Goal: Task Accomplishment & Management: Manage account settings

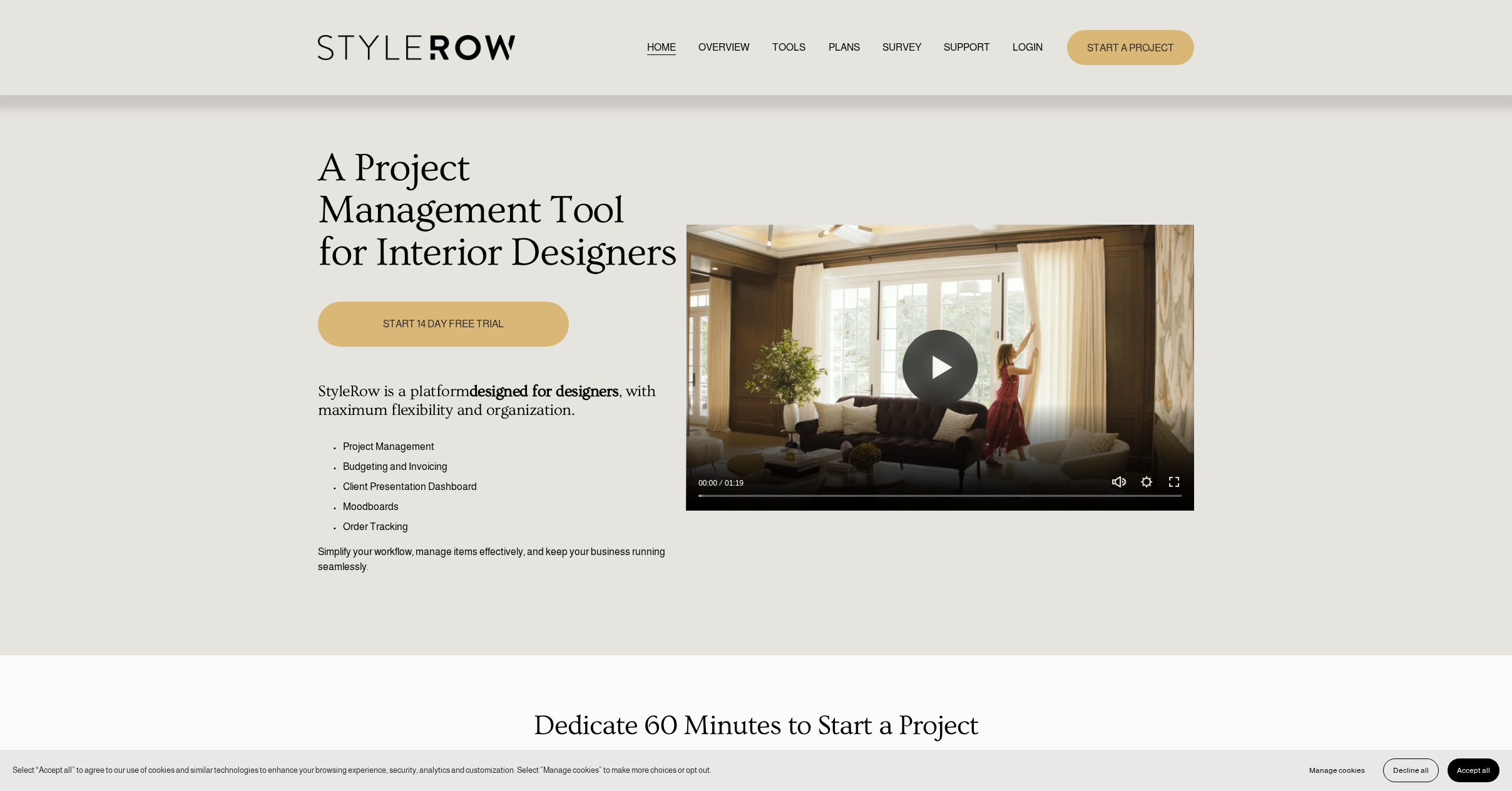
click at [1023, 46] on link "LOGIN" at bounding box center [1027, 47] width 30 height 17
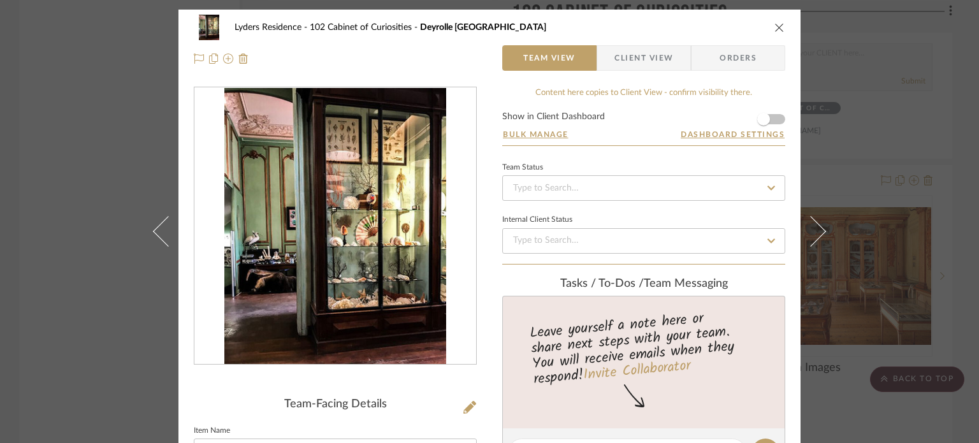
click at [776, 27] on icon "close" at bounding box center [779, 27] width 10 height 10
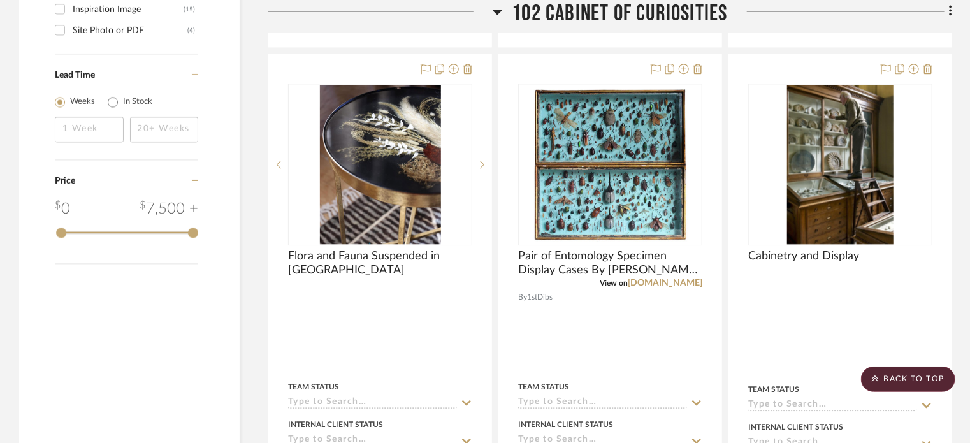
scroll to position [1466, 0]
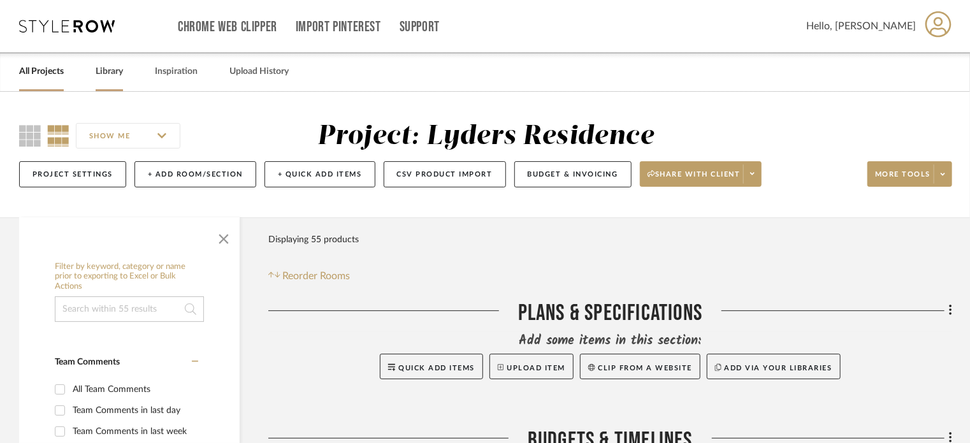
click at [108, 73] on link "Library" at bounding box center [109, 71] width 27 height 17
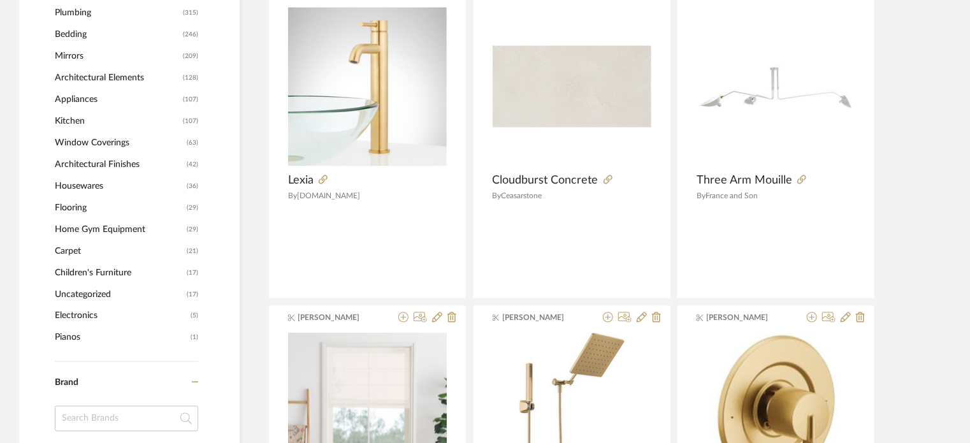
scroll to position [892, 0]
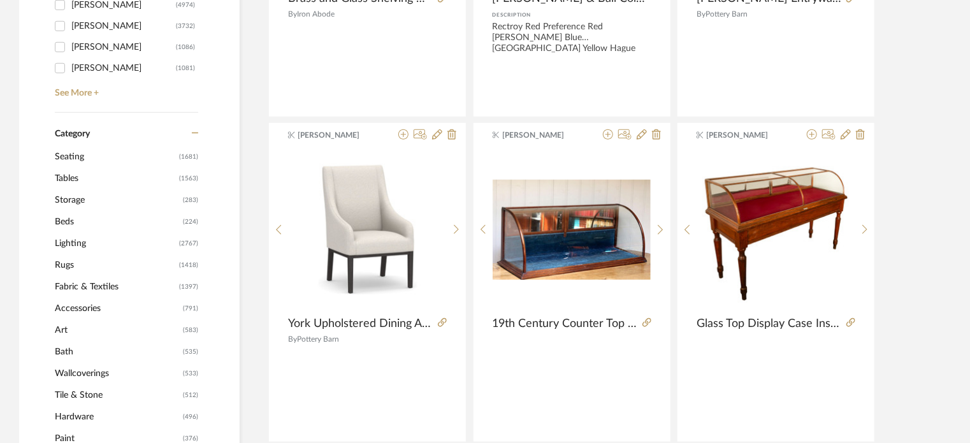
click at [64, 269] on span "Rugs" at bounding box center [115, 265] width 121 height 22
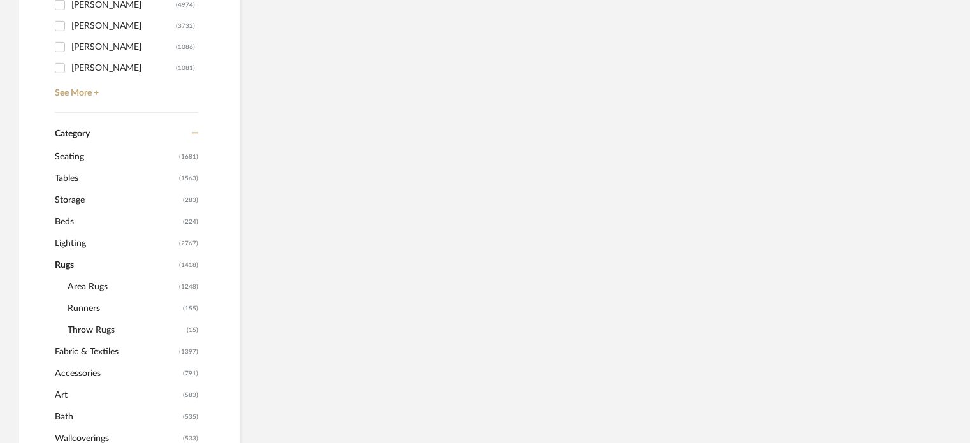
scroll to position [444, 0]
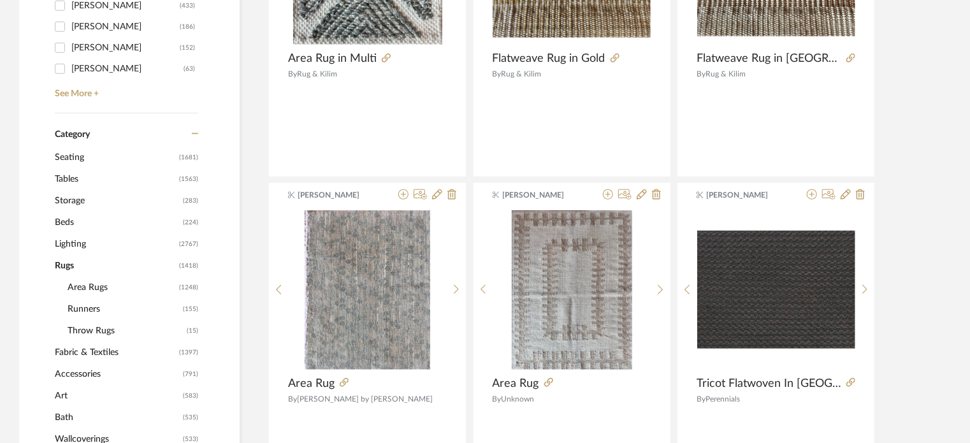
click at [71, 282] on span "Area Rugs" at bounding box center [122, 288] width 108 height 22
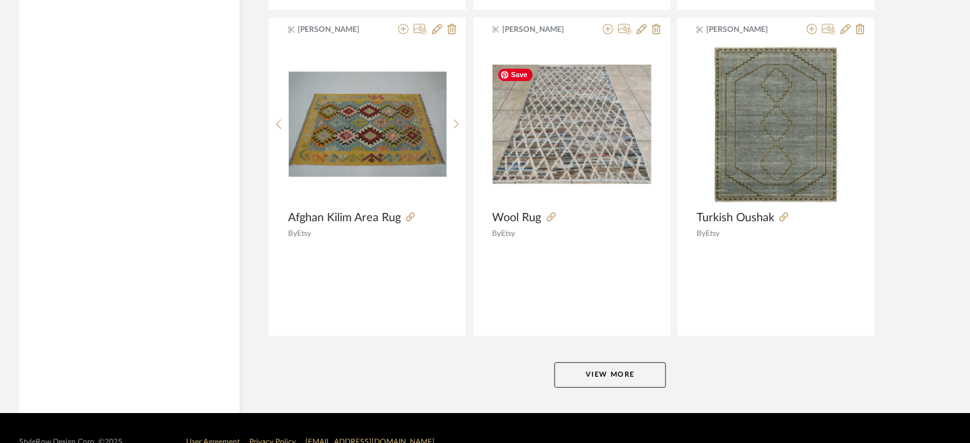
scroll to position [3888, 0]
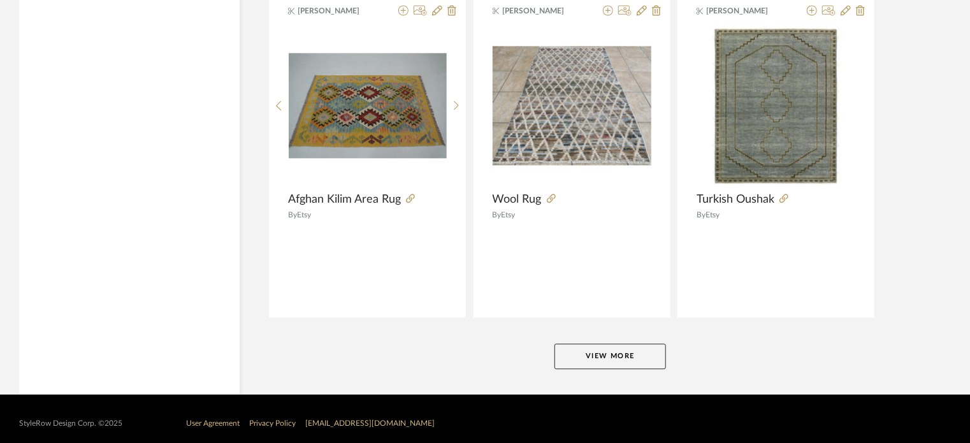
click at [584, 356] on button "View More" at bounding box center [611, 356] width 112 height 25
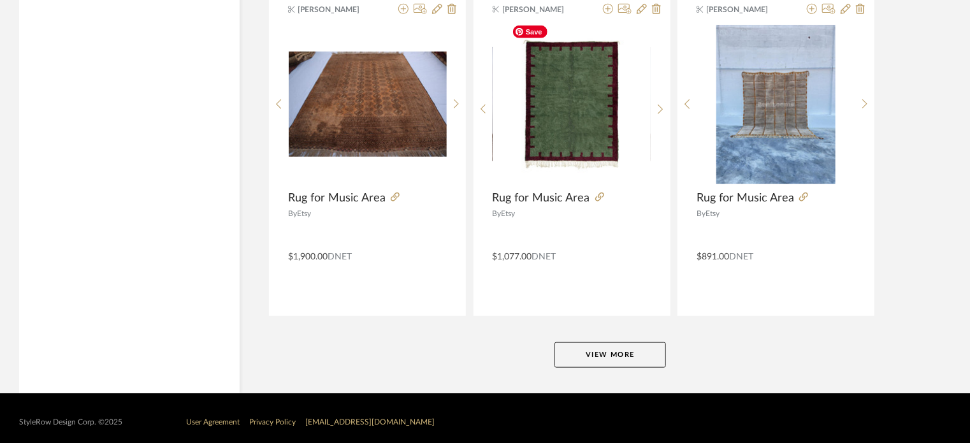
scroll to position [7804, 0]
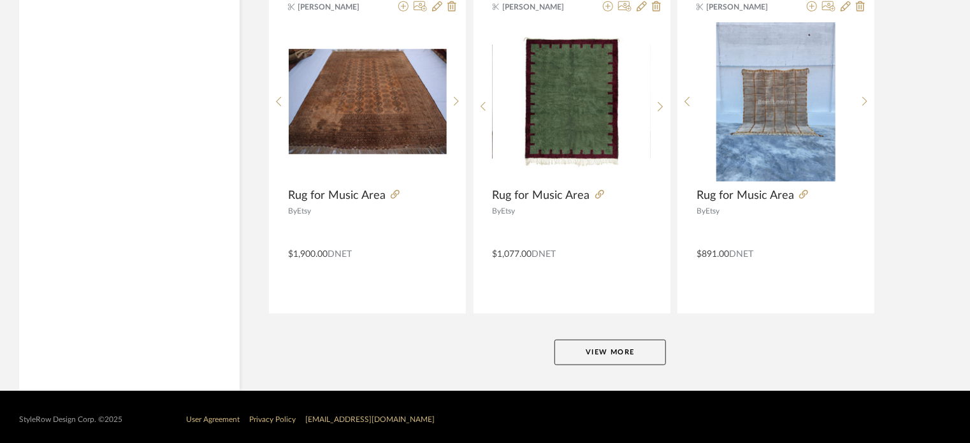
click at [617, 347] on button "View More" at bounding box center [611, 352] width 112 height 25
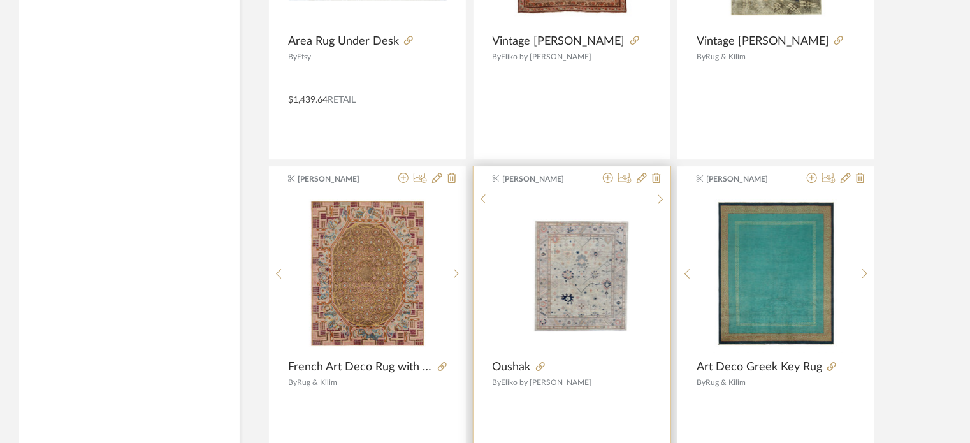
scroll to position [9270, 0]
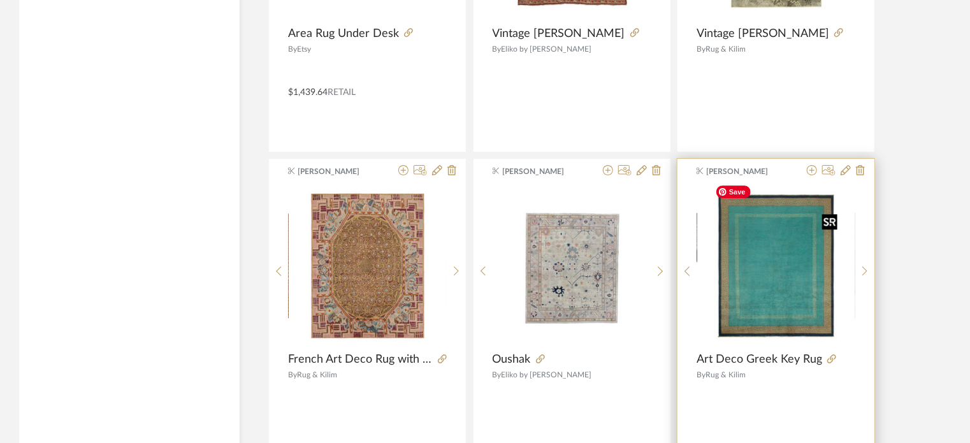
click at [756, 296] on img "0" at bounding box center [776, 265] width 133 height 159
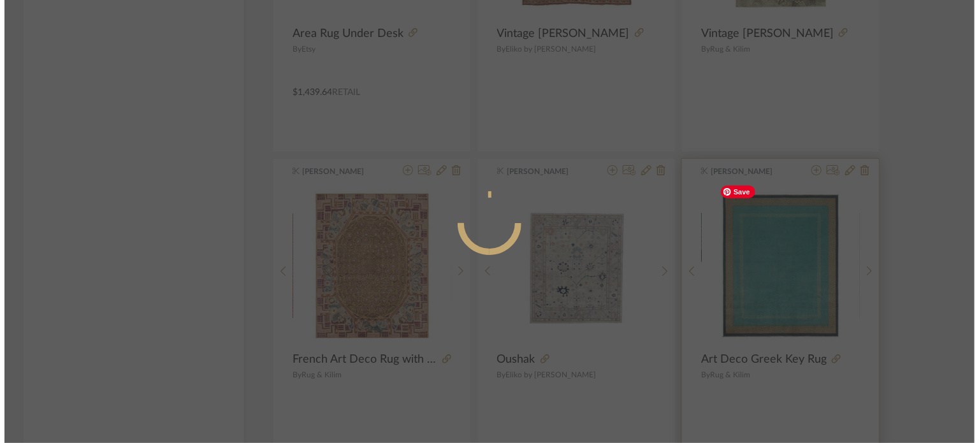
scroll to position [0, 0]
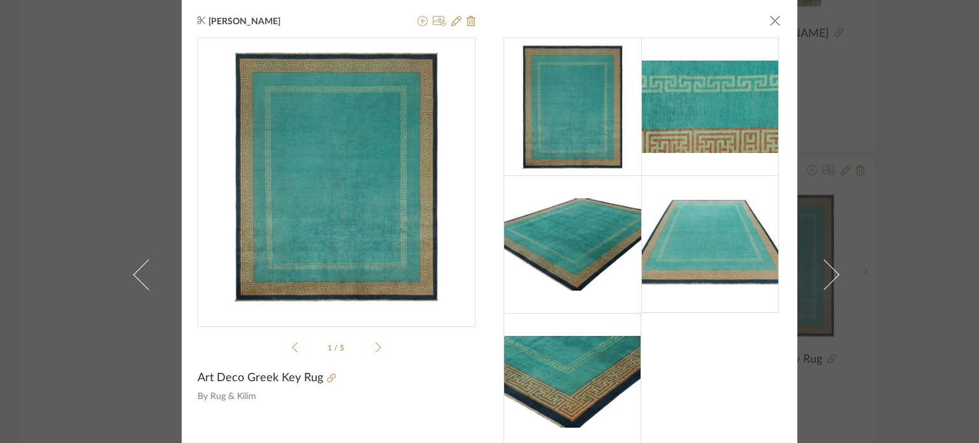
click at [542, 387] on img at bounding box center [573, 382] width 138 height 92
click at [747, 77] on img at bounding box center [710, 107] width 138 height 92
click at [774, 18] on span "button" at bounding box center [774, 20] width 25 height 25
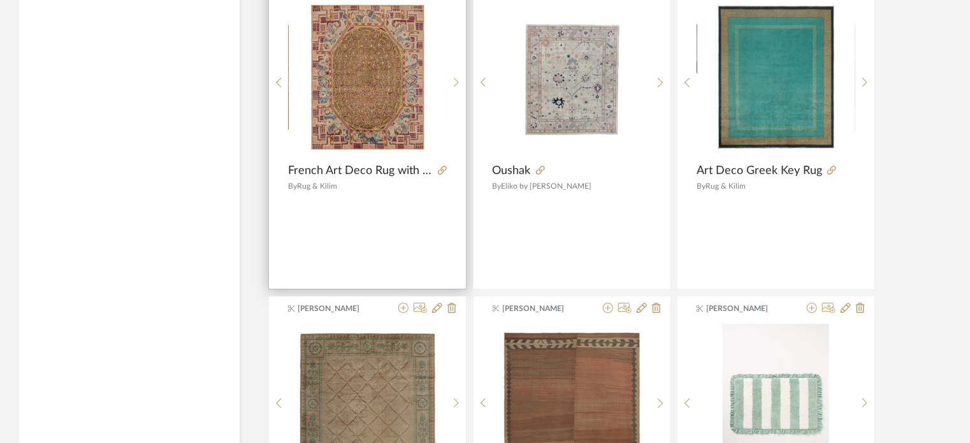
scroll to position [9461, 0]
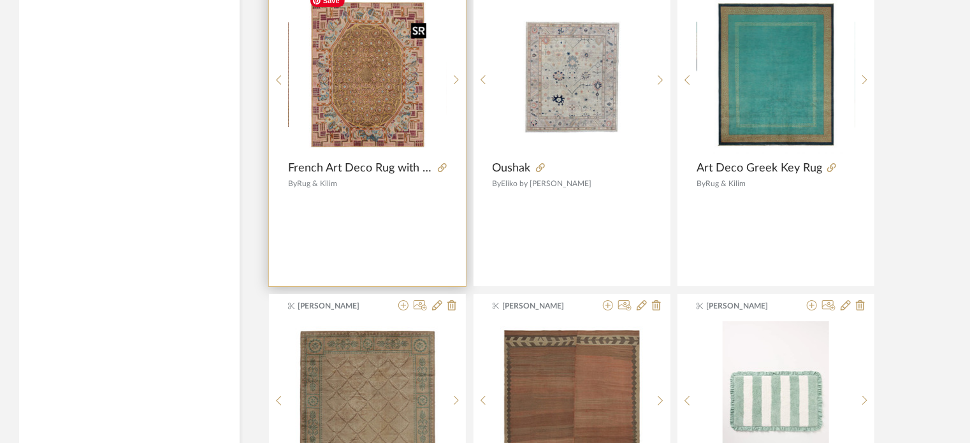
click at [316, 112] on img "0" at bounding box center [367, 74] width 127 height 159
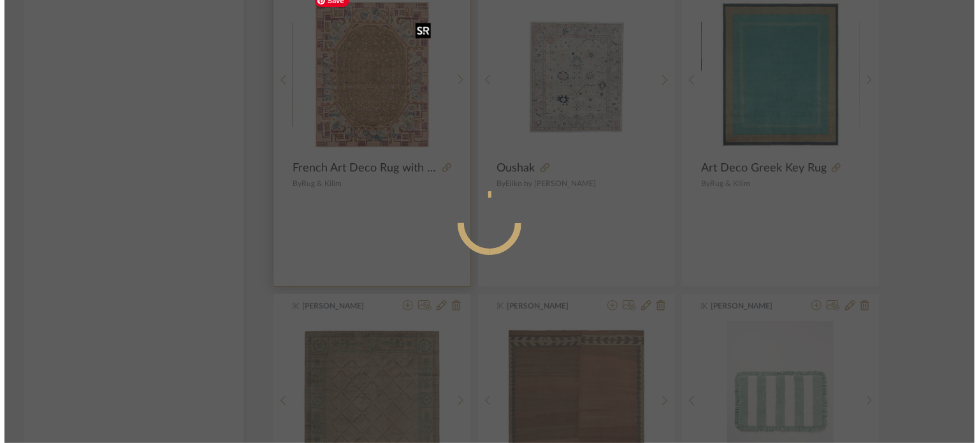
scroll to position [0, 0]
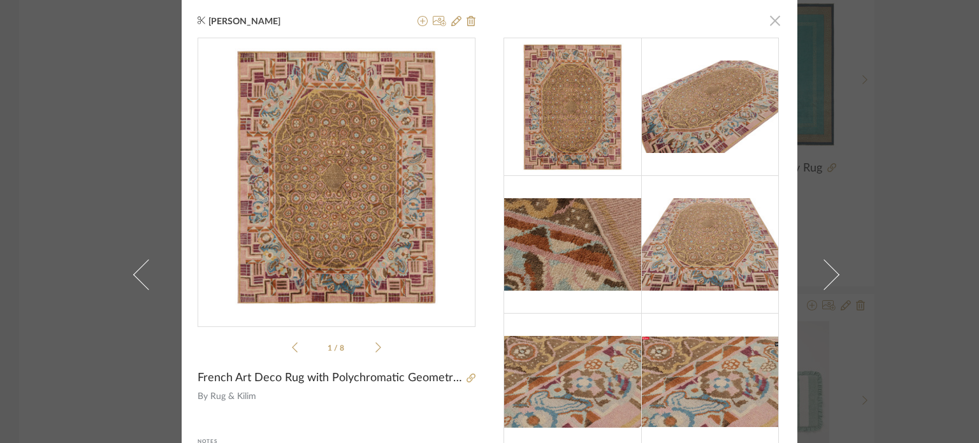
click at [773, 18] on span "button" at bounding box center [774, 20] width 25 height 25
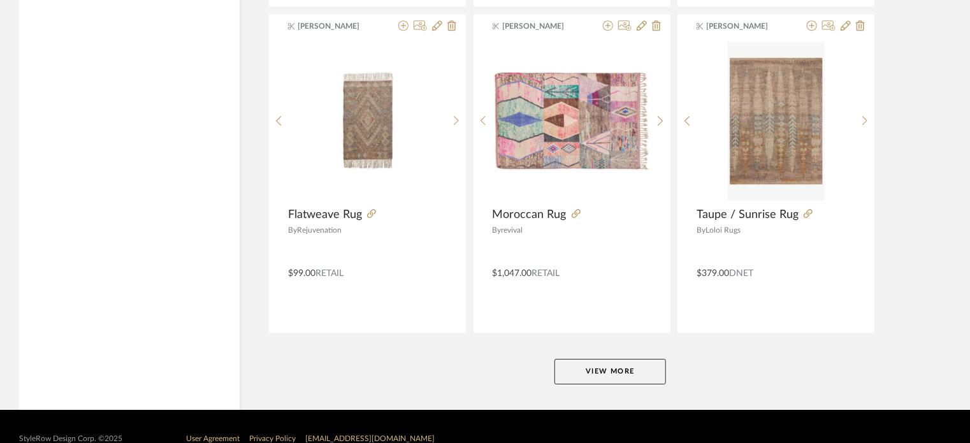
scroll to position [11713, 0]
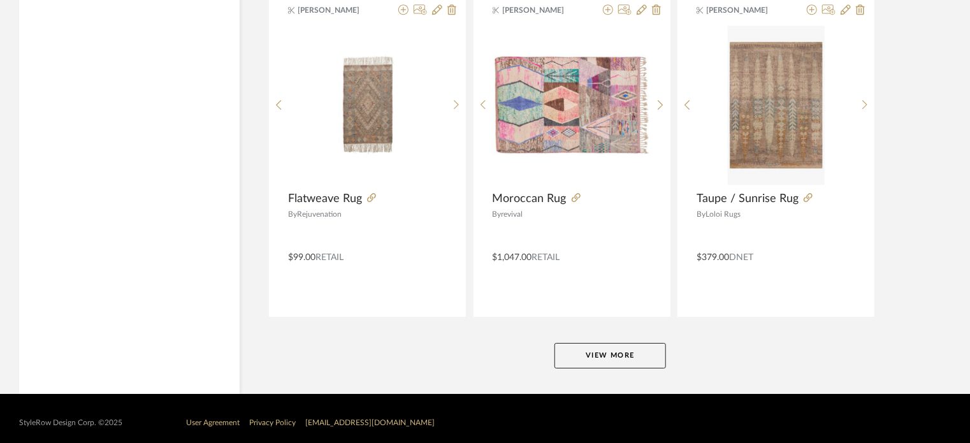
click at [600, 343] on button "View More" at bounding box center [611, 355] width 112 height 25
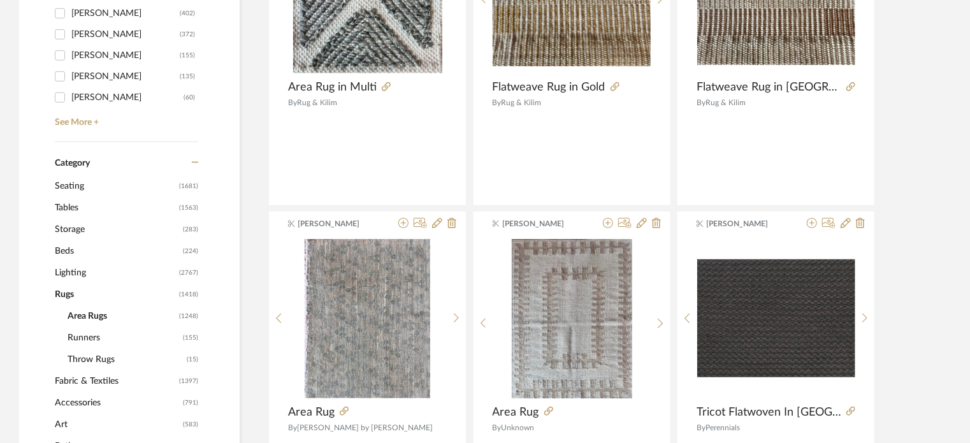
scroll to position [0, 0]
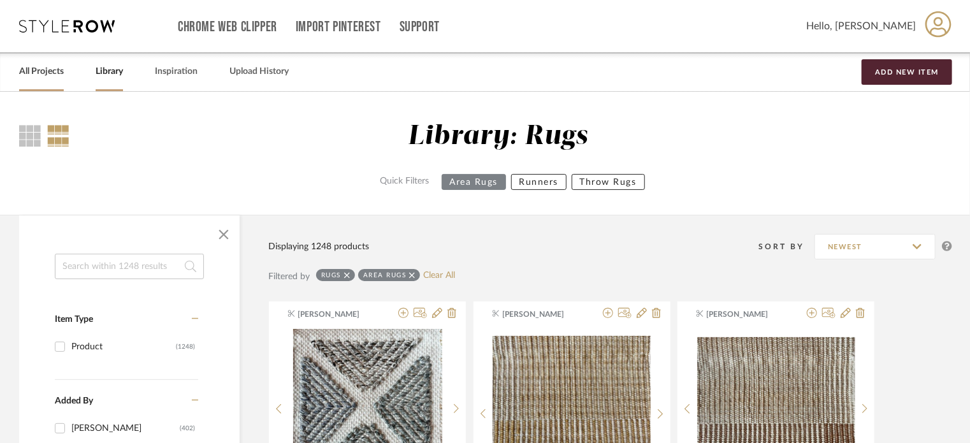
click at [42, 75] on link "All Projects" at bounding box center [41, 71] width 45 height 17
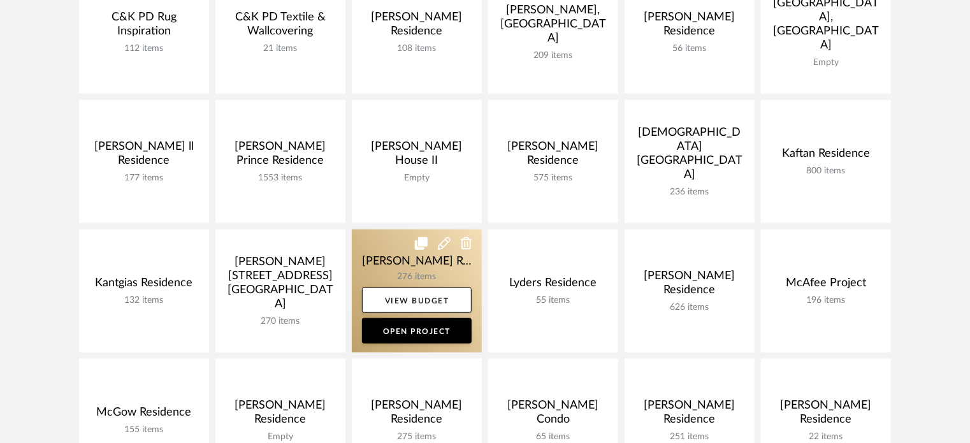
scroll to position [446, 0]
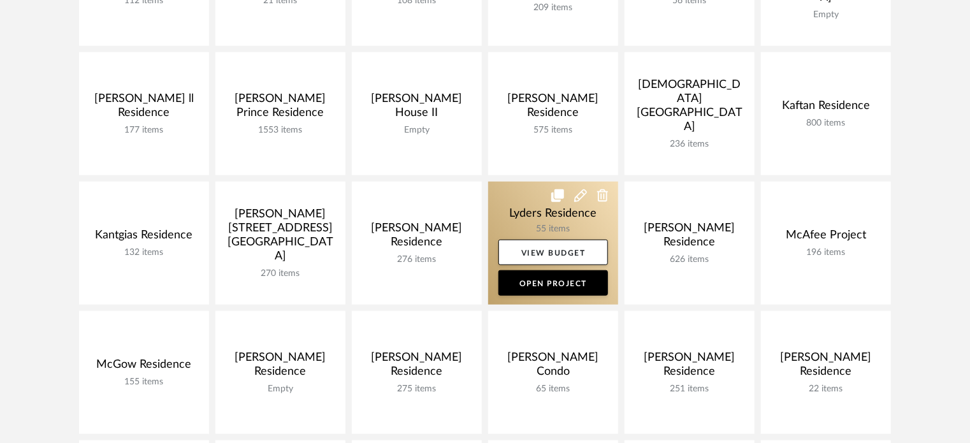
click at [530, 208] on link at bounding box center [553, 243] width 130 height 123
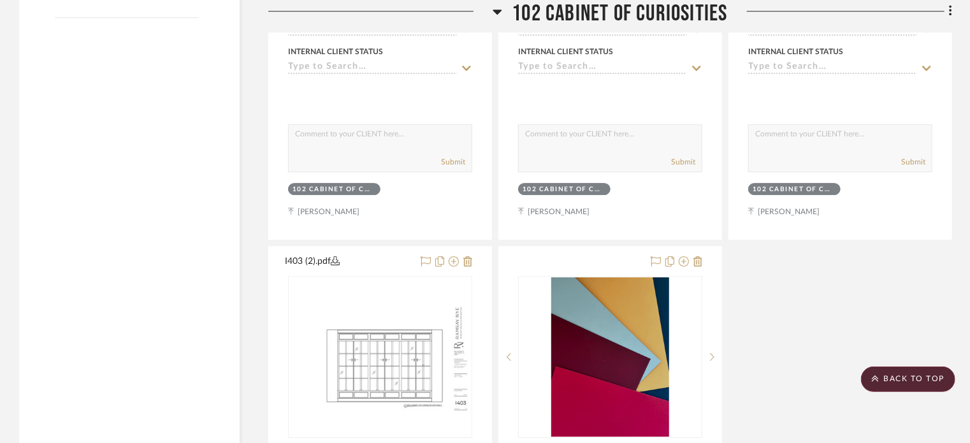
scroll to position [2040, 0]
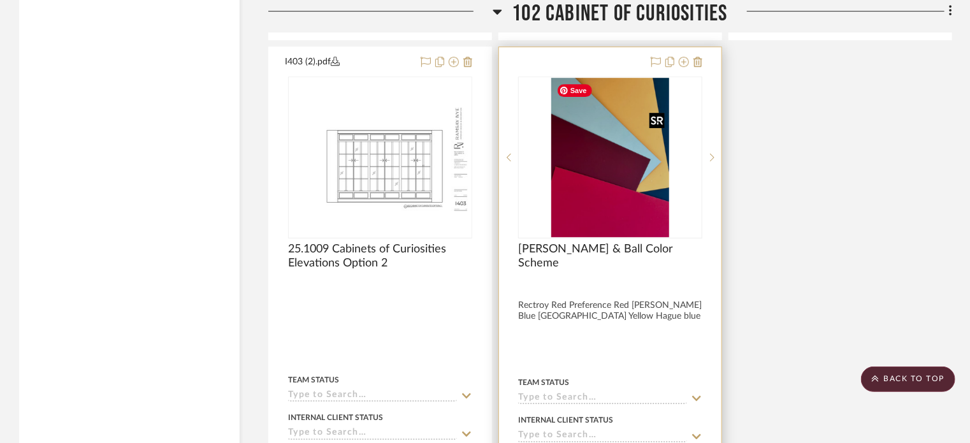
click at [0, 0] on img at bounding box center [0, 0] width 0 height 0
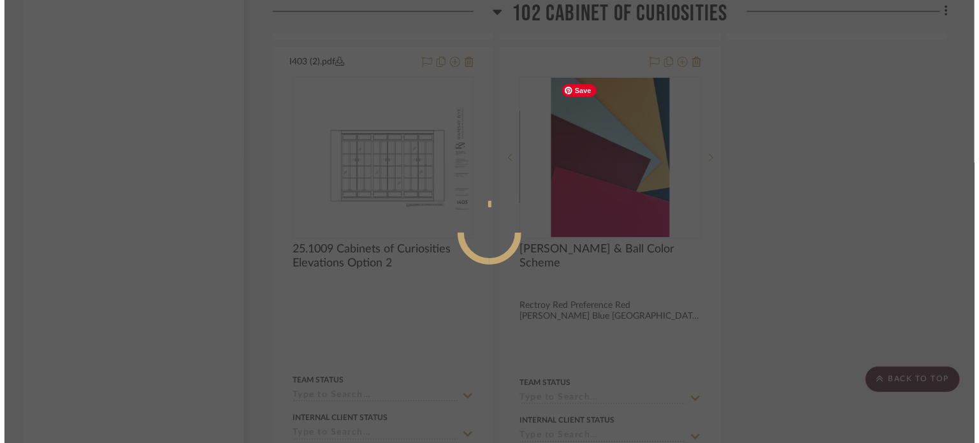
scroll to position [0, 0]
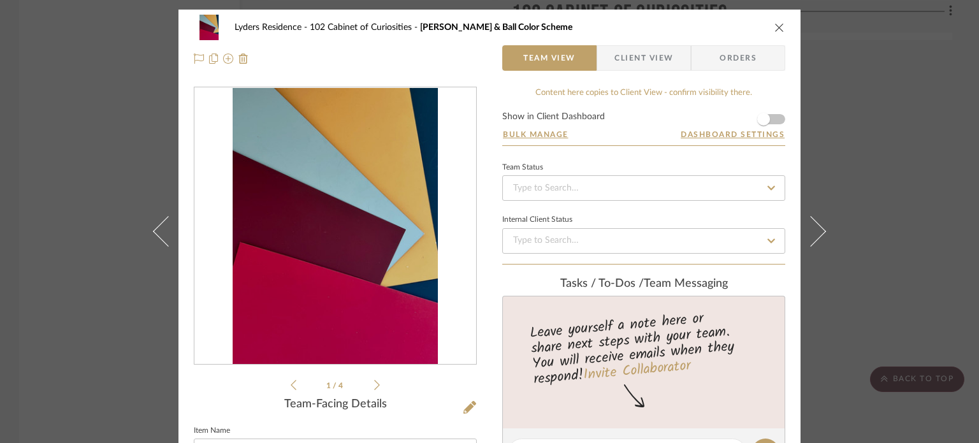
click at [775, 32] on icon "close" at bounding box center [779, 27] width 10 height 10
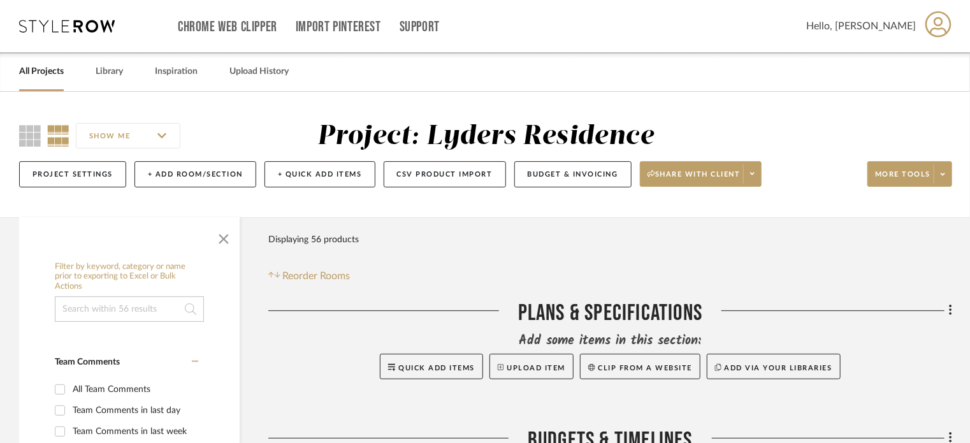
click at [36, 73] on link "All Projects" at bounding box center [41, 71] width 45 height 17
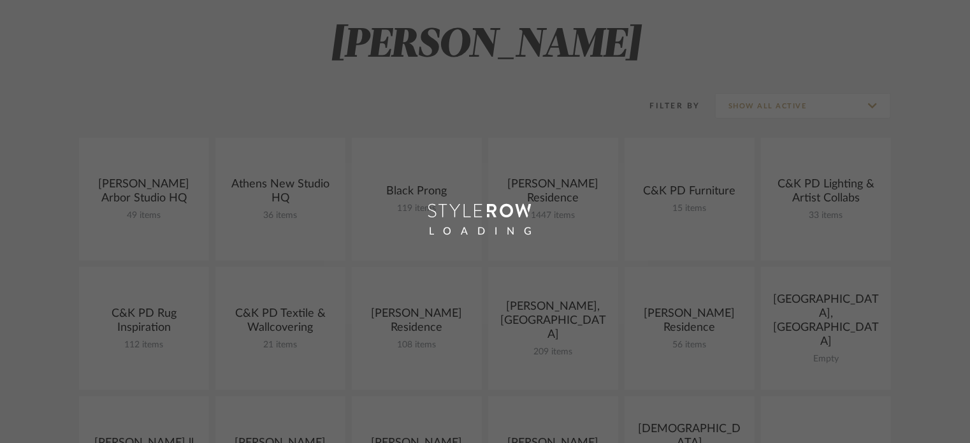
scroll to position [255, 0]
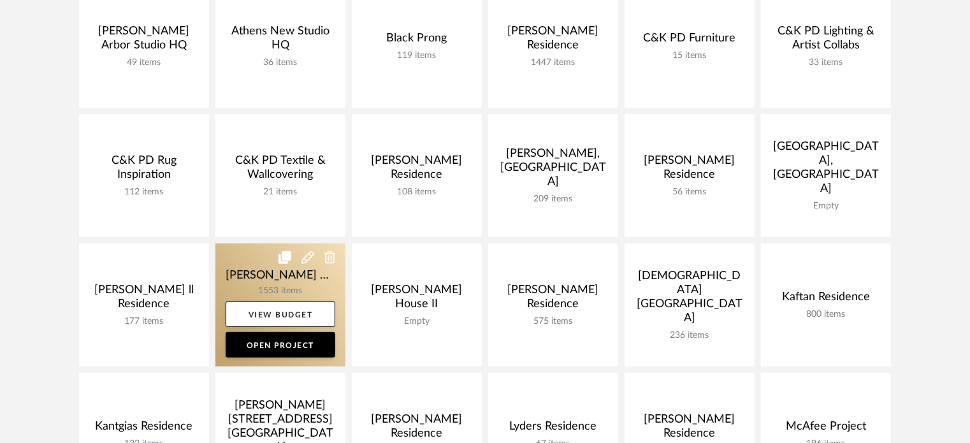
click at [273, 277] on link at bounding box center [280, 304] width 130 height 123
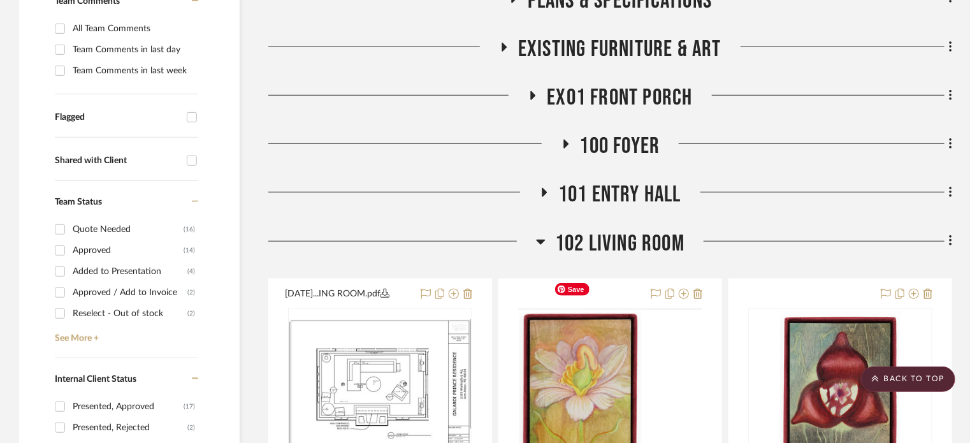
scroll to position [382, 0]
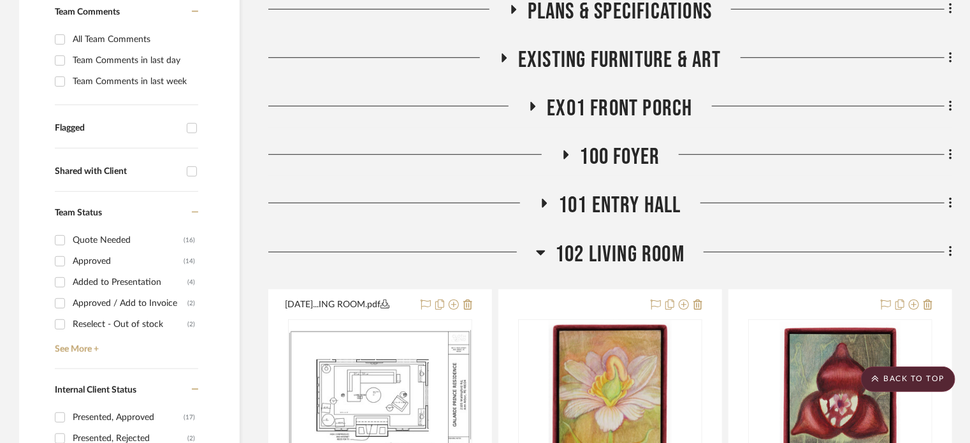
click at [615, 241] on span "102 Living Room" at bounding box center [619, 254] width 129 height 27
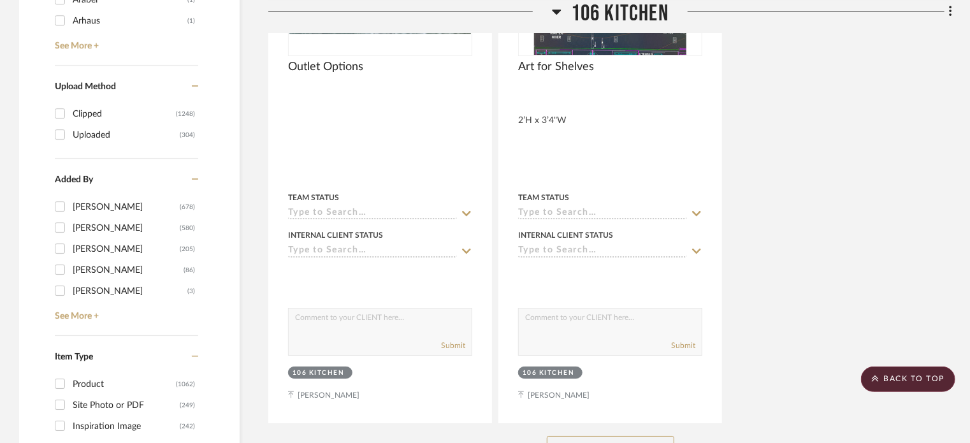
scroll to position [2167, 0]
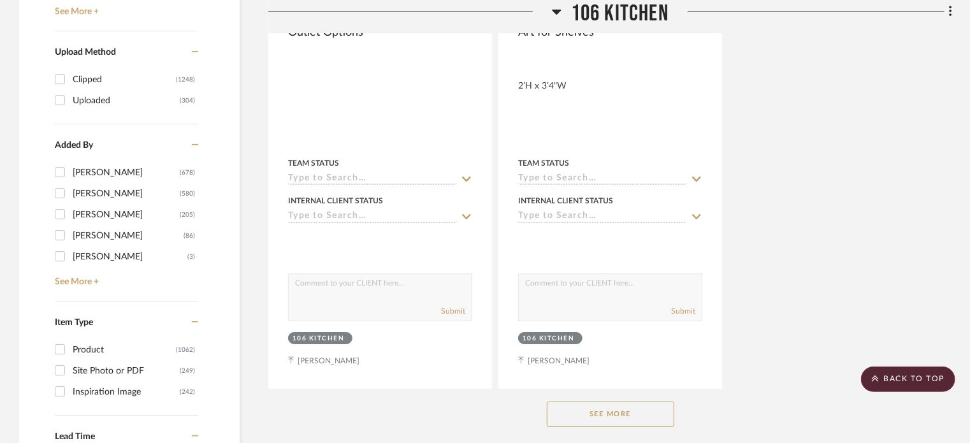
click at [594, 402] on button "See More" at bounding box center [610, 414] width 127 height 25
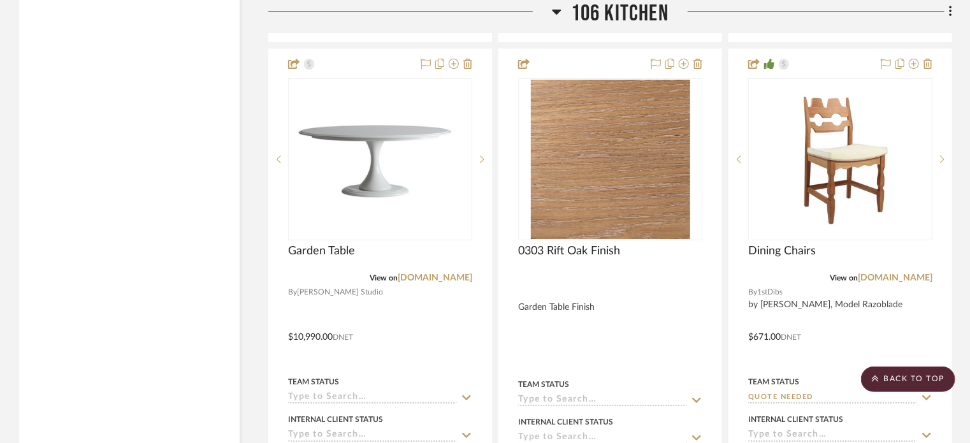
scroll to position [7011, 0]
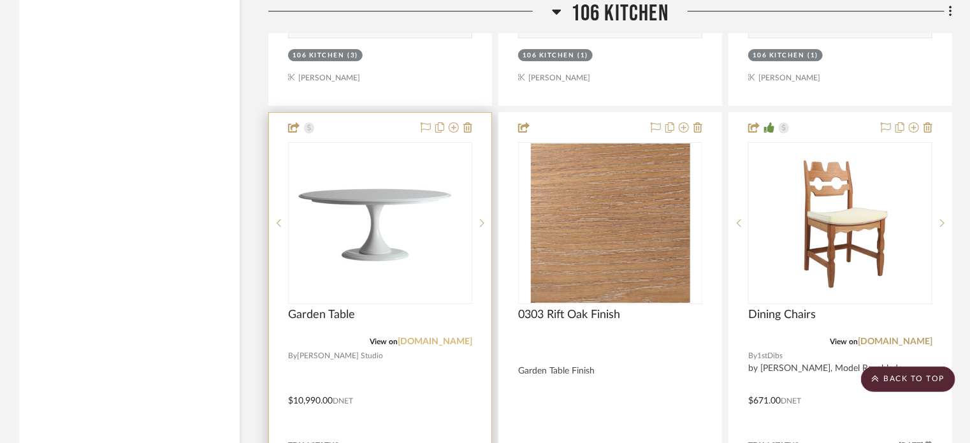
click at [444, 337] on link "[DOMAIN_NAME]" at bounding box center [435, 341] width 75 height 9
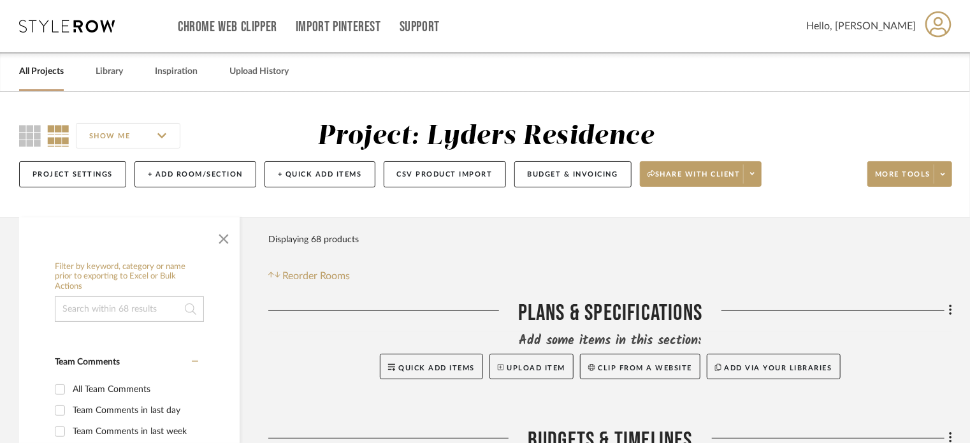
scroll to position [64, 0]
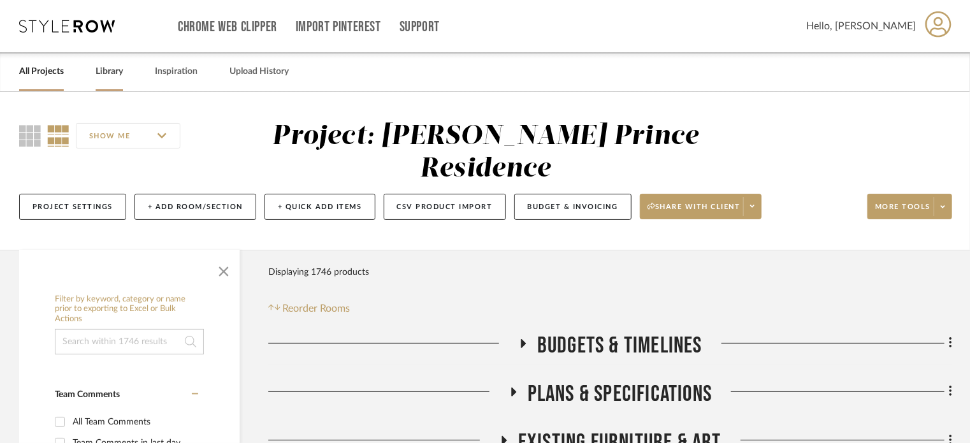
click at [110, 73] on link "Library" at bounding box center [109, 71] width 27 height 17
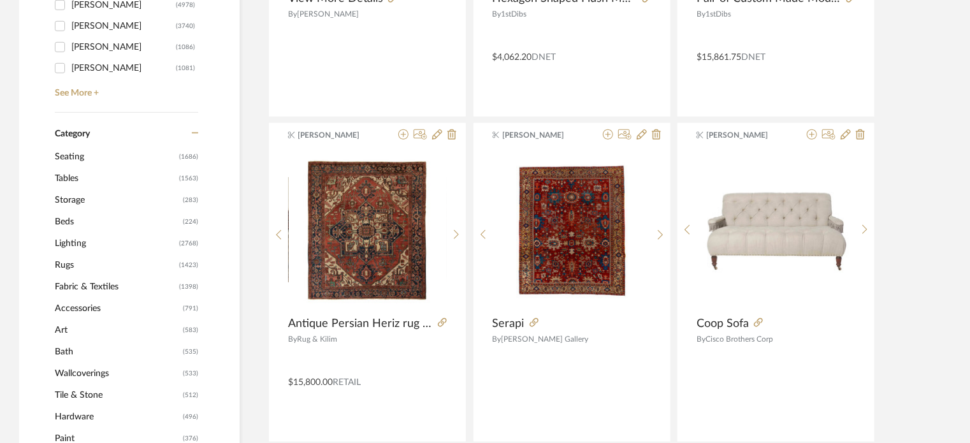
click at [66, 175] on span "Tables" at bounding box center [115, 179] width 121 height 22
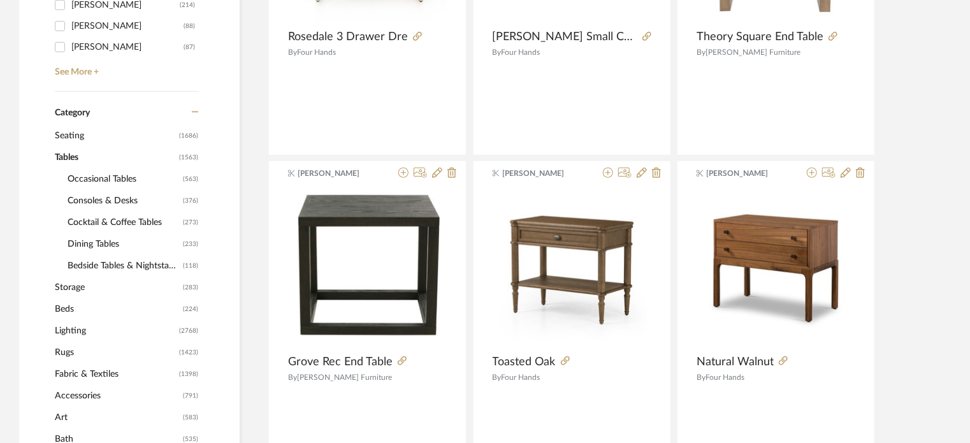
scroll to position [444, 0]
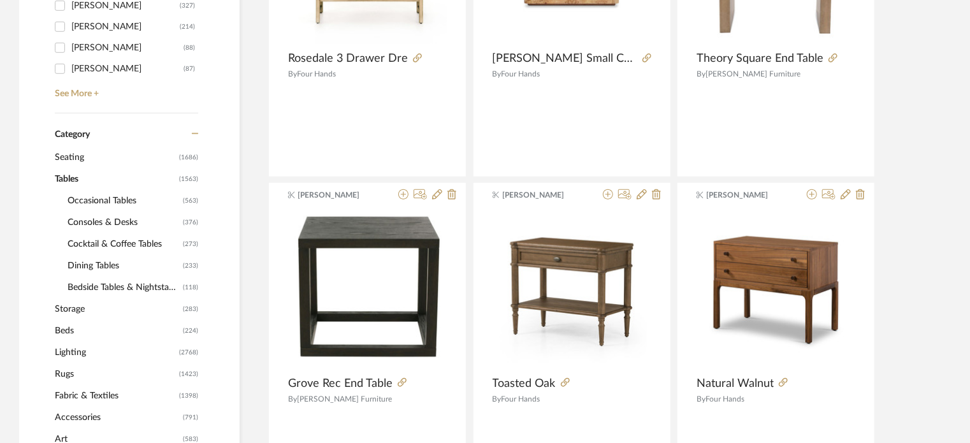
click at [103, 261] on span "Dining Tables" at bounding box center [124, 266] width 112 height 22
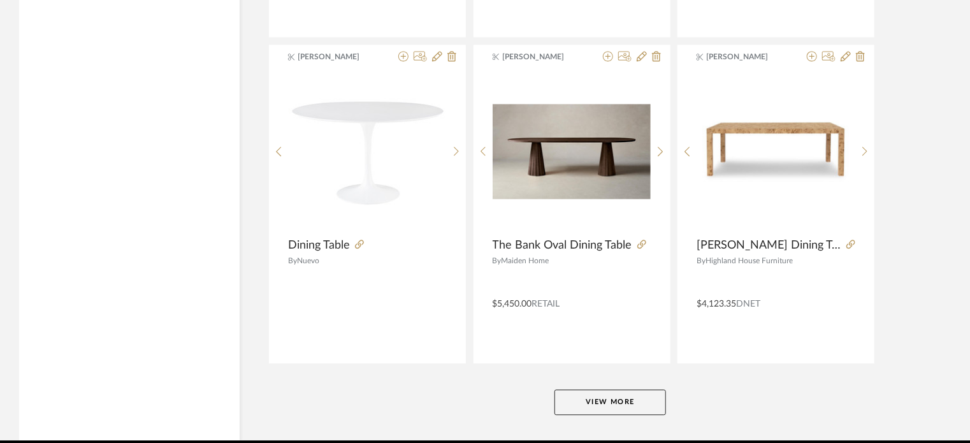
scroll to position [3843, 0]
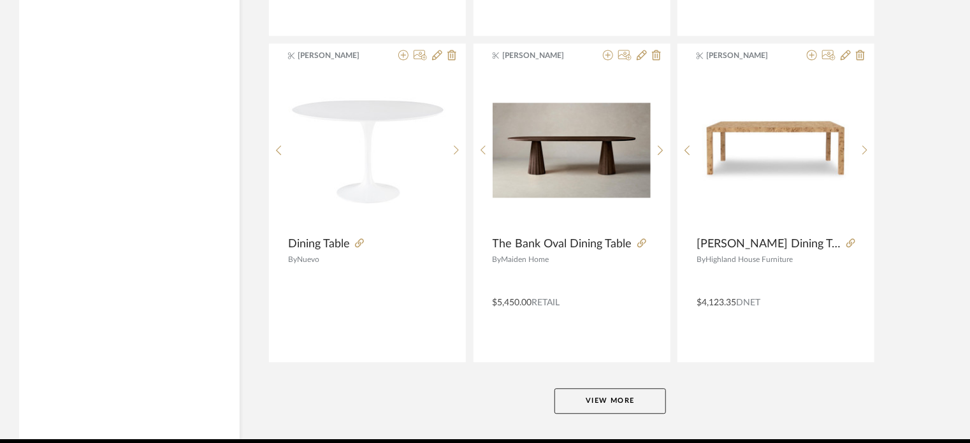
click at [622, 391] on button "View More" at bounding box center [611, 400] width 112 height 25
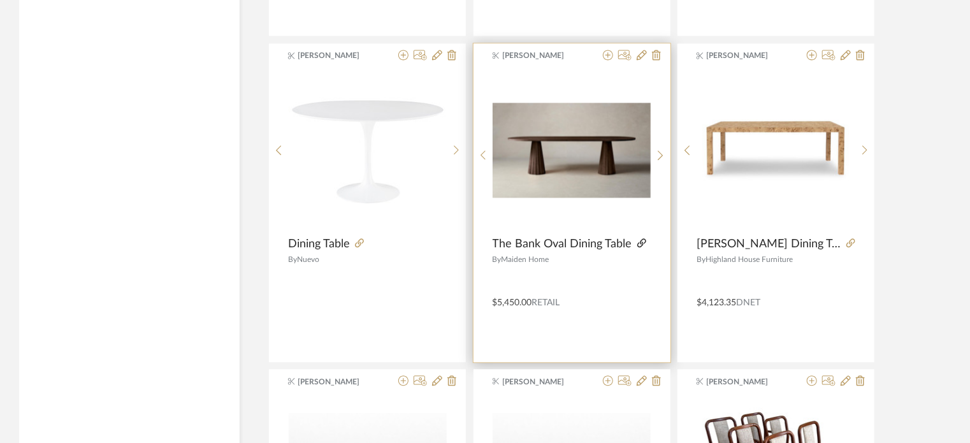
click at [639, 239] on icon at bounding box center [641, 242] width 9 height 9
click at [609, 50] on icon at bounding box center [608, 55] width 10 height 10
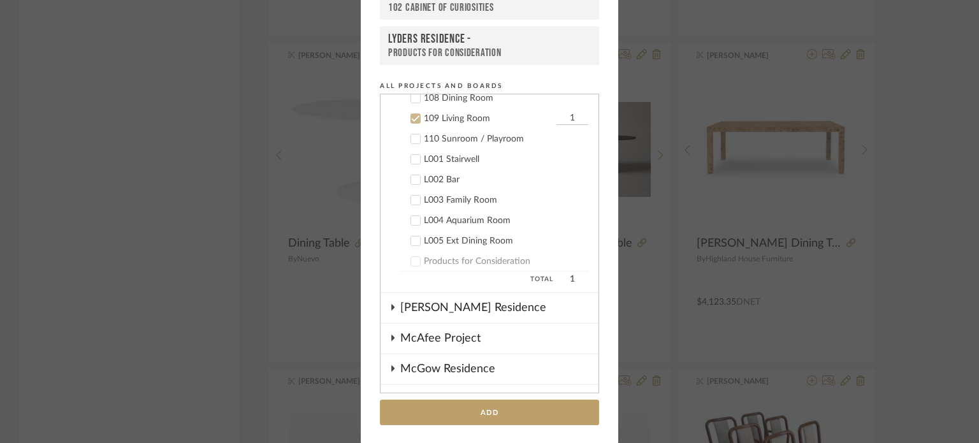
scroll to position [954, 0]
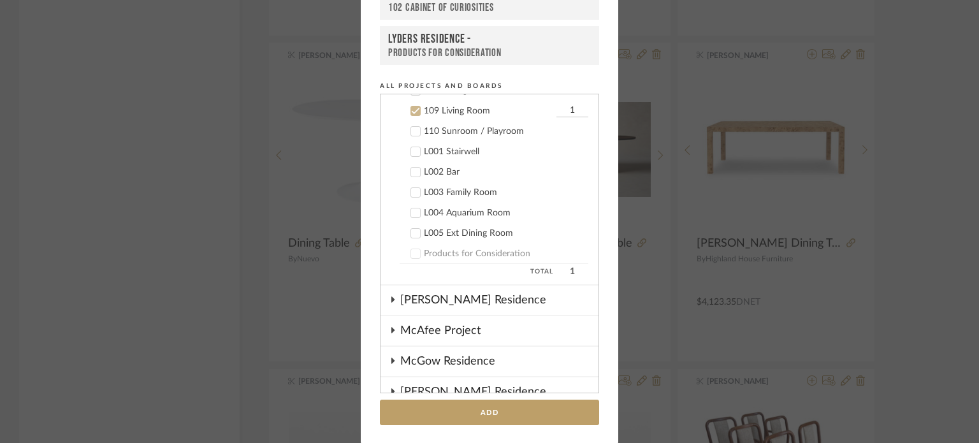
click at [452, 106] on div "109 Living Room" at bounding box center [488, 111] width 129 height 11
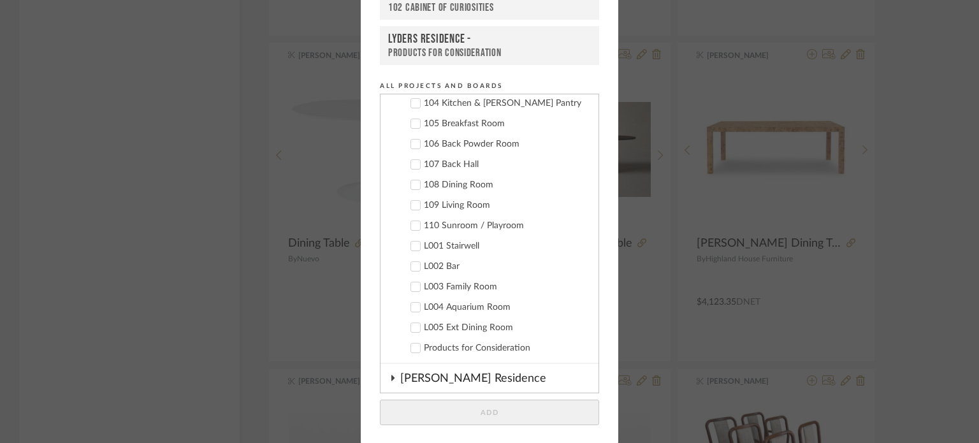
scroll to position [762, 0]
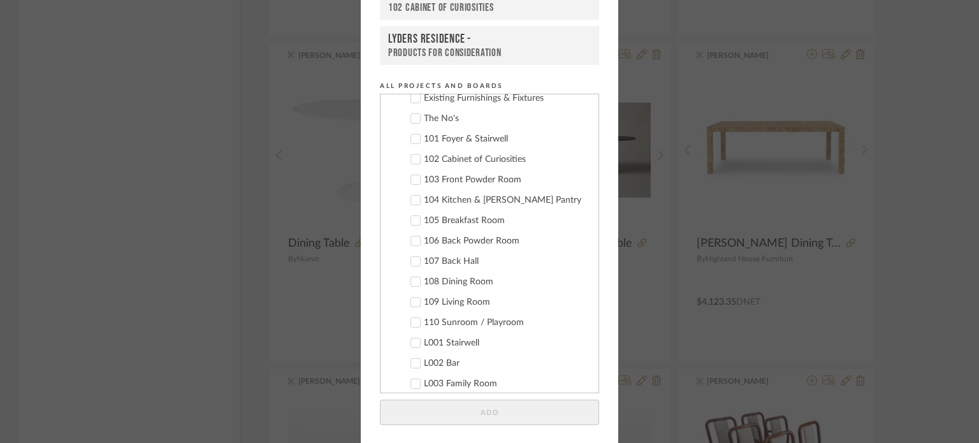
click at [459, 291] on cdk-nested-tree-node "109 Living Room" at bounding box center [485, 301] width 208 height 20
click at [456, 297] on div "109 Living Room" at bounding box center [506, 302] width 164 height 11
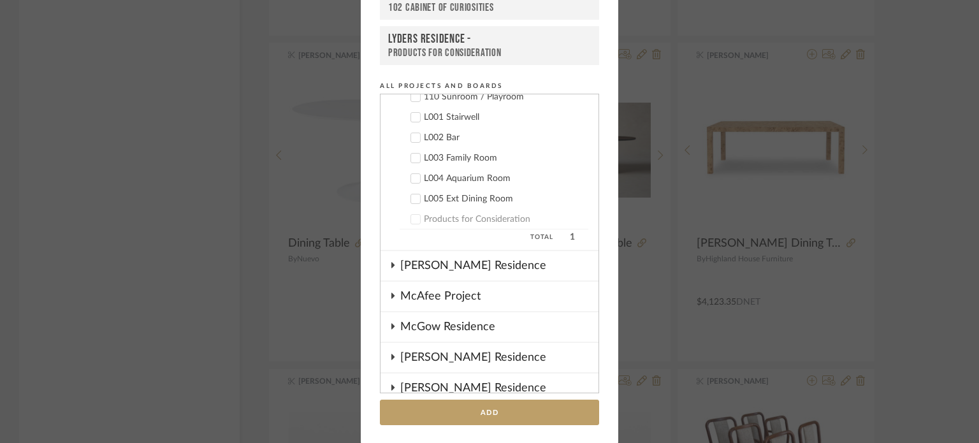
scroll to position [1017, 0]
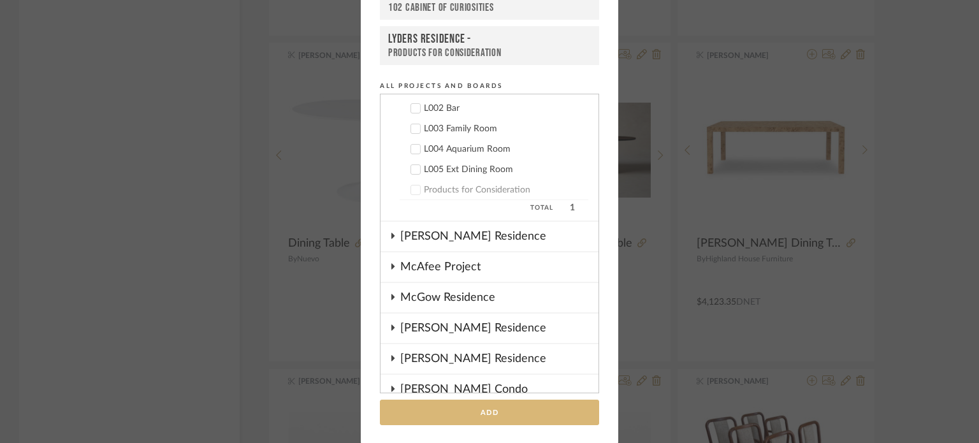
click at [526, 415] on button "Add" at bounding box center [489, 413] width 219 height 26
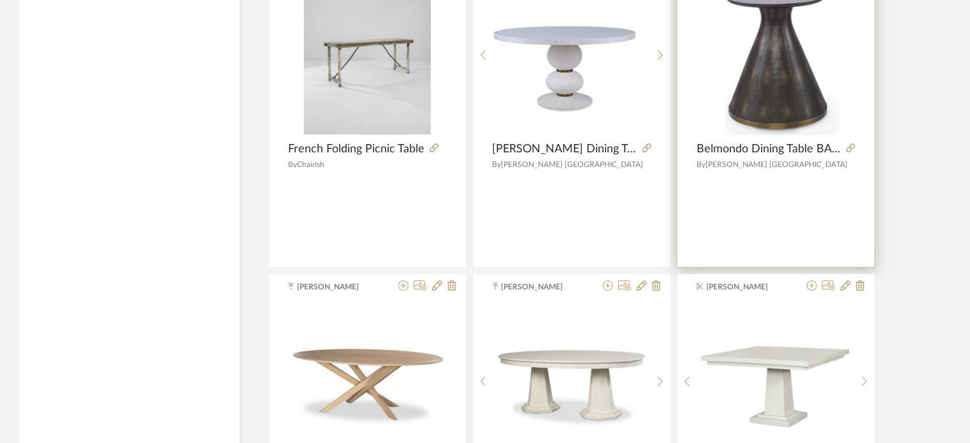
scroll to position [4608, 0]
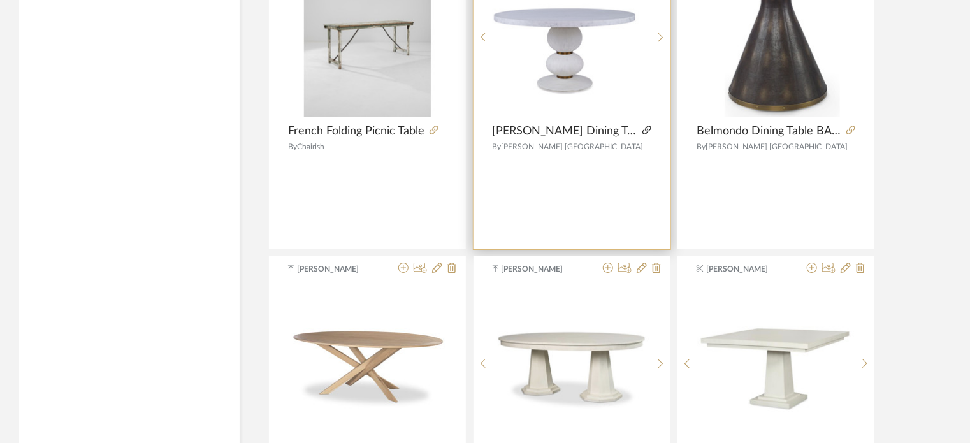
click at [644, 127] on icon at bounding box center [646, 130] width 9 height 9
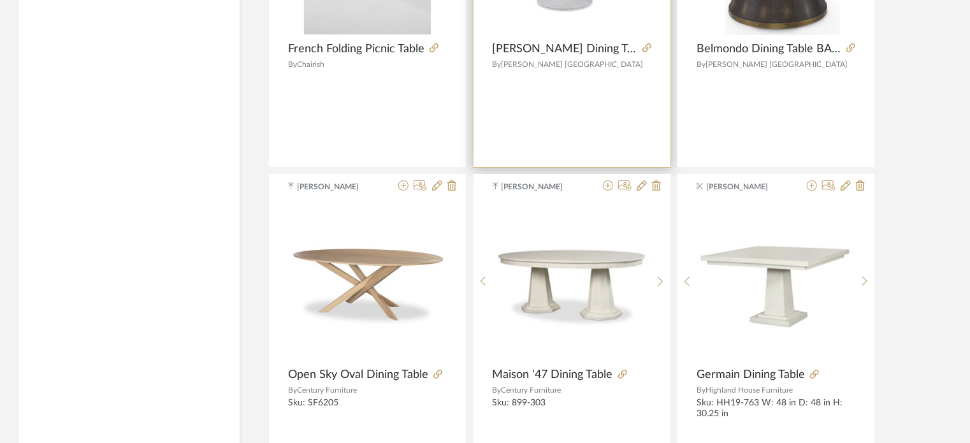
scroll to position [4736, 0]
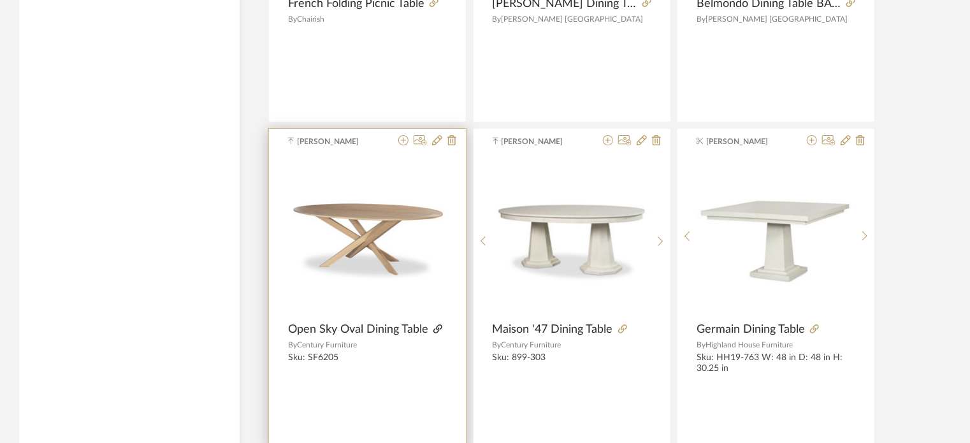
click at [436, 324] on icon at bounding box center [437, 328] width 9 height 9
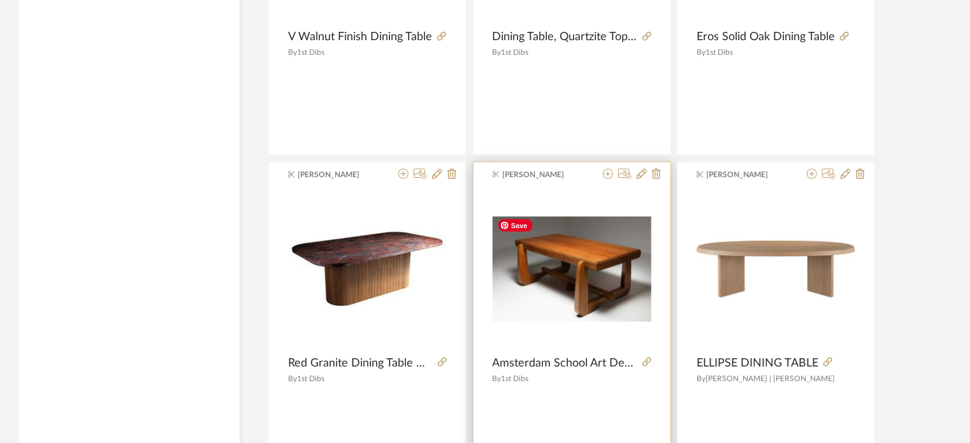
scroll to position [5883, 0]
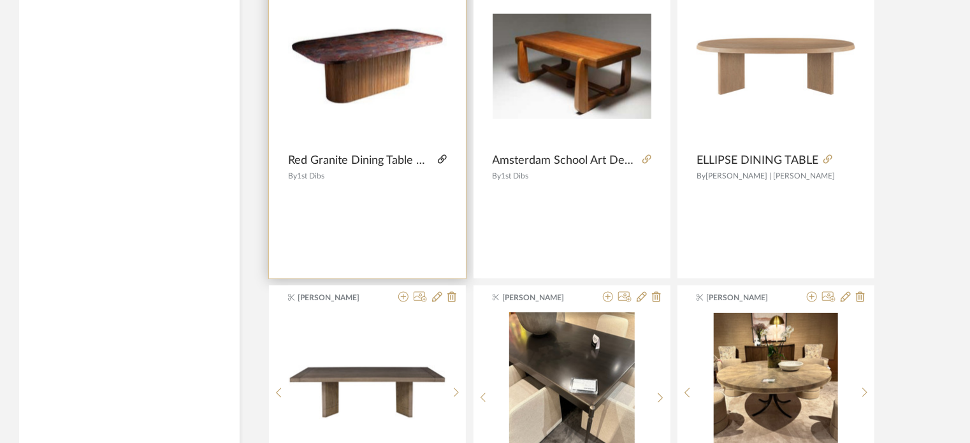
click at [441, 155] on icon at bounding box center [442, 159] width 9 height 9
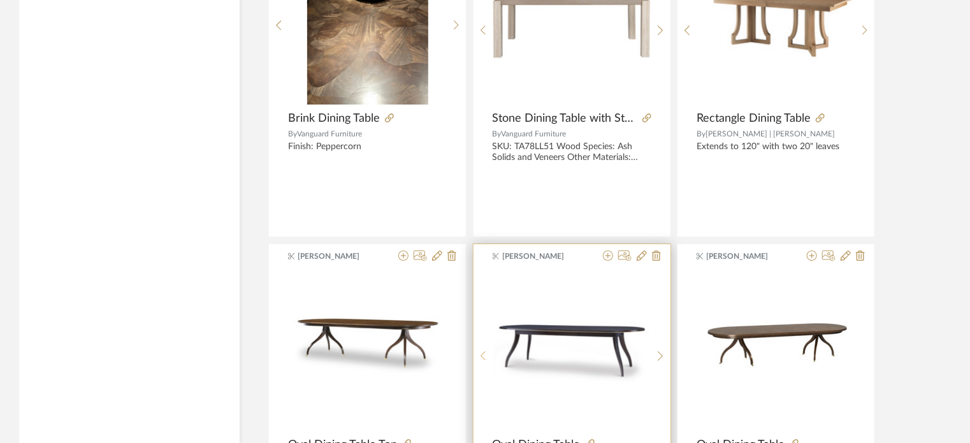
scroll to position [7030, 0]
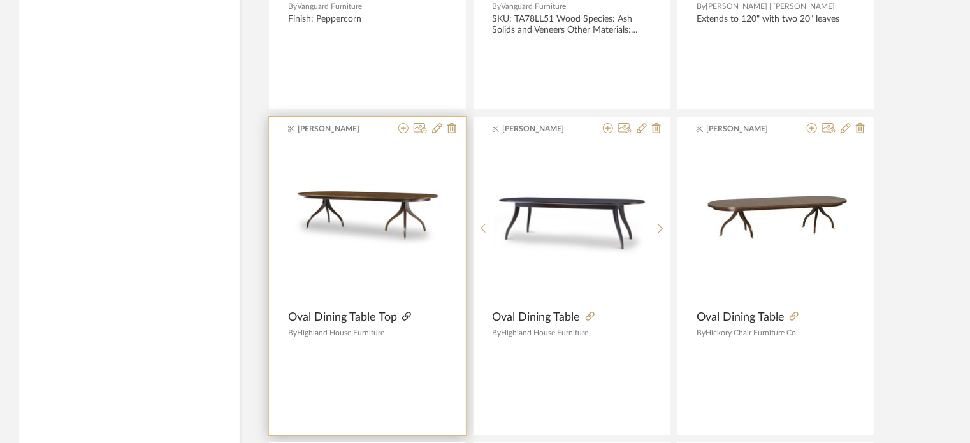
click at [404, 312] on icon at bounding box center [406, 316] width 9 height 9
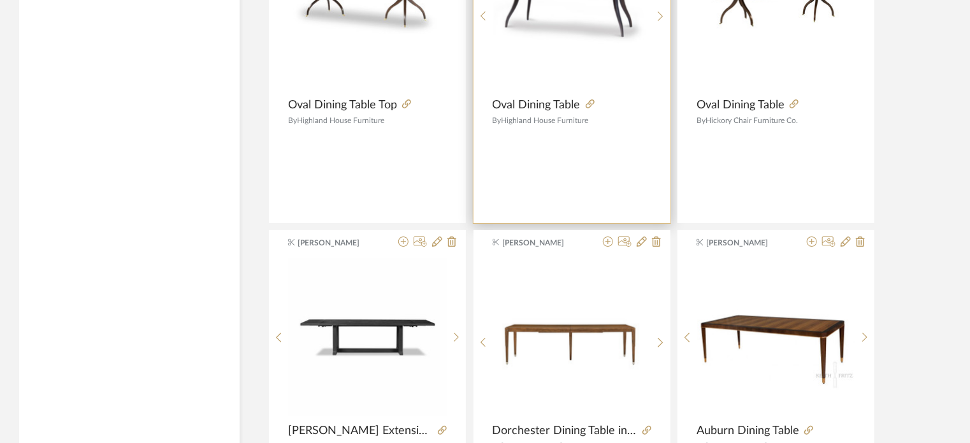
scroll to position [7158, 0]
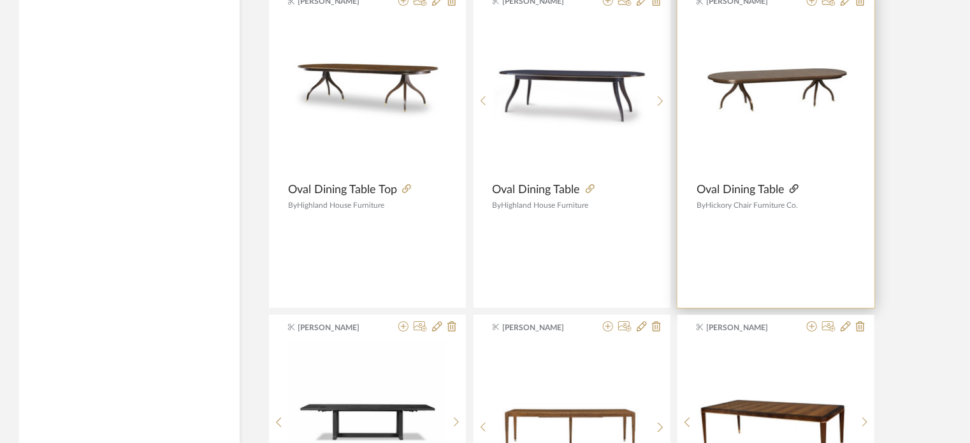
click at [793, 184] on icon at bounding box center [794, 188] width 9 height 9
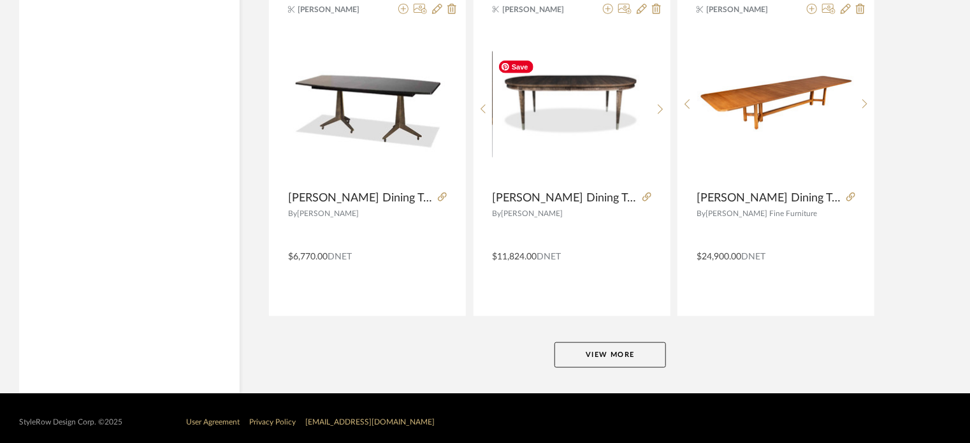
scroll to position [7804, 0]
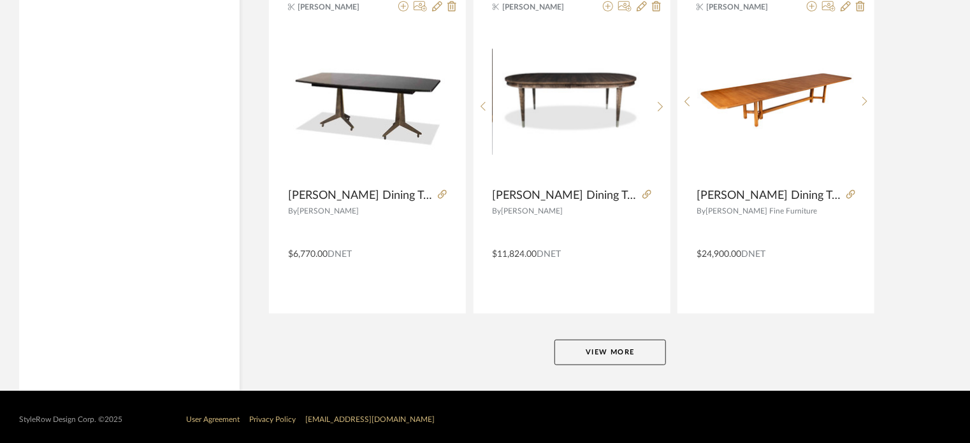
click at [606, 349] on button "View More" at bounding box center [611, 352] width 112 height 25
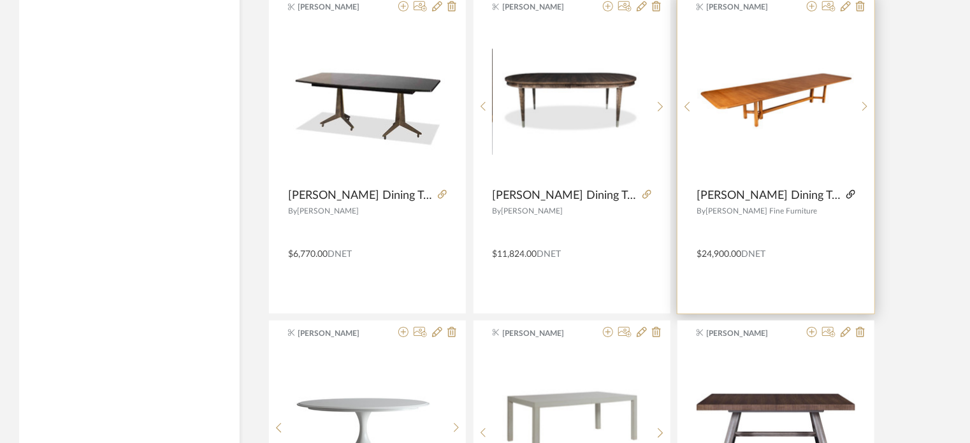
click at [850, 190] on icon at bounding box center [850, 194] width 9 height 9
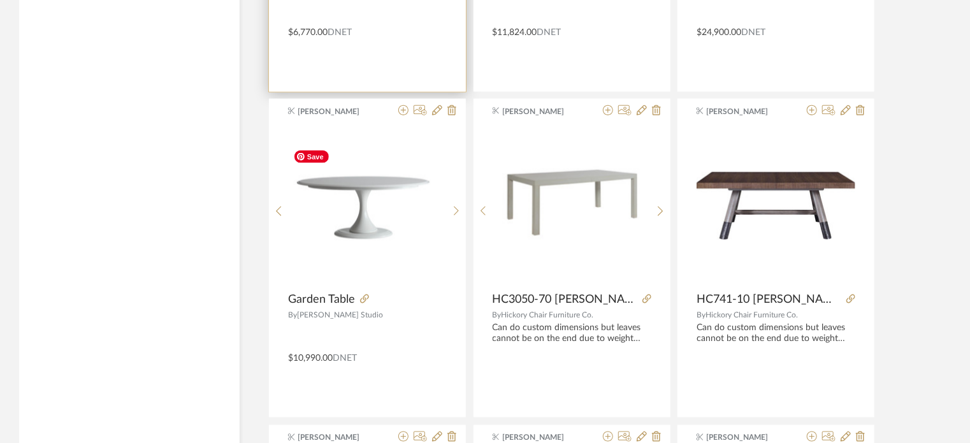
scroll to position [7995, 0]
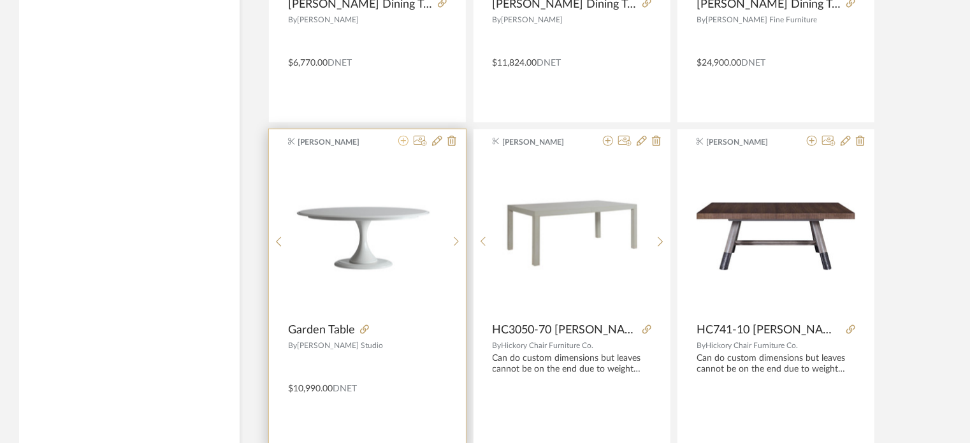
click at [403, 136] on icon at bounding box center [403, 141] width 10 height 10
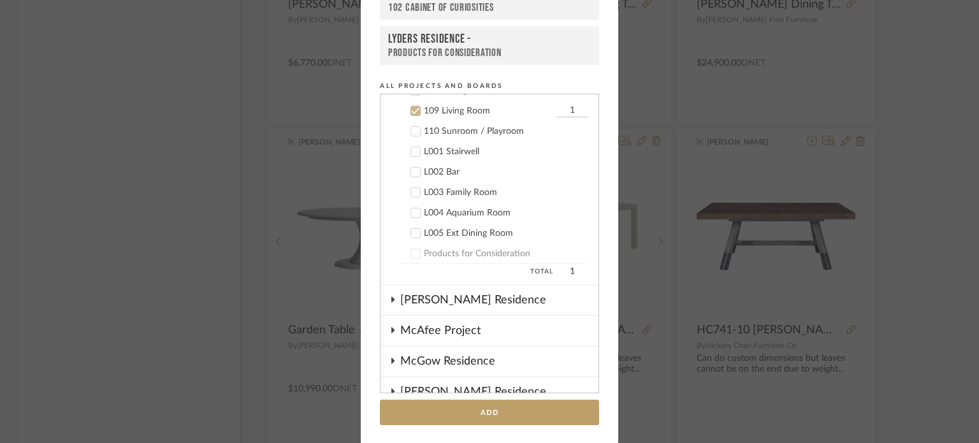
scroll to position [890, 0]
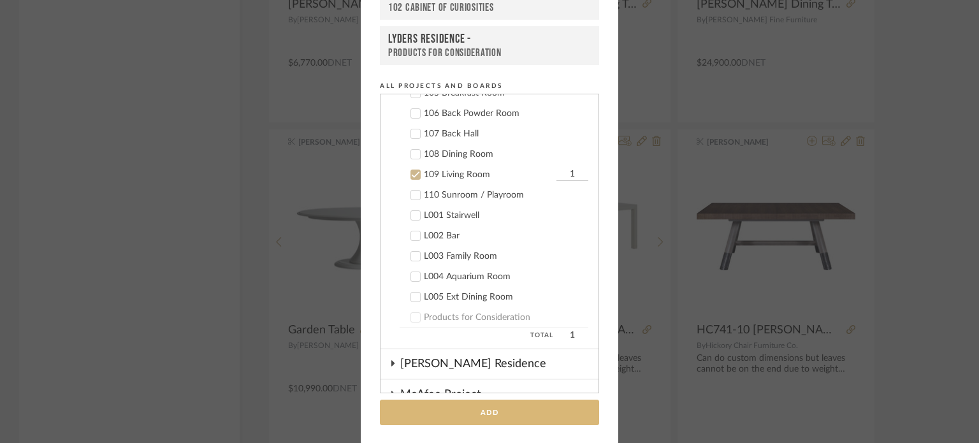
click at [479, 407] on button "Add" at bounding box center [489, 413] width 219 height 26
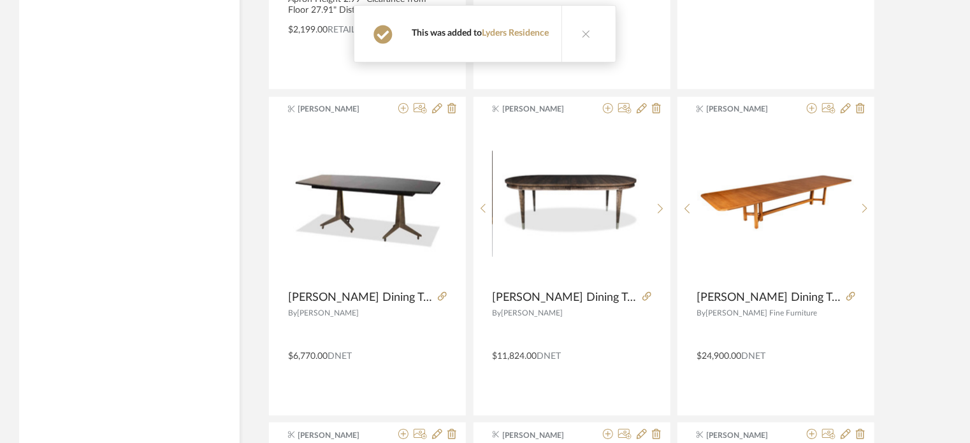
scroll to position [7677, 0]
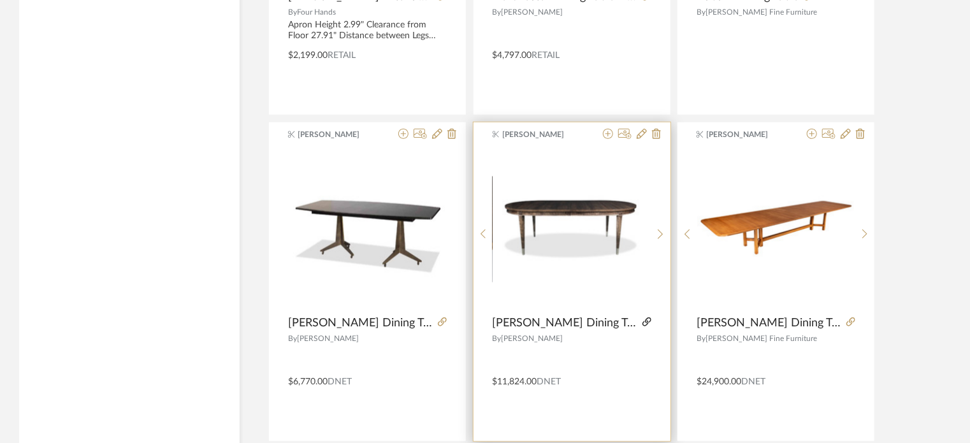
click at [642, 317] on icon at bounding box center [646, 321] width 9 height 9
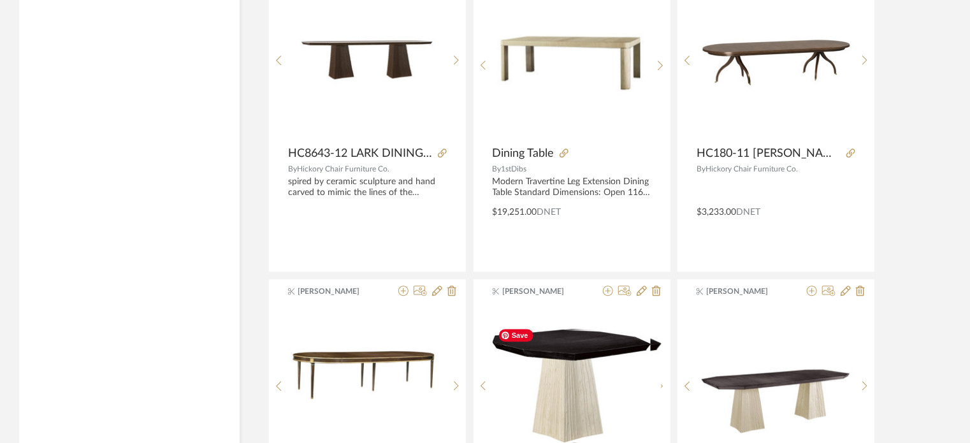
scroll to position [8824, 0]
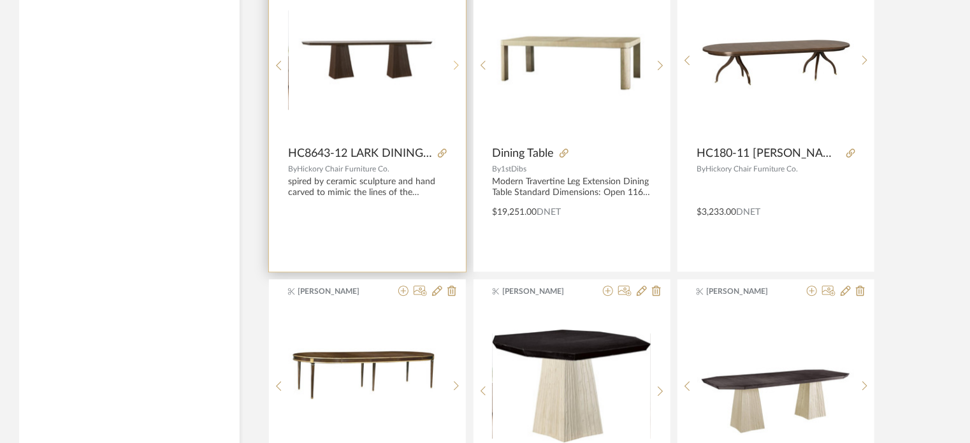
click at [454, 52] on div at bounding box center [457, 65] width 20 height 170
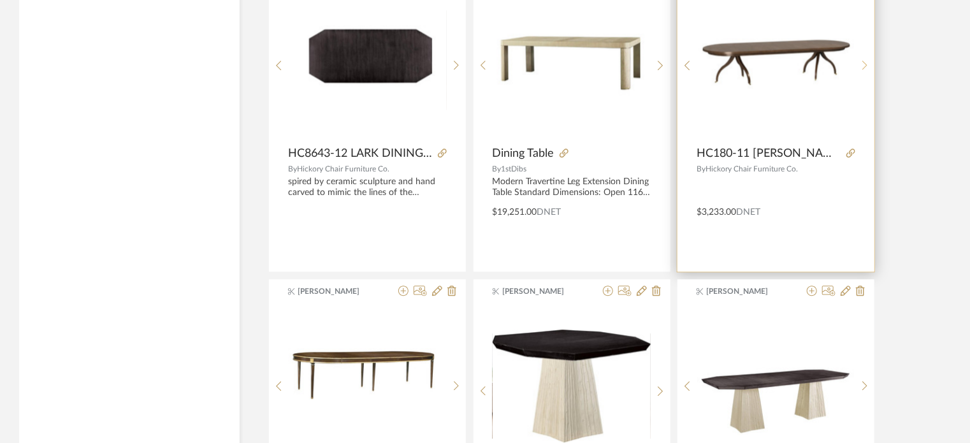
click at [864, 61] on icon at bounding box center [864, 66] width 5 height 10
click at [850, 149] on icon at bounding box center [850, 153] width 9 height 9
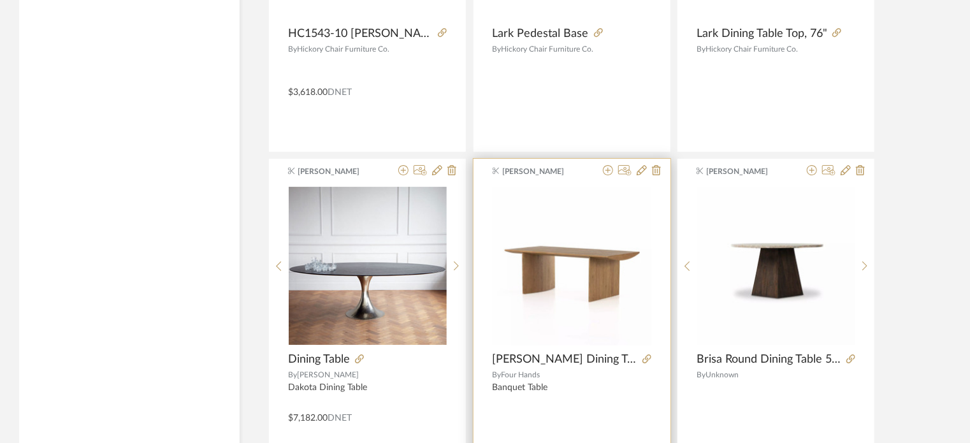
scroll to position [9334, 0]
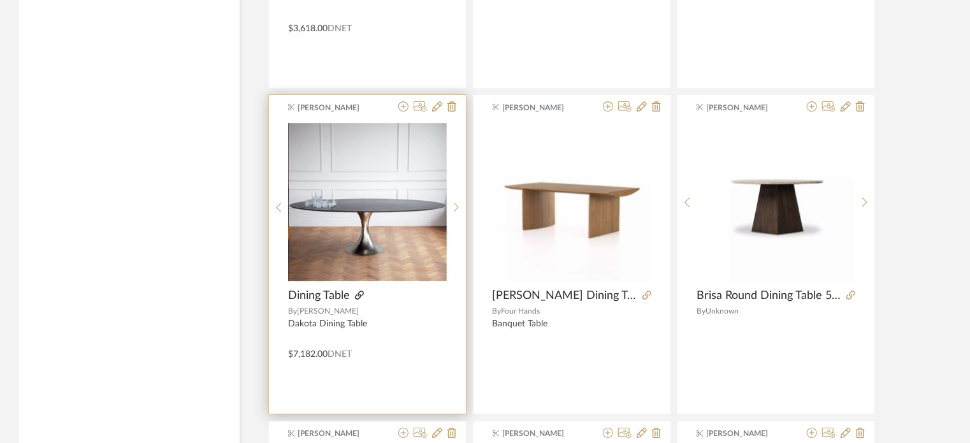
click at [358, 291] on icon at bounding box center [359, 295] width 9 height 9
click at [396, 101] on div at bounding box center [424, 107] width 63 height 12
click at [403, 101] on icon at bounding box center [403, 106] width 10 height 10
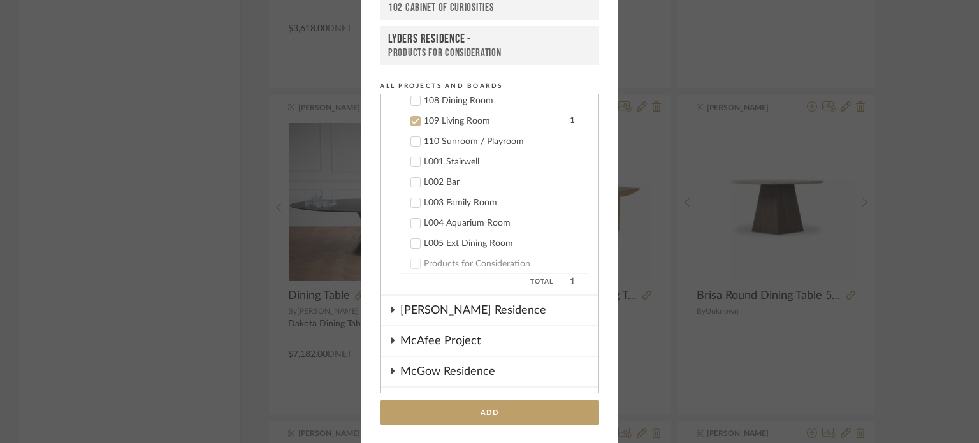
scroll to position [954, 0]
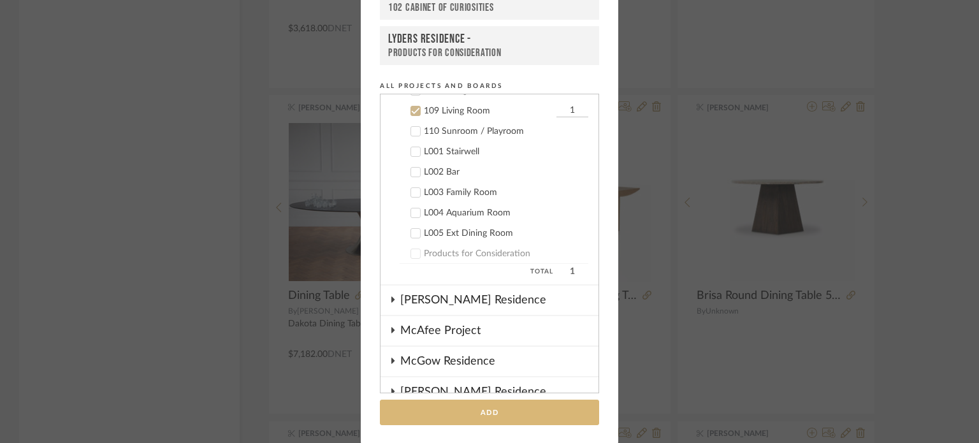
click at [487, 410] on button "Add" at bounding box center [489, 413] width 219 height 26
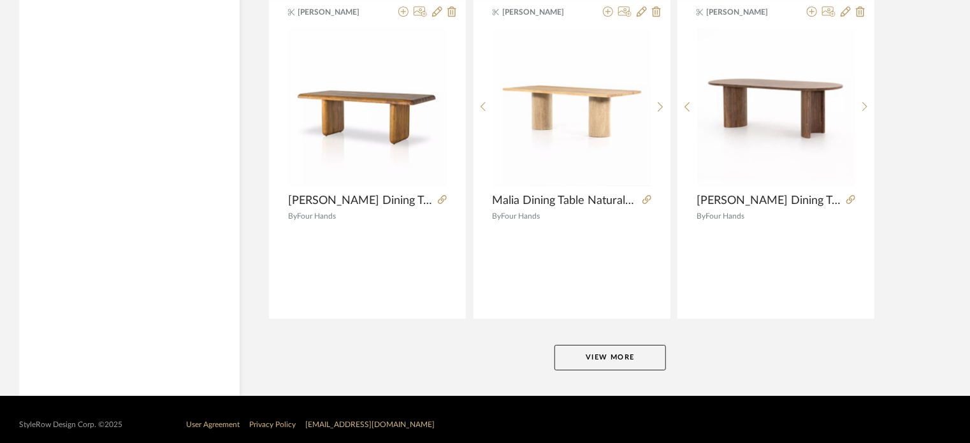
scroll to position [11713, 0]
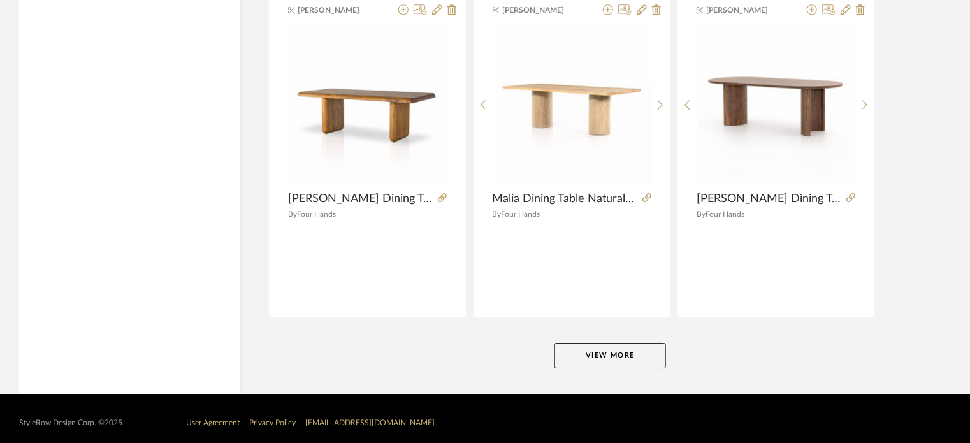
click at [627, 347] on button "View More" at bounding box center [611, 355] width 112 height 25
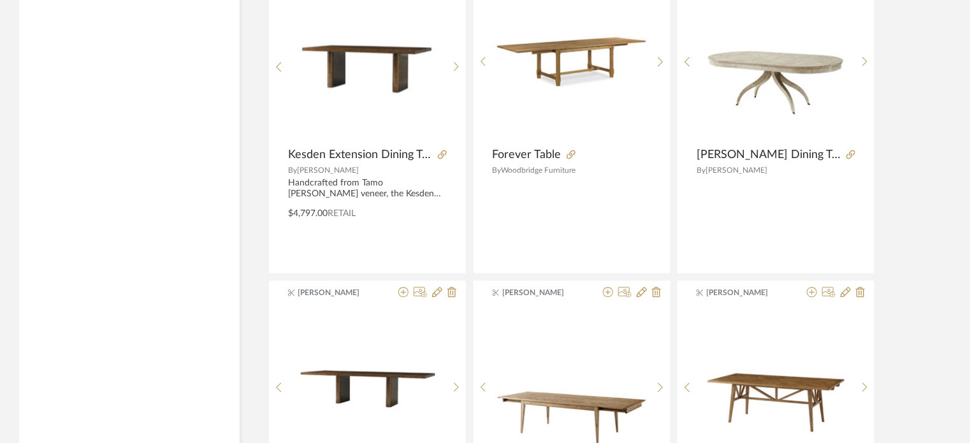
scroll to position [13307, 0]
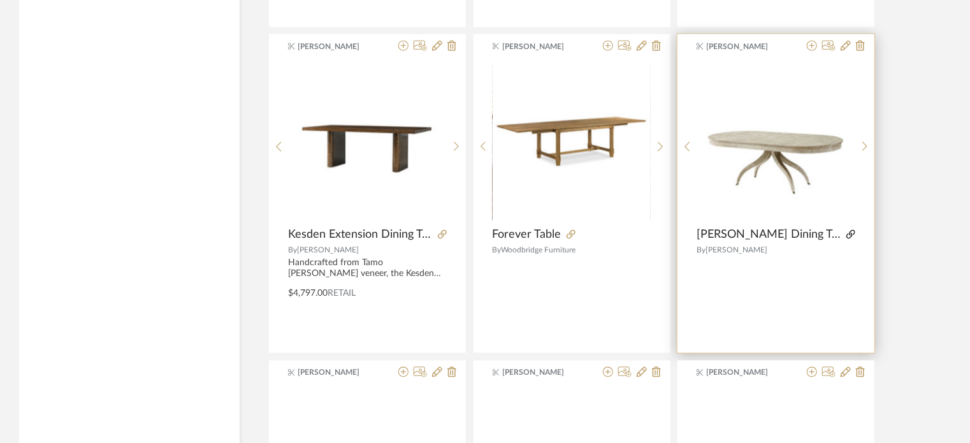
click at [846, 230] on icon at bounding box center [850, 234] width 9 height 9
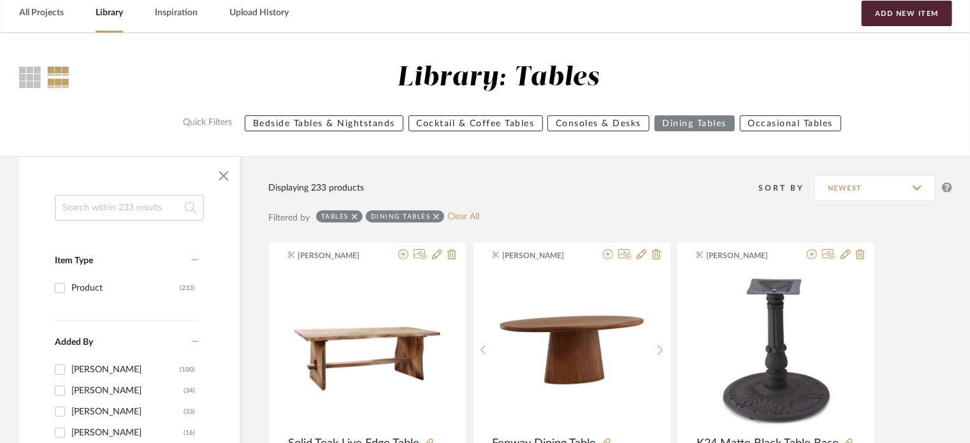
scroll to position [0, 0]
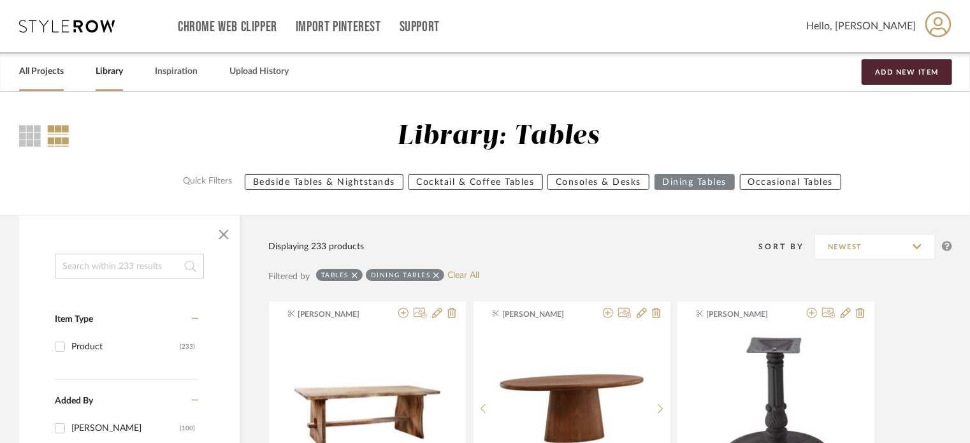
click at [41, 78] on link "All Projects" at bounding box center [41, 71] width 45 height 17
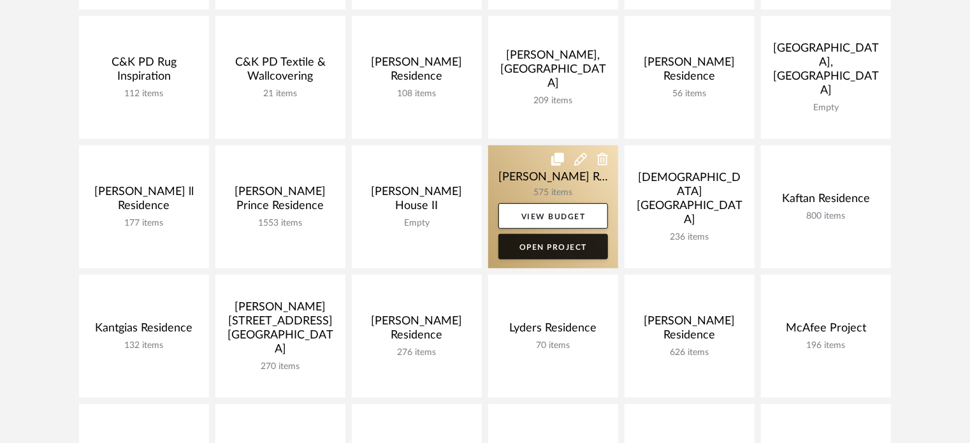
scroll to position [319, 0]
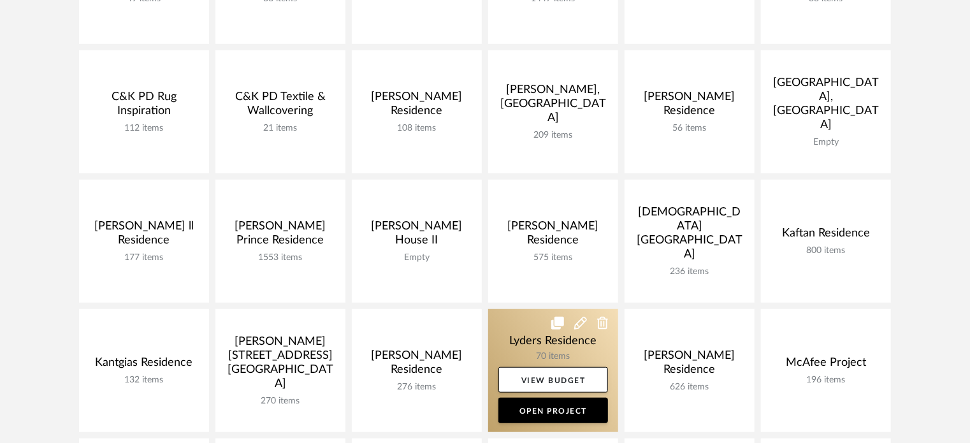
click at [565, 349] on link at bounding box center [553, 370] width 130 height 123
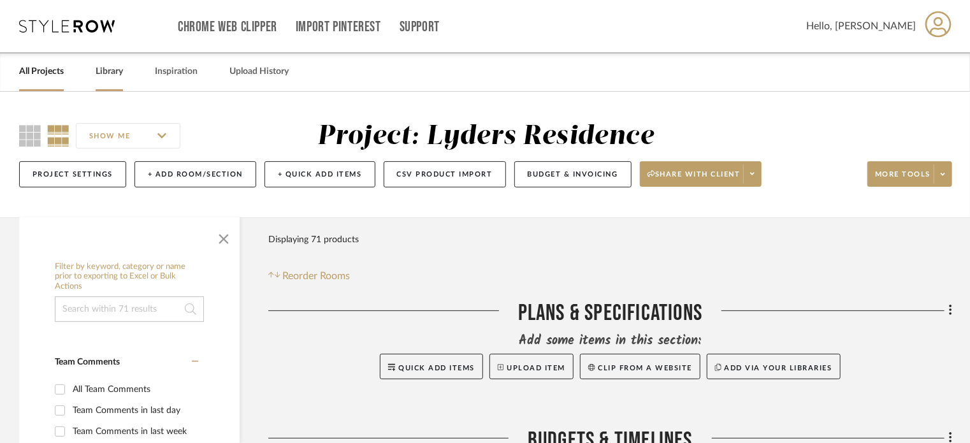
click at [101, 73] on link "Library" at bounding box center [109, 71] width 27 height 17
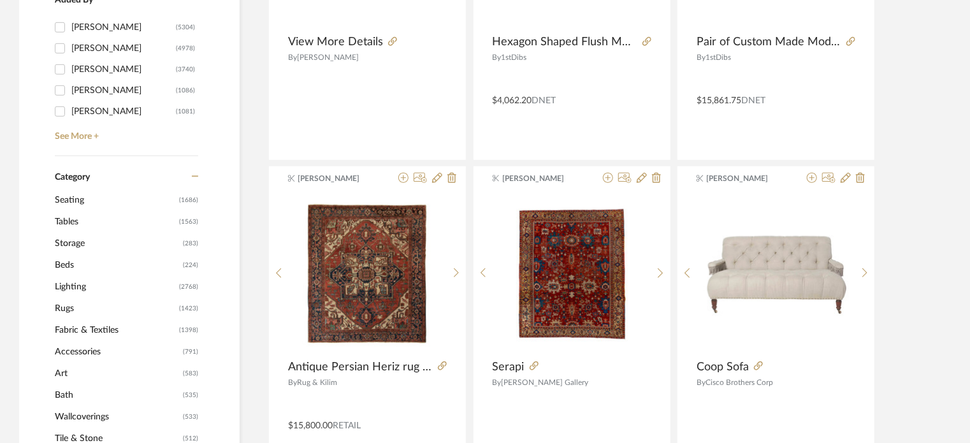
scroll to position [382, 0]
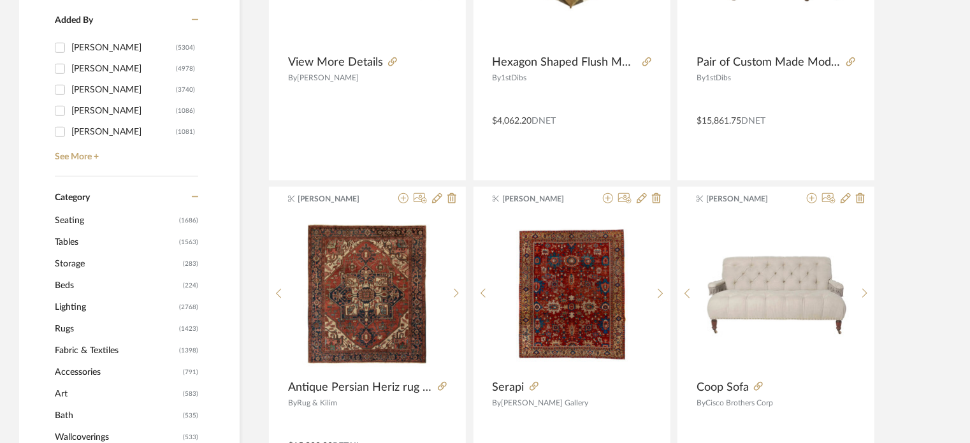
click at [76, 216] on span "Seating" at bounding box center [115, 221] width 121 height 22
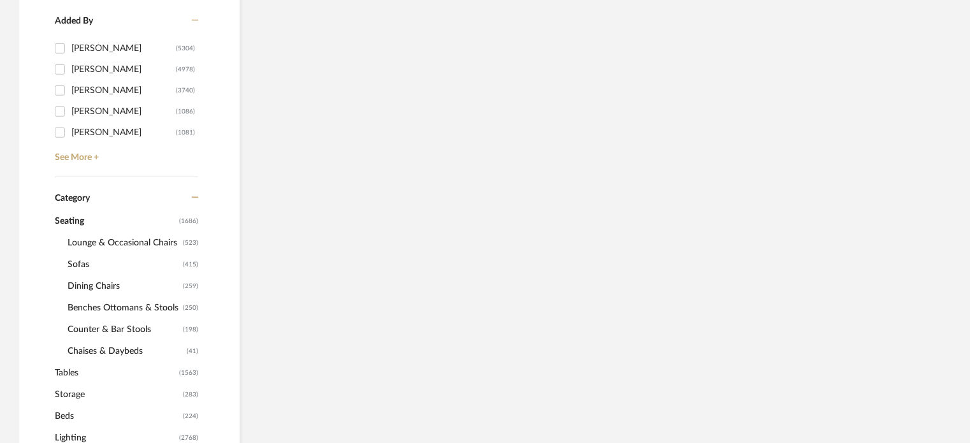
scroll to position [380, 0]
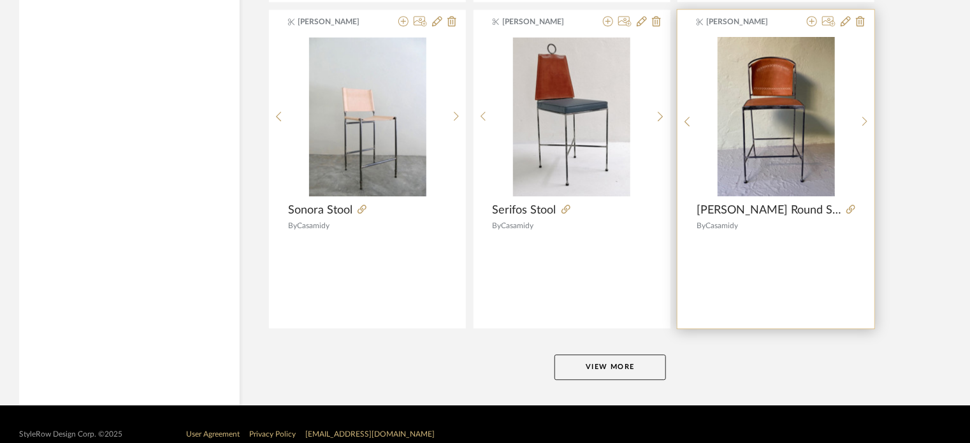
scroll to position [3895, 0]
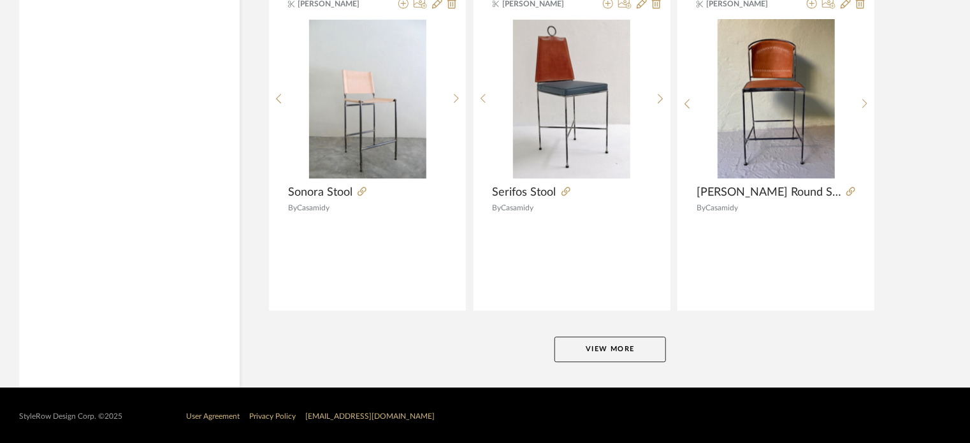
click at [633, 351] on button "View More" at bounding box center [611, 349] width 112 height 25
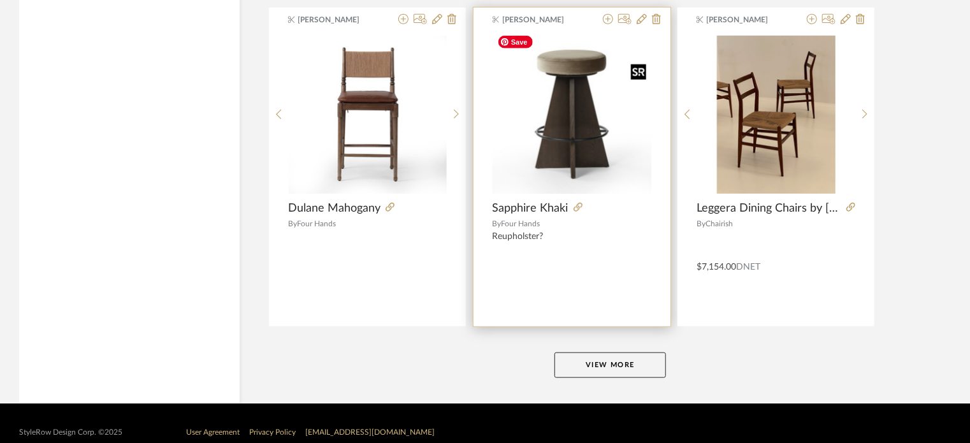
scroll to position [7804, 0]
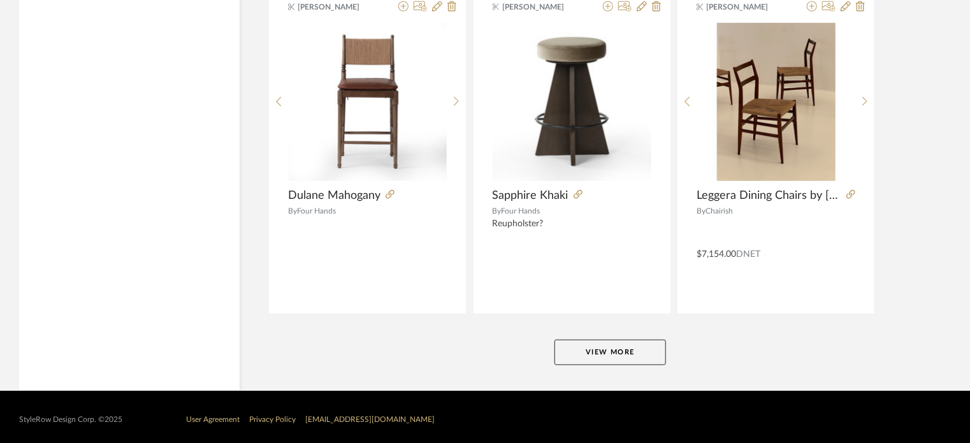
click at [627, 354] on button "View More" at bounding box center [611, 352] width 112 height 25
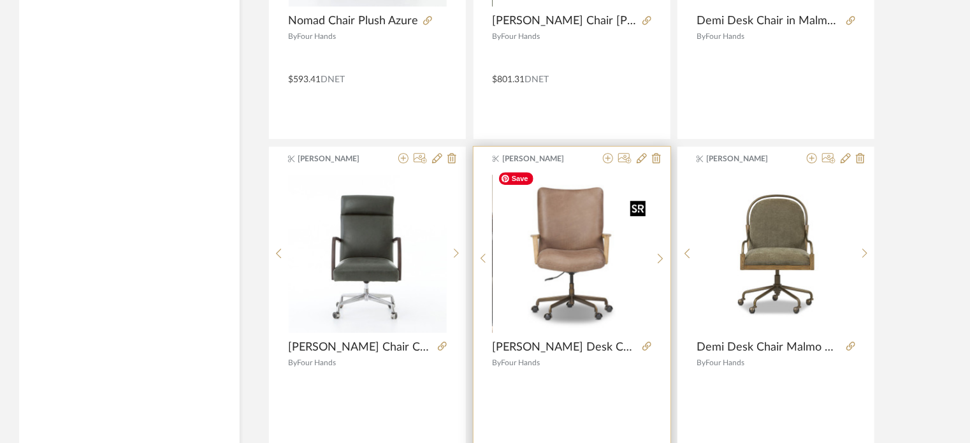
scroll to position [11713, 0]
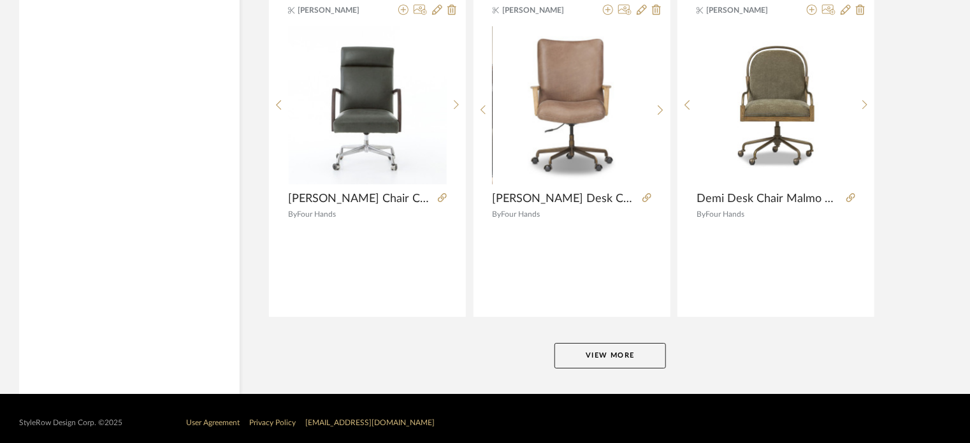
click at [627, 343] on button "View More" at bounding box center [611, 355] width 112 height 25
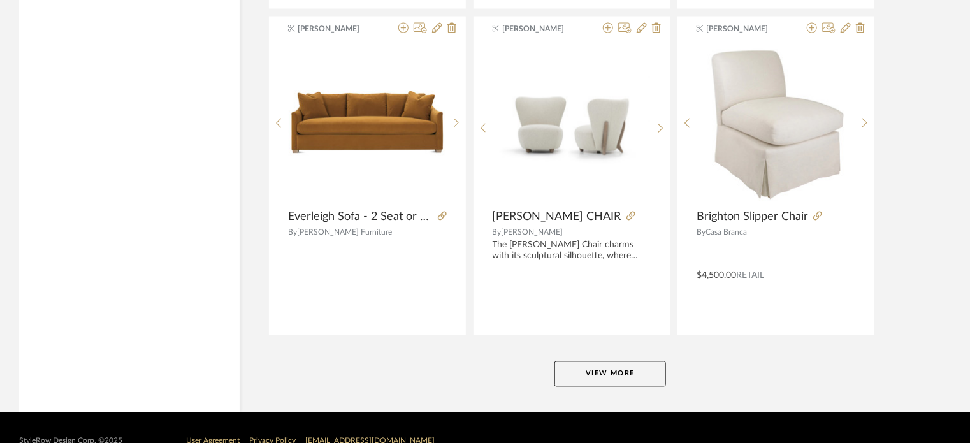
scroll to position [15559, 0]
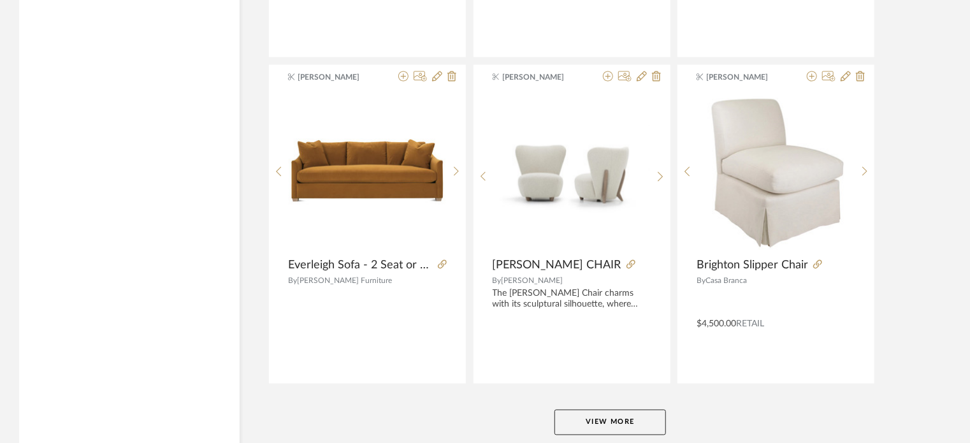
click at [618, 410] on button "View More" at bounding box center [611, 422] width 112 height 25
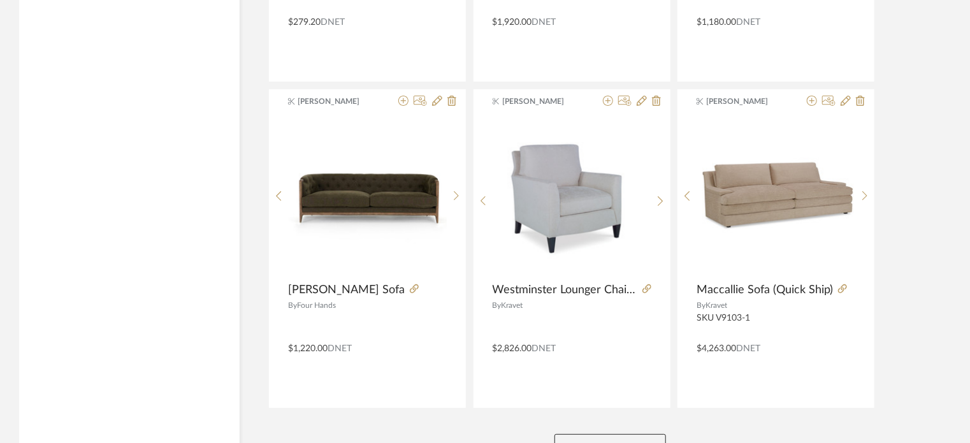
scroll to position [19532, 0]
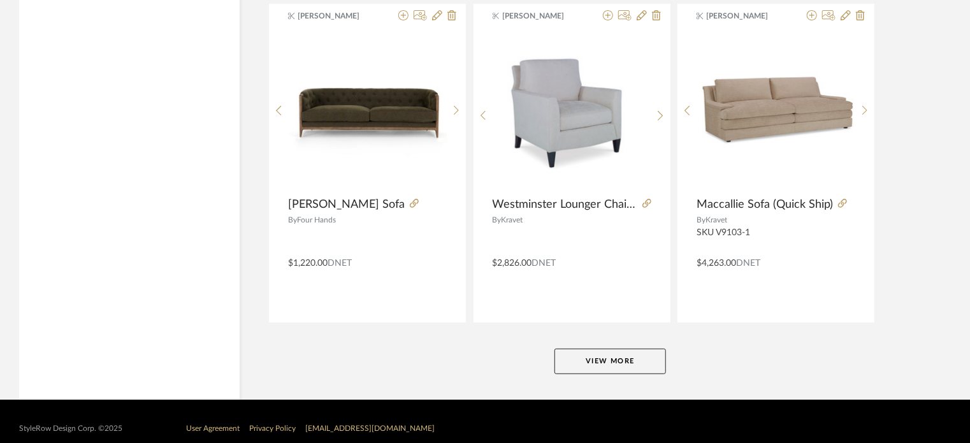
click at [612, 349] on button "View More" at bounding box center [611, 361] width 112 height 25
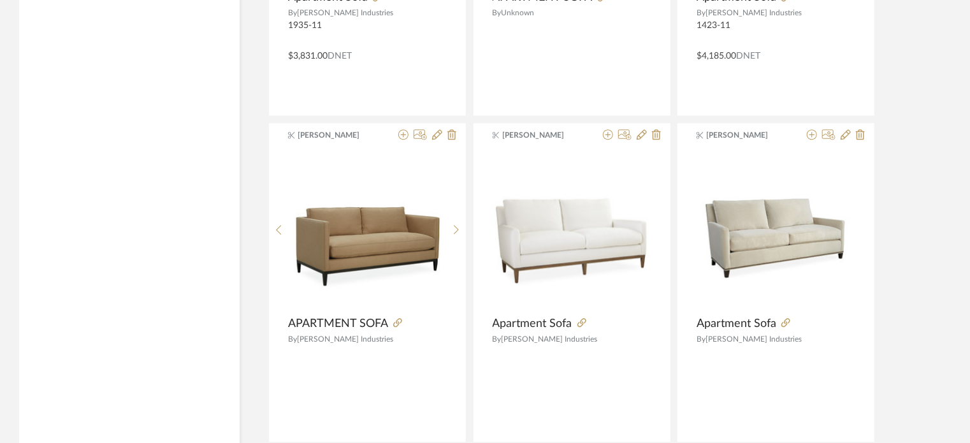
scroll to position [23441, 0]
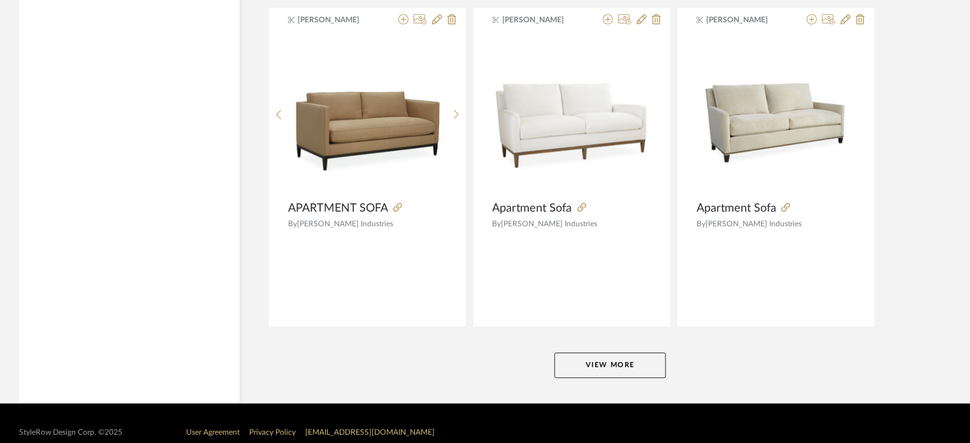
click at [627, 358] on button "View More" at bounding box center [611, 364] width 112 height 25
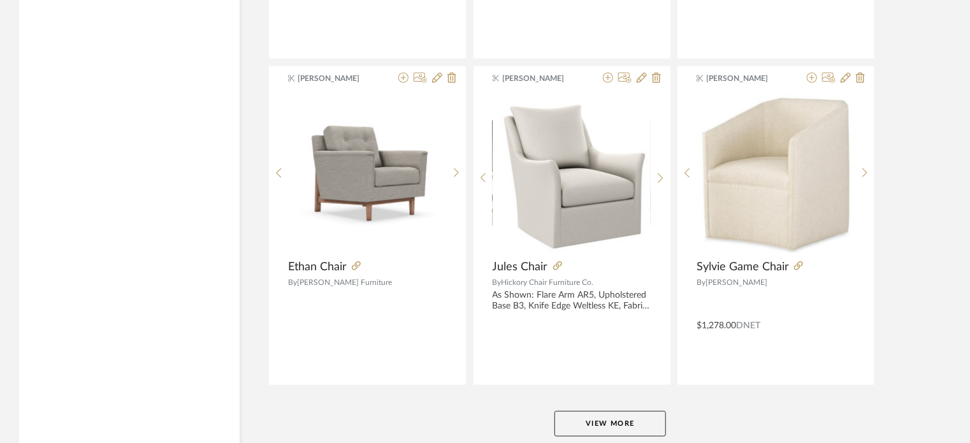
scroll to position [27287, 0]
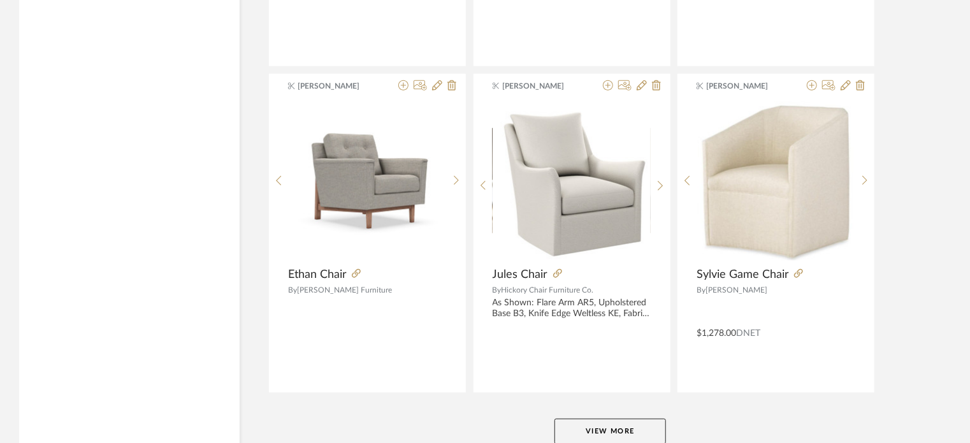
click at [627, 354] on div "Krista Nicholas Jules Chair By Hickory Chair Furniture Co. As Shown: Flare Arm …" at bounding box center [572, 233] width 197 height 319
click at [627, 419] on button "View More" at bounding box center [611, 431] width 112 height 25
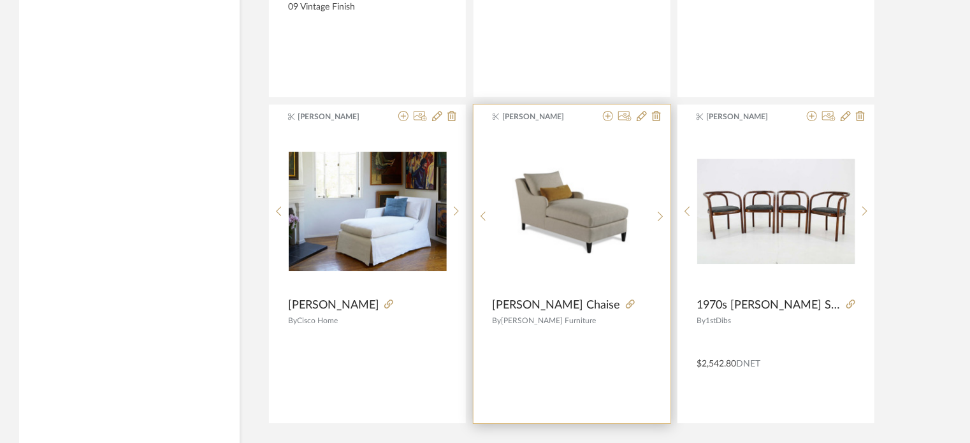
scroll to position [31132, 0]
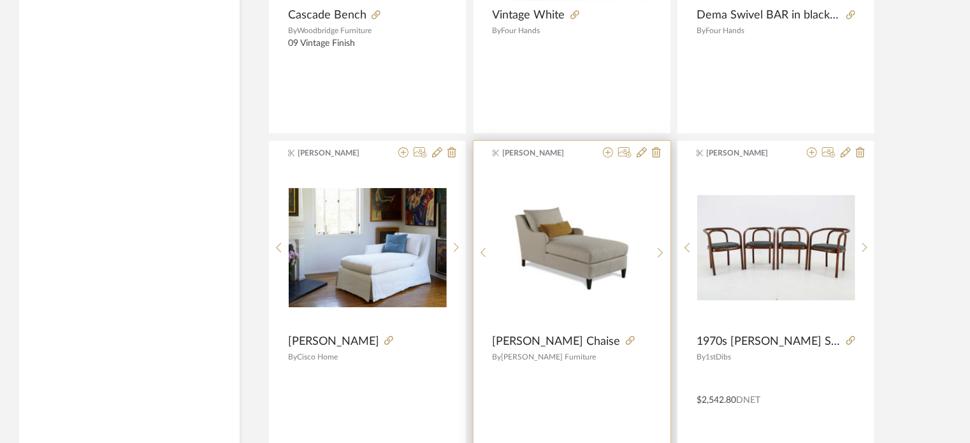
click at [617, 415] on div "Katelyn Nolan Blakely Chaise By Taylor King Furniture" at bounding box center [572, 300] width 197 height 319
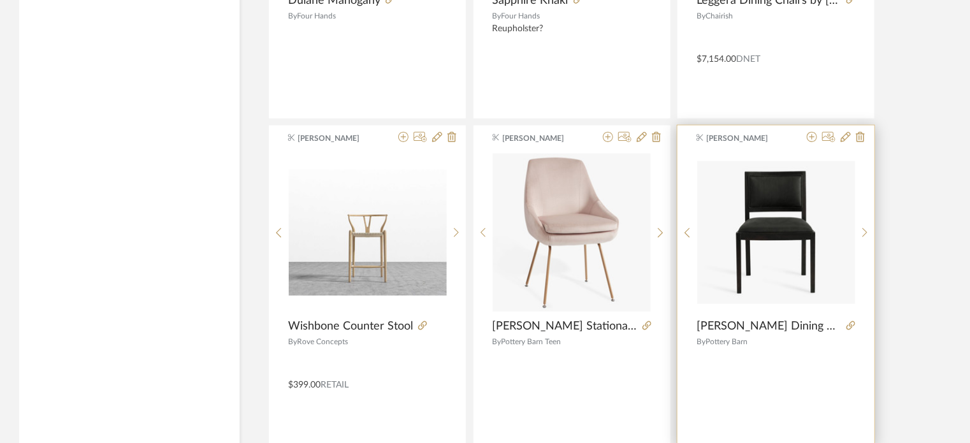
scroll to position [7995, 0]
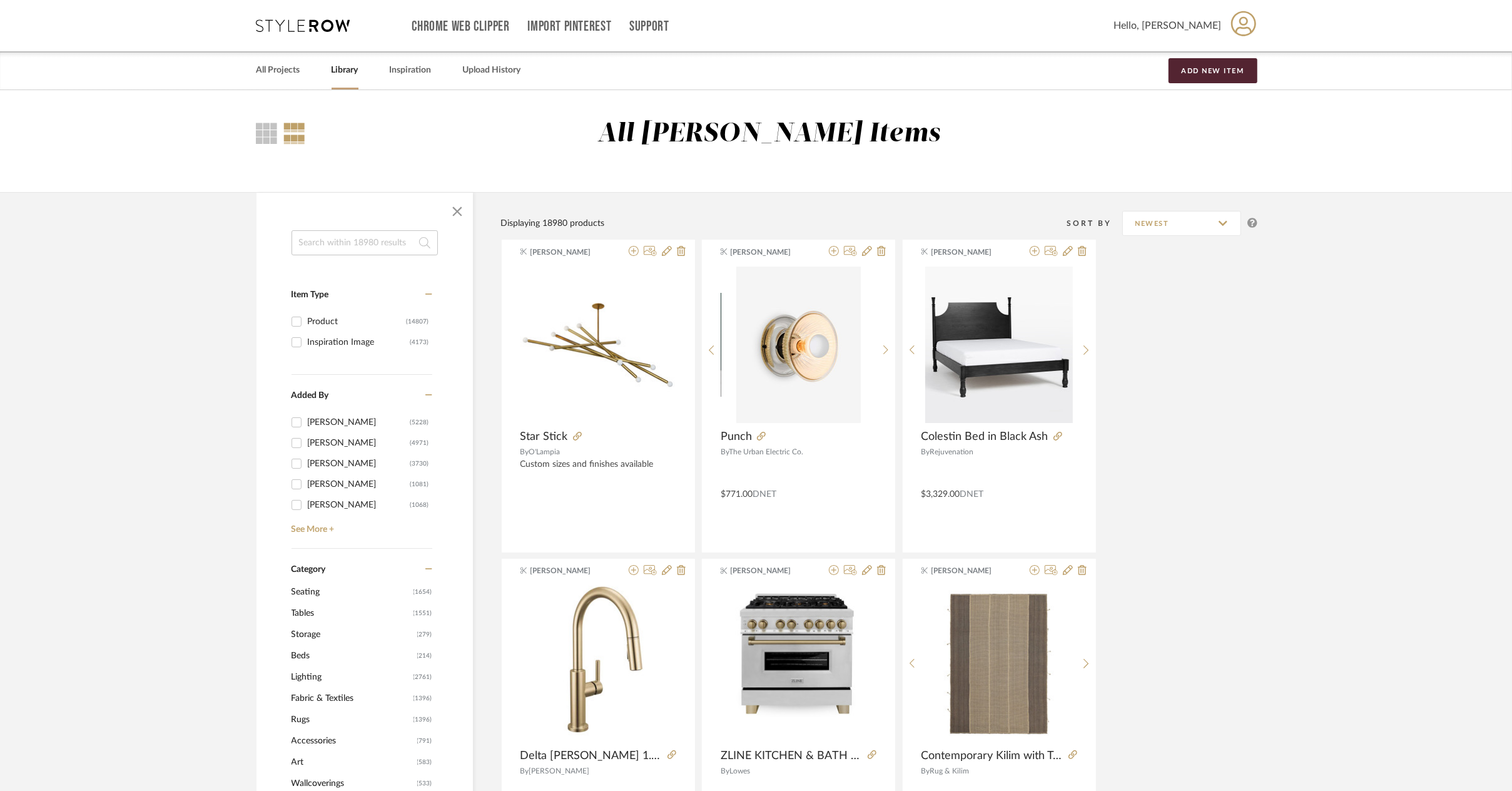
click at [255, 81] on div "All Projects Library Inspiration Upload History Add New Item" at bounding box center [756, 70] width 1037 height 38
click at [274, 63] on link "All Projects" at bounding box center [278, 70] width 44 height 17
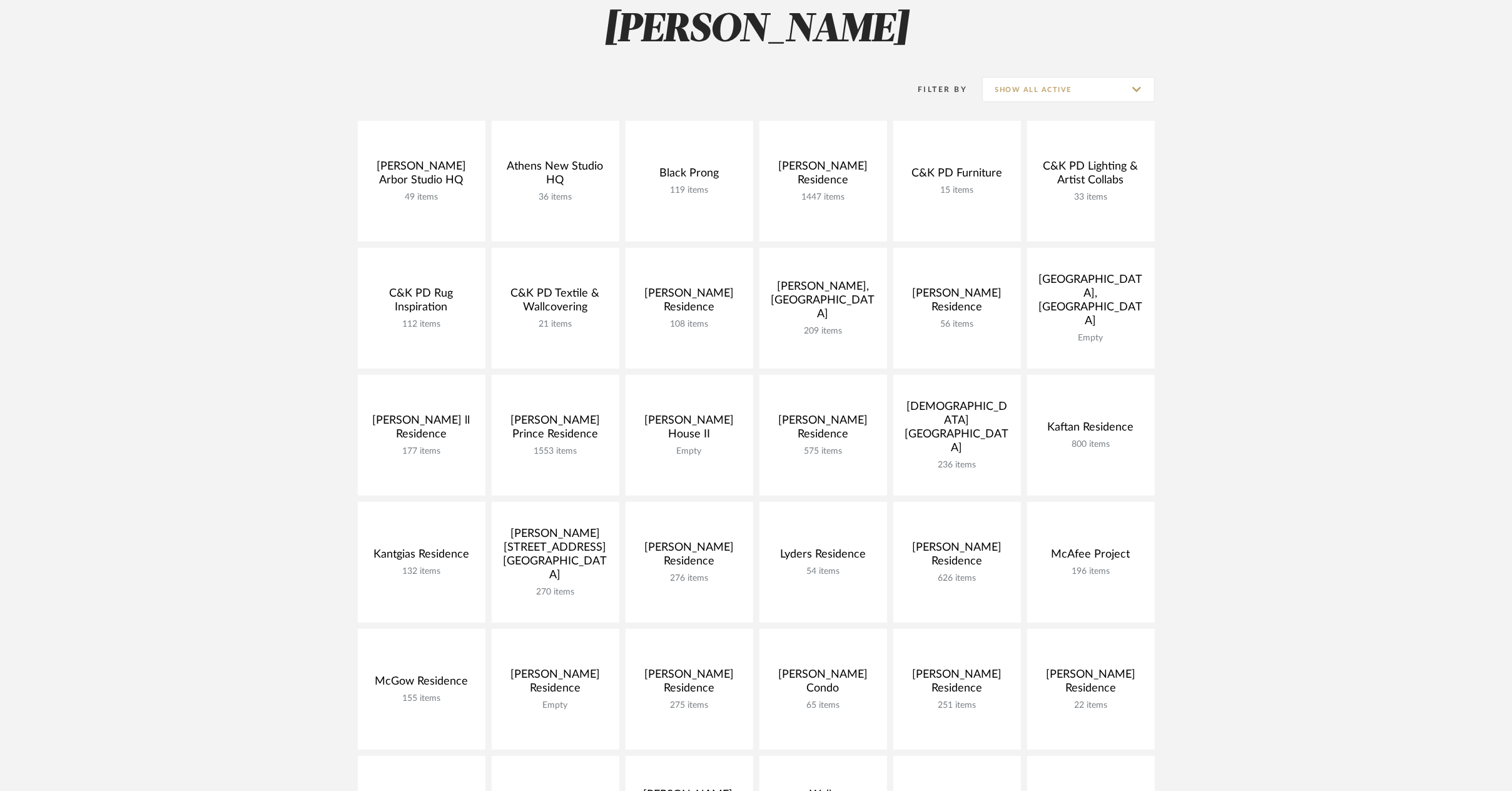
scroll to position [125, 0]
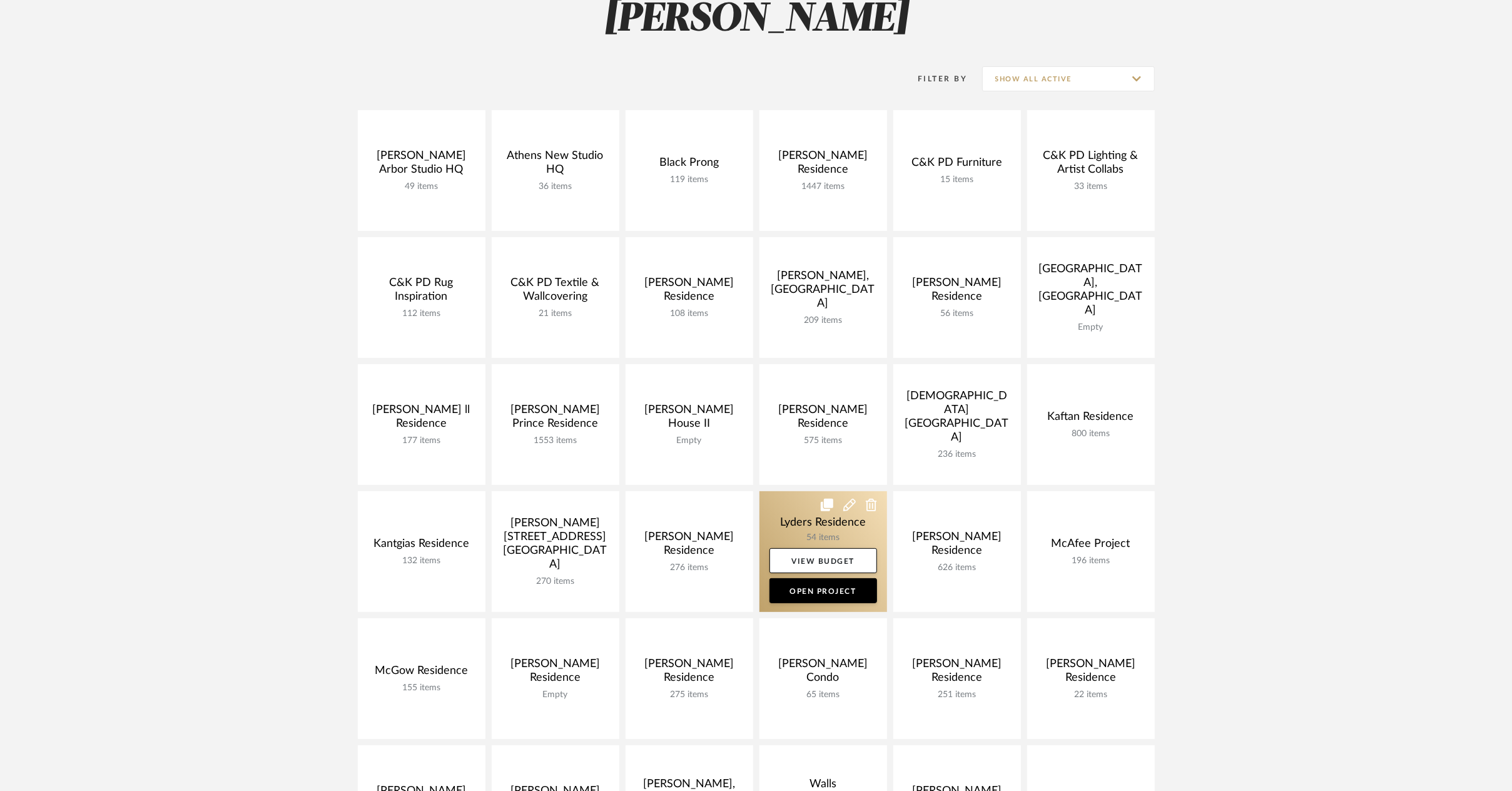
click at [809, 532] on link at bounding box center [823, 551] width 128 height 121
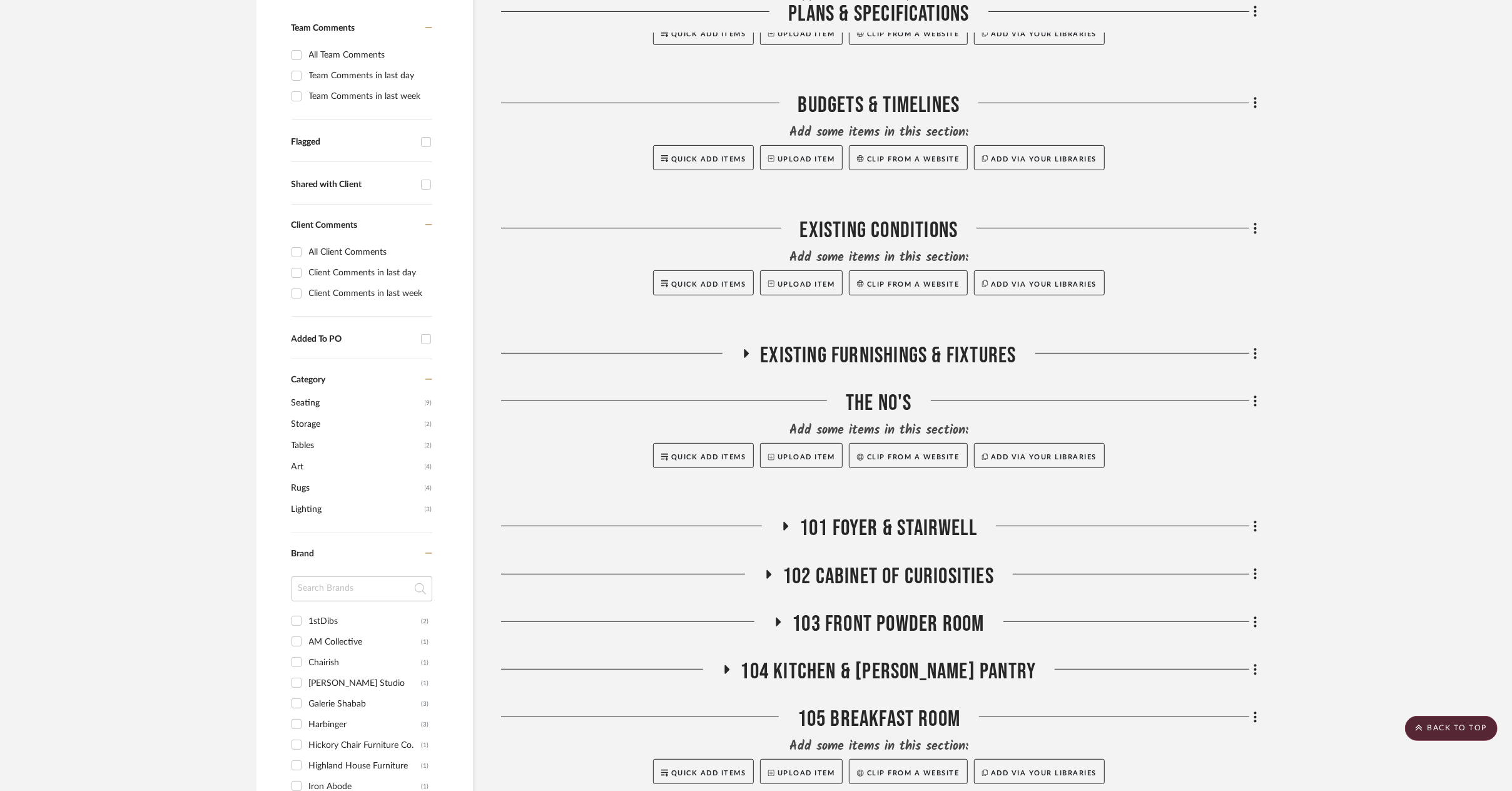
scroll to position [563, 0]
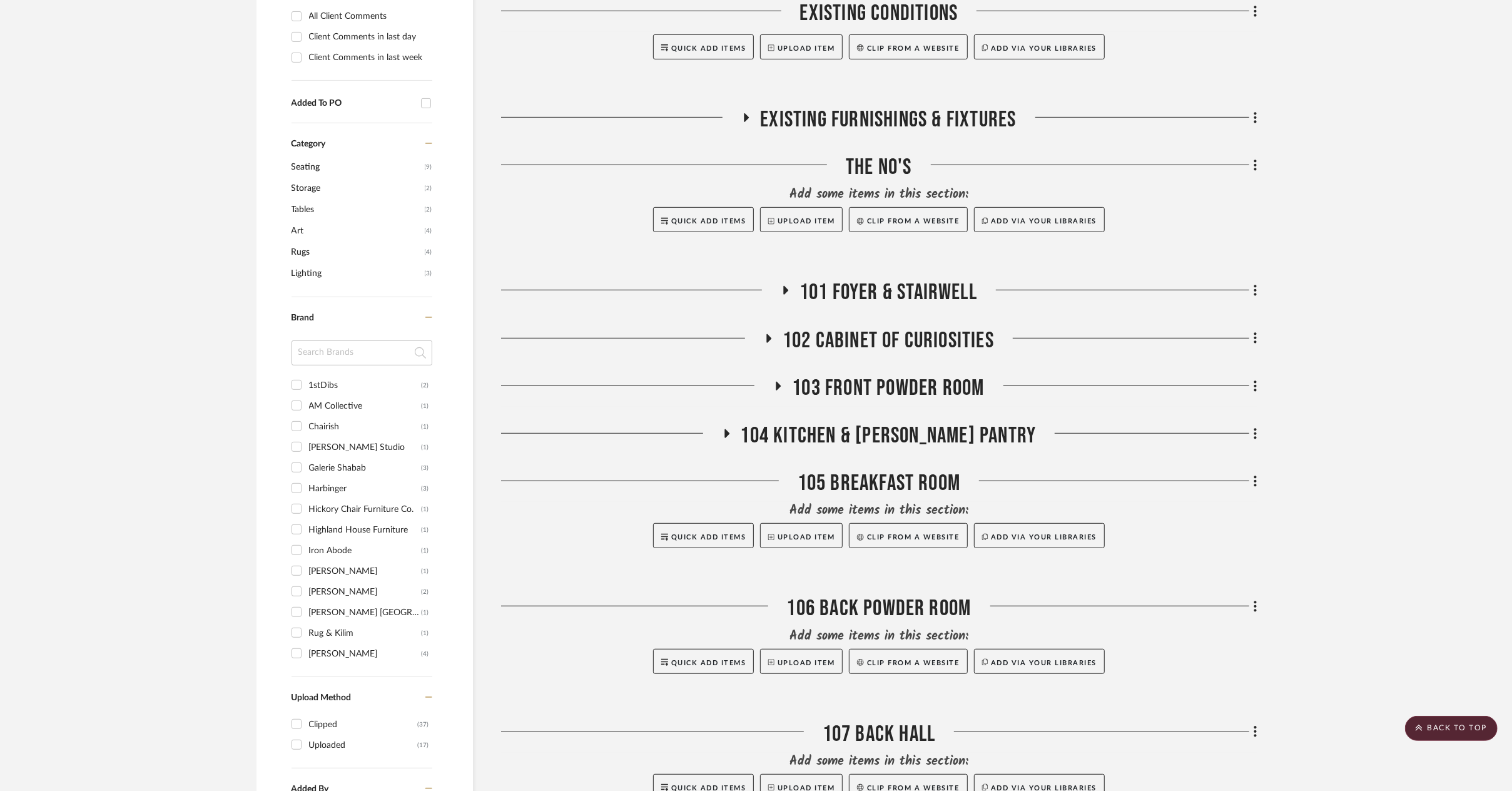
click at [871, 335] on span "102 Cabinet of Curiosities" at bounding box center [887, 340] width 211 height 26
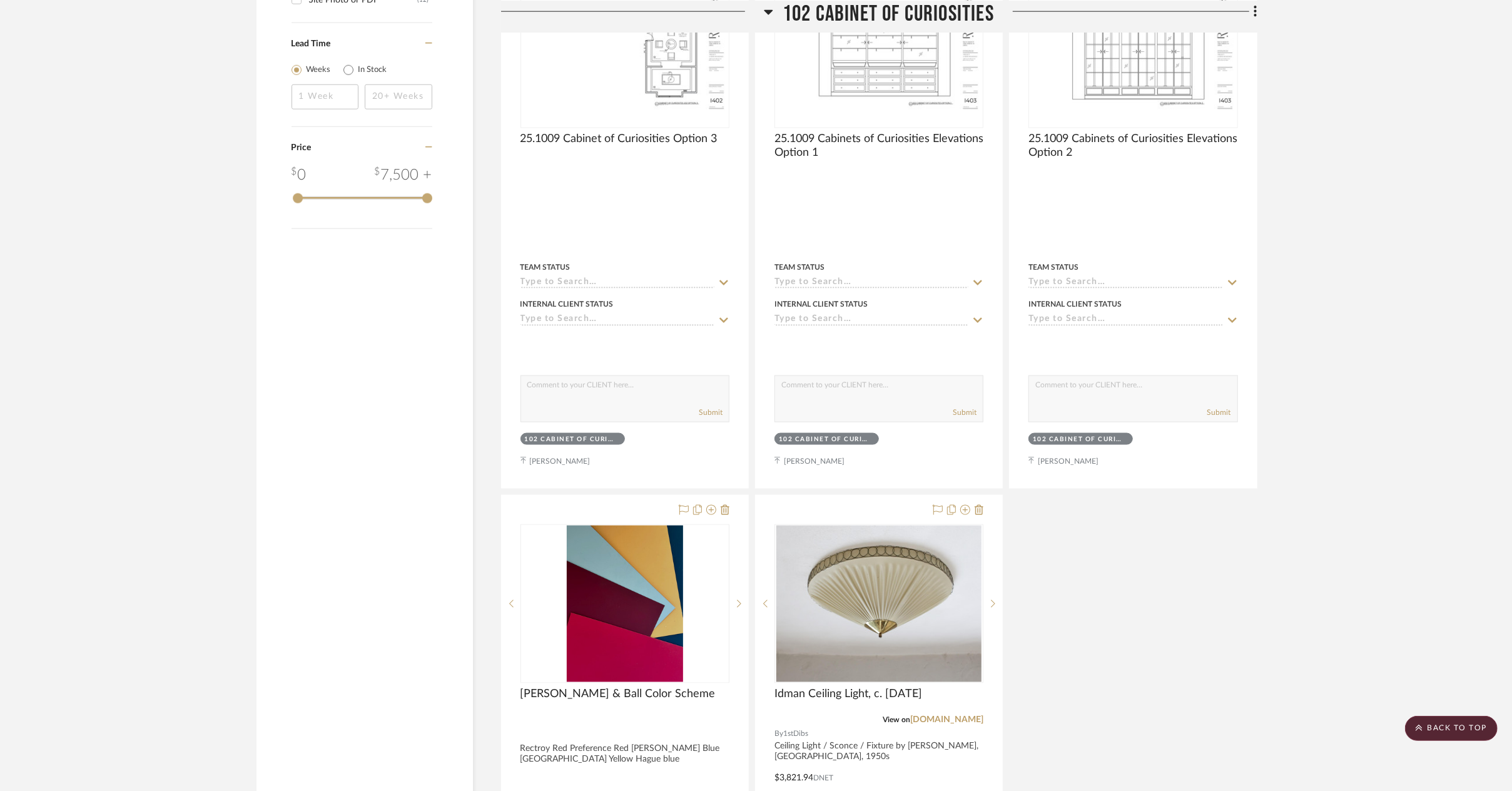
scroll to position [1626, 0]
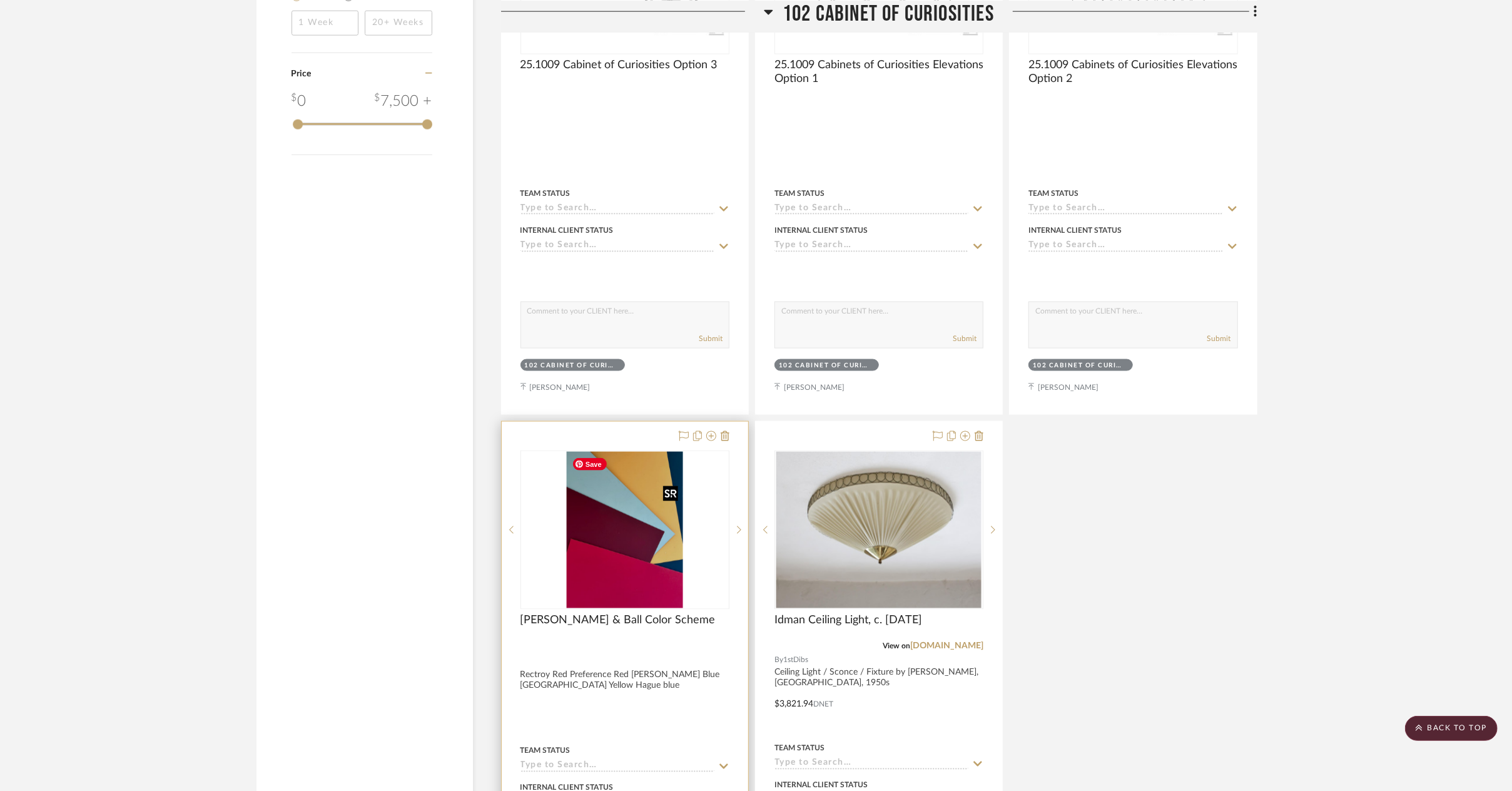
click at [0, 0] on img at bounding box center [0, 0] width 0 height 0
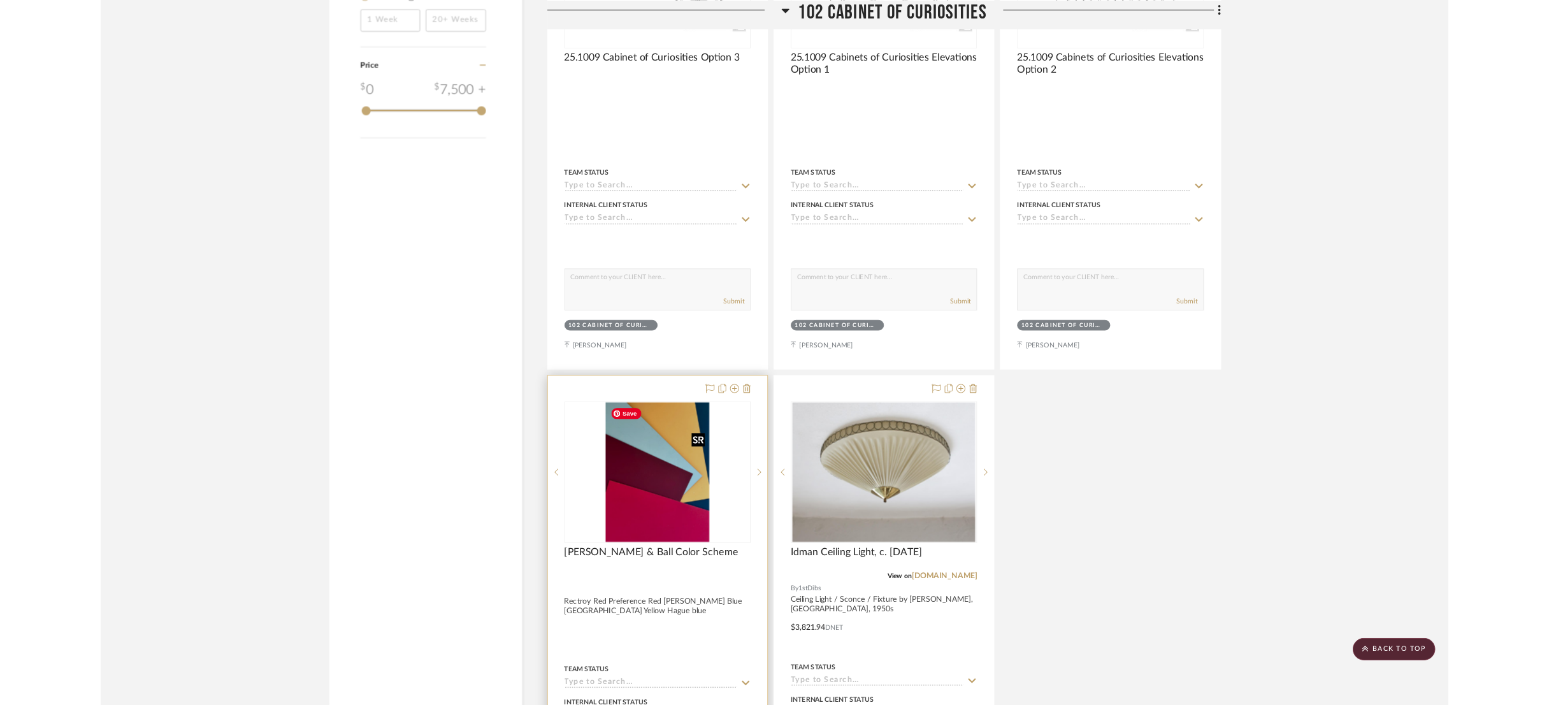
scroll to position [0, 0]
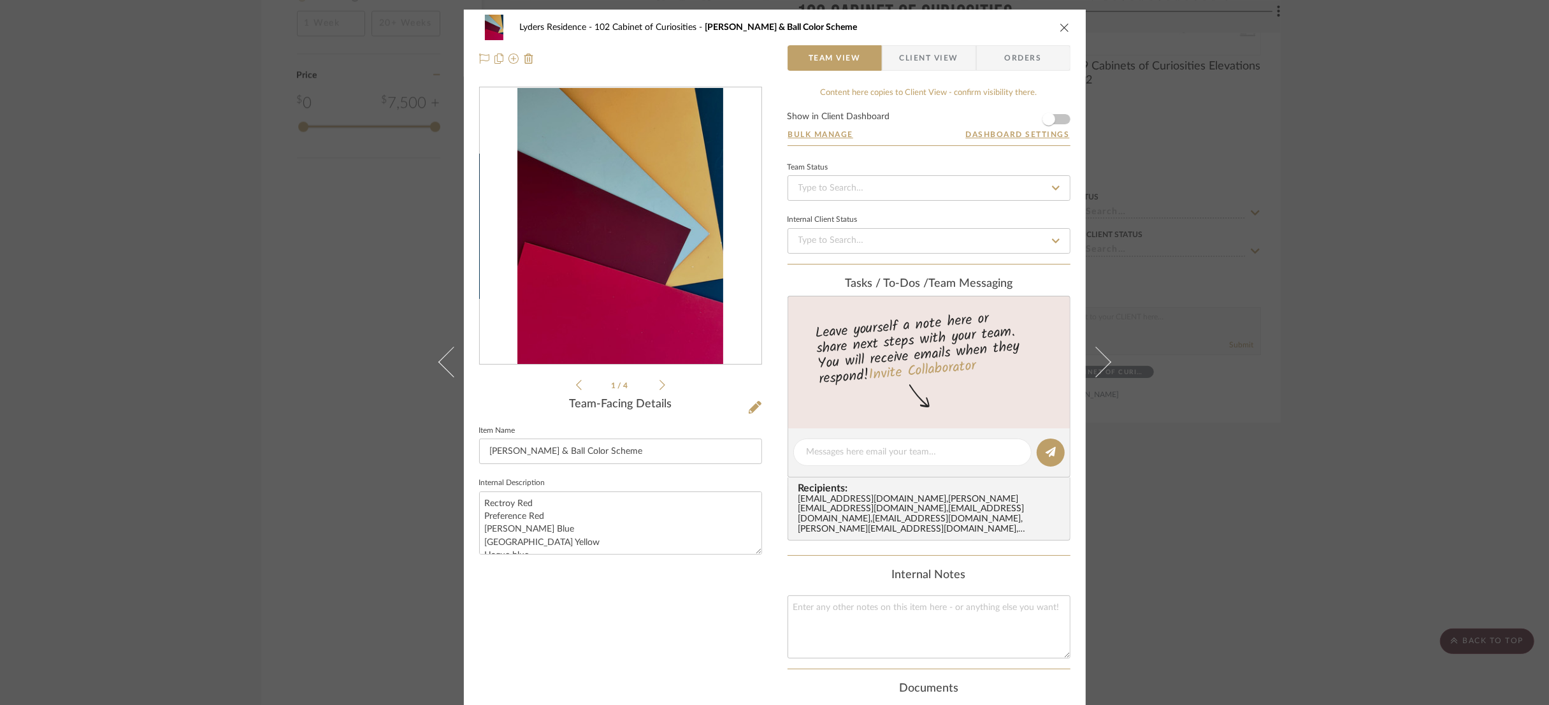
click at [1409, 570] on div "Lyders Residence 102 Cabinet of Curiosities Farrow & Ball Color Scheme Team Vie…" at bounding box center [774, 352] width 1549 height 705
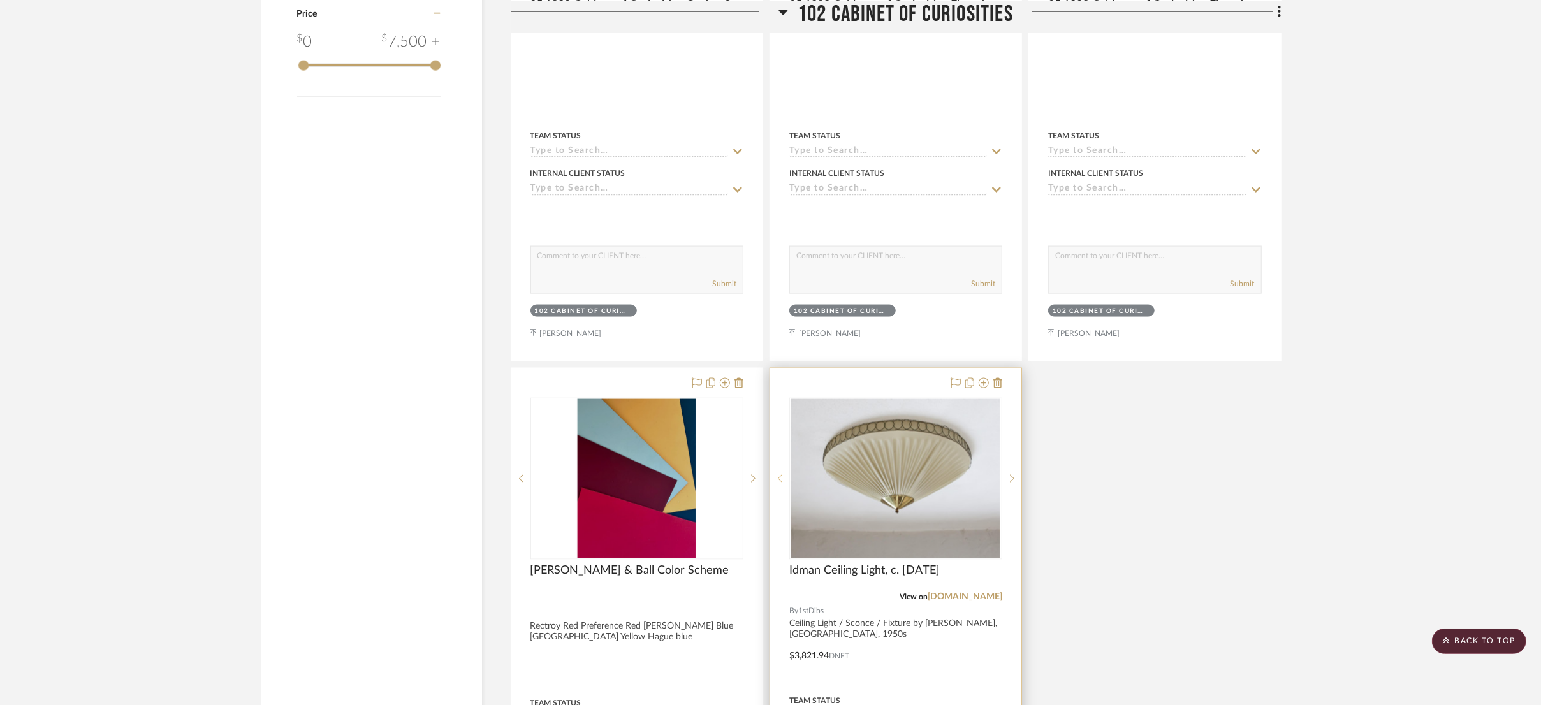
scroll to position [1721, 0]
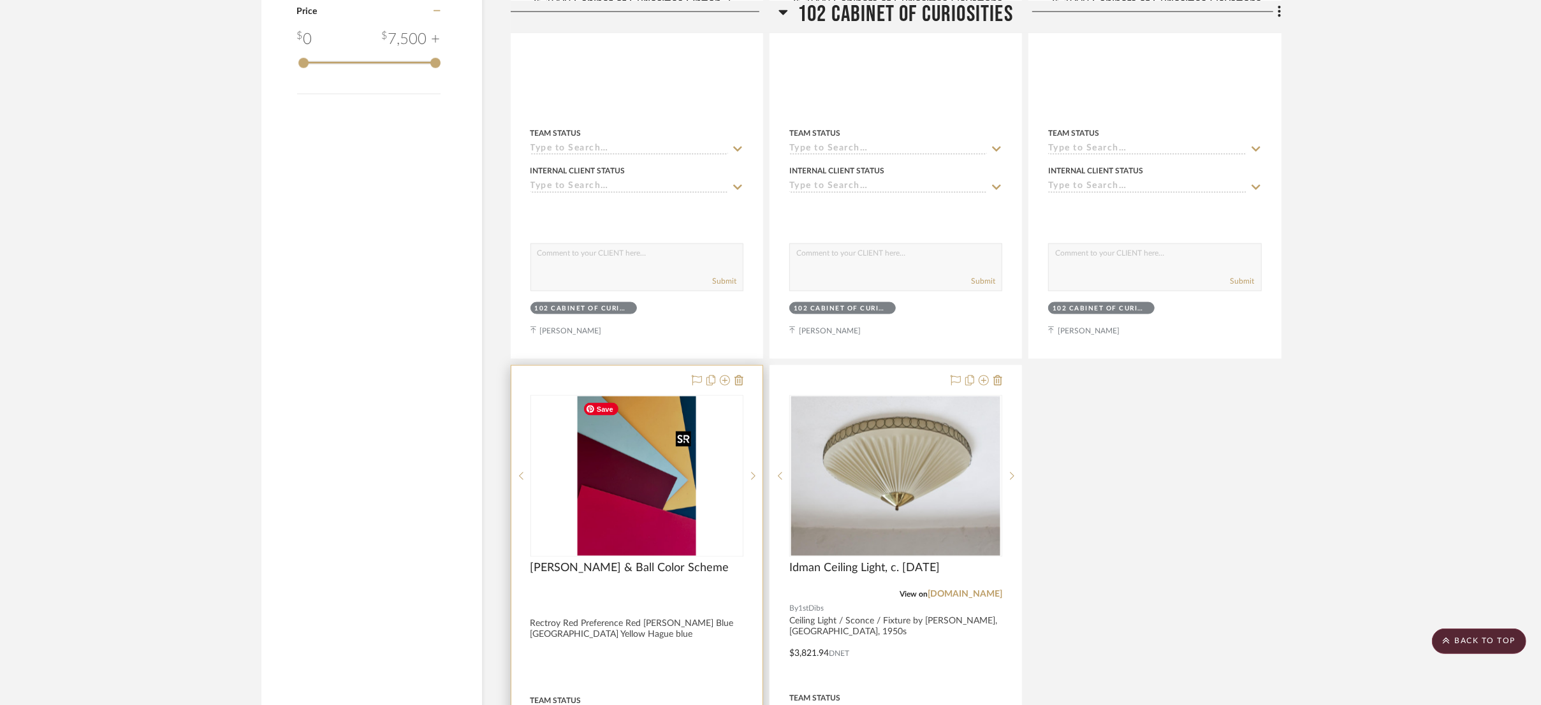
click at [642, 478] on img "0" at bounding box center [636, 475] width 119 height 159
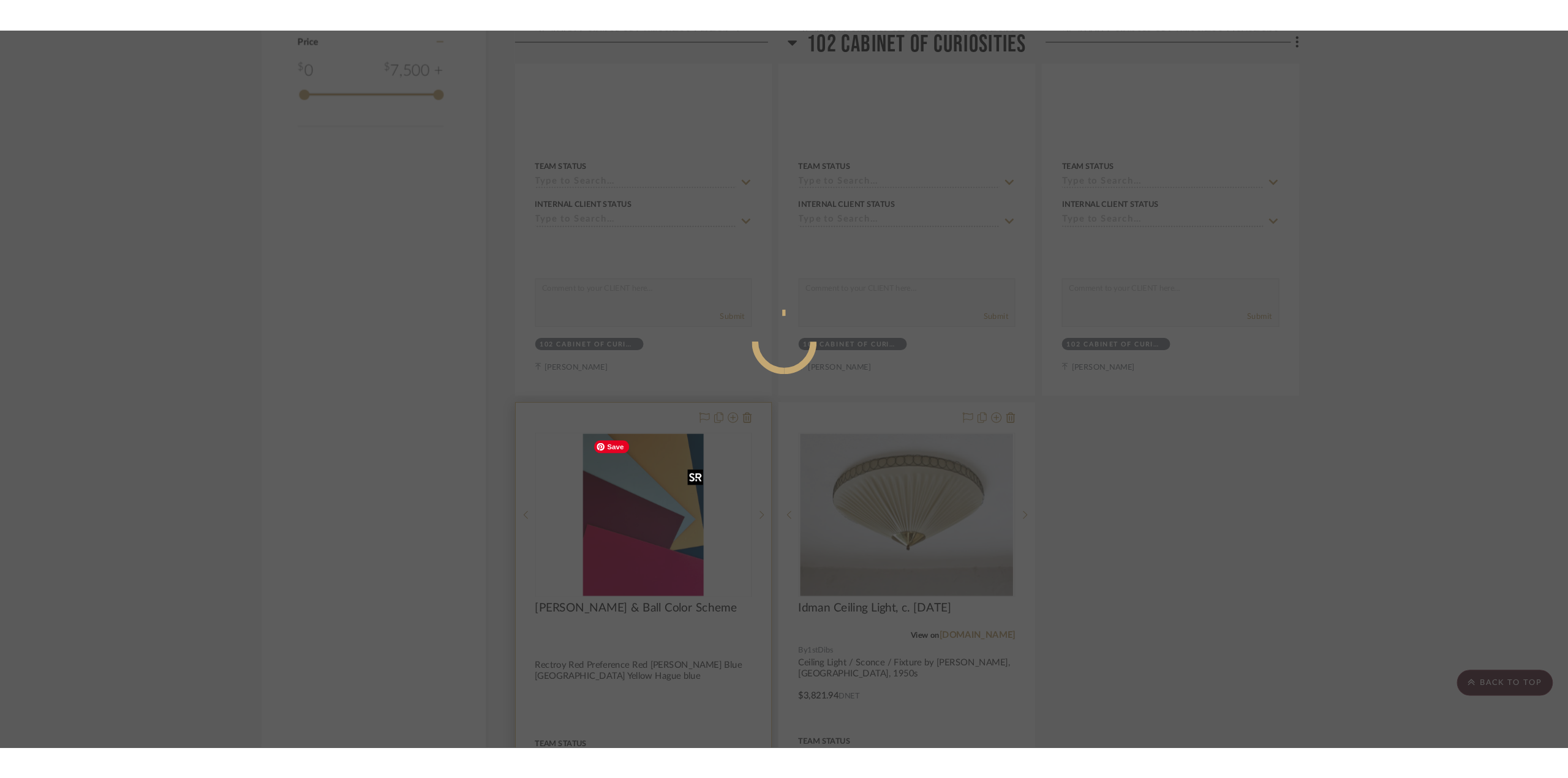
scroll to position [0, 0]
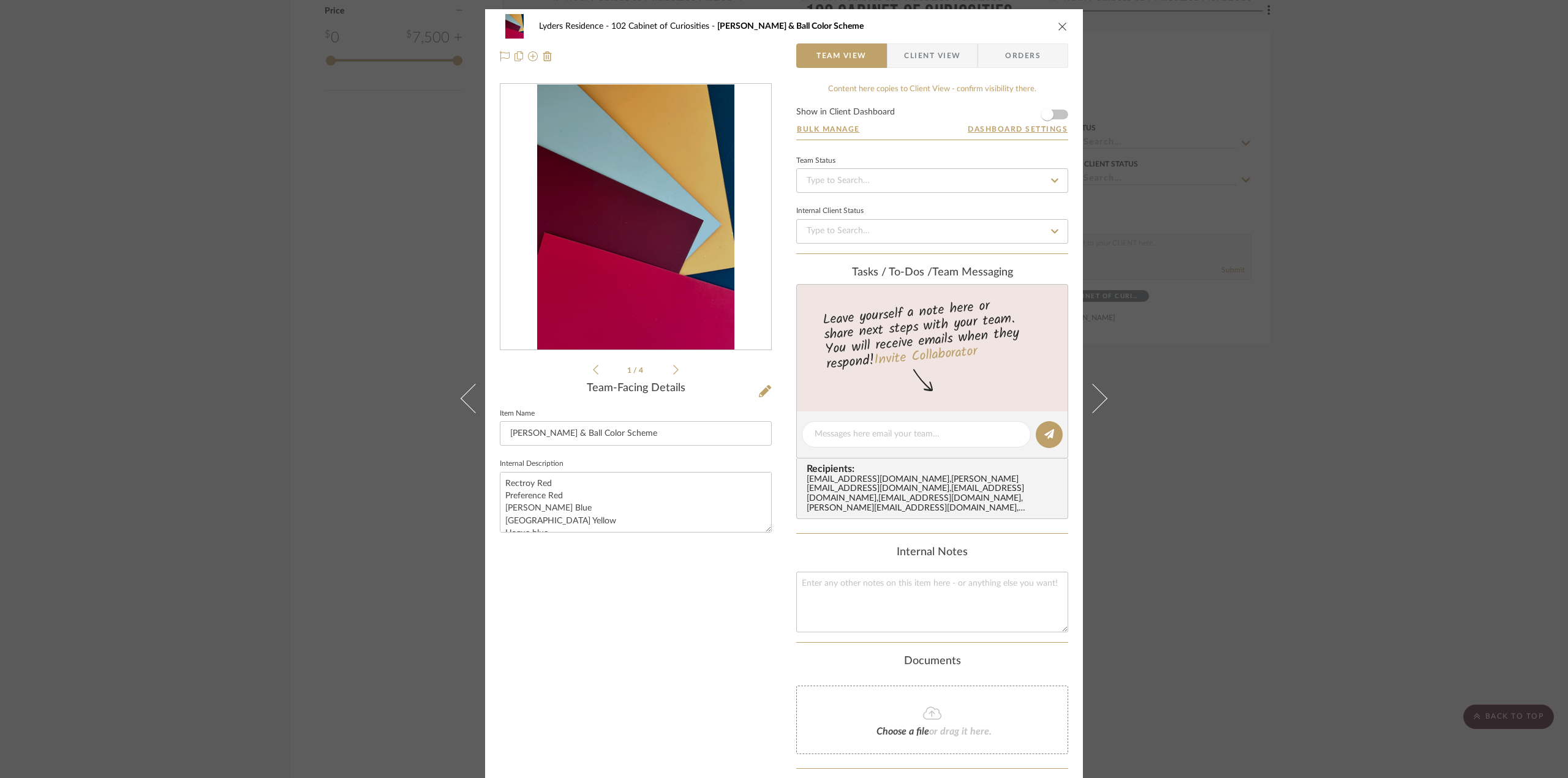
click at [1070, 29] on div "Lyders Residence 102 Cabinet of Curiosities Farrow & Ball Color Scheme Team Vie…" at bounding box center [784, 41] width 598 height 64
click at [1062, 29] on icon "close" at bounding box center [1063, 26] width 10 height 10
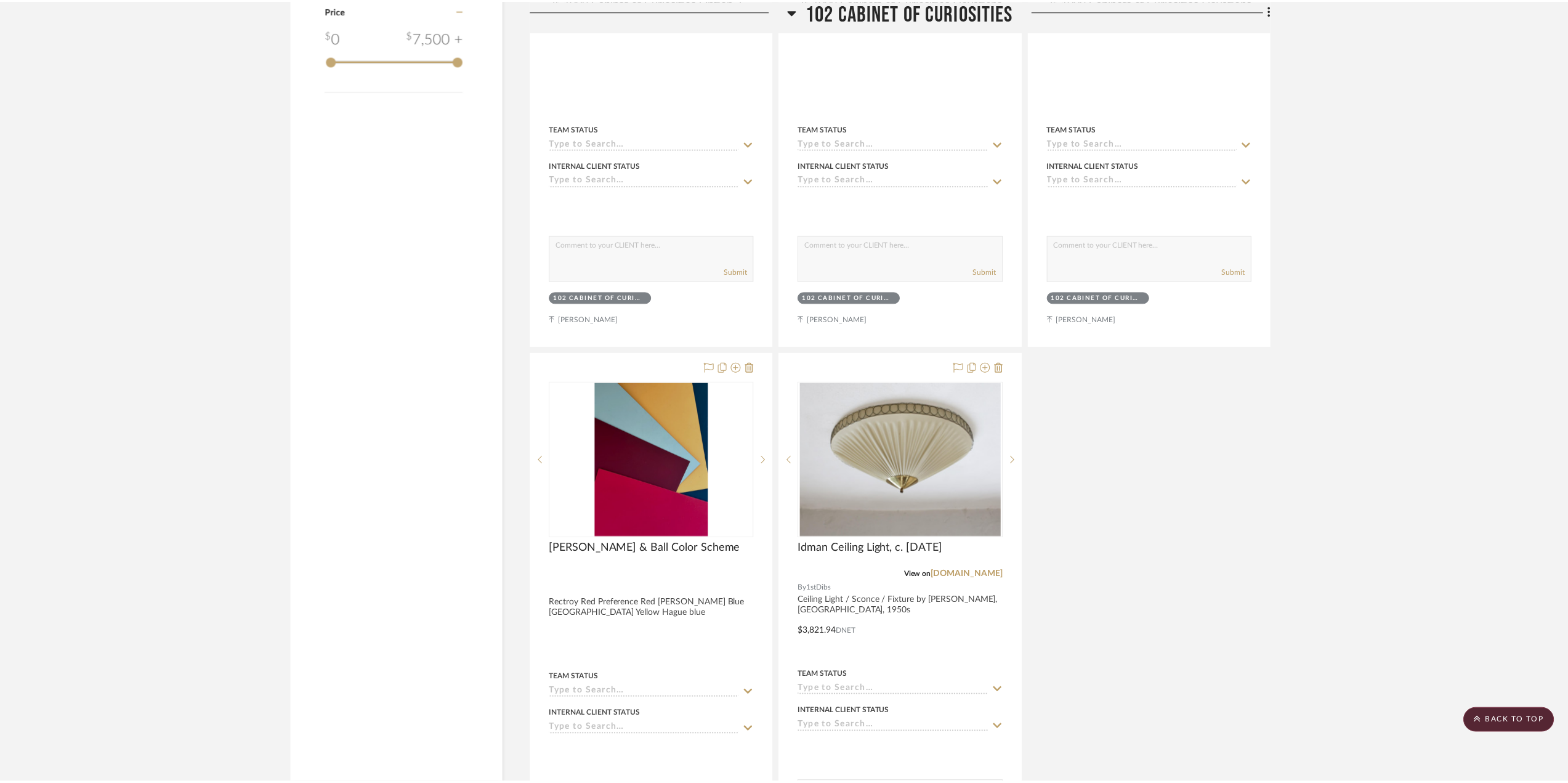
scroll to position [1664, 0]
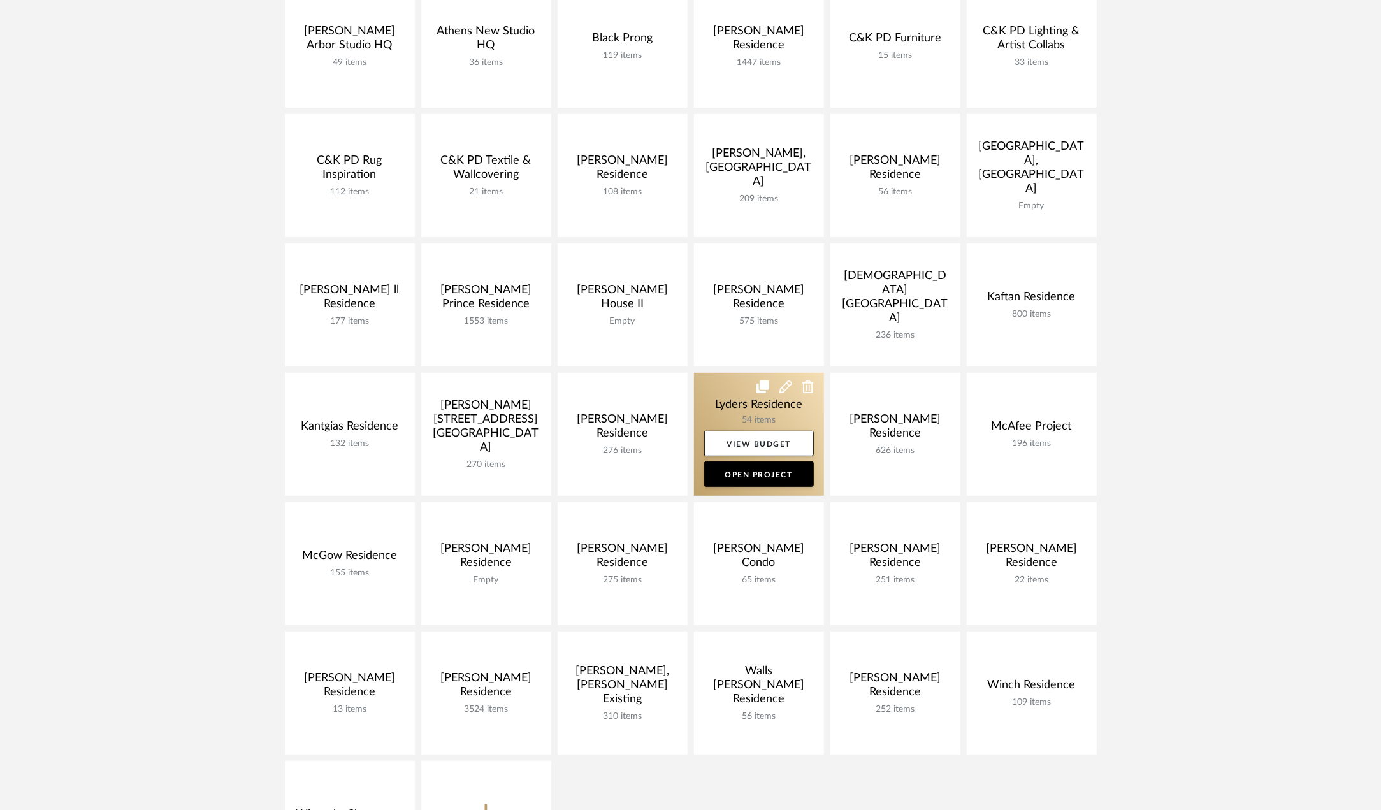
click at [744, 416] on link at bounding box center [759, 434] width 130 height 123
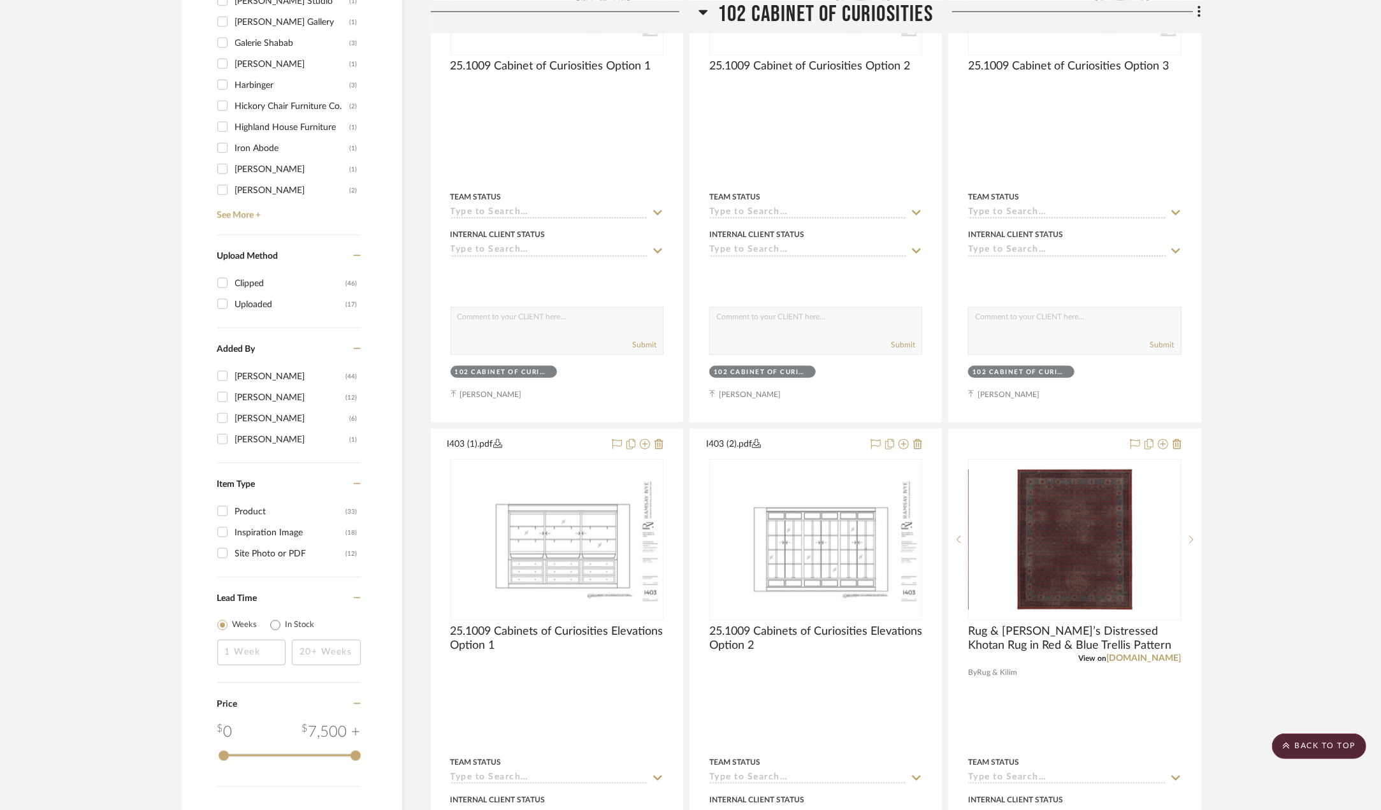
scroll to position [1029, 0]
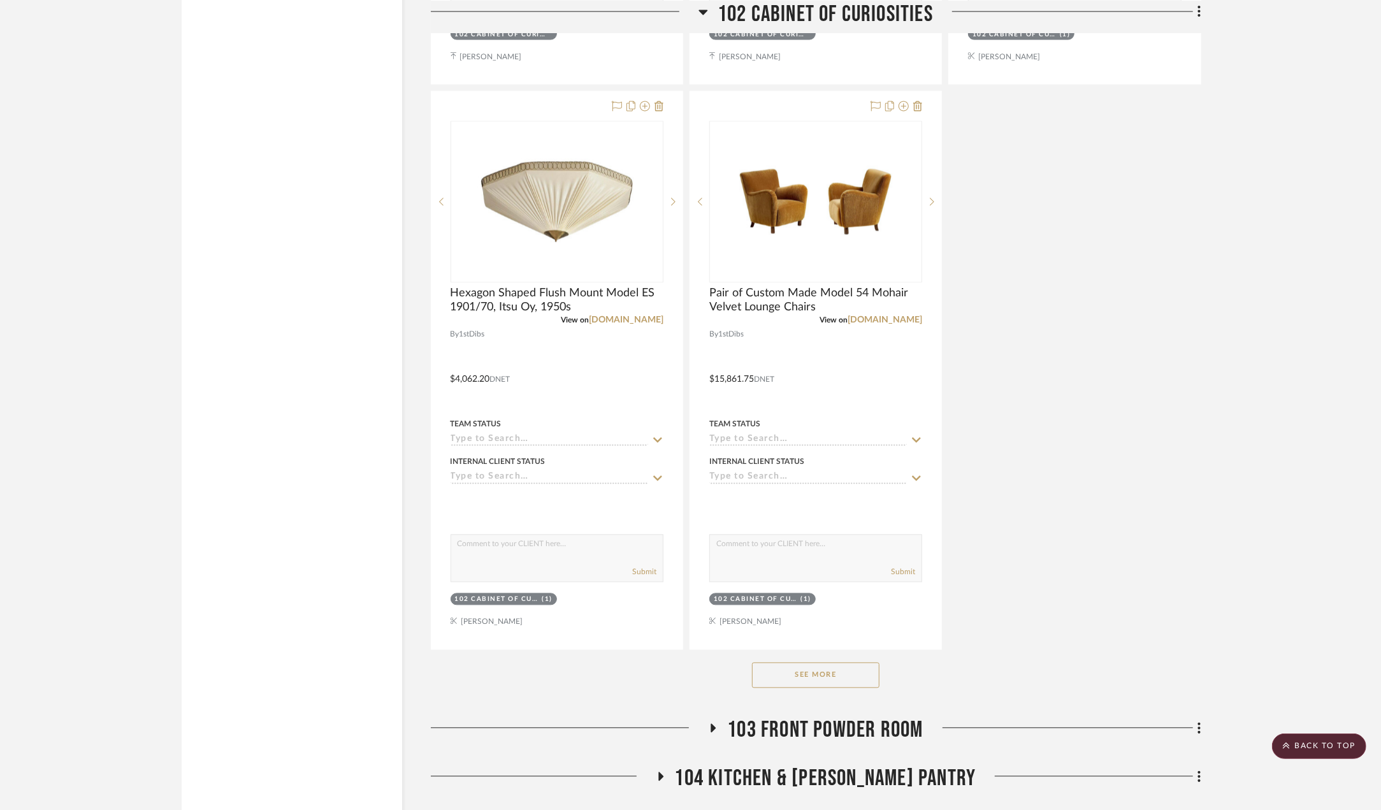
scroll to position [2049, 0]
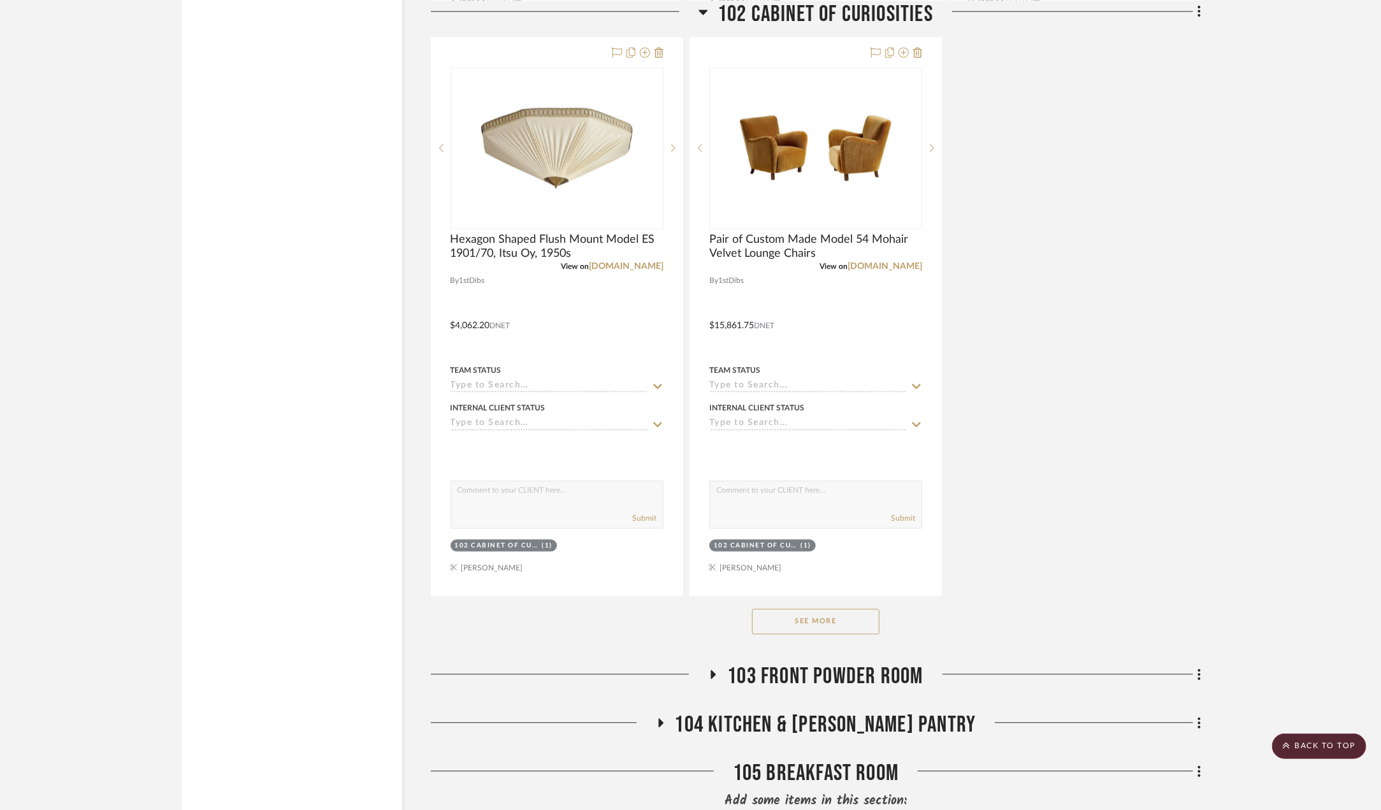
click at [841, 620] on button "See More" at bounding box center [815, 621] width 127 height 25
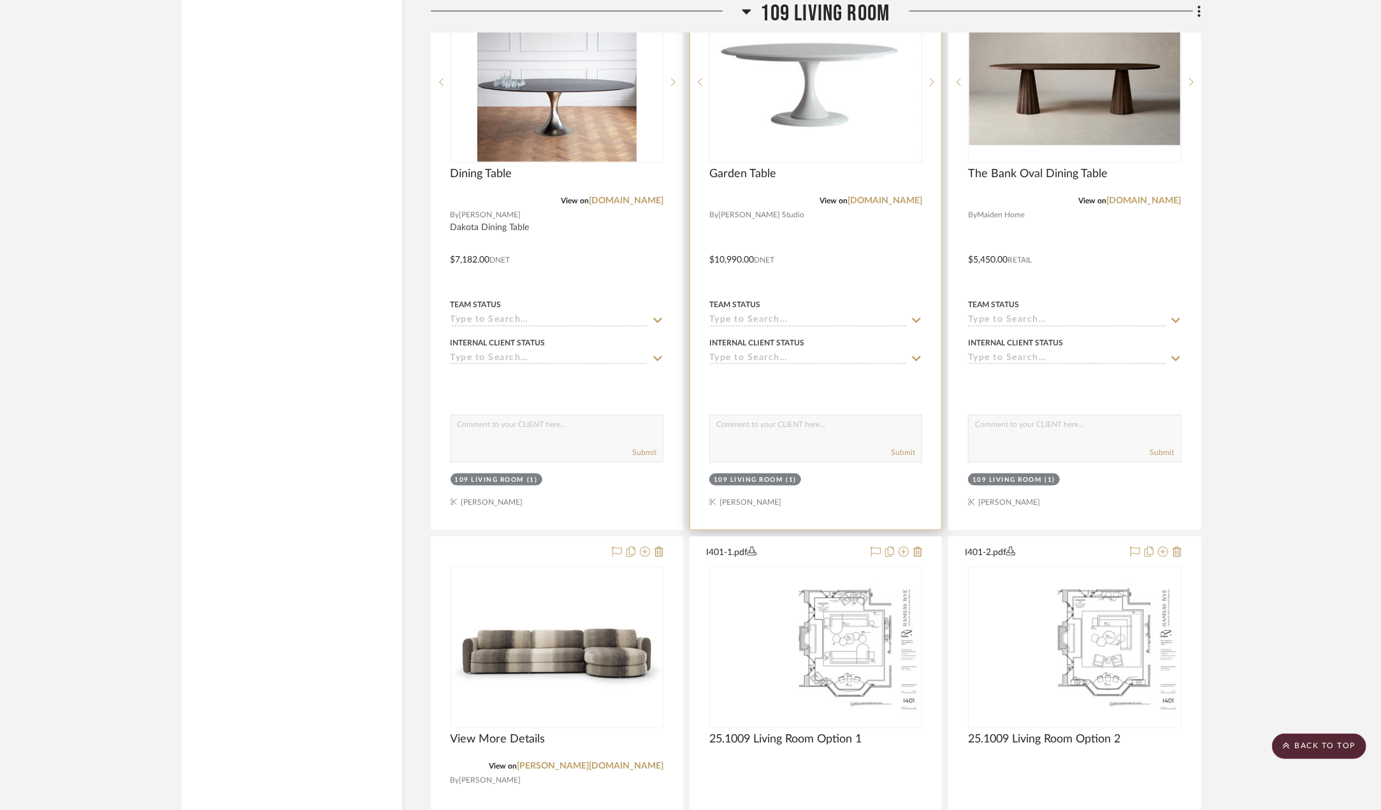
scroll to position [9591, 0]
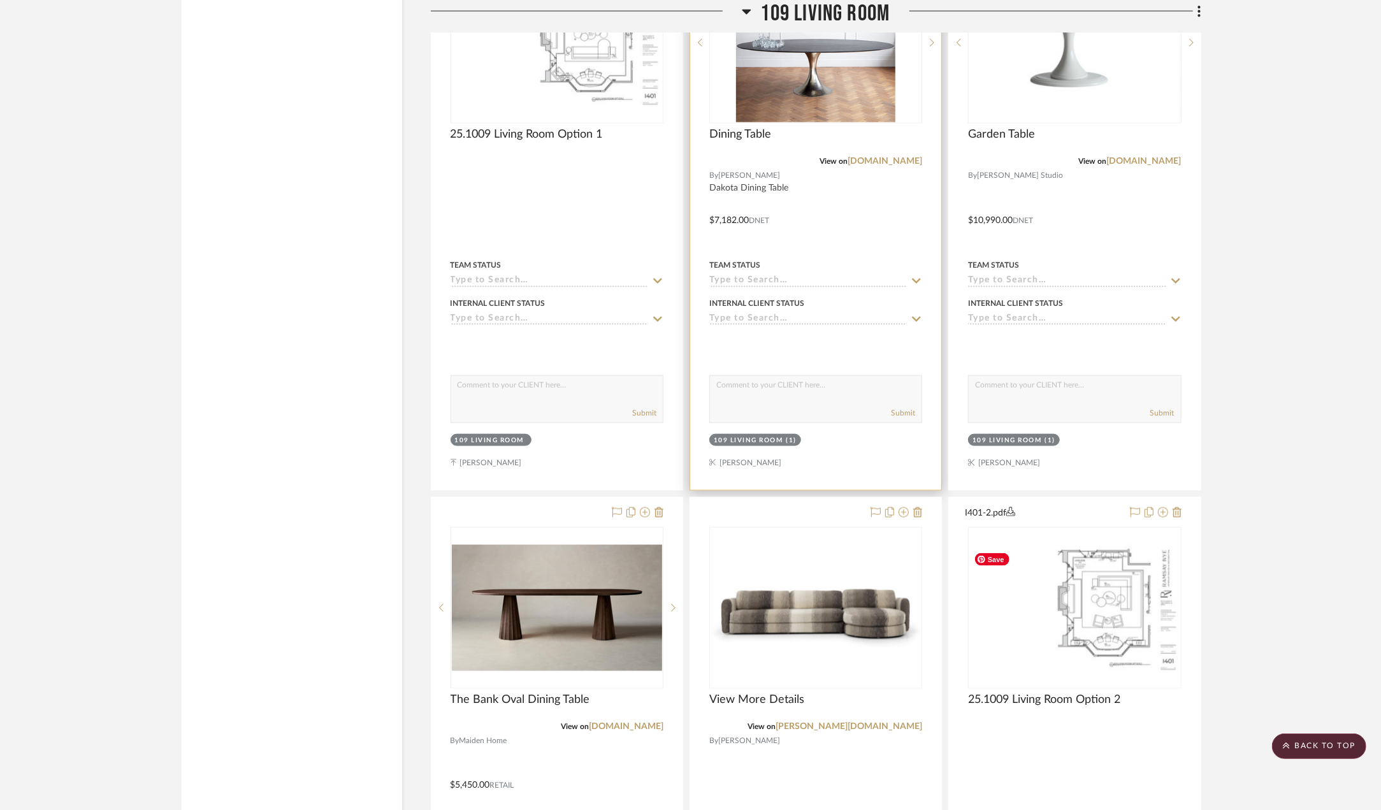
drag, startPoint x: 860, startPoint y: 660, endPoint x: 801, endPoint y: 236, distance: 428.0
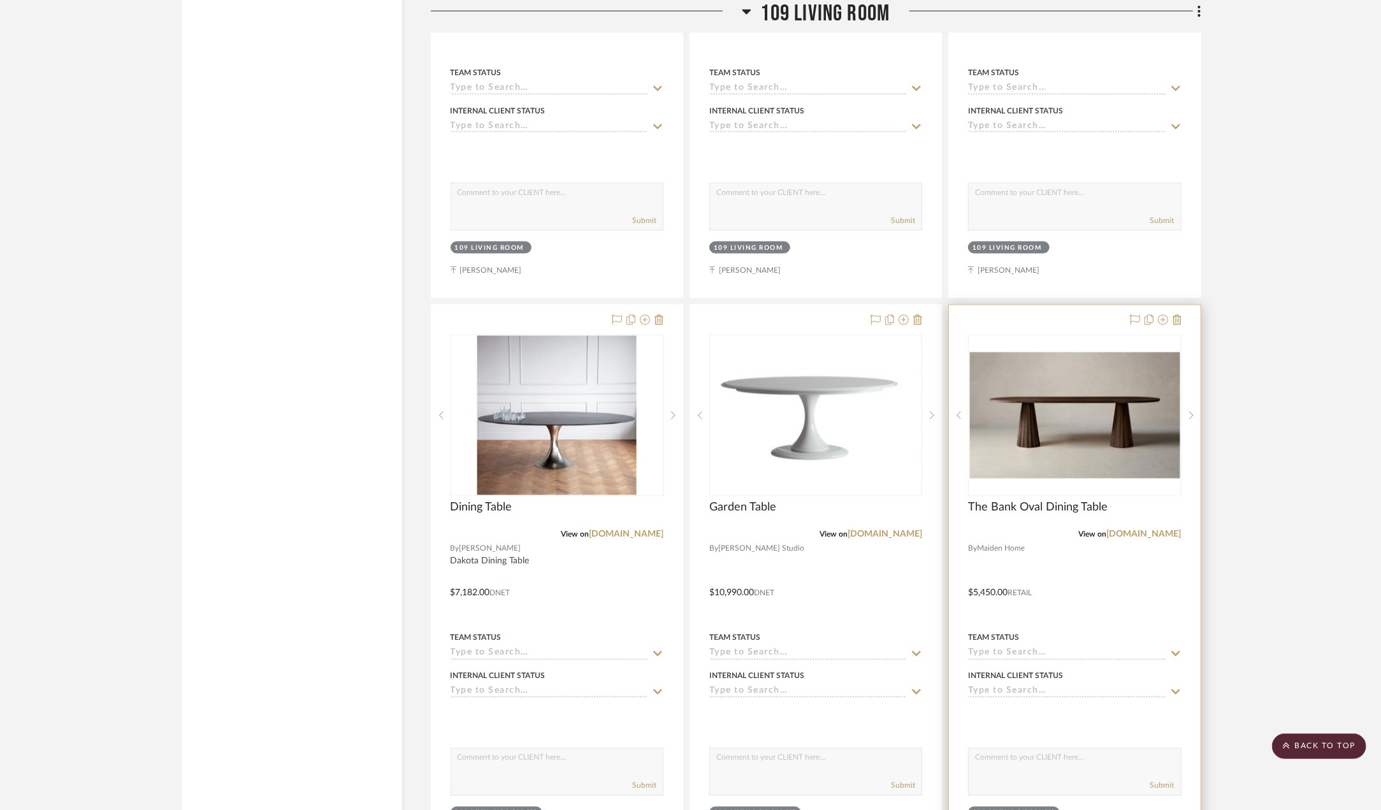
scroll to position [9789, 0]
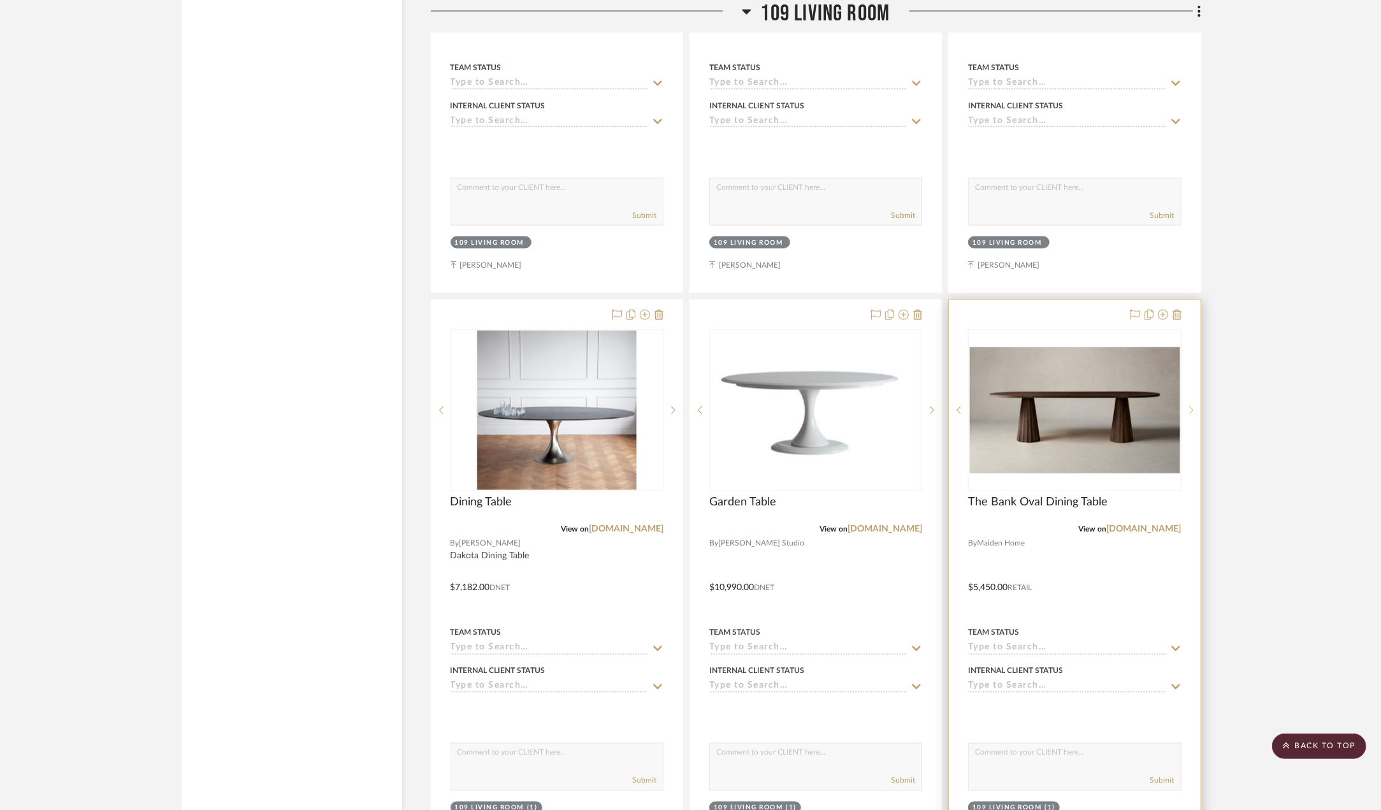
click at [1193, 414] on icon at bounding box center [1191, 411] width 4 height 8
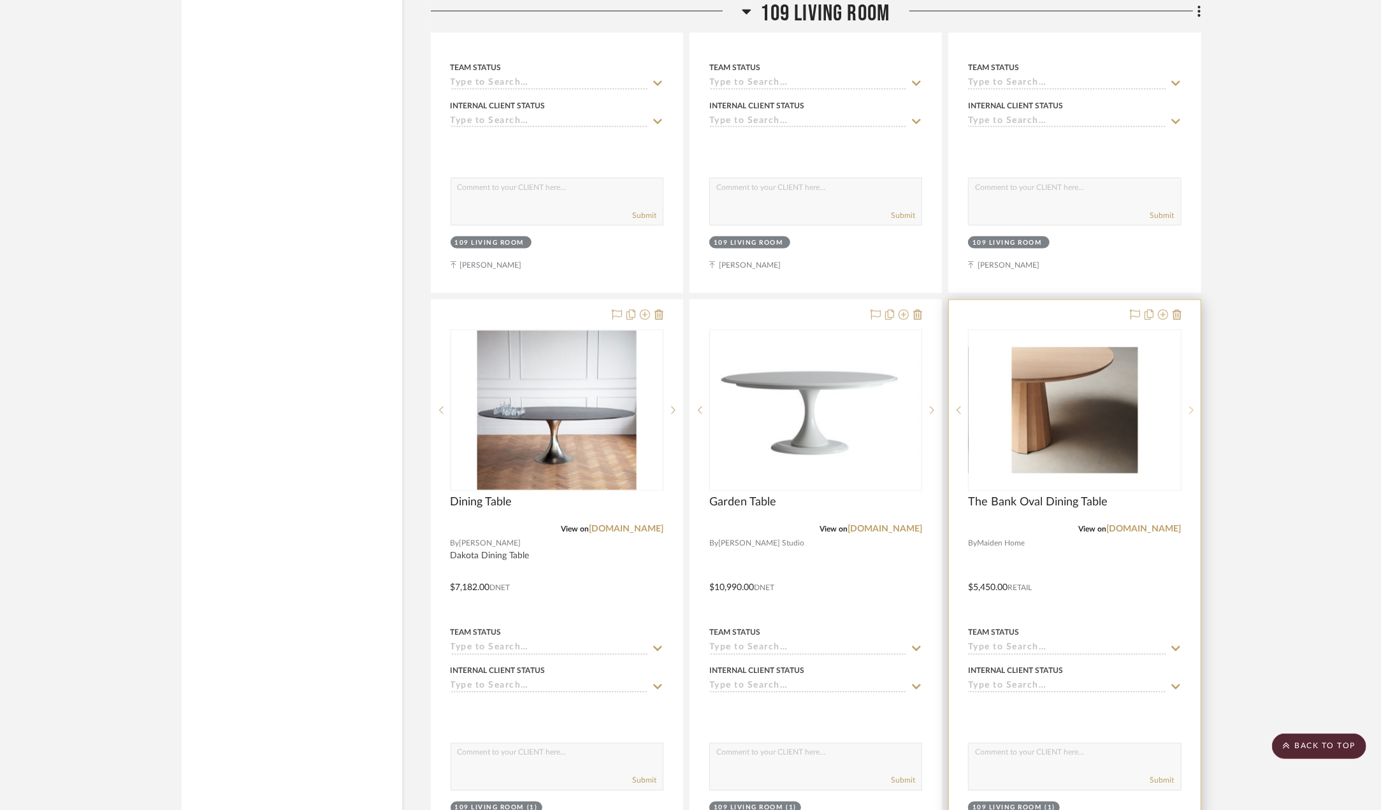
click at [1193, 414] on icon at bounding box center [1191, 411] width 4 height 8
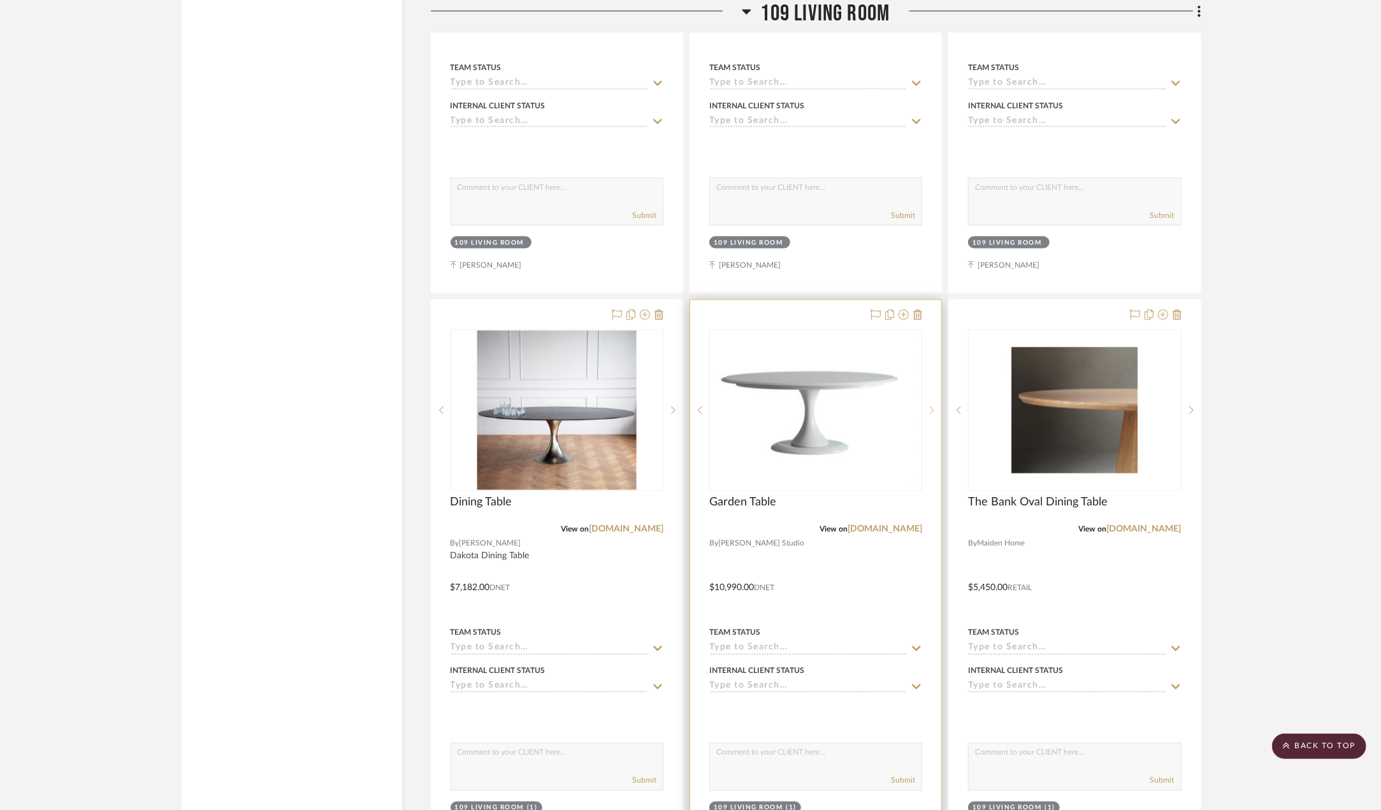
click at [931, 415] on icon at bounding box center [932, 410] width 4 height 9
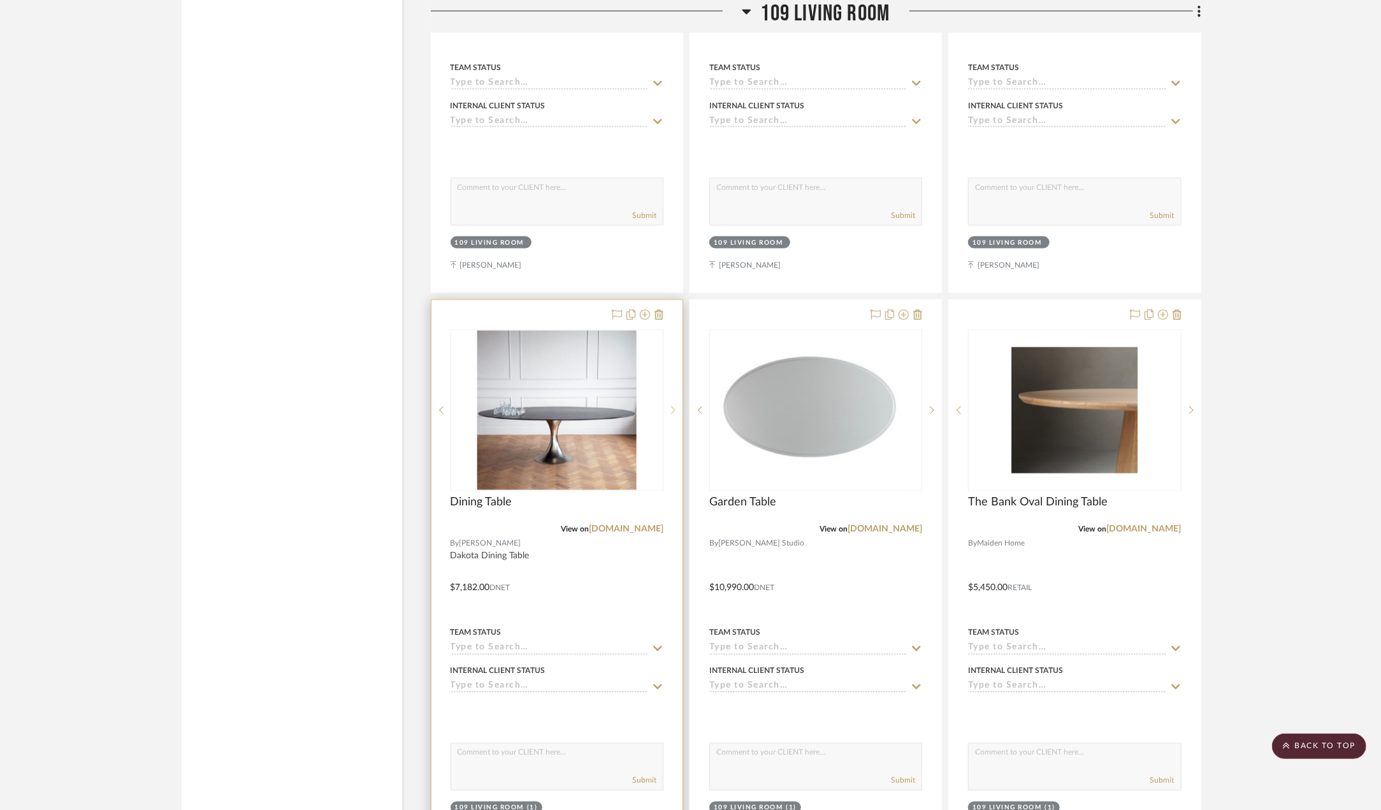
click at [672, 415] on icon at bounding box center [673, 410] width 4 height 9
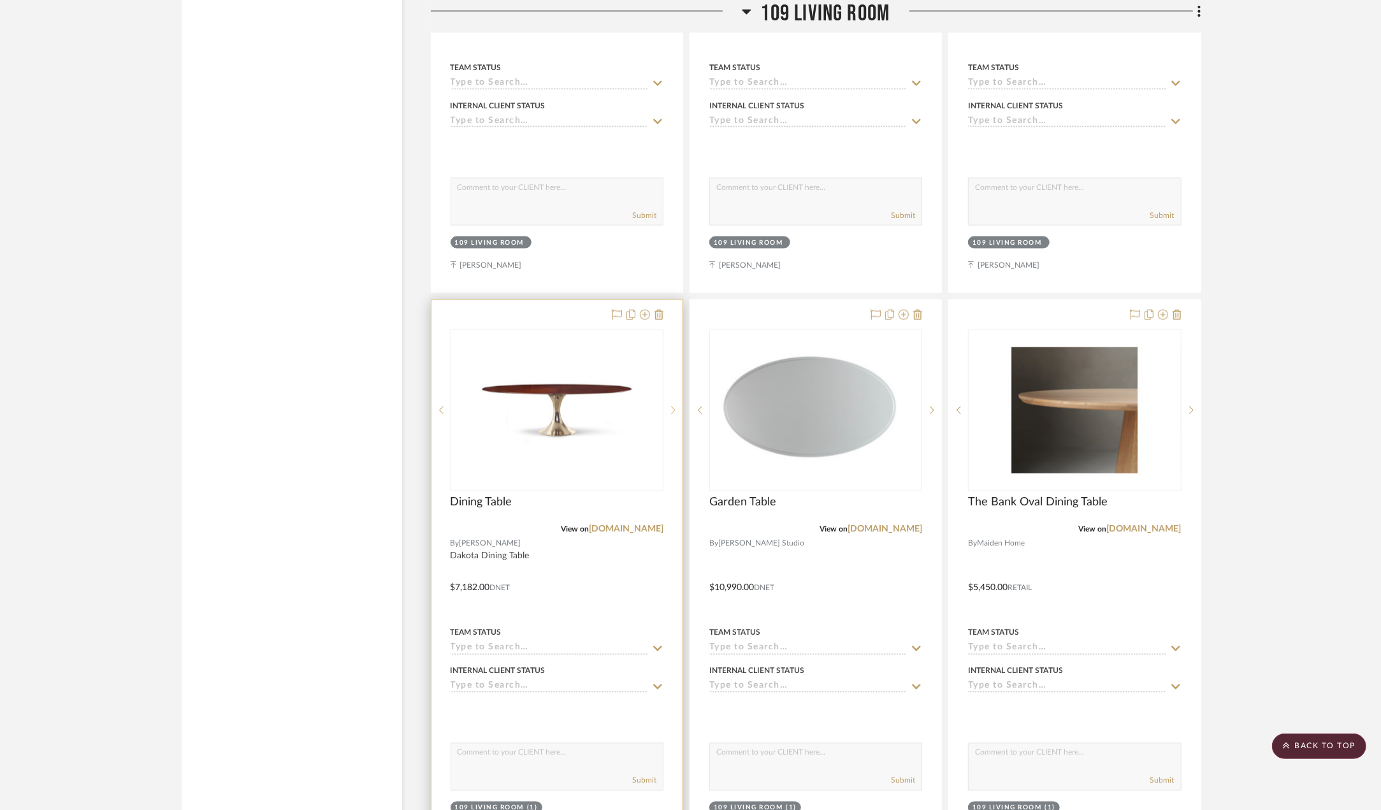
click at [672, 415] on icon at bounding box center [673, 410] width 4 height 9
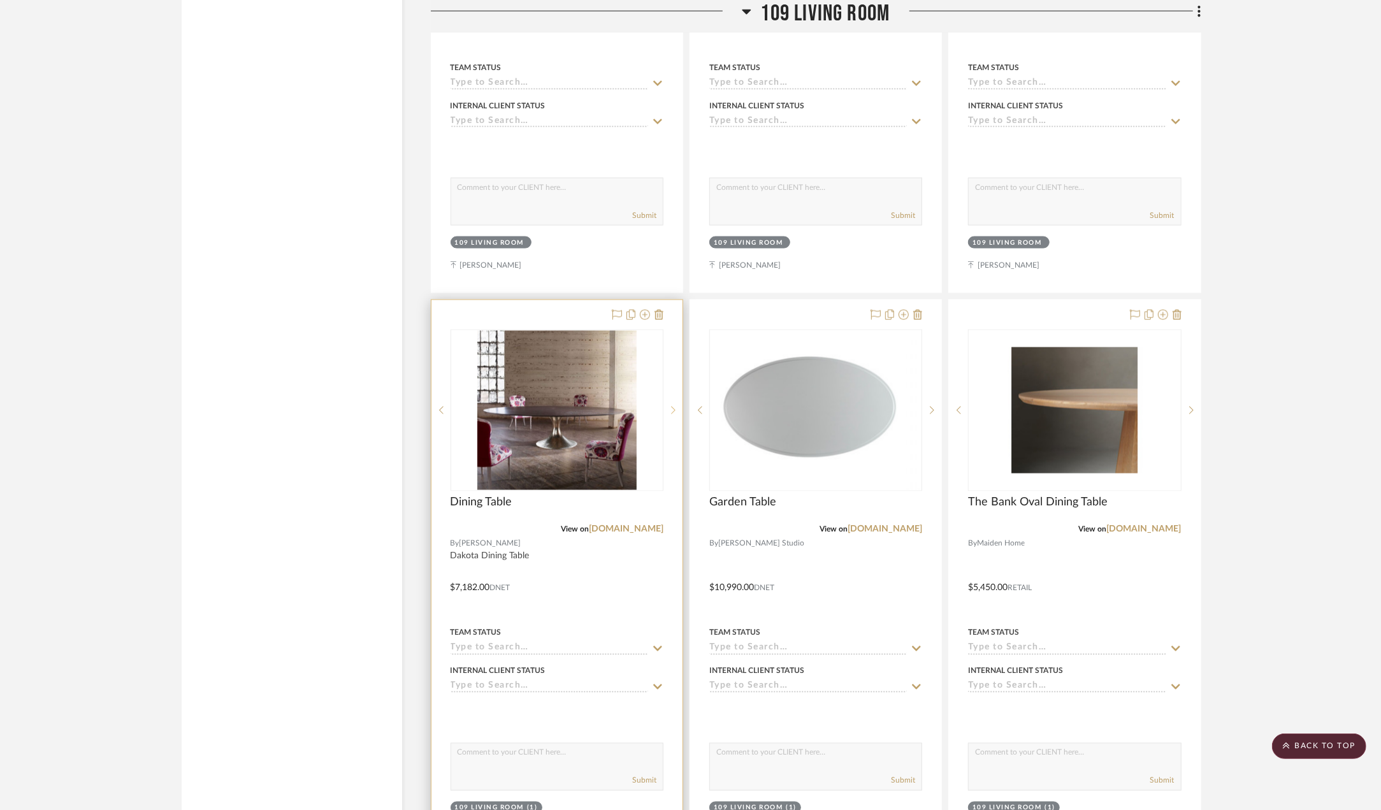
click at [672, 415] on icon at bounding box center [673, 410] width 4 height 9
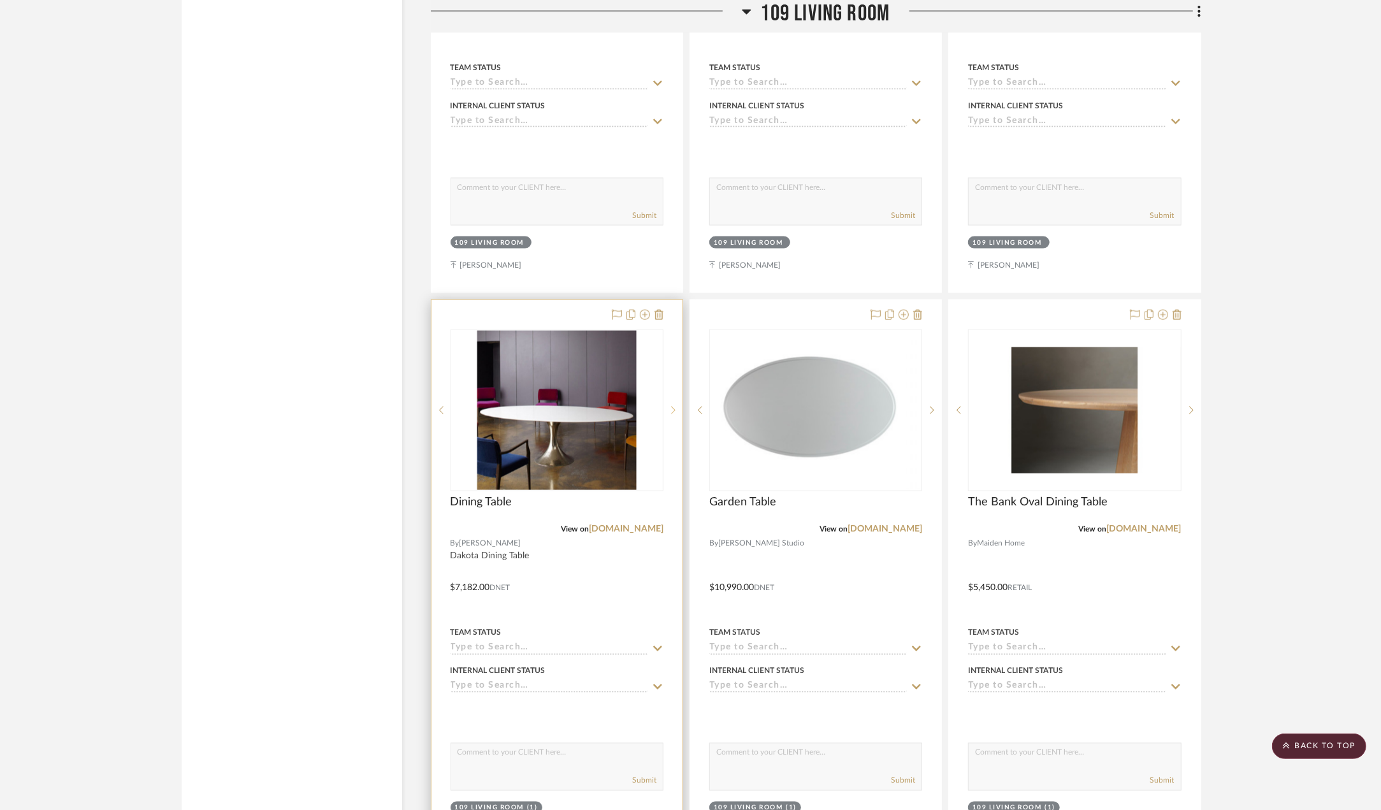
click at [672, 415] on icon at bounding box center [673, 410] width 4 height 9
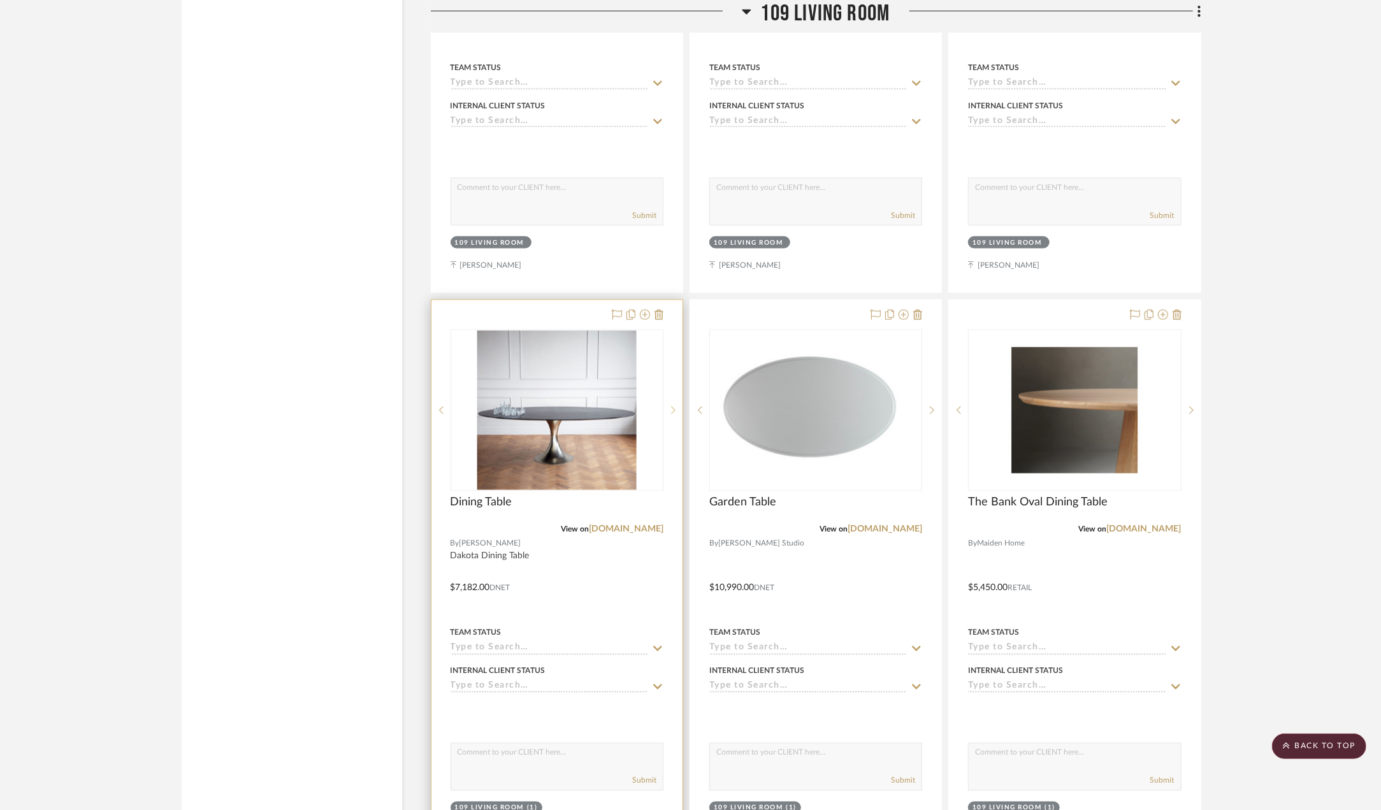
click at [672, 415] on icon at bounding box center [673, 410] width 4 height 9
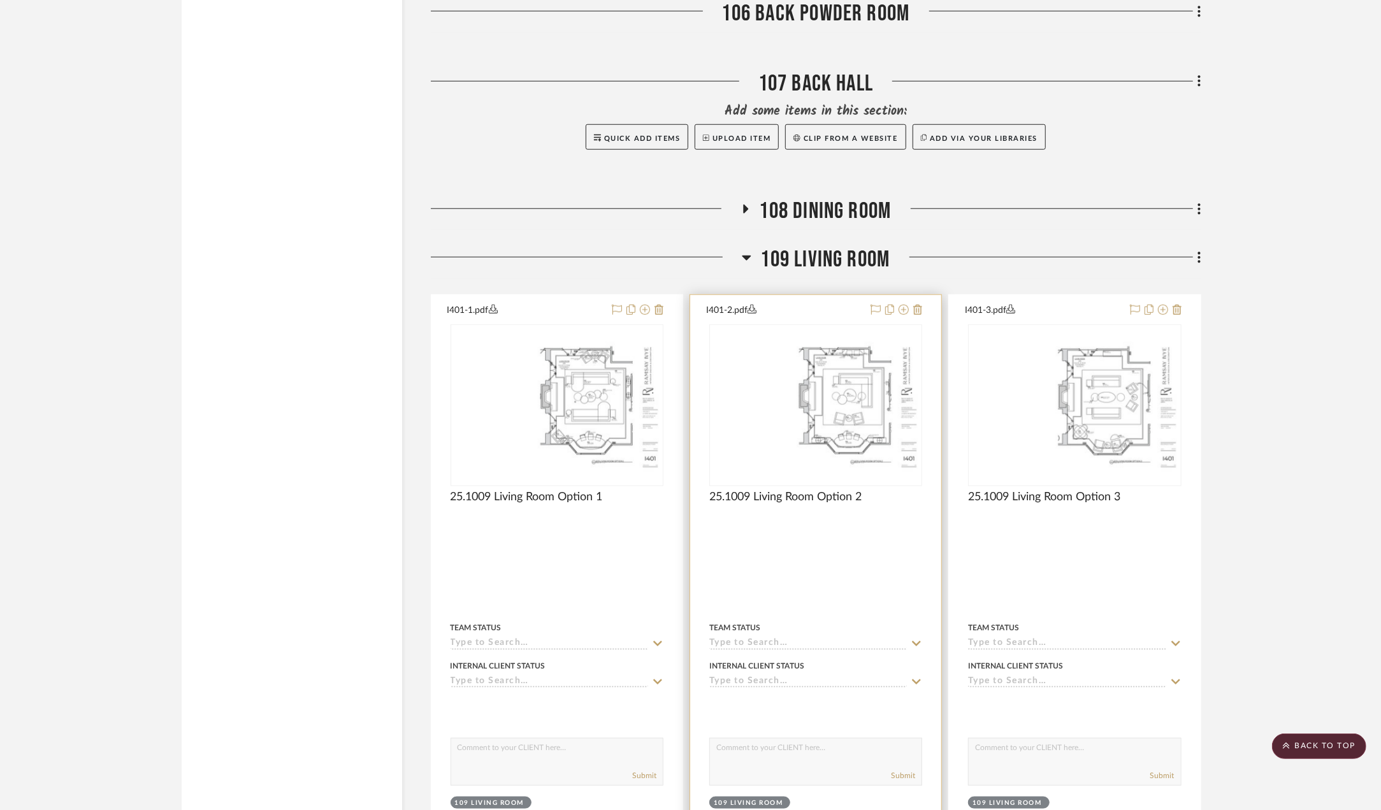
scroll to position [9215, 0]
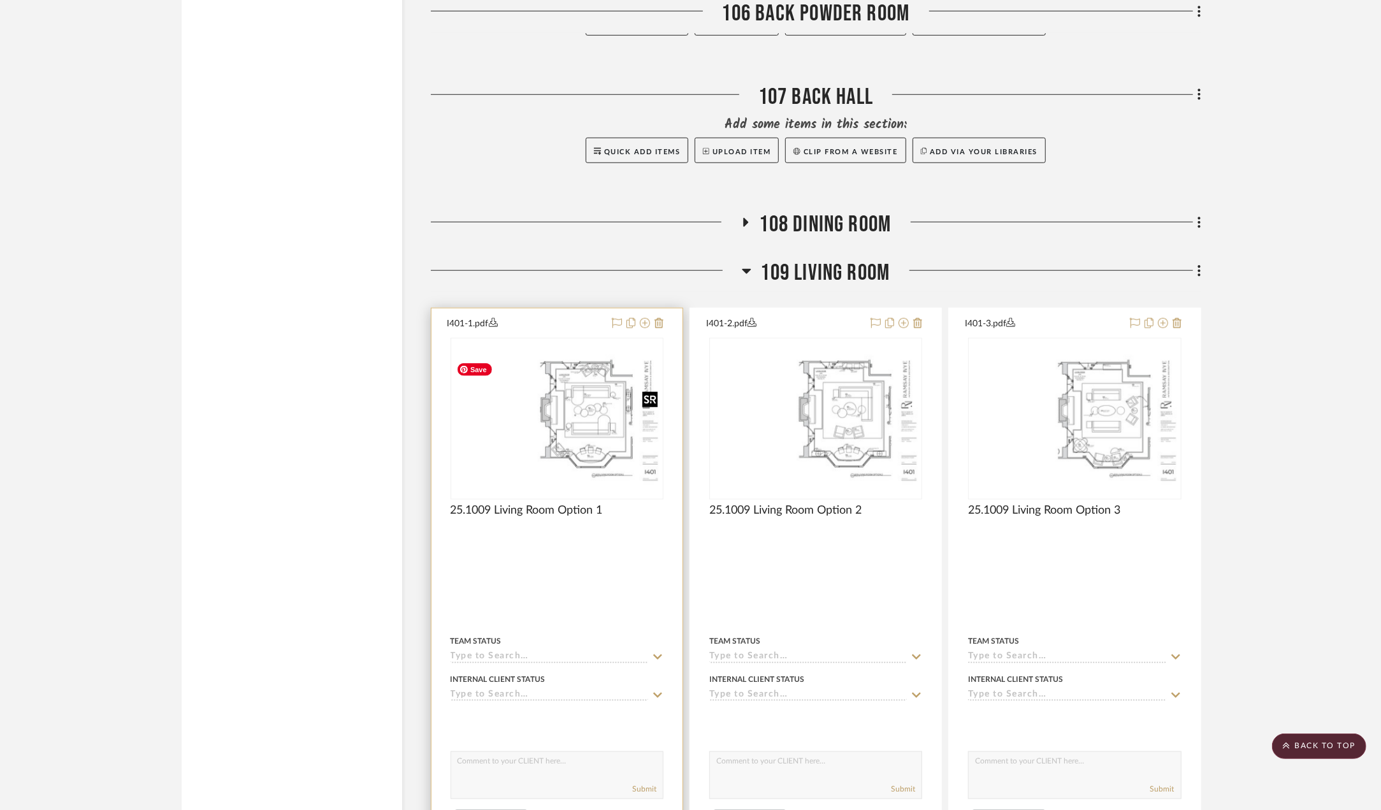
click at [577, 419] on img "0" at bounding box center [557, 419] width 210 height 136
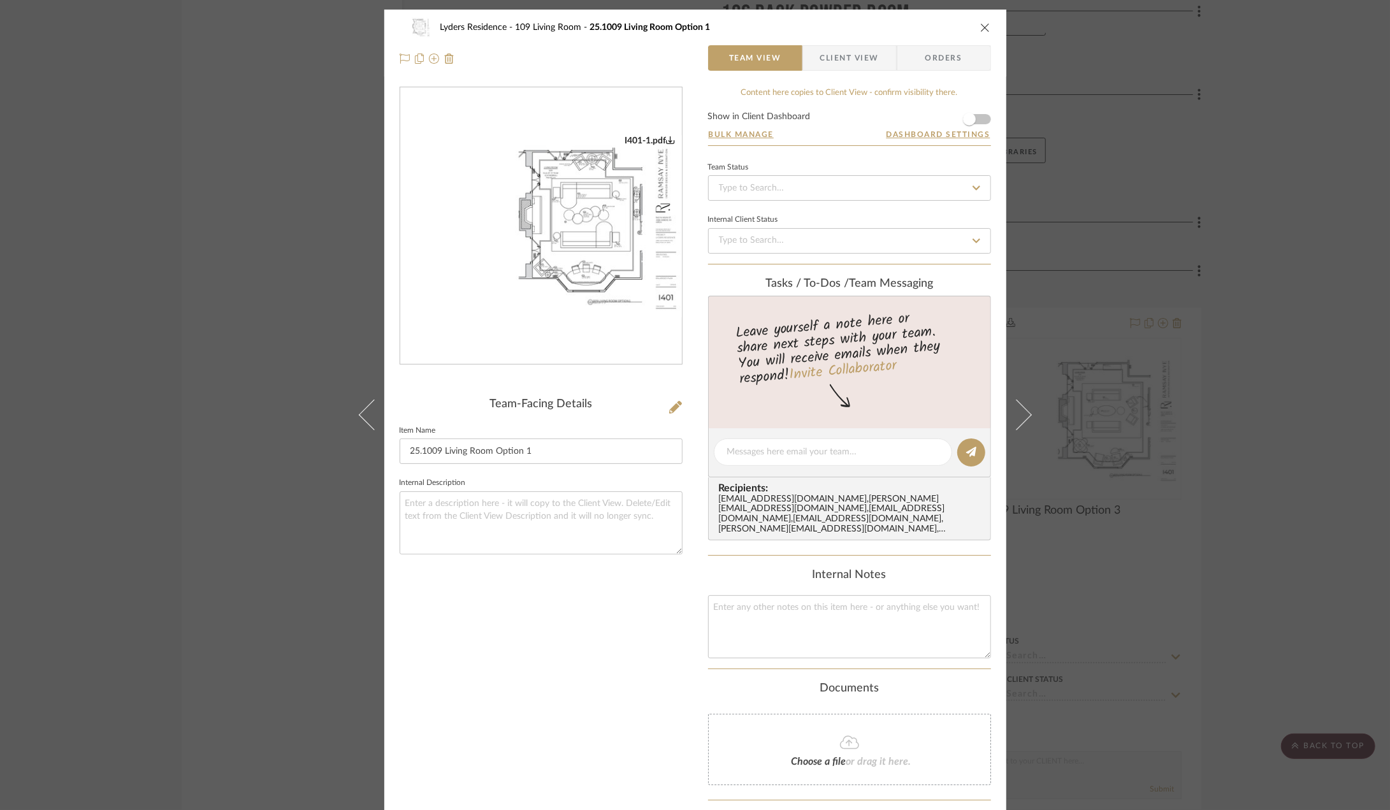
click at [677, 185] on img "0" at bounding box center [541, 226] width 282 height 182
click at [983, 27] on icon "close" at bounding box center [985, 27] width 10 height 10
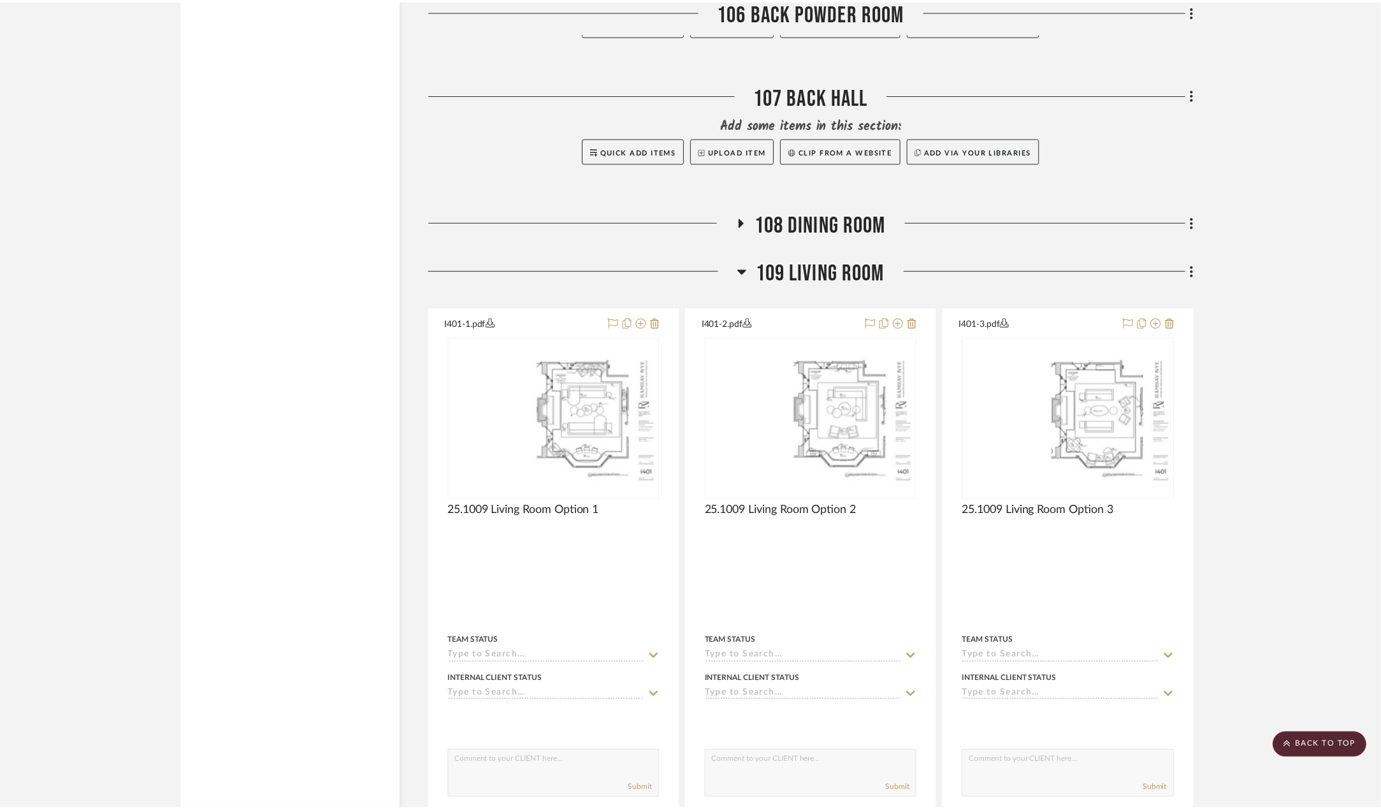
scroll to position [9215, 0]
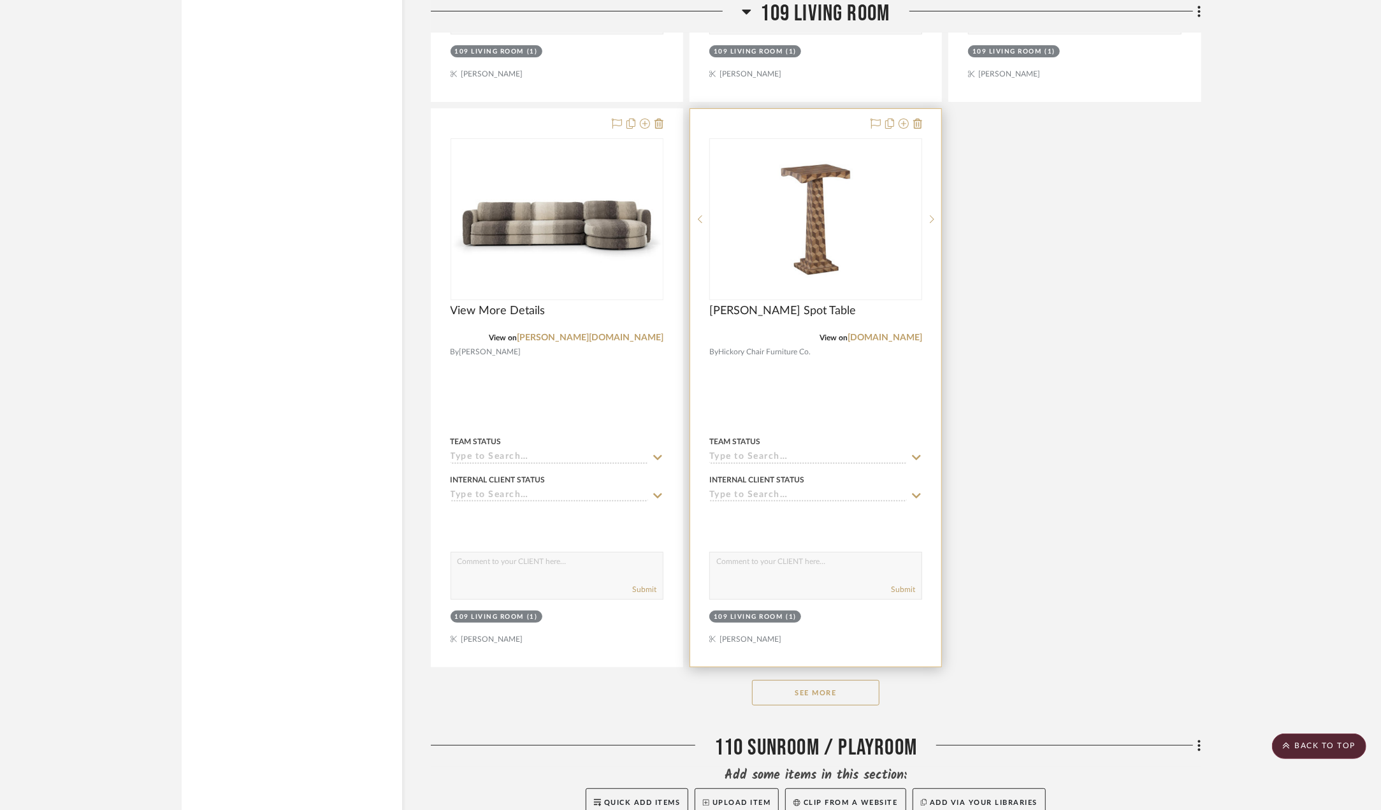
scroll to position [4270, 0]
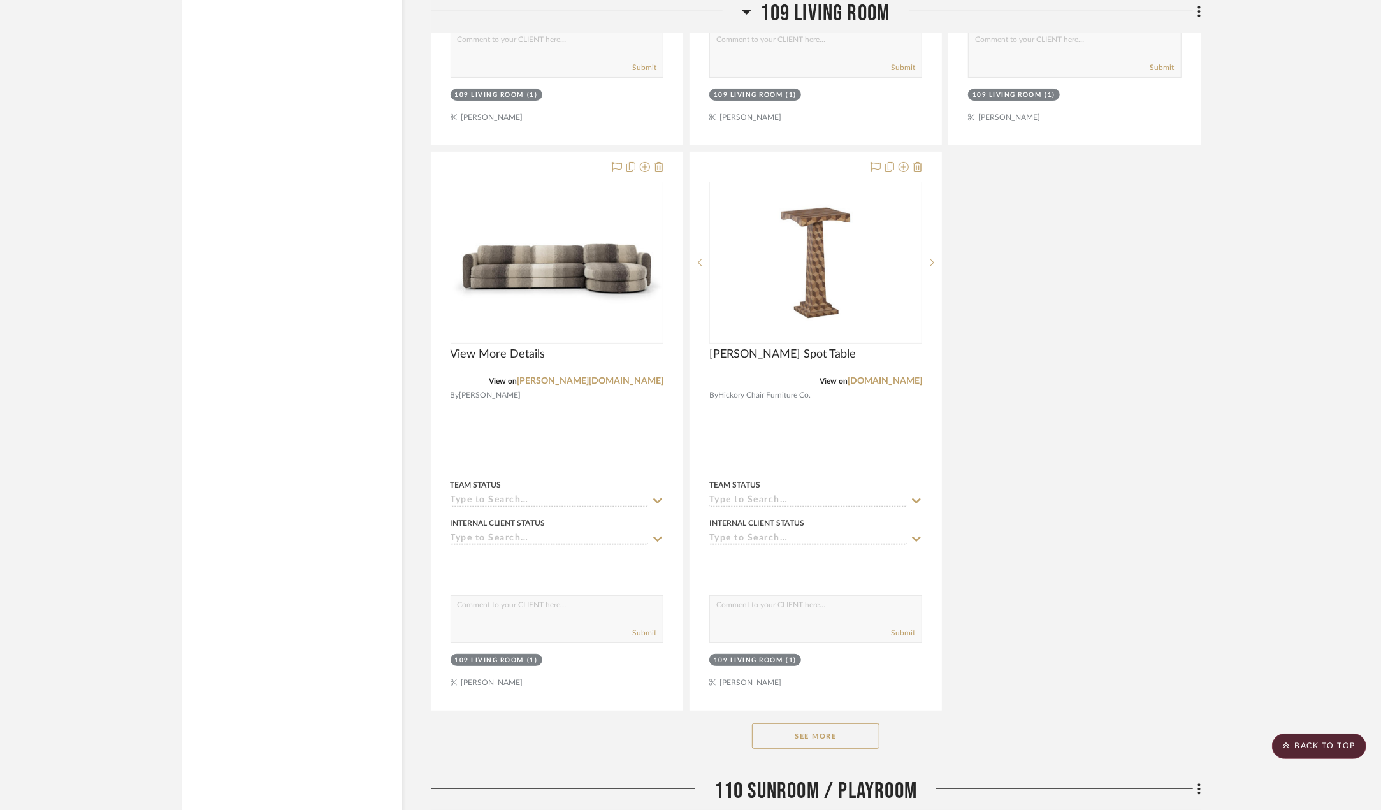
click at [813, 737] on button "See More" at bounding box center [815, 735] width 127 height 25
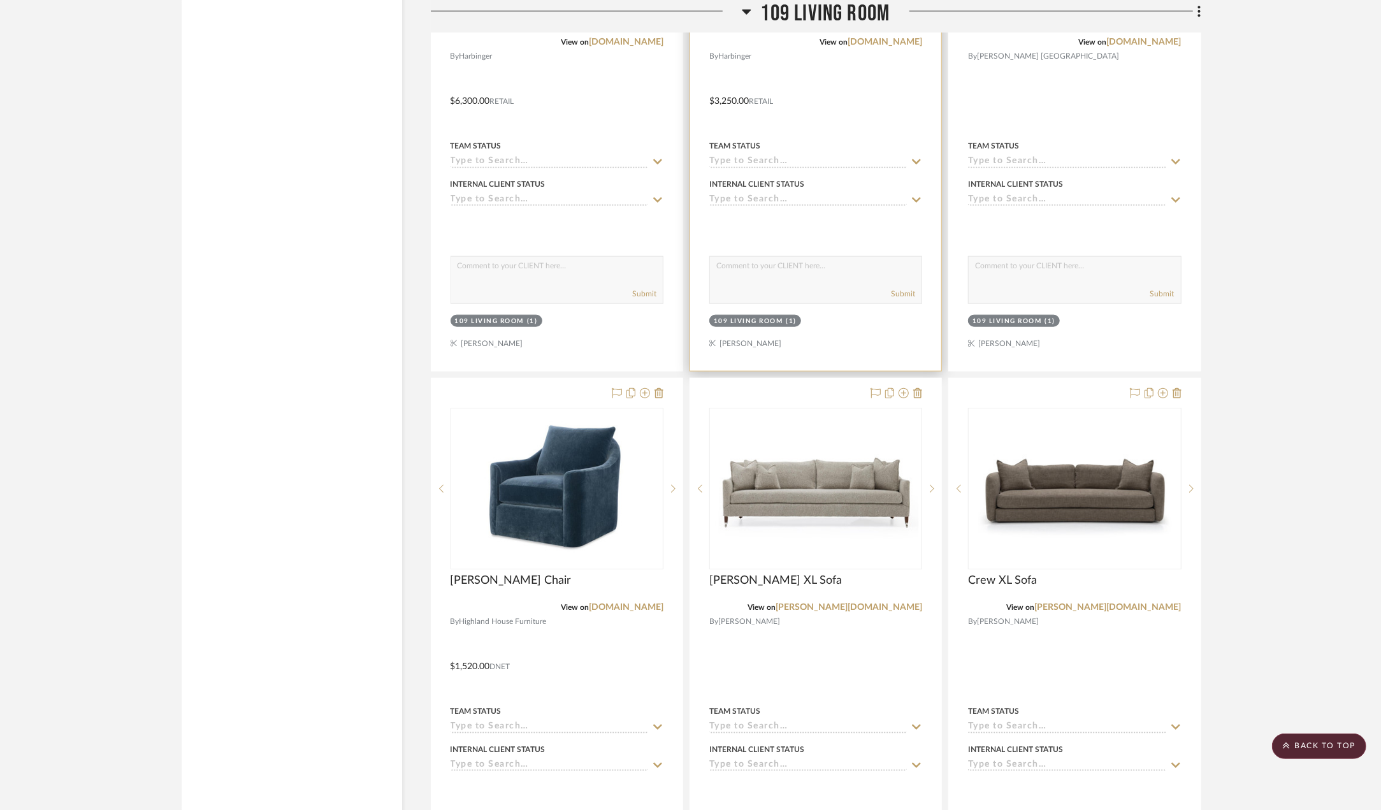
scroll to position [5290, 0]
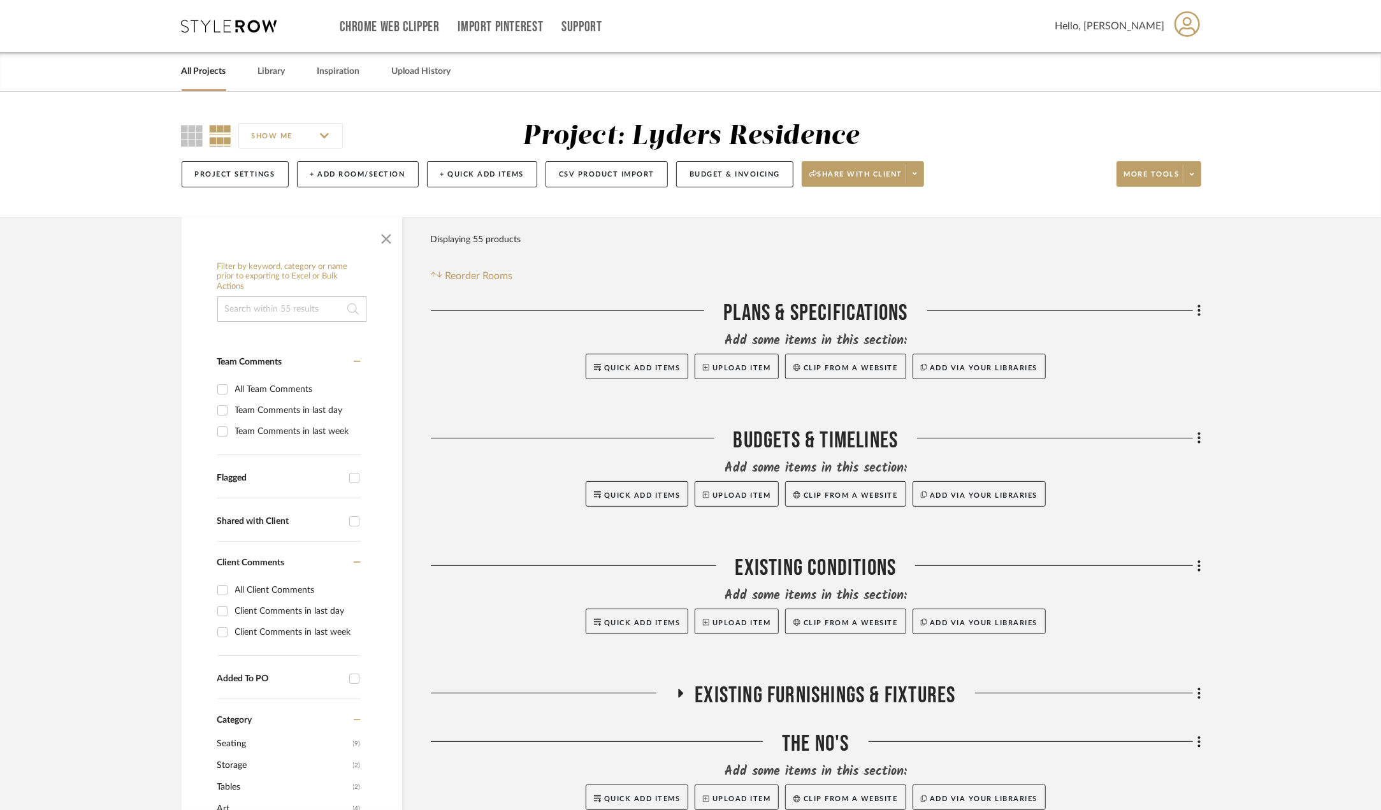
click at [194, 74] on link "All Projects" at bounding box center [204, 71] width 45 height 17
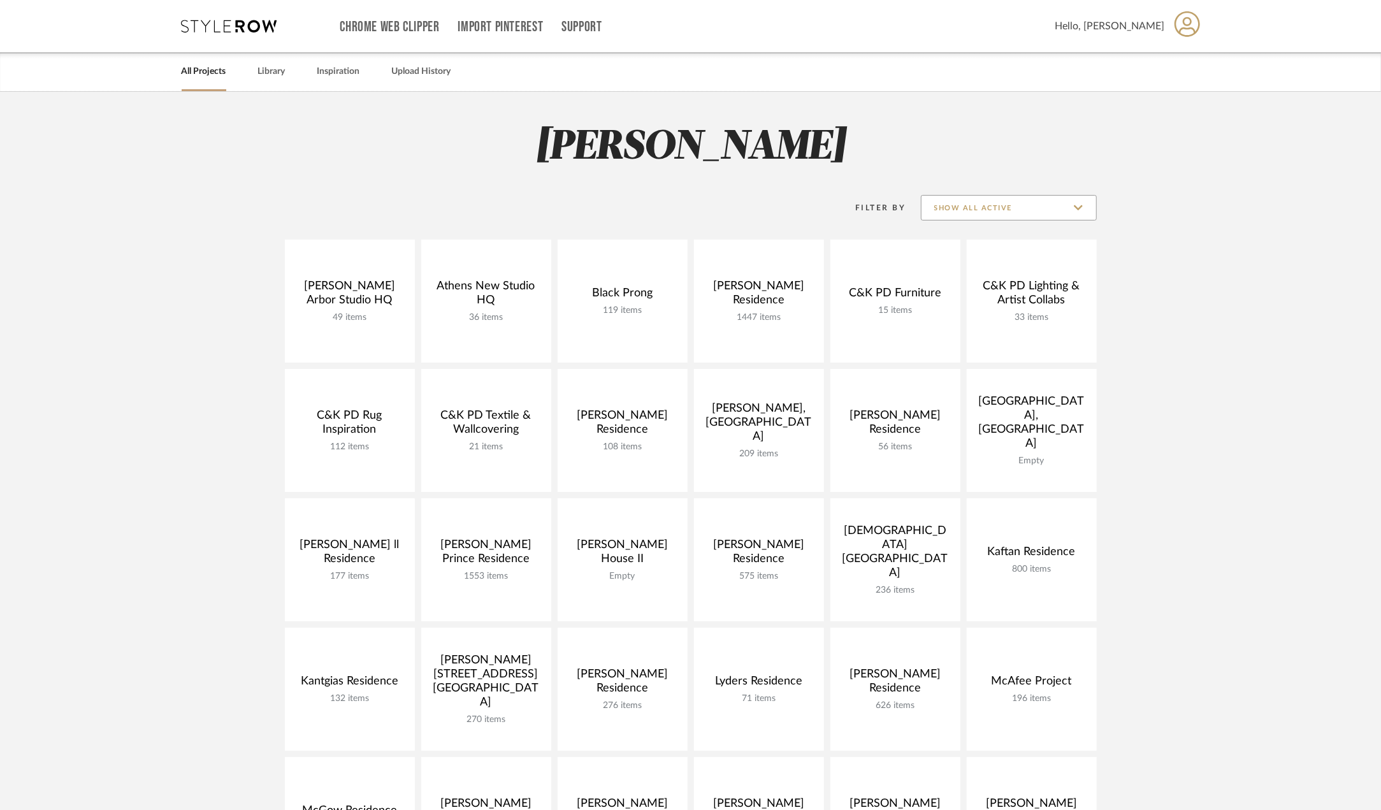
click at [990, 197] on input "Show All Active" at bounding box center [1009, 207] width 176 height 25
click at [965, 310] on span "Archived" at bounding box center [1009, 301] width 175 height 31
type input "Archived"
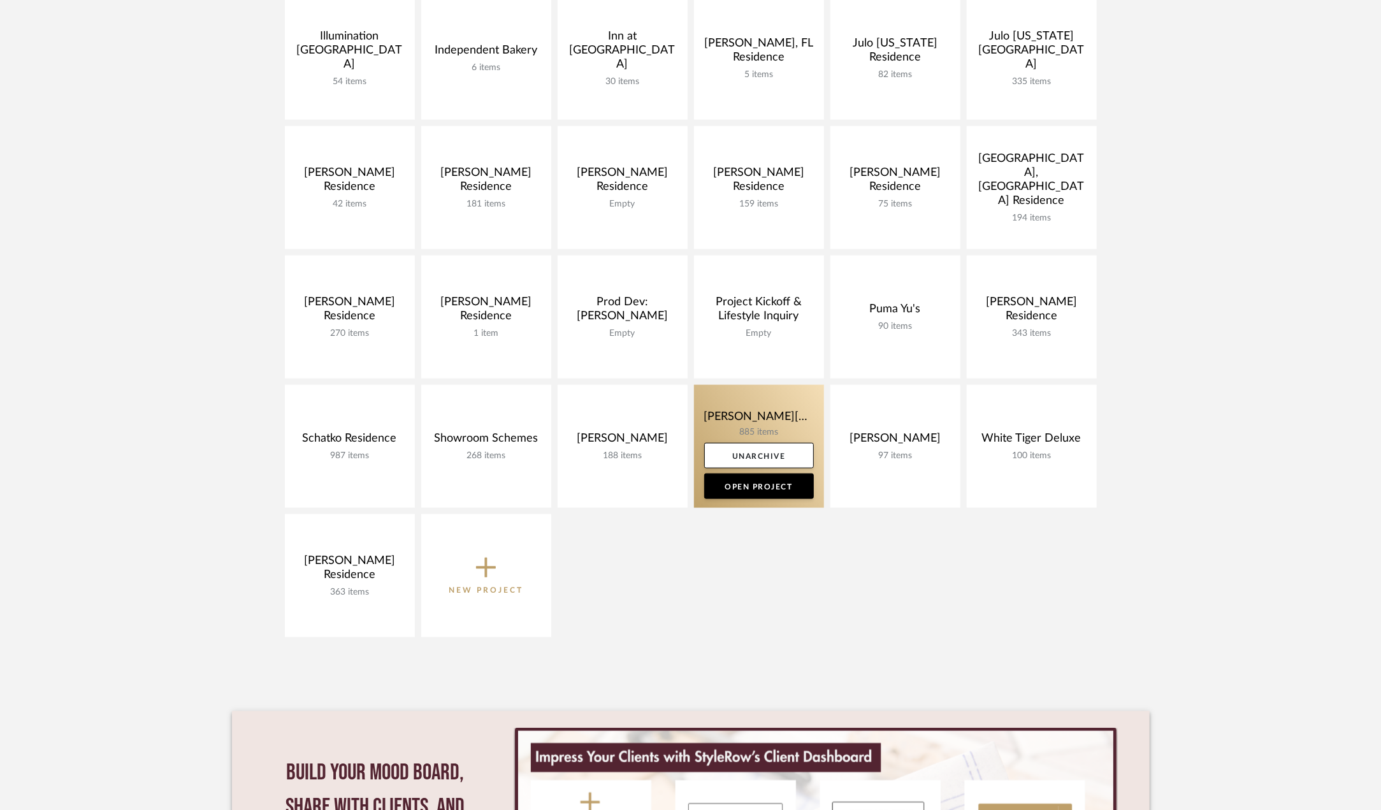
scroll to position [1020, 0]
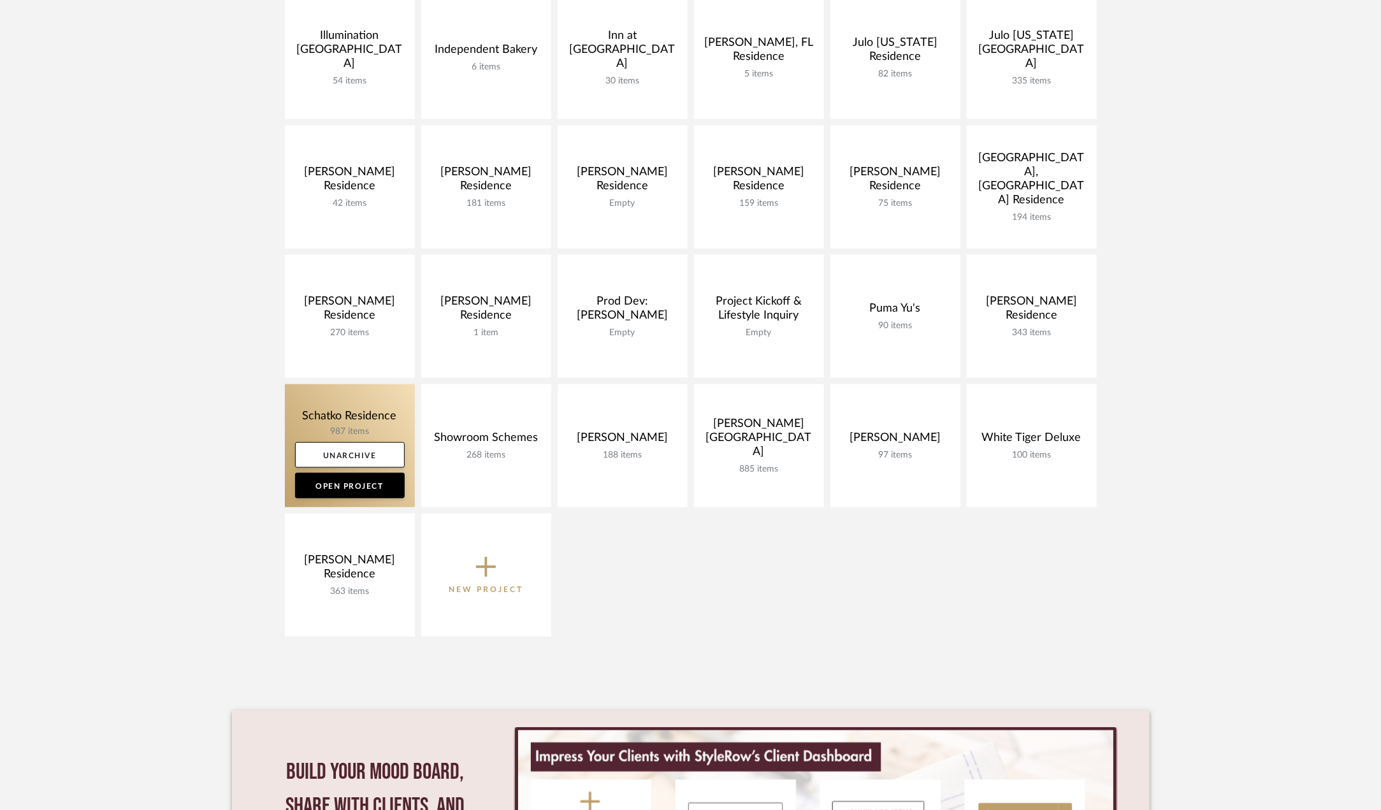
click at [311, 412] on link at bounding box center [350, 445] width 130 height 123
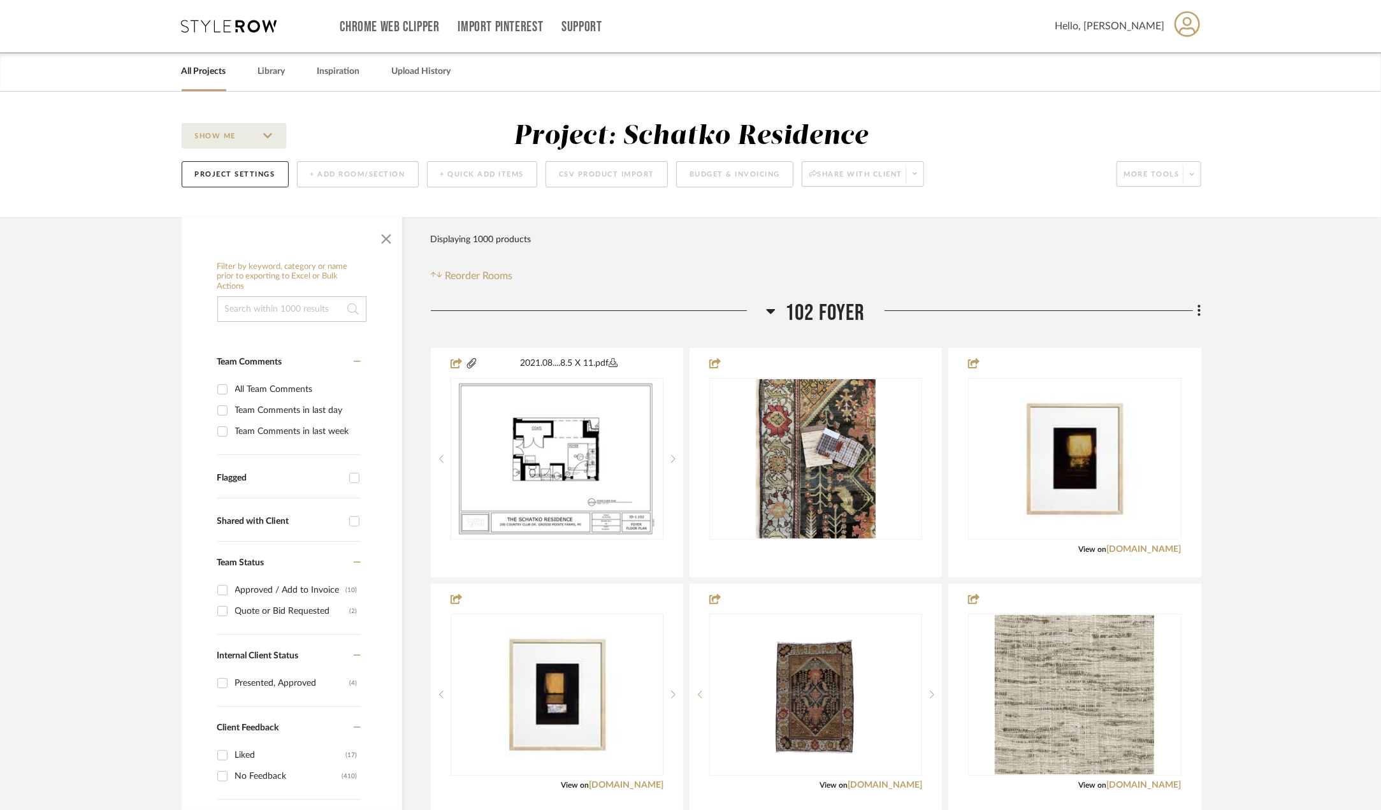
click at [803, 307] on span "102 Foyer" at bounding box center [825, 313] width 80 height 27
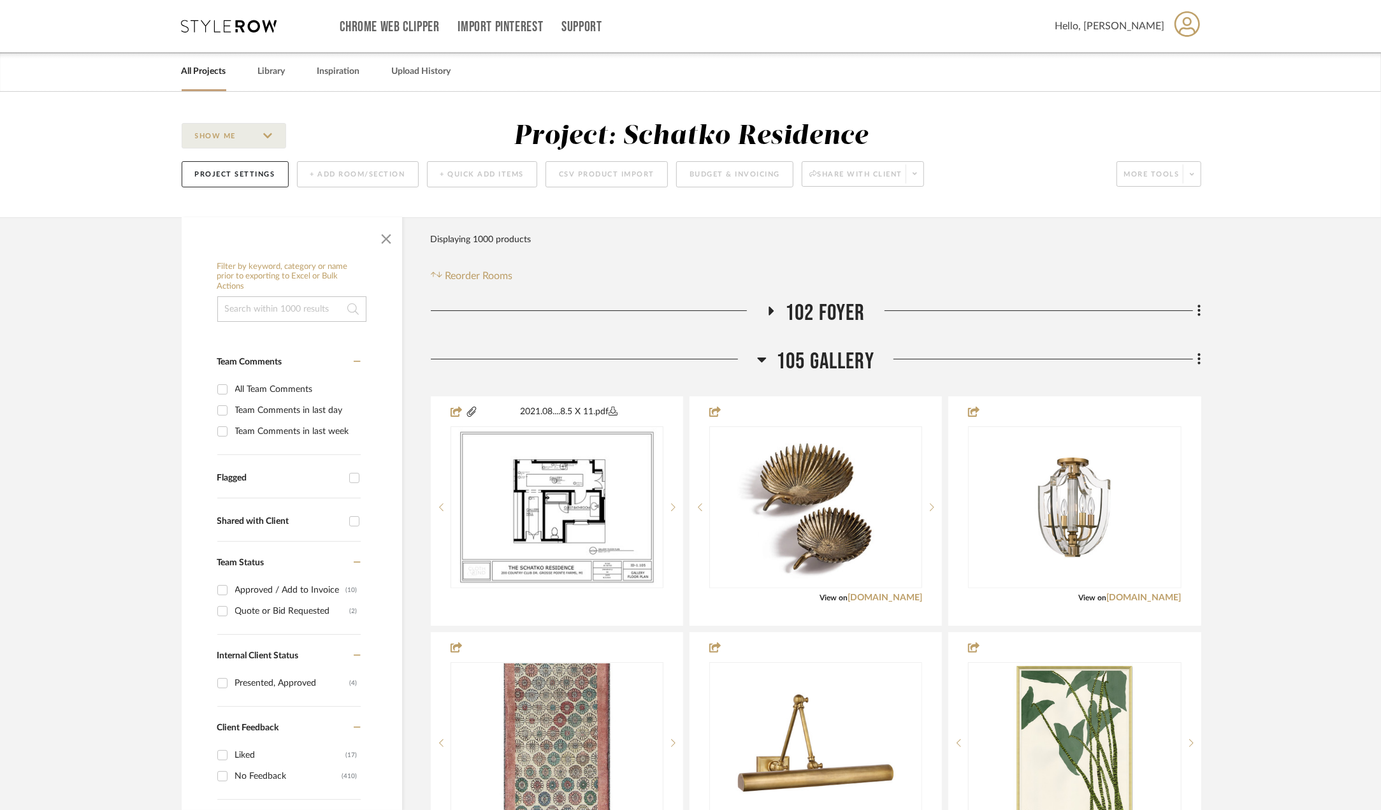
click at [818, 360] on span "105 Gallery" at bounding box center [825, 361] width 98 height 27
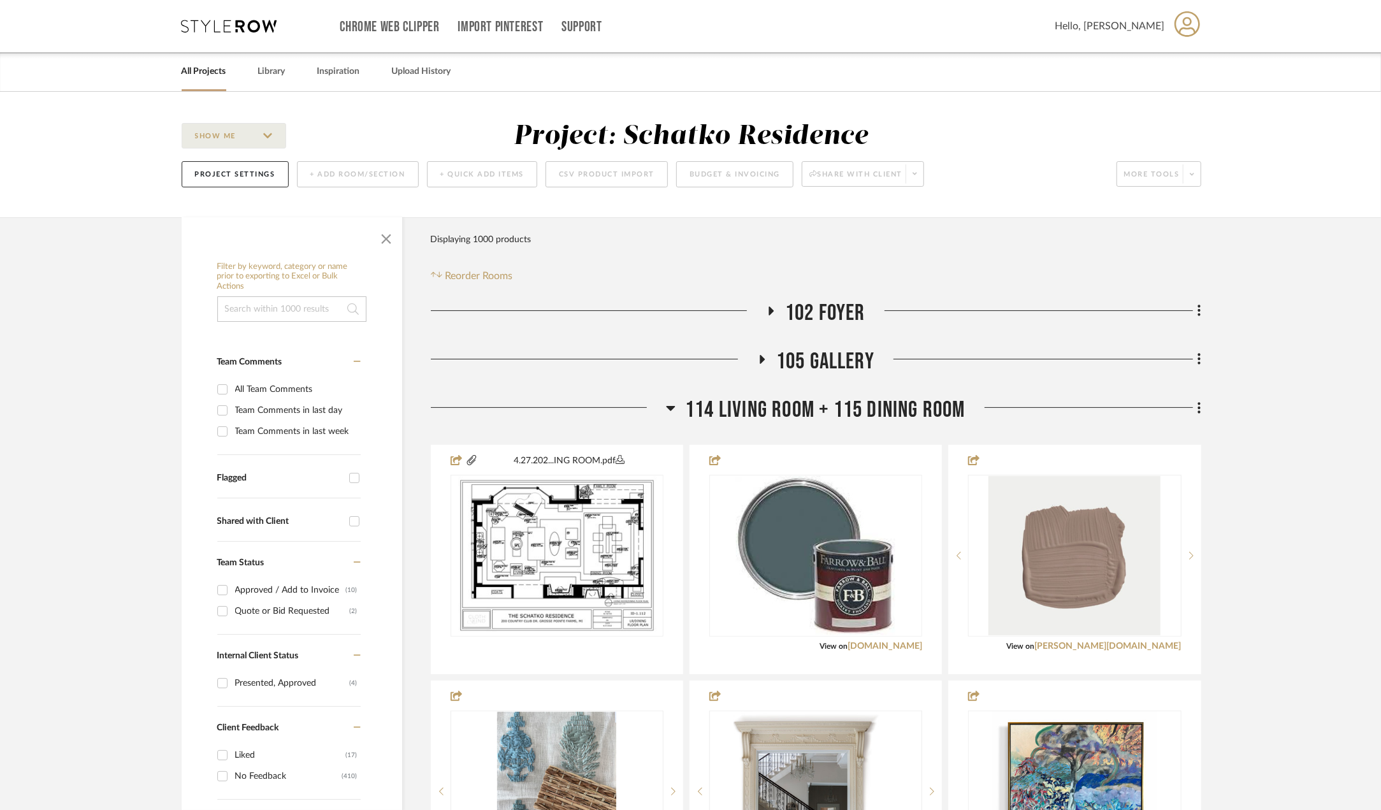
click at [823, 412] on span "114 Living Room + 115 Dining Room" at bounding box center [825, 409] width 280 height 27
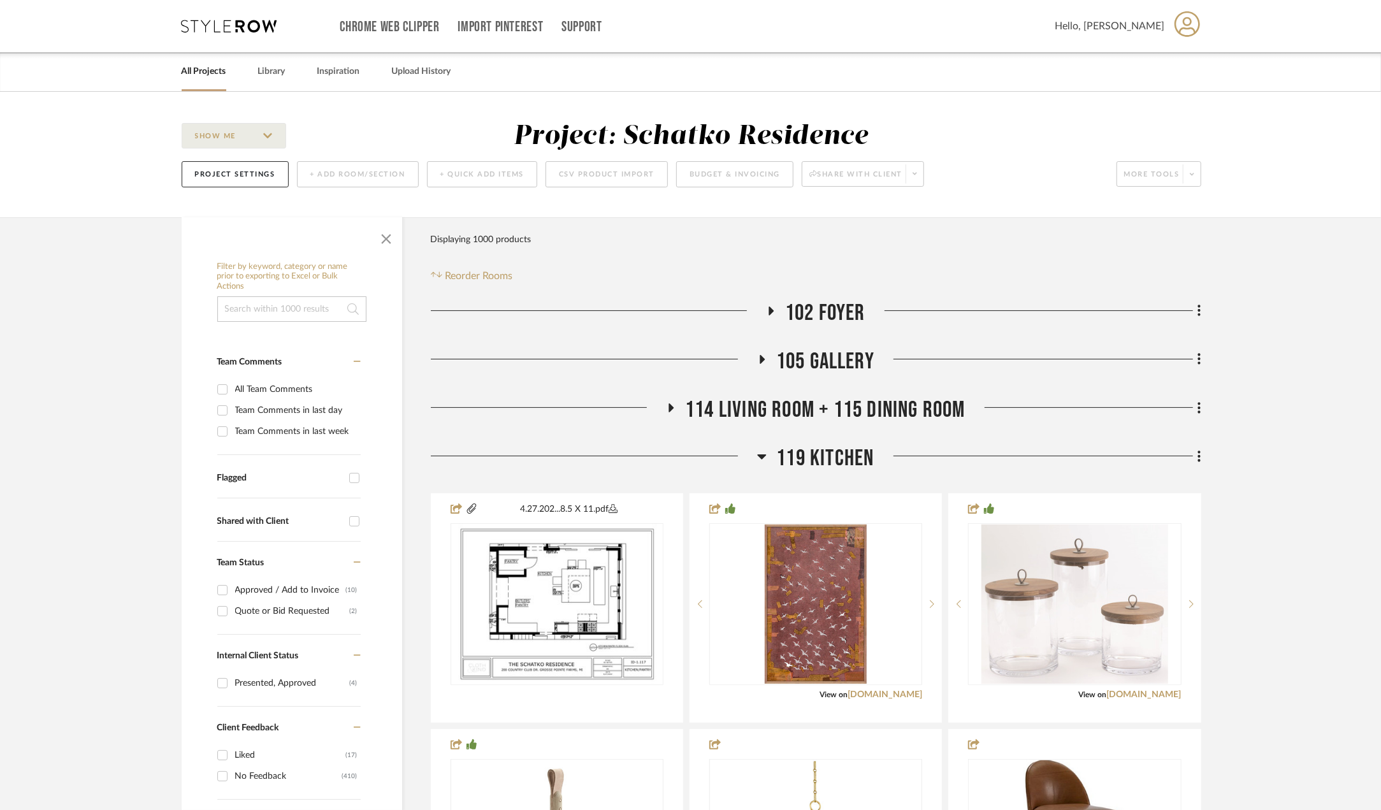
click at [818, 463] on span "119 Kitchen" at bounding box center [825, 458] width 98 height 27
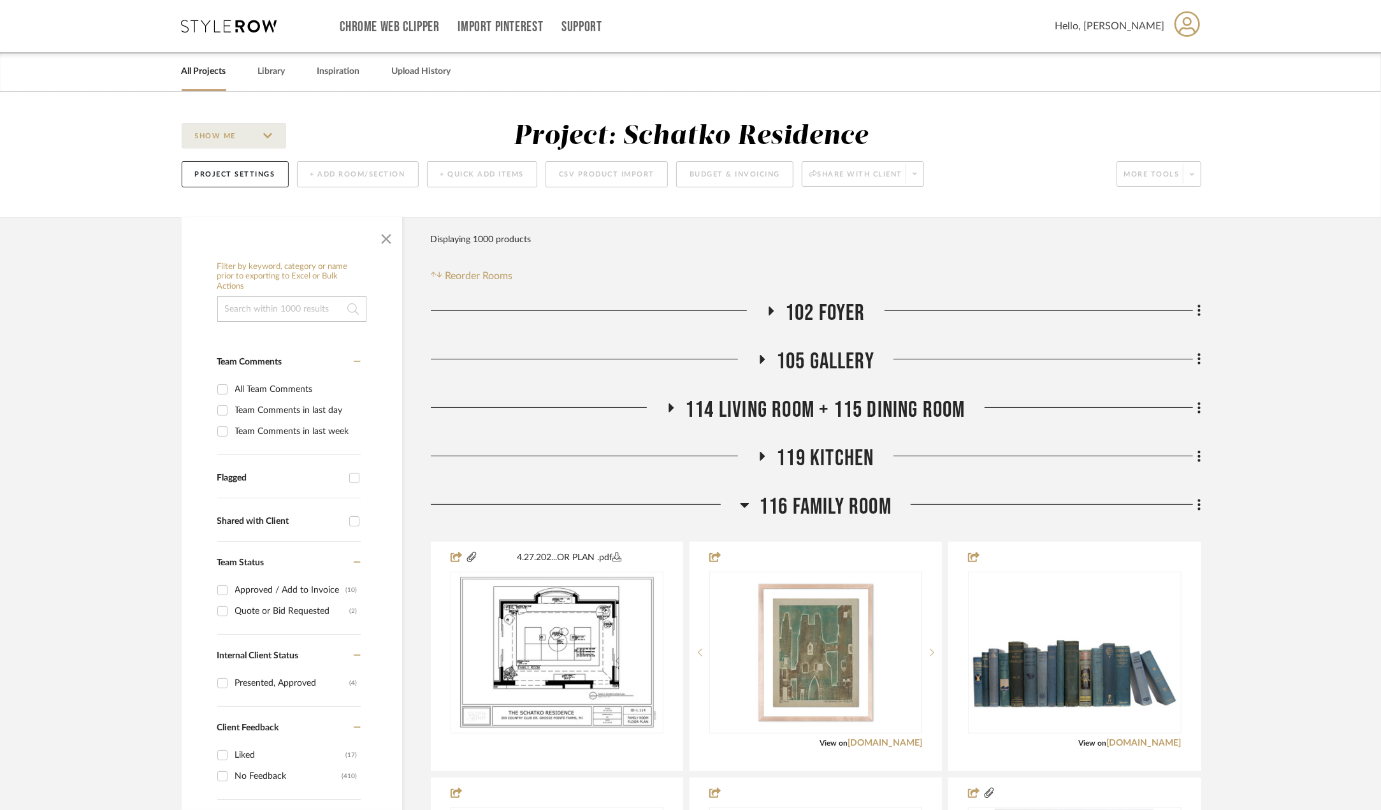
click at [815, 514] on span "116 Family Room" at bounding box center [825, 506] width 133 height 27
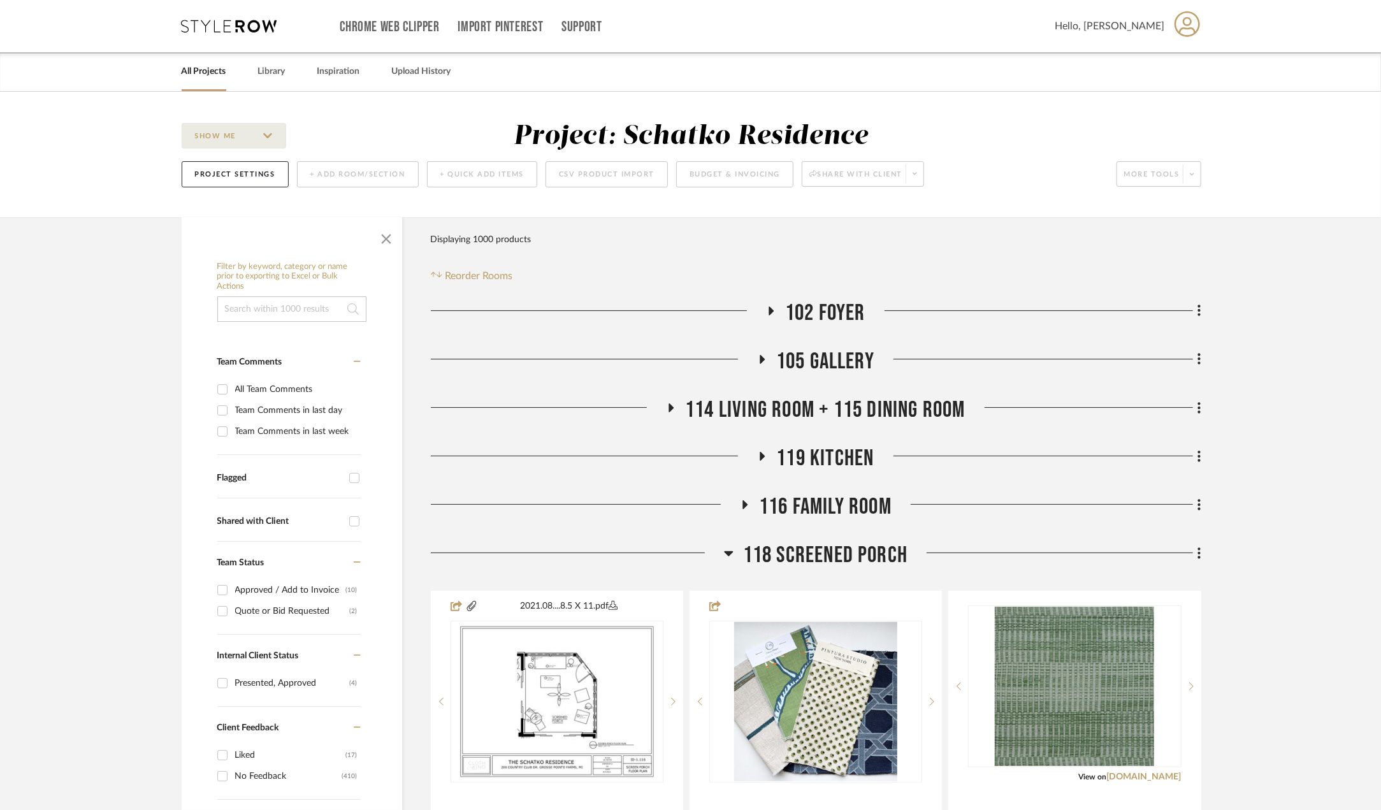
click at [822, 498] on span "116 Family Room" at bounding box center [825, 506] width 133 height 27
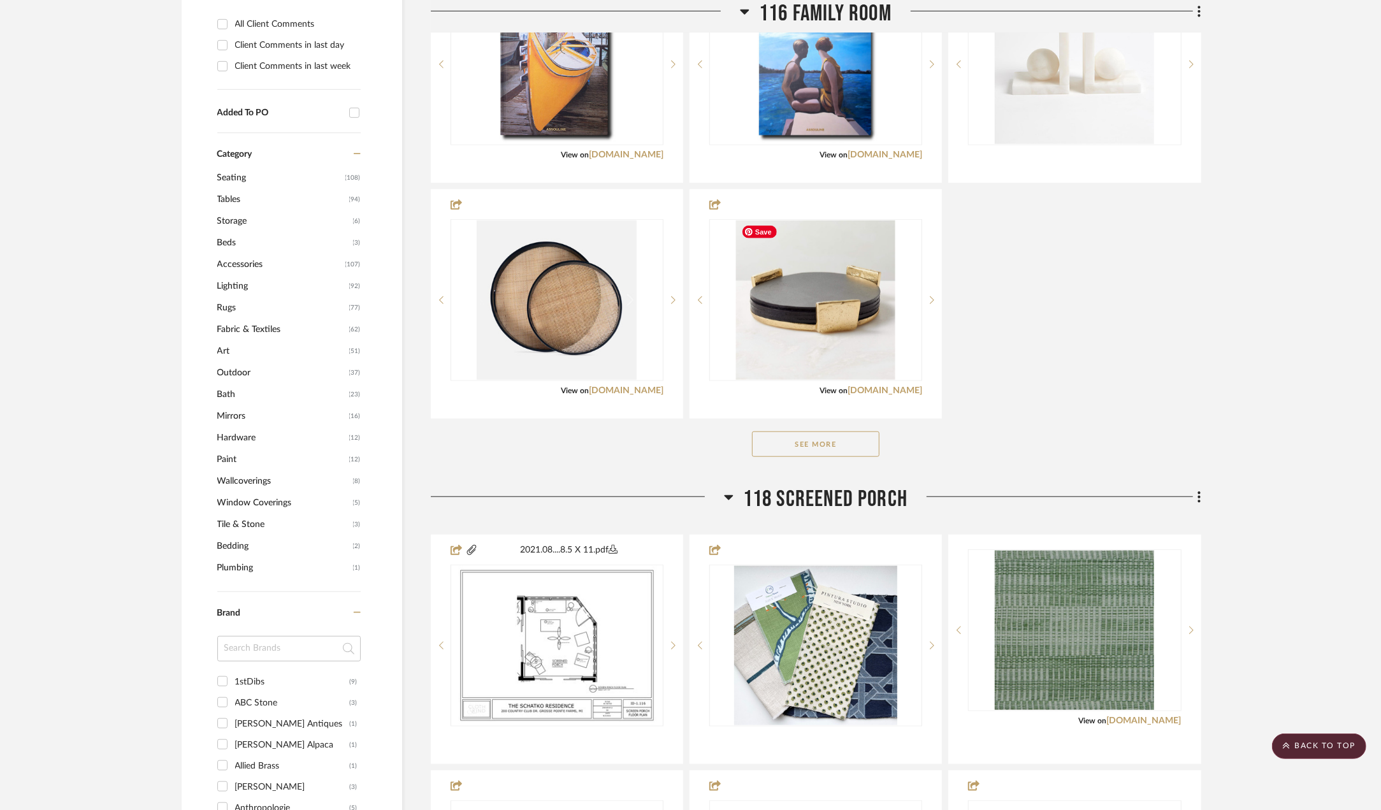
scroll to position [829, 0]
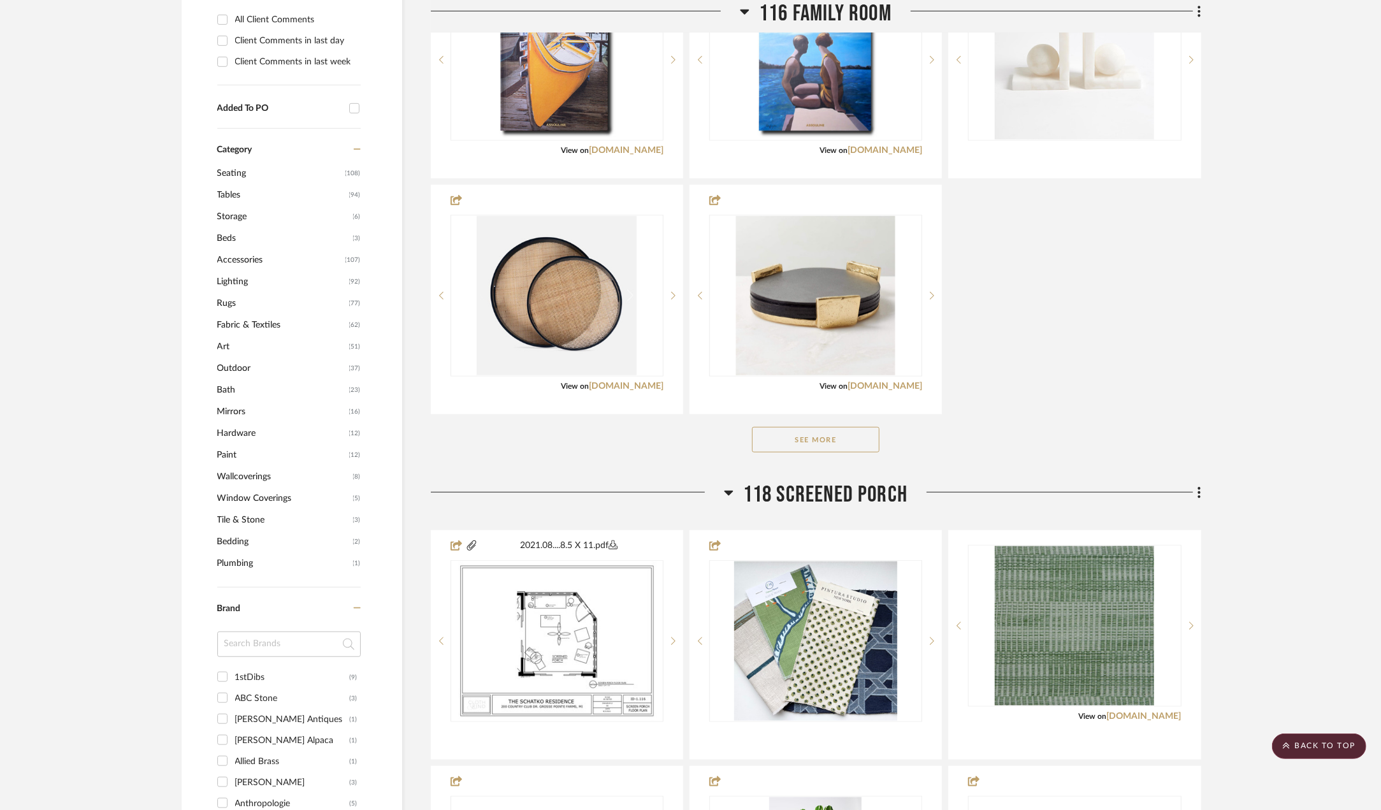
click at [813, 429] on button "See More" at bounding box center [815, 439] width 127 height 25
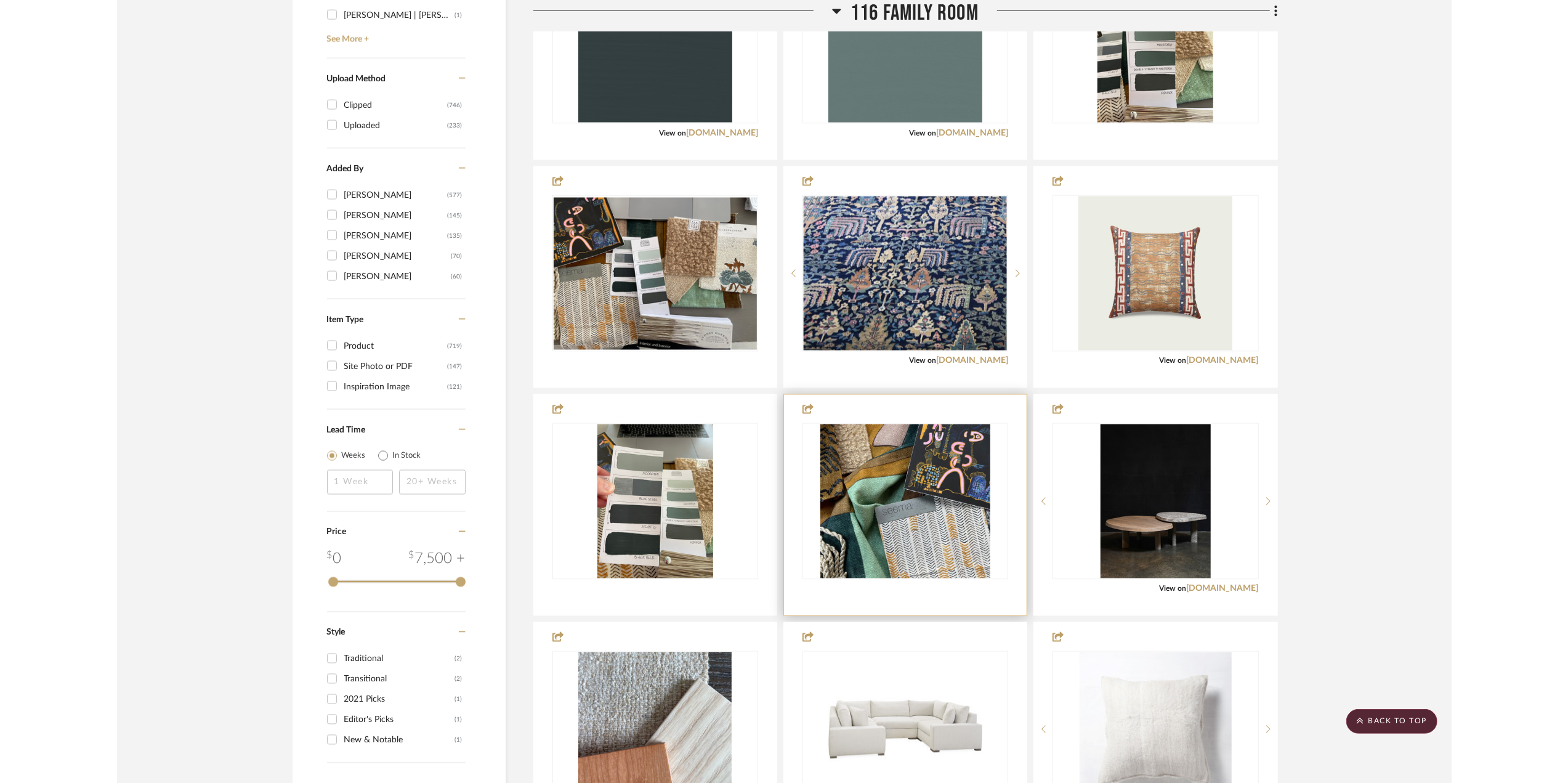
scroll to position [1786, 0]
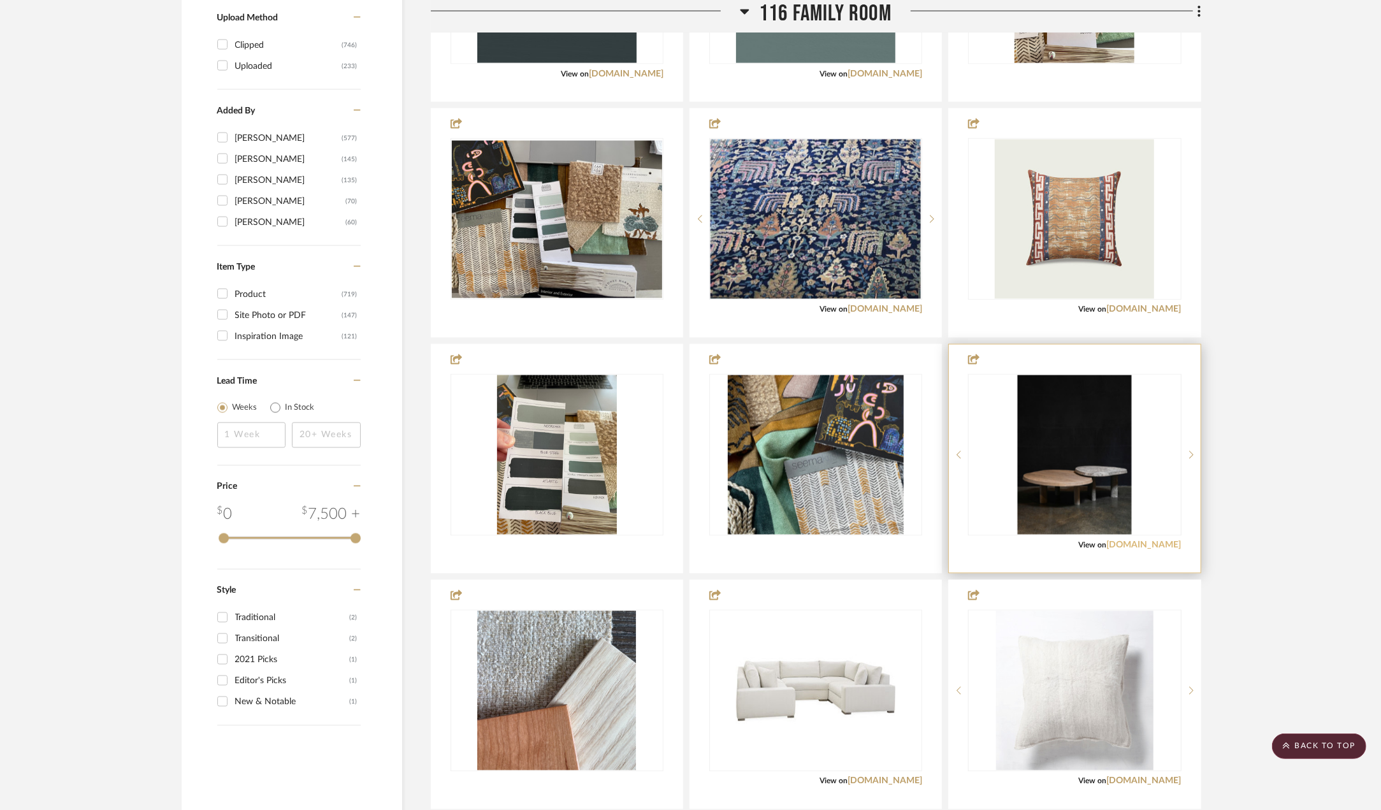
click at [1149, 542] on link "[DOMAIN_NAME]" at bounding box center [1144, 545] width 75 height 9
click at [1094, 488] on img "0" at bounding box center [1075, 454] width 114 height 159
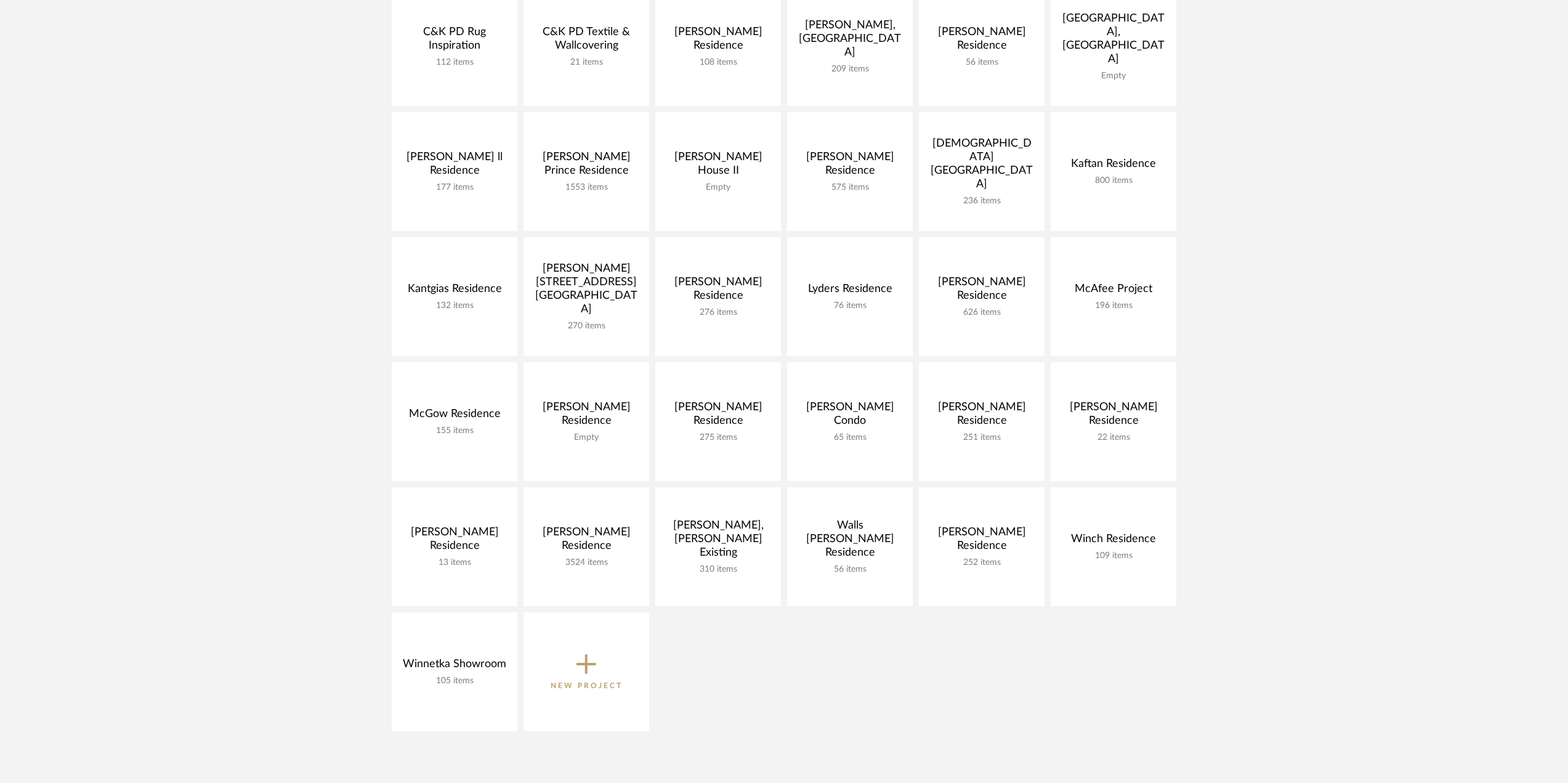
scroll to position [143, 0]
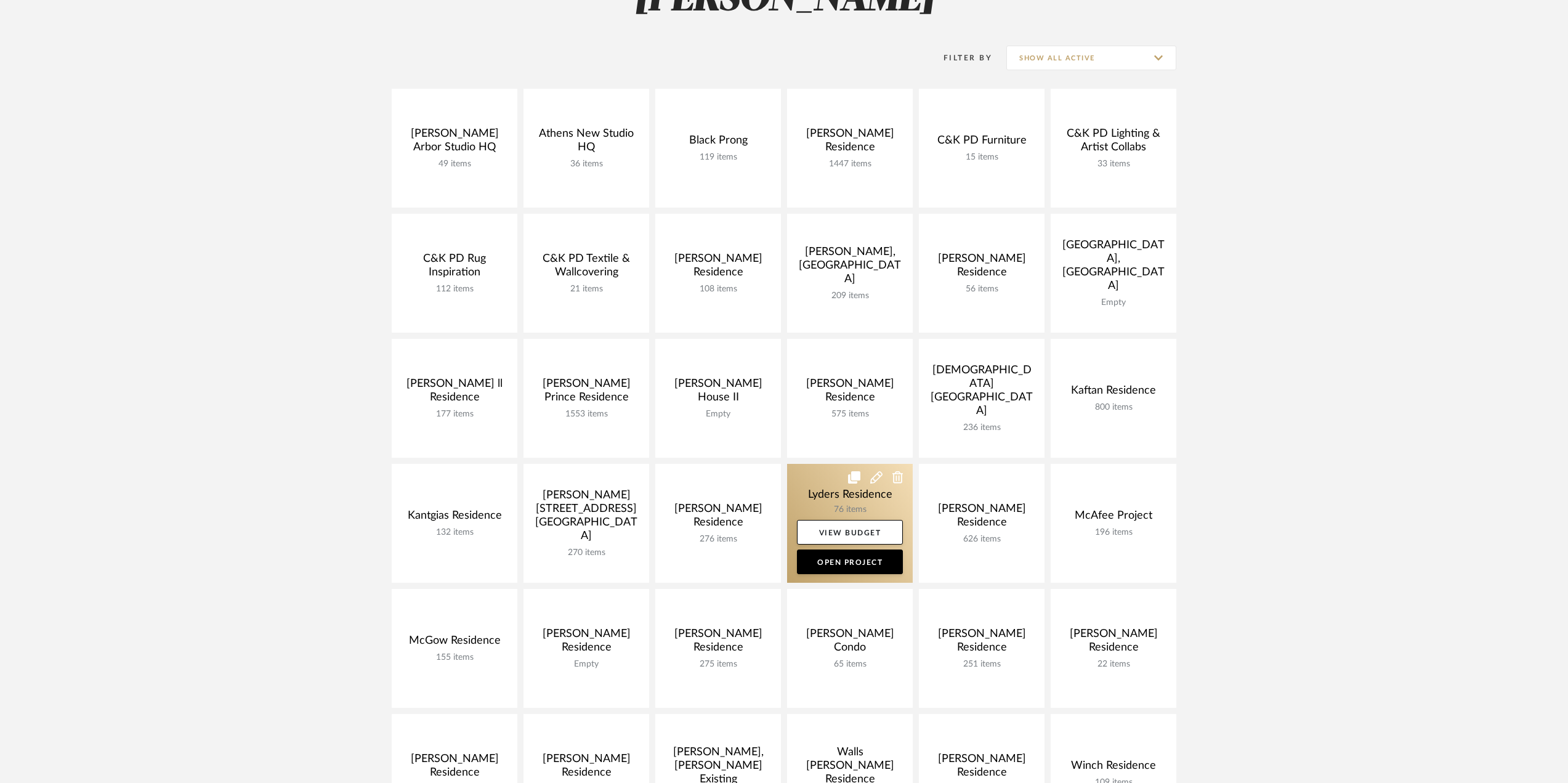
click at [816, 495] on link at bounding box center [850, 523] width 126 height 119
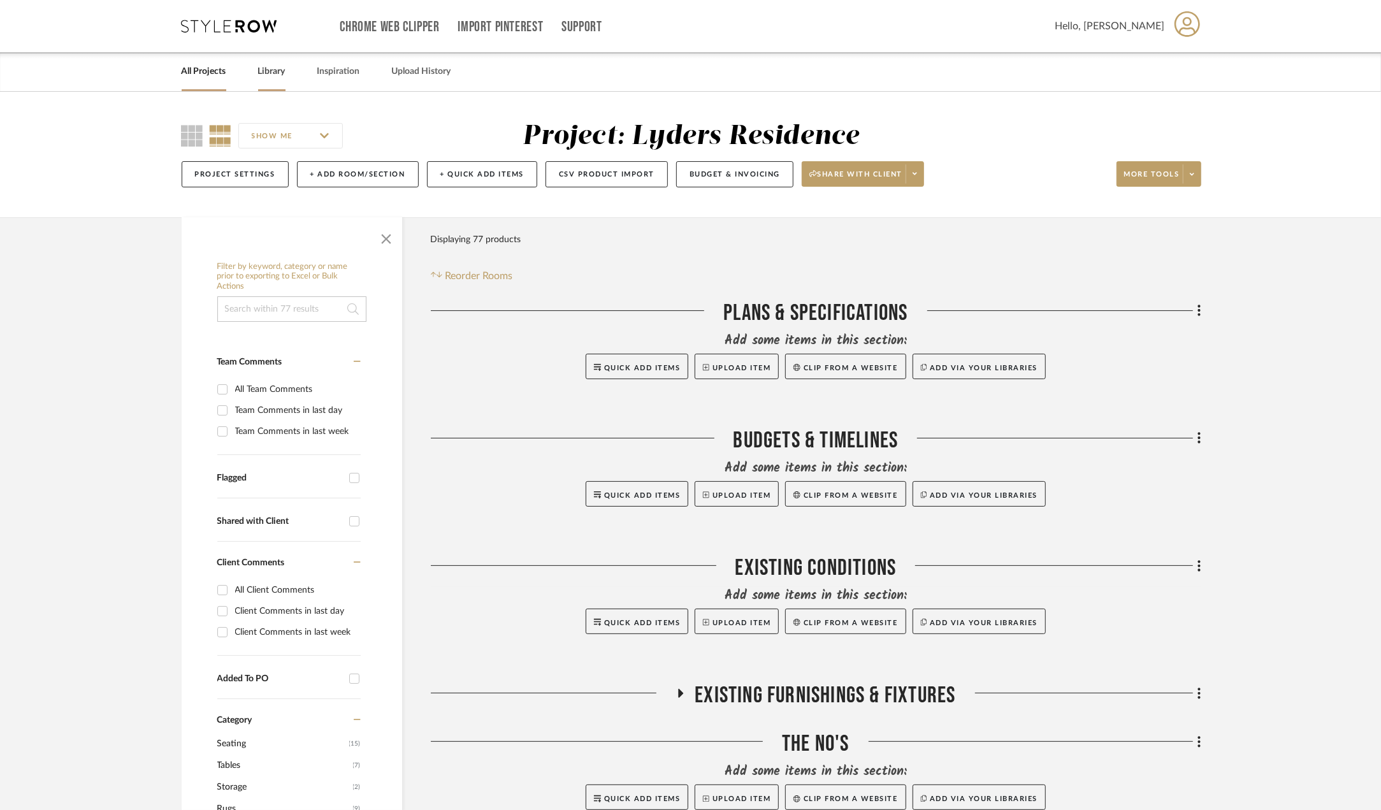
click at [267, 69] on link "Library" at bounding box center [271, 71] width 27 height 17
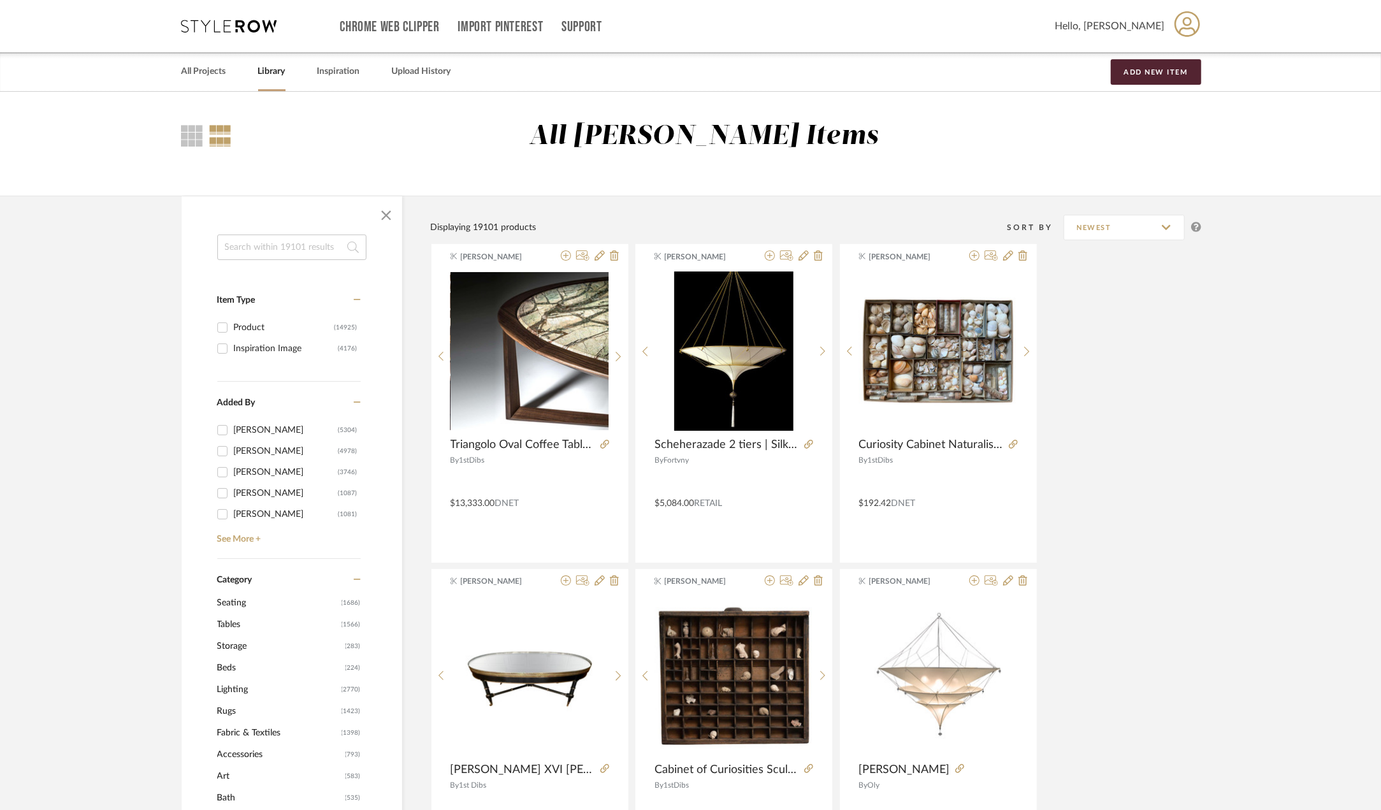
click at [281, 252] on input at bounding box center [291, 247] width 149 height 25
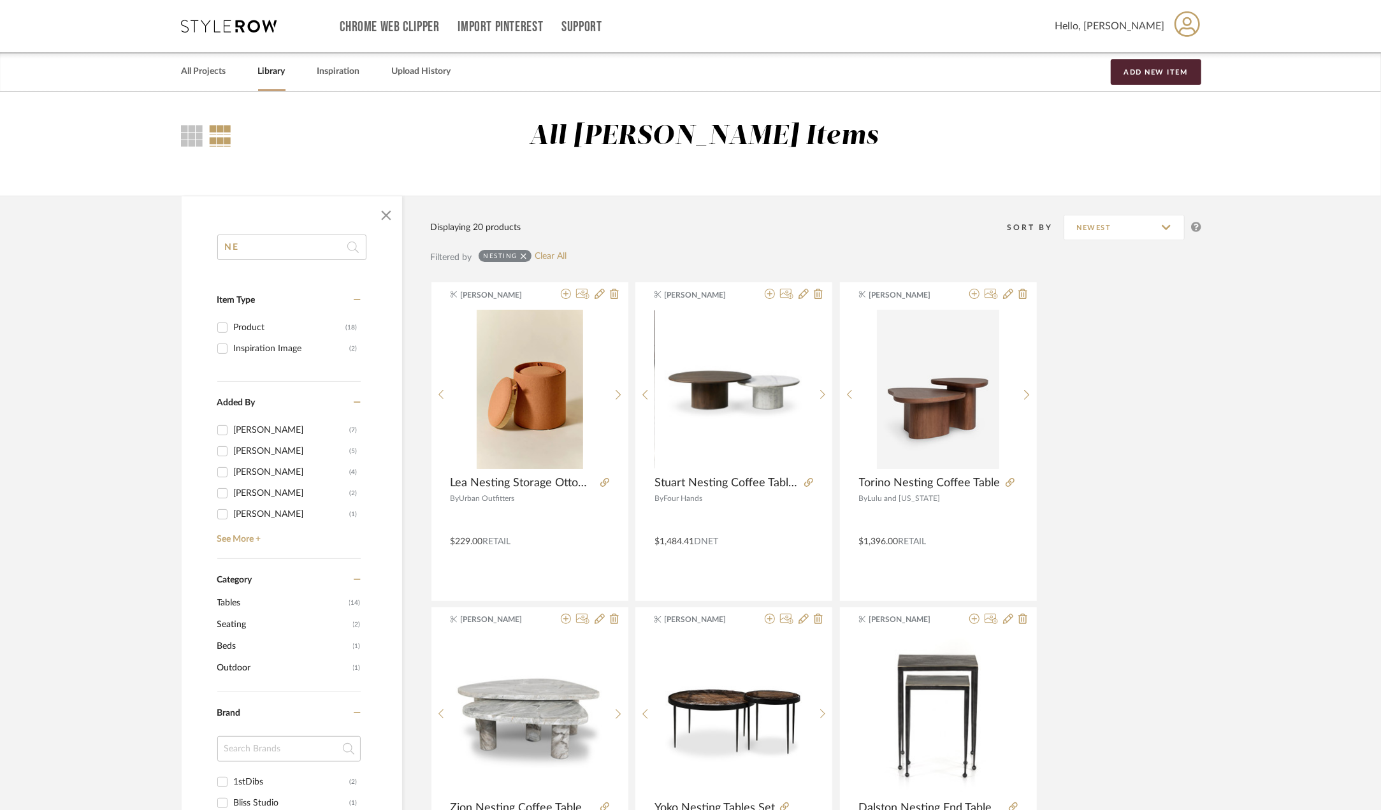
type input "N"
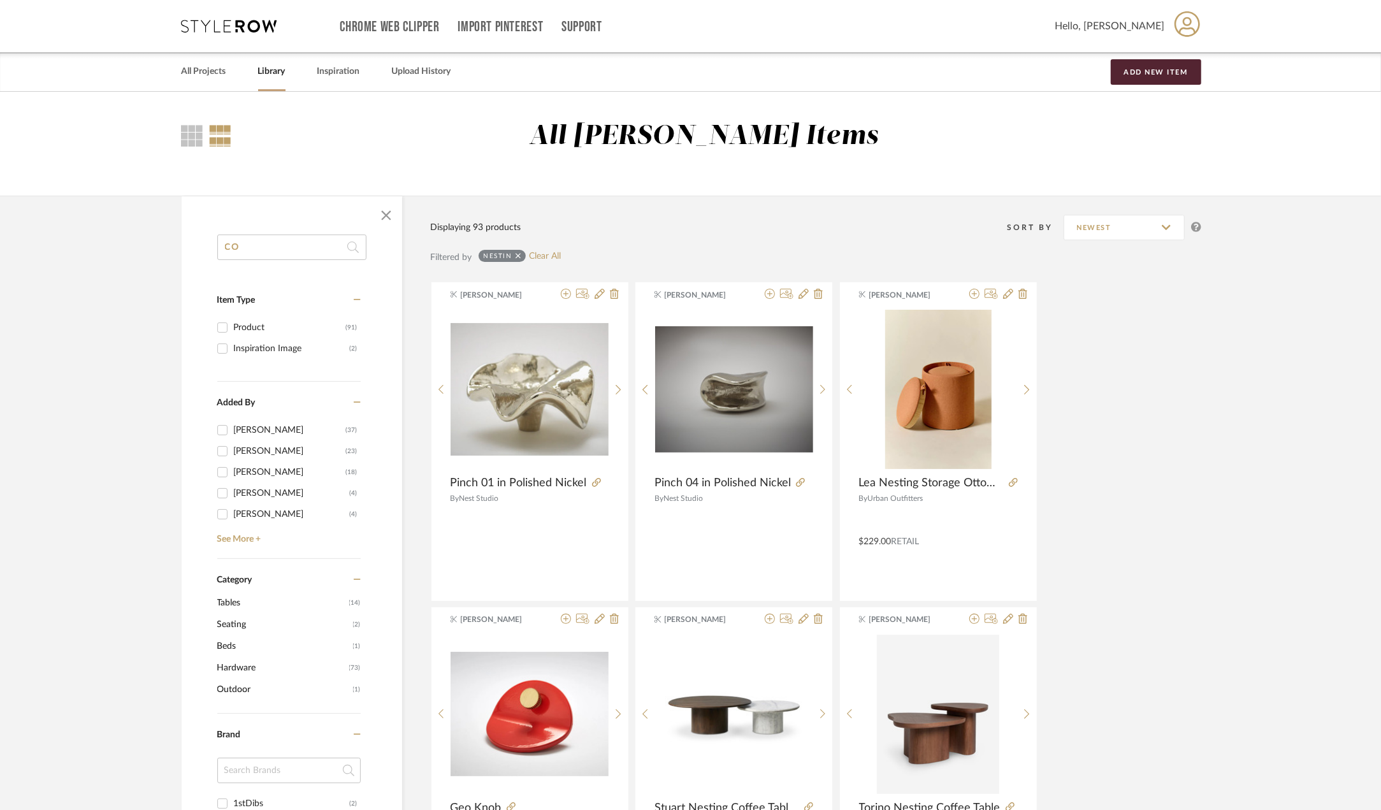
type input "C"
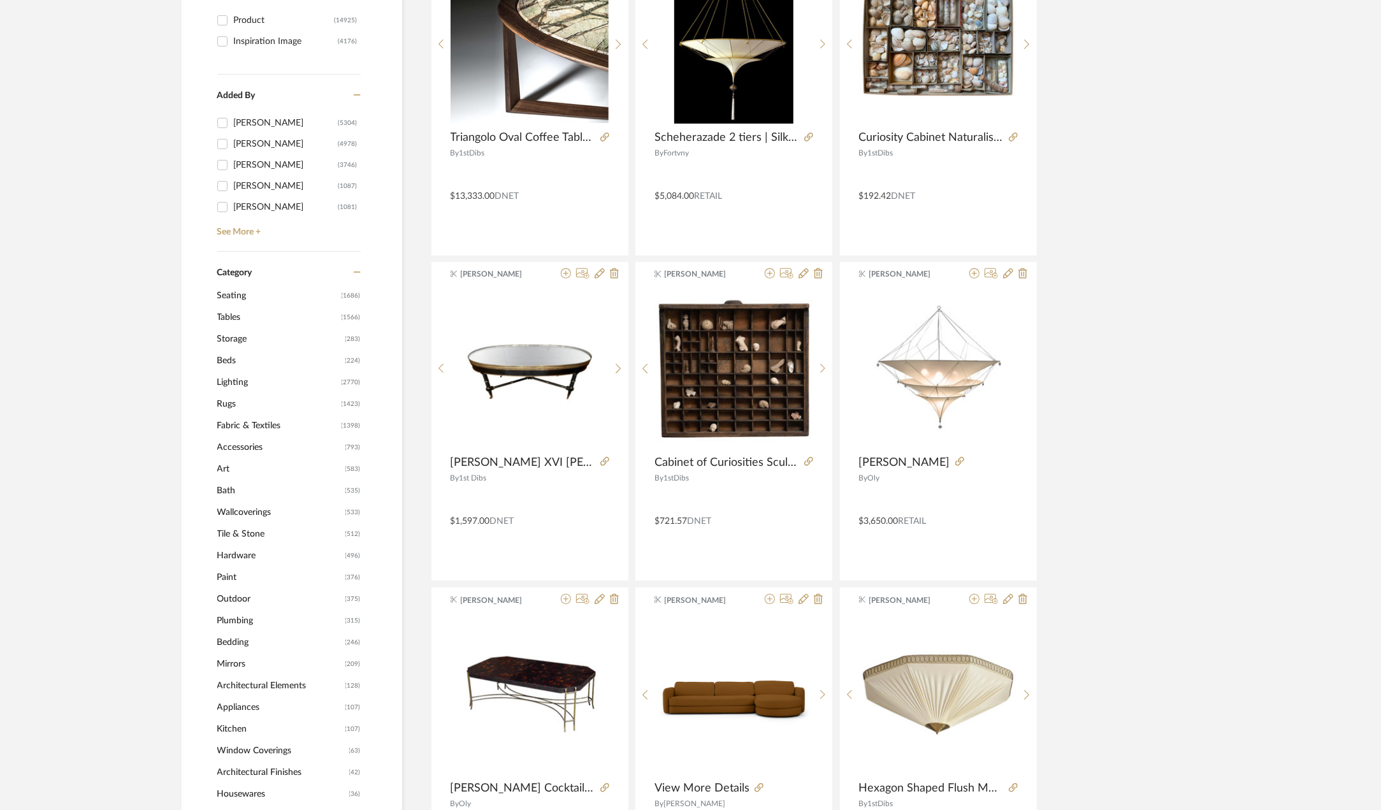
scroll to position [382, 0]
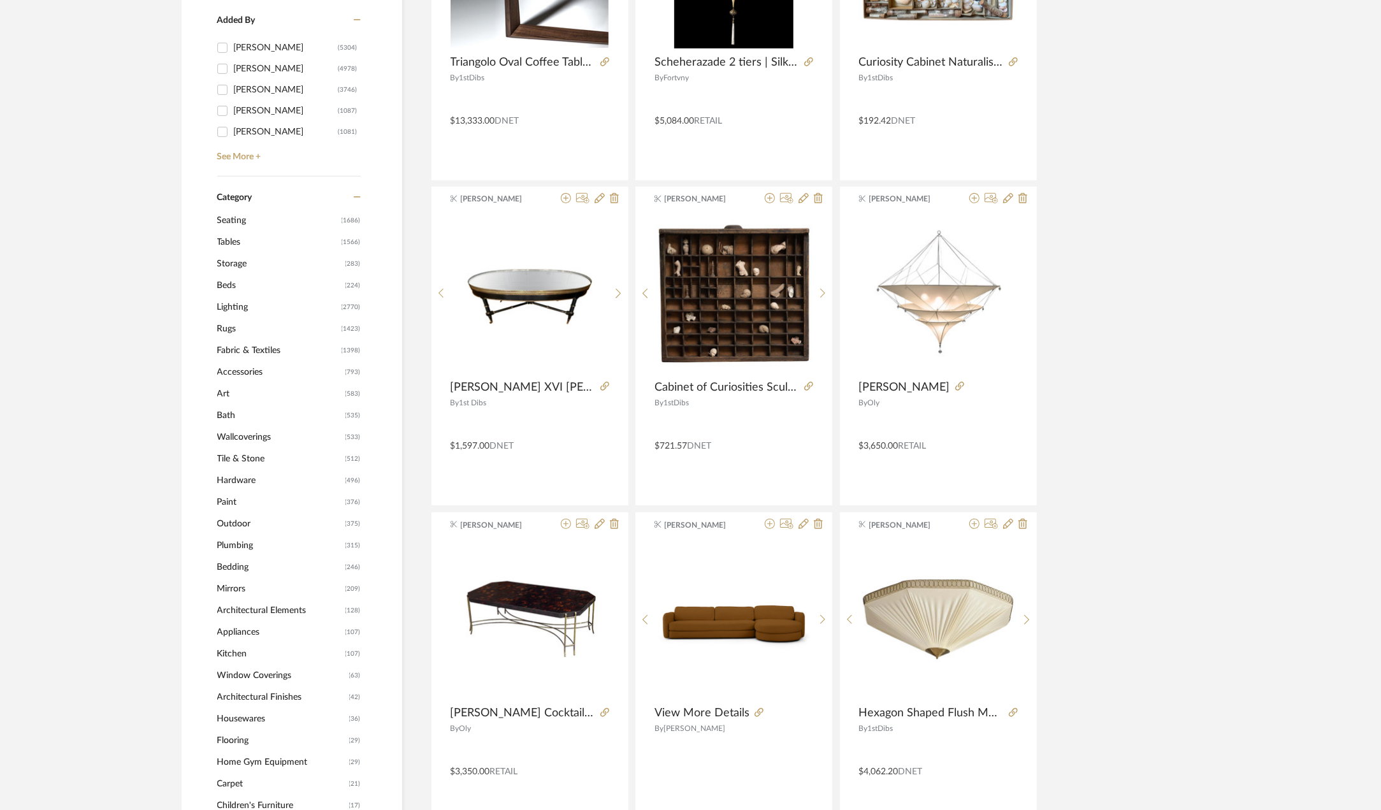
click at [241, 242] on span "Tables" at bounding box center [277, 242] width 121 height 22
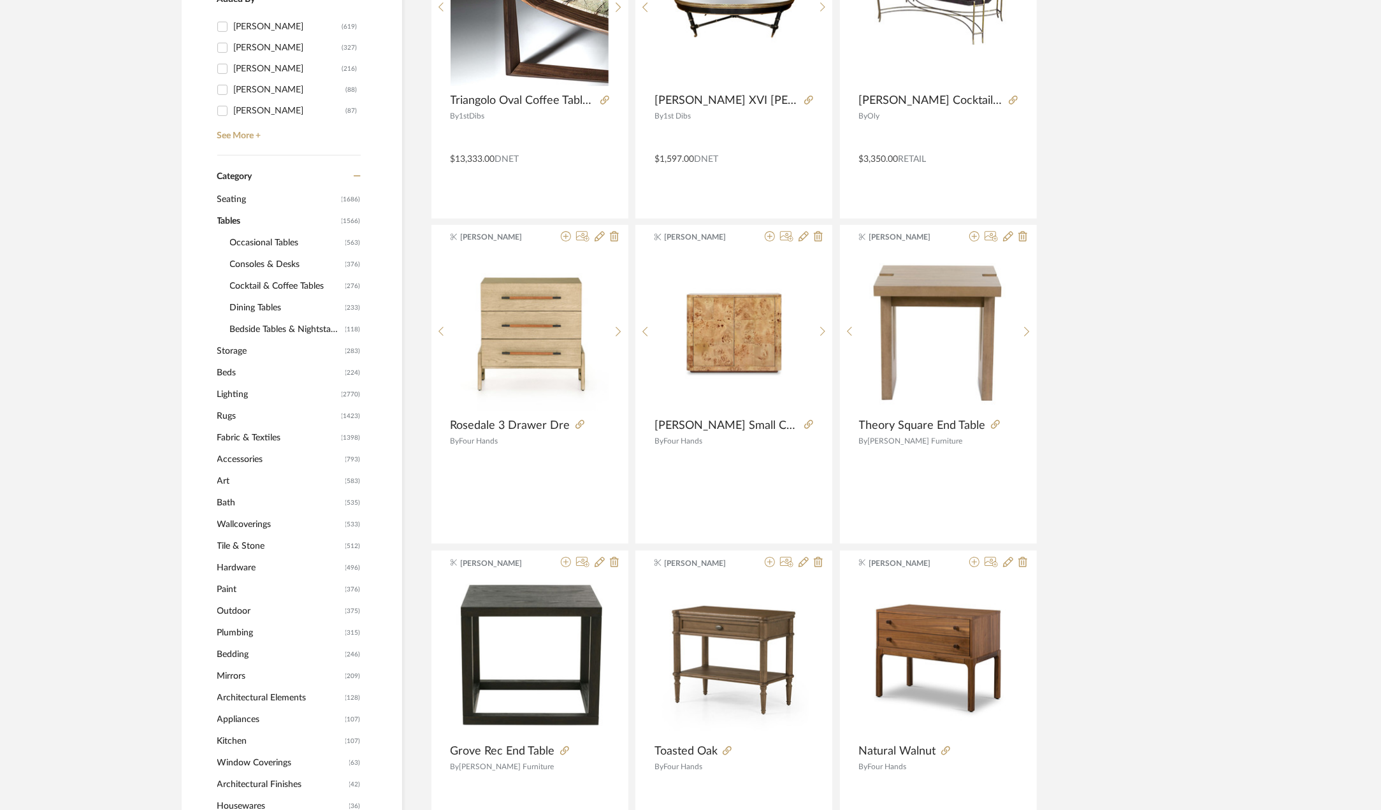
scroll to position [380, 0]
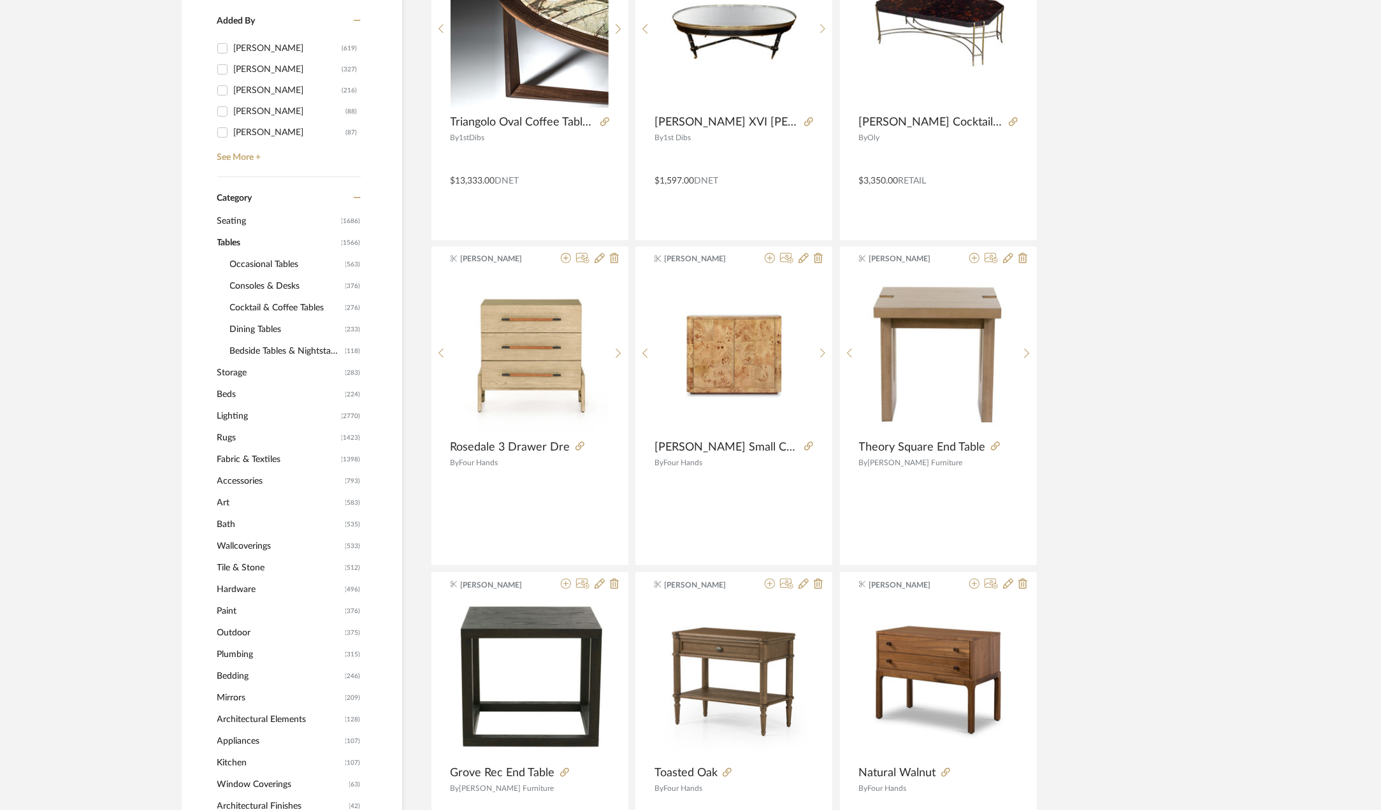
click at [265, 303] on span "Cocktail & Coffee Tables" at bounding box center [286, 308] width 112 height 22
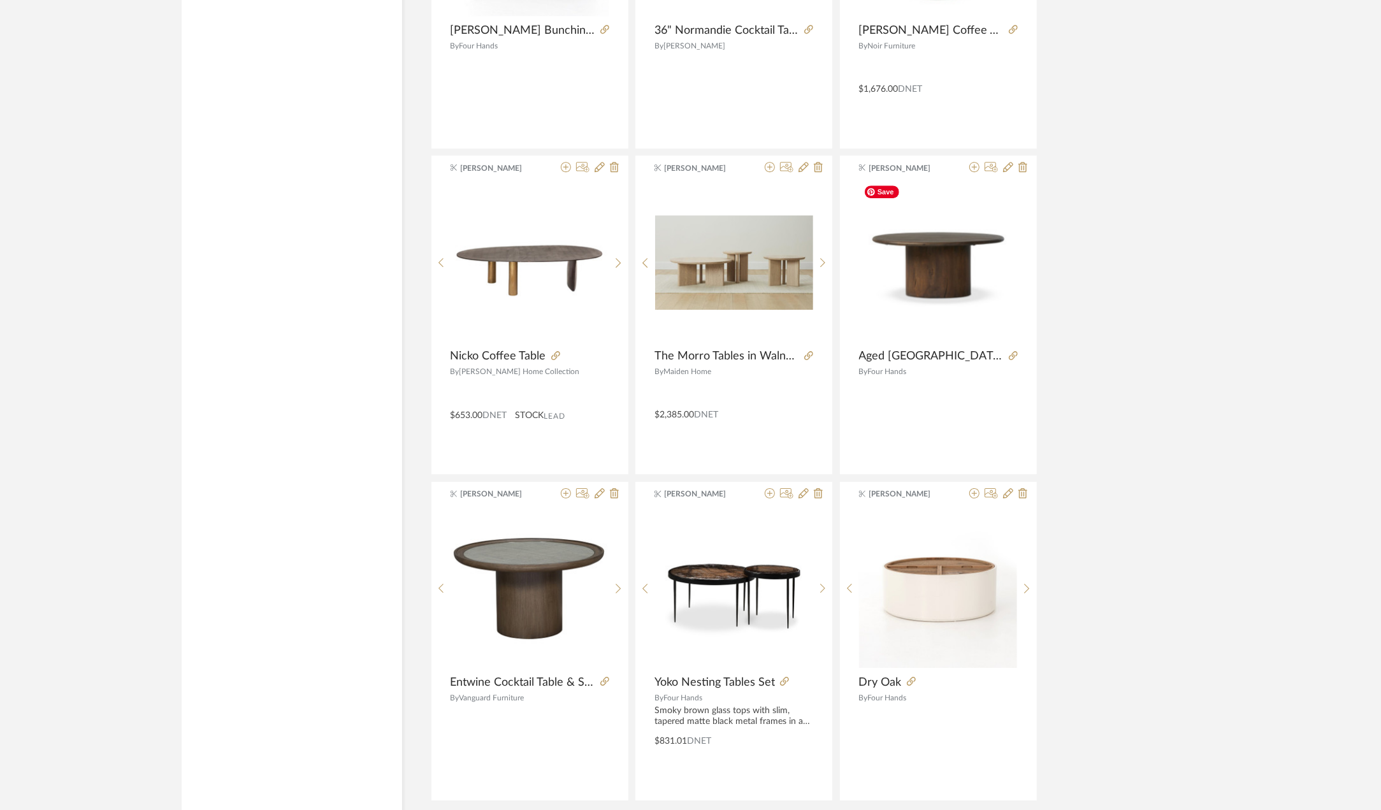
scroll to position [3503, 0]
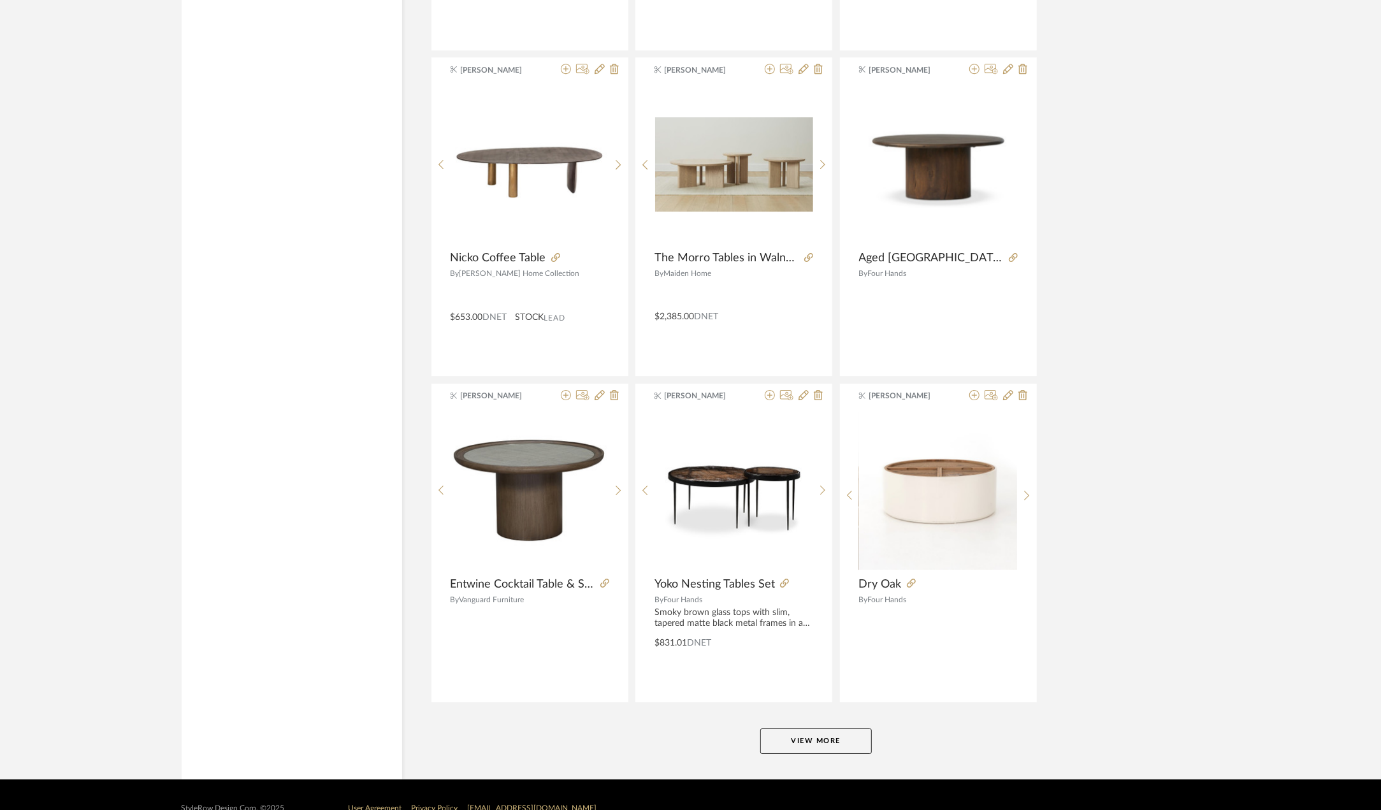
click at [845, 729] on button "View More" at bounding box center [816, 741] width 112 height 25
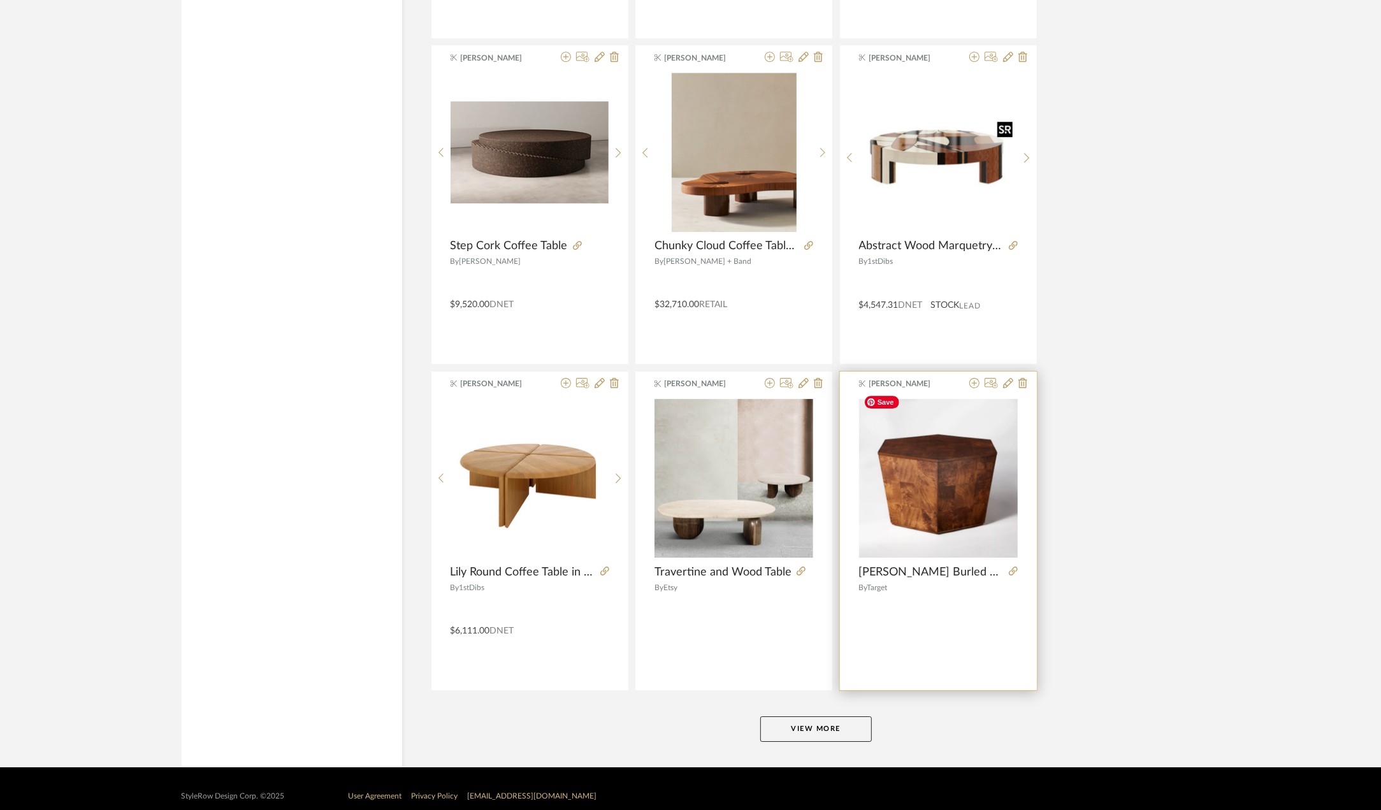
scroll to position [7433, 0]
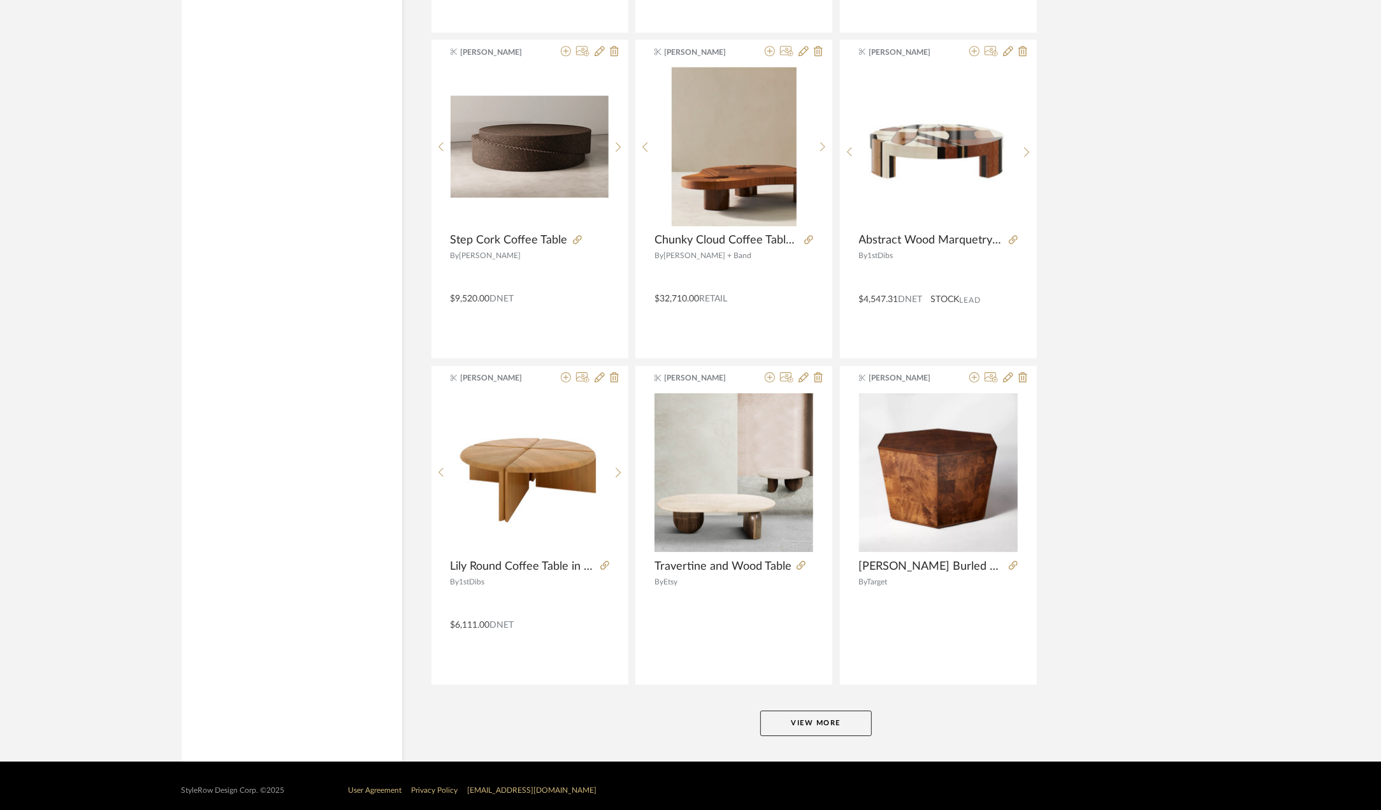
click at [836, 711] on button "View More" at bounding box center [816, 723] width 112 height 25
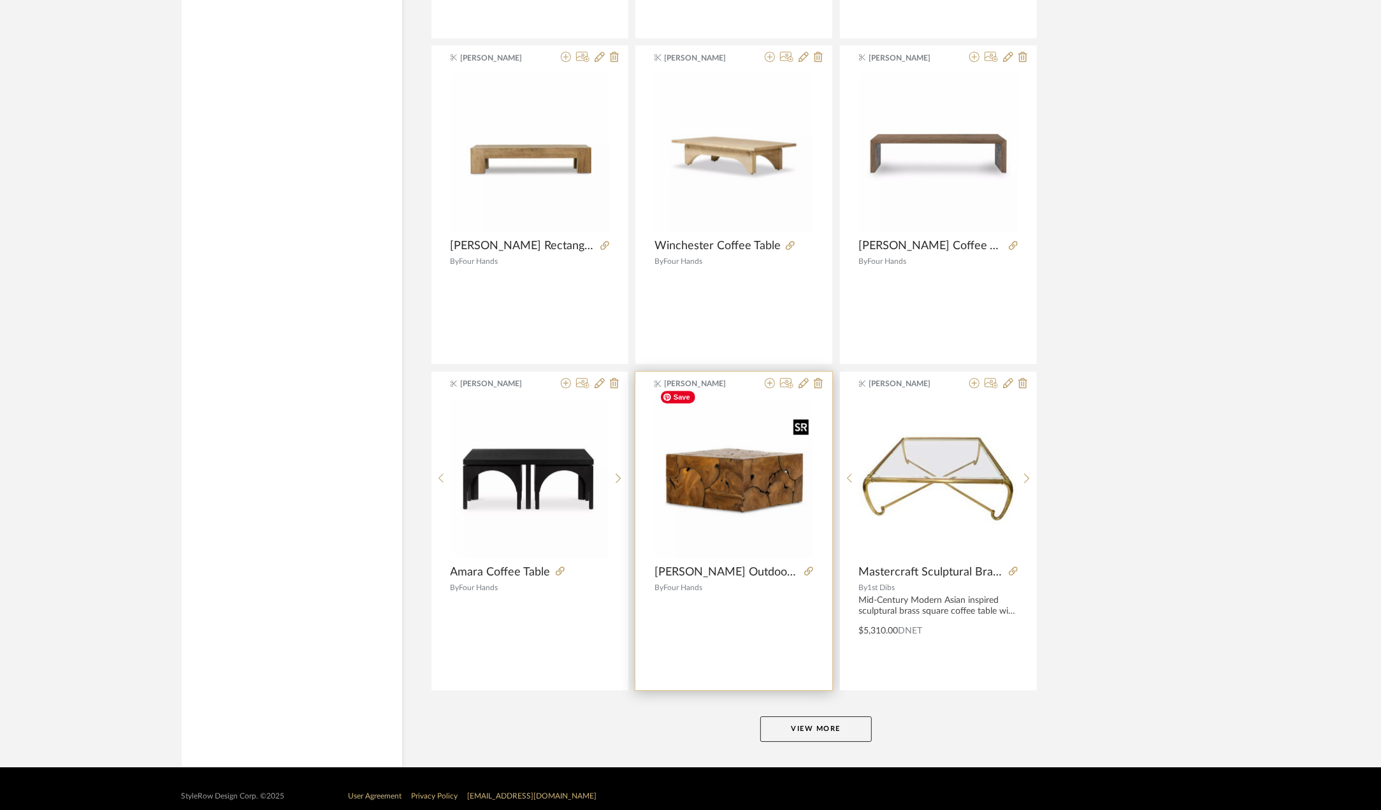
scroll to position [11340, 0]
click at [833, 716] on button "View More" at bounding box center [816, 728] width 112 height 25
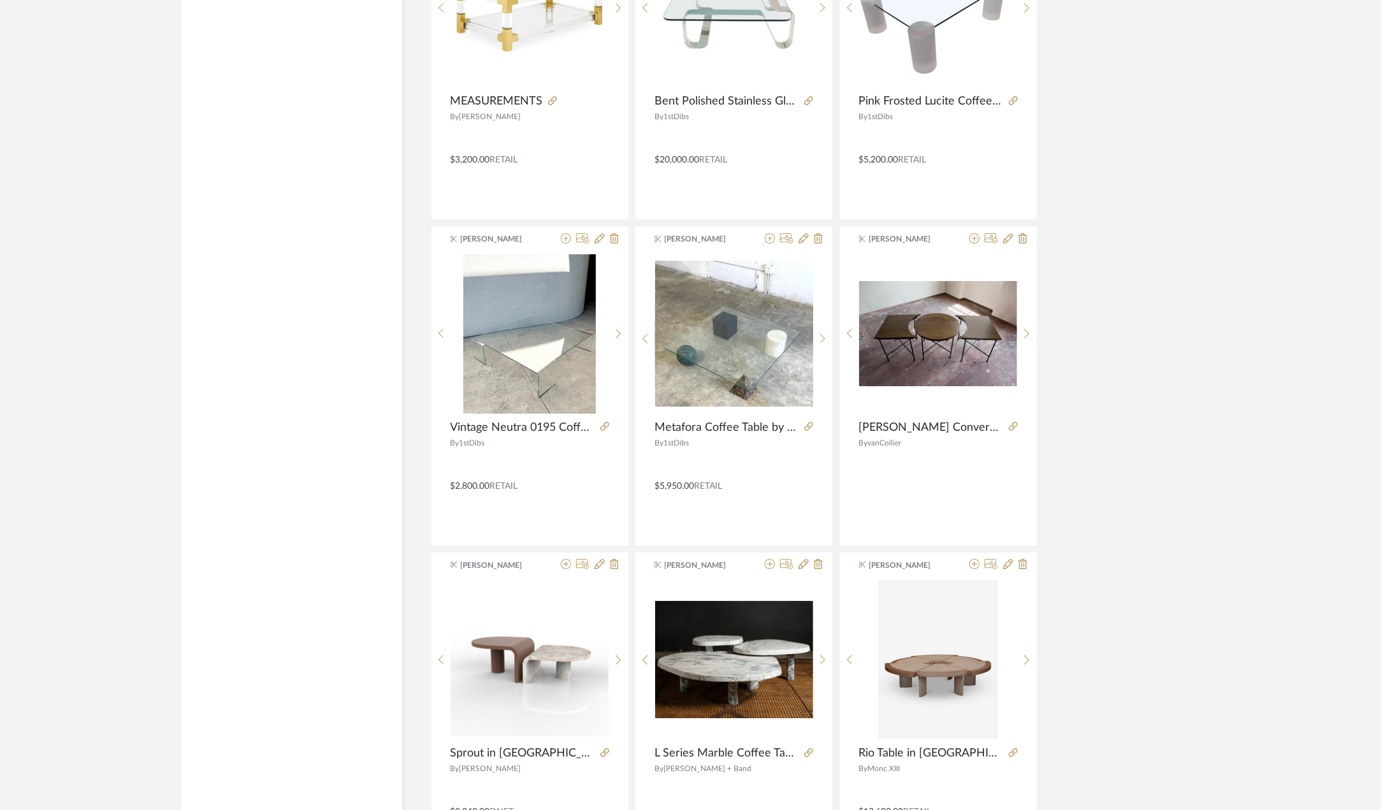
scroll to position [12169, 0]
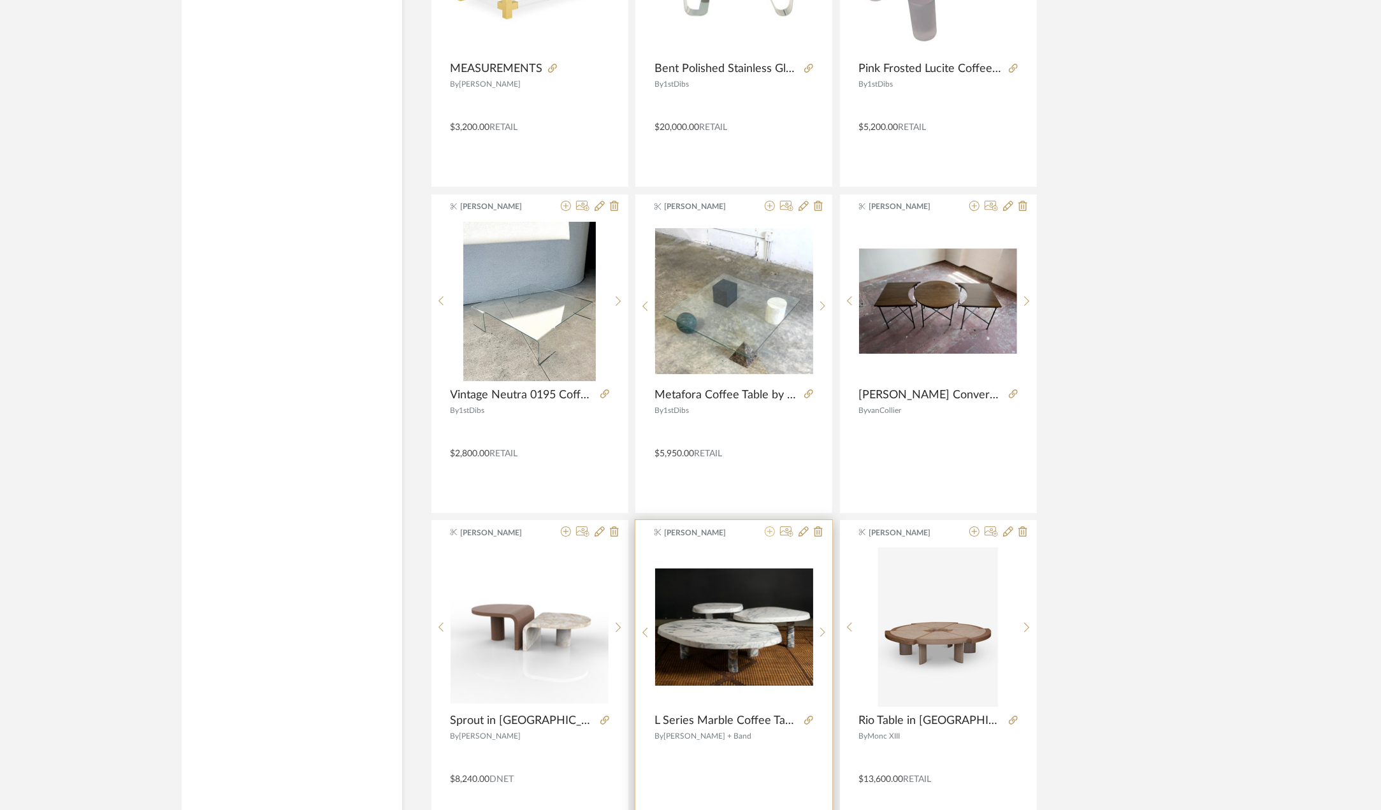
click at [769, 526] on icon at bounding box center [770, 531] width 10 height 10
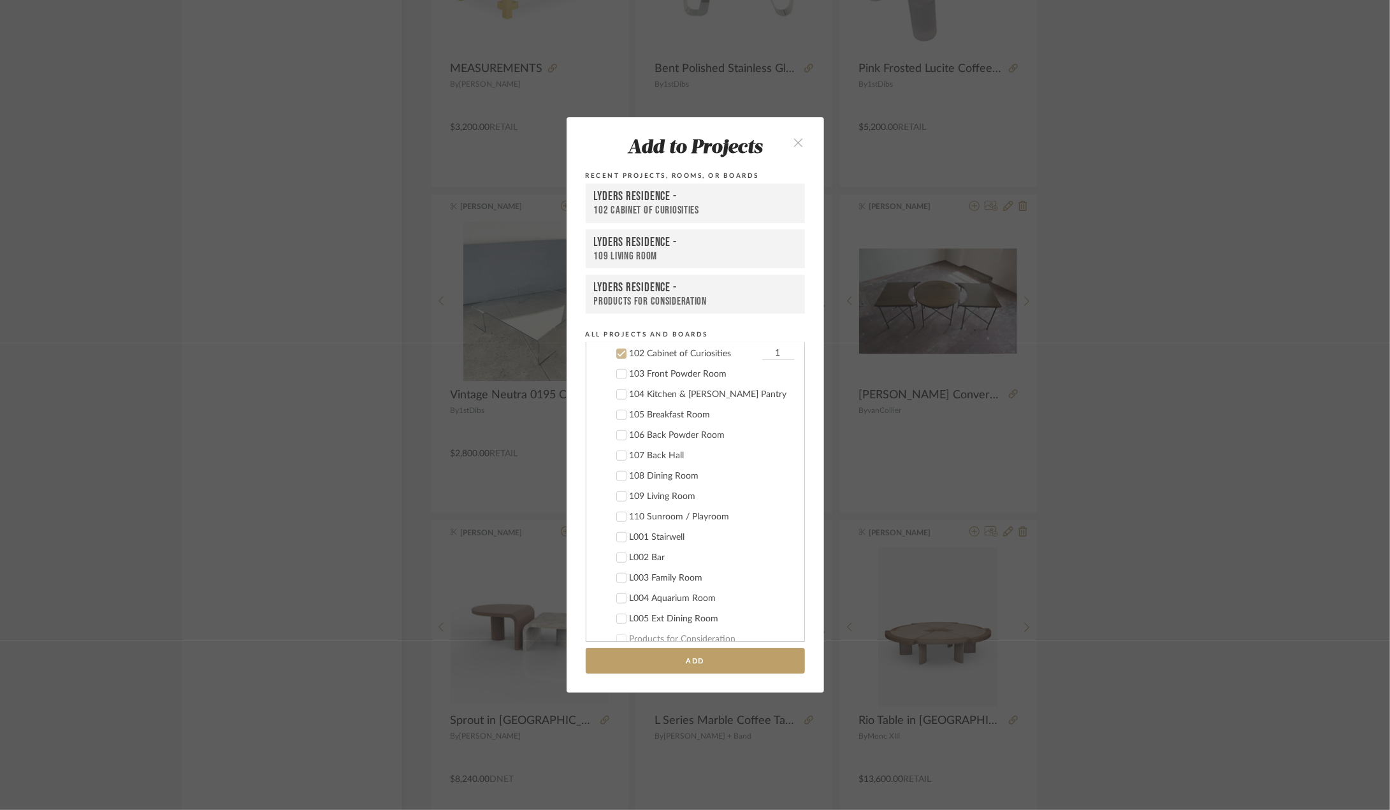
scroll to position [753, 0]
click at [691, 415] on div "102 Cabinet of Curiosities" at bounding box center [694, 417] width 129 height 11
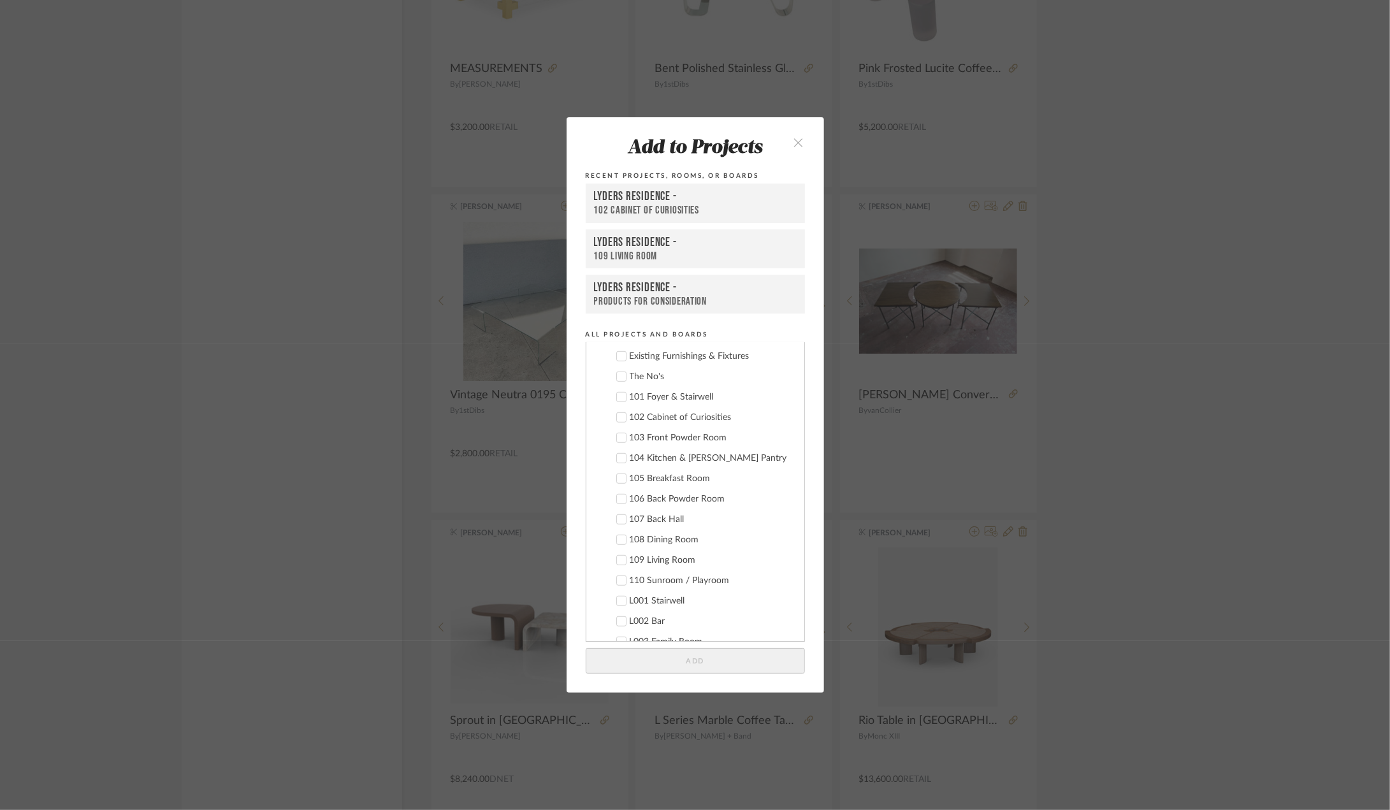
click at [663, 562] on div "109 Living Room" at bounding box center [712, 560] width 164 height 11
click at [707, 664] on button "Add" at bounding box center [695, 661] width 219 height 26
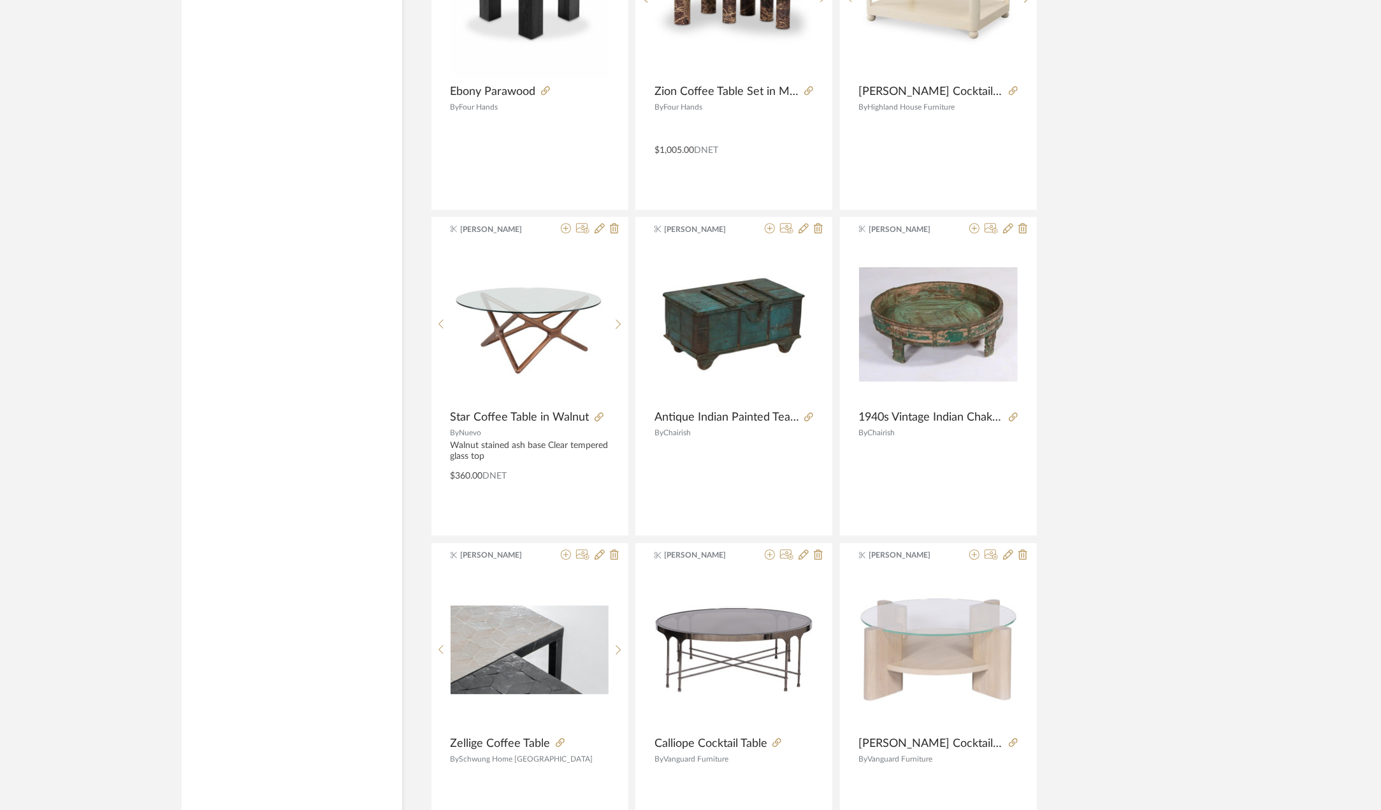
scroll to position [15248, 0]
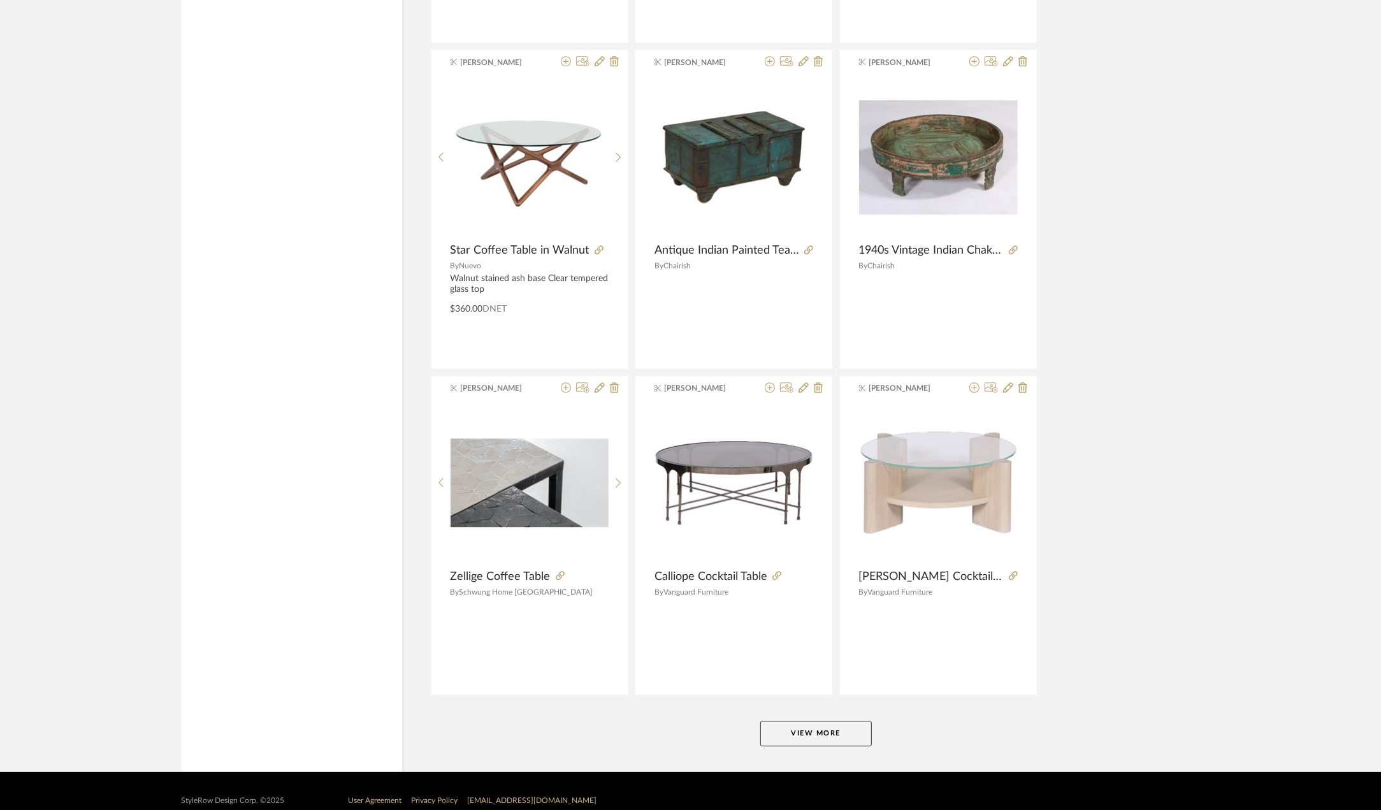
click at [852, 721] on button "View More" at bounding box center [816, 733] width 112 height 25
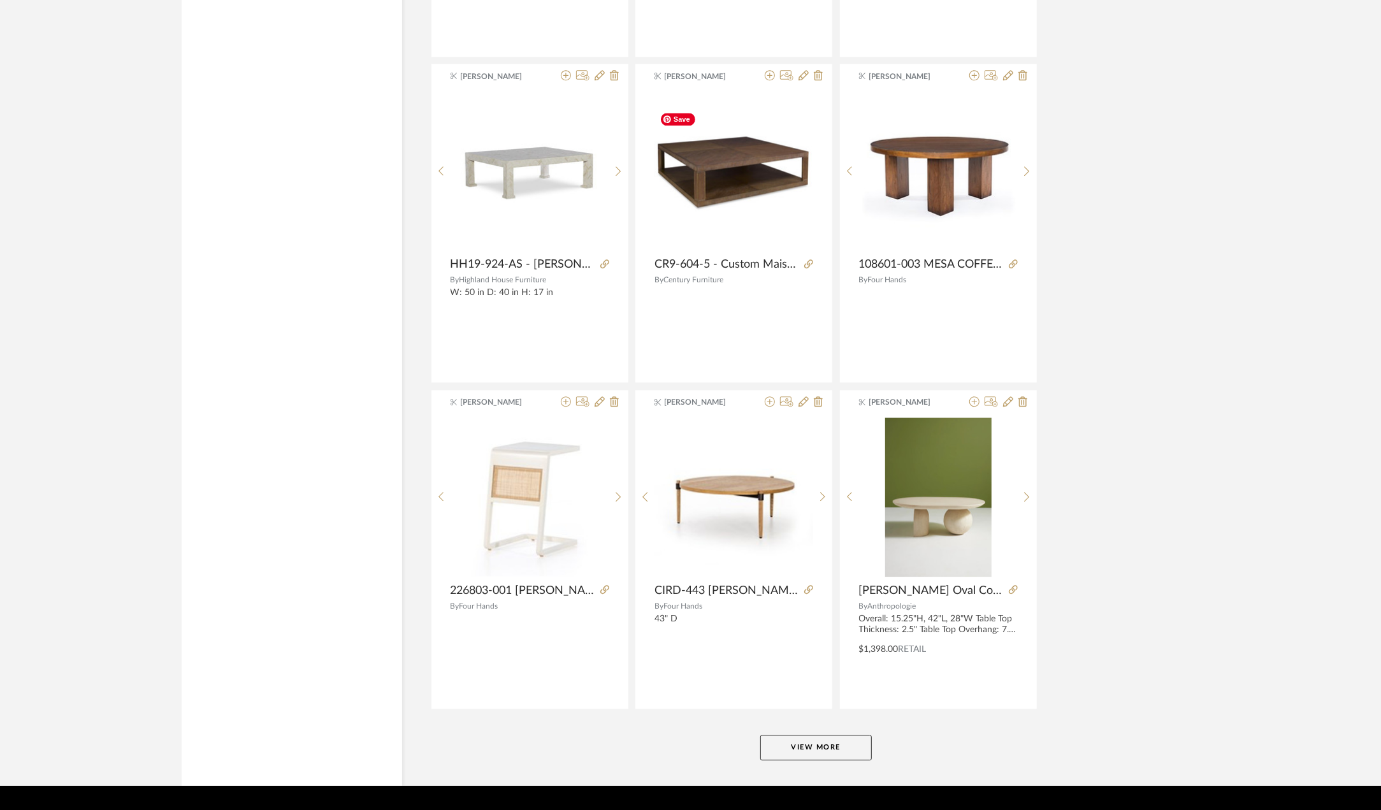
scroll to position [19155, 0]
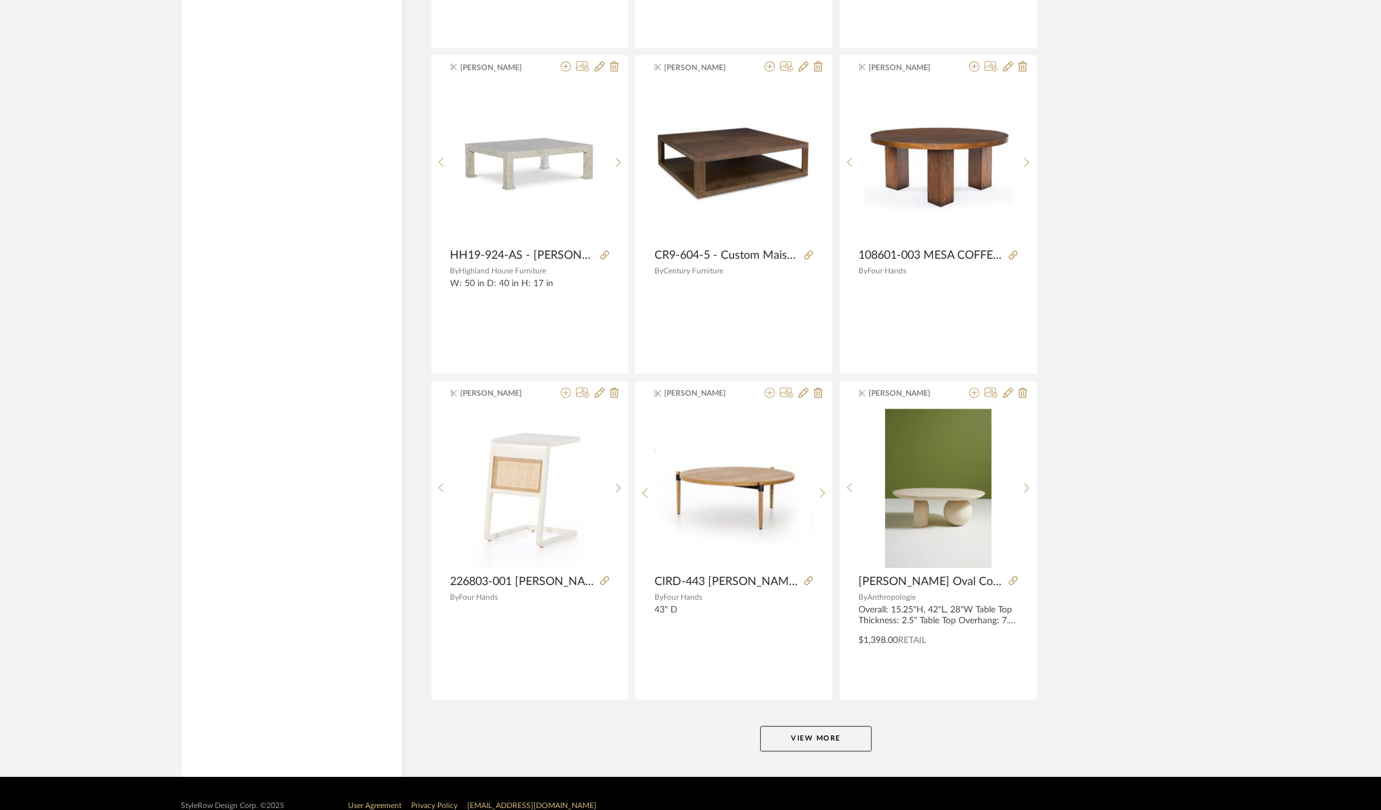
click at [808, 726] on button "View More" at bounding box center [816, 738] width 112 height 25
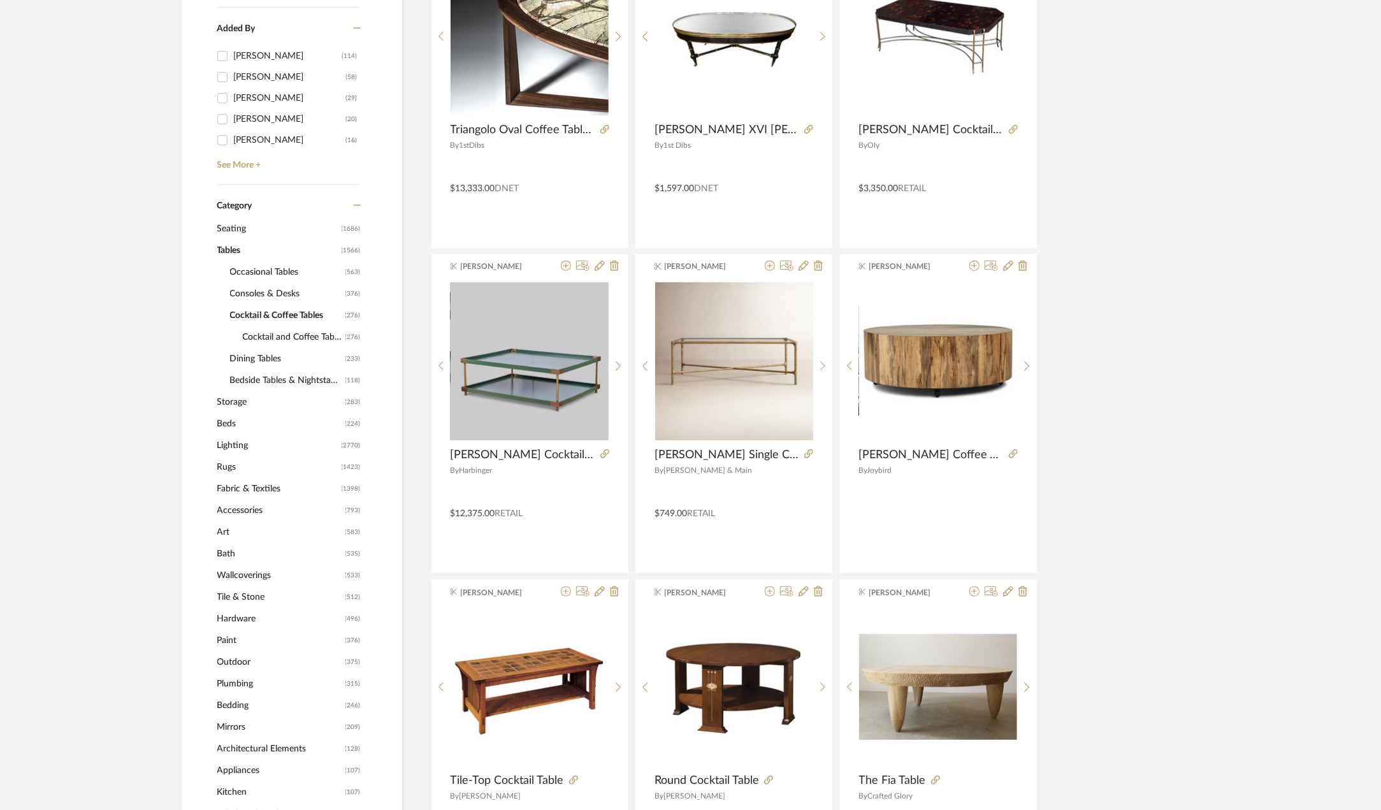
scroll to position [0, 0]
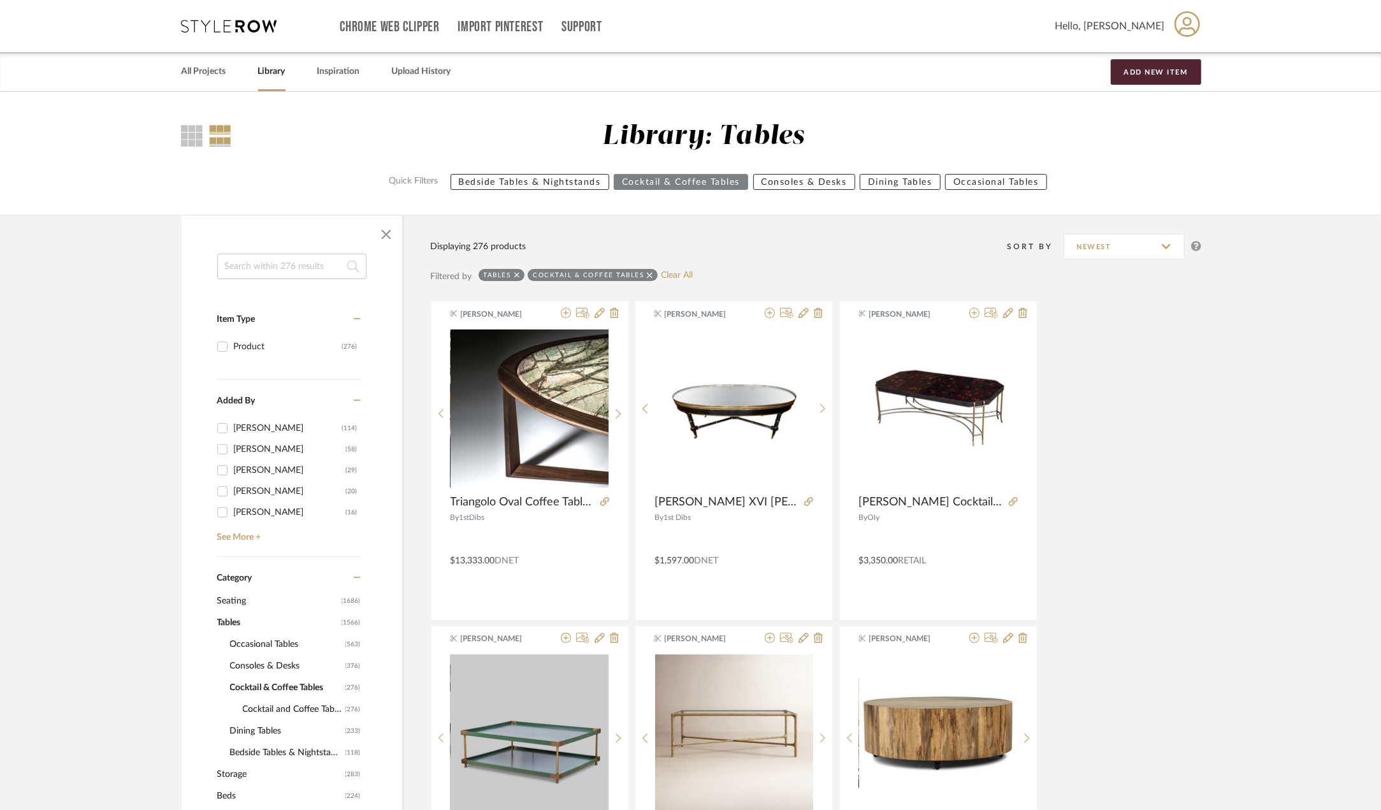
click at [272, 642] on span "Occasional Tables" at bounding box center [286, 645] width 112 height 22
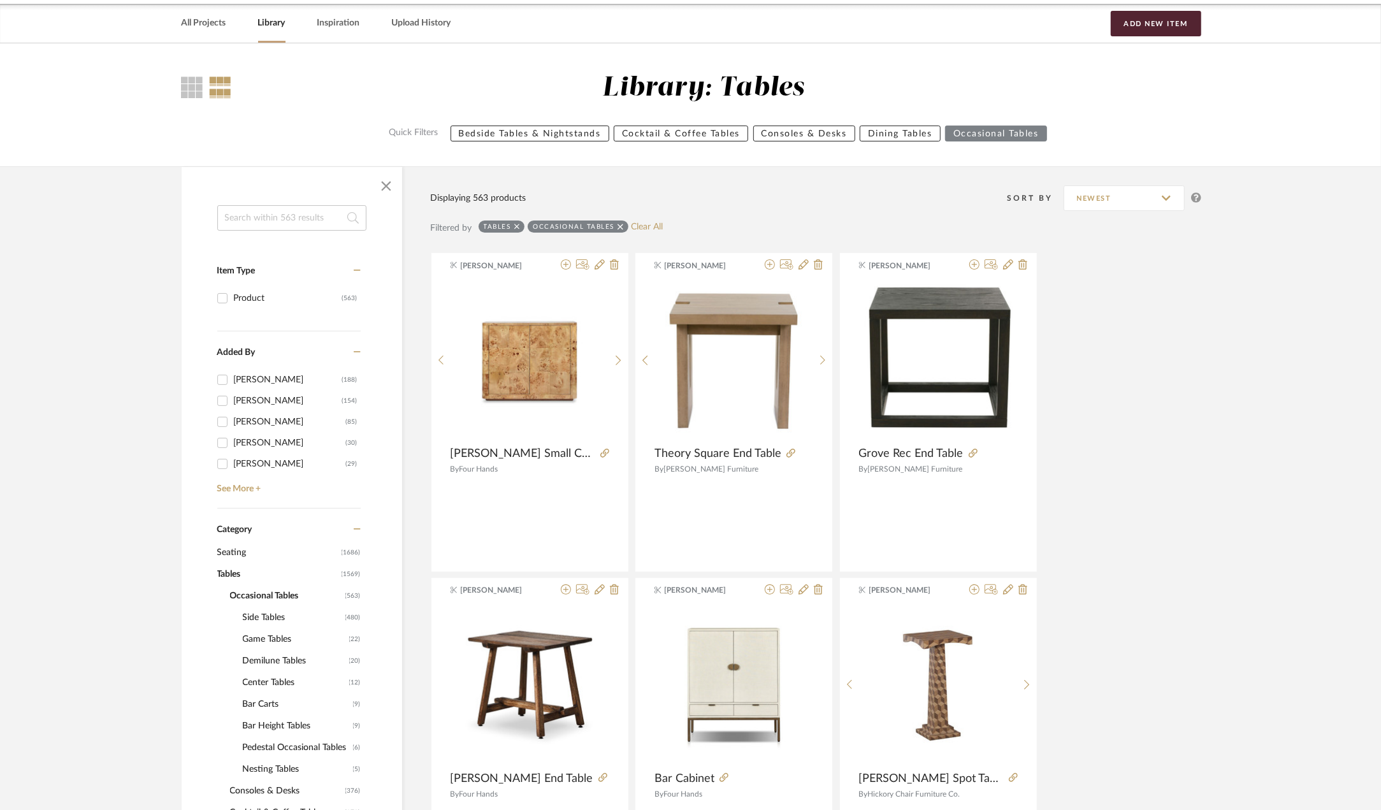
scroll to position [64, 0]
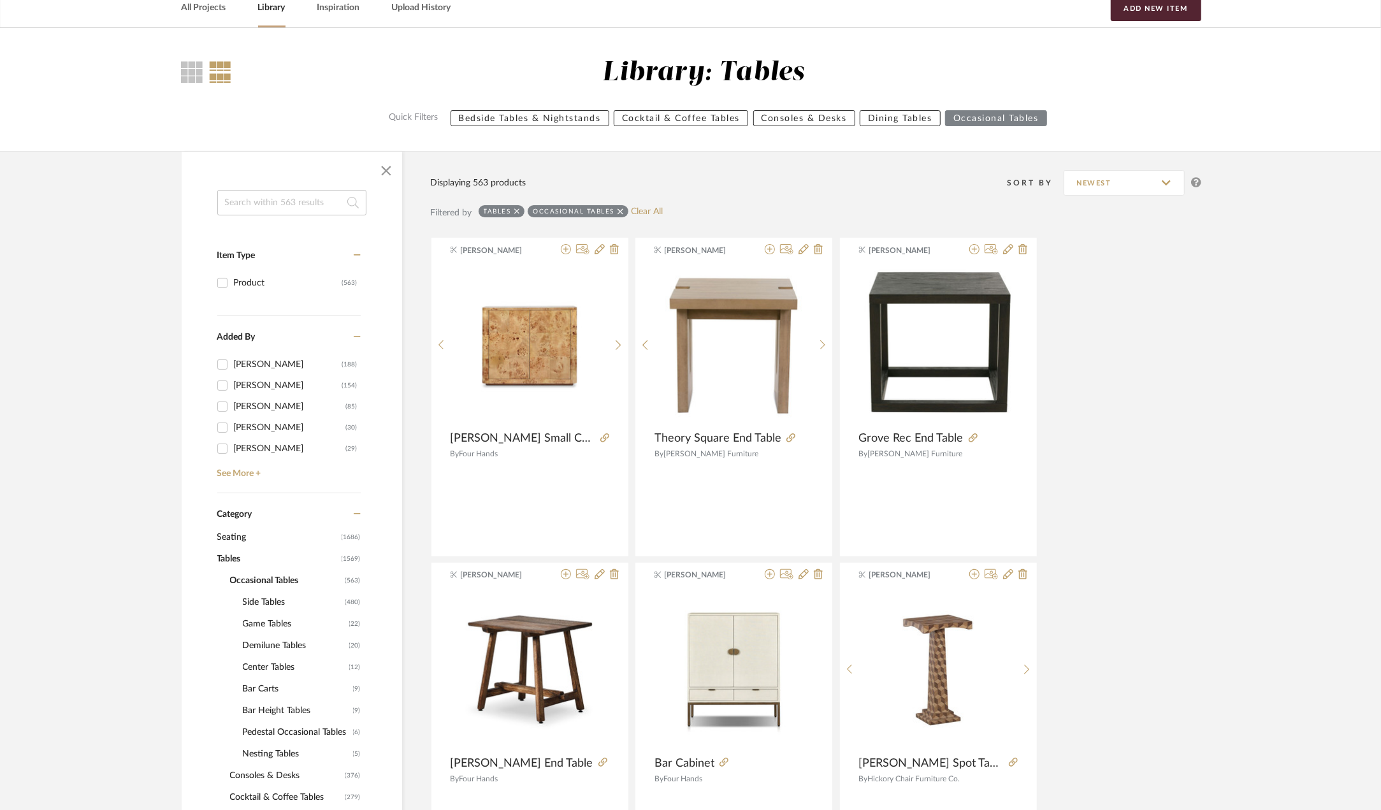
click at [263, 603] on span "Side Tables" at bounding box center [292, 602] width 99 height 22
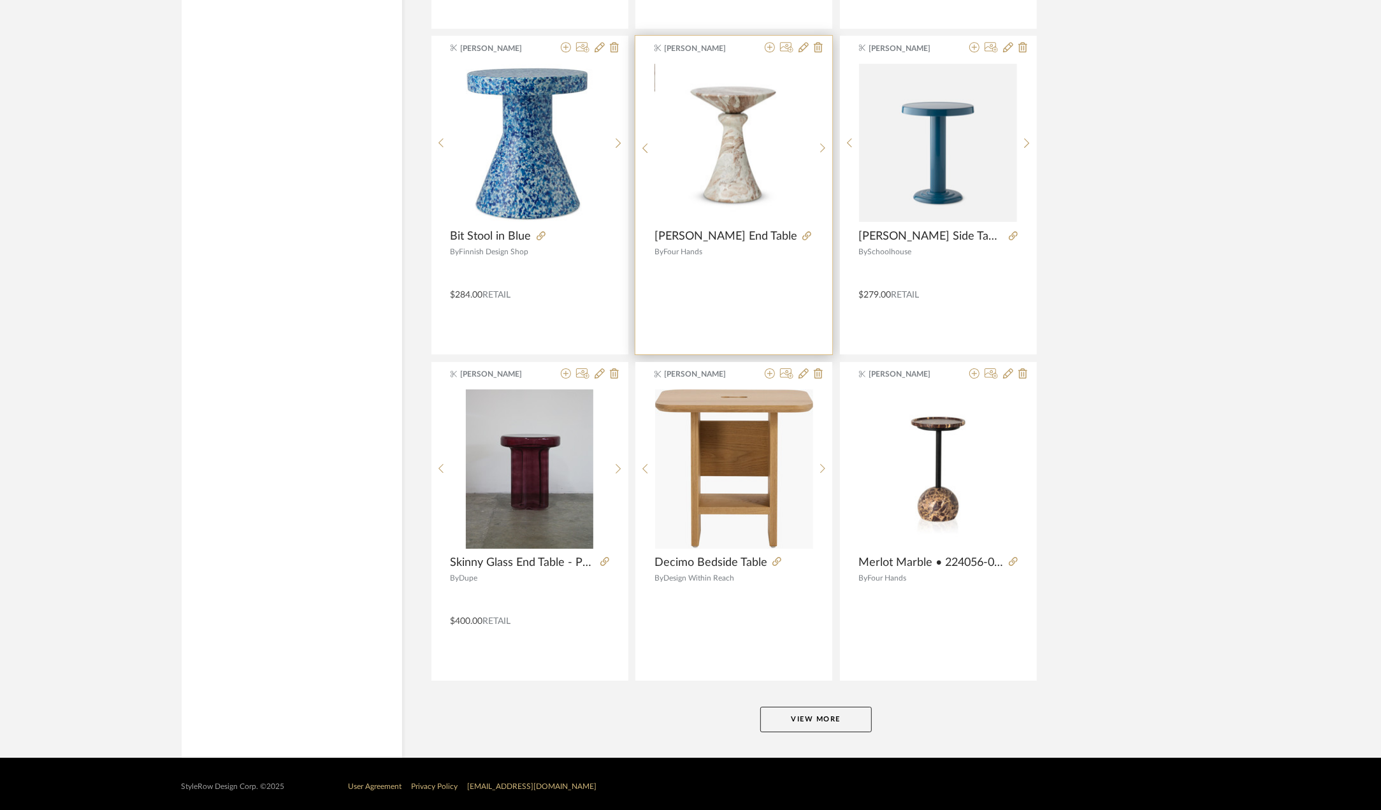
scroll to position [3526, 0]
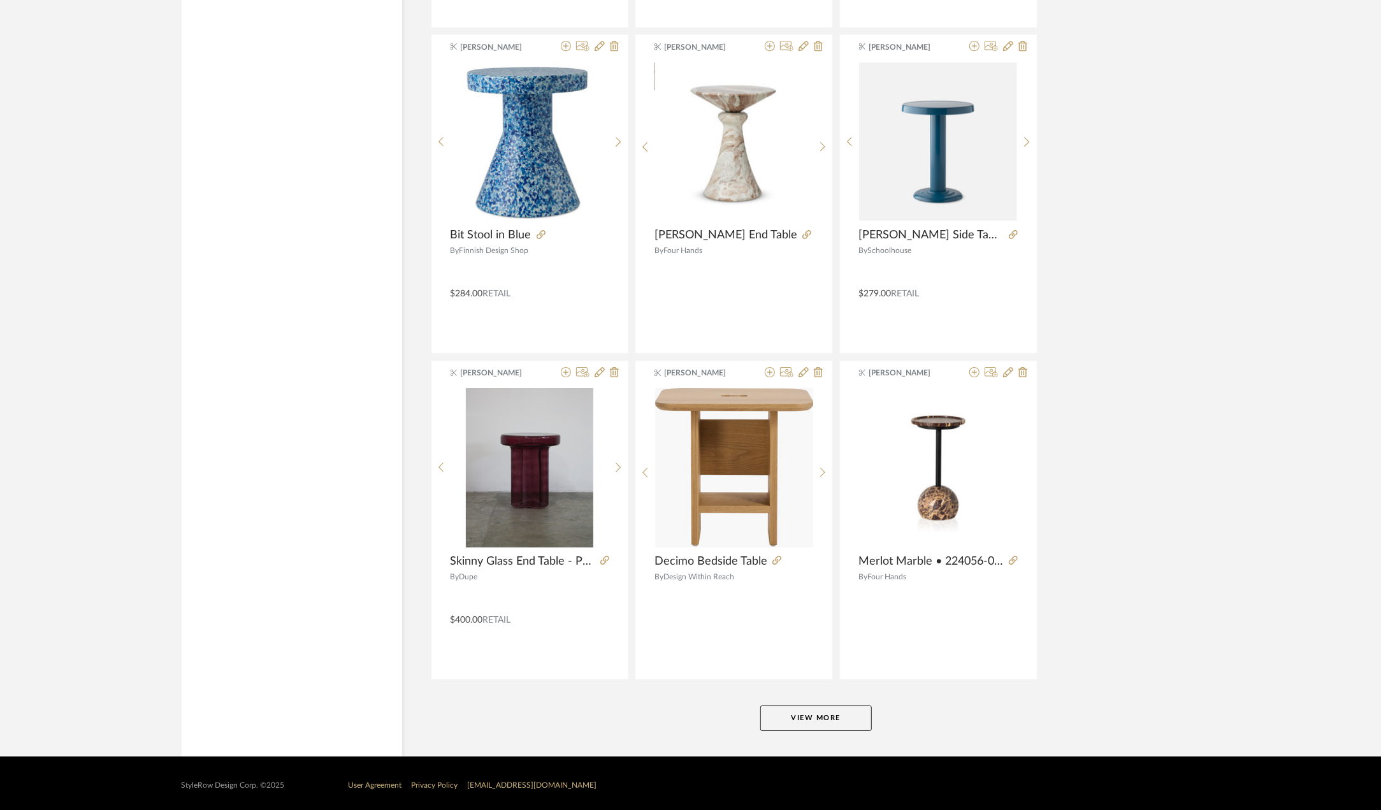
click at [808, 718] on button "View More" at bounding box center [816, 718] width 112 height 25
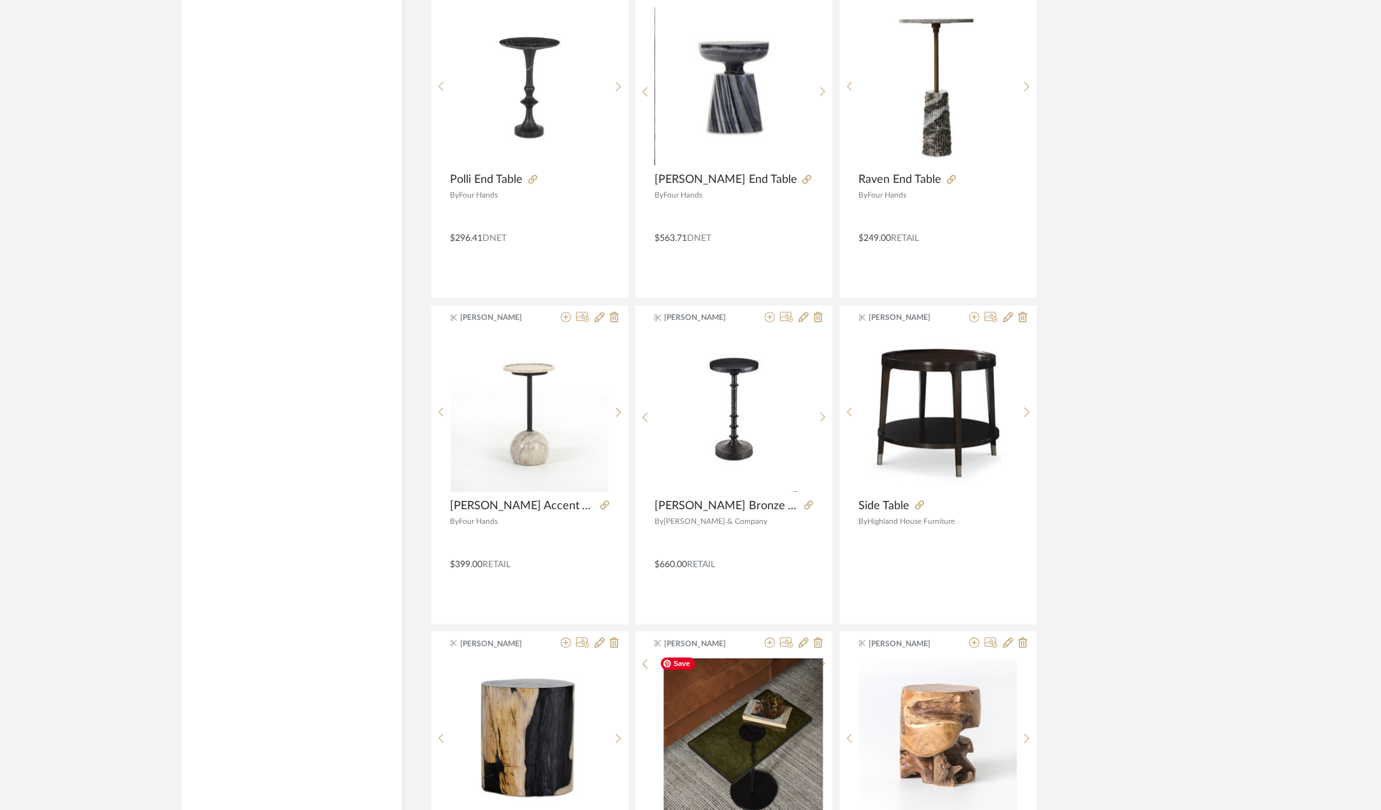
scroll to position [7433, 0]
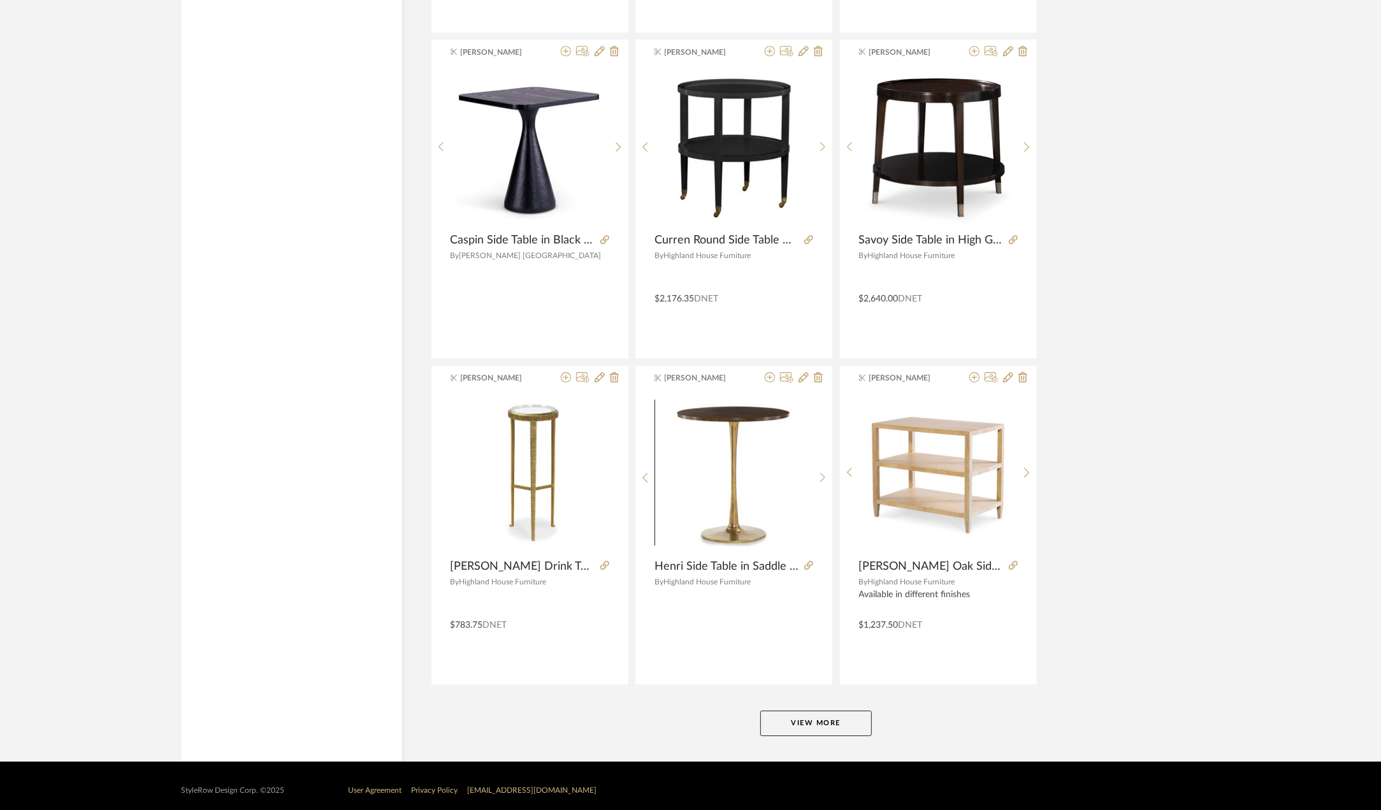
click at [840, 711] on button "View More" at bounding box center [816, 723] width 112 height 25
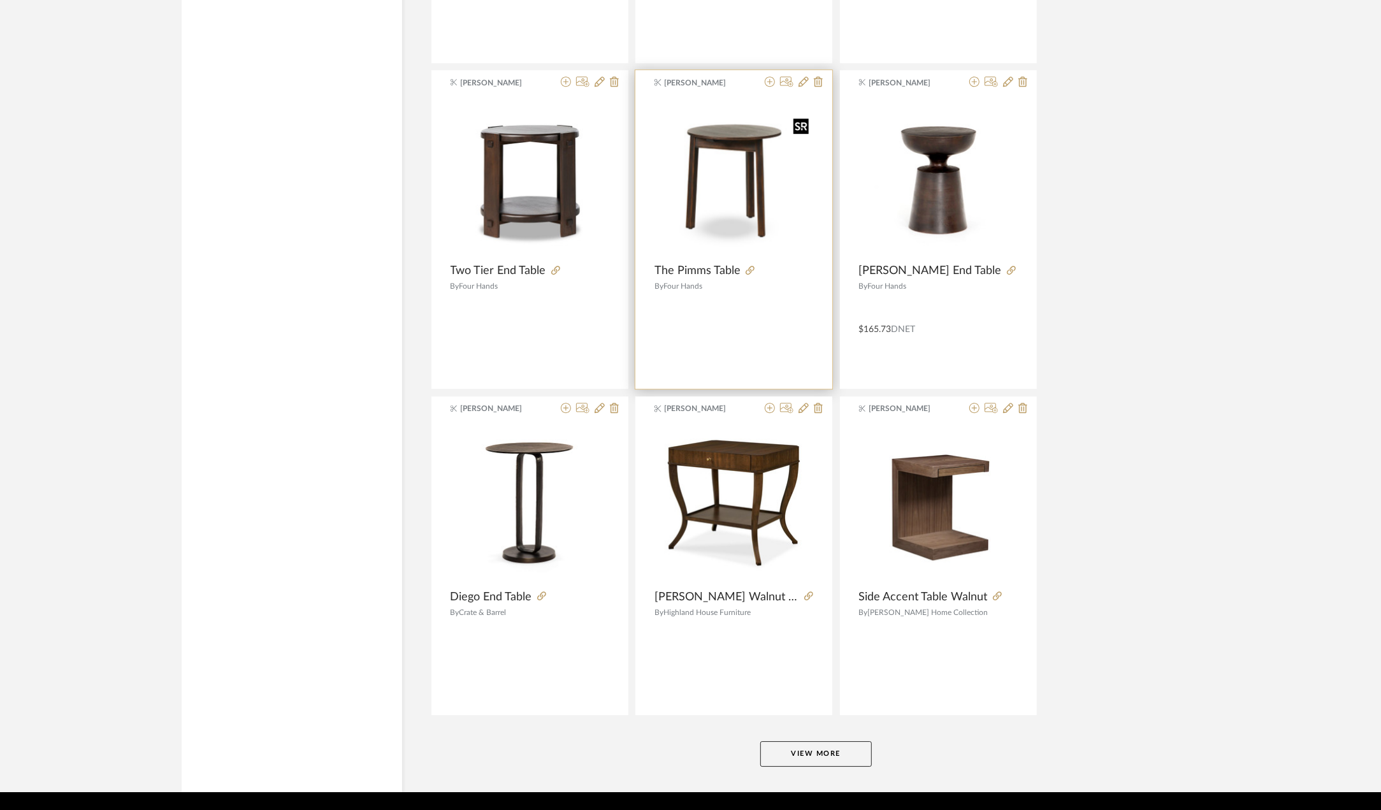
scroll to position [11340, 0]
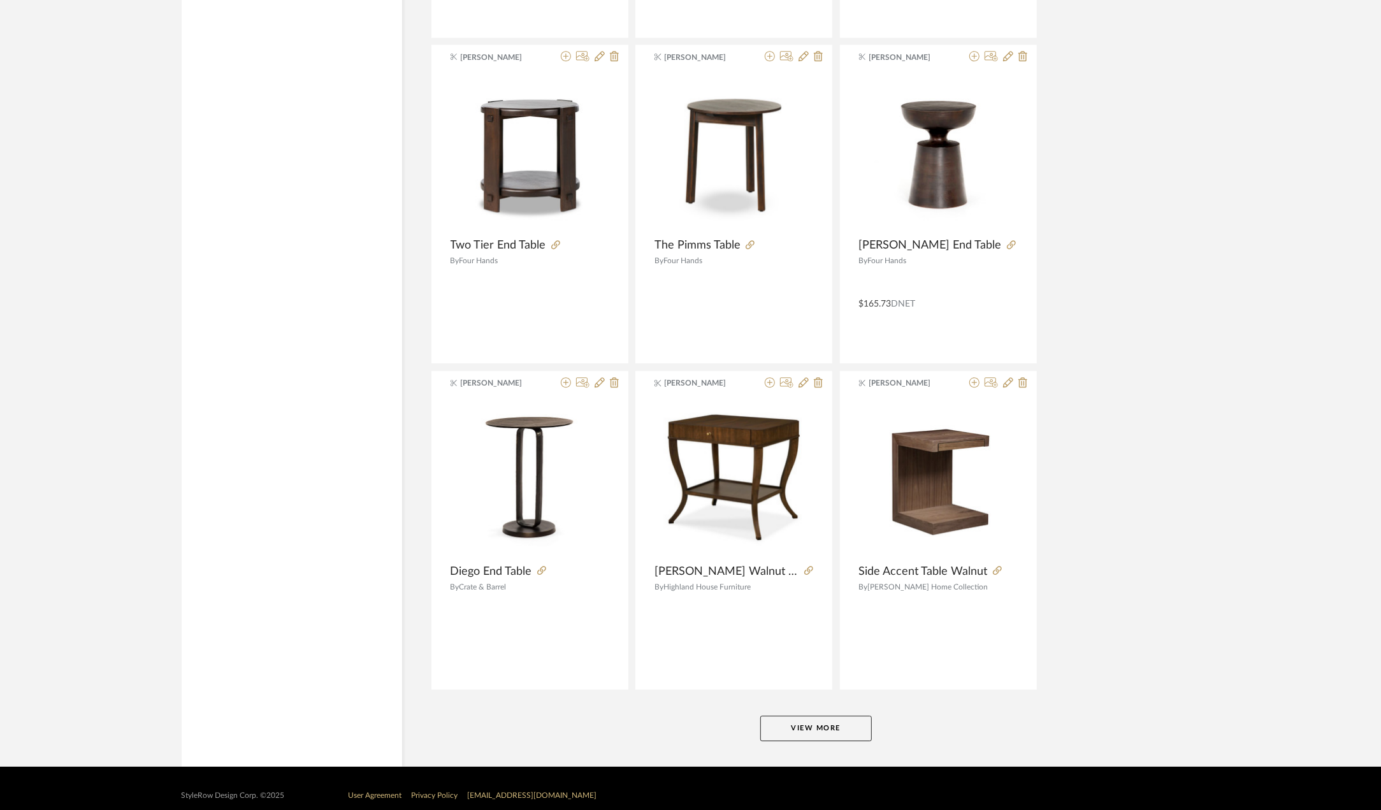
click at [855, 718] on button "View More" at bounding box center [816, 728] width 112 height 25
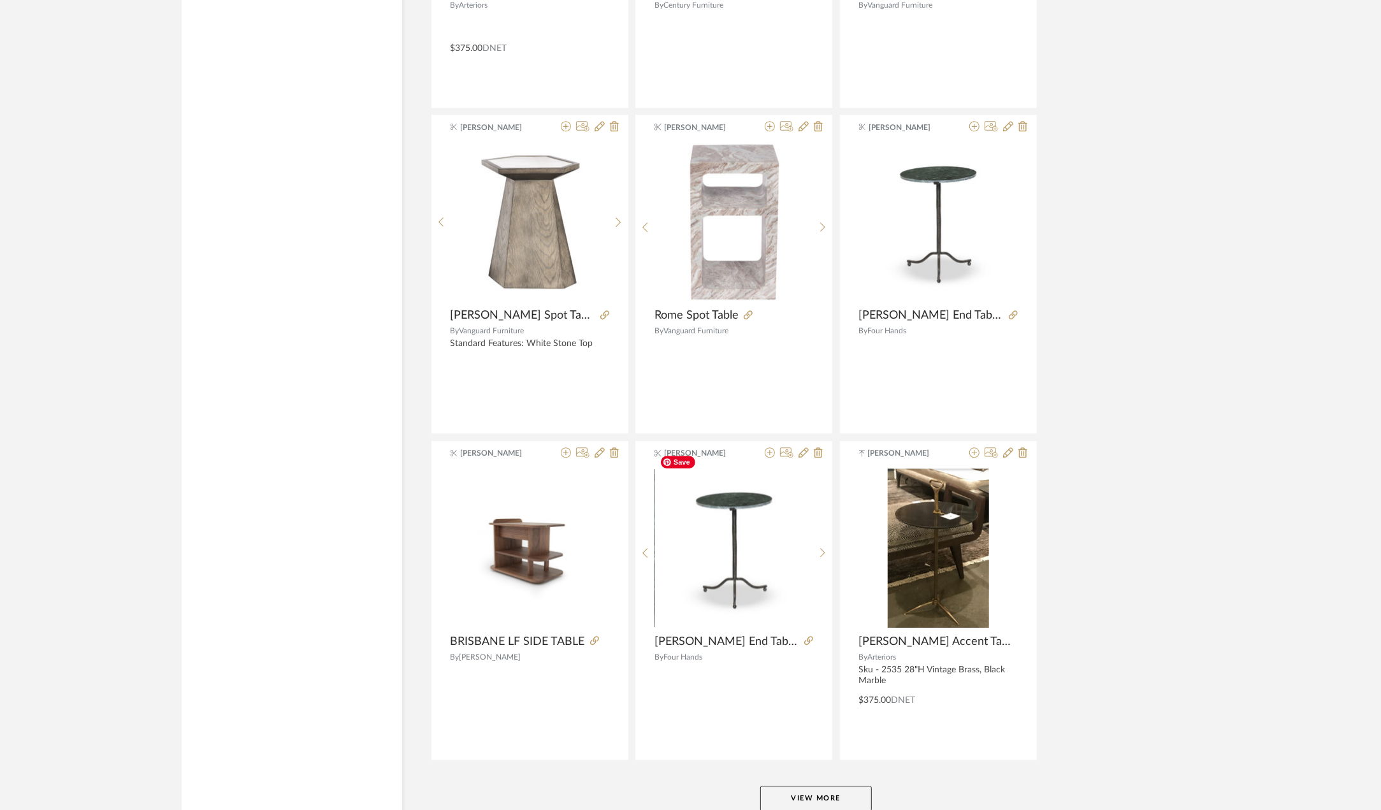
scroll to position [15248, 0]
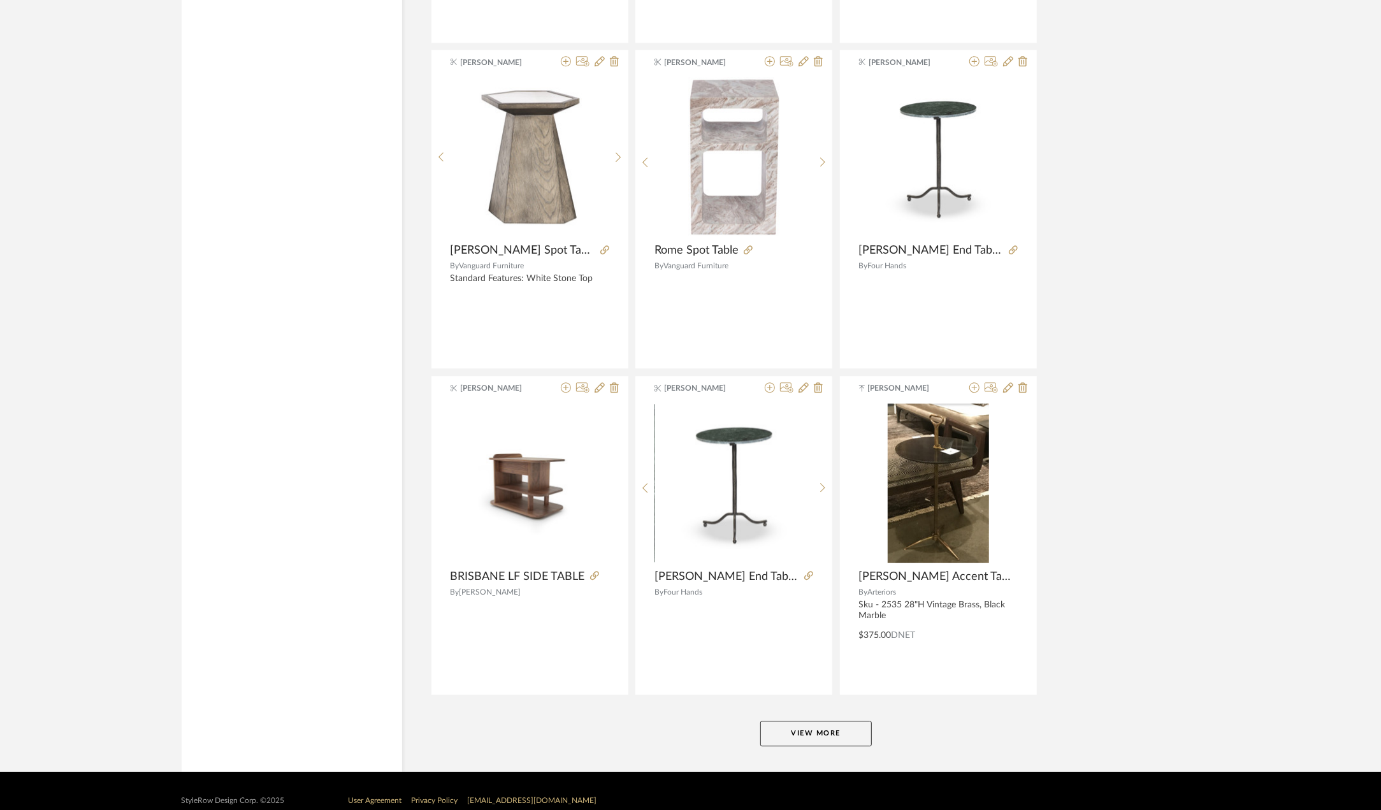
click at [795, 721] on button "View More" at bounding box center [816, 733] width 112 height 25
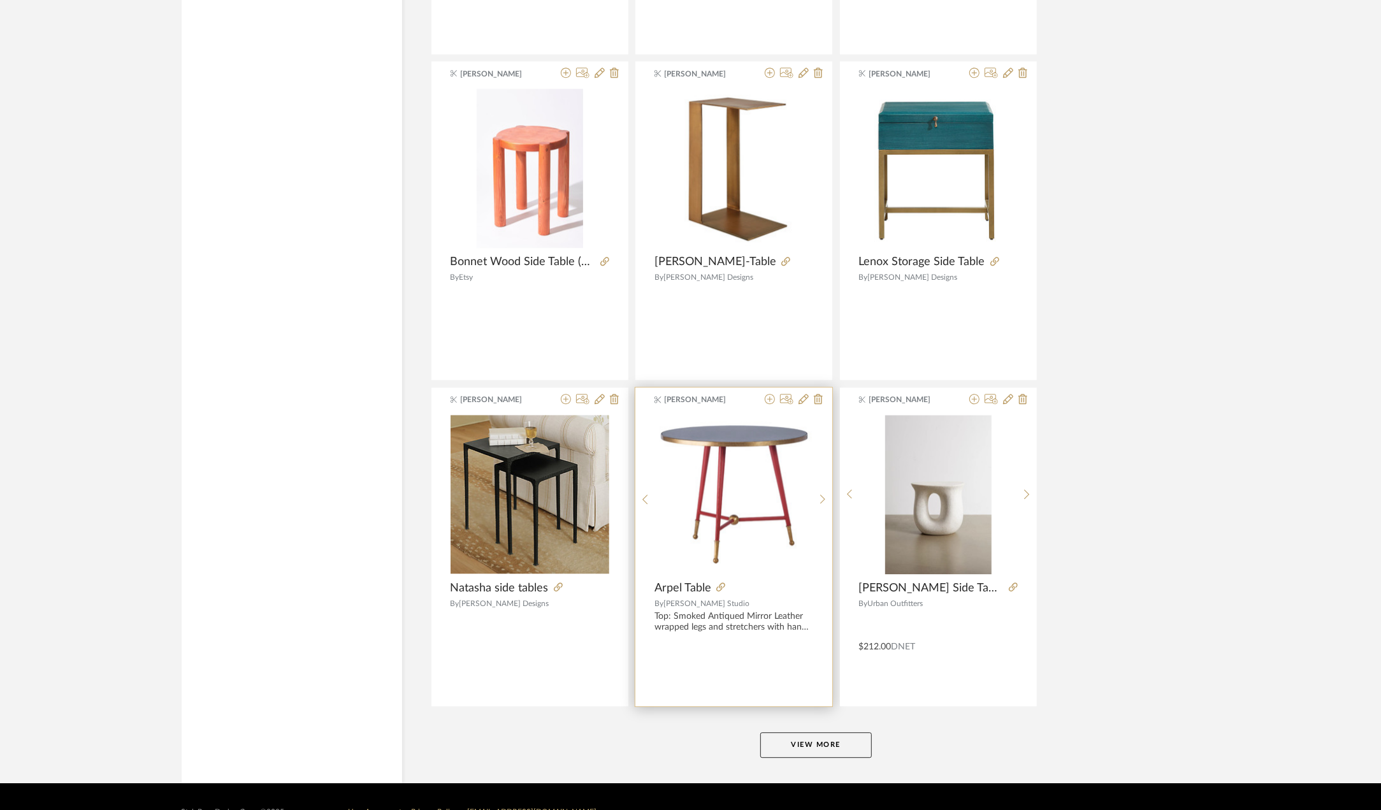
scroll to position [19155, 0]
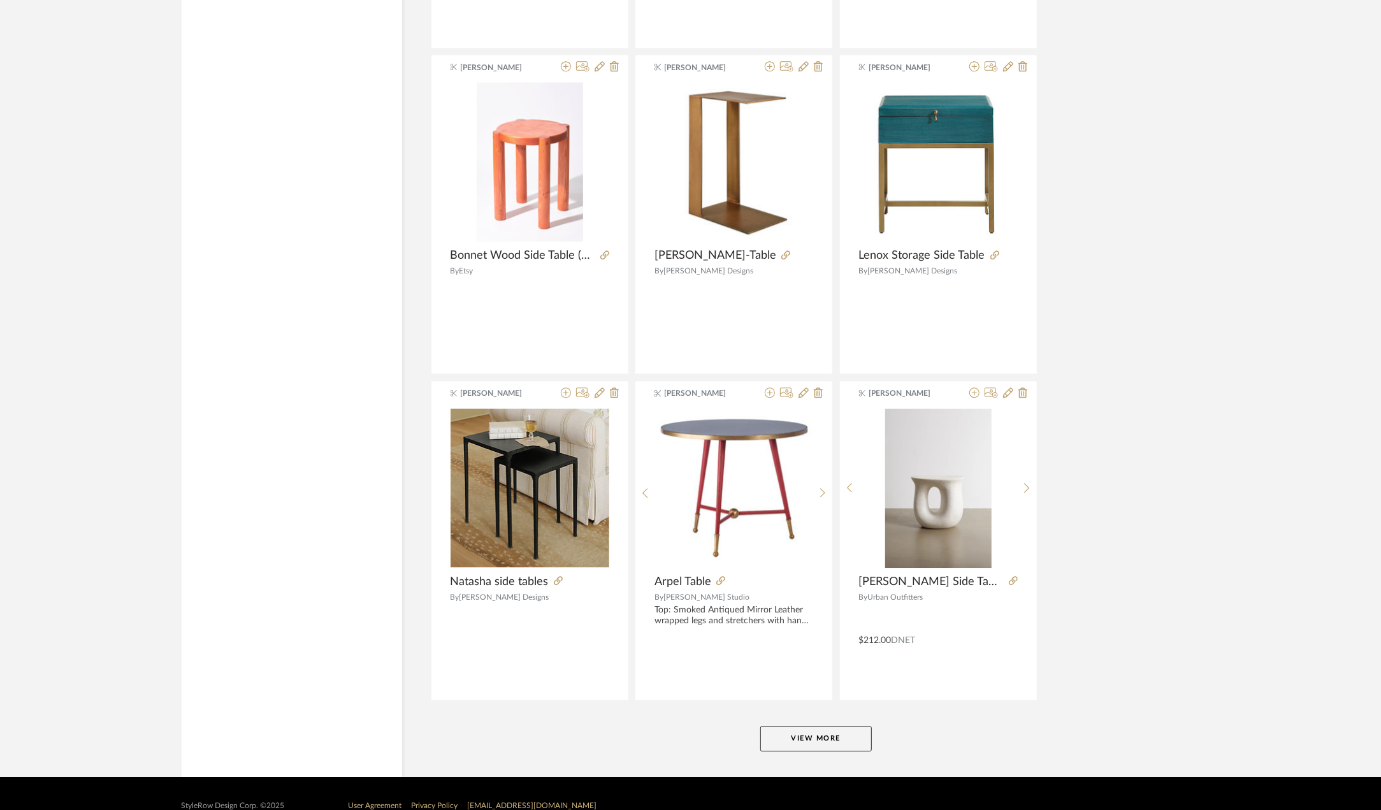
click at [827, 726] on button "View More" at bounding box center [816, 738] width 112 height 25
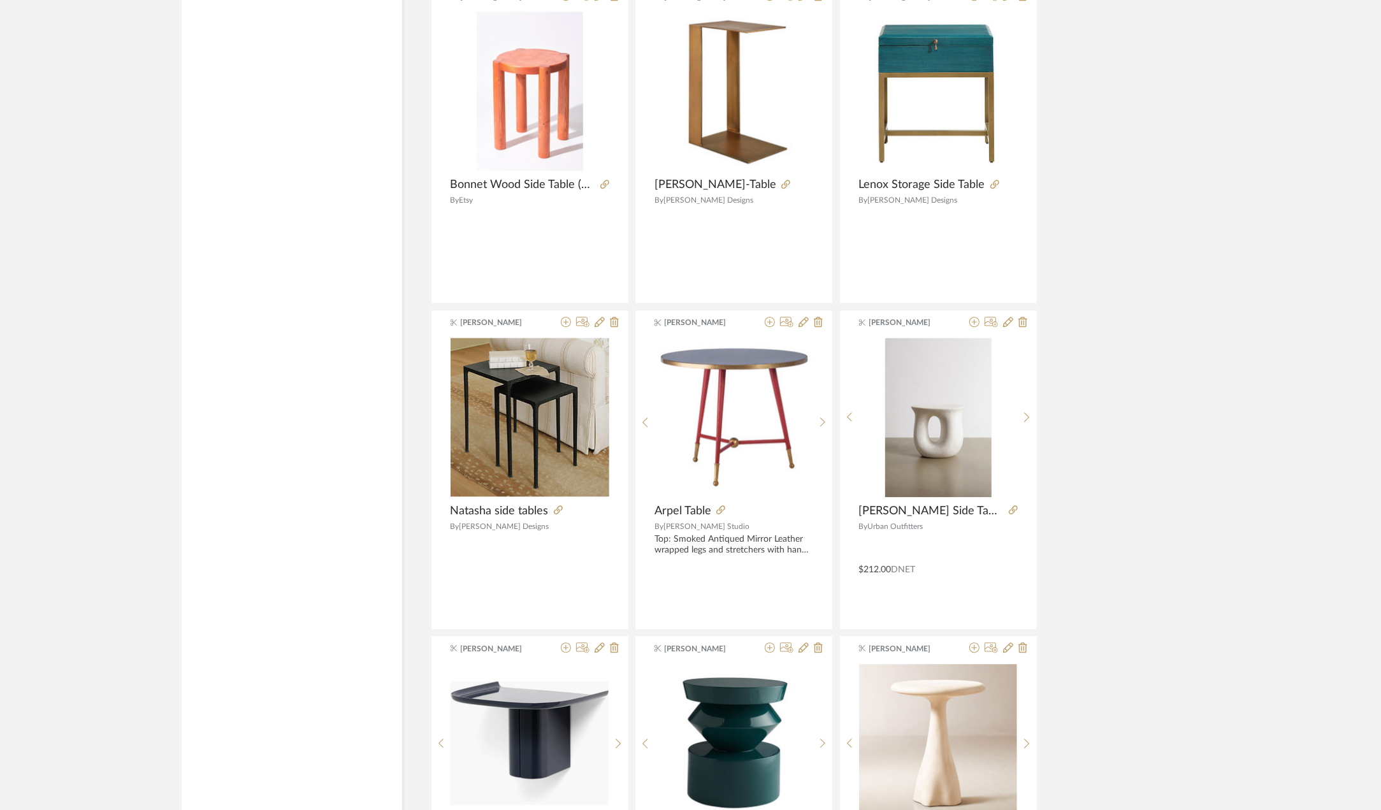
scroll to position [19282, 0]
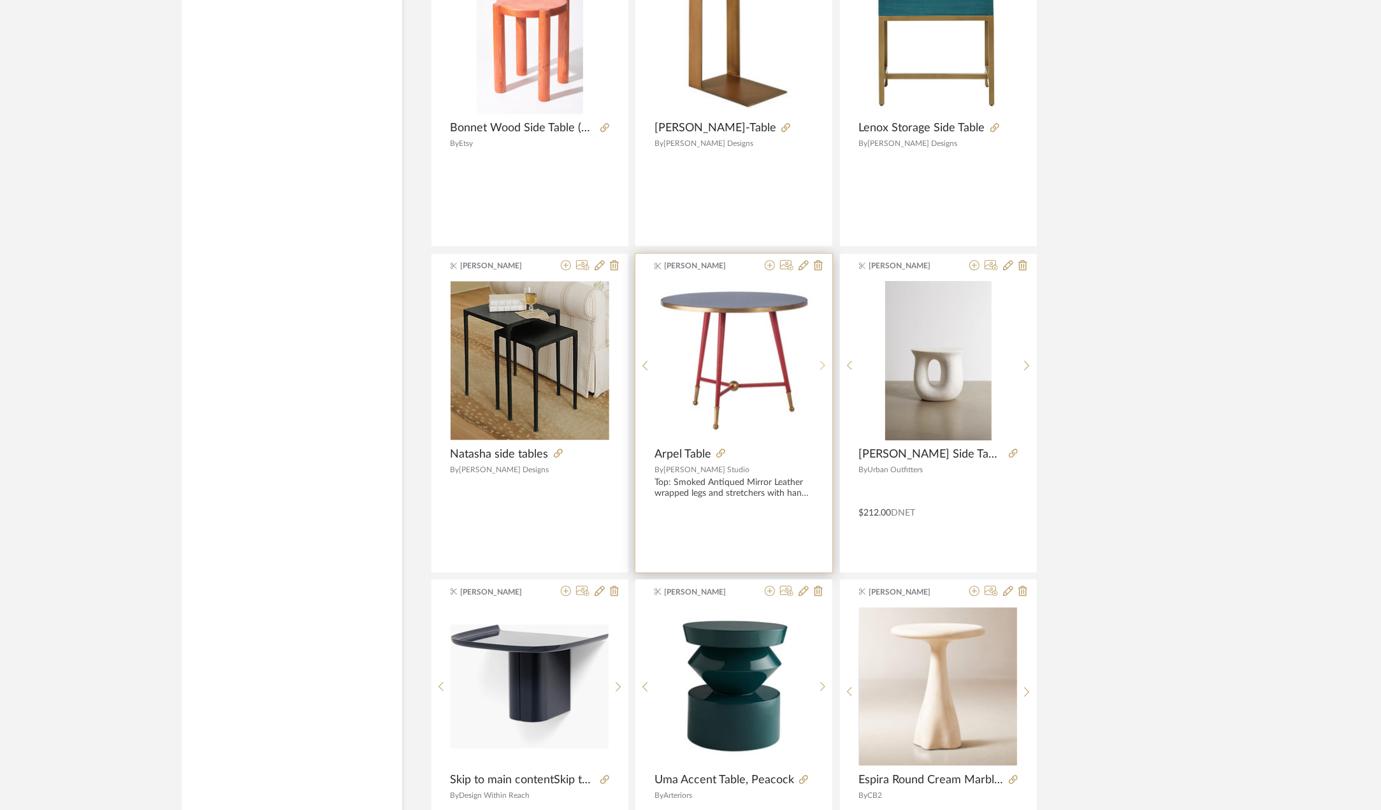
click at [818, 360] on sr-next-btn at bounding box center [823, 365] width 20 height 11
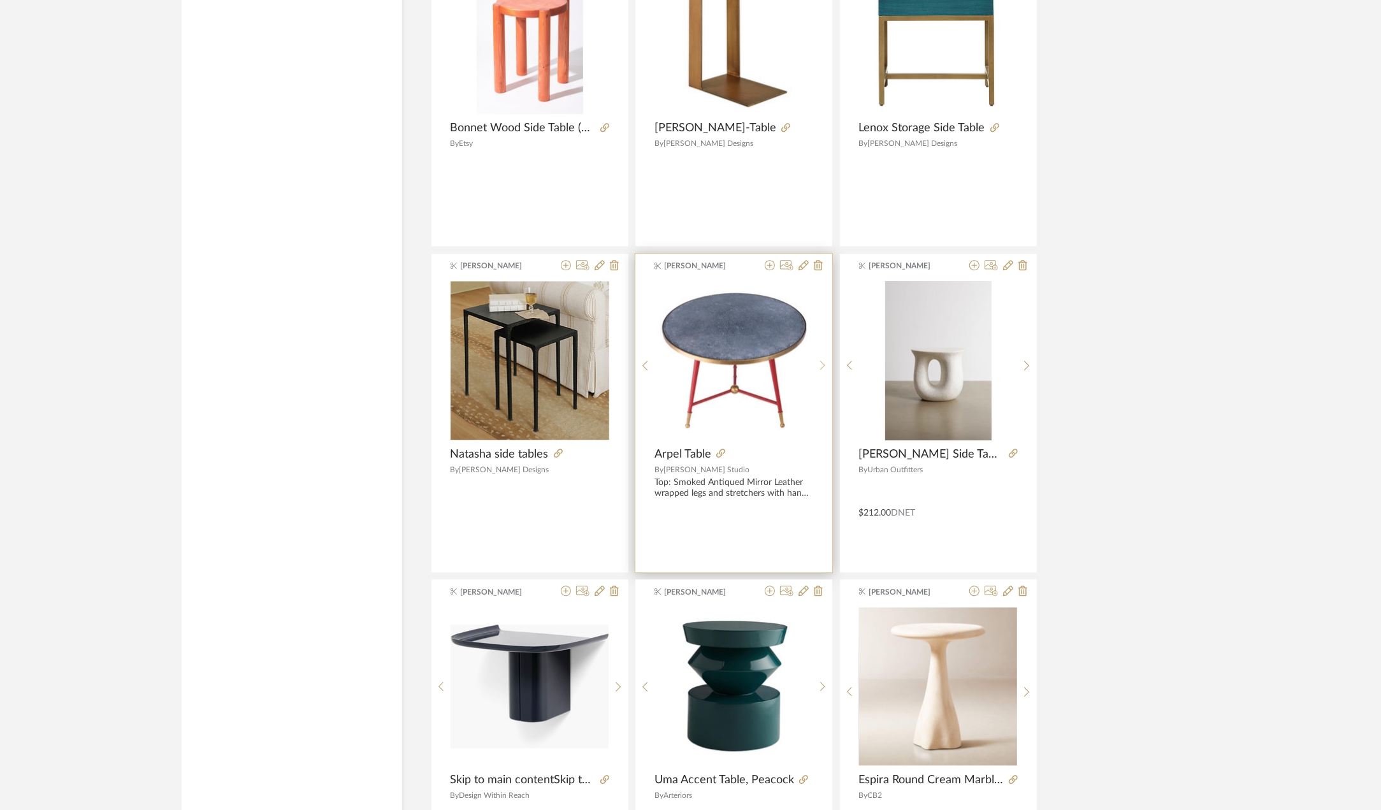
click at [818, 360] on sr-next-btn at bounding box center [823, 365] width 20 height 11
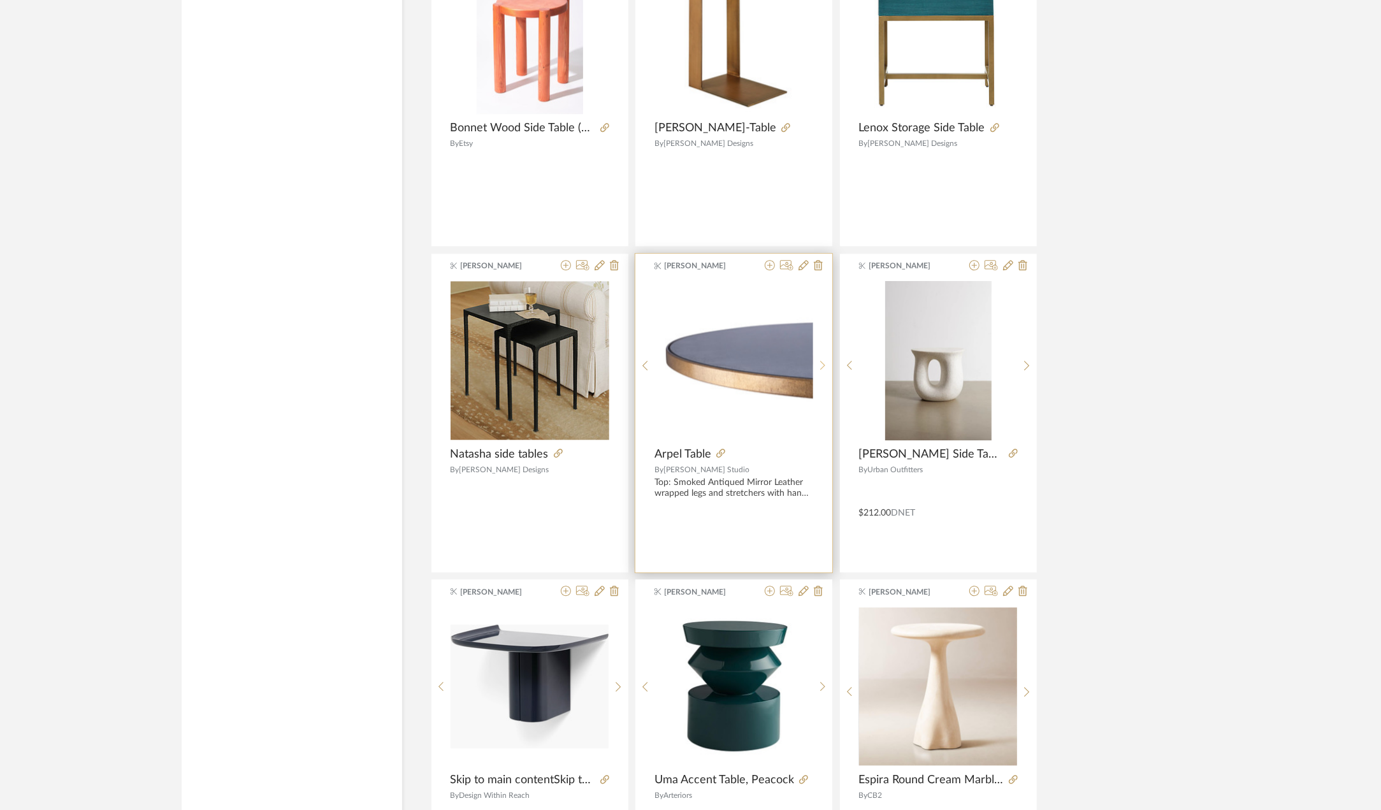
click at [818, 360] on sr-next-btn at bounding box center [823, 365] width 20 height 11
click at [695, 447] on span "Arpel Table" at bounding box center [683, 454] width 57 height 14
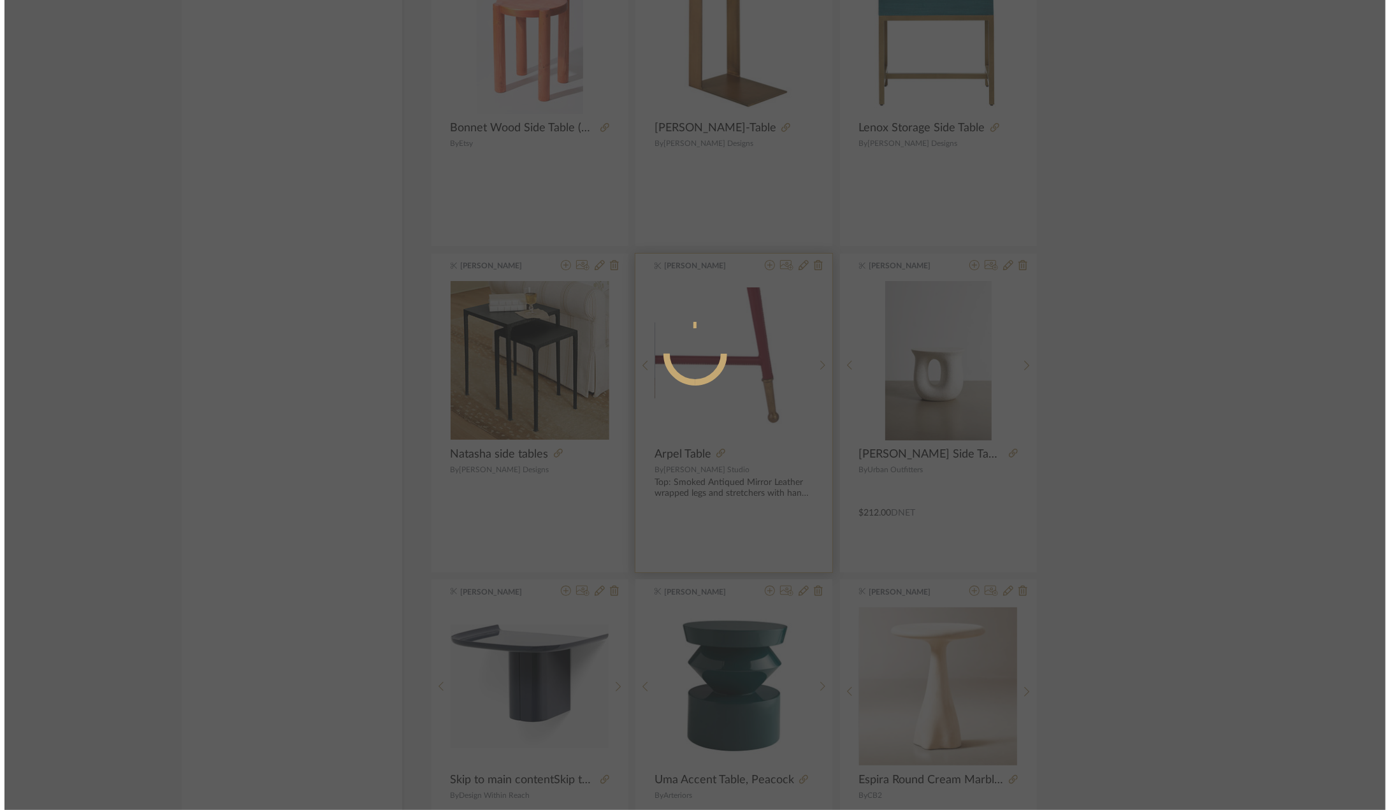
scroll to position [0, 0]
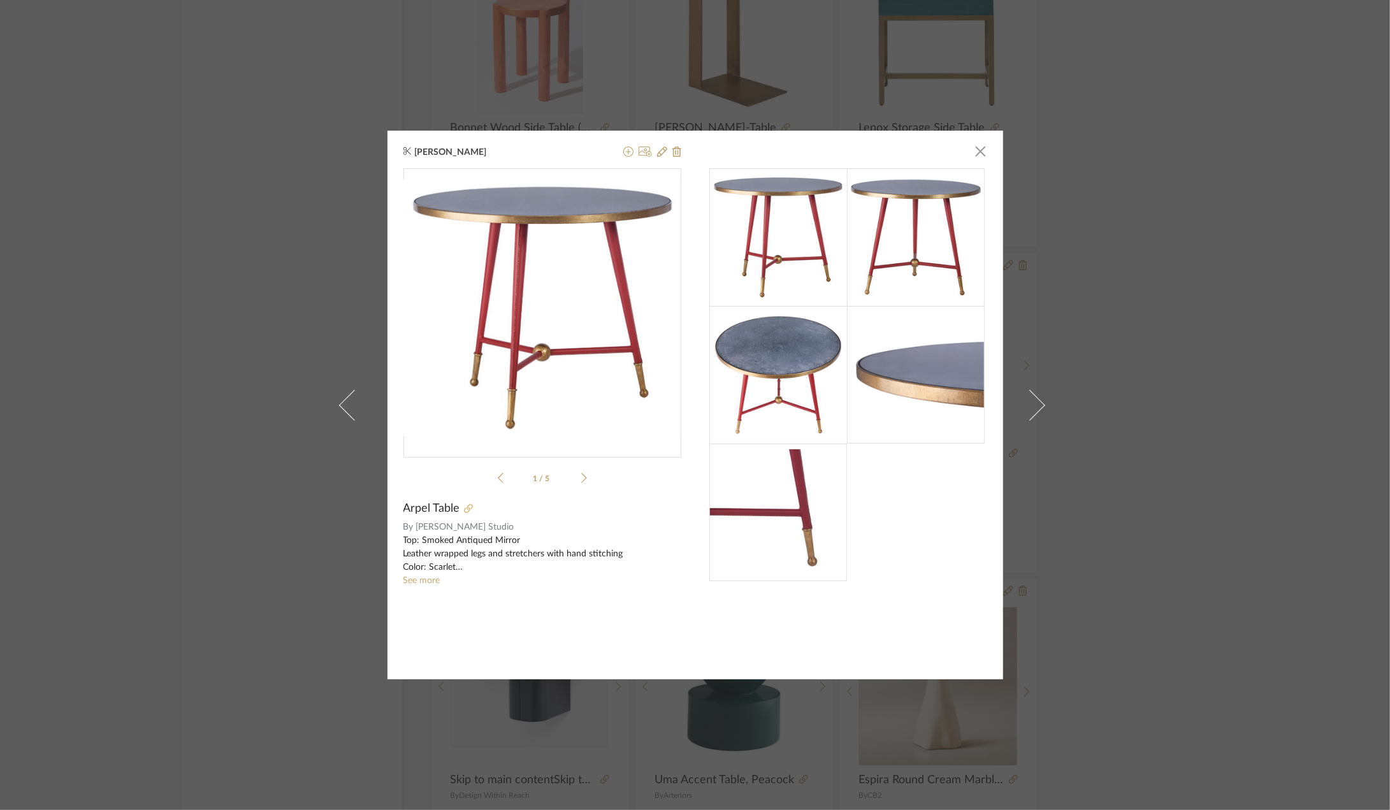
click at [465, 504] on icon at bounding box center [468, 508] width 9 height 9
click at [623, 156] on icon at bounding box center [628, 152] width 10 height 10
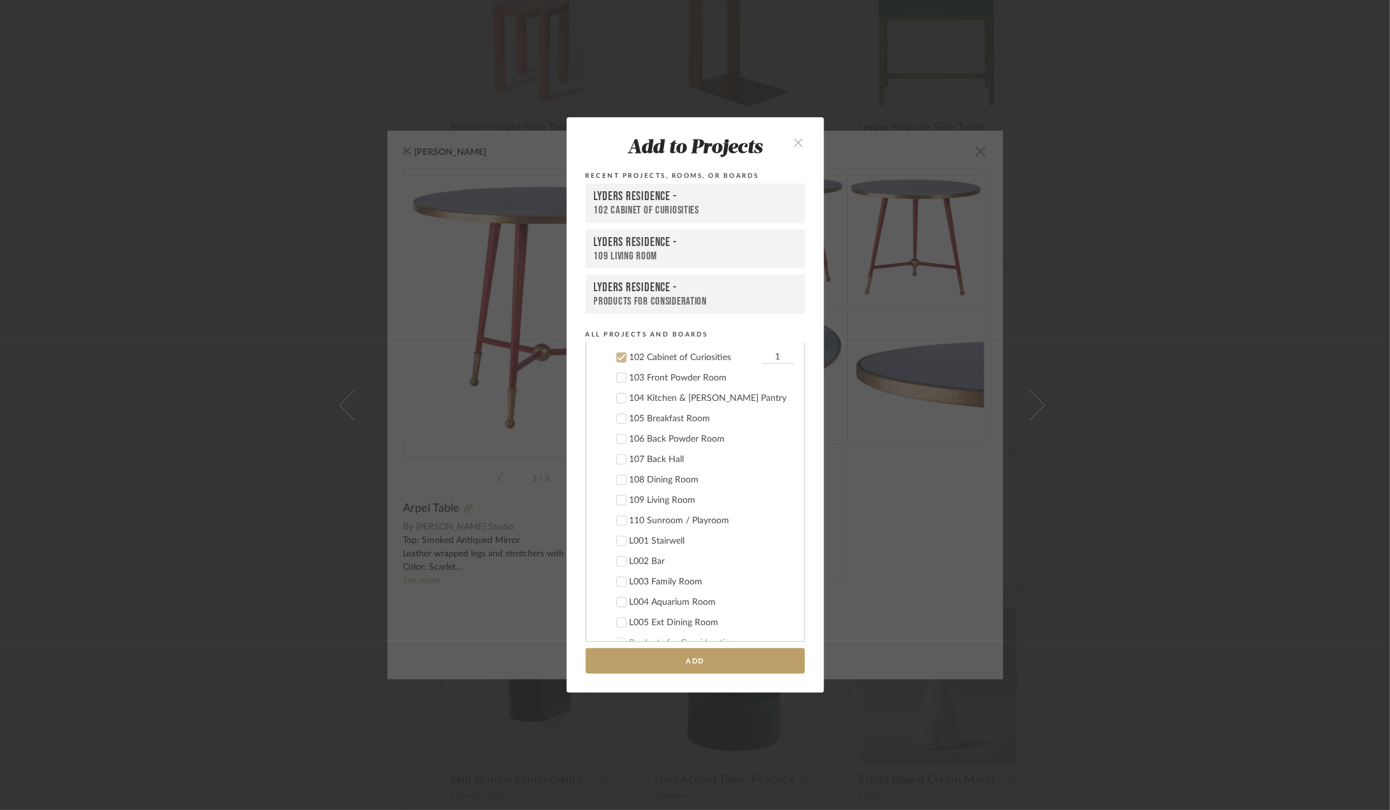
scroll to position [816, 0]
click at [666, 349] on div "102 Cabinet of Curiosities" at bounding box center [694, 354] width 129 height 11
click at [684, 494] on div "109 Living Room" at bounding box center [712, 496] width 164 height 11
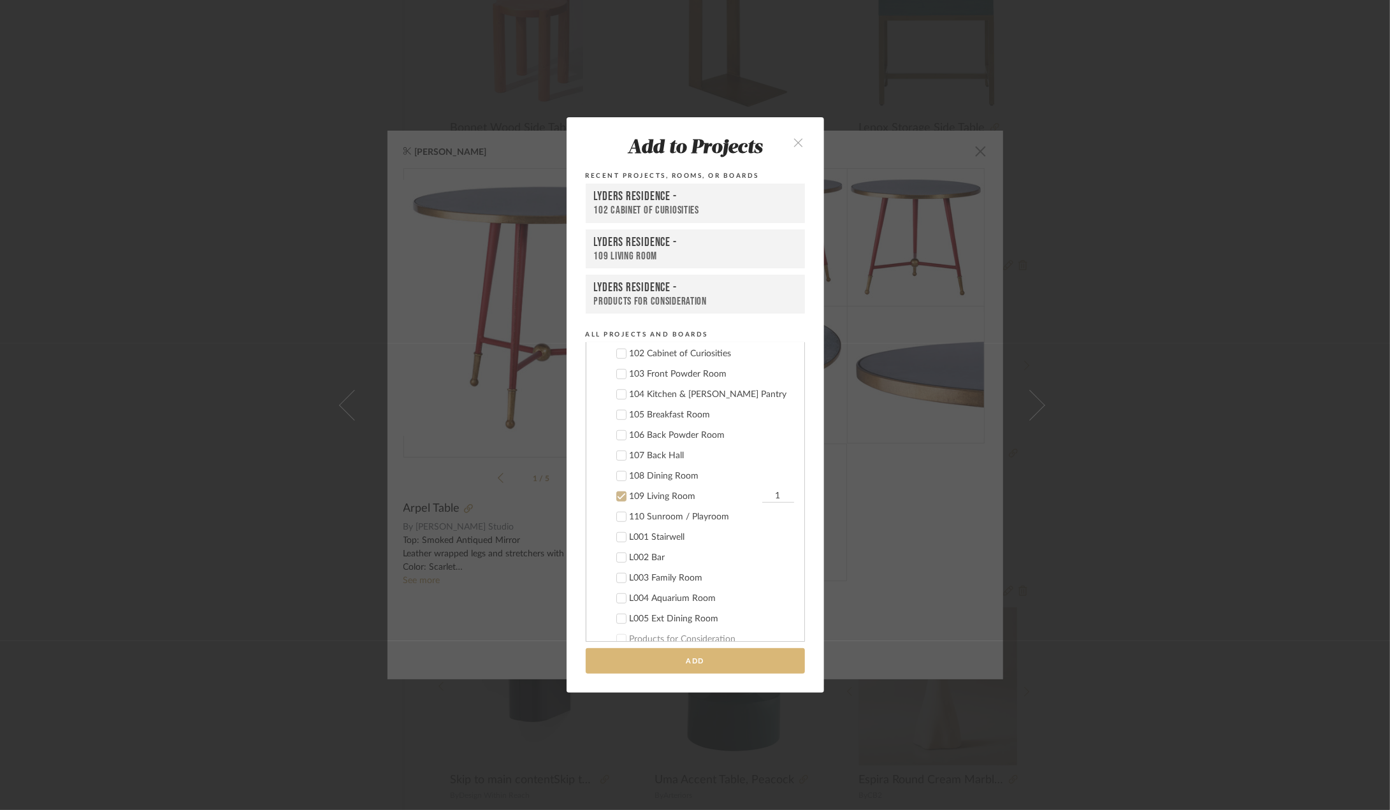
click at [718, 664] on button "Add" at bounding box center [695, 661] width 219 height 26
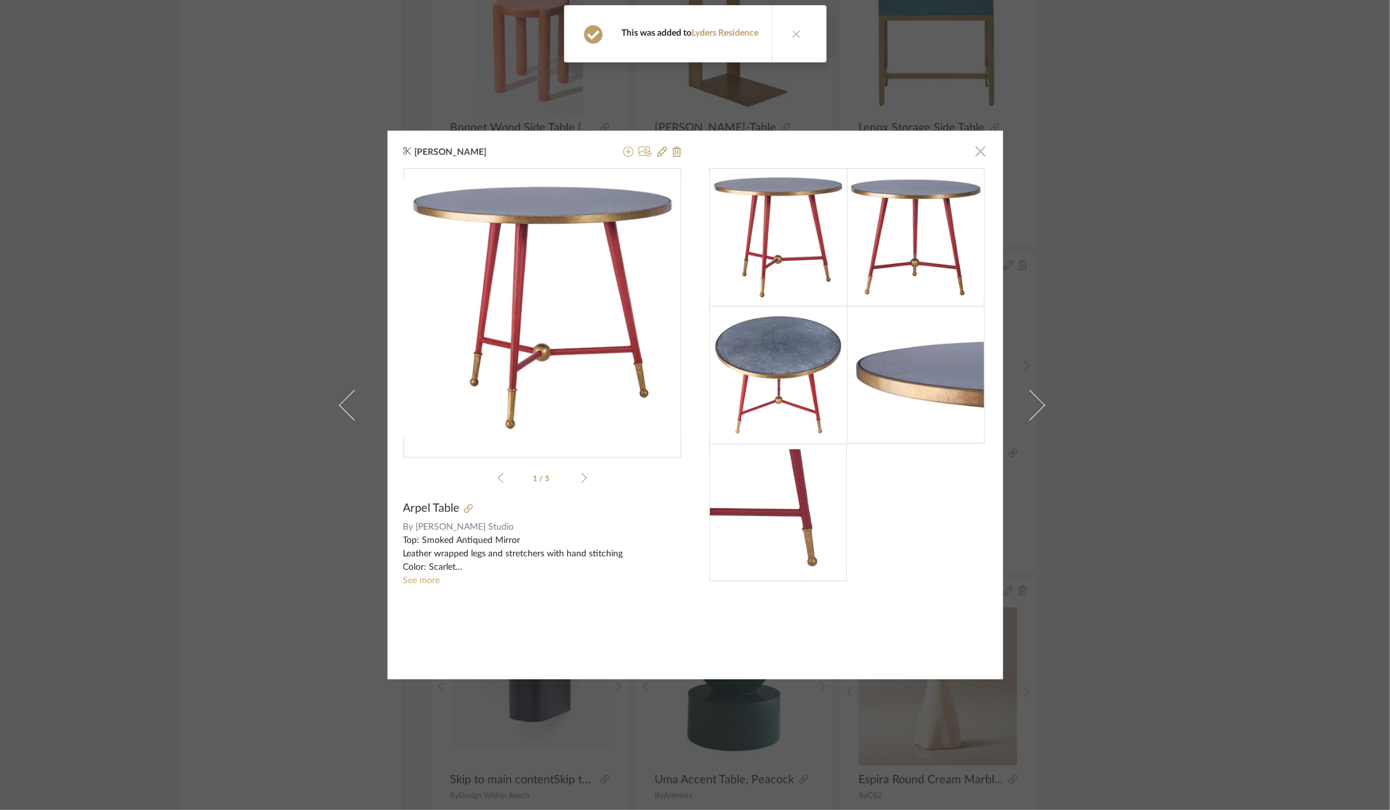
click at [978, 154] on span "button" at bounding box center [980, 150] width 25 height 25
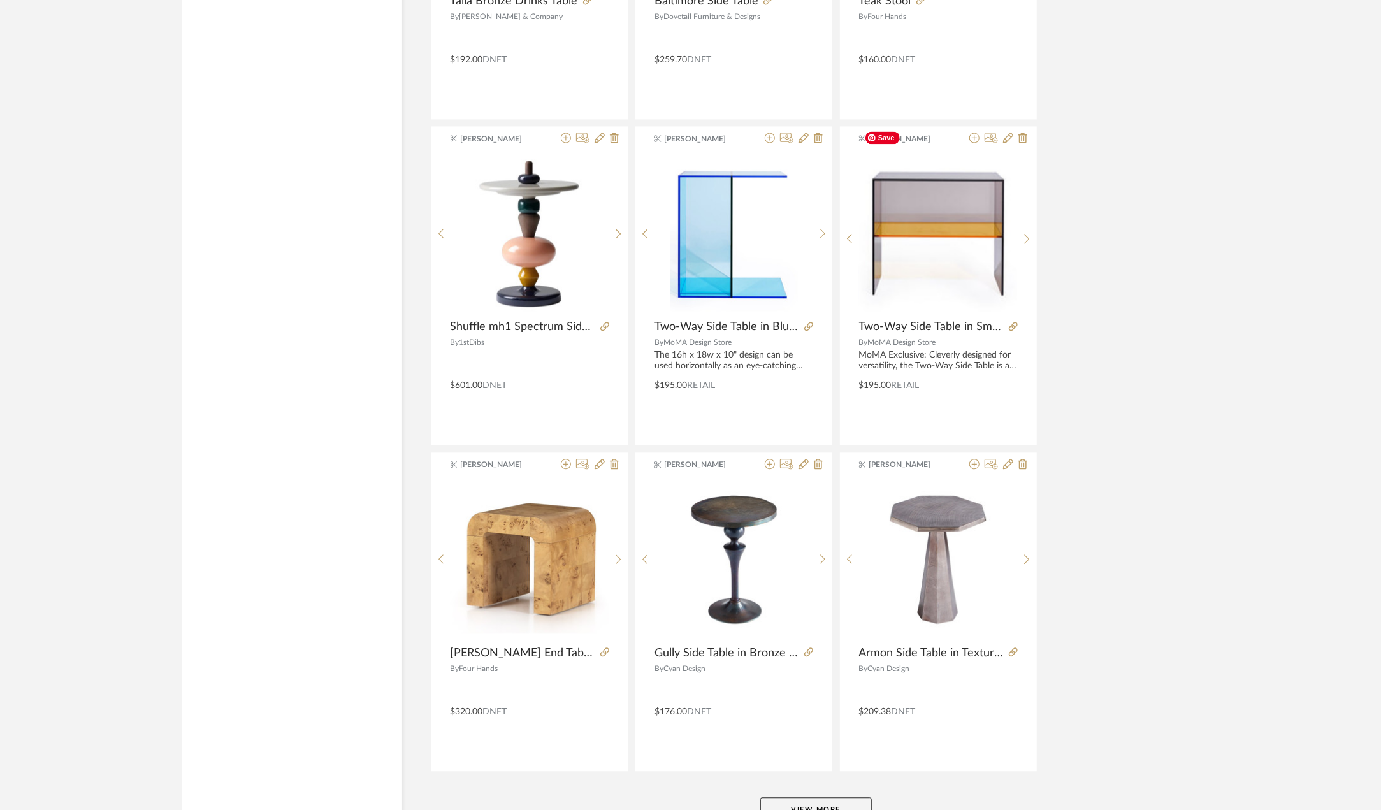
scroll to position [23062, 0]
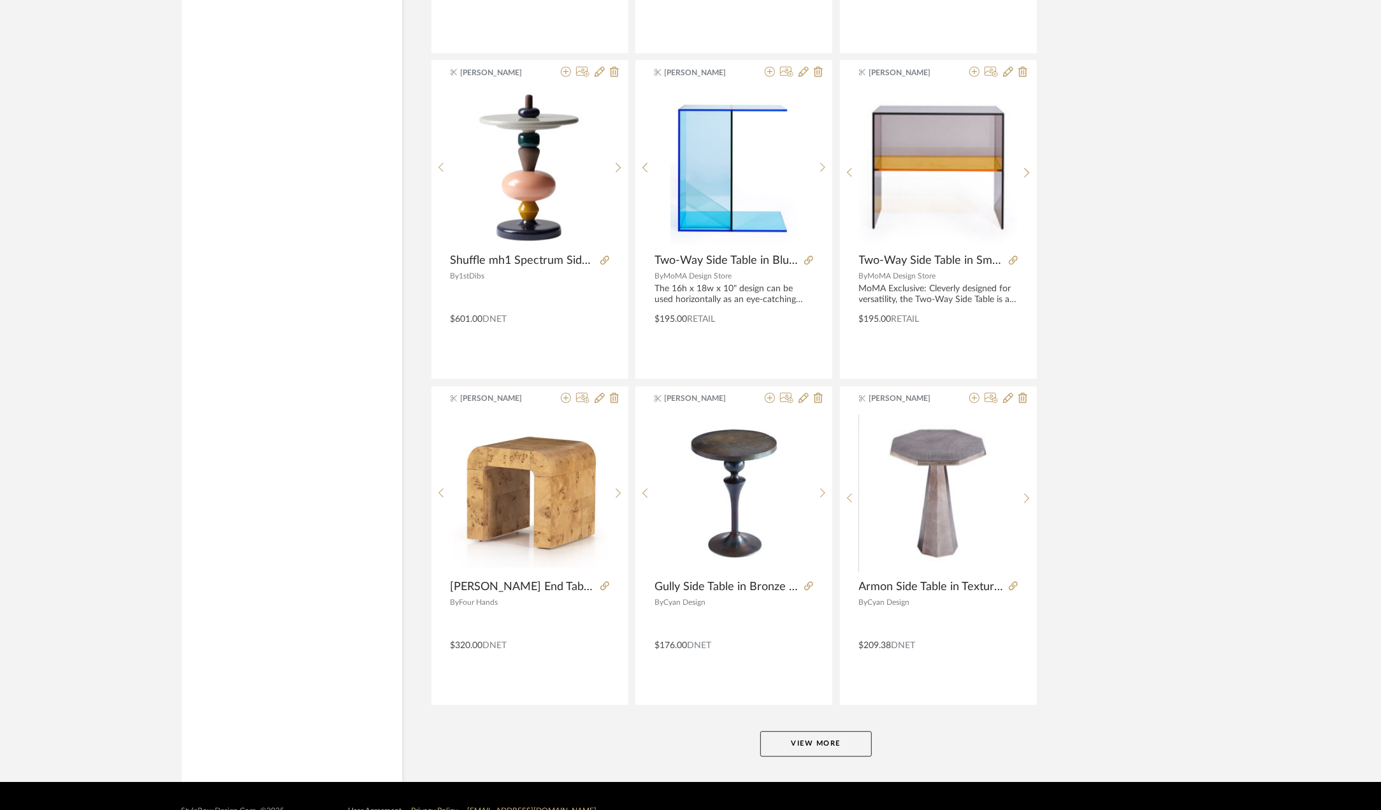
click at [850, 731] on button "View More" at bounding box center [816, 743] width 112 height 25
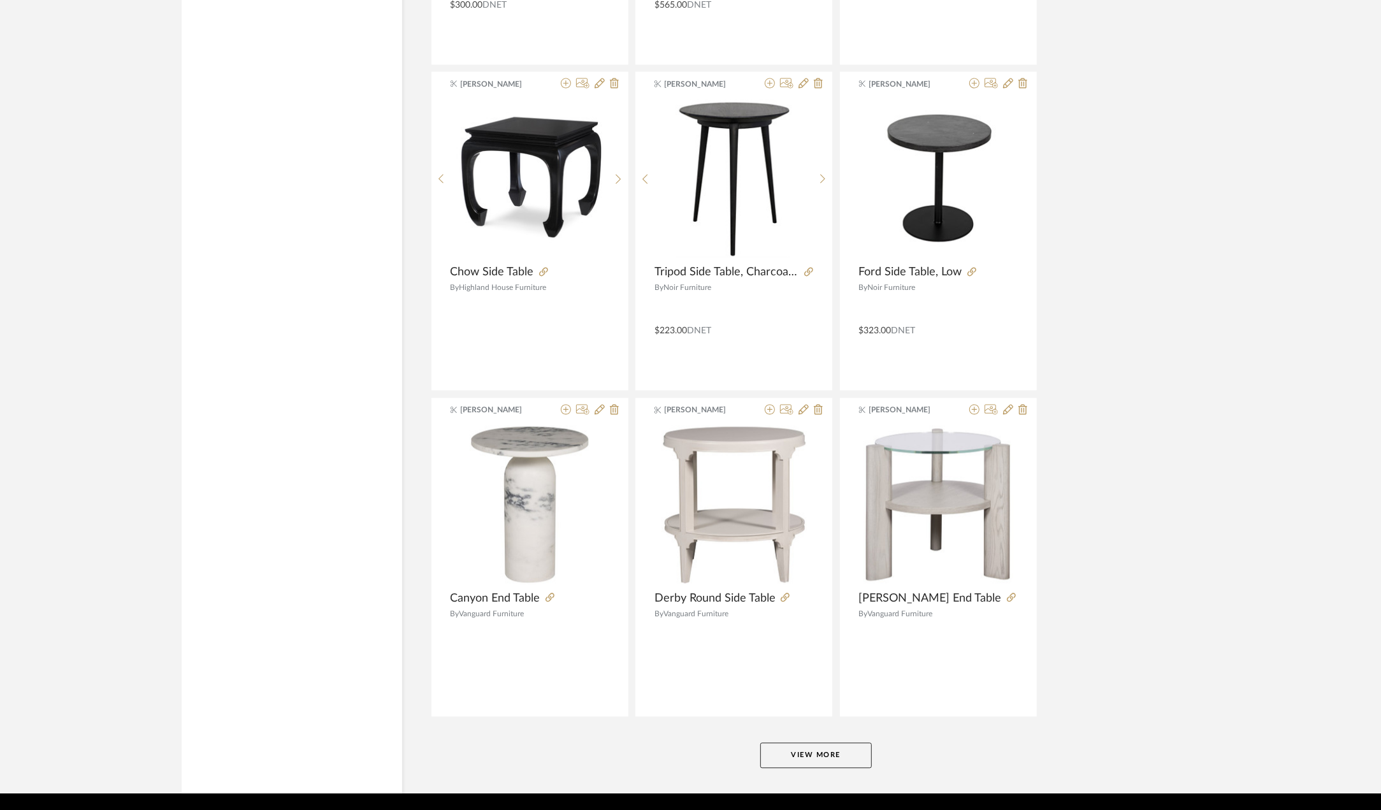
scroll to position [26969, 0]
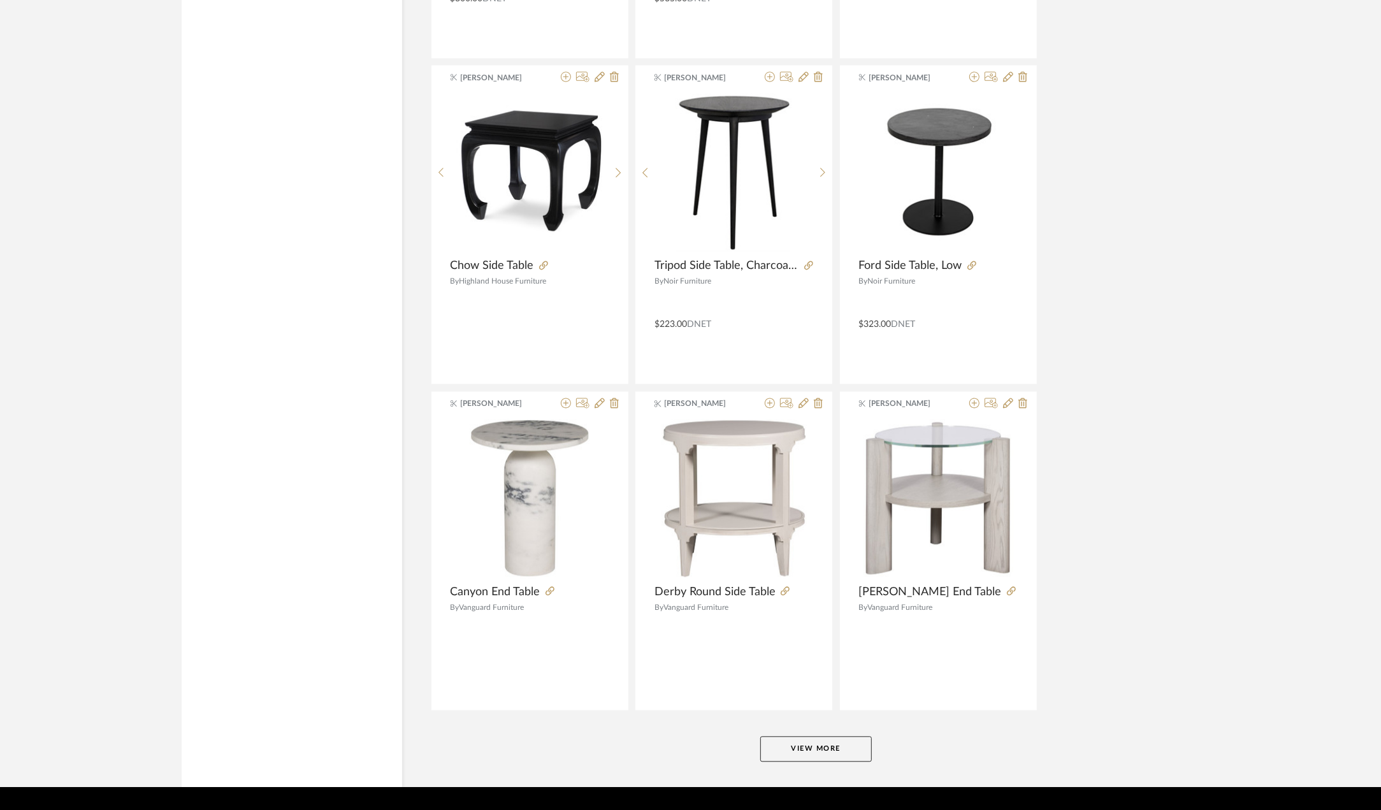
click at [818, 736] on button "View More" at bounding box center [816, 748] width 112 height 25
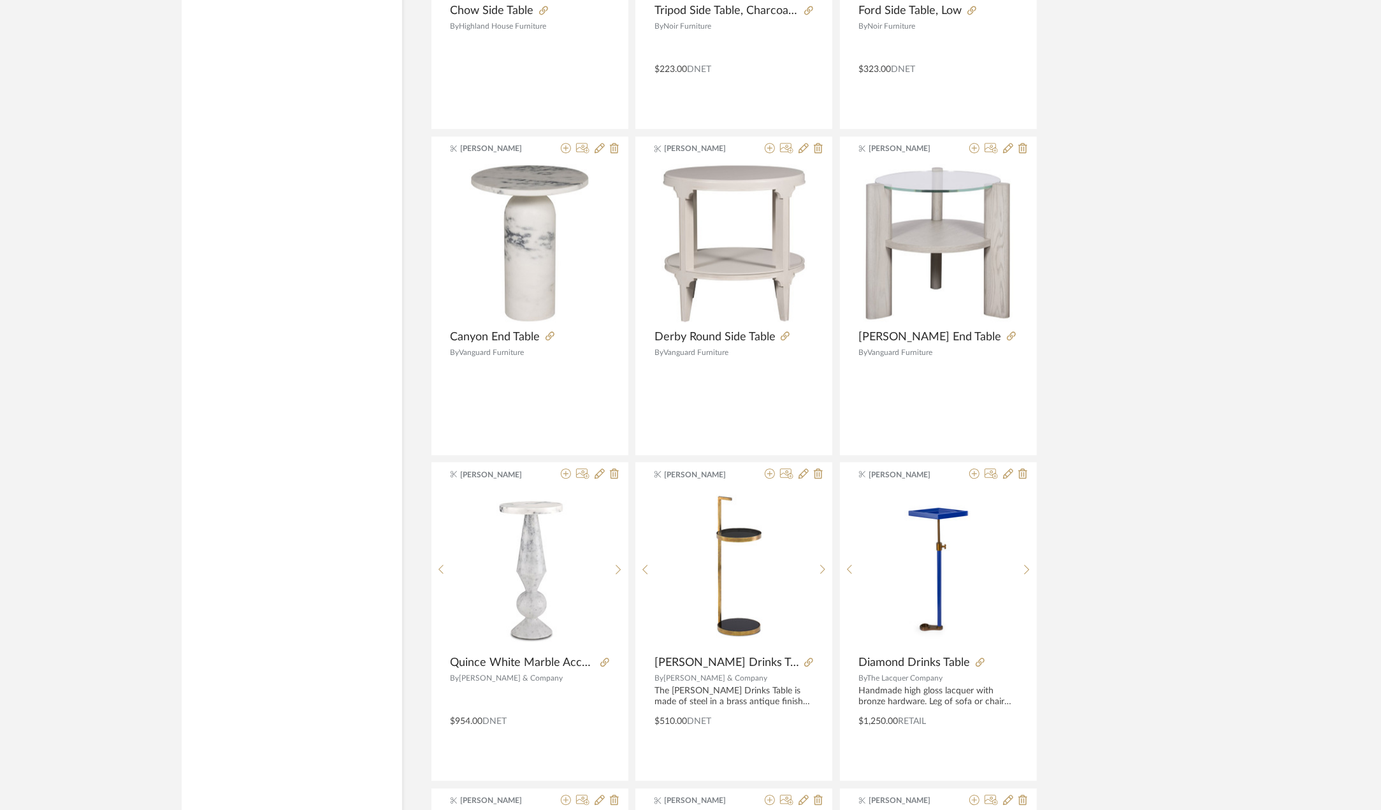
scroll to position [27479, 0]
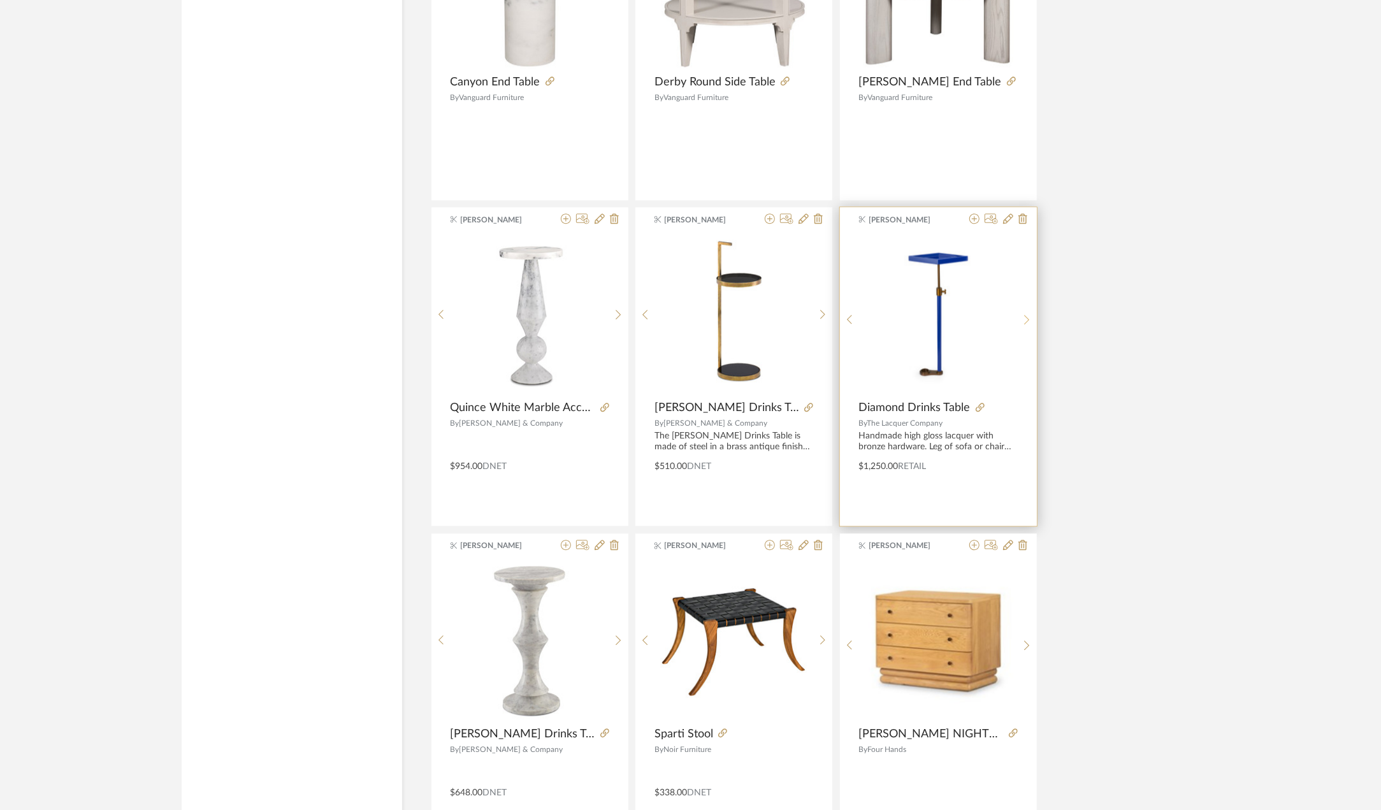
click at [1029, 314] on icon at bounding box center [1027, 319] width 6 height 11
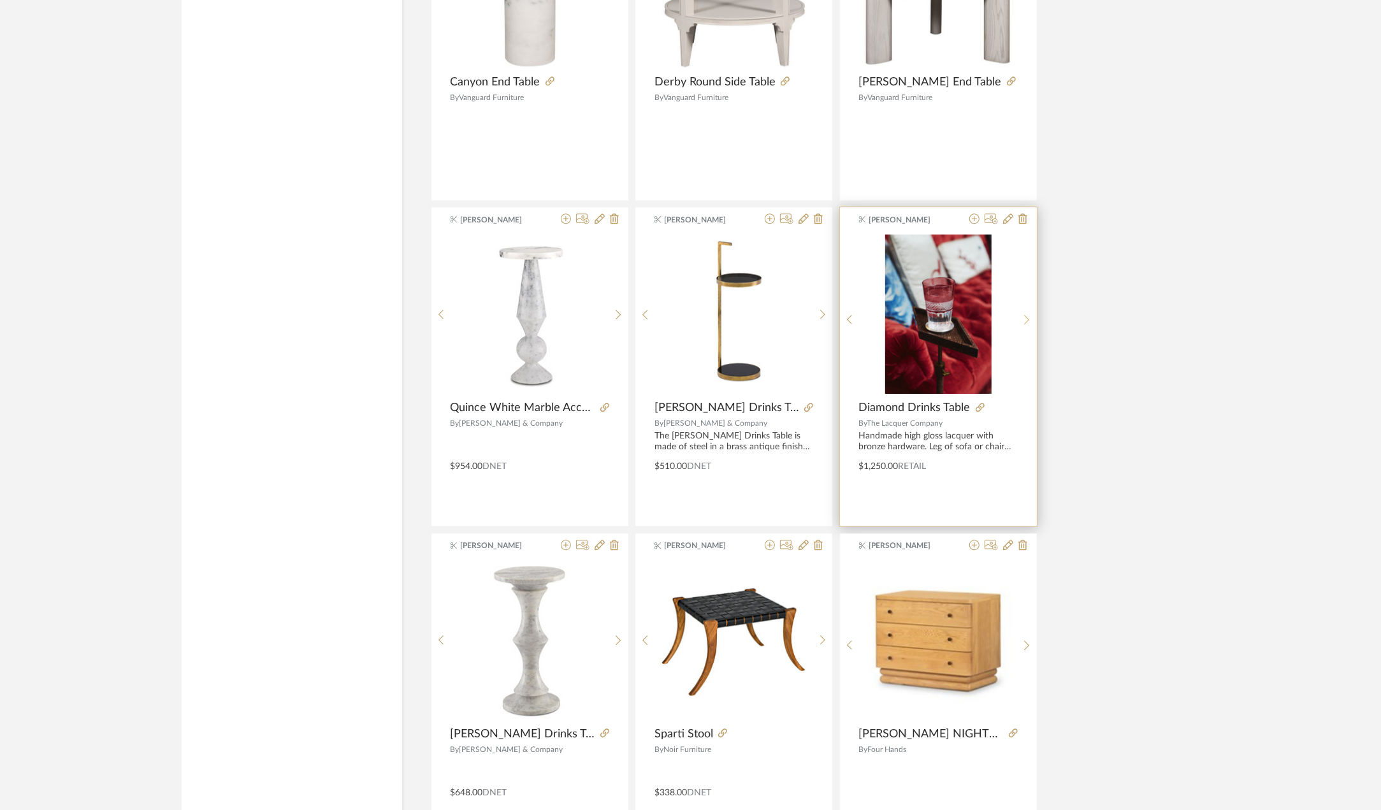
click at [1029, 314] on icon at bounding box center [1027, 319] width 6 height 11
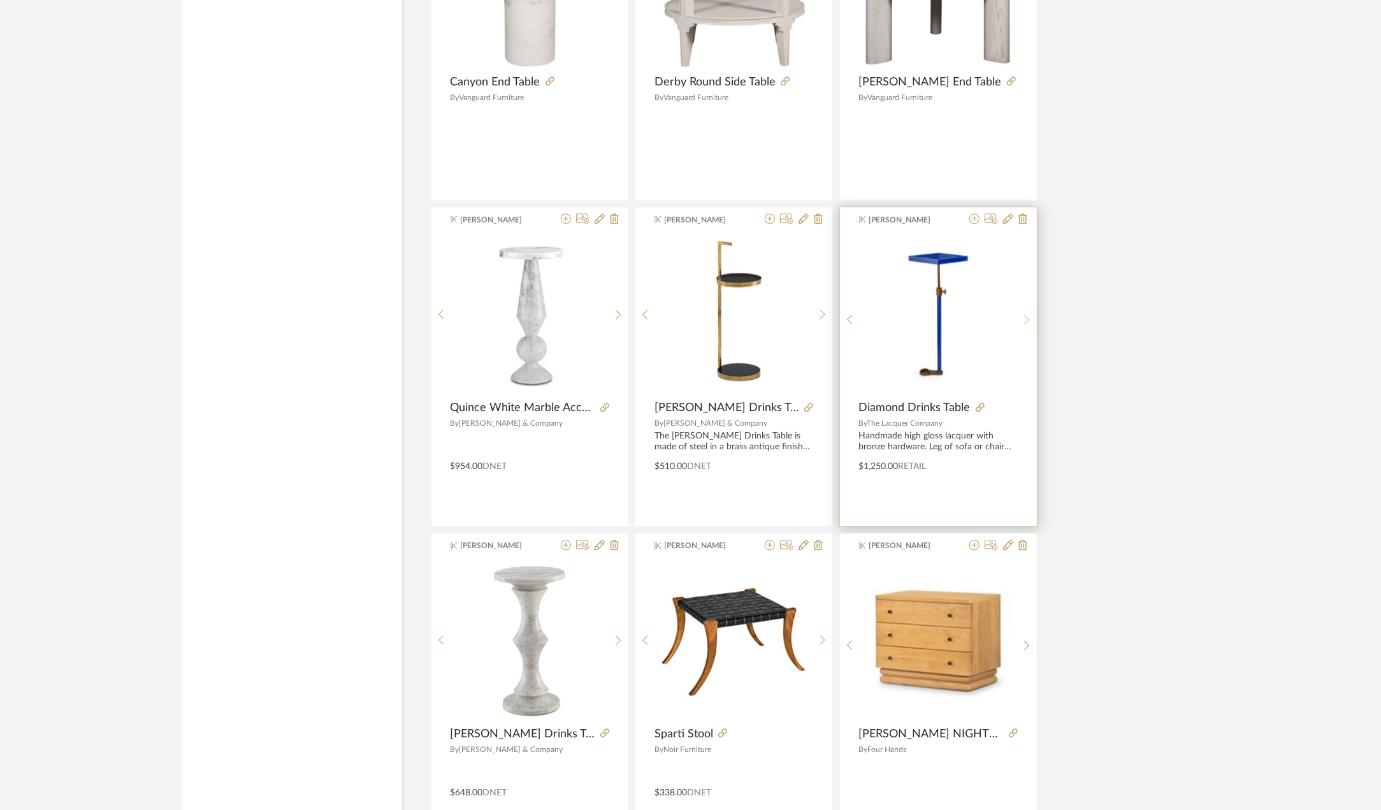
click at [1030, 314] on sr-next-btn at bounding box center [1027, 319] width 20 height 11
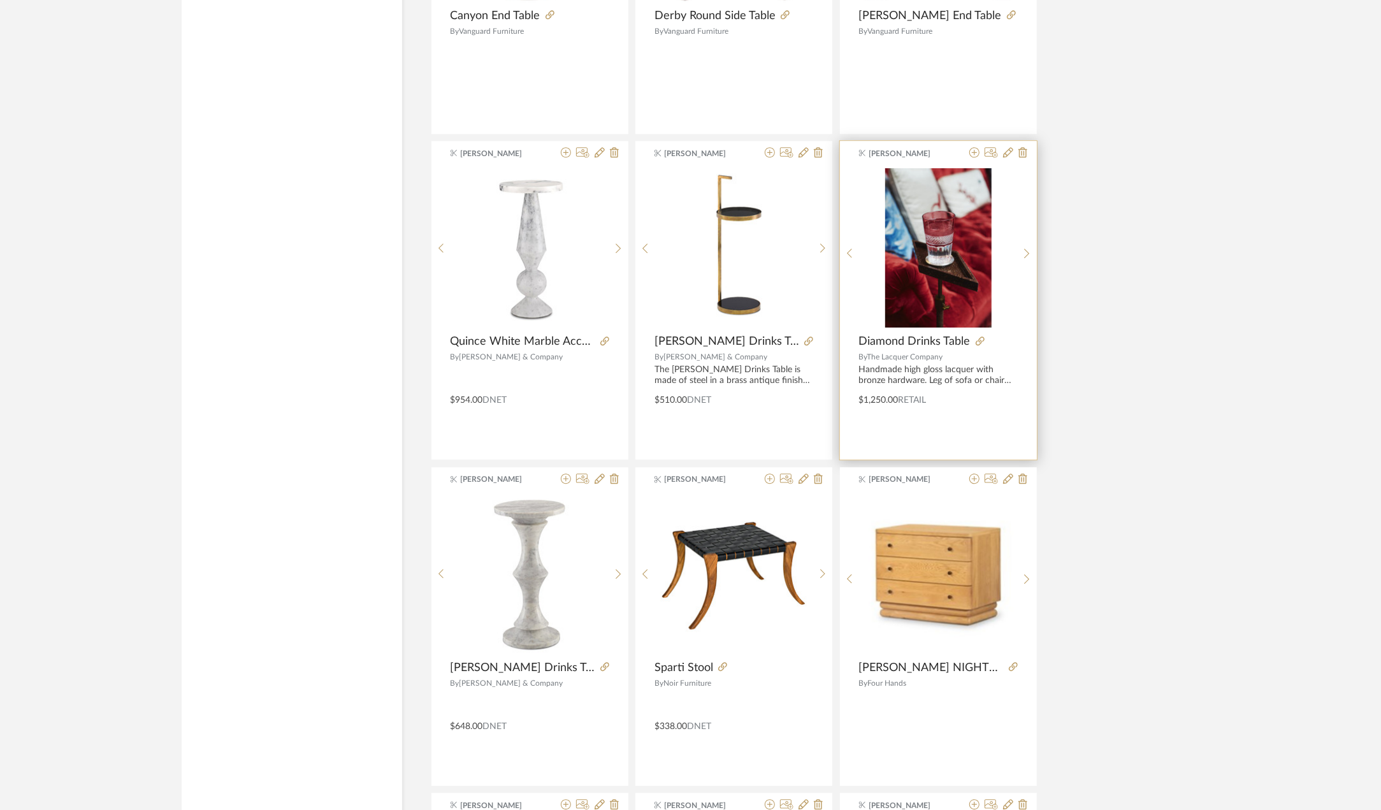
scroll to position [27543, 0]
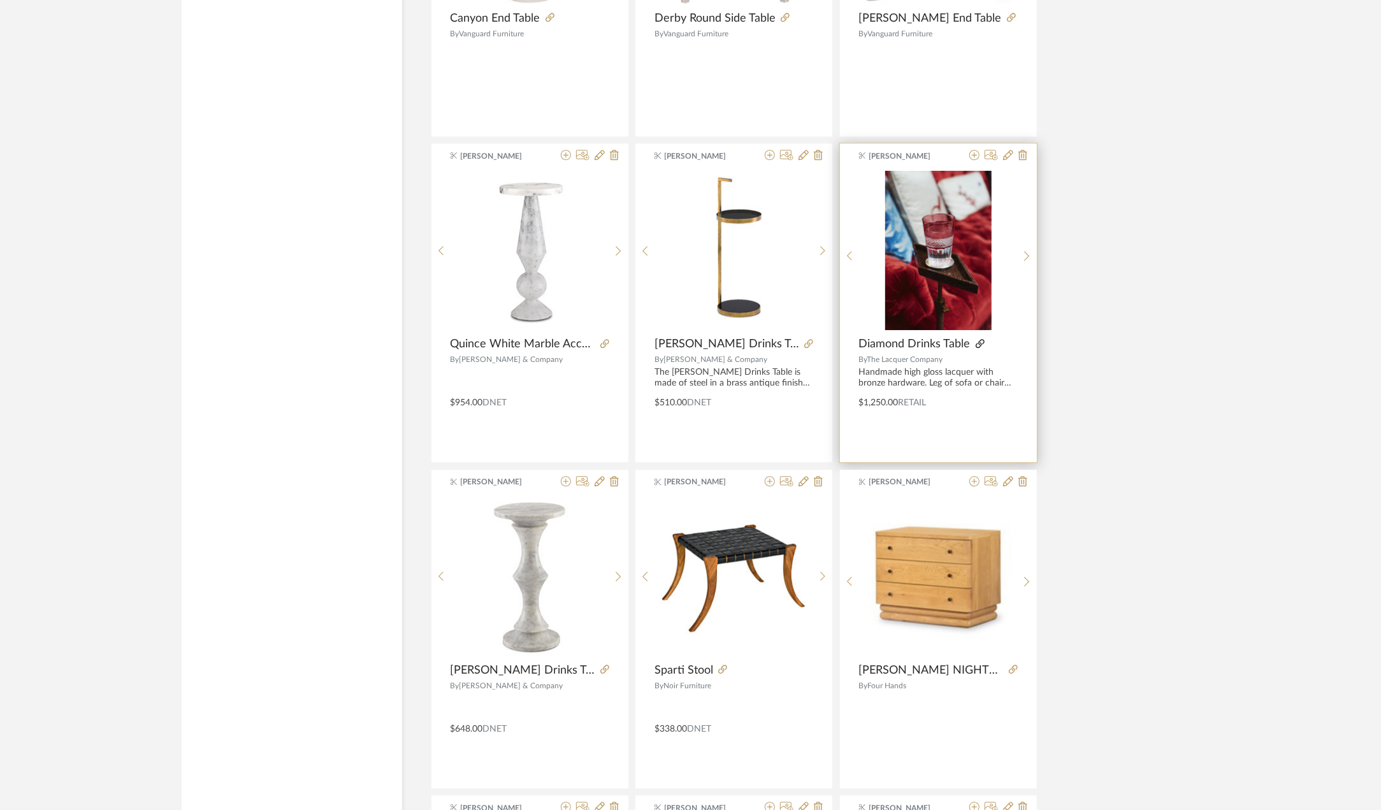
click at [978, 339] on icon at bounding box center [980, 343] width 9 height 9
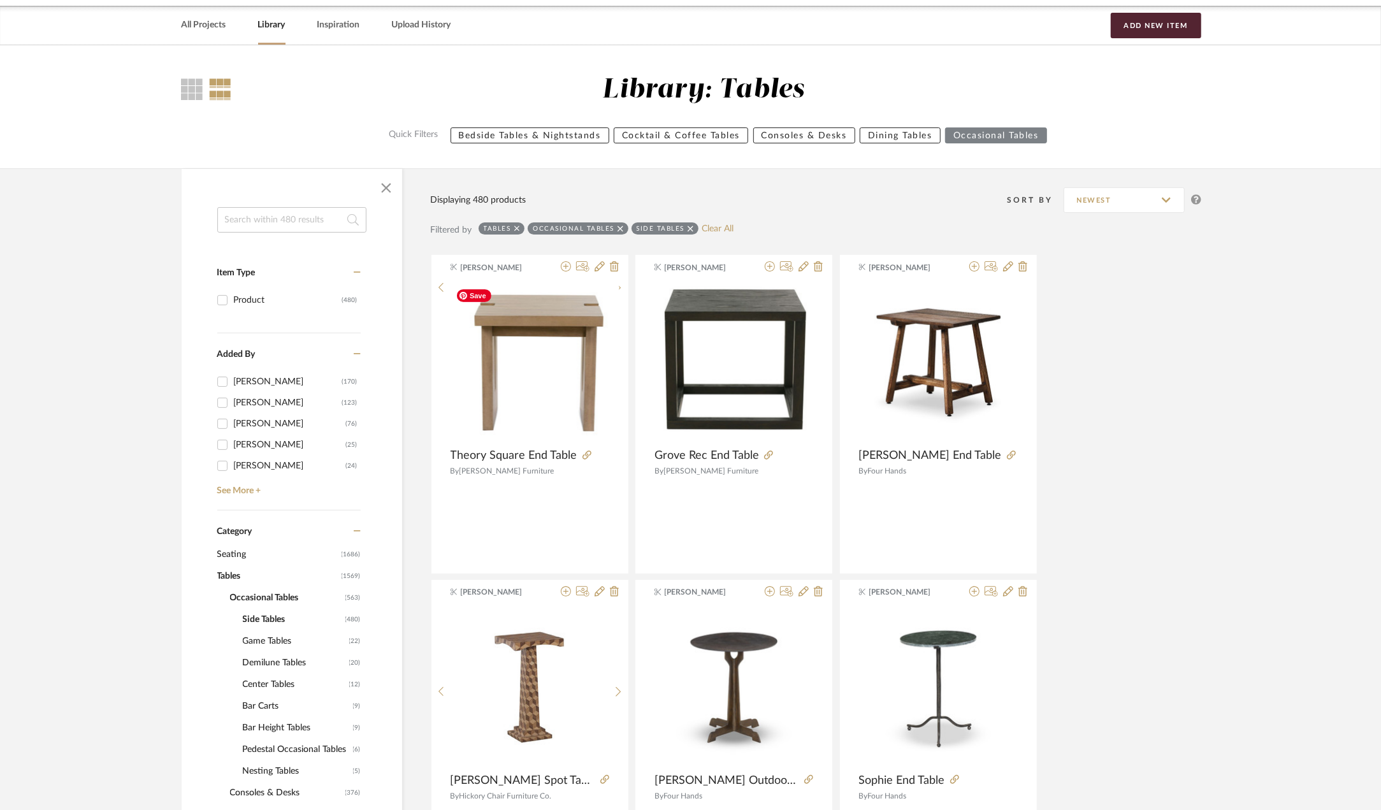
scroll to position [0, 0]
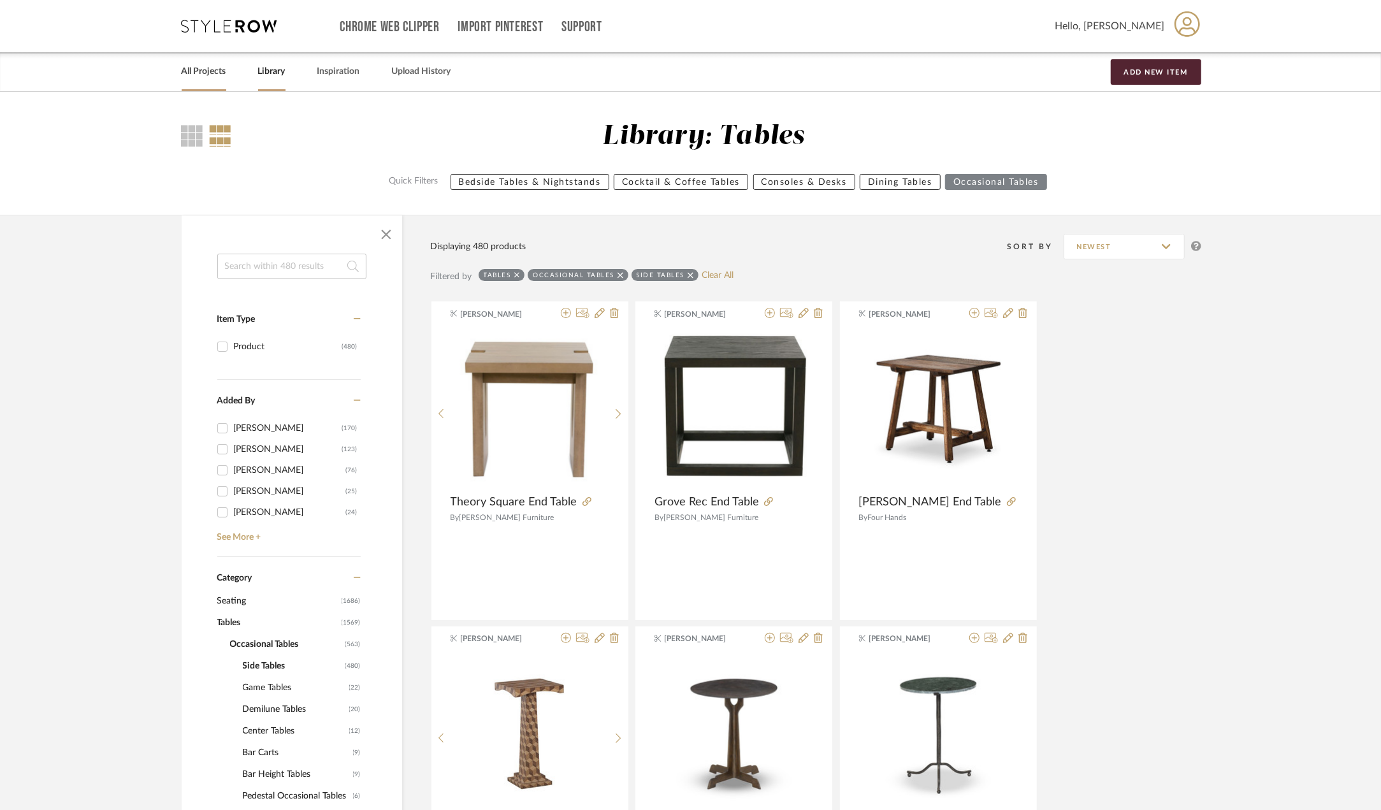
click at [185, 67] on link "All Projects" at bounding box center [204, 71] width 45 height 17
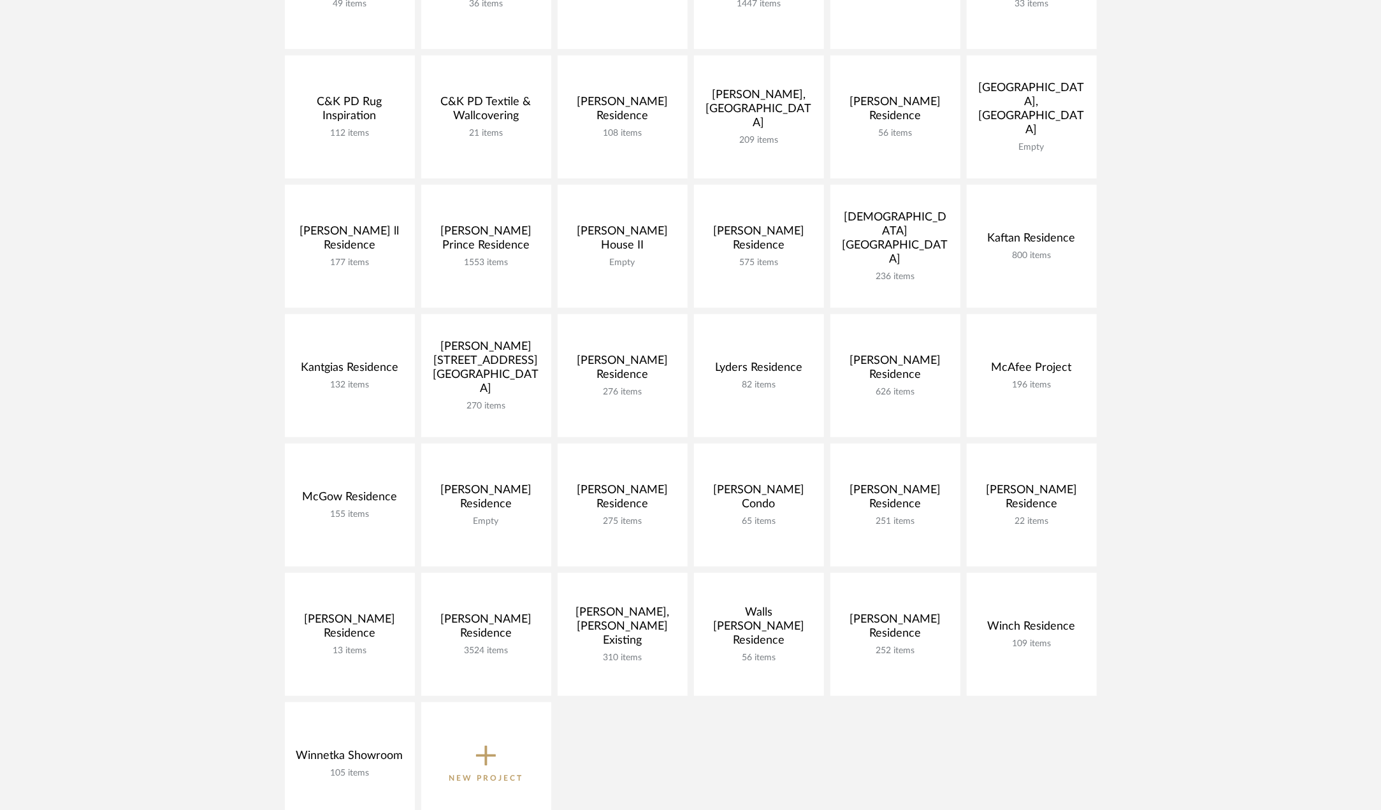
scroll to position [319, 0]
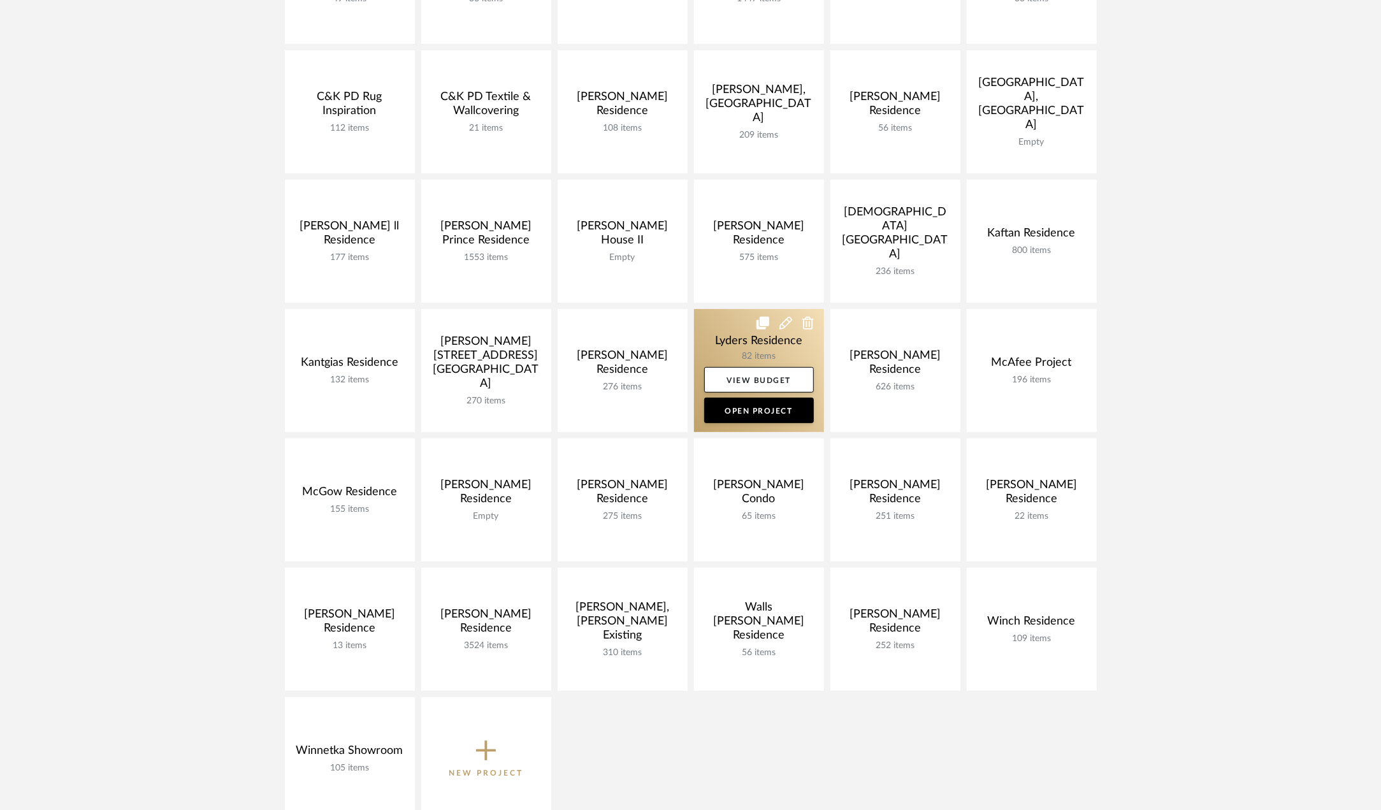
click at [741, 343] on link at bounding box center [759, 370] width 130 height 123
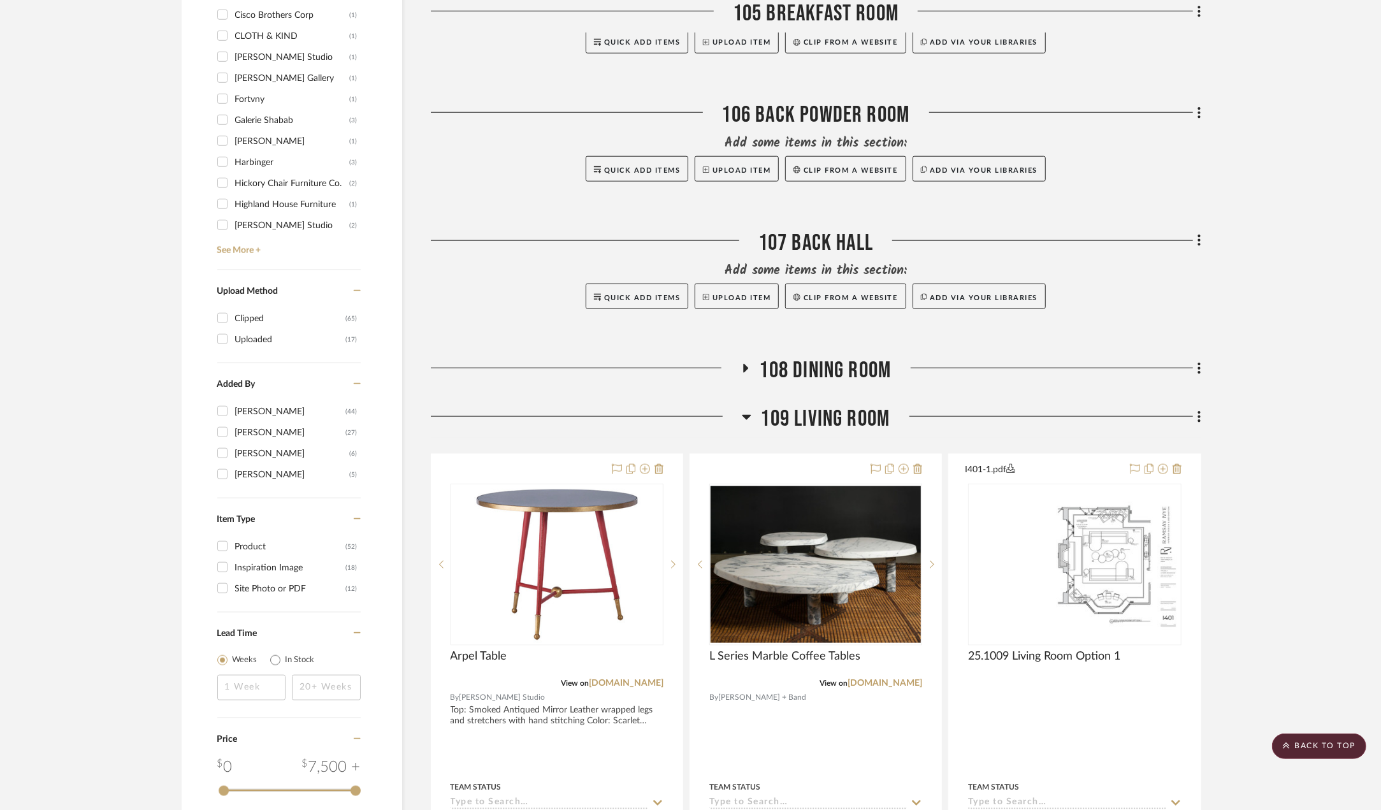
scroll to position [1084, 0]
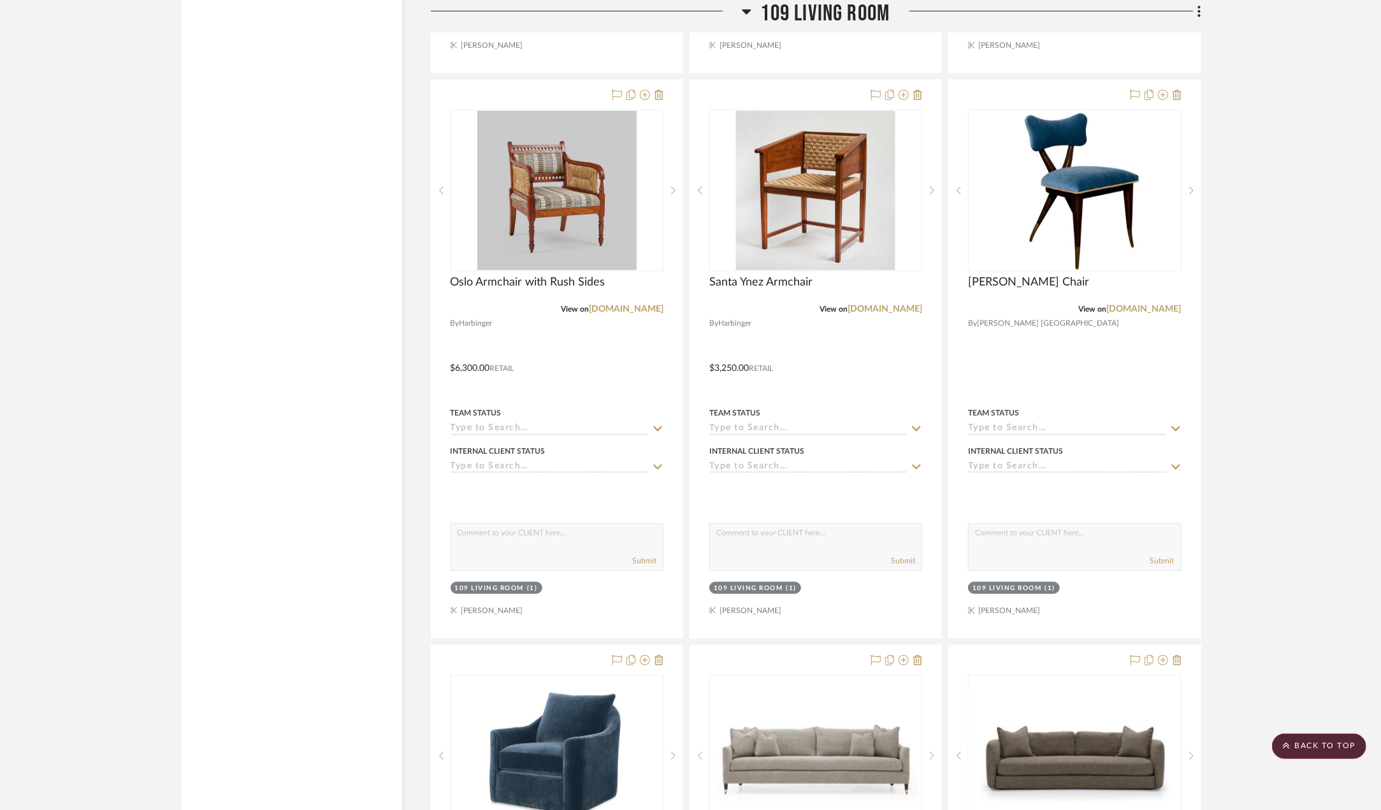
click at [806, 8] on span "109 Living Room" at bounding box center [825, 13] width 129 height 27
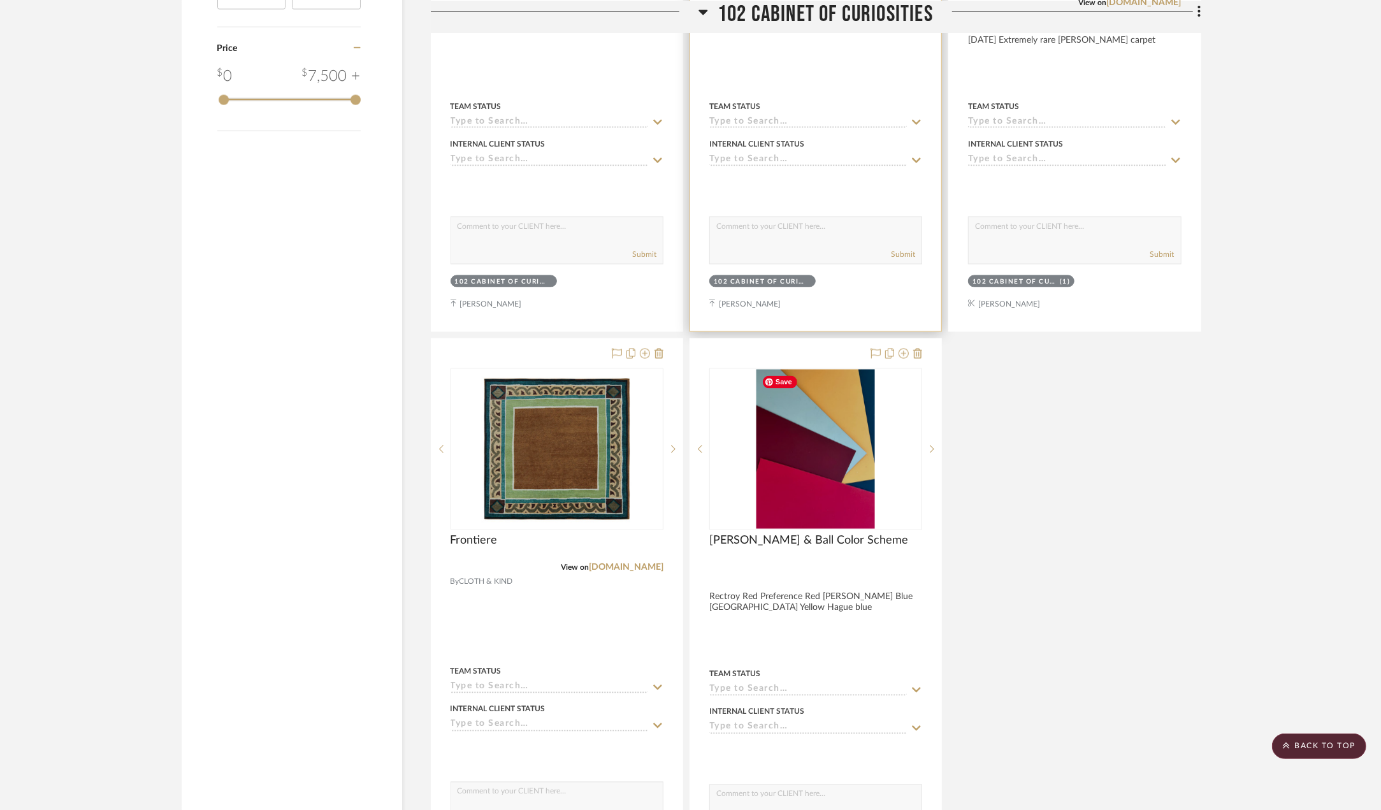
scroll to position [1666, 0]
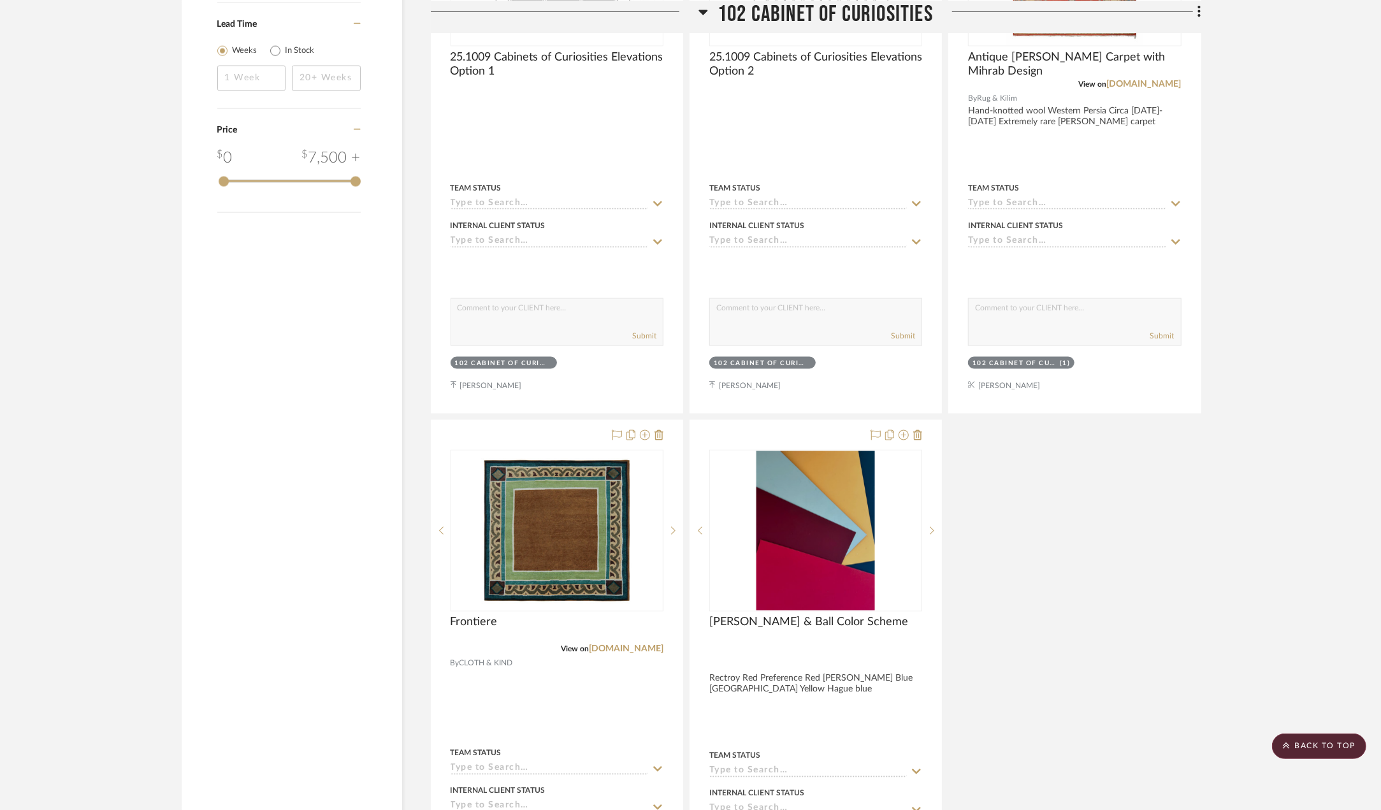
click at [863, 13] on span "102 Cabinet of Curiosities" at bounding box center [825, 13] width 215 height 27
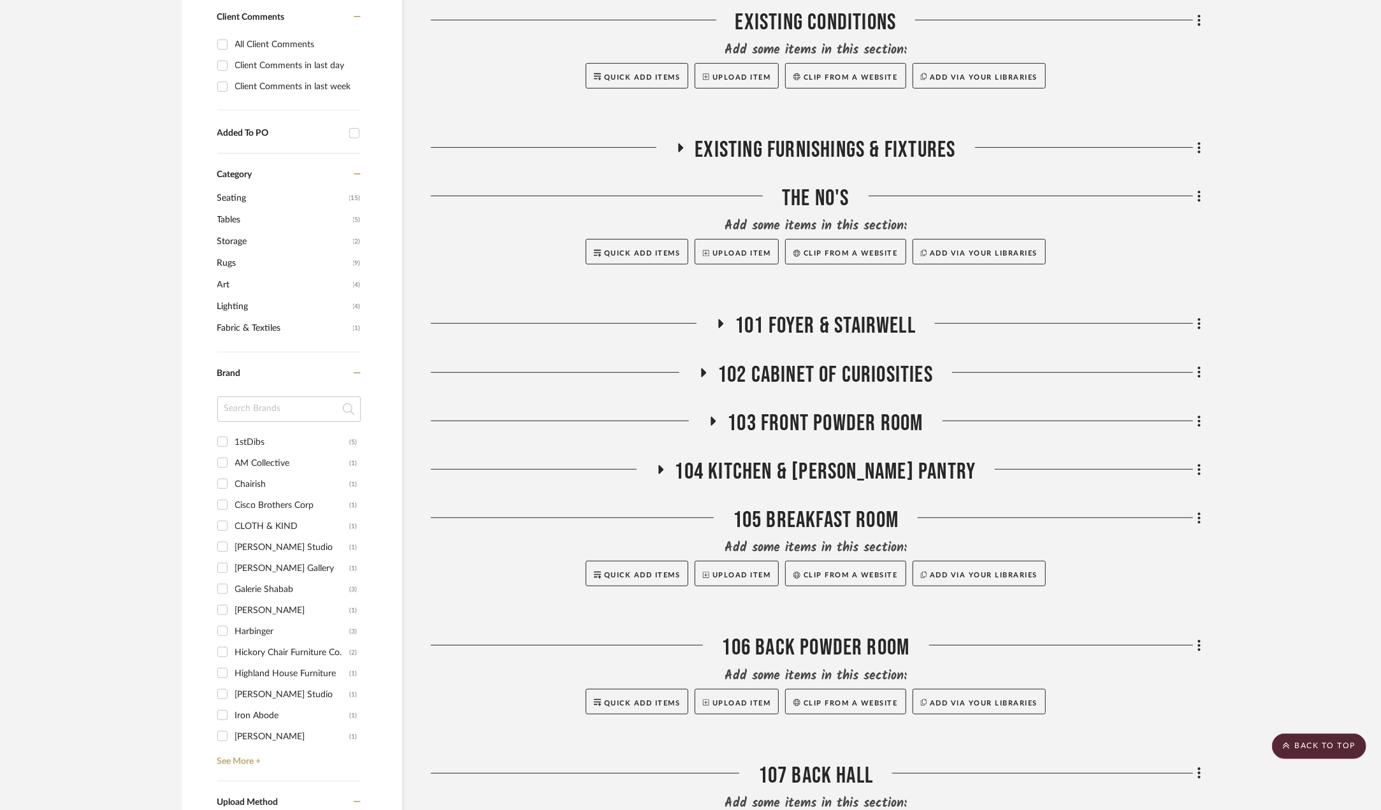
scroll to position [519, 0]
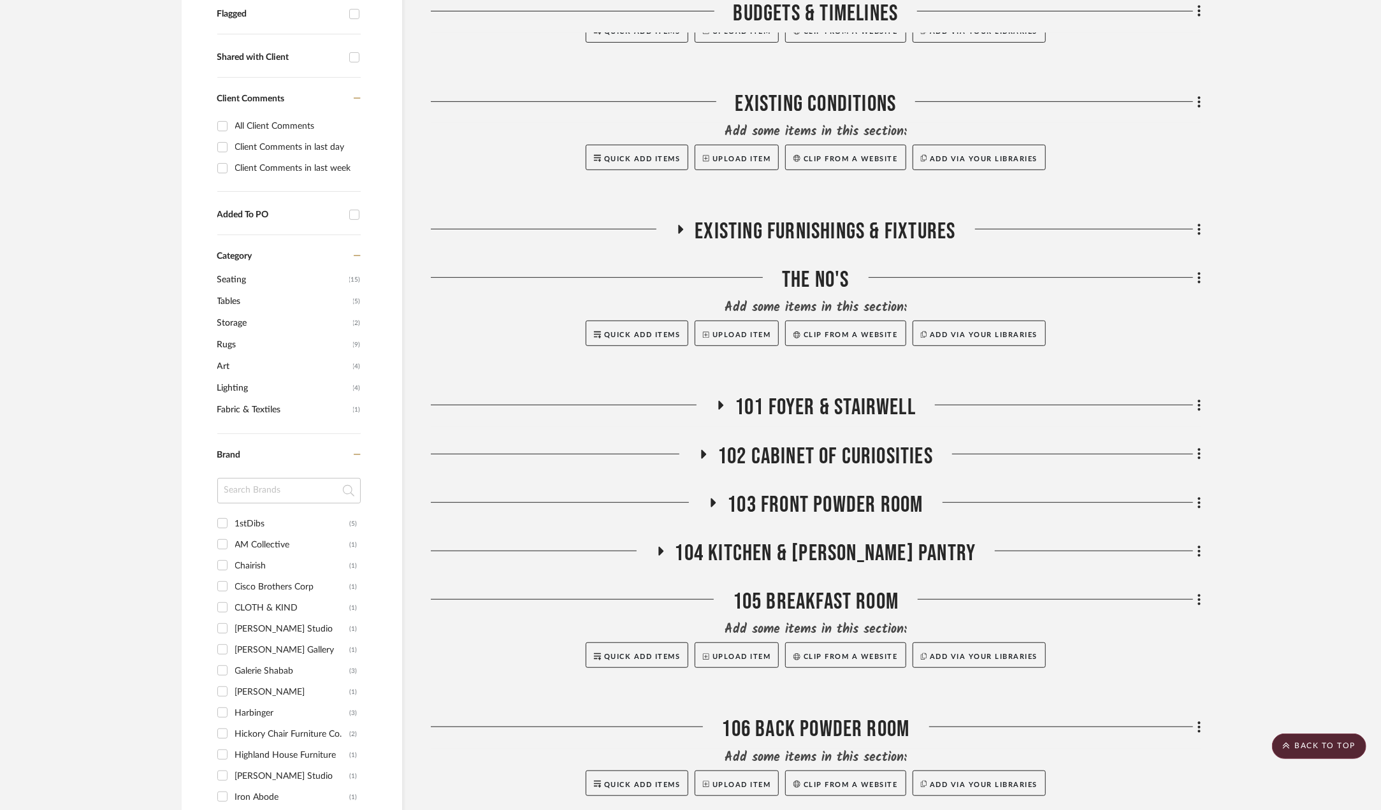
scroll to position [455, 0]
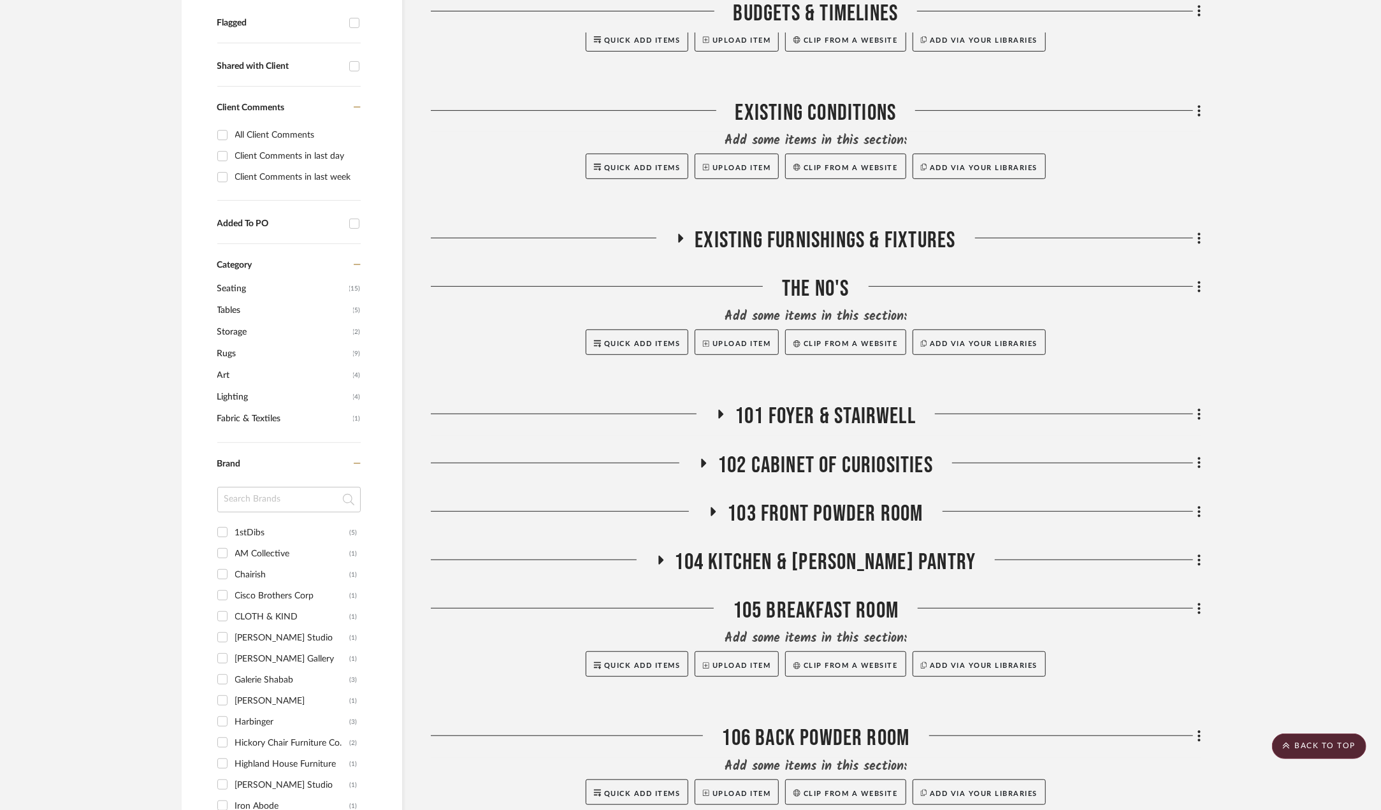
click at [827, 456] on span "102 Cabinet of Curiosities" at bounding box center [825, 465] width 215 height 27
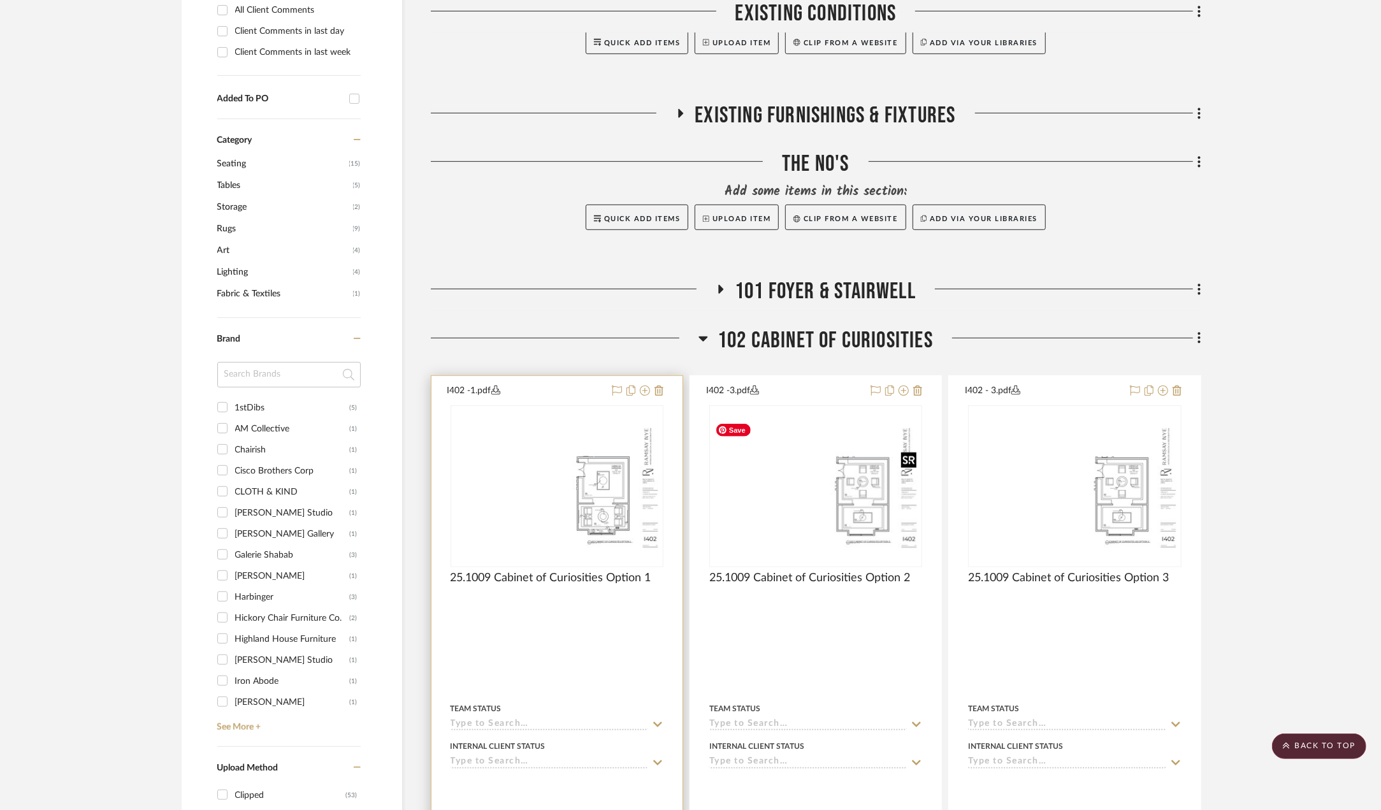
scroll to position [583, 0]
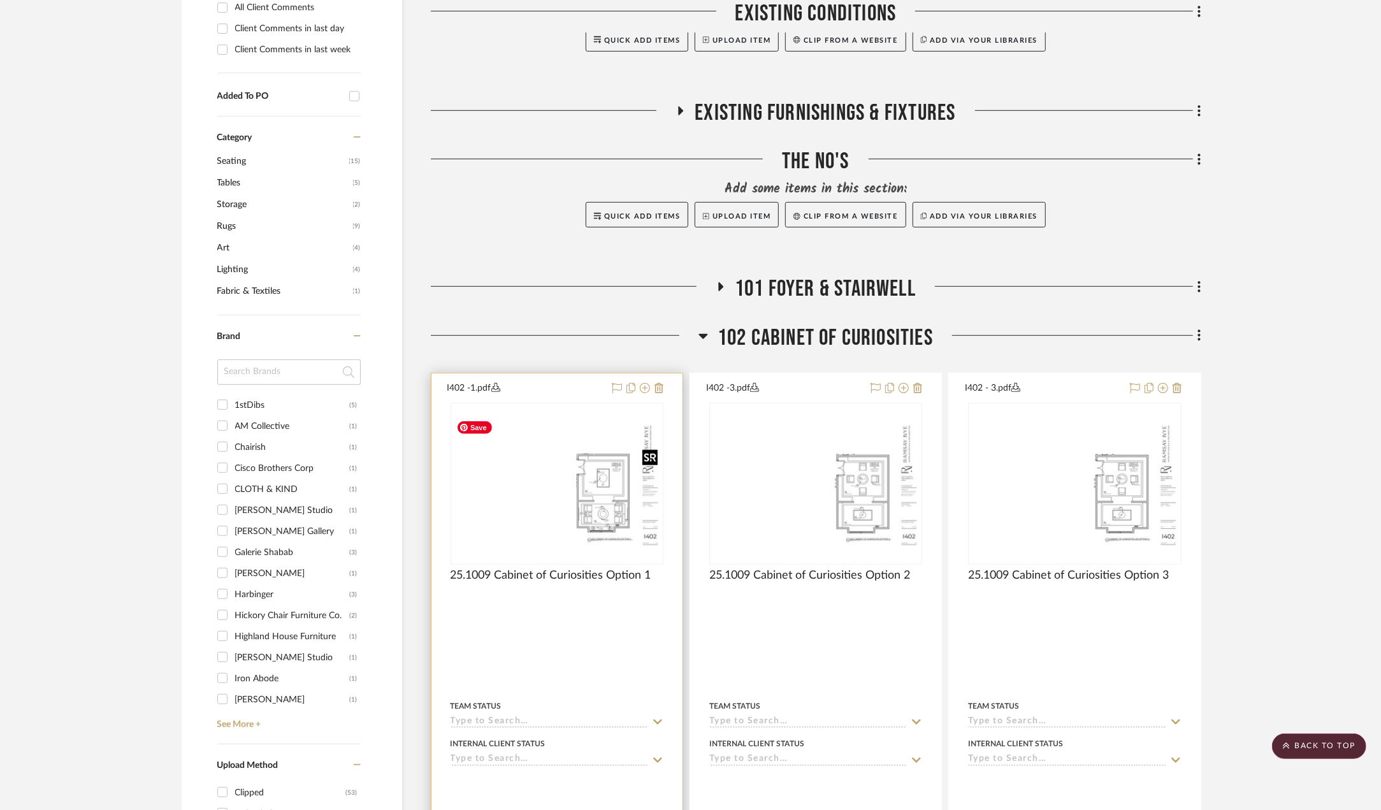
click at [0, 0] on img at bounding box center [0, 0] width 0 height 0
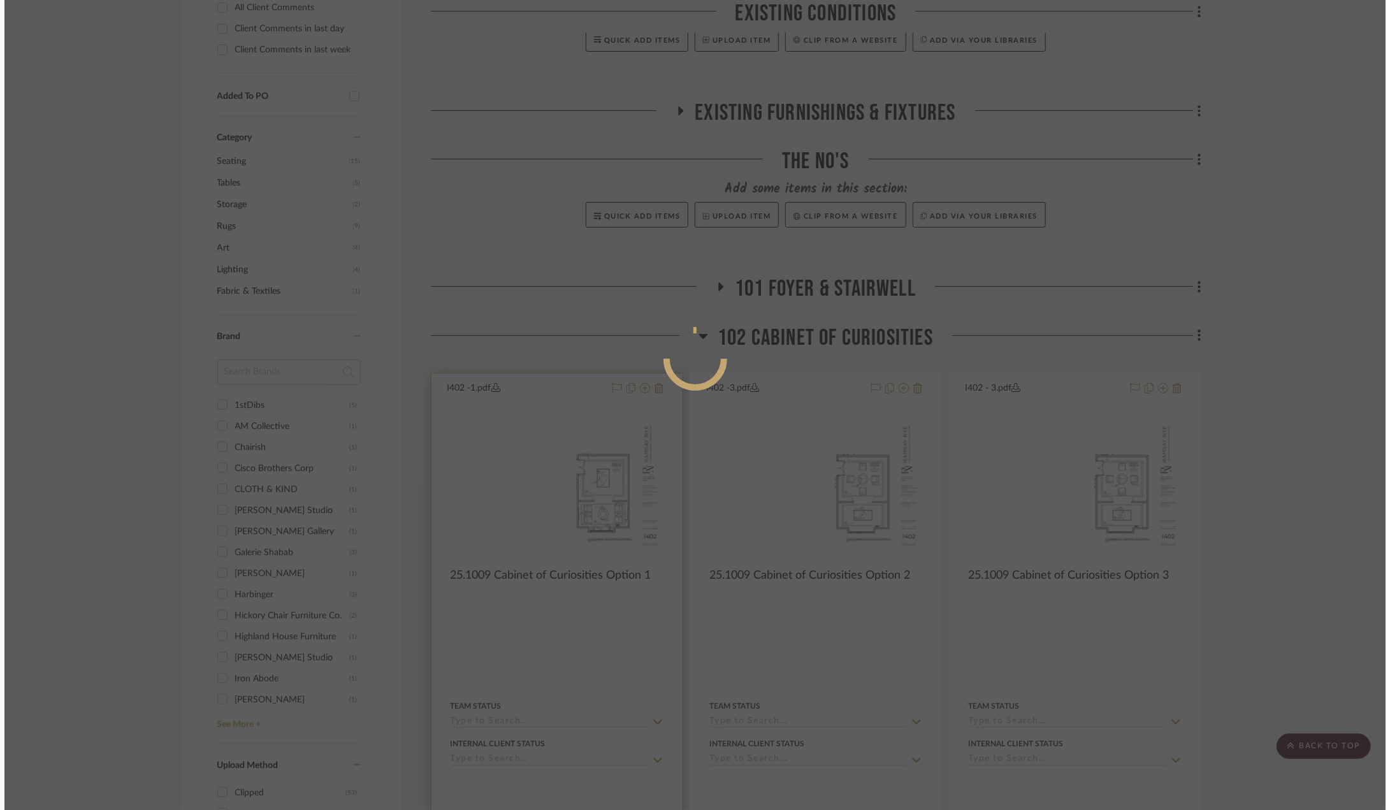
scroll to position [0, 0]
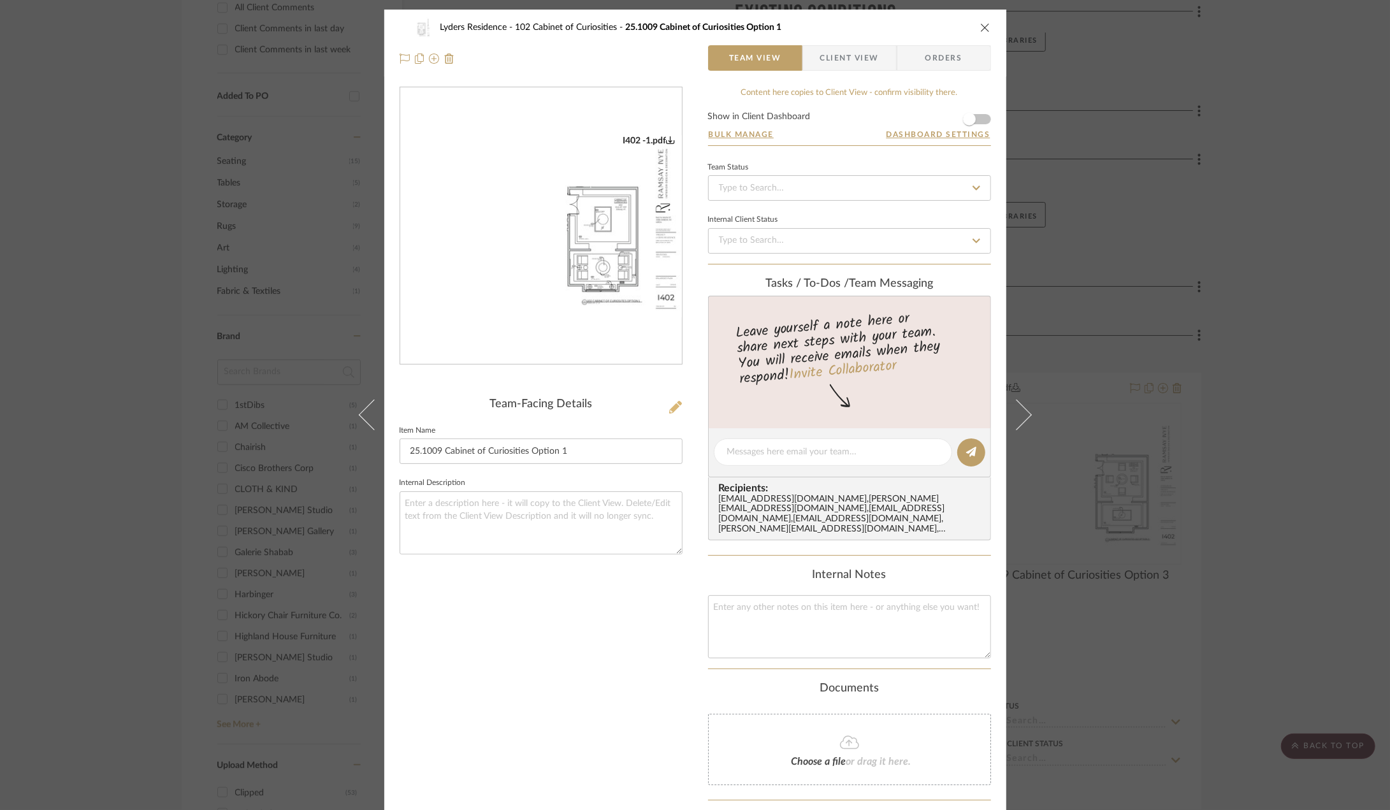
click at [669, 402] on icon at bounding box center [675, 407] width 13 height 13
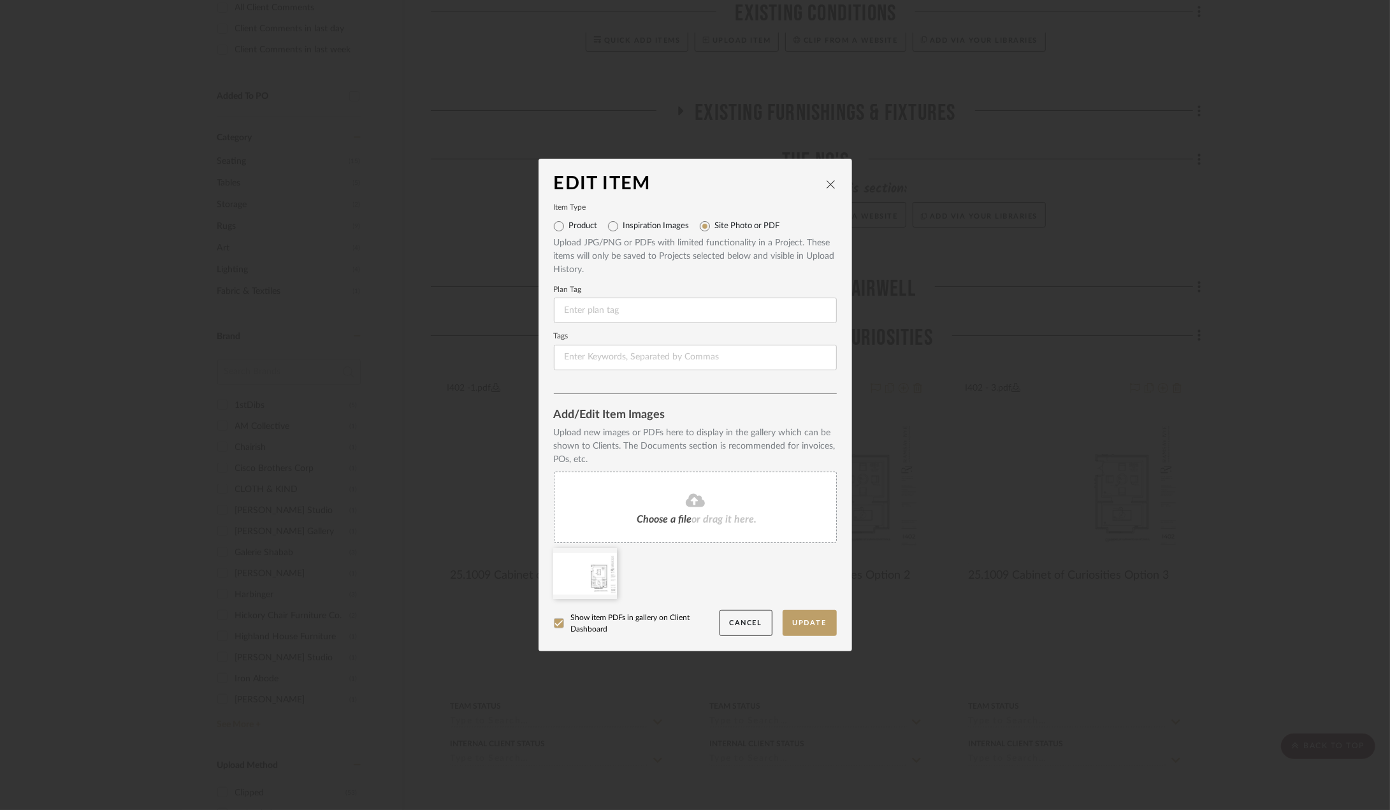
click at [667, 491] on div "Choose a file or drag it here." at bounding box center [695, 507] width 283 height 71
click at [212, 77] on div "Edit Item Item Type Product Inspiration Images Site Photo or PDF Upload JPG/PNG…" at bounding box center [695, 405] width 1390 height 810
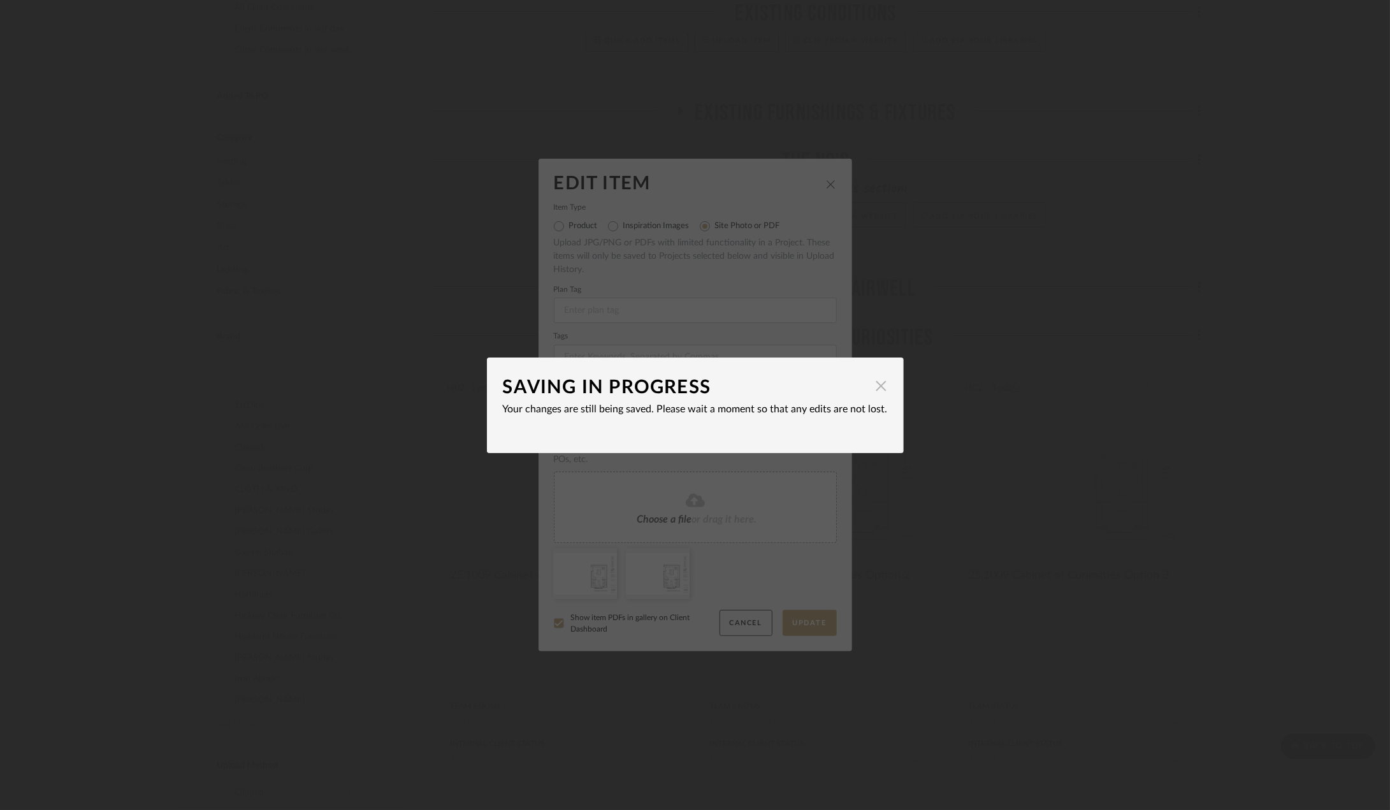
click at [881, 388] on span "button" at bounding box center [881, 386] width 25 height 25
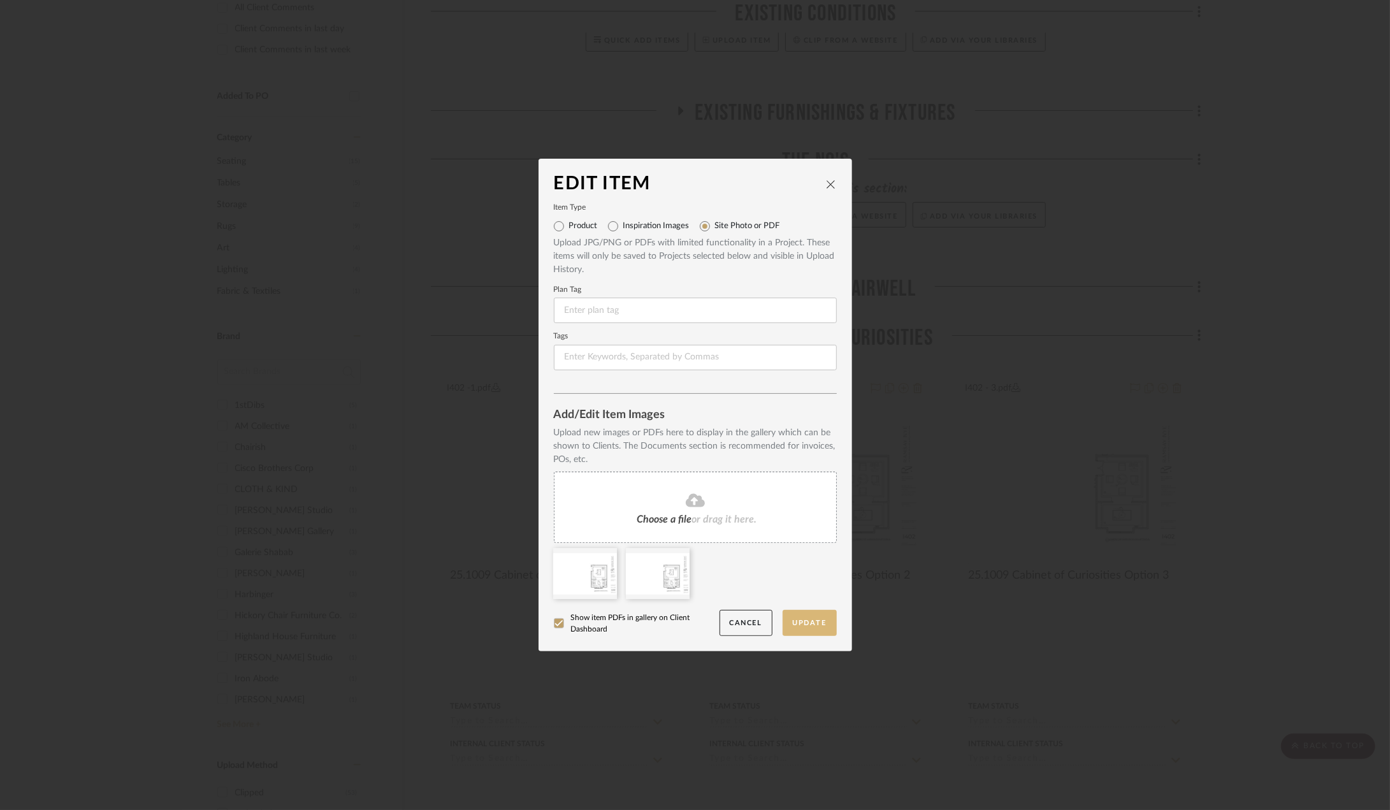
click at [820, 618] on button "Update" at bounding box center [810, 623] width 54 height 26
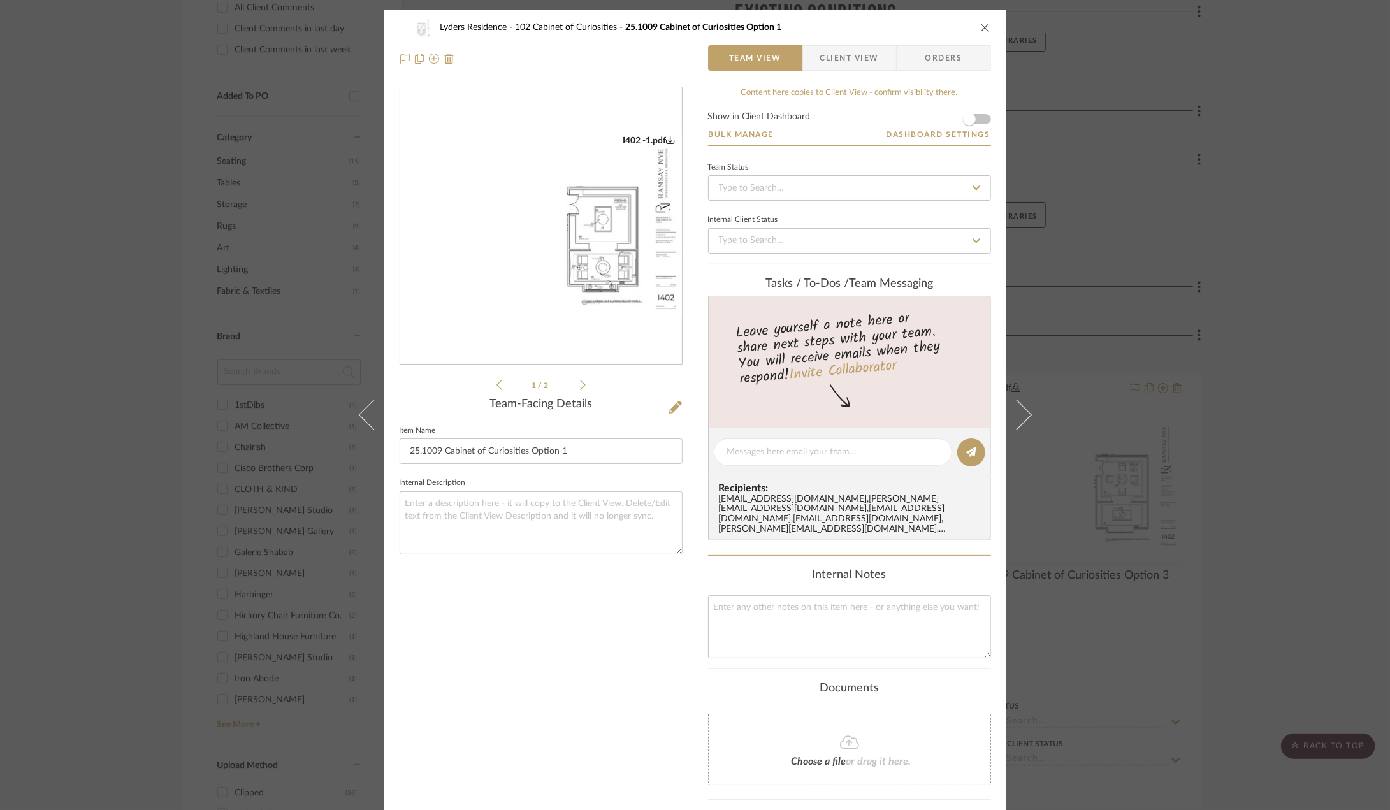
click at [580, 388] on icon at bounding box center [583, 385] width 6 height 10
click at [565, 265] on img "1" at bounding box center [541, 226] width 282 height 182
click at [669, 407] on icon at bounding box center [675, 407] width 13 height 13
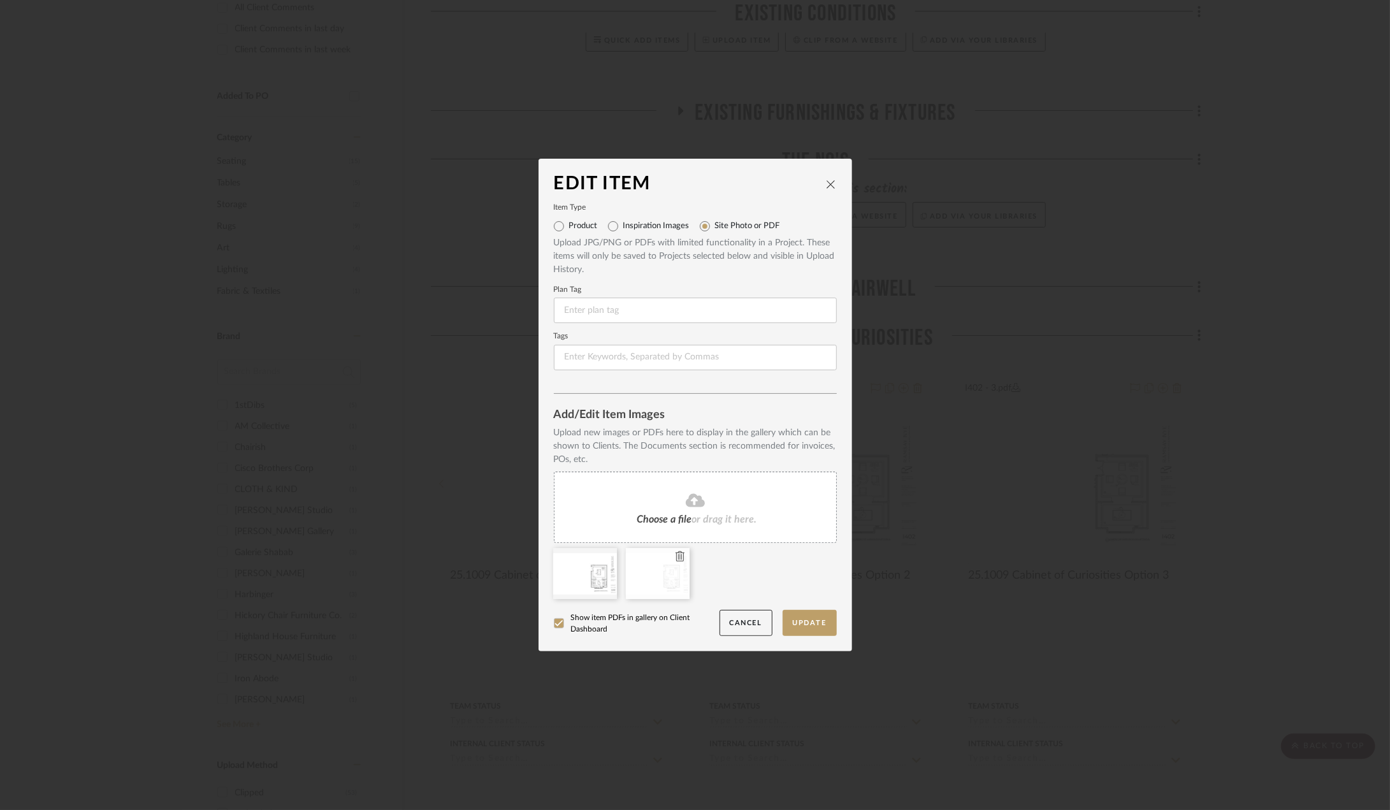
click at [678, 560] on icon at bounding box center [680, 556] width 9 height 10
click at [683, 510] on div "Choose a file or drag it here." at bounding box center [695, 507] width 283 height 71
click at [603, 560] on icon at bounding box center [607, 556] width 9 height 10
click at [815, 628] on button "Update" at bounding box center [810, 623] width 54 height 26
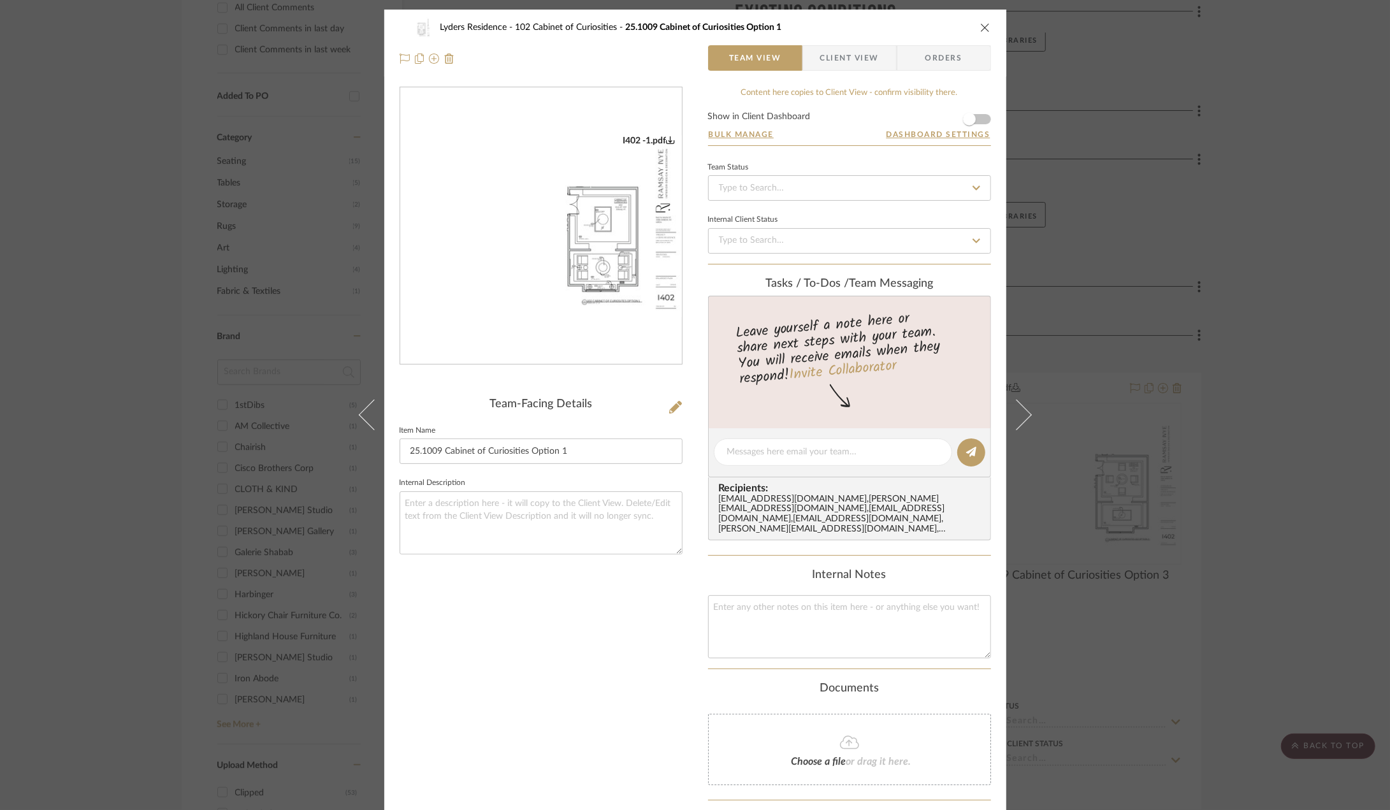
click at [523, 263] on img "0" at bounding box center [541, 226] width 282 height 182
click at [981, 31] on icon "close" at bounding box center [985, 27] width 10 height 10
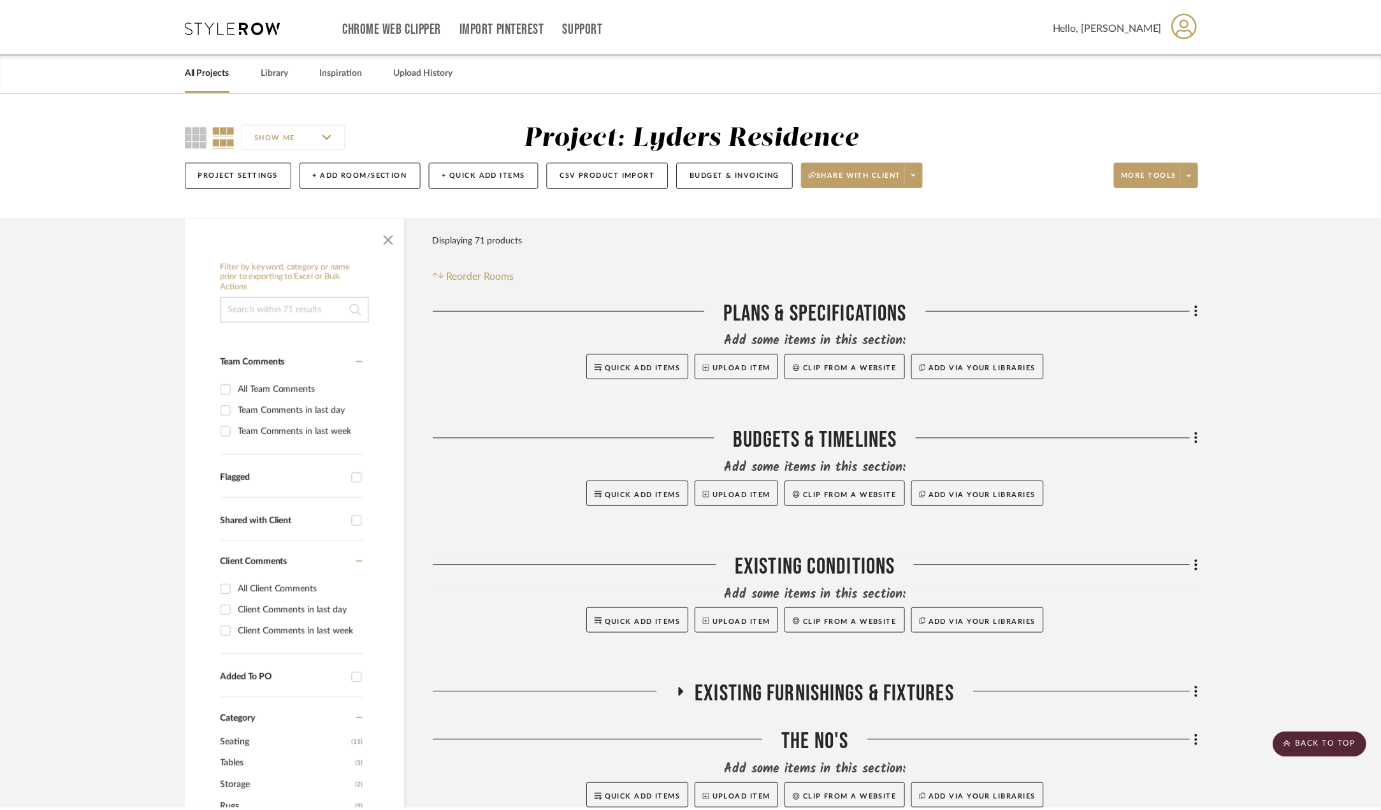
scroll to position [583, 0]
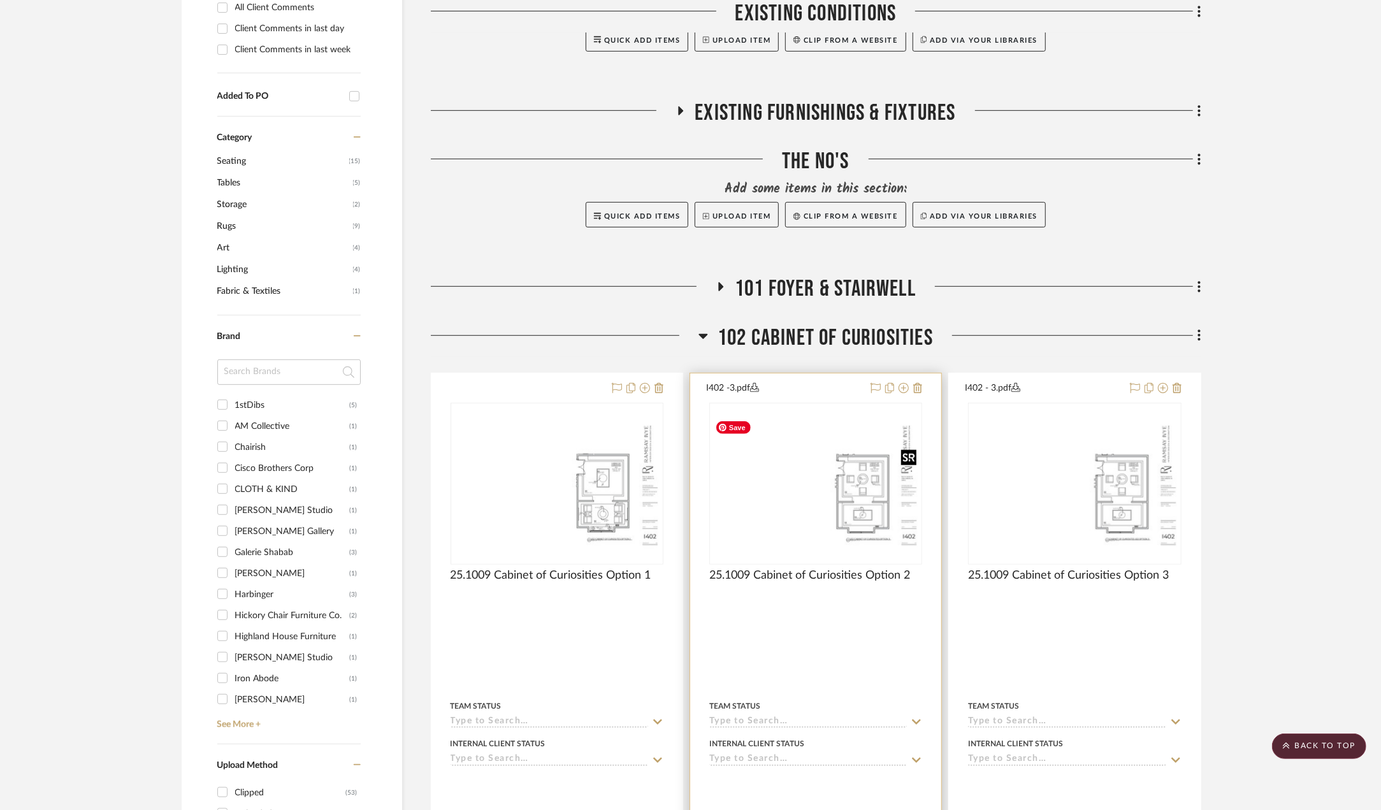
click at [866, 461] on img "0" at bounding box center [816, 484] width 210 height 136
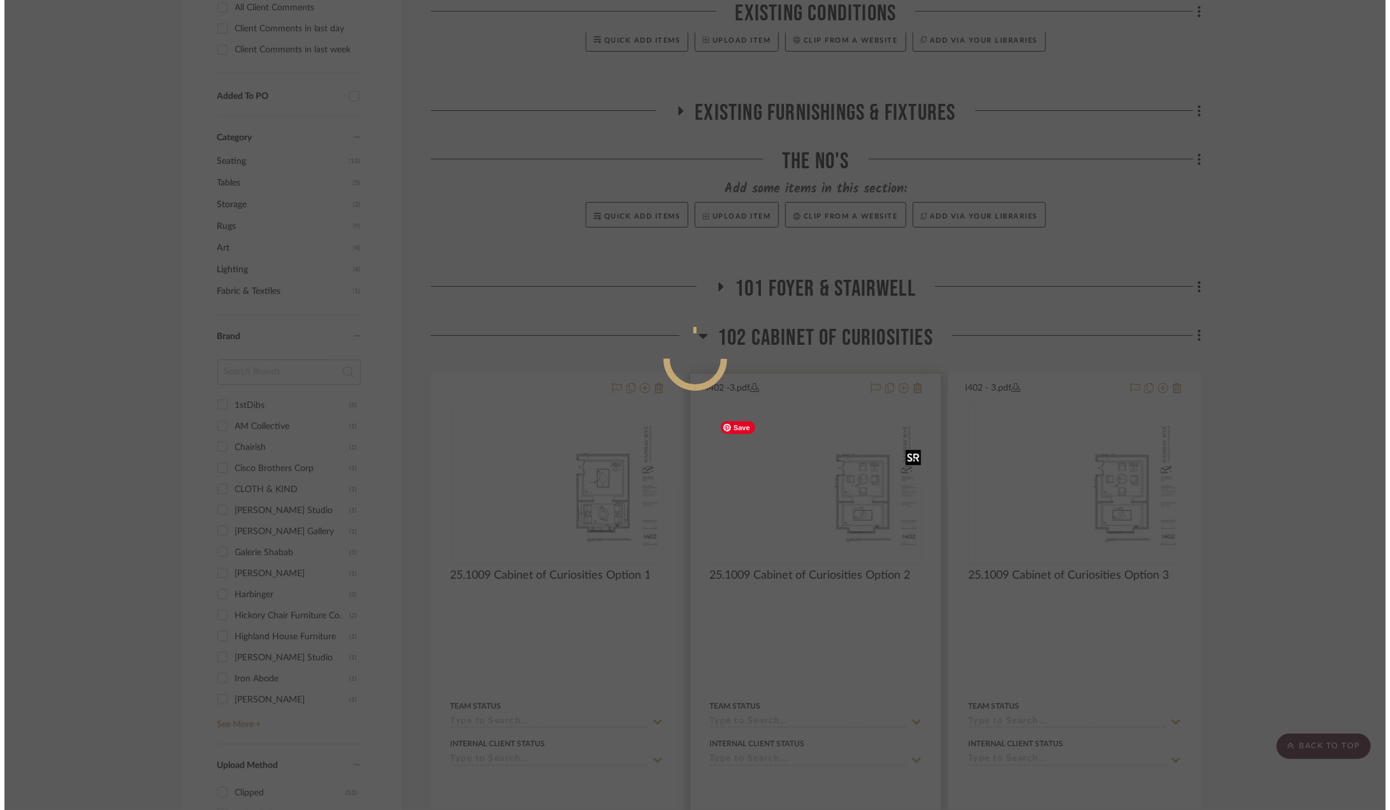
scroll to position [0, 0]
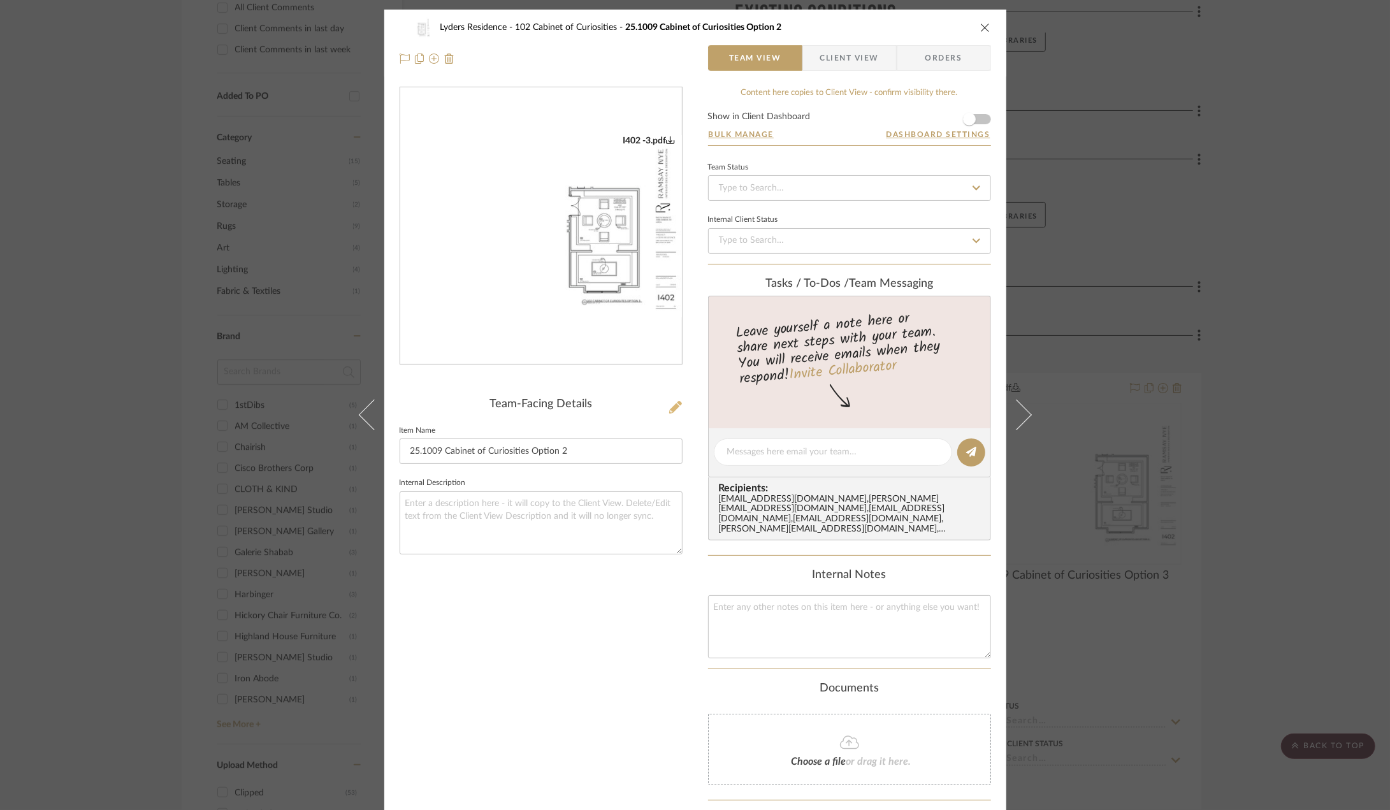
click at [669, 410] on icon at bounding box center [675, 407] width 13 height 13
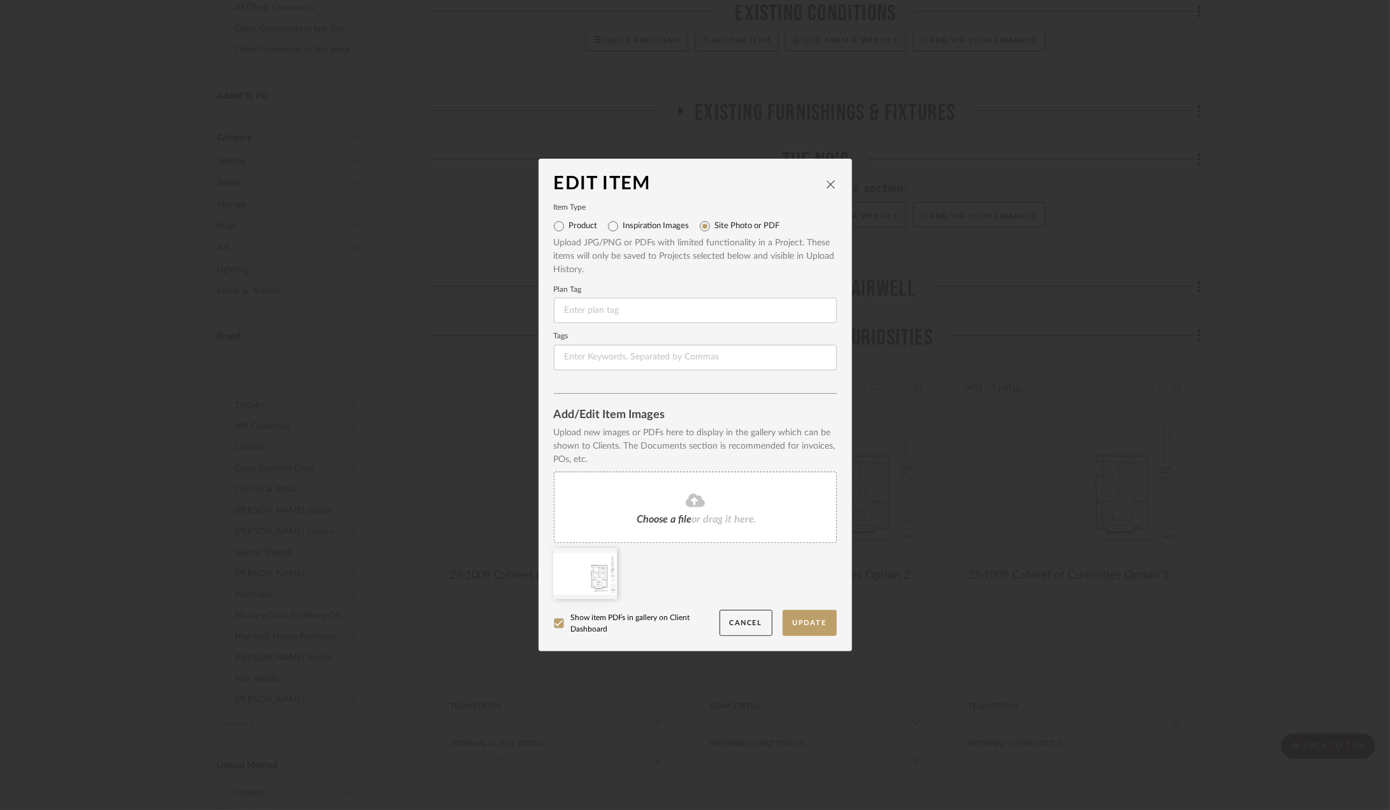
click at [645, 477] on div "Choose a file or drag it here." at bounding box center [695, 507] width 283 height 71
click at [603, 556] on icon at bounding box center [607, 556] width 9 height 10
click at [802, 614] on button "Update" at bounding box center [810, 623] width 54 height 26
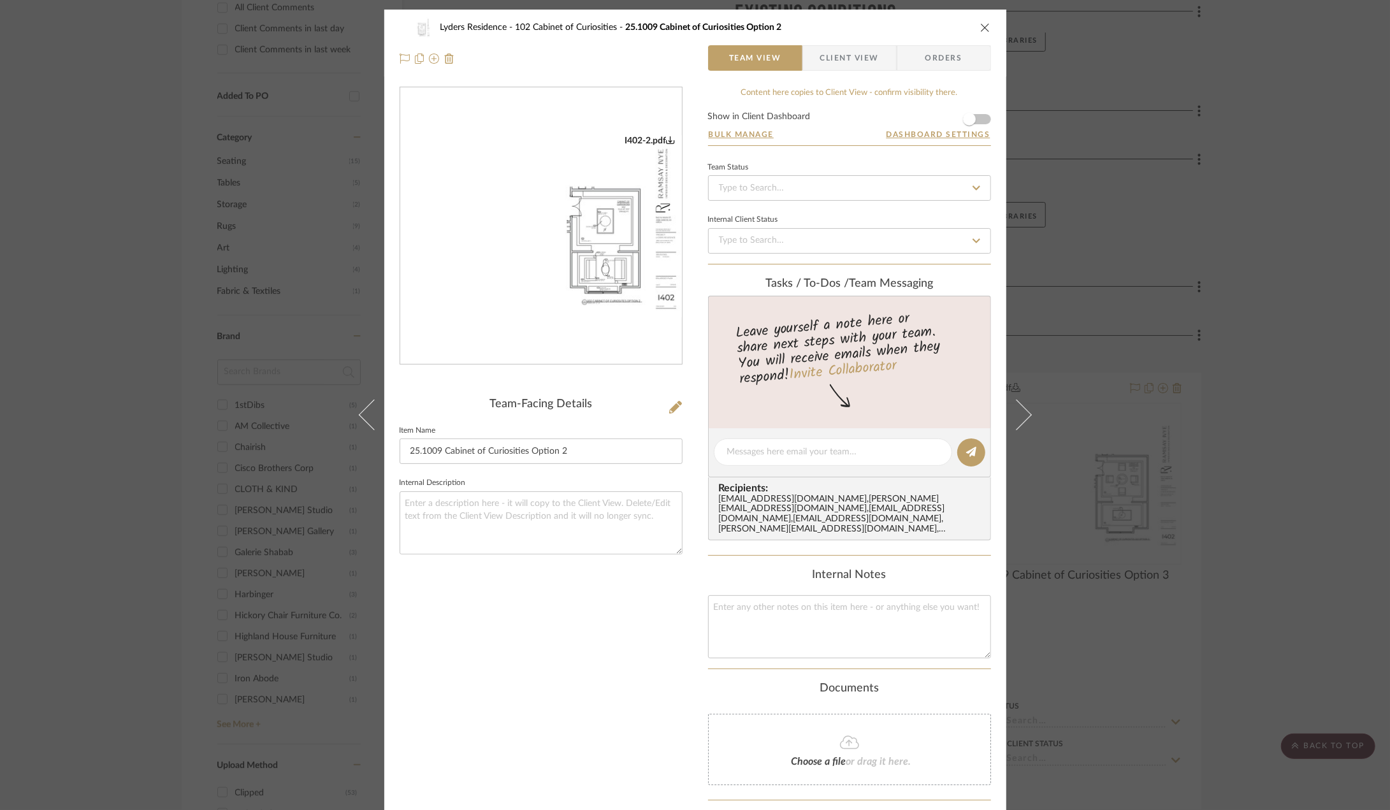
click at [574, 268] on img "0" at bounding box center [541, 226] width 282 height 182
click at [980, 27] on icon "close" at bounding box center [985, 27] width 10 height 10
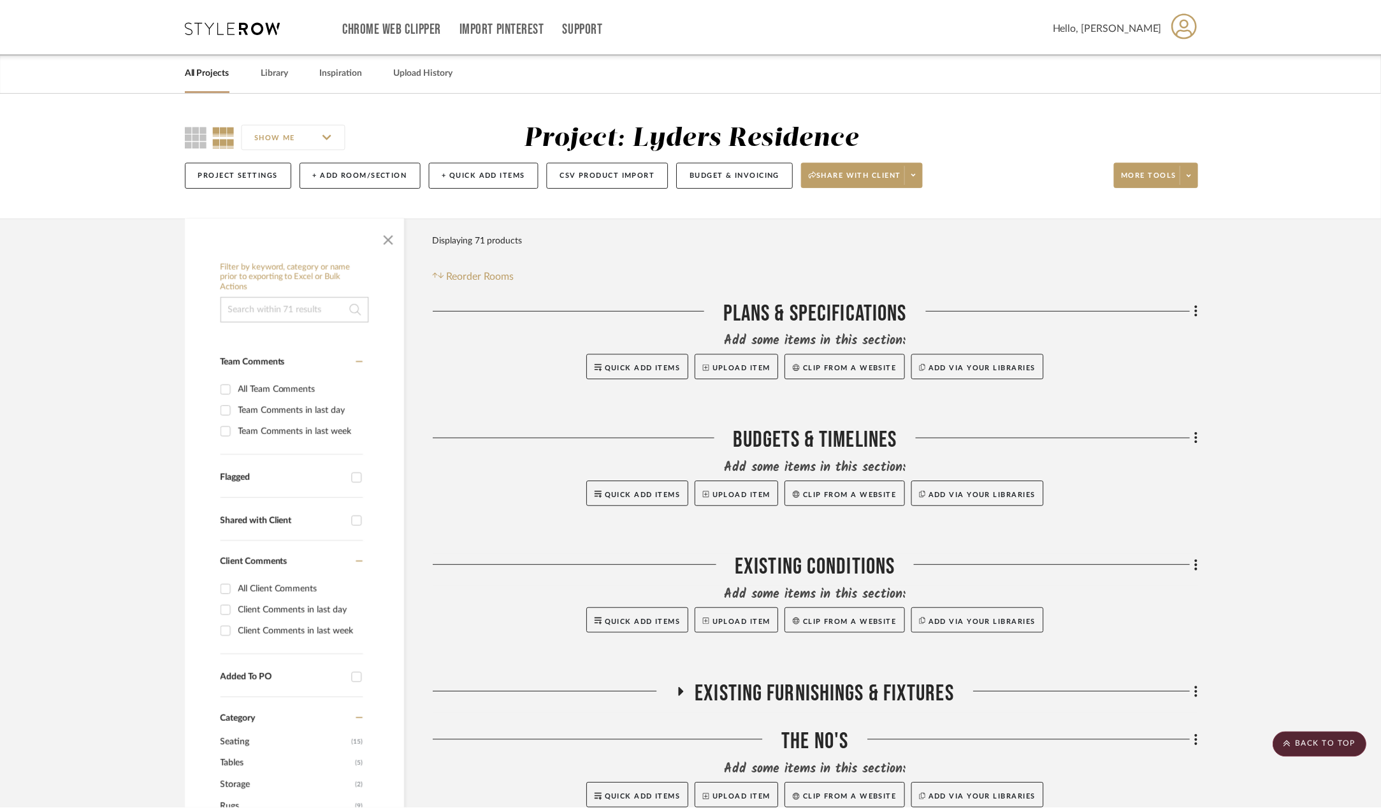
scroll to position [583, 0]
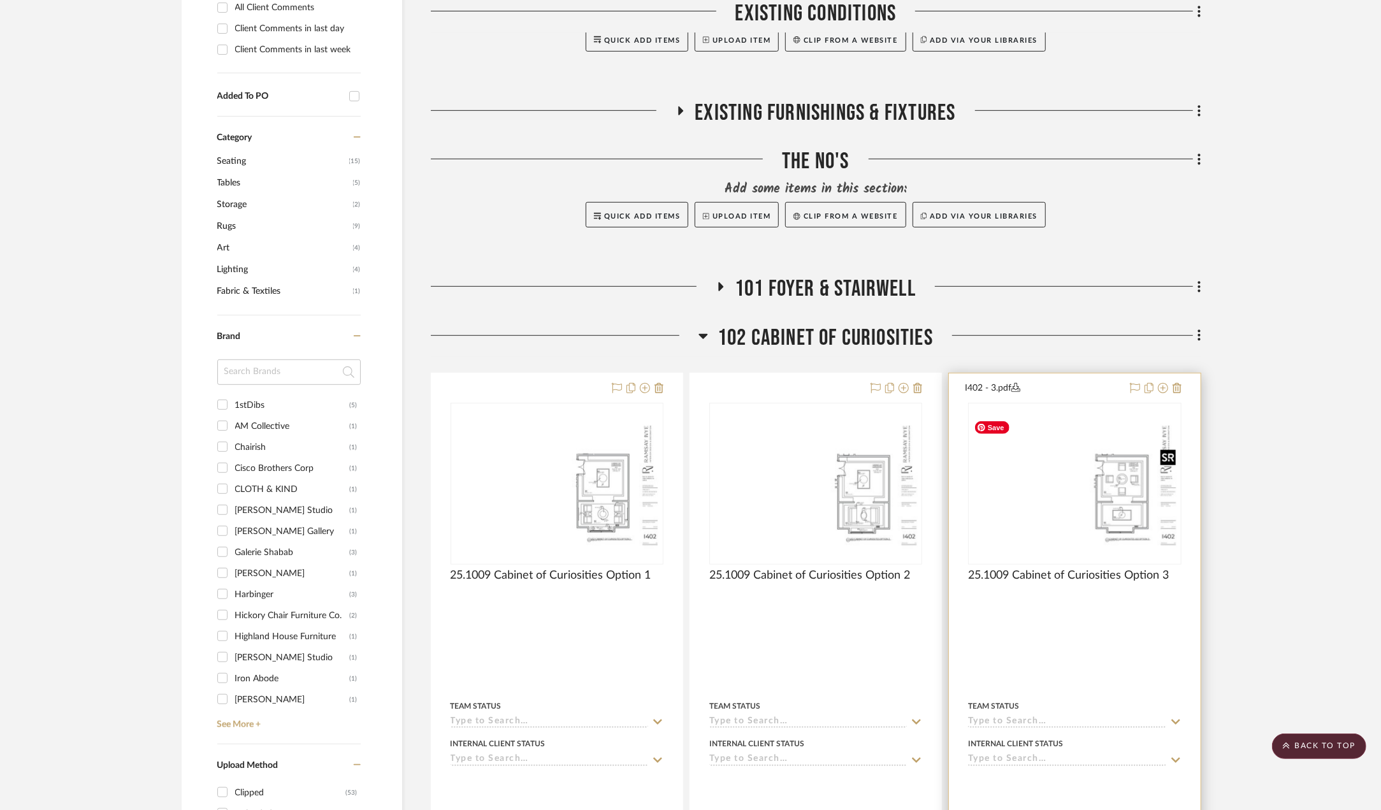
click at [1105, 494] on img "0" at bounding box center [1074, 484] width 210 height 136
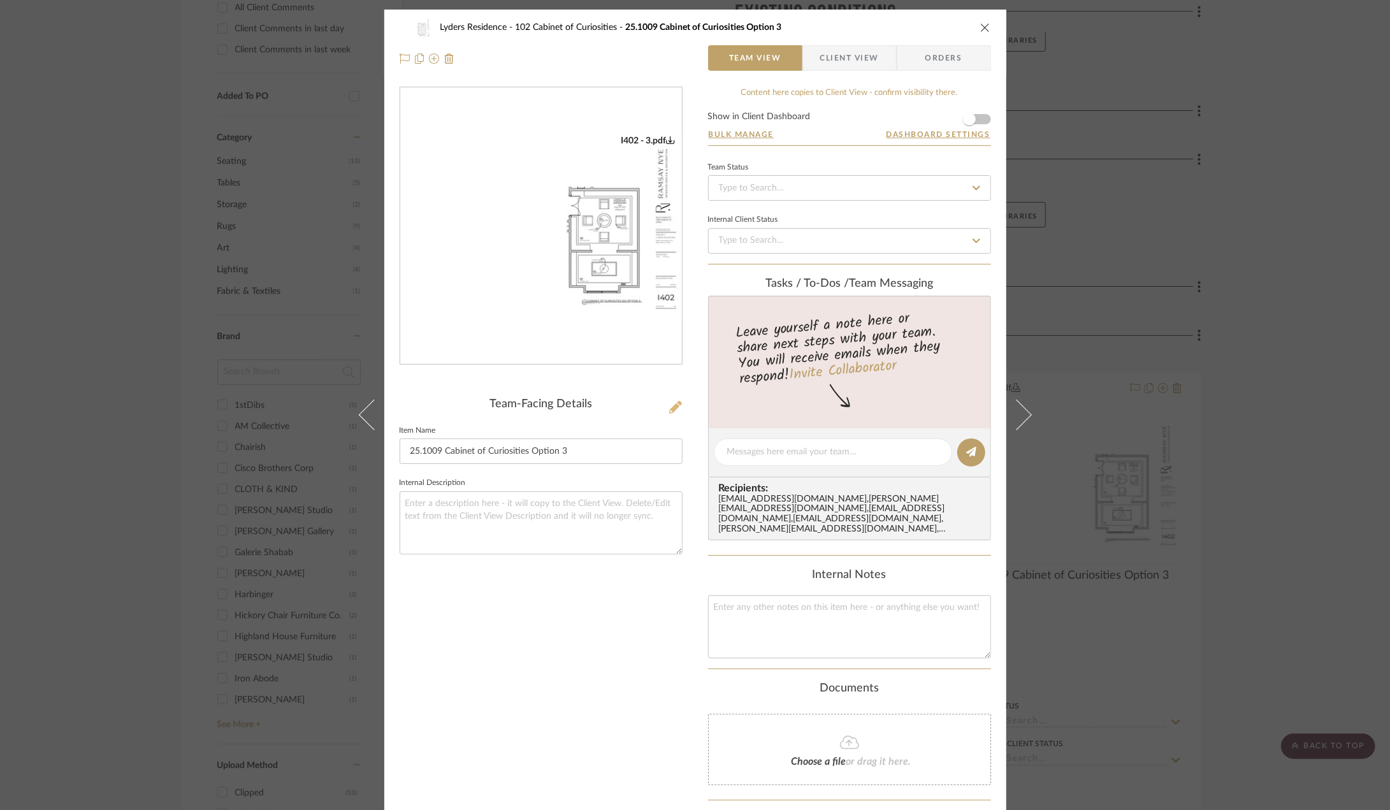
click at [669, 403] on icon at bounding box center [675, 407] width 13 height 13
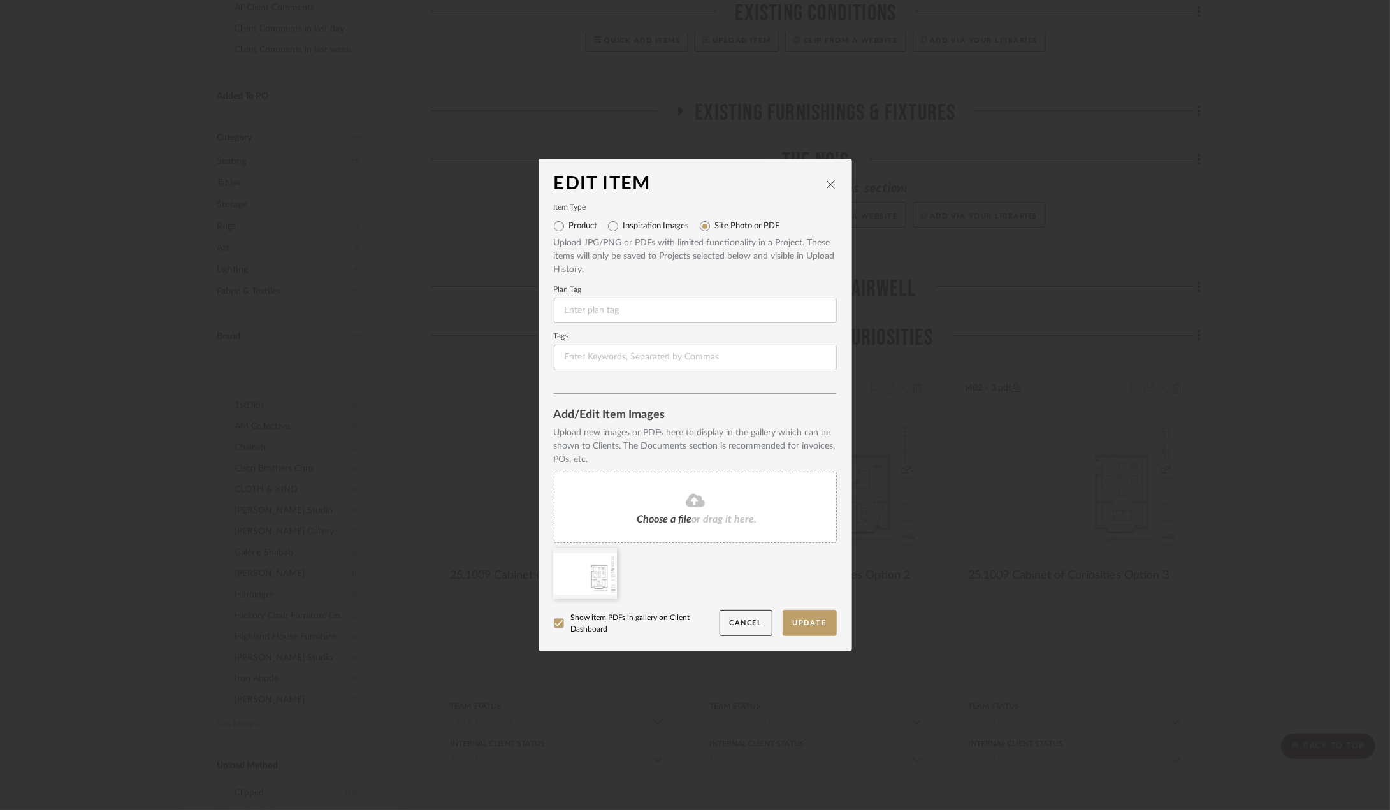
click at [658, 513] on div "Choose a file or drag it here." at bounding box center [695, 507] width 283 height 71
click at [606, 558] on icon at bounding box center [607, 556] width 9 height 10
click at [817, 623] on button "Update" at bounding box center [810, 623] width 54 height 26
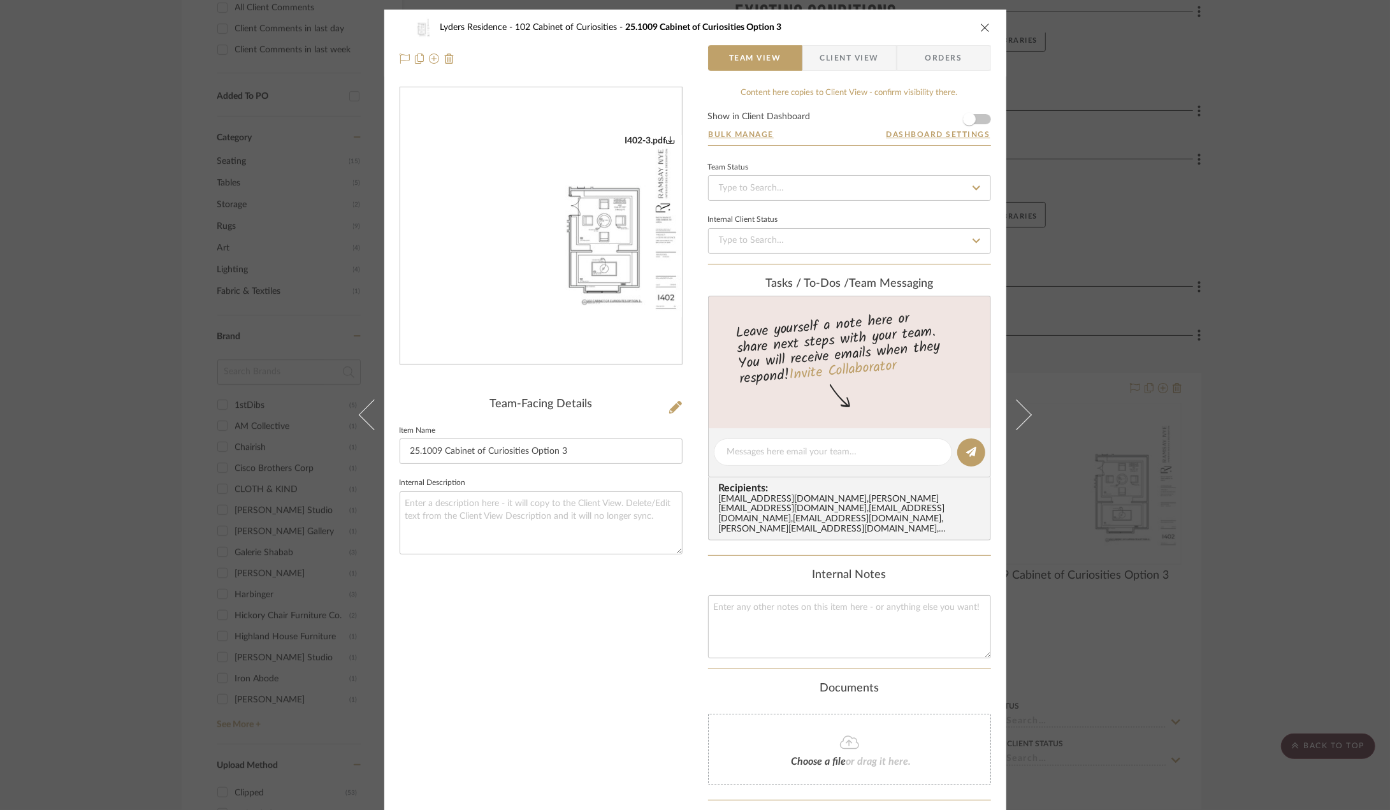
click at [588, 267] on img "0" at bounding box center [541, 226] width 282 height 182
click at [980, 24] on icon "close" at bounding box center [985, 27] width 10 height 10
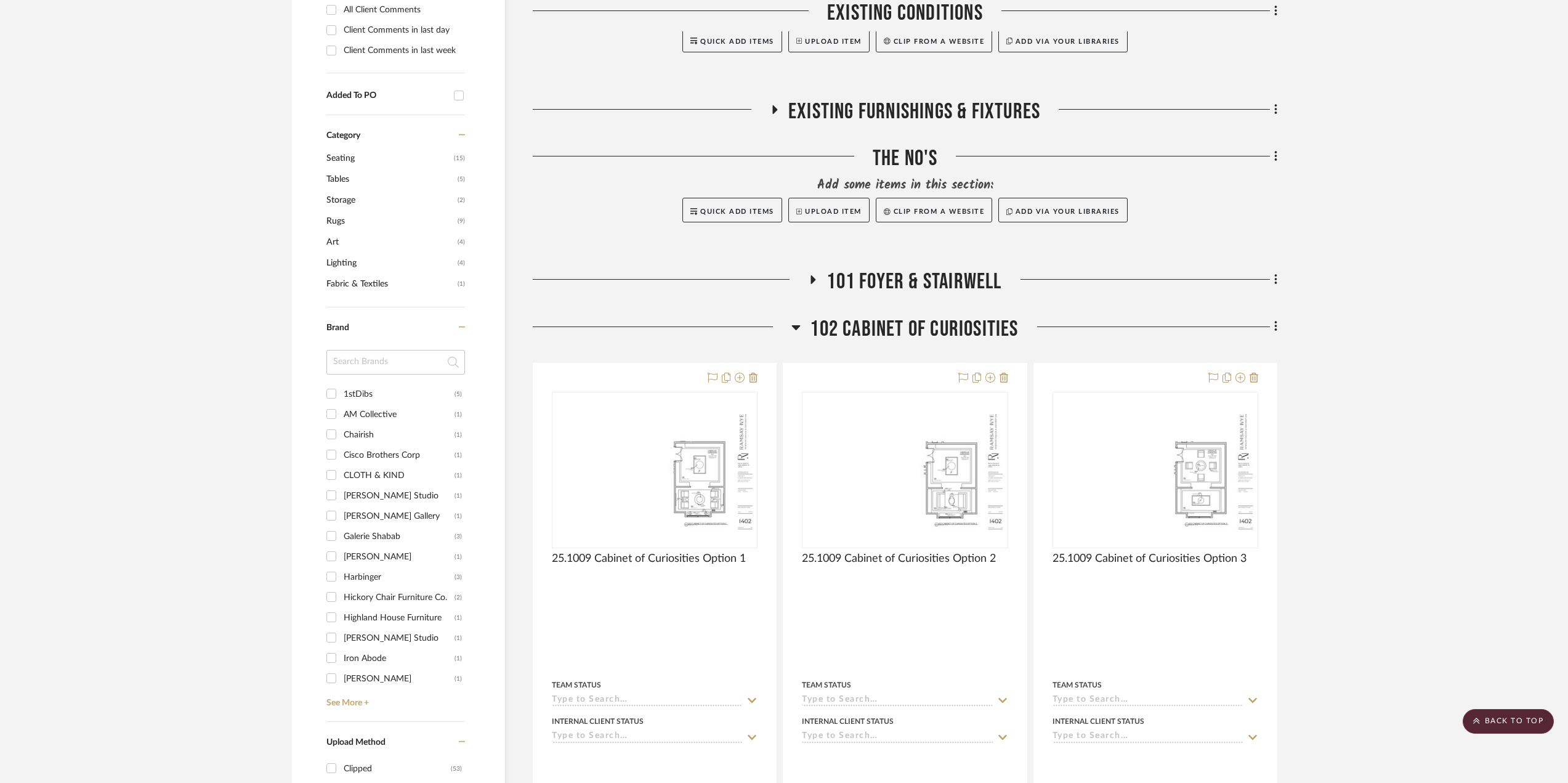
scroll to position [564, 0]
click at [910, 331] on span "102 Cabinet of Curiosities" at bounding box center [913, 326] width 208 height 26
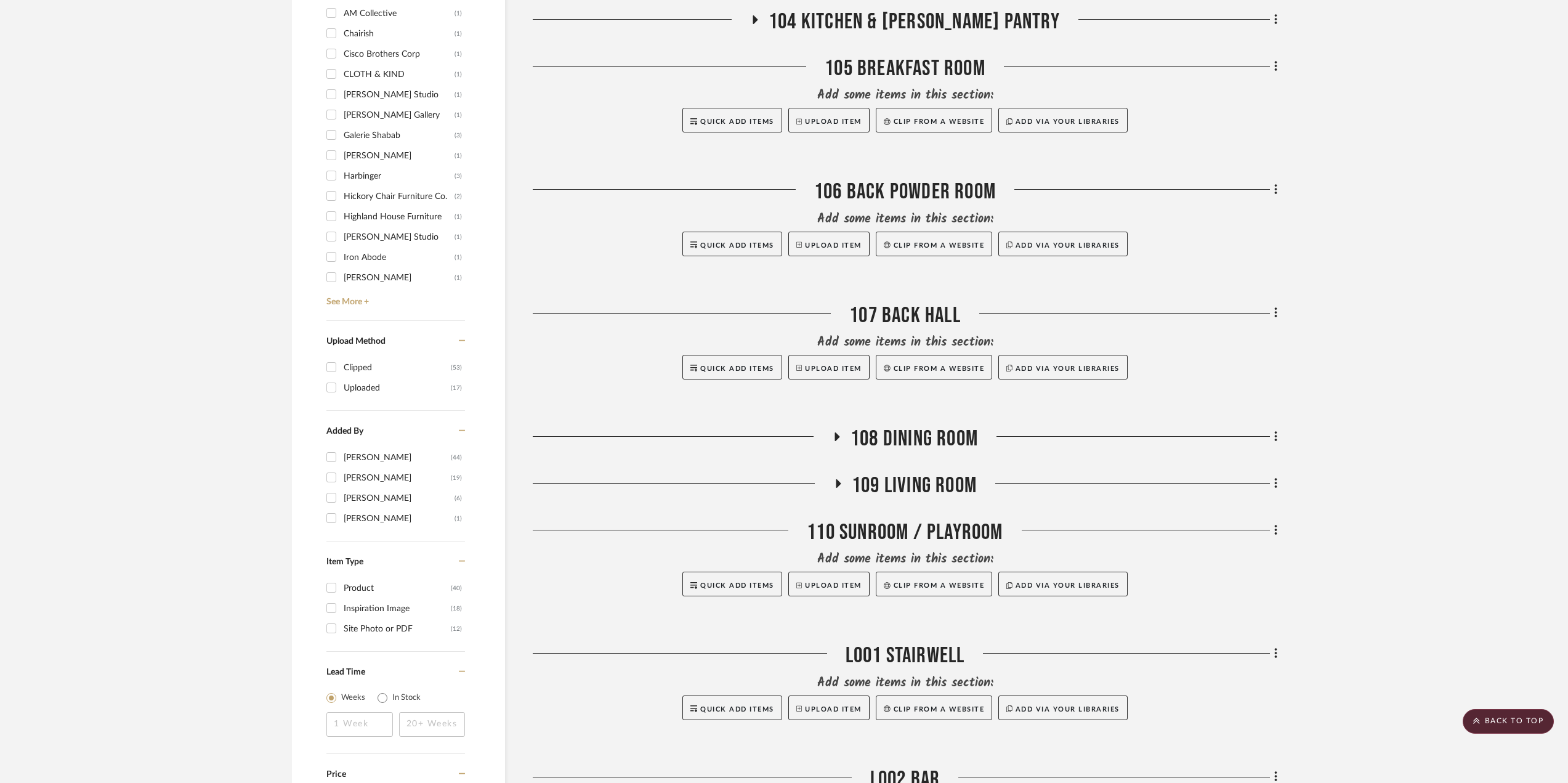
scroll to position [995, 0]
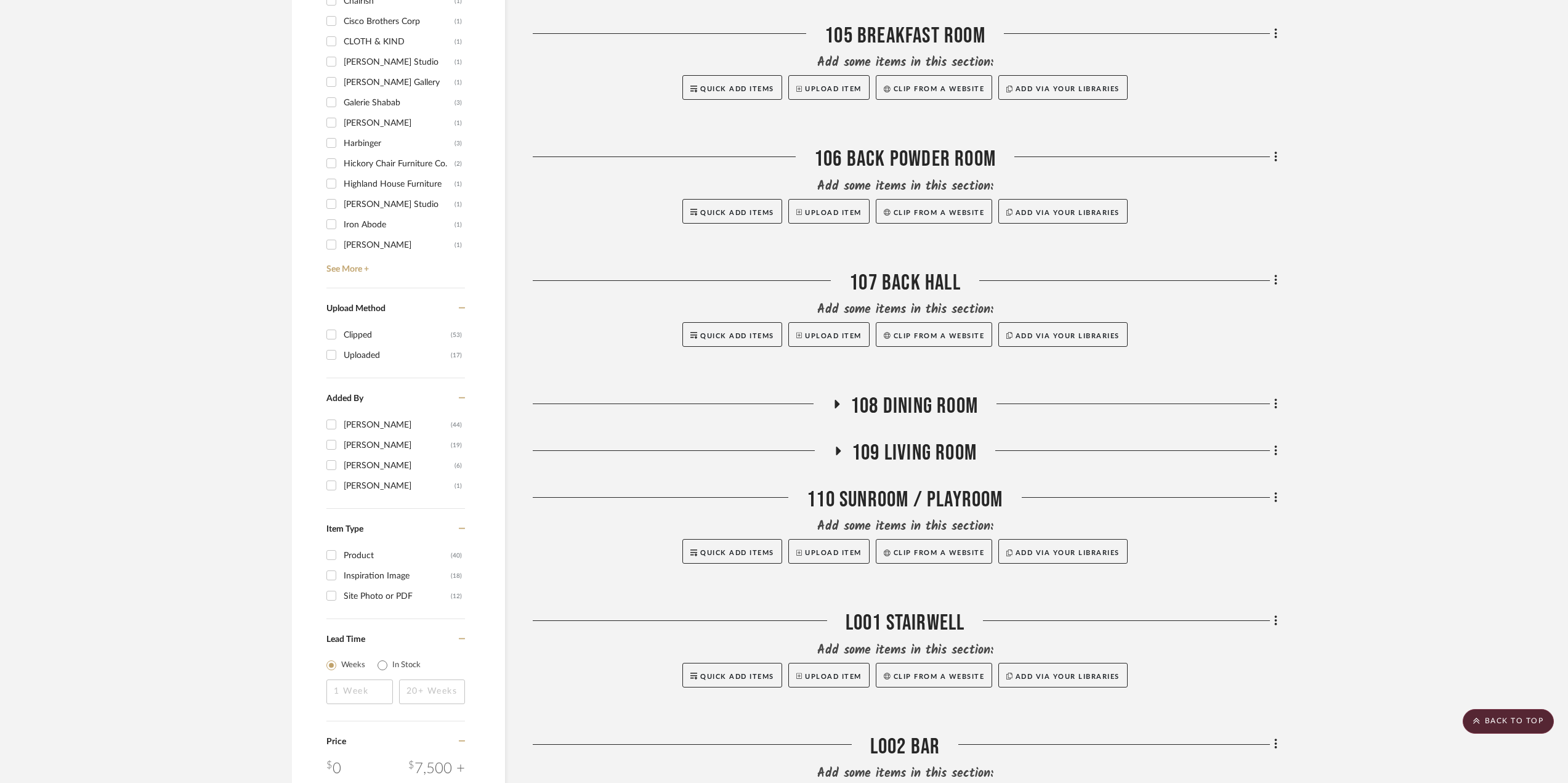
click at [898, 450] on span "109 Living Room" at bounding box center [914, 452] width 125 height 26
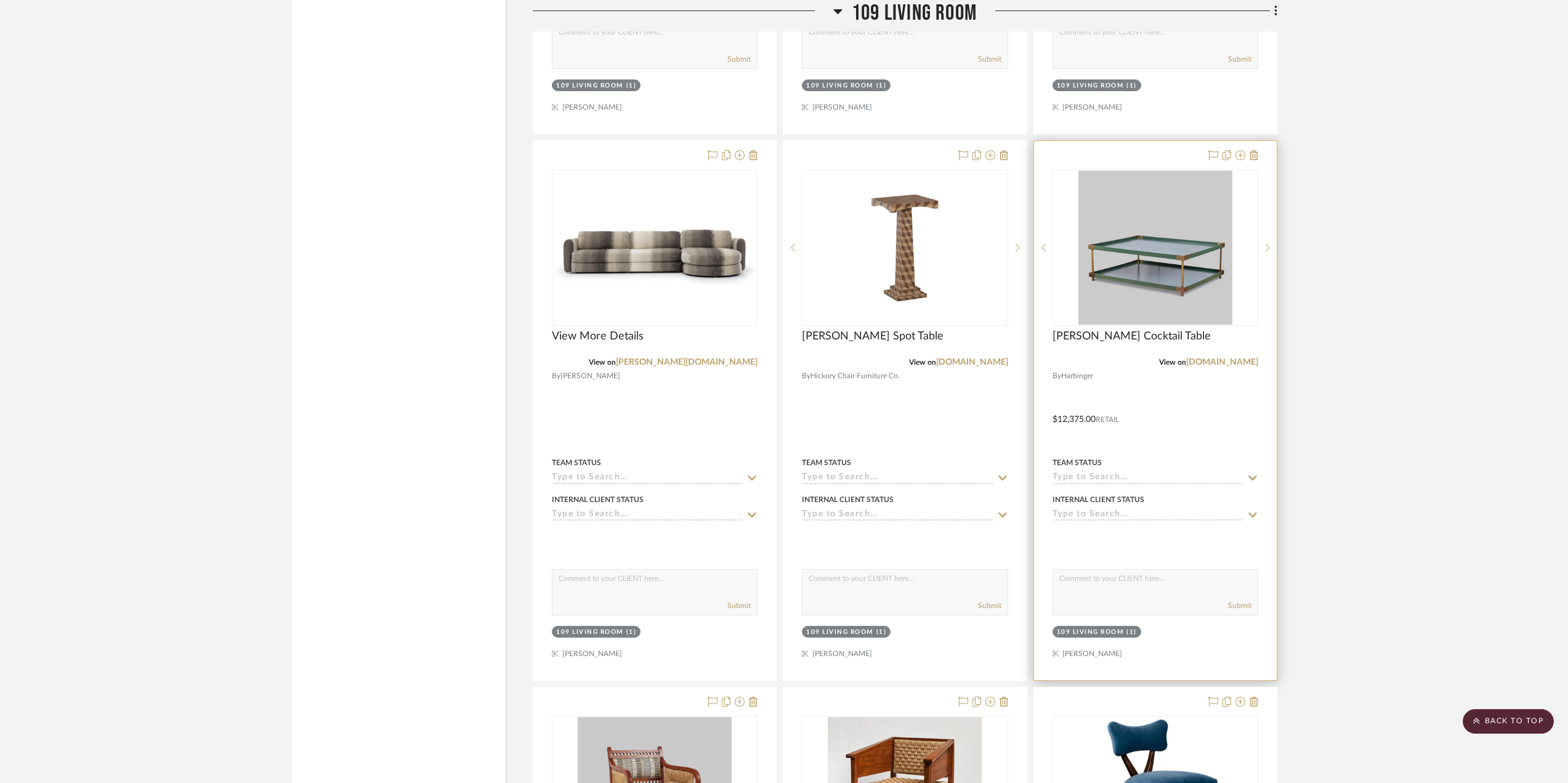
scroll to position [2535, 0]
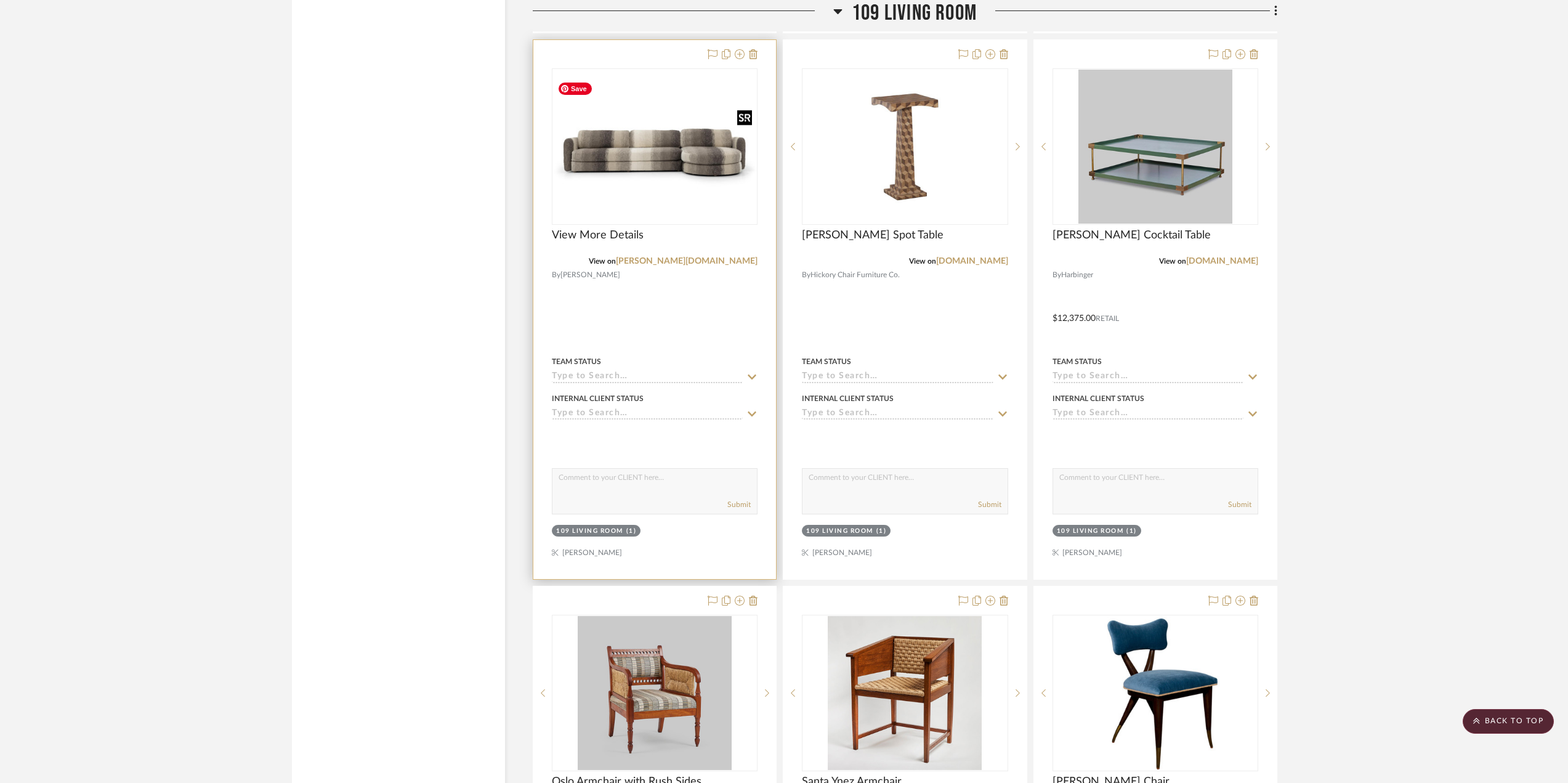
click at [701, 193] on div at bounding box center [654, 147] width 206 height 157
click at [719, 183] on img "0" at bounding box center [654, 146] width 203 height 140
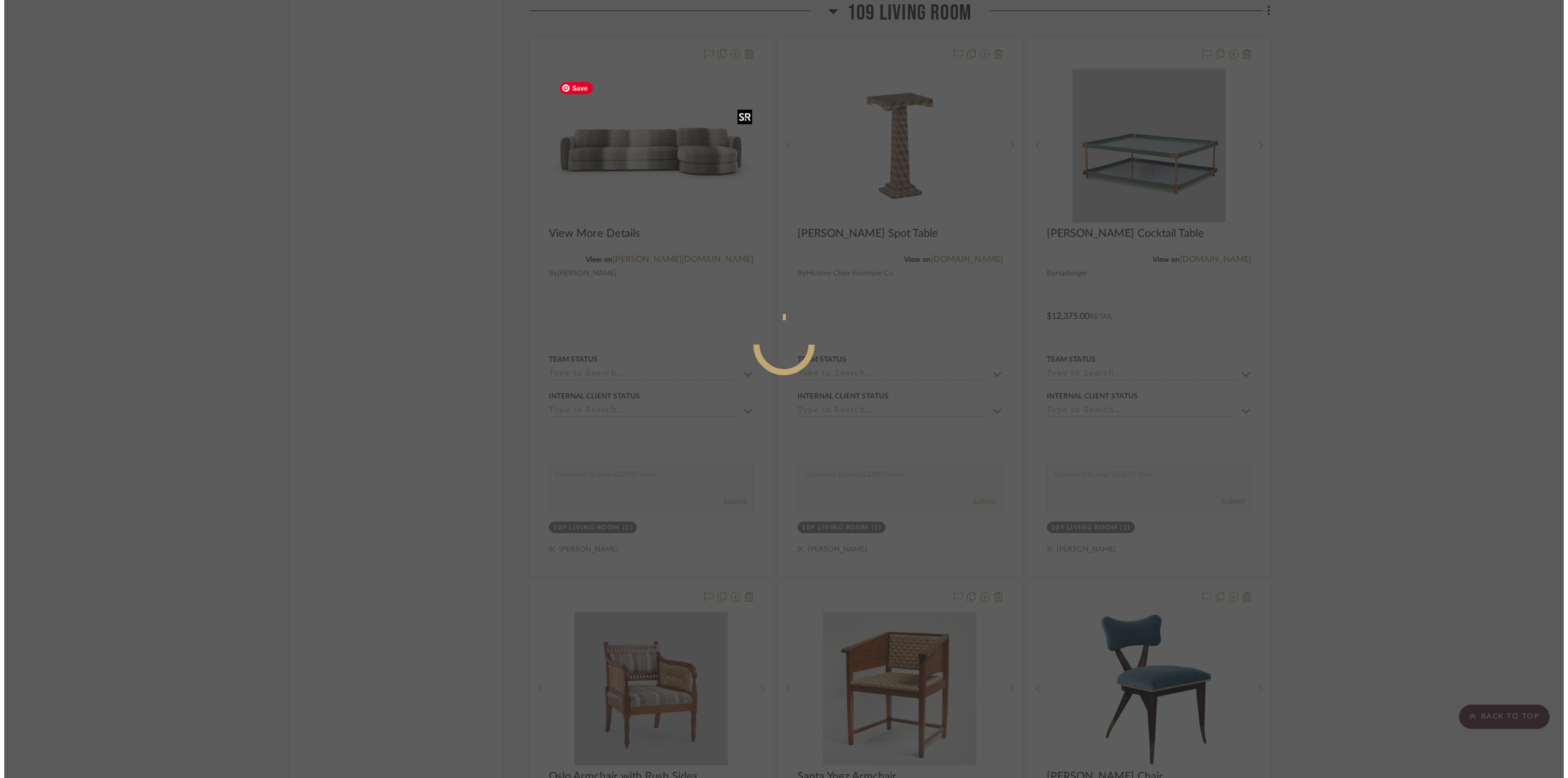
scroll to position [0, 0]
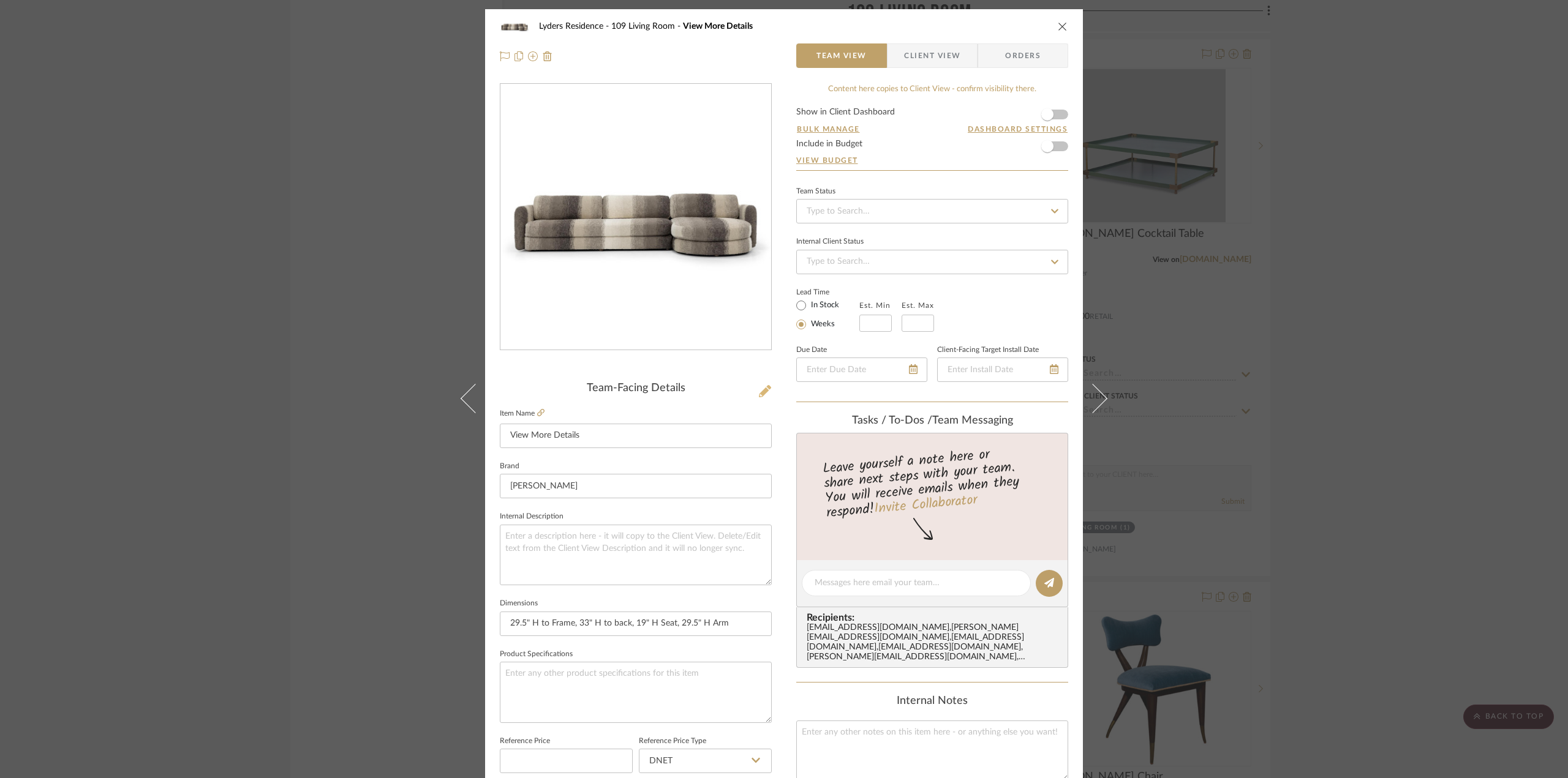
click at [766, 386] on icon at bounding box center [765, 391] width 12 height 12
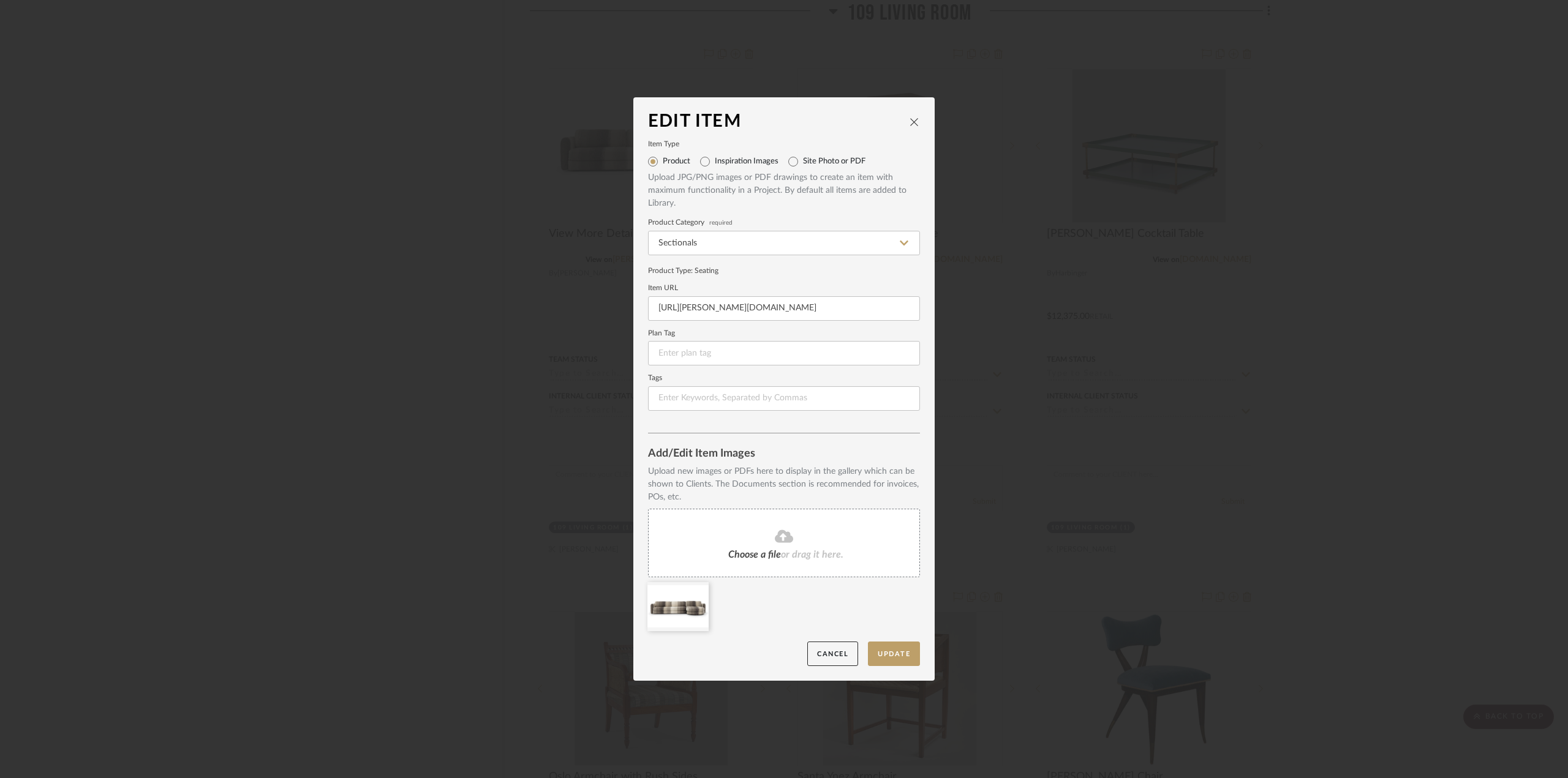
click at [820, 538] on fa-icon at bounding box center [784, 537] width 111 height 16
click at [894, 659] on button "Update" at bounding box center [894, 654] width 52 height 25
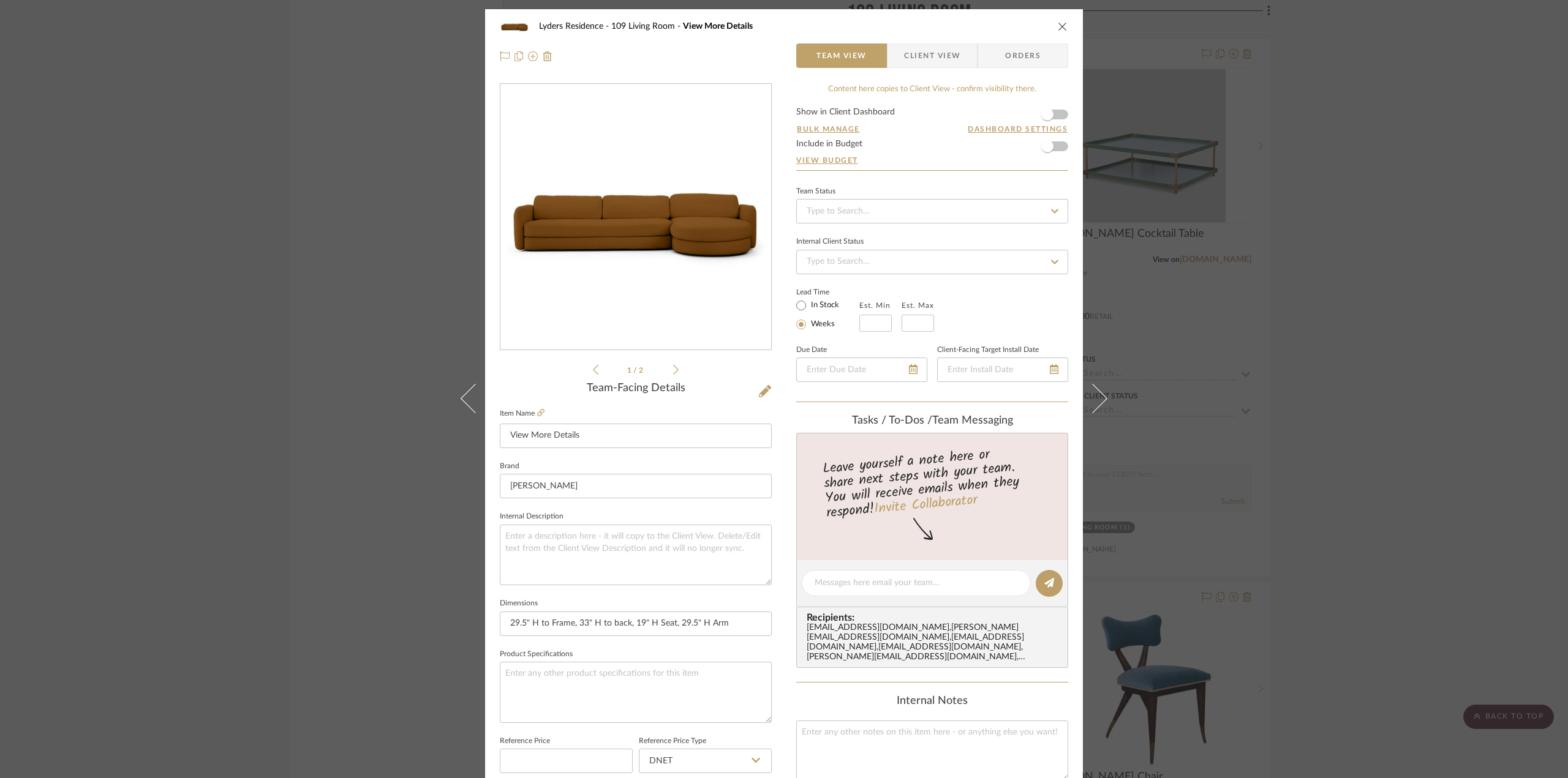
click at [1062, 25] on icon "close" at bounding box center [1063, 26] width 10 height 10
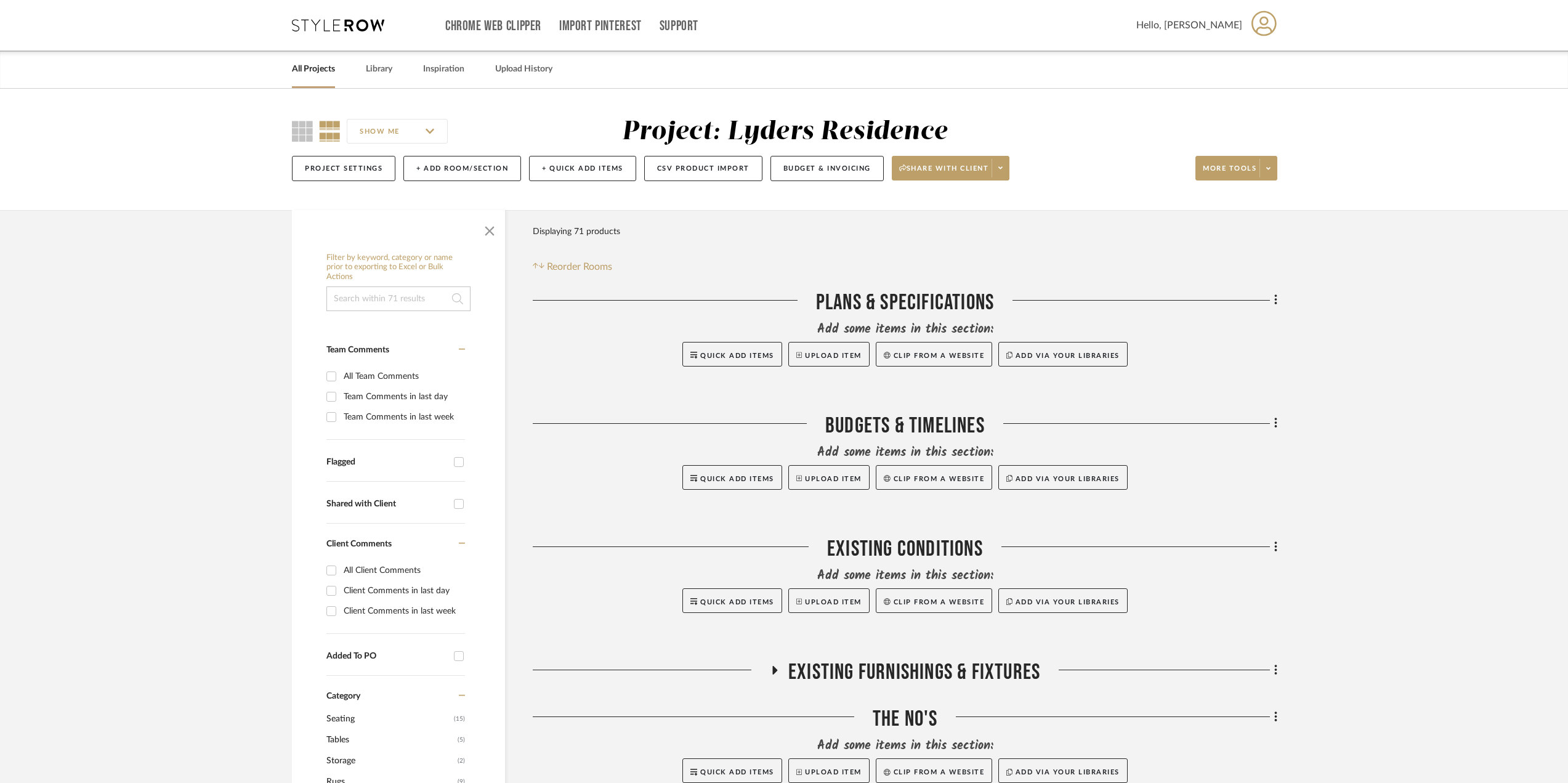
click at [319, 74] on link "All Projects" at bounding box center [313, 69] width 43 height 16
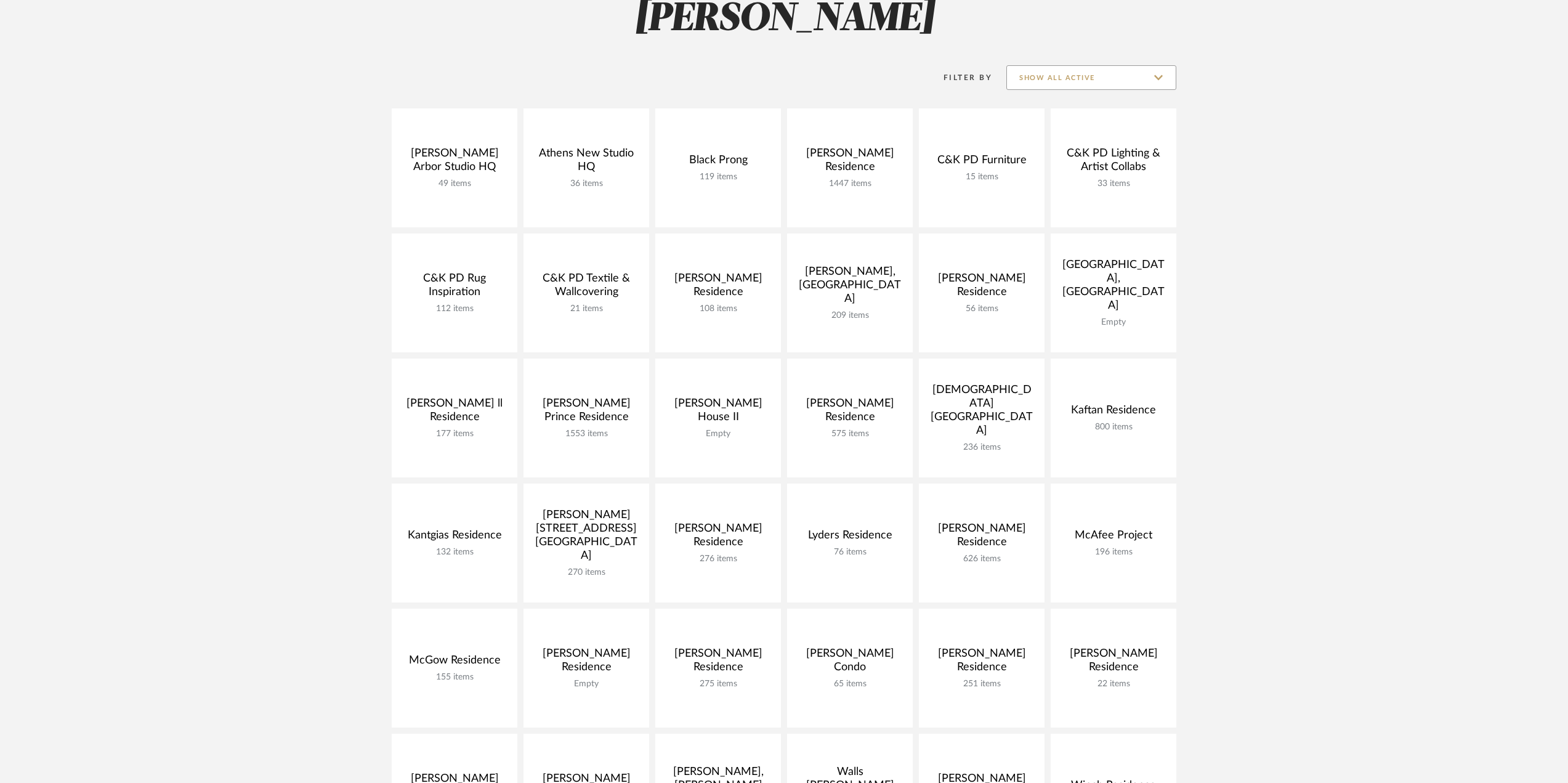
click at [1074, 82] on input "Show All Active" at bounding box center [1091, 77] width 170 height 24
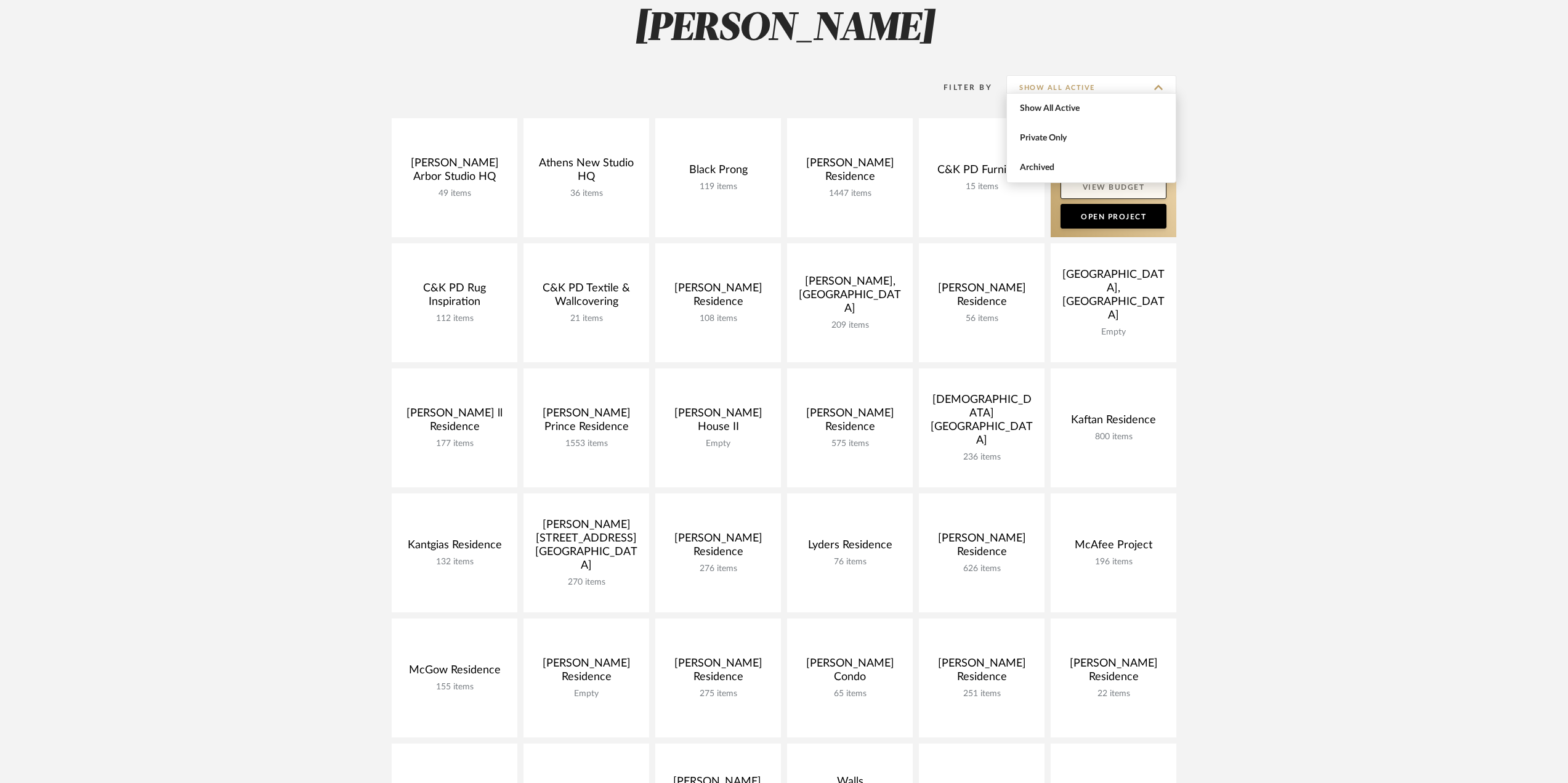
scroll to position [62, 0]
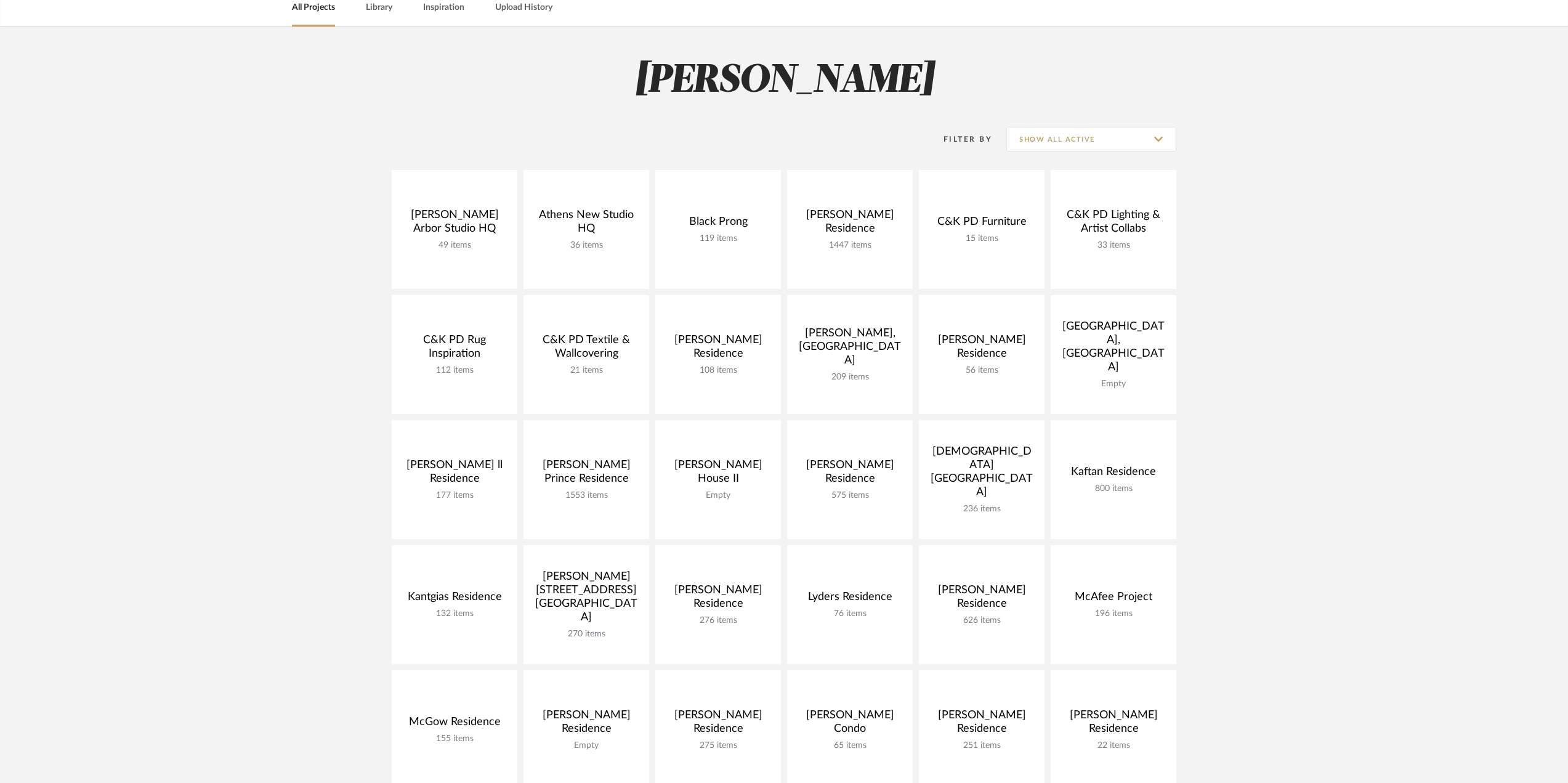
click at [1048, 123] on div "Filter By Show All Active" at bounding box center [784, 139] width 784 height 61
click at [1041, 142] on input "Show All Active" at bounding box center [1091, 138] width 170 height 24
click at [1043, 230] on span "Archived" at bounding box center [1093, 229] width 146 height 11
type input "Archived"
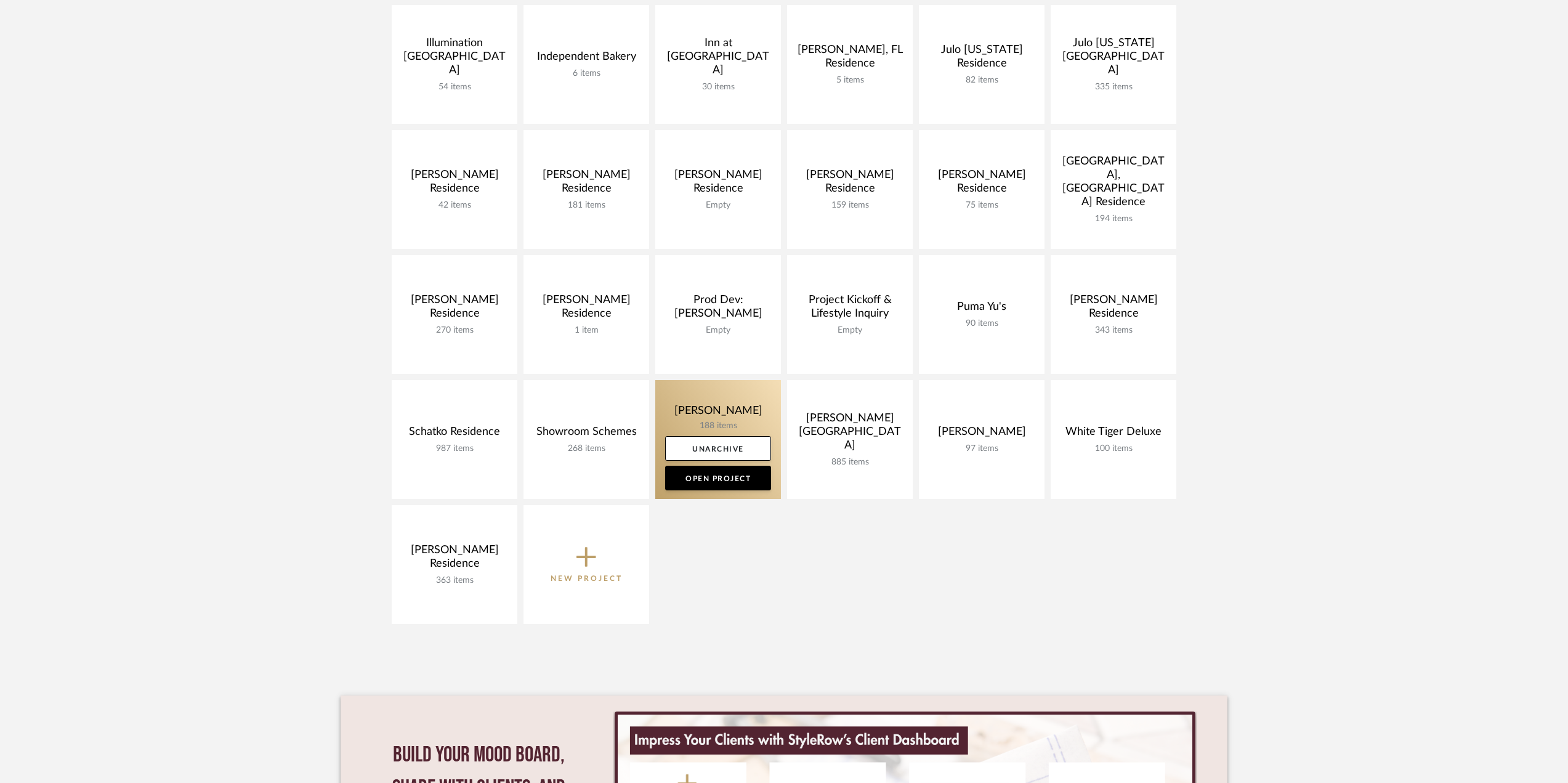
scroll to position [986, 0]
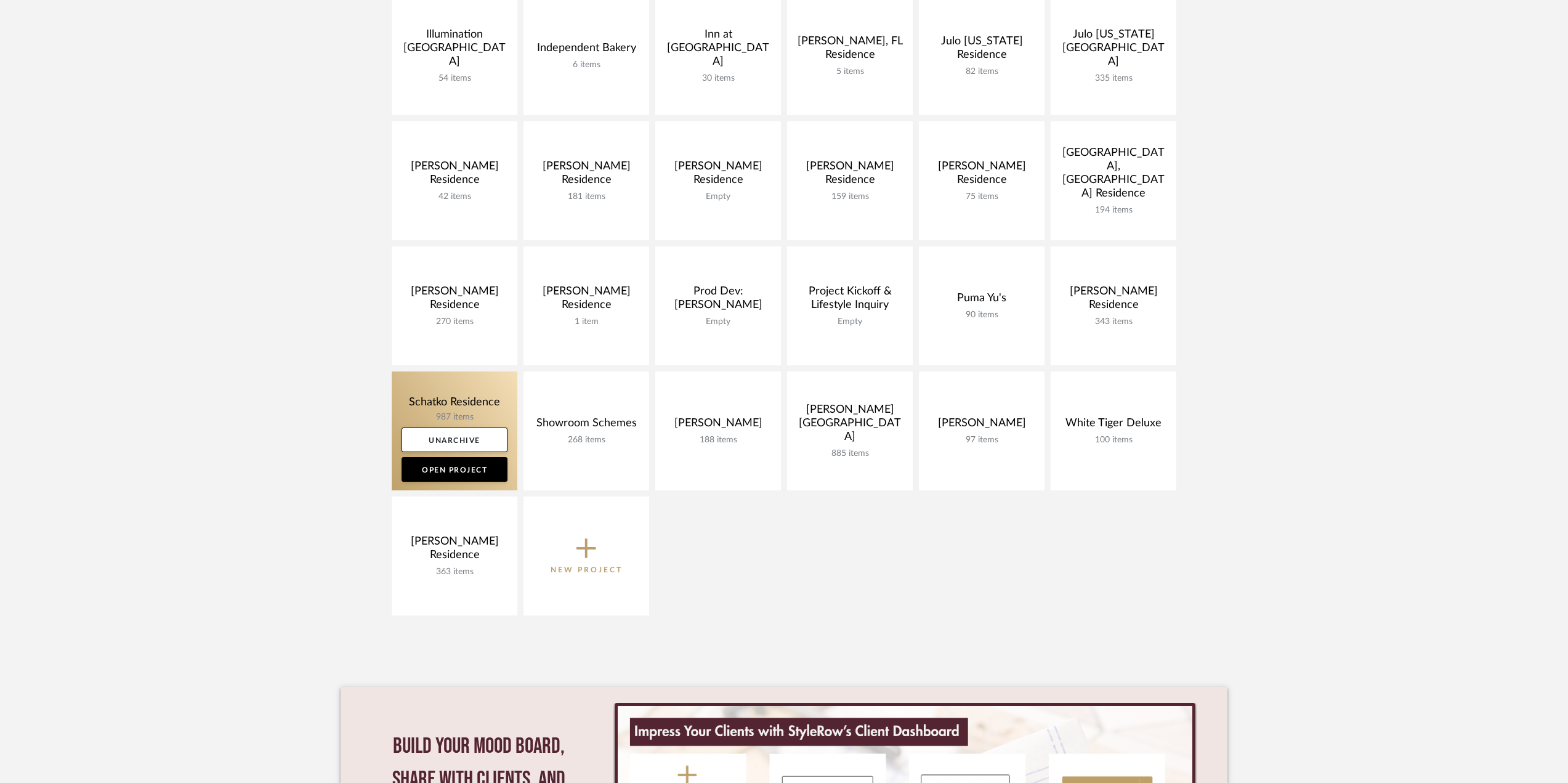
click at [432, 403] on link at bounding box center [454, 430] width 126 height 119
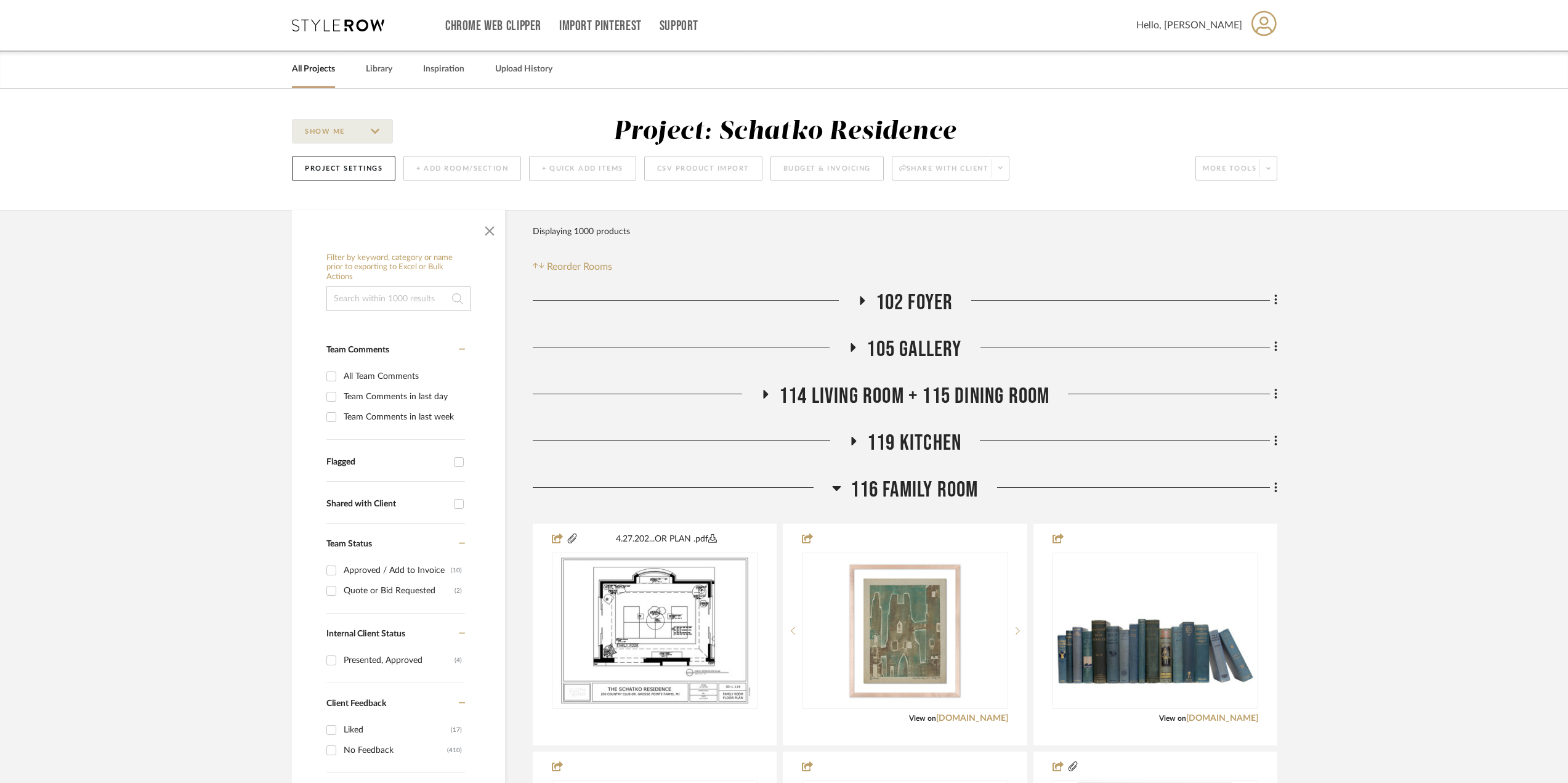
click at [884, 484] on span "116 Family Room" at bounding box center [914, 489] width 128 height 26
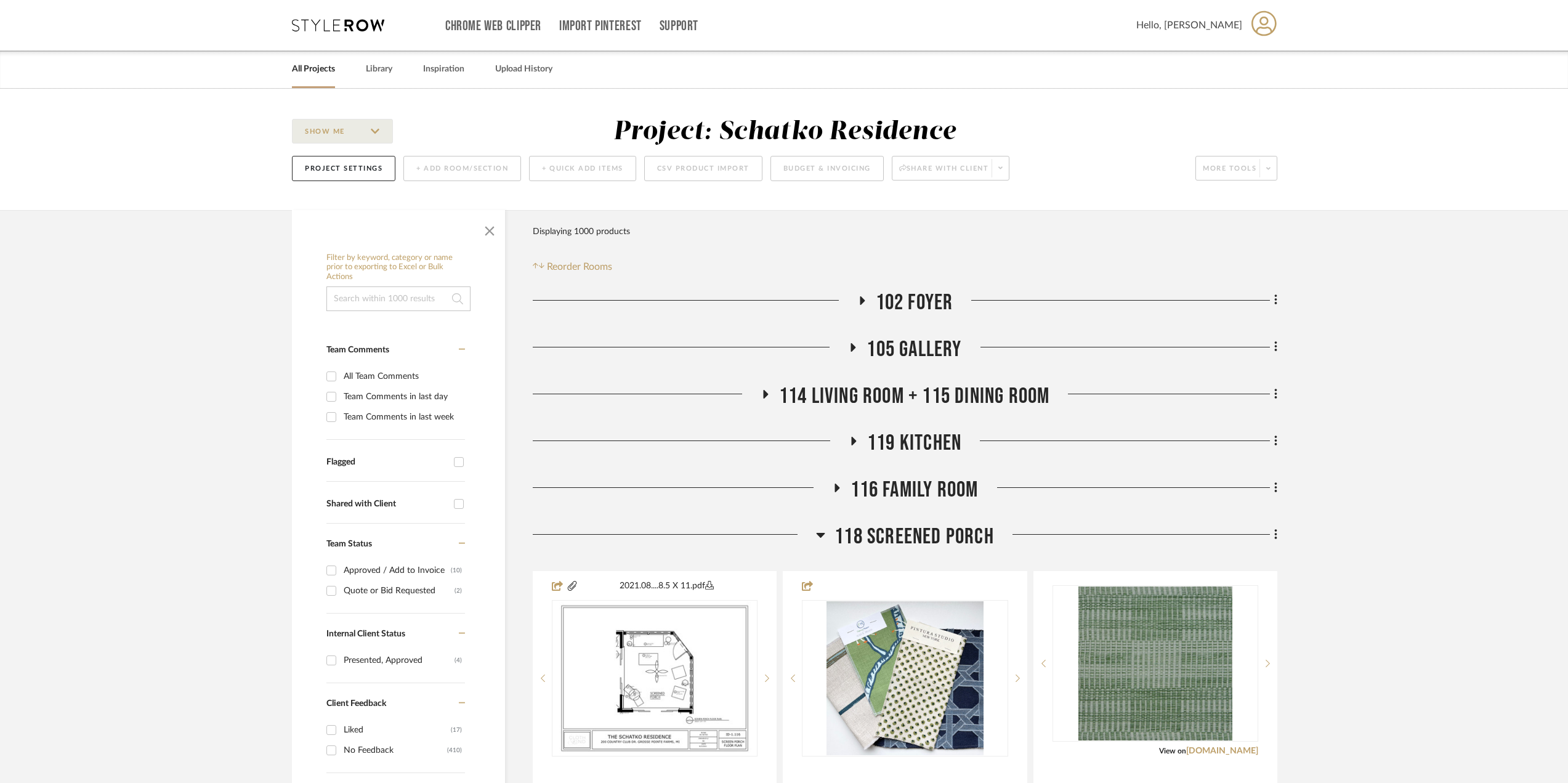
click at [884, 484] on span "116 Family Room" at bounding box center [914, 489] width 128 height 26
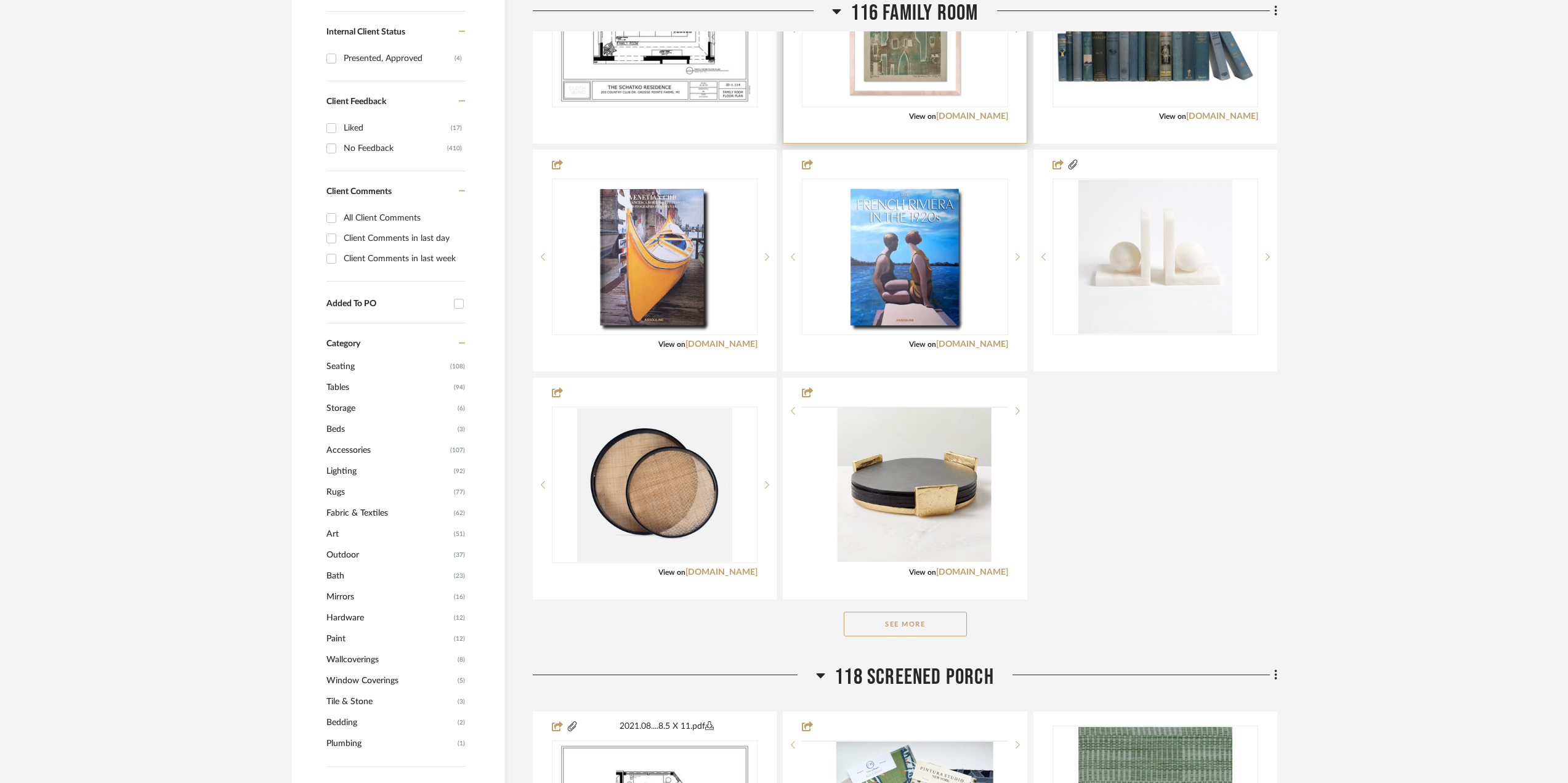
scroll to position [862, 0]
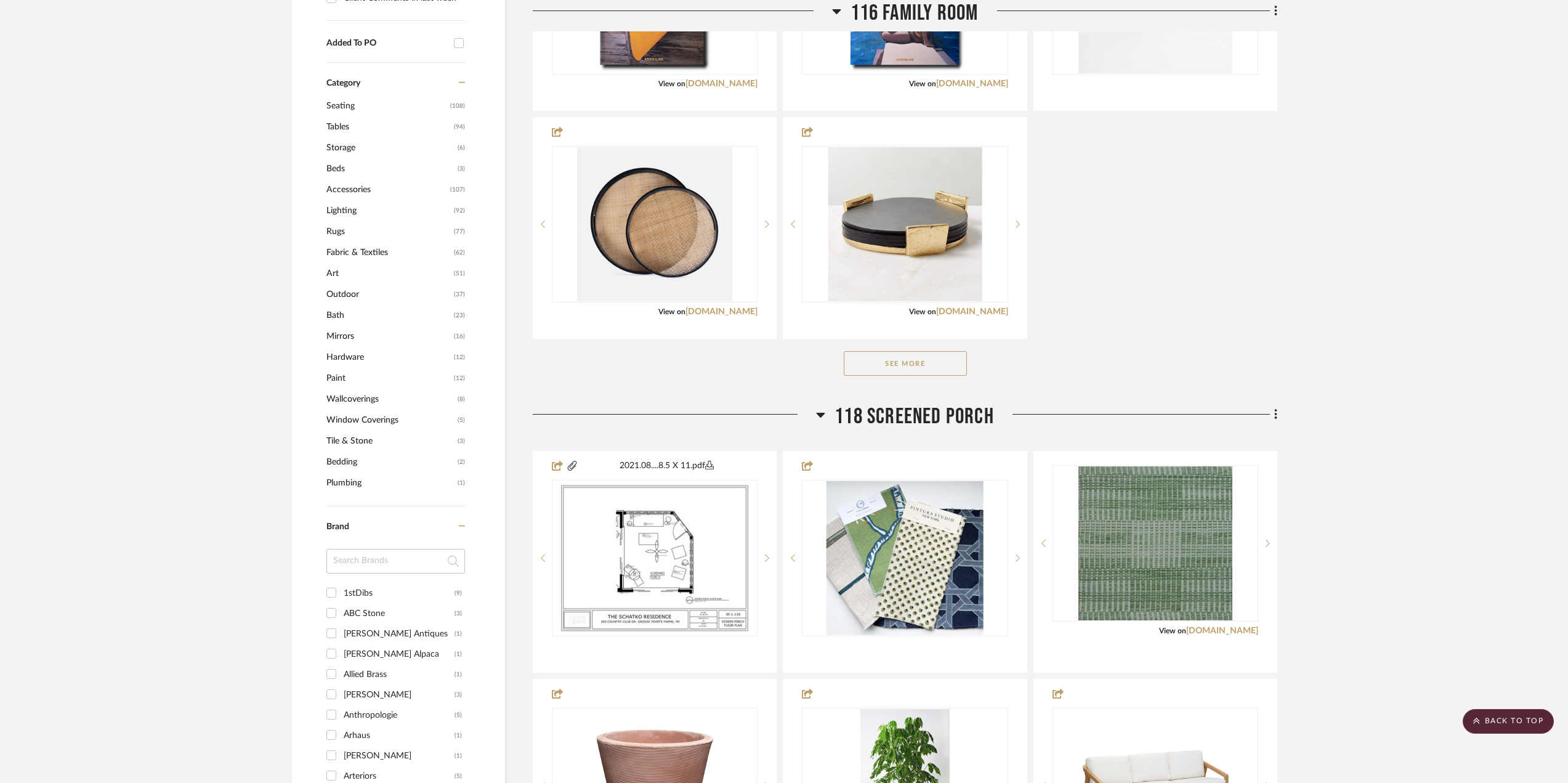
click at [906, 364] on button "See More" at bounding box center [904, 362] width 123 height 24
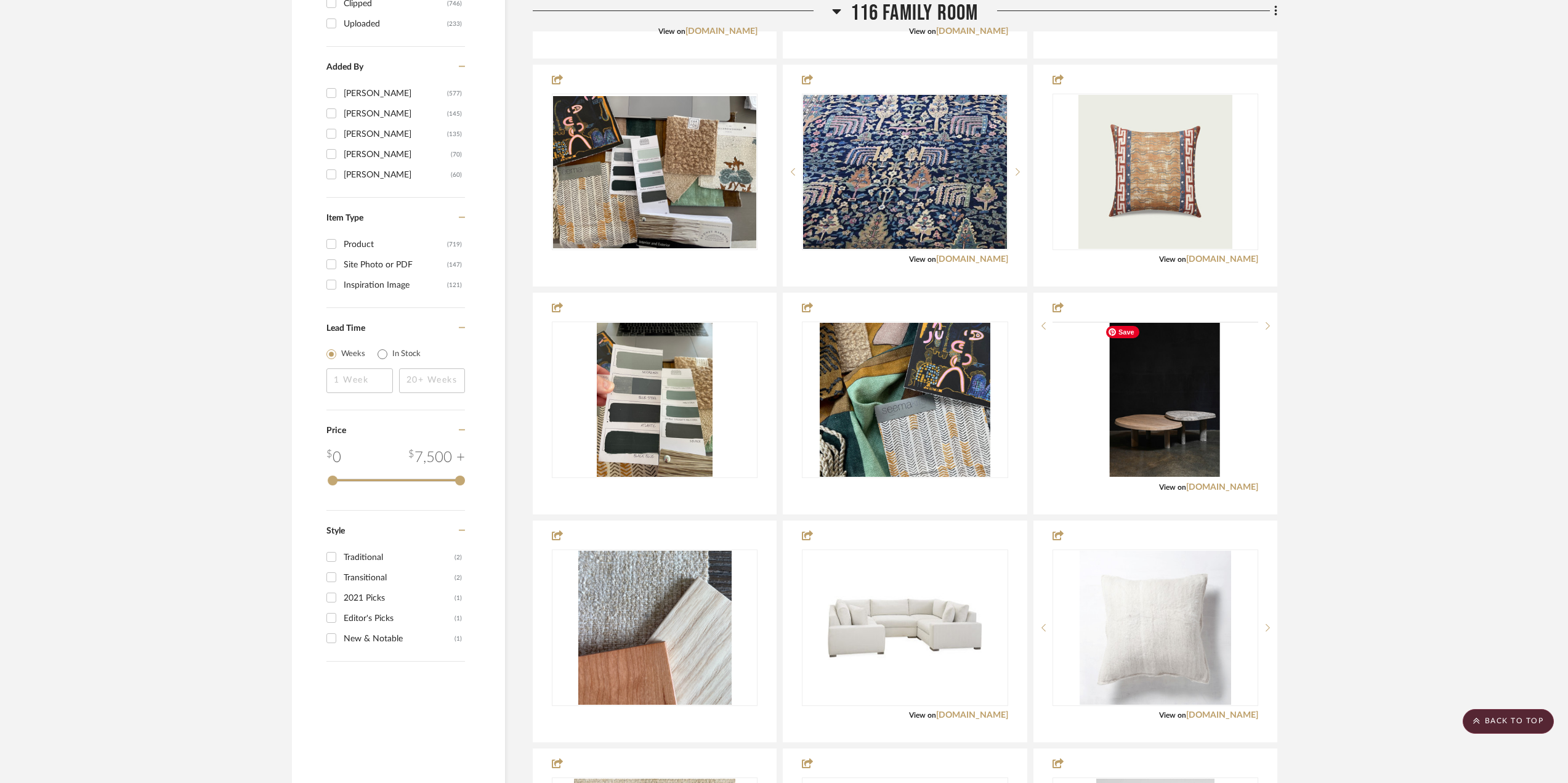
scroll to position [1972, 0]
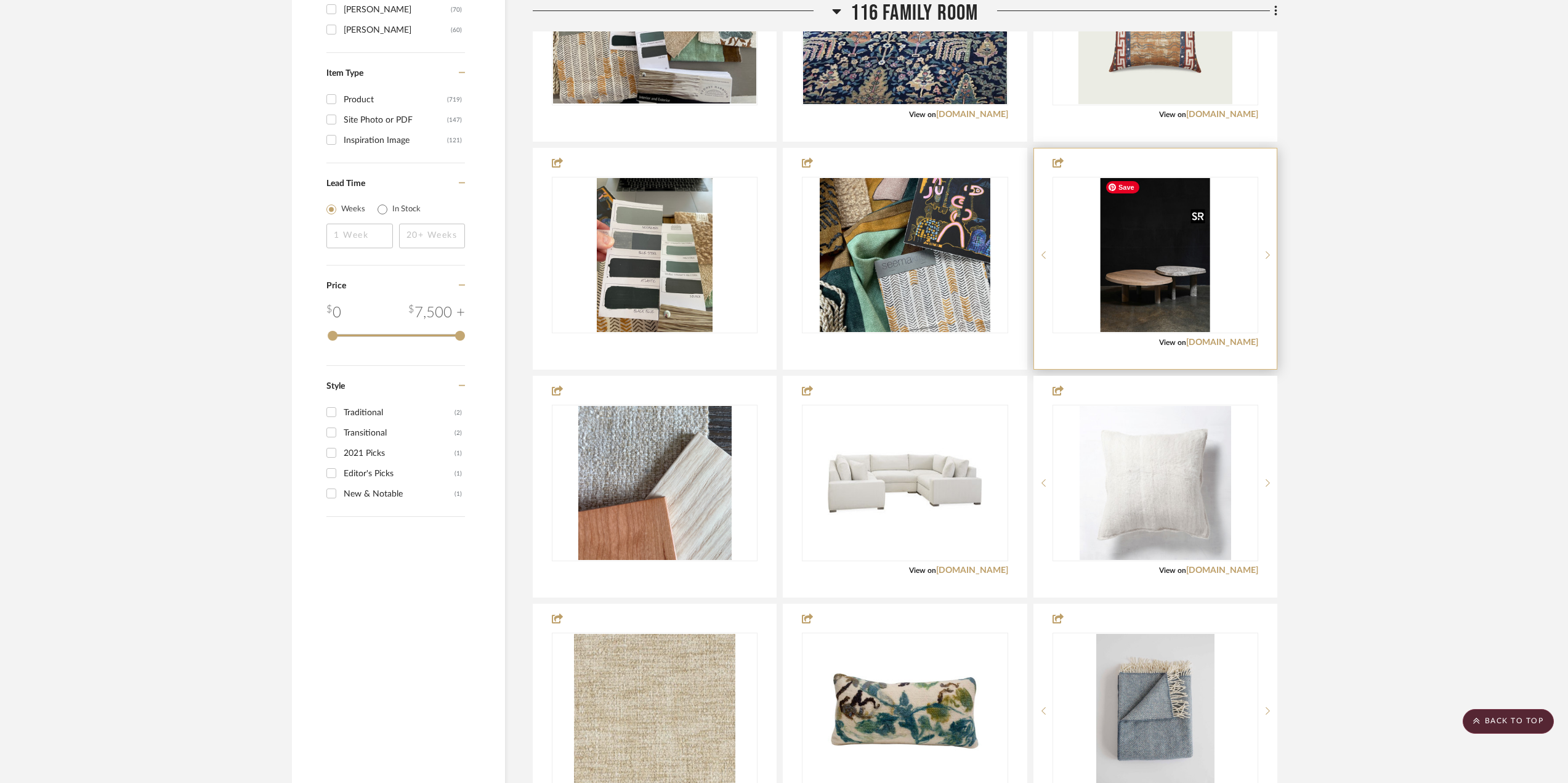
click at [1154, 307] on img "0" at bounding box center [1155, 254] width 110 height 154
click at [1159, 257] on img "0" at bounding box center [1155, 254] width 110 height 154
click at [1209, 340] on link "[DOMAIN_NAME]" at bounding box center [1222, 342] width 72 height 9
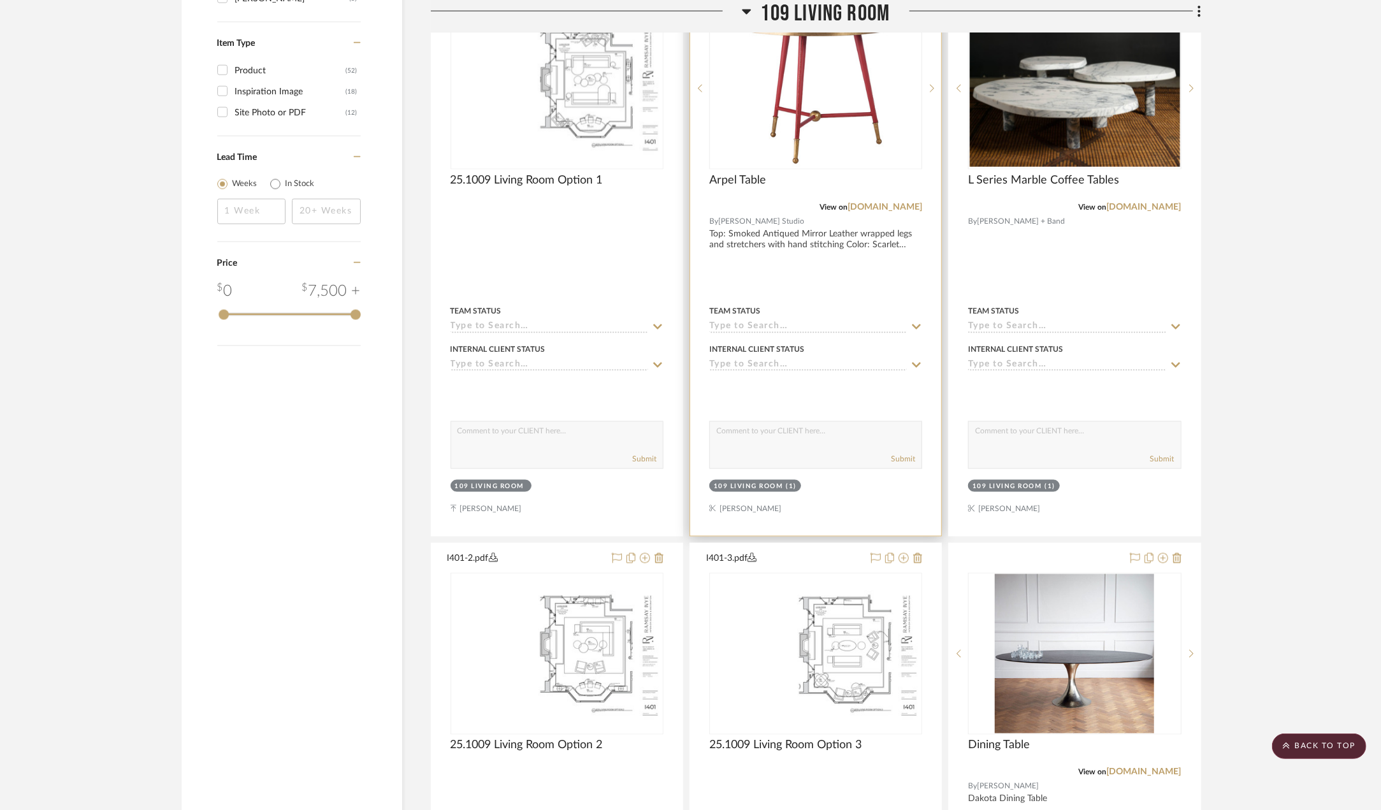
scroll to position [1593, 0]
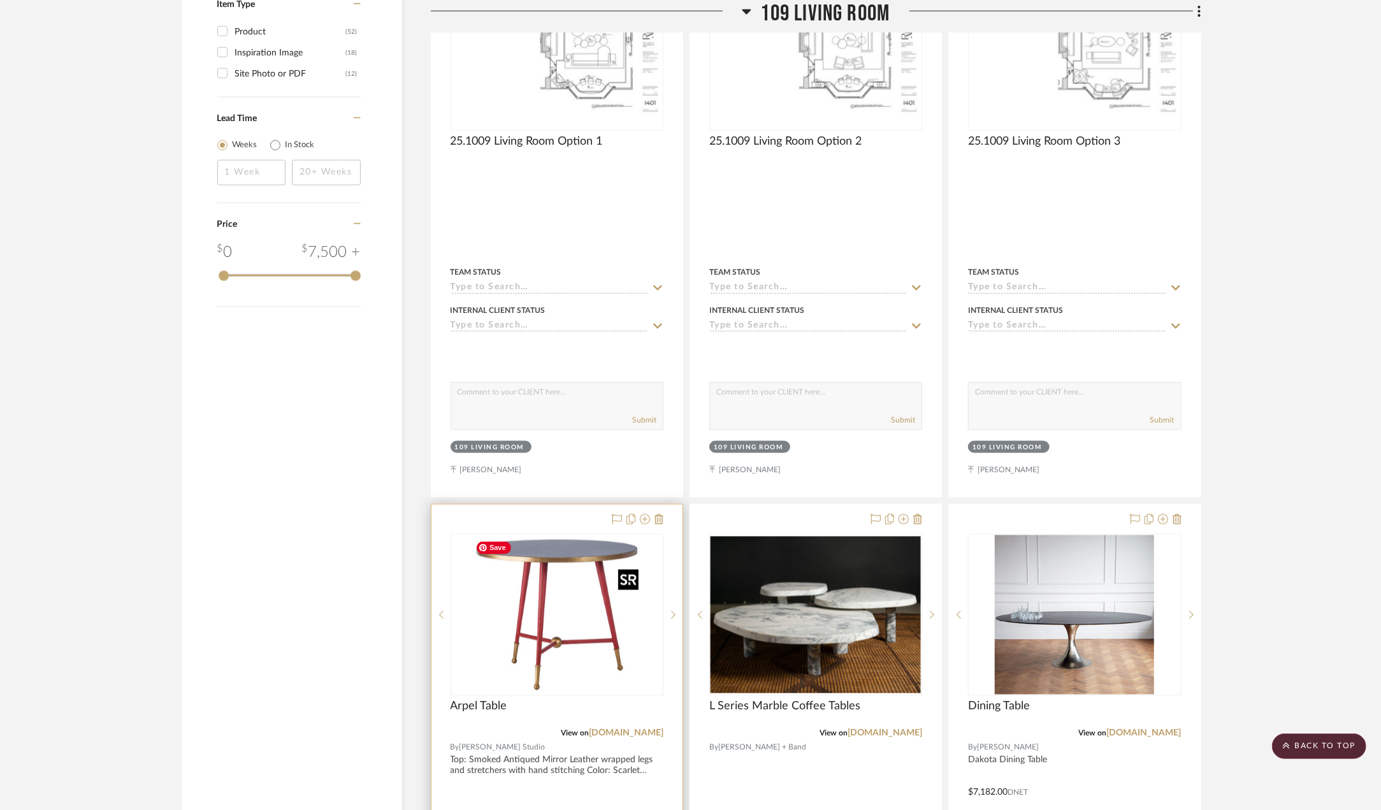
click at [0, 0] on img at bounding box center [0, 0] width 0 height 0
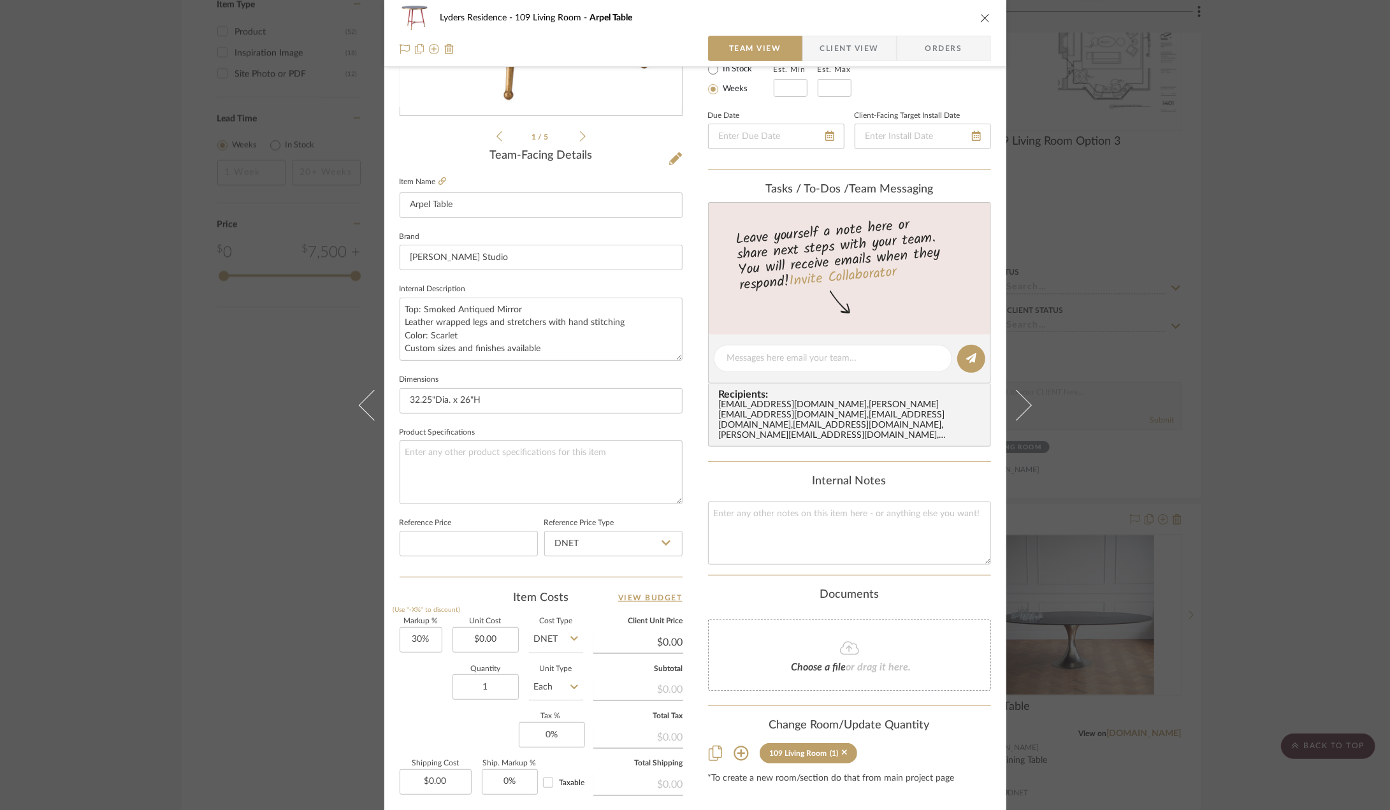
scroll to position [255, 0]
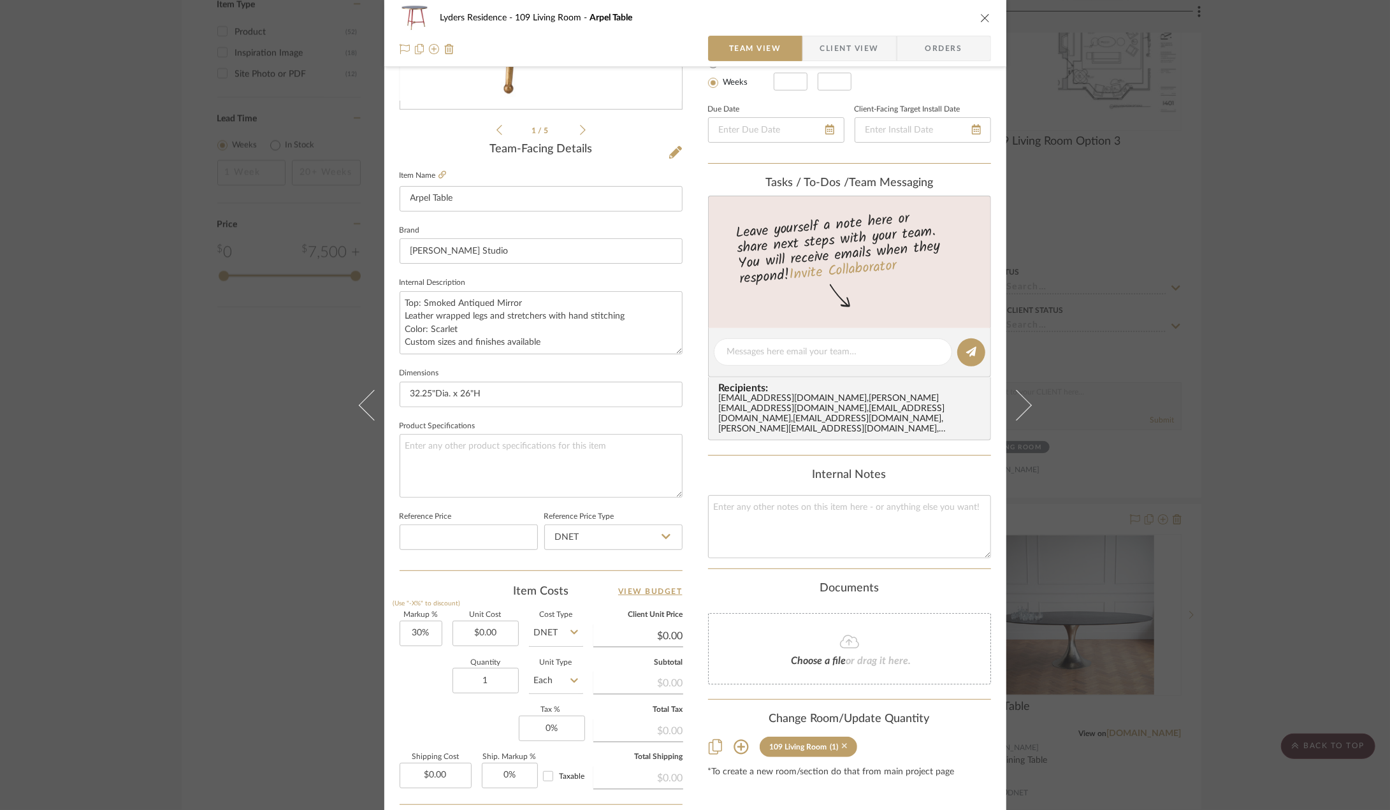
click at [842, 746] on icon at bounding box center [845, 747] width 6 height 6
click at [980, 17] on icon "close" at bounding box center [985, 18] width 10 height 10
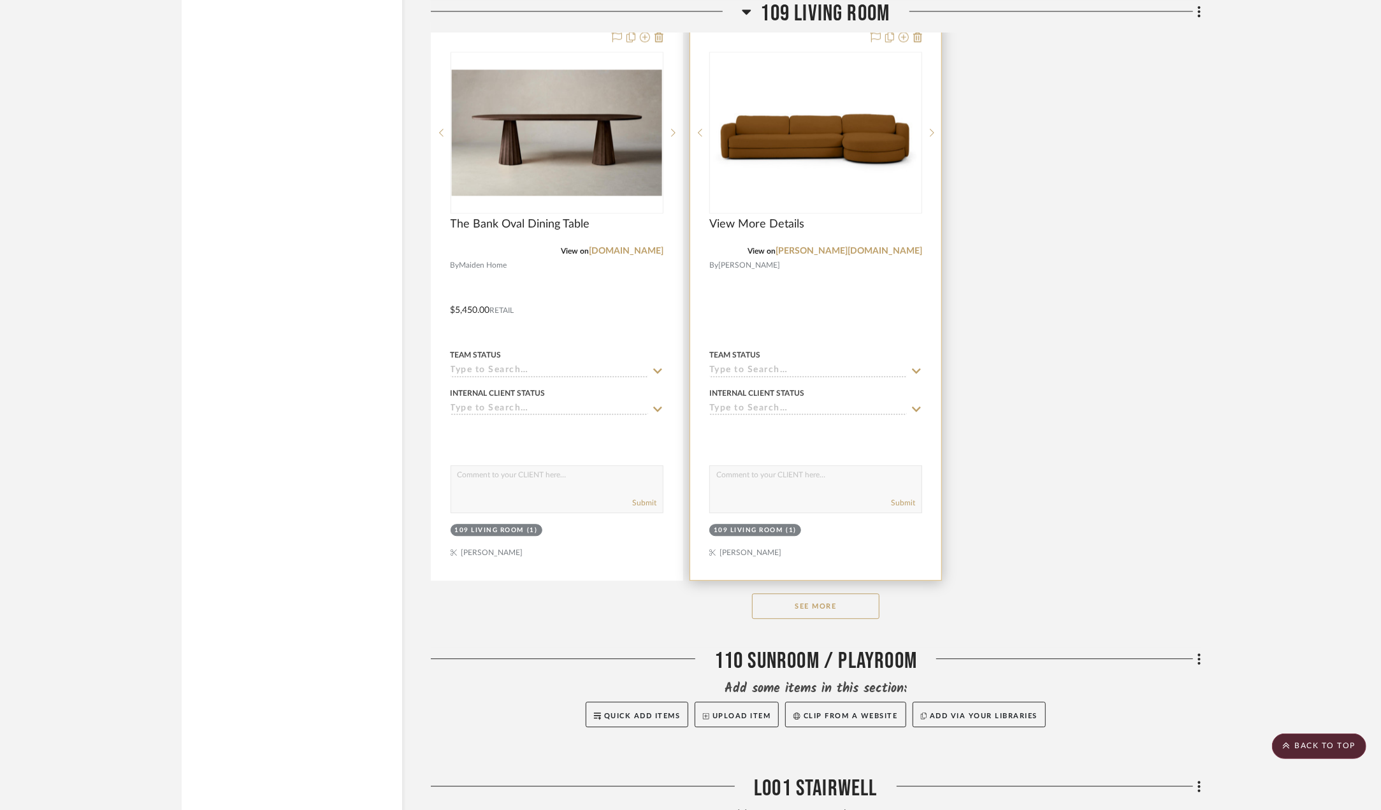
scroll to position [2550, 0]
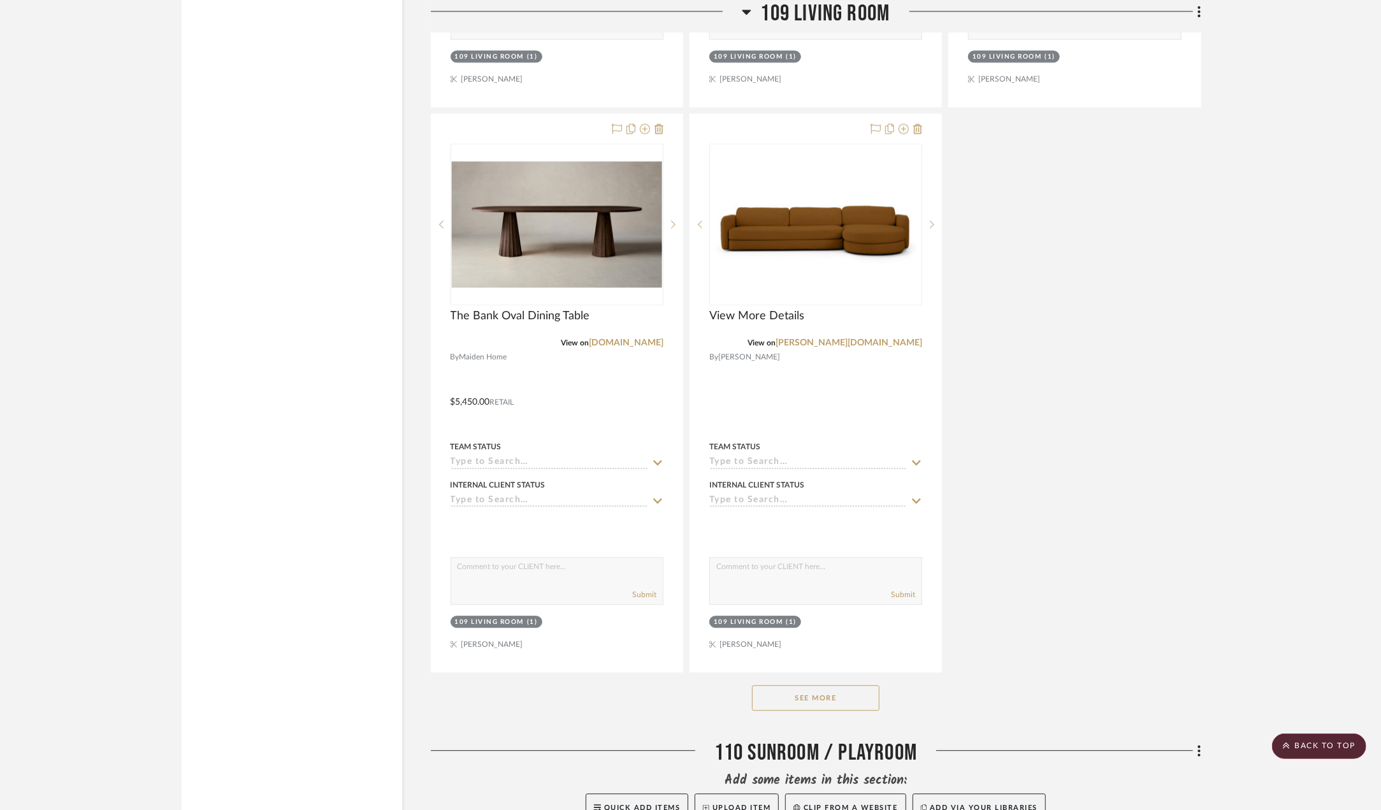
click at [844, 702] on button "See More" at bounding box center [815, 697] width 127 height 25
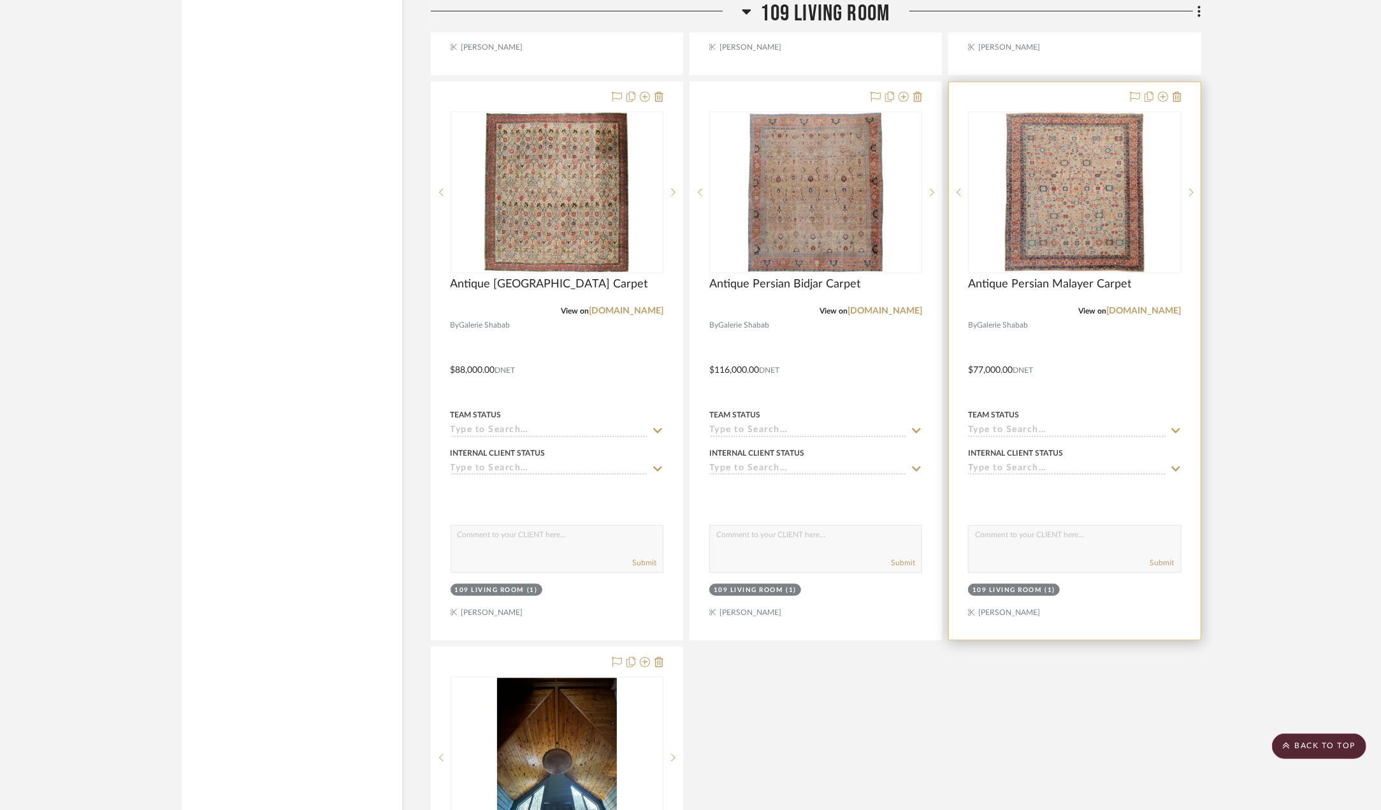
scroll to position [4844, 0]
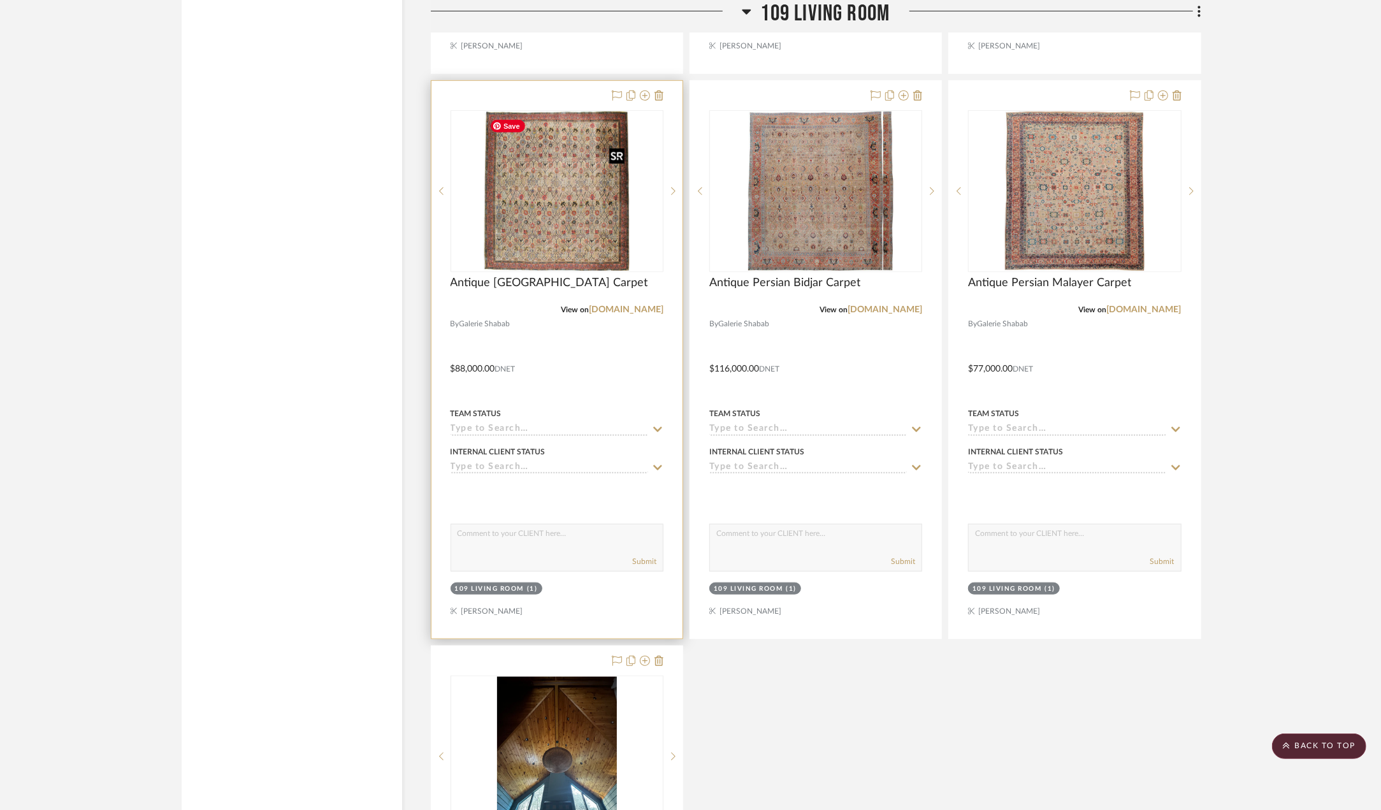
click at [0, 0] on img at bounding box center [0, 0] width 0 height 0
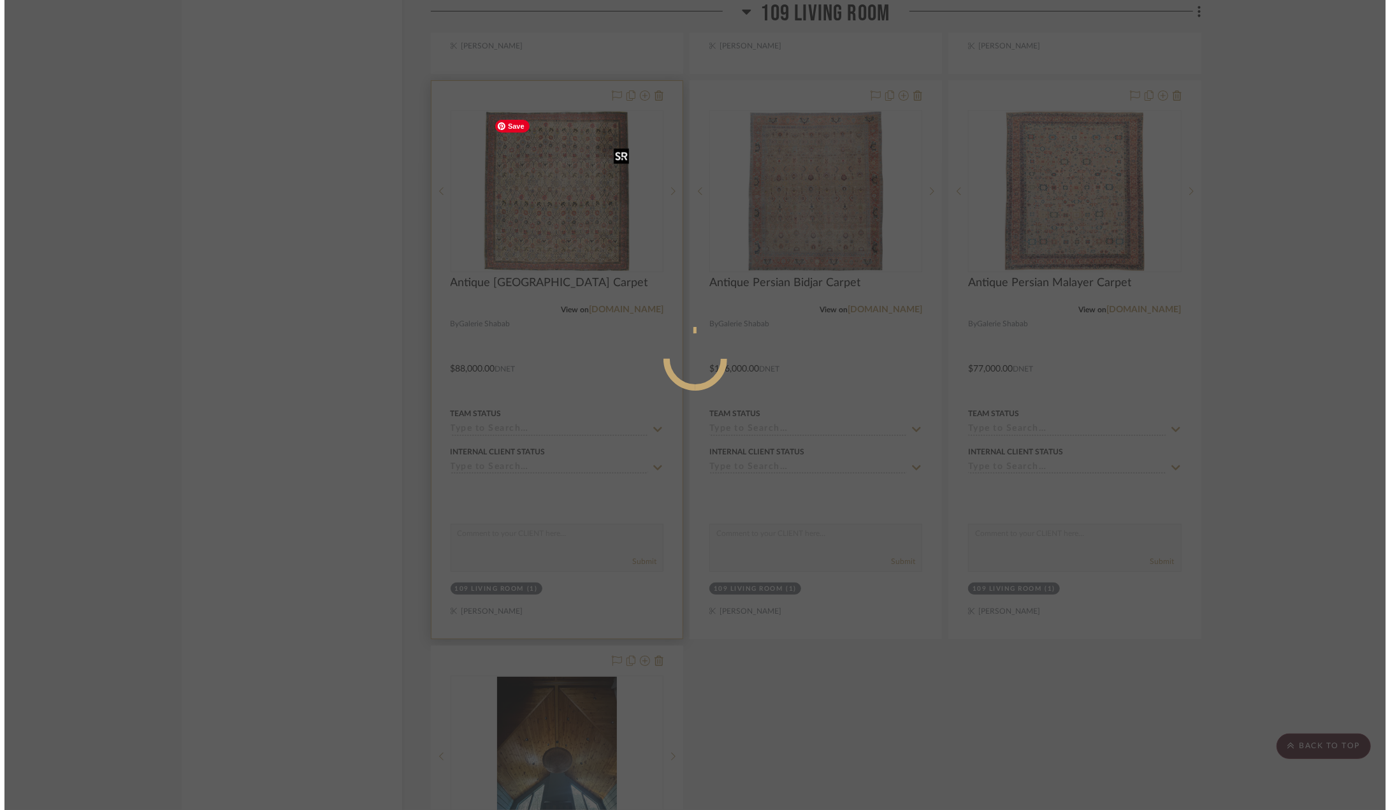
scroll to position [0, 0]
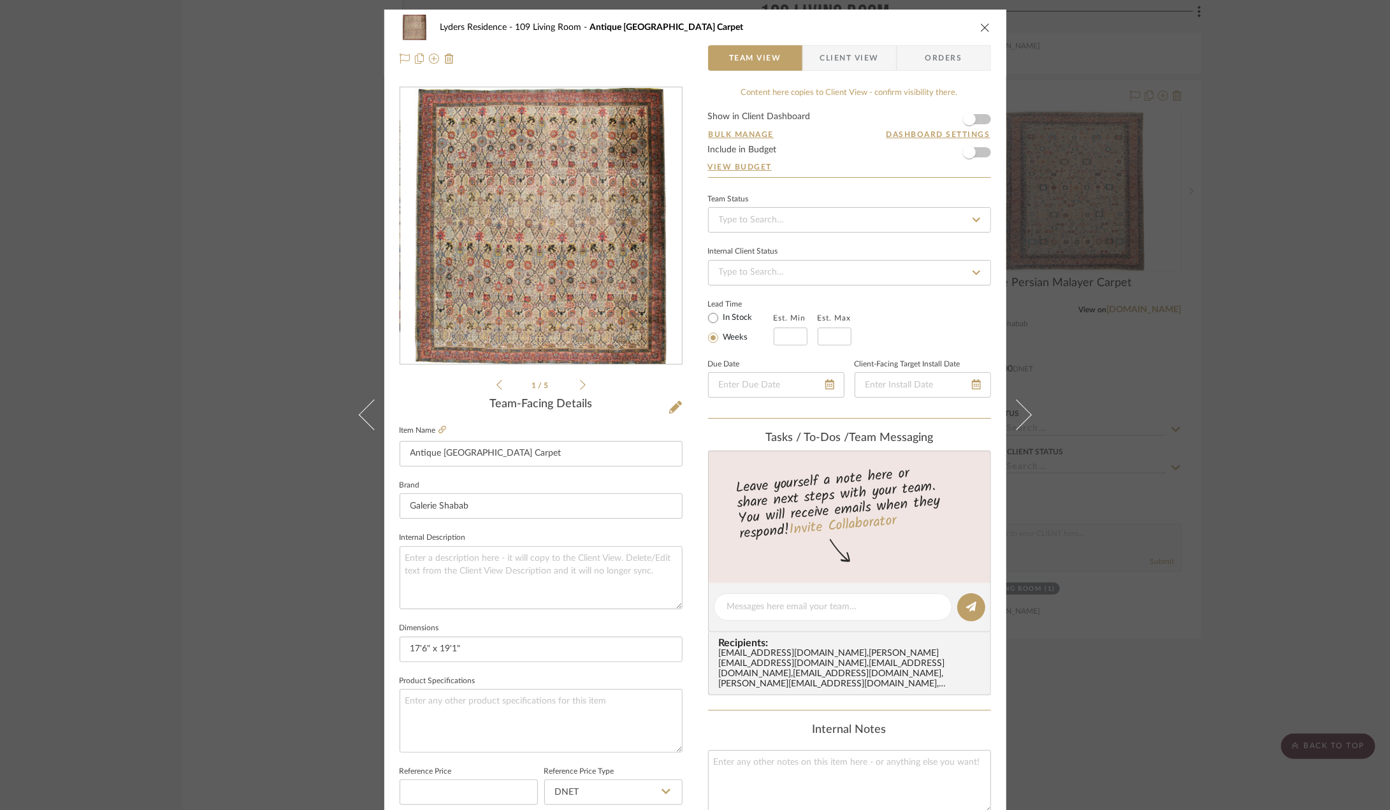
click at [580, 384] on icon at bounding box center [583, 384] width 6 height 11
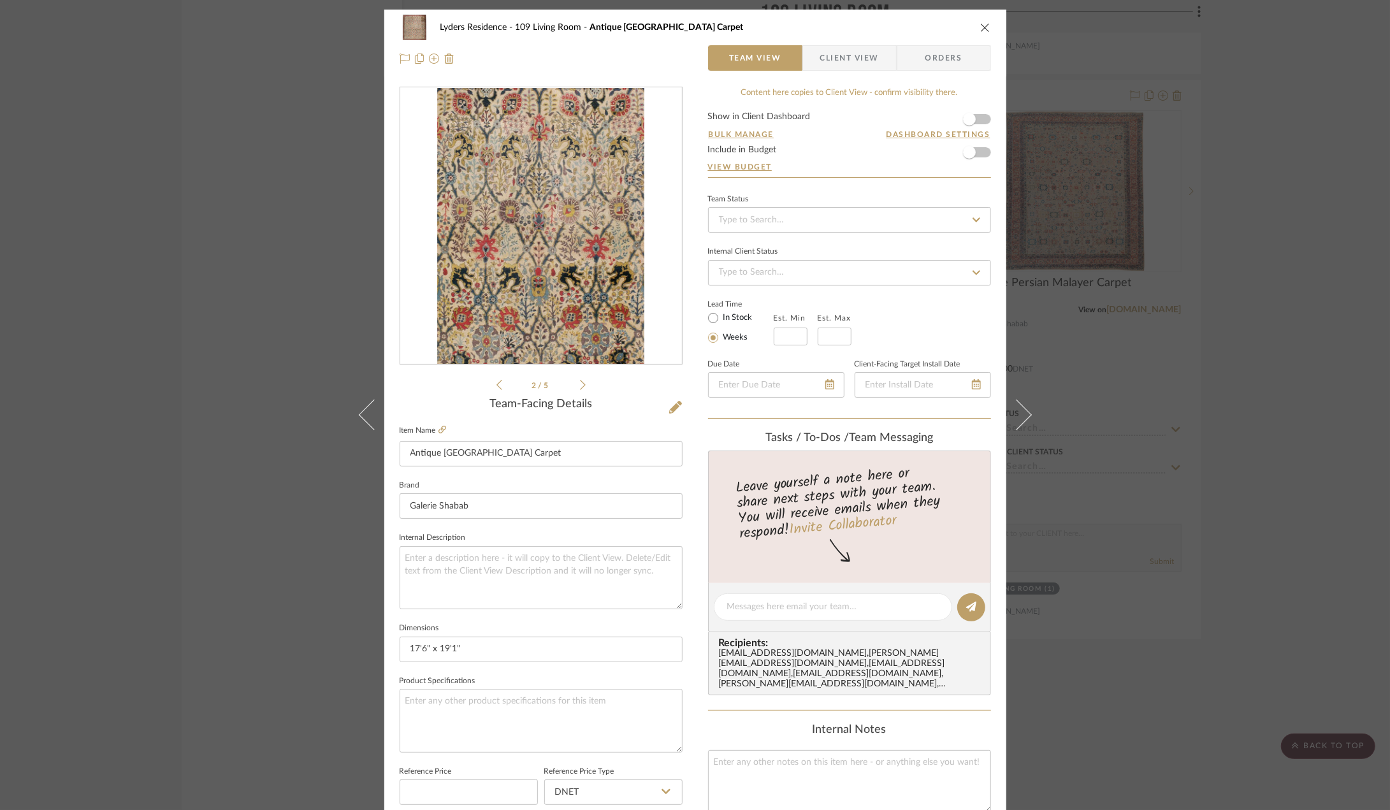
click at [580, 384] on icon at bounding box center [583, 384] width 6 height 11
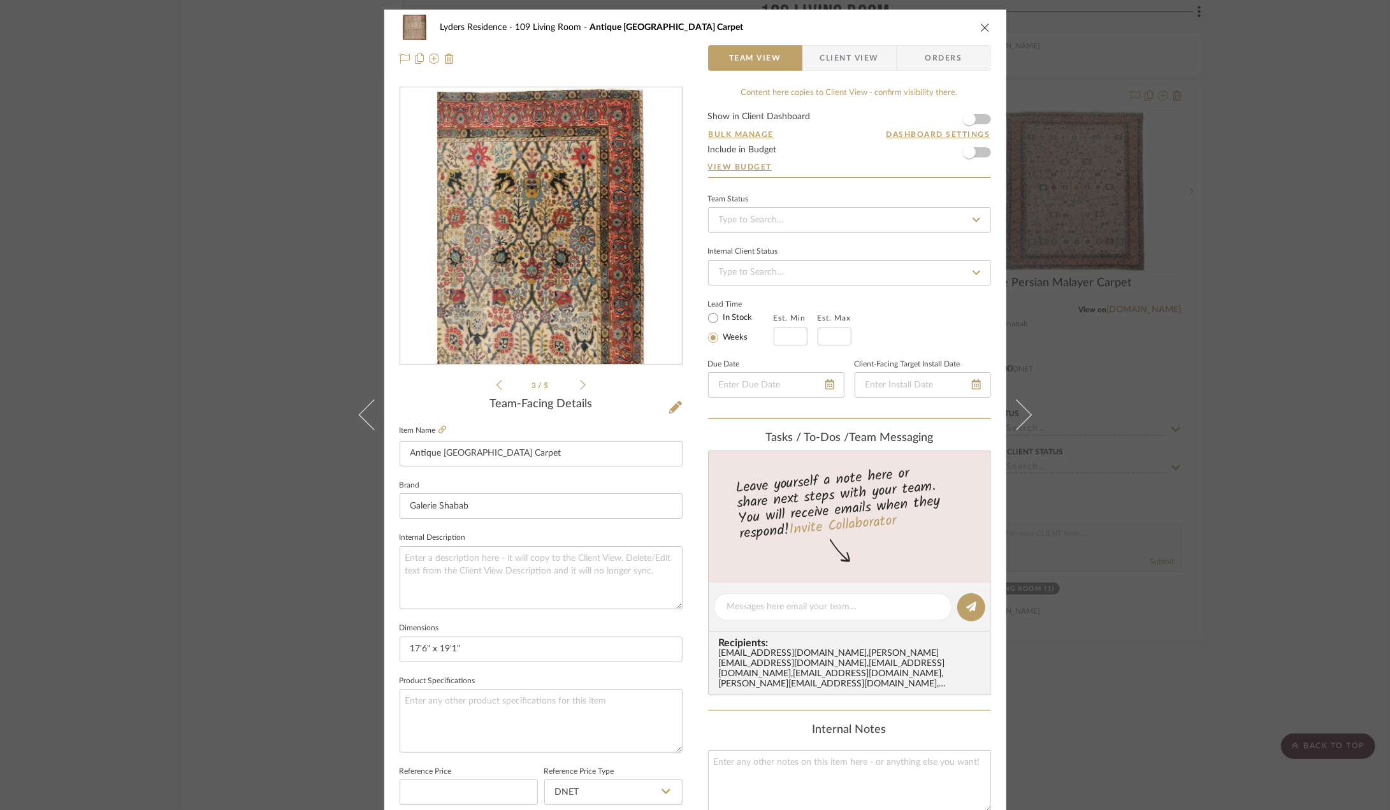
click at [973, 38] on div "Lyders Residence 109 Living Room Antique [GEOGRAPHIC_DATA] Carpet" at bounding box center [695, 27] width 591 height 25
click at [974, 33] on div "Lyders Residence 109 Living Room Antique [GEOGRAPHIC_DATA] Carpet" at bounding box center [695, 27] width 591 height 25
click at [981, 25] on icon "close" at bounding box center [985, 27] width 10 height 10
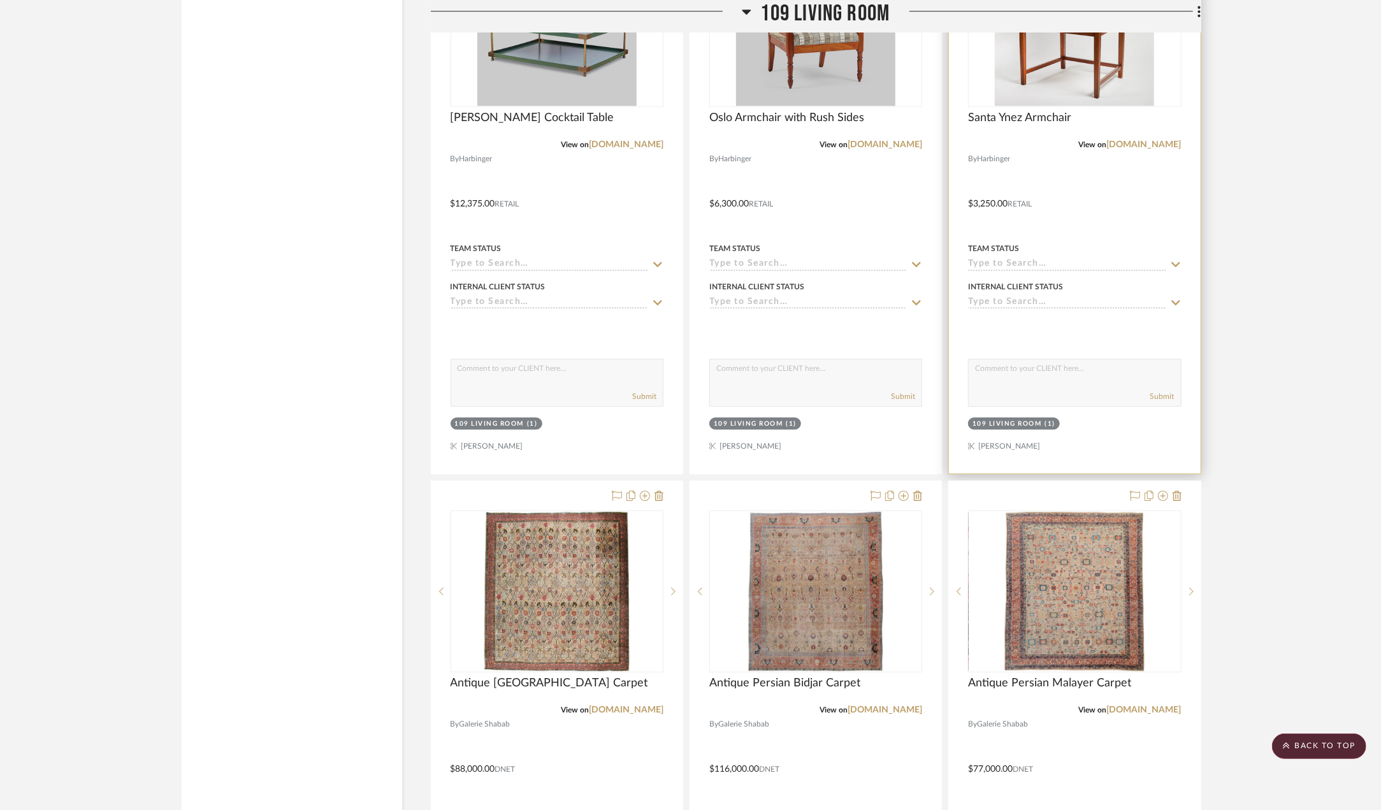
scroll to position [3251, 0]
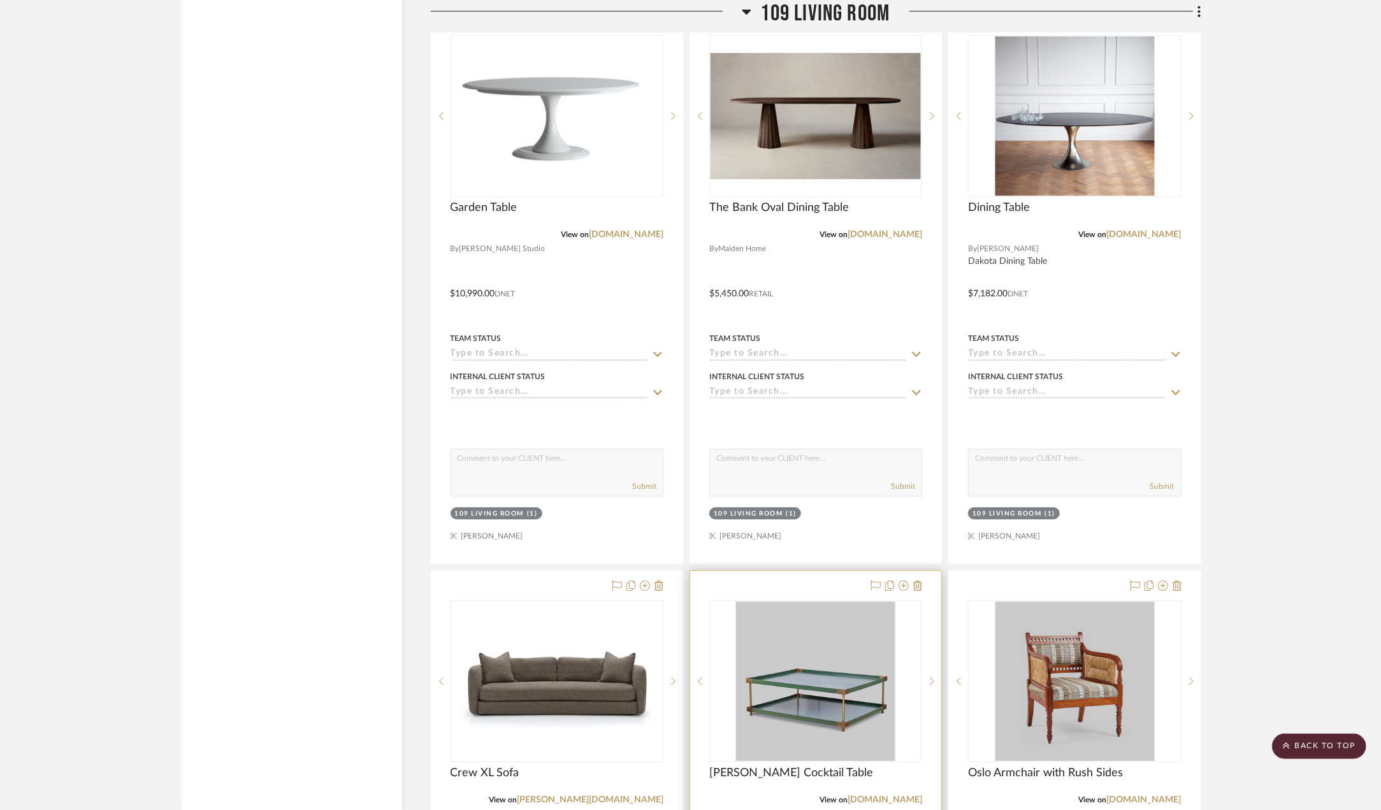
scroll to position [3846, 0]
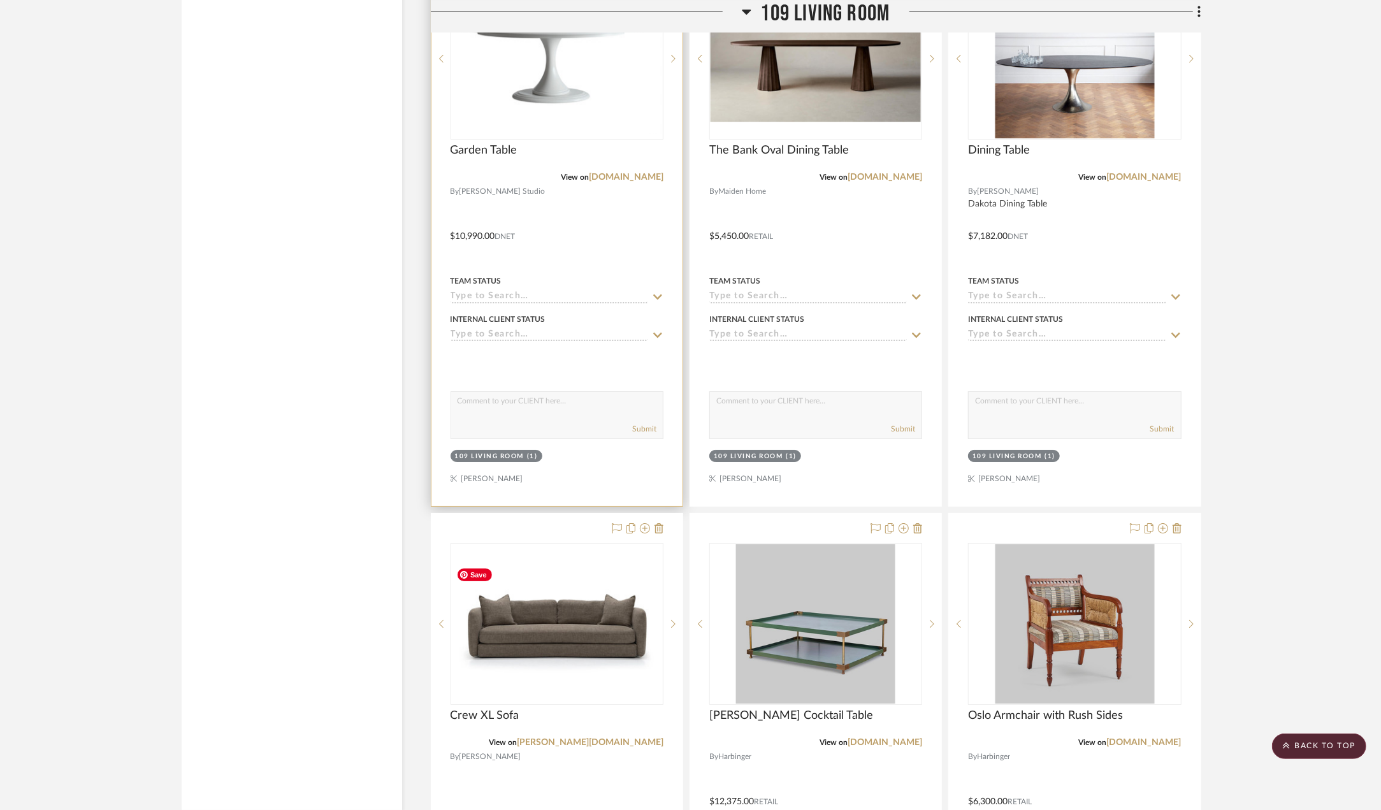
drag, startPoint x: 866, startPoint y: 586, endPoint x: 509, endPoint y: 379, distance: 412.4
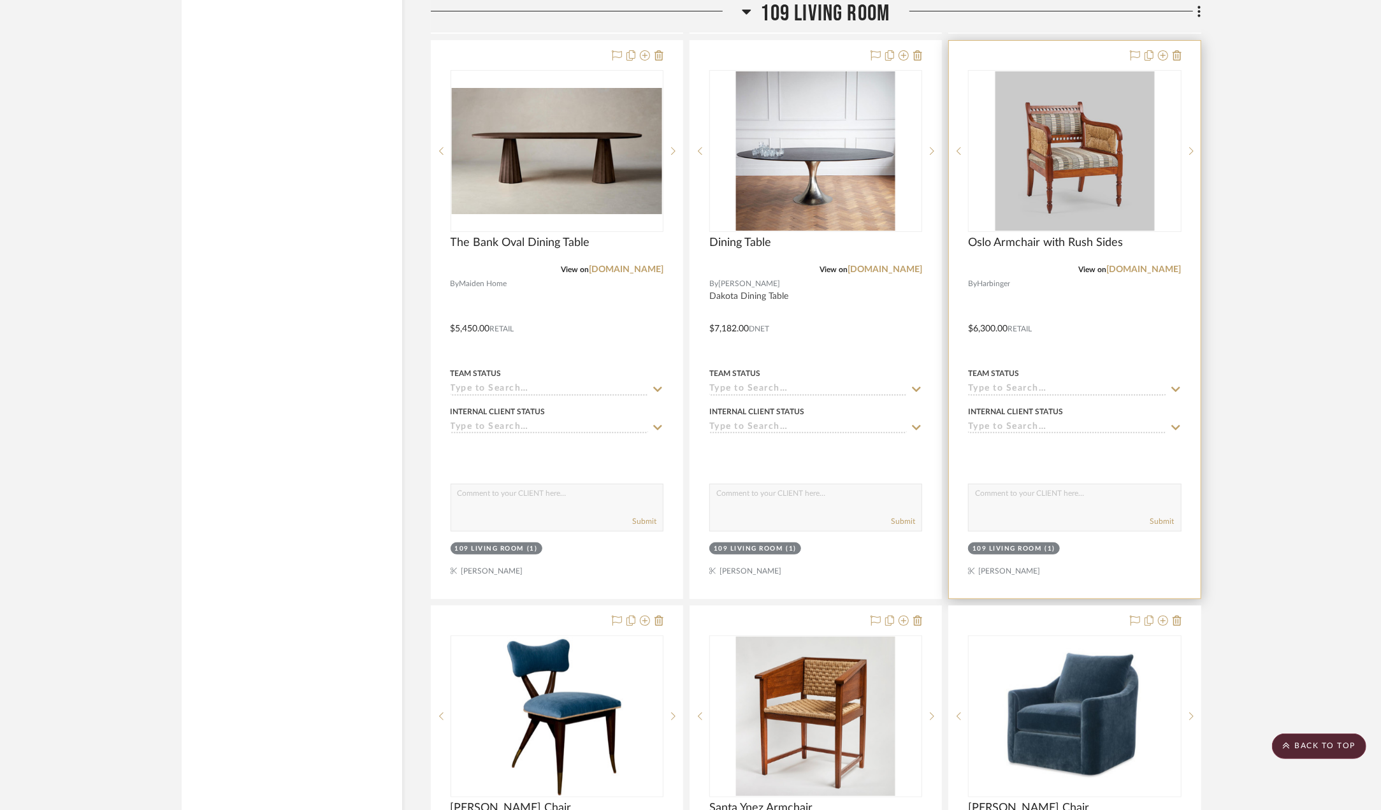
scroll to position [4310, 0]
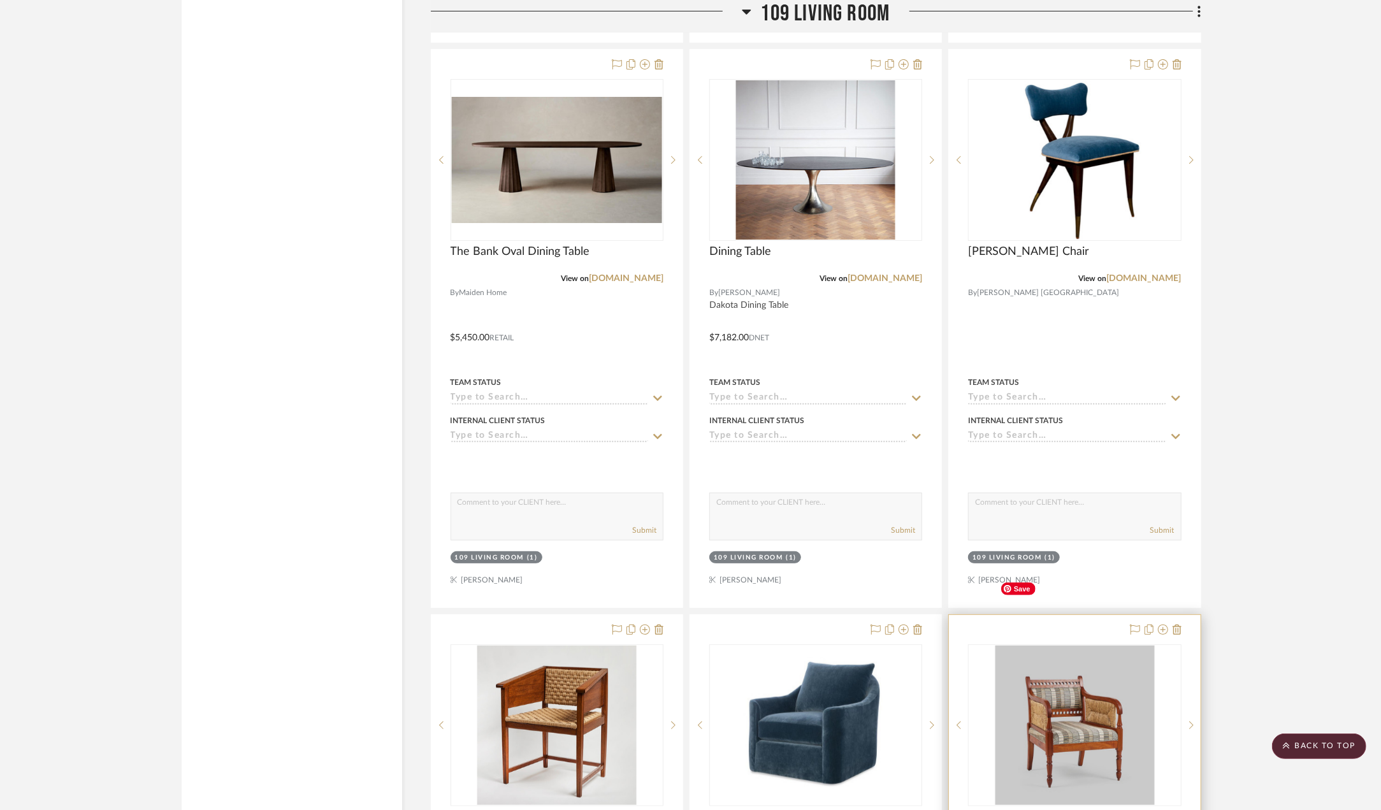
drag, startPoint x: 1064, startPoint y: 583, endPoint x: 1033, endPoint y: 620, distance: 48.9
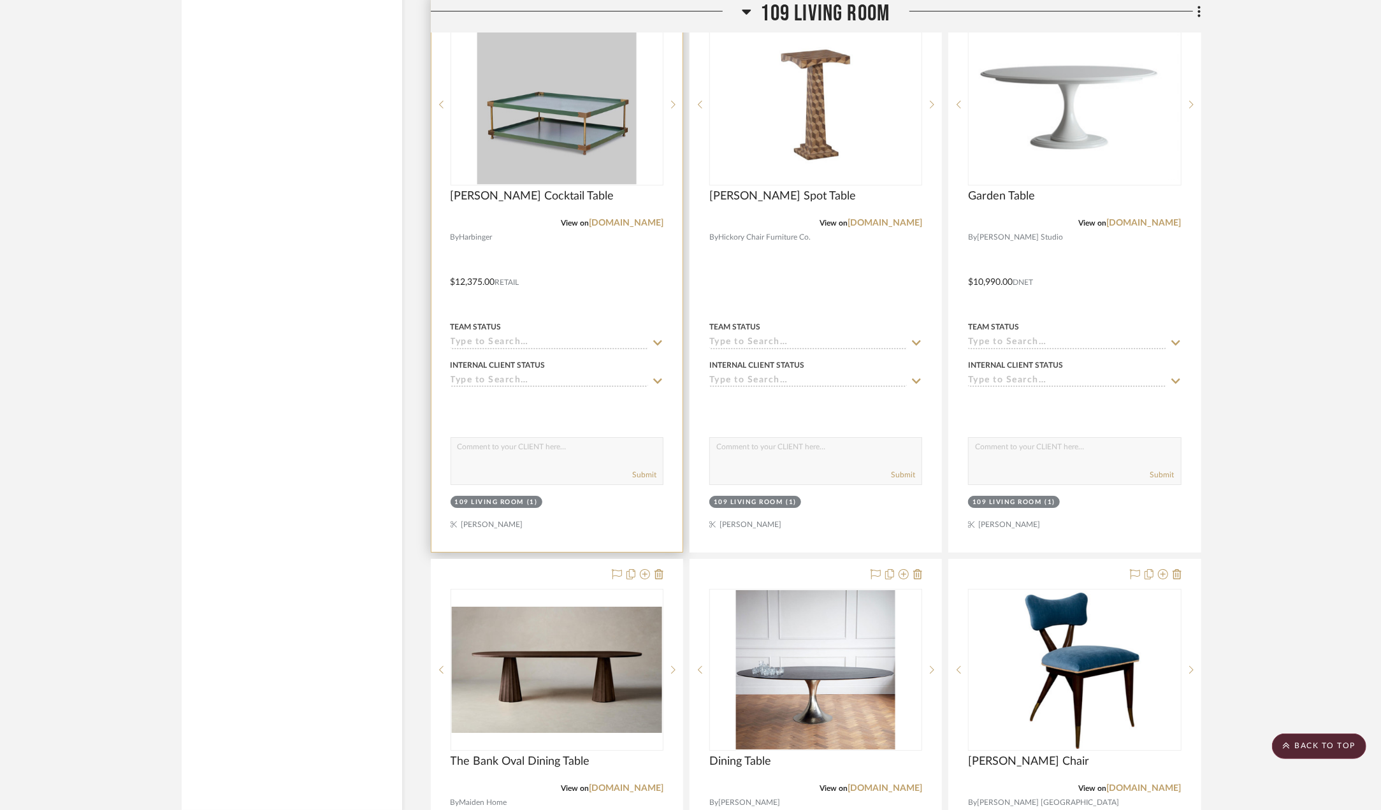
scroll to position [3736, 0]
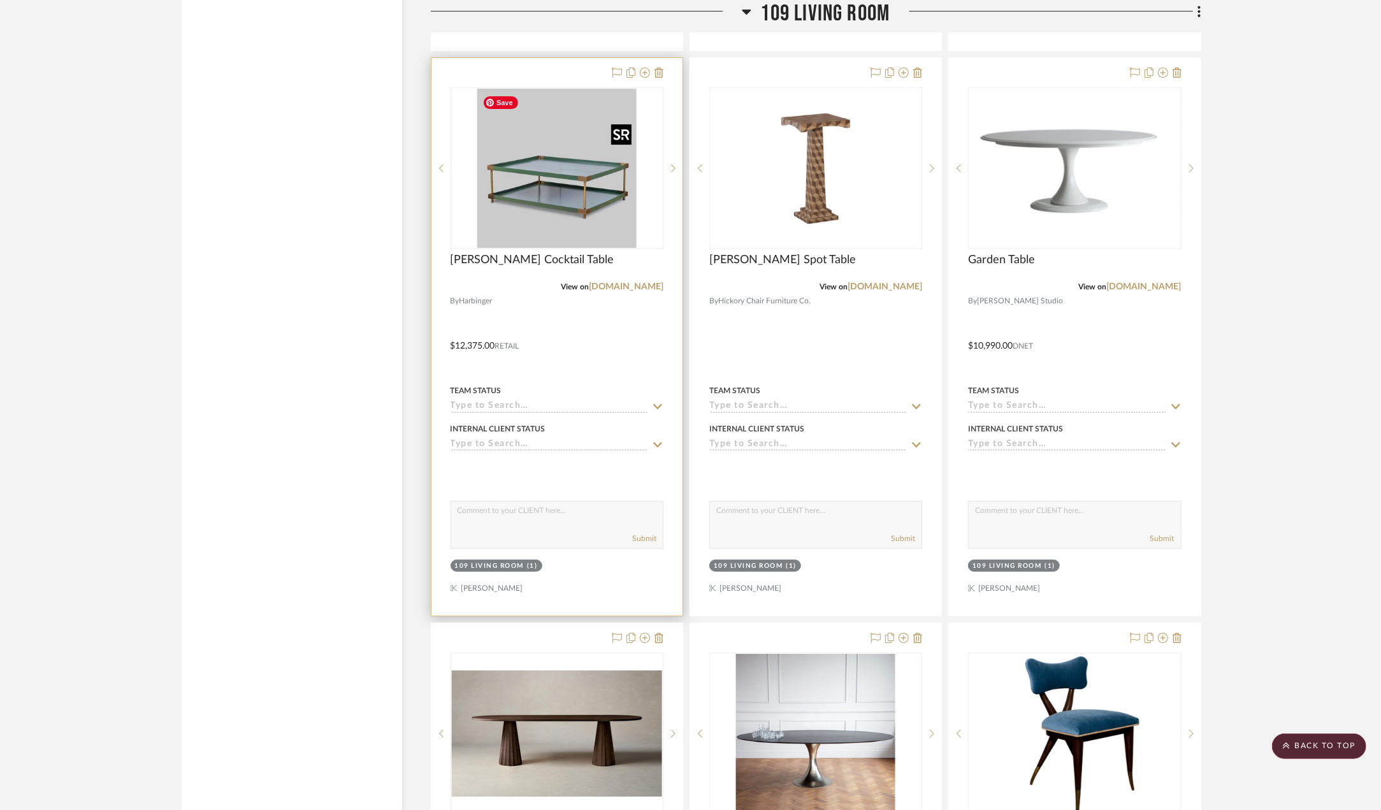
click at [635, 216] on img "0" at bounding box center [556, 168] width 159 height 159
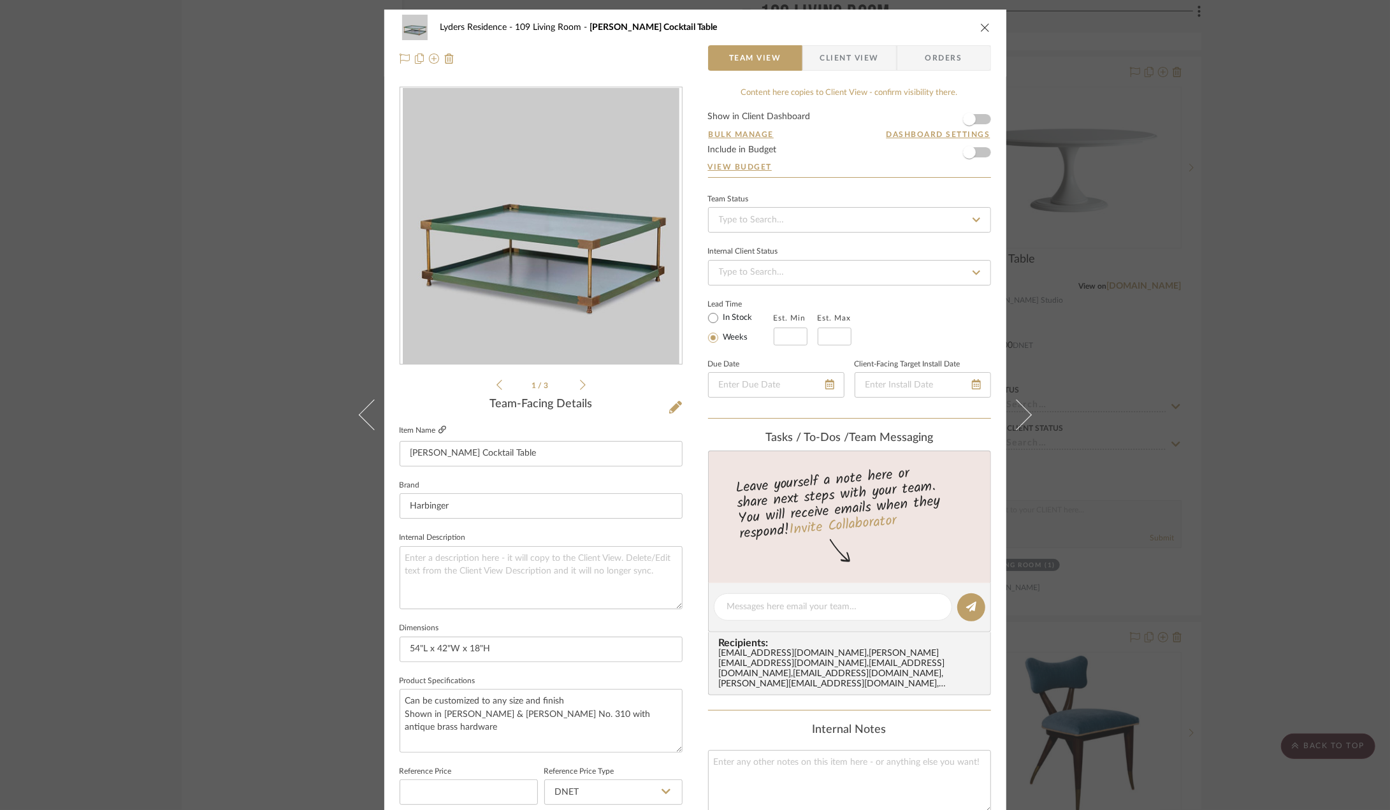
click at [439, 426] on icon at bounding box center [443, 430] width 8 height 8
click at [980, 29] on icon "close" at bounding box center [985, 27] width 10 height 10
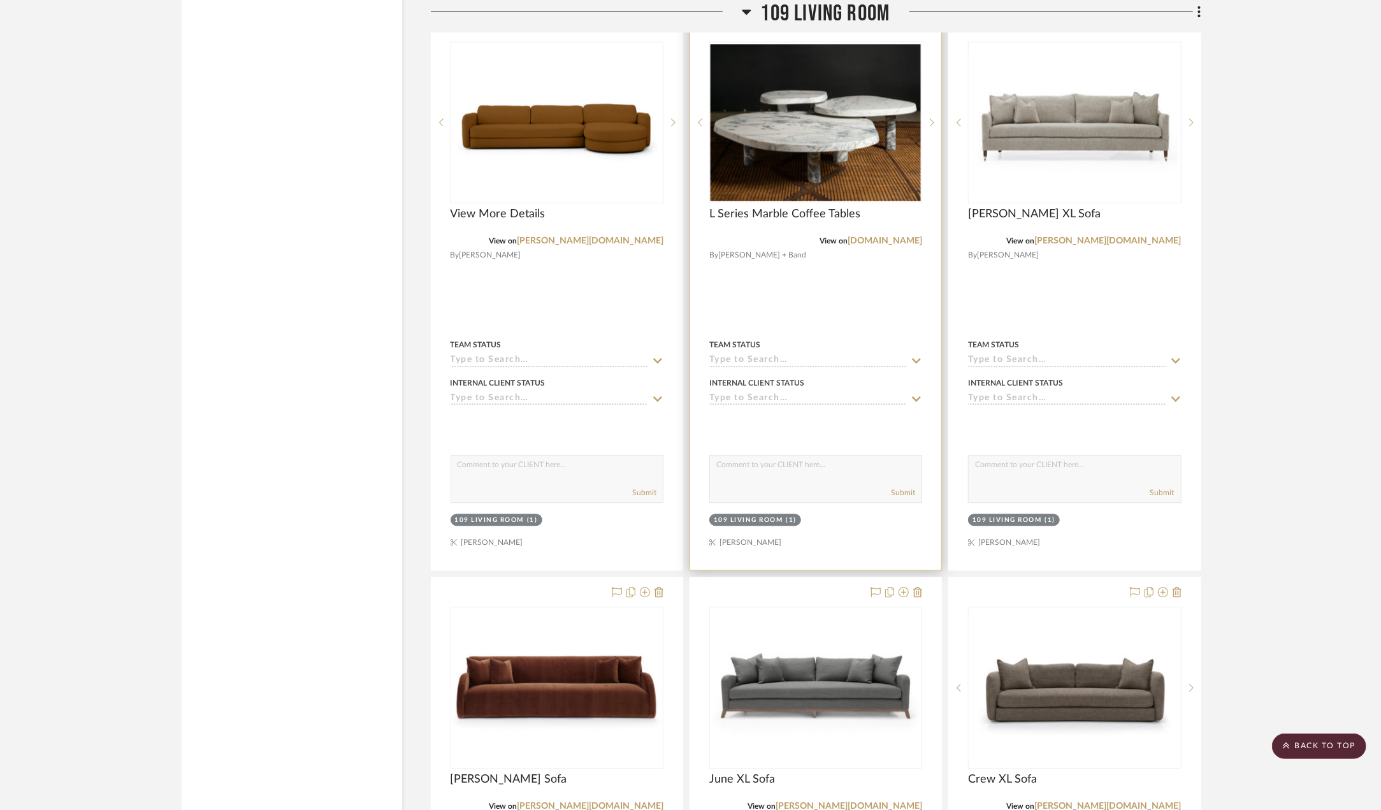
scroll to position [2589, 0]
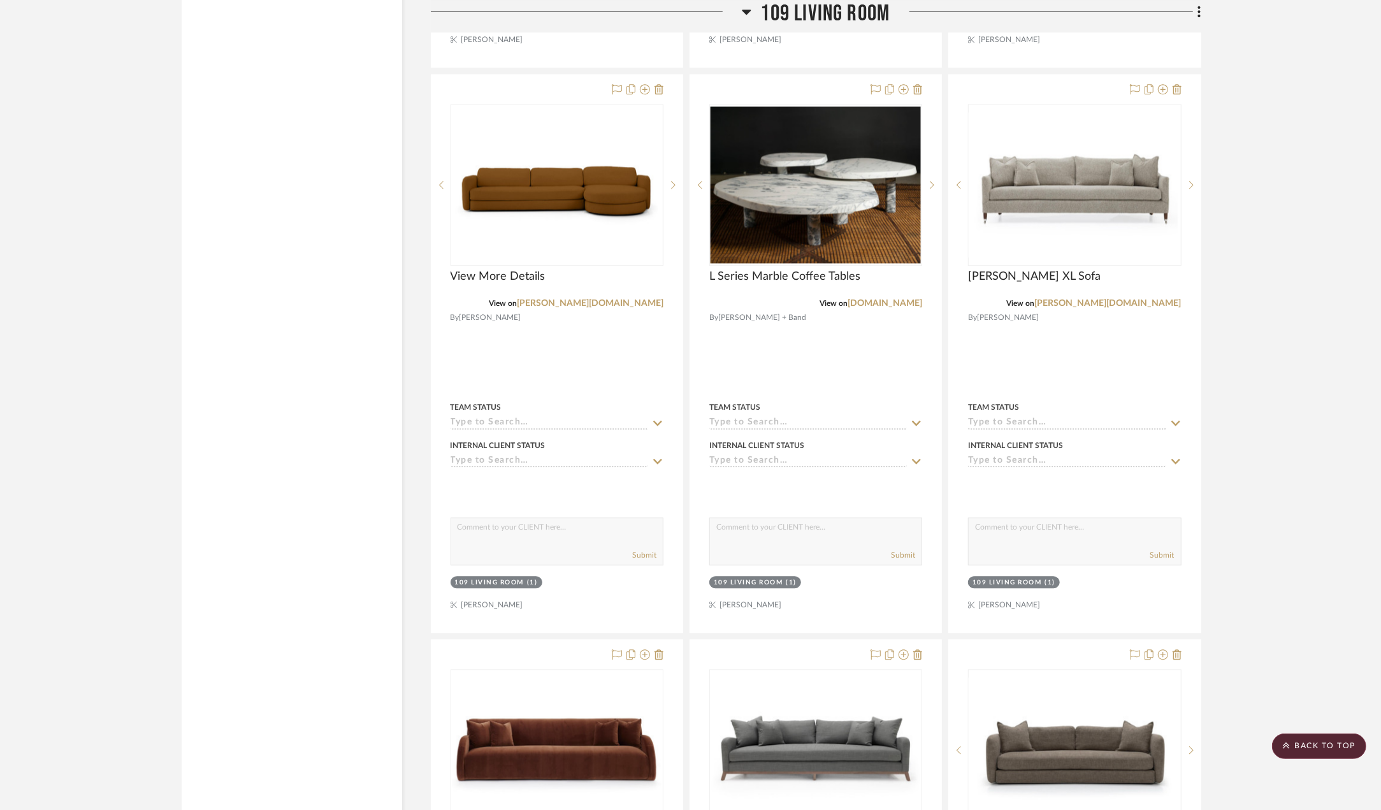
click at [807, 18] on span "109 Living Room" at bounding box center [825, 13] width 129 height 27
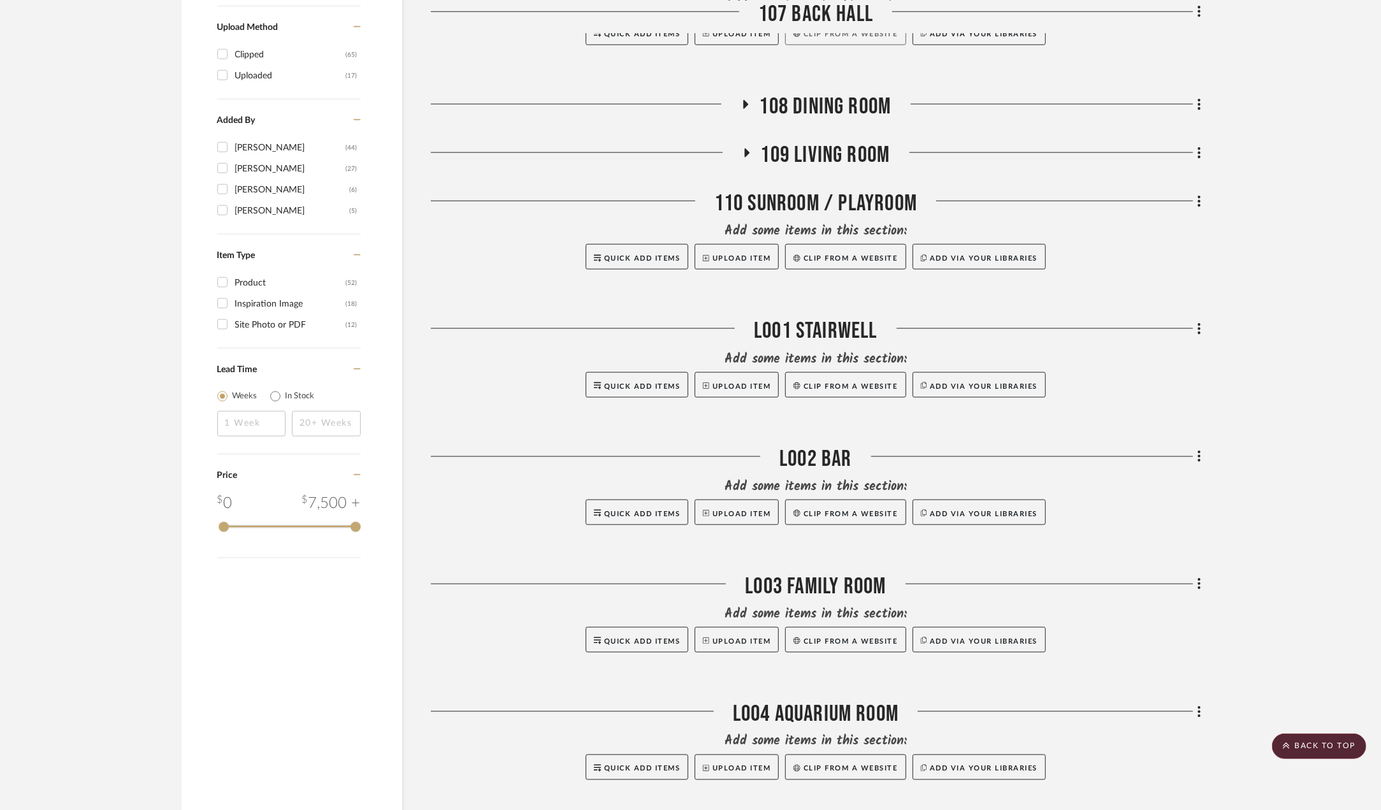
scroll to position [1187, 0]
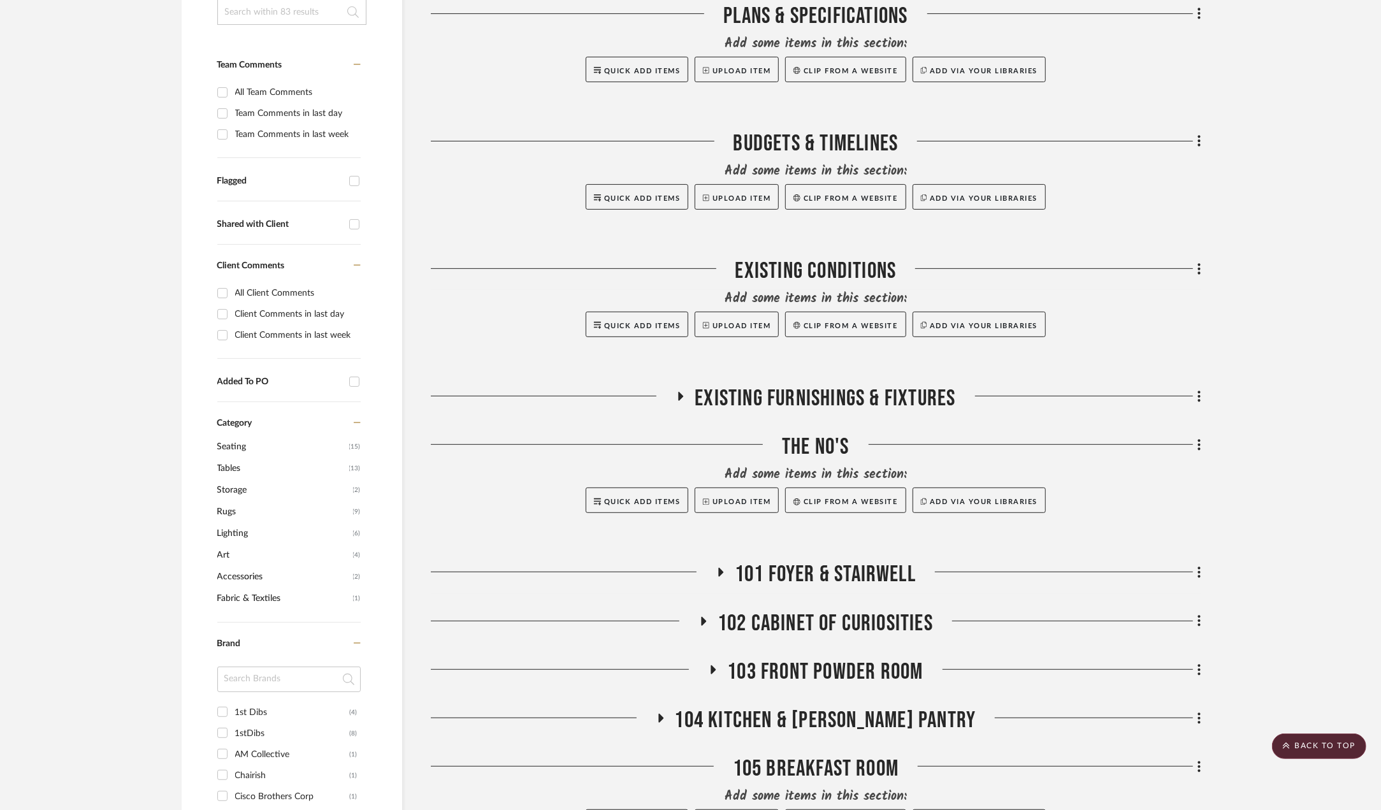
scroll to position [294, 0]
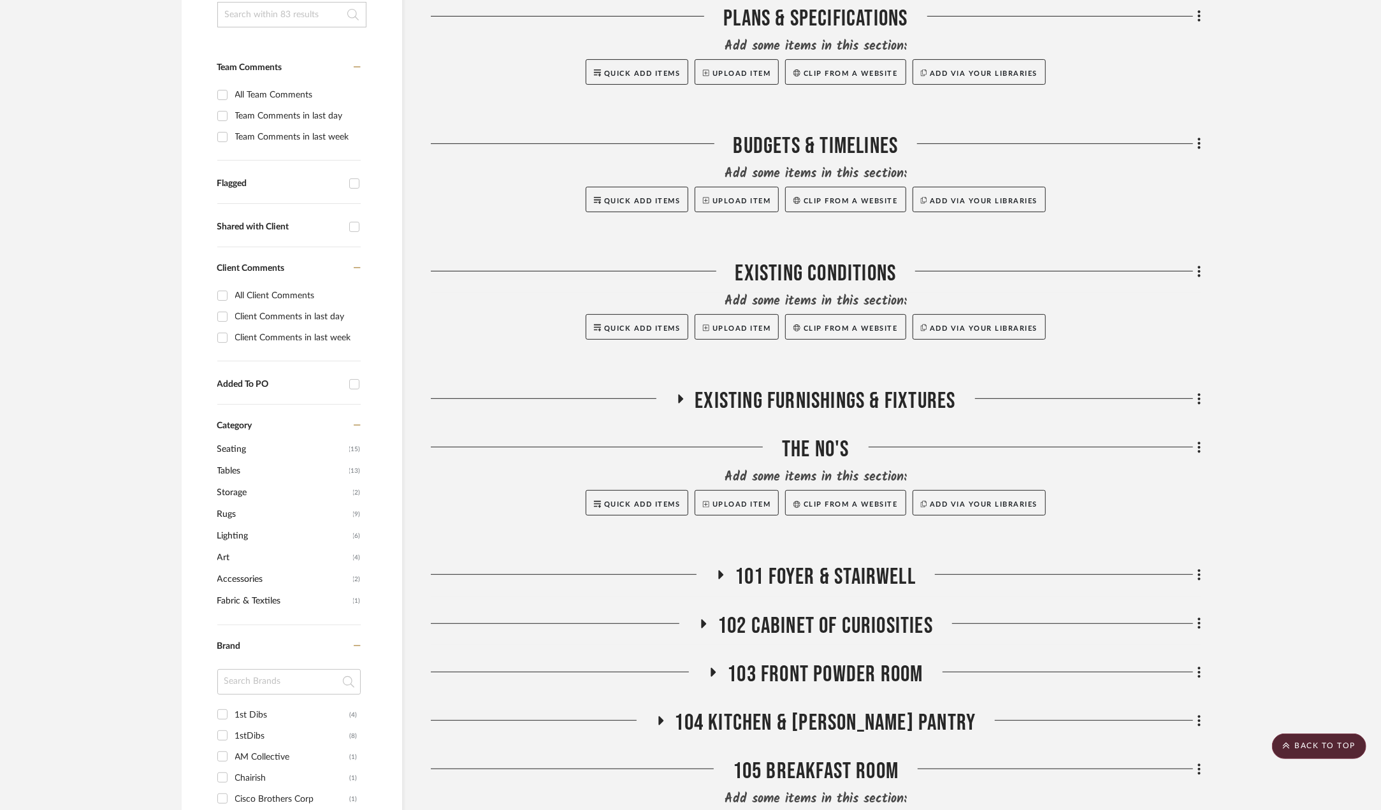
click at [758, 621] on span "102 Cabinet of Curiosities" at bounding box center [825, 626] width 215 height 27
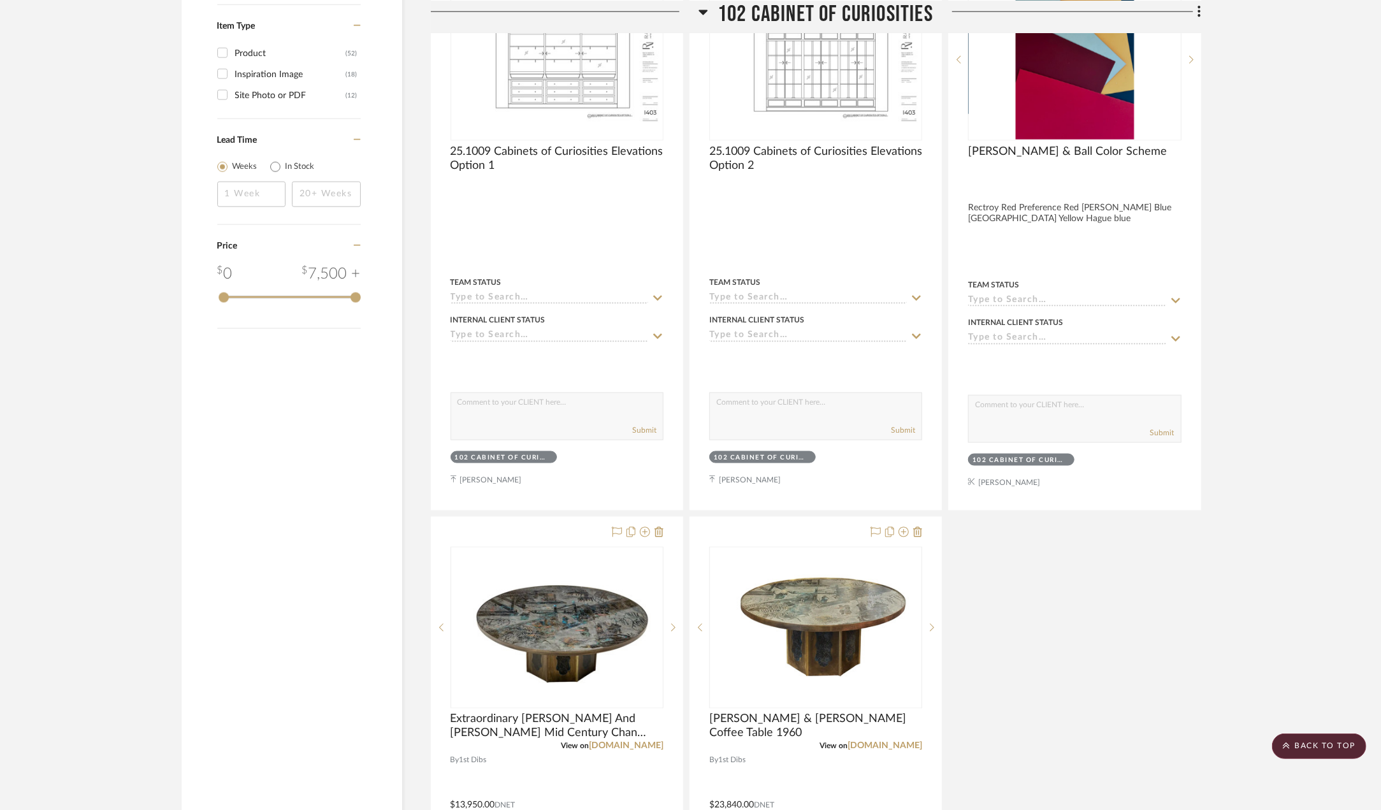
scroll to position [1506, 0]
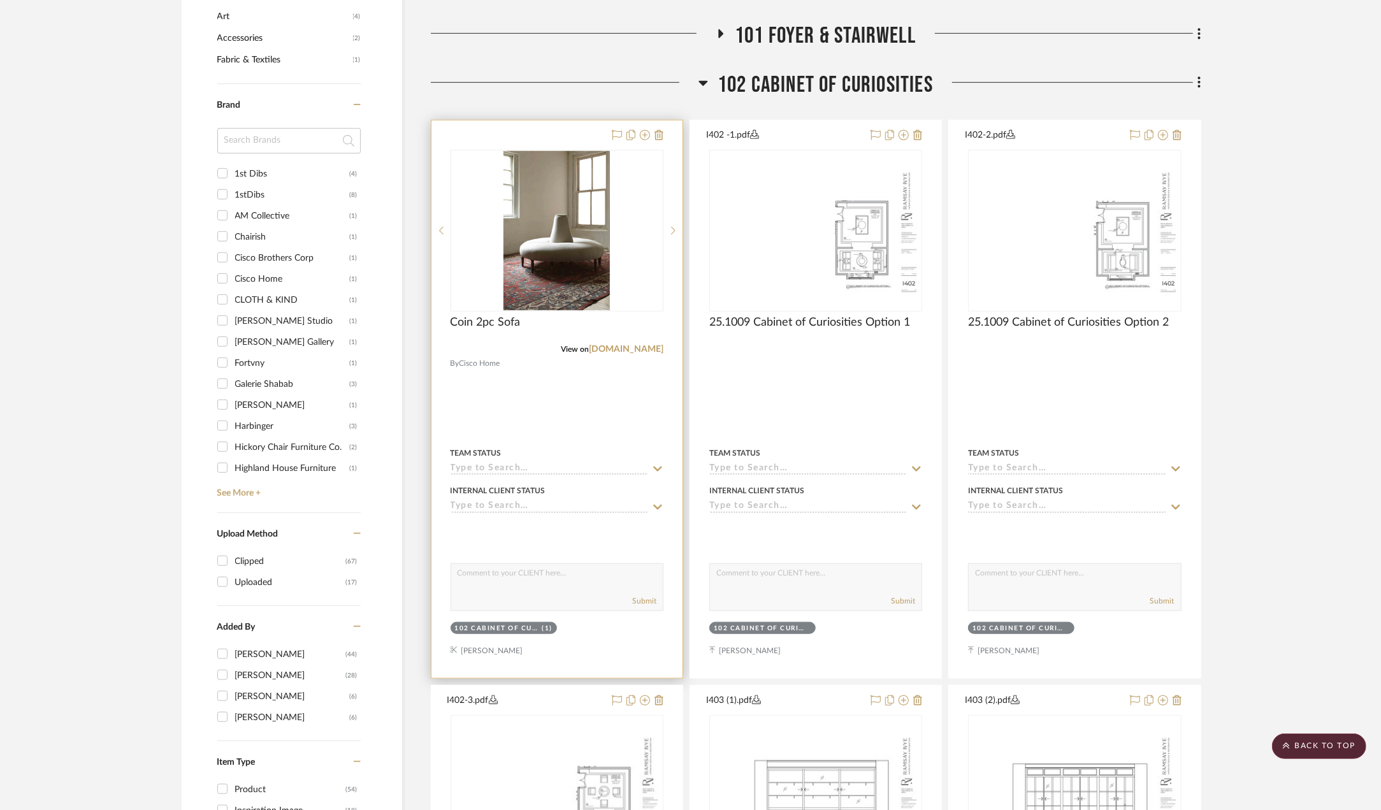
scroll to position [804, 0]
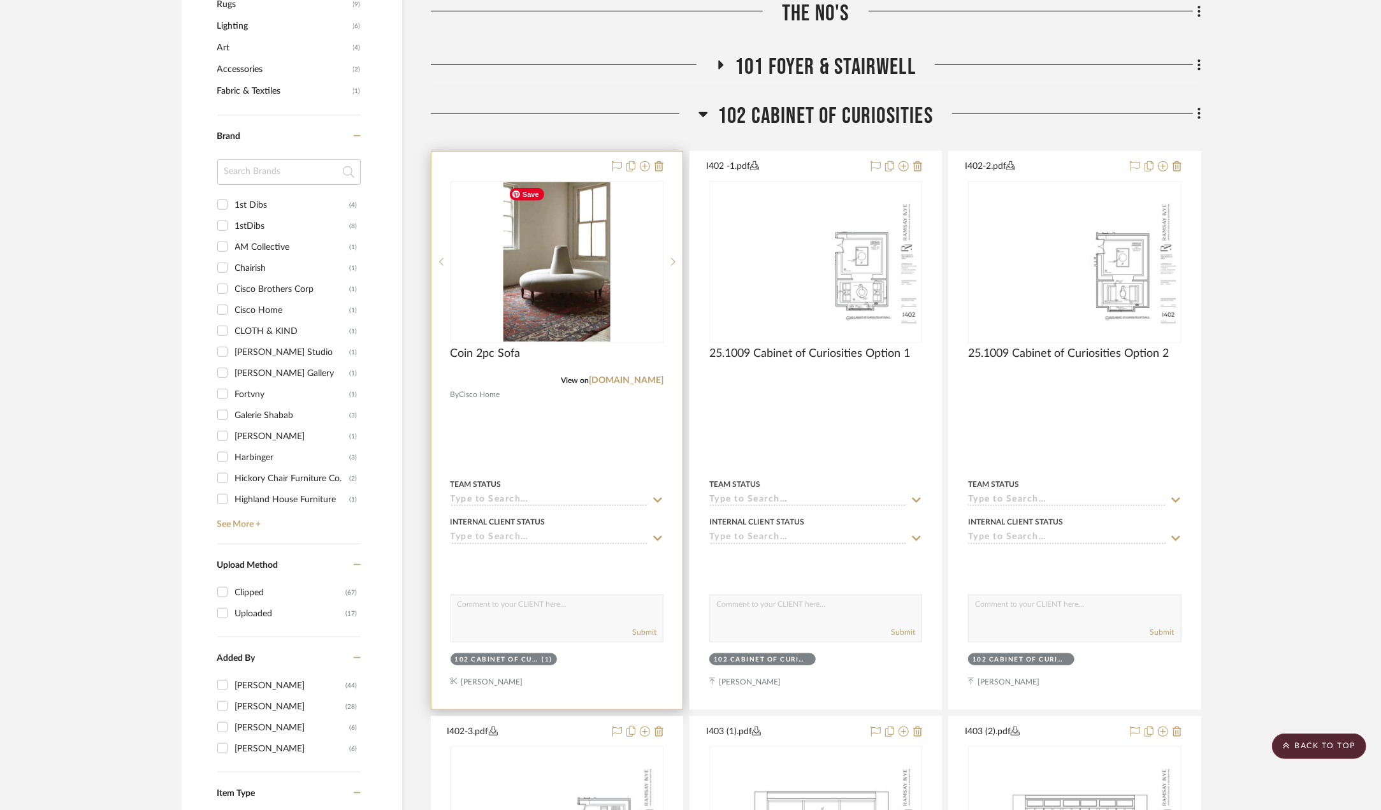
click at [0, 0] on img at bounding box center [0, 0] width 0 height 0
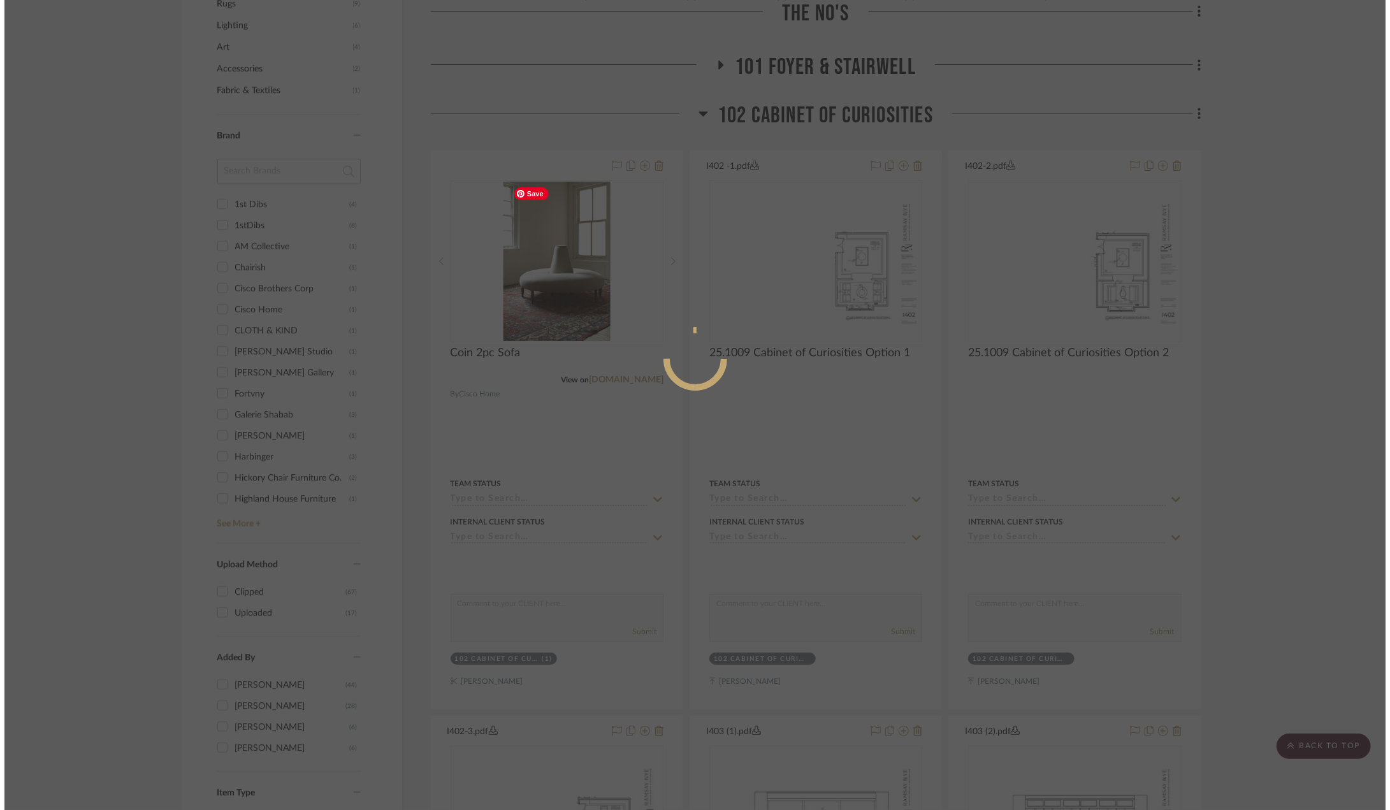
scroll to position [0, 0]
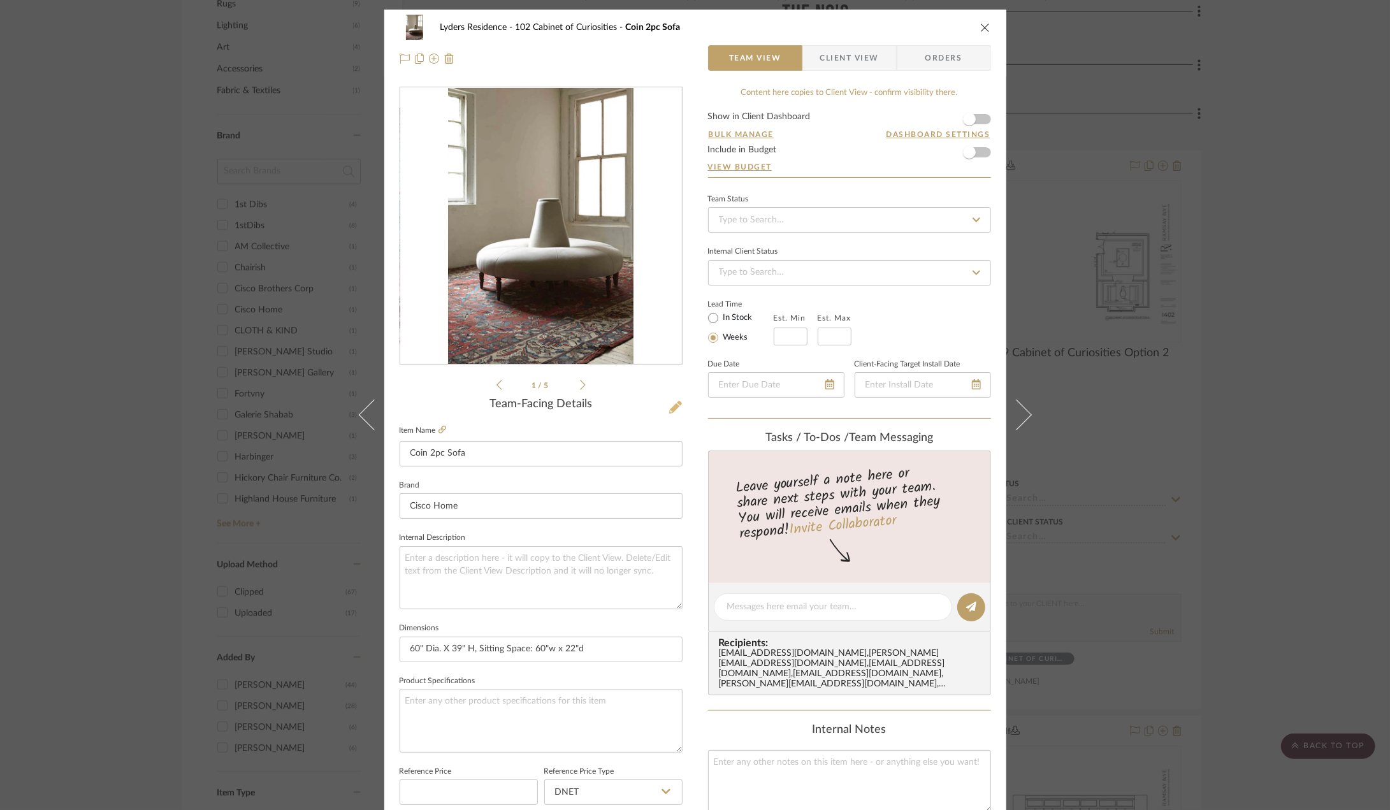
click at [669, 410] on icon at bounding box center [675, 407] width 13 height 13
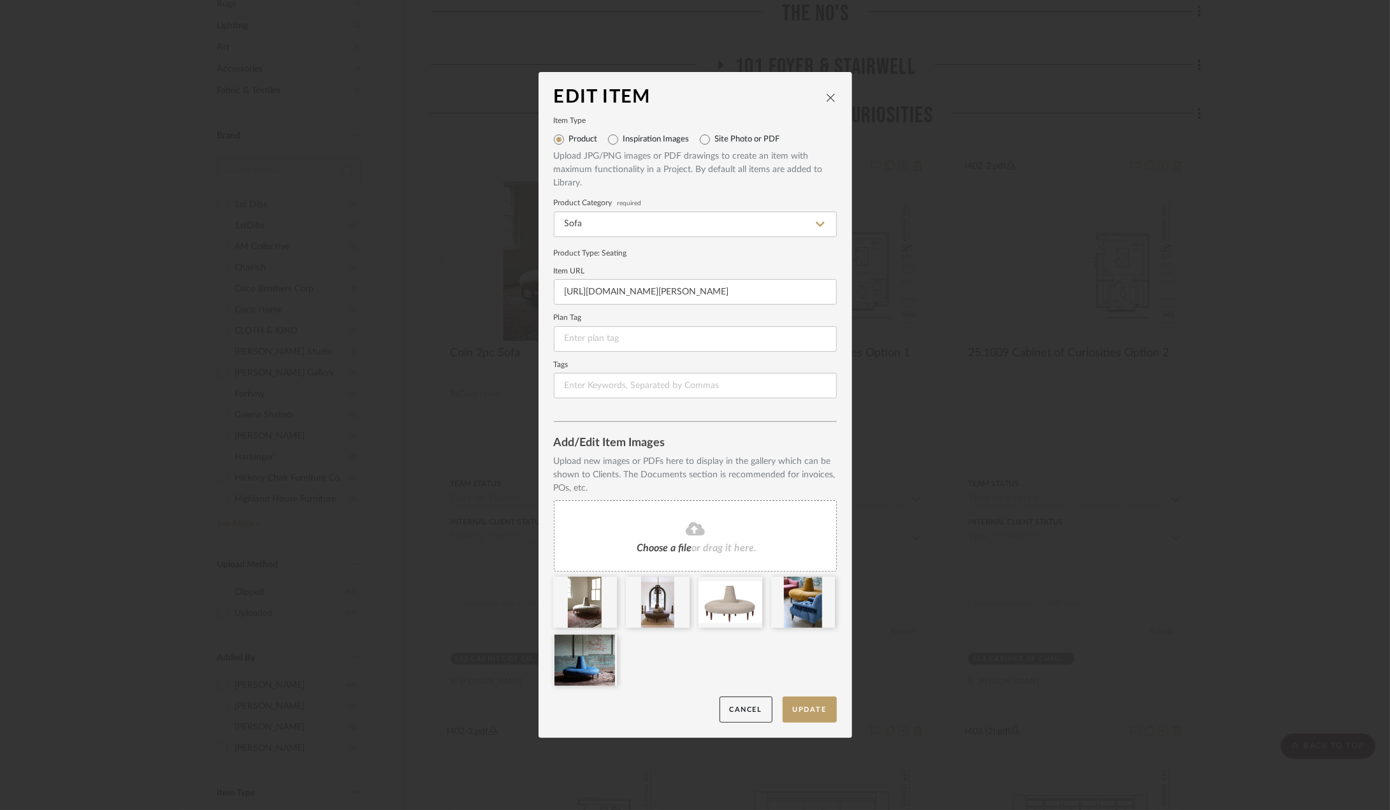
click at [688, 523] on icon at bounding box center [695, 529] width 19 height 13
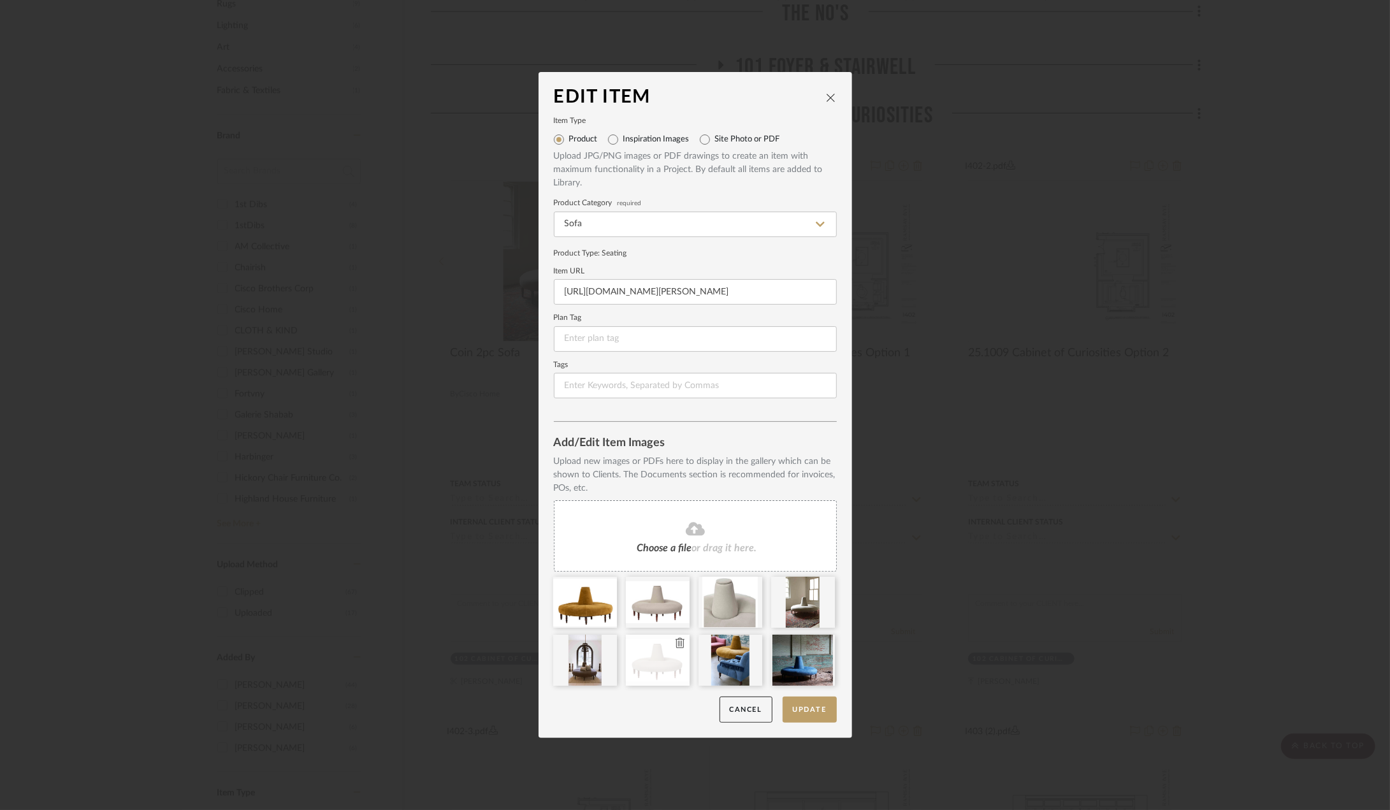
click at [676, 644] on icon at bounding box center [680, 643] width 9 height 10
click at [810, 700] on button "Update" at bounding box center [810, 710] width 54 height 26
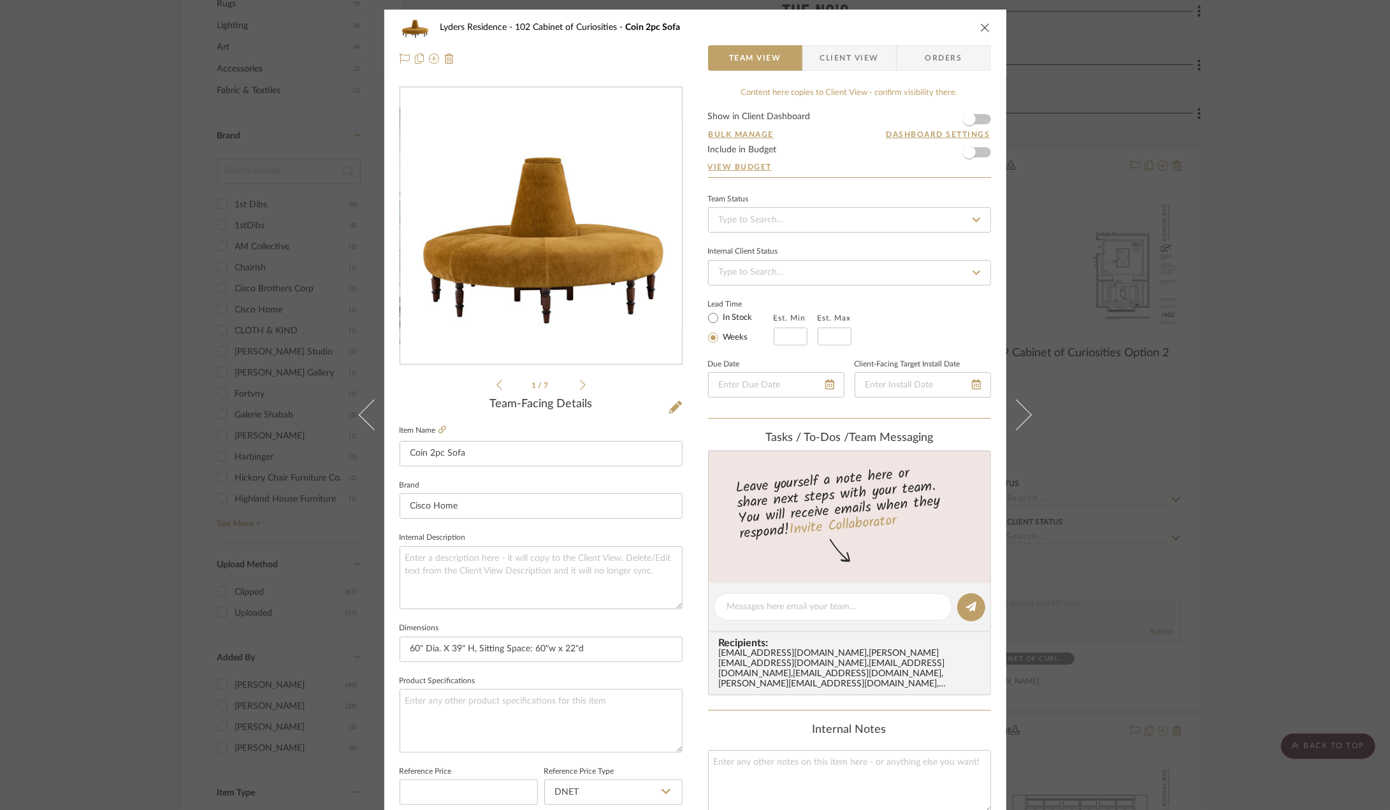
click at [985, 30] on icon "close" at bounding box center [985, 27] width 10 height 10
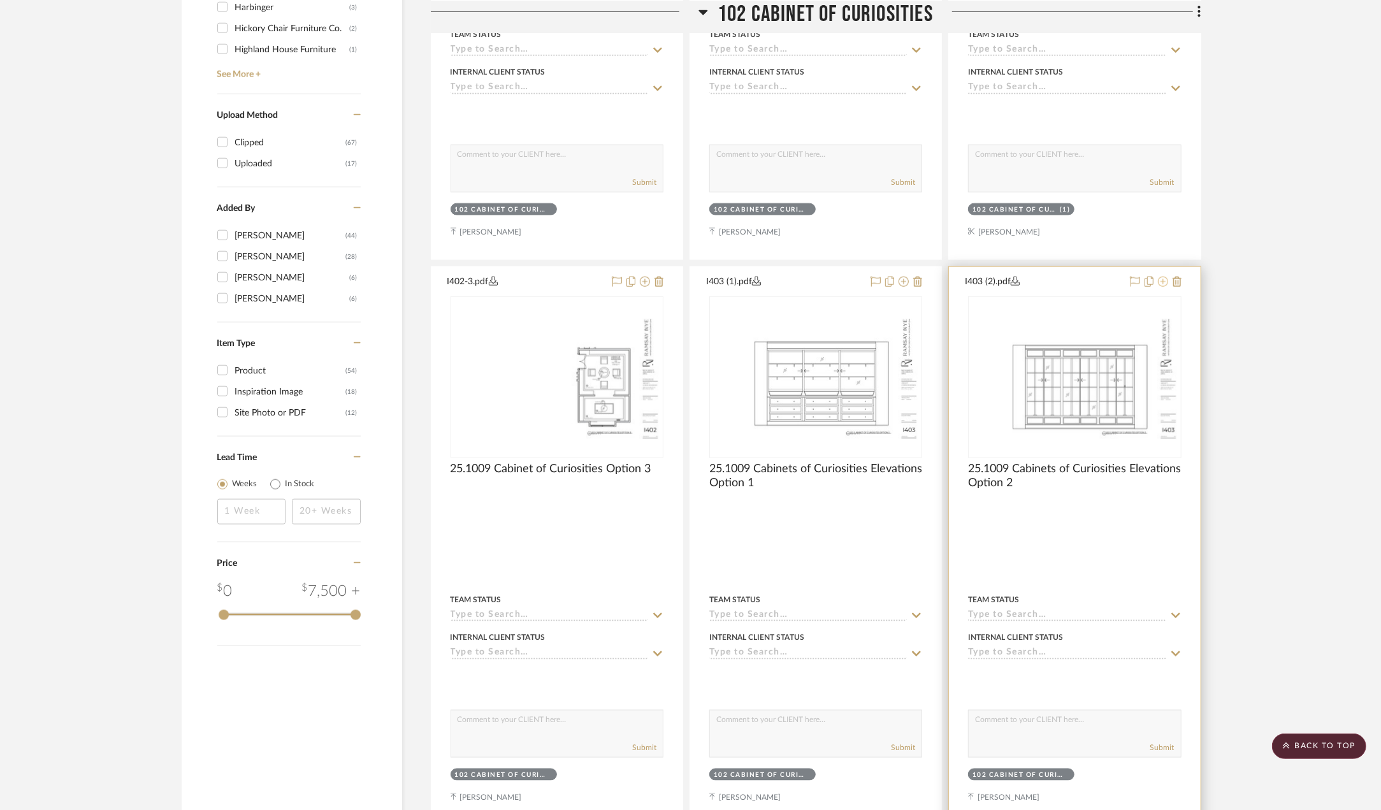
scroll to position [1187, 0]
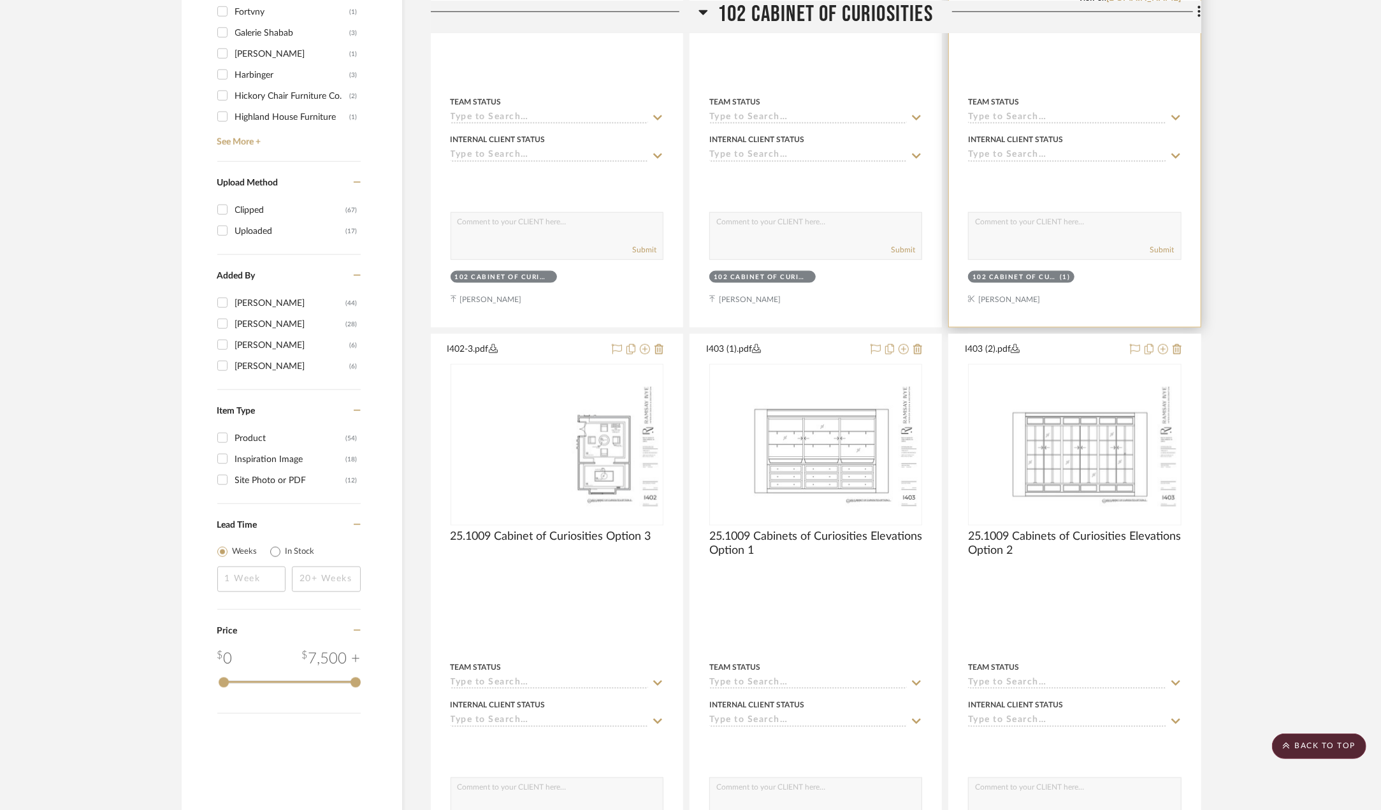
click at [1191, 320] on div at bounding box center [1074, 48] width 251 height 558
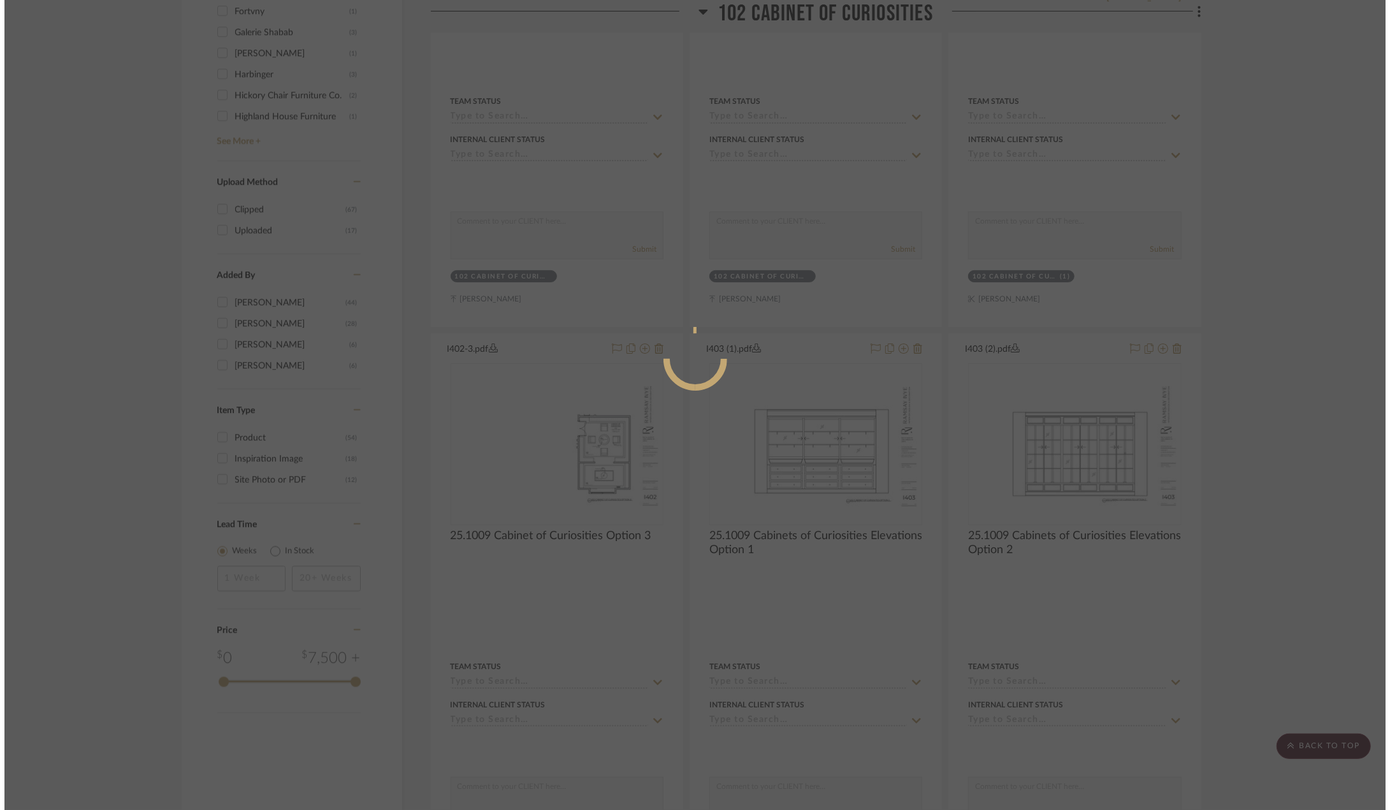
scroll to position [0, 0]
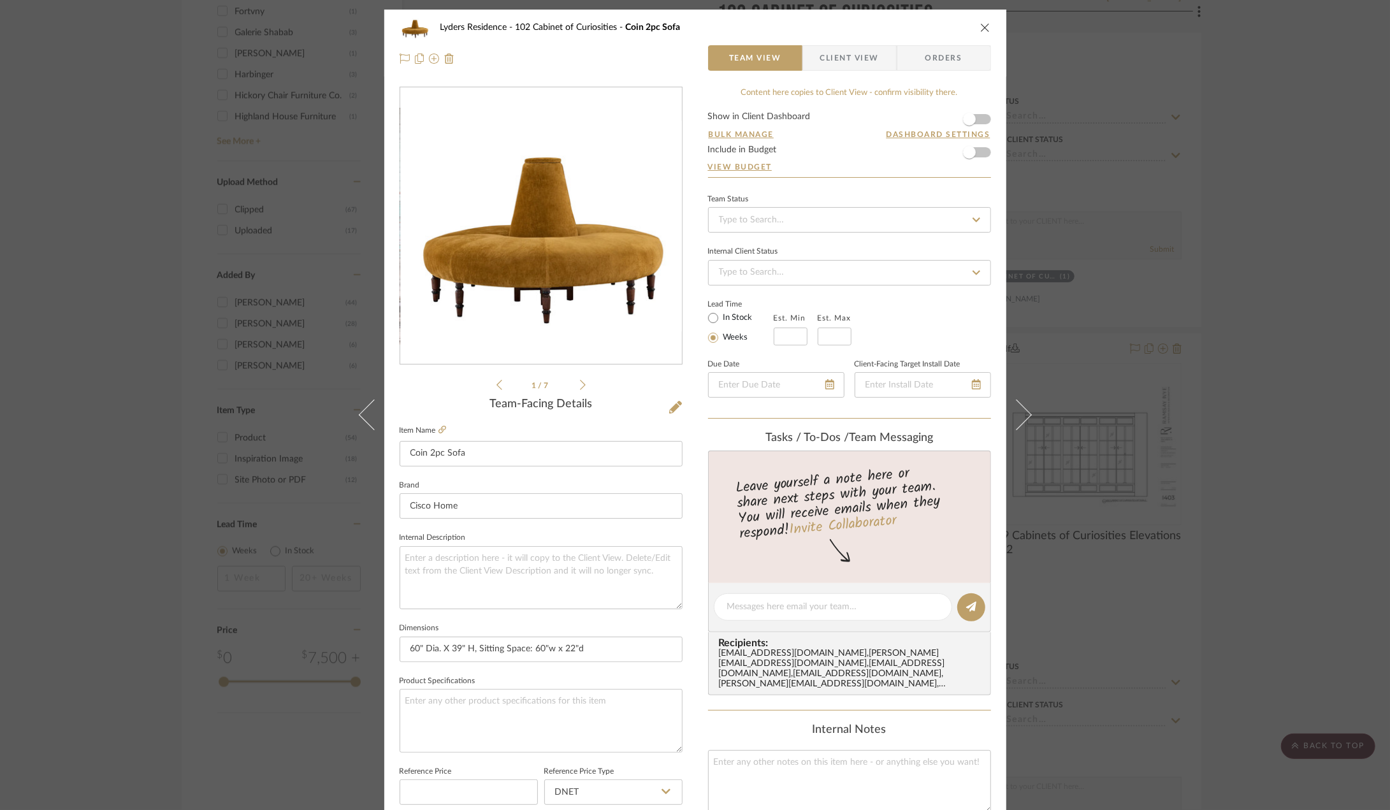
click at [1308, 280] on div "Lyders Residence 102 Cabinet of Curiosities Coin 2pc Sofa Team View Client View…" at bounding box center [695, 405] width 1390 height 810
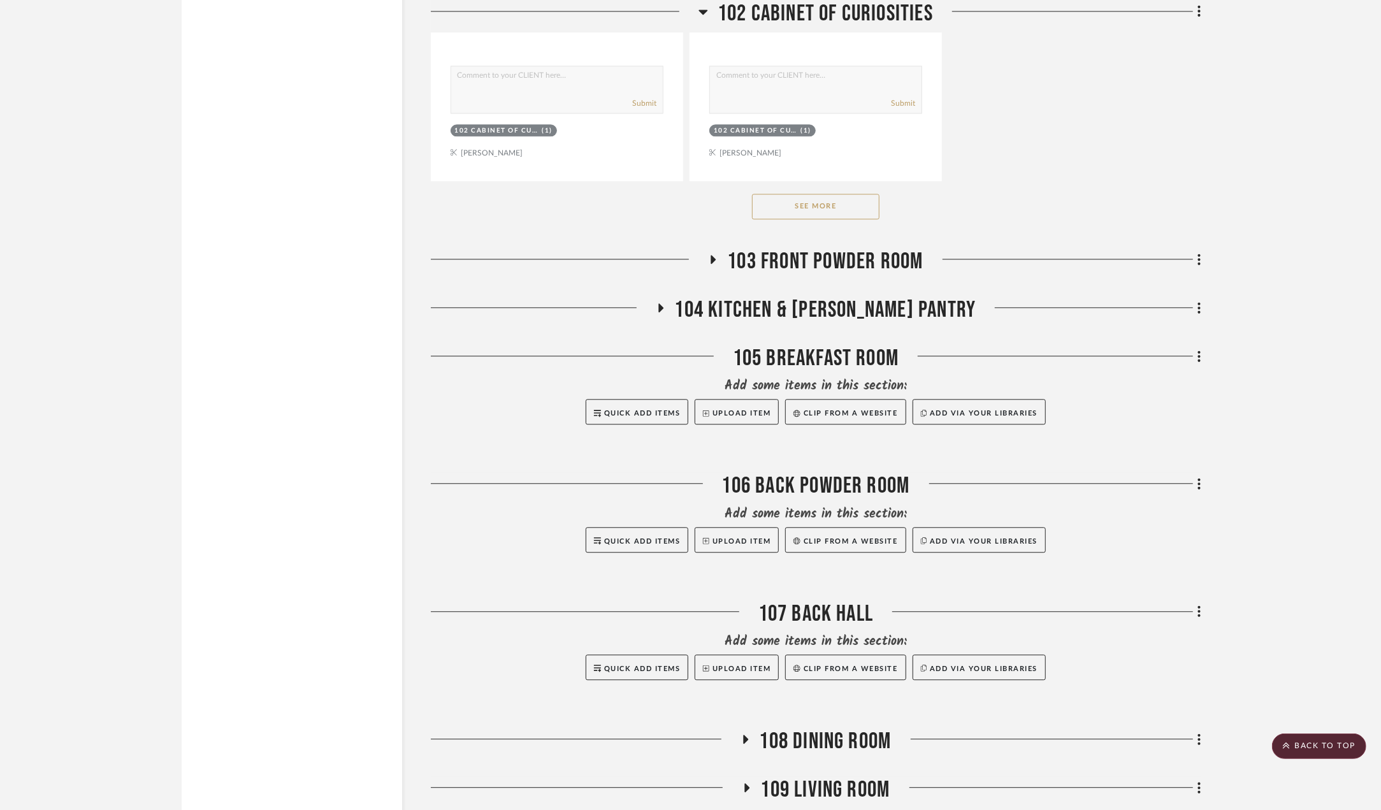
scroll to position [2462, 0]
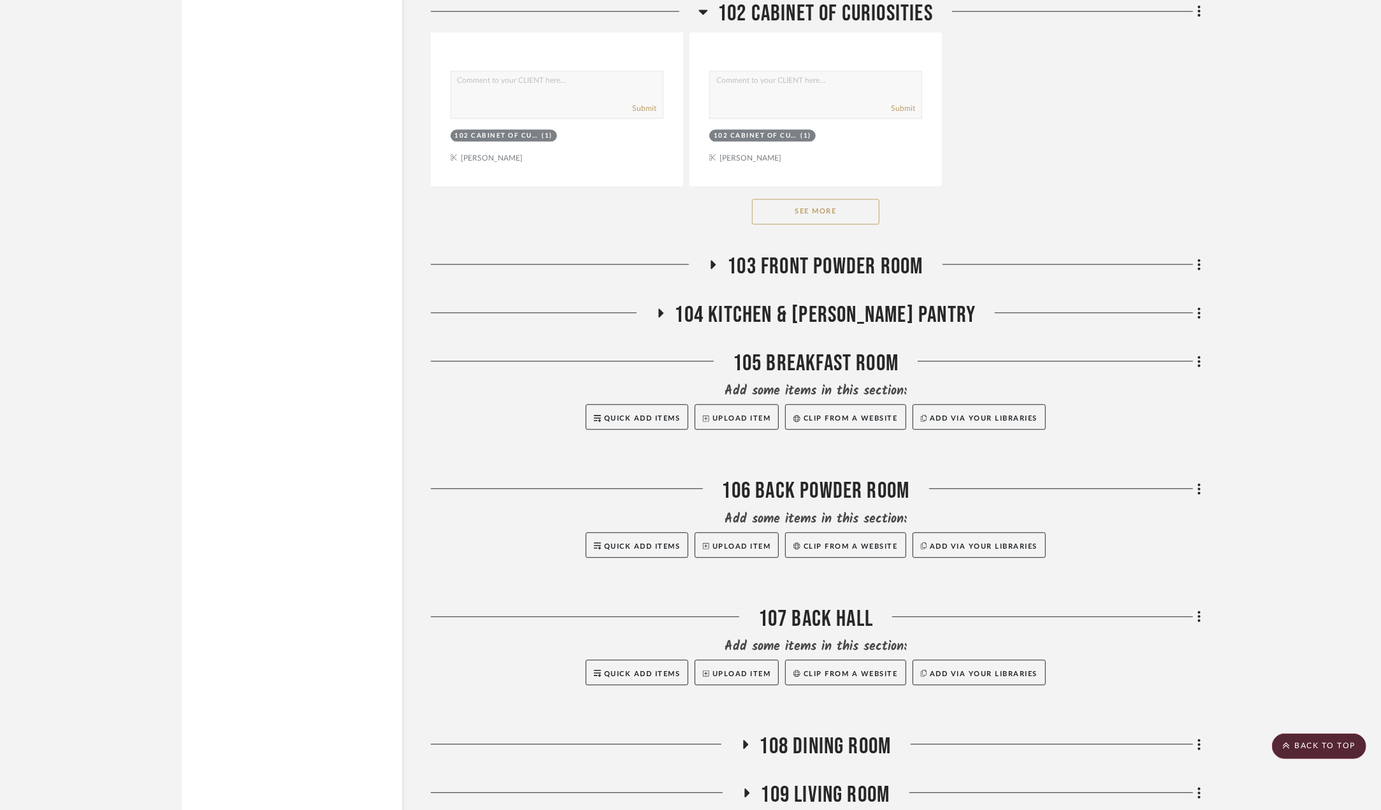
click at [860, 211] on button "See More" at bounding box center [815, 211] width 127 height 25
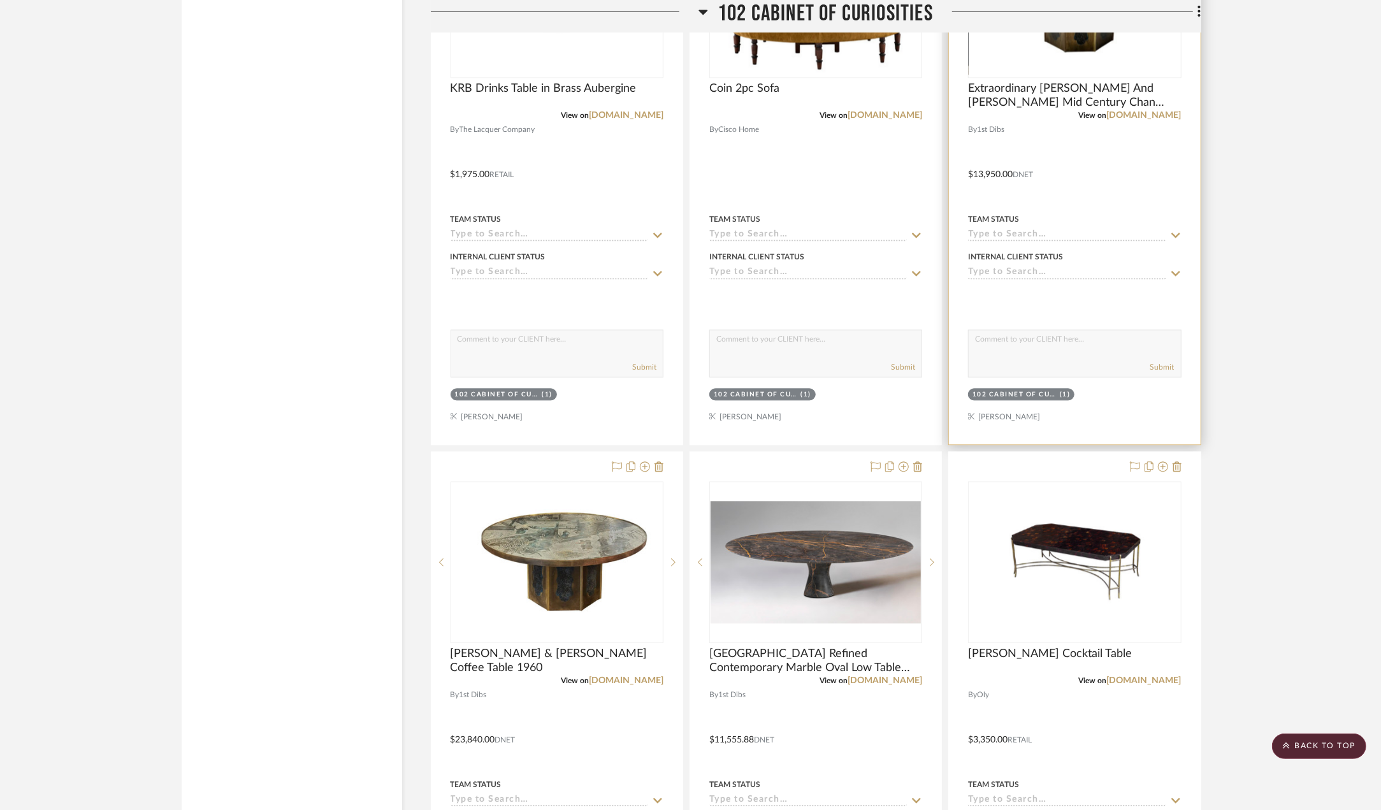
scroll to position [2207, 0]
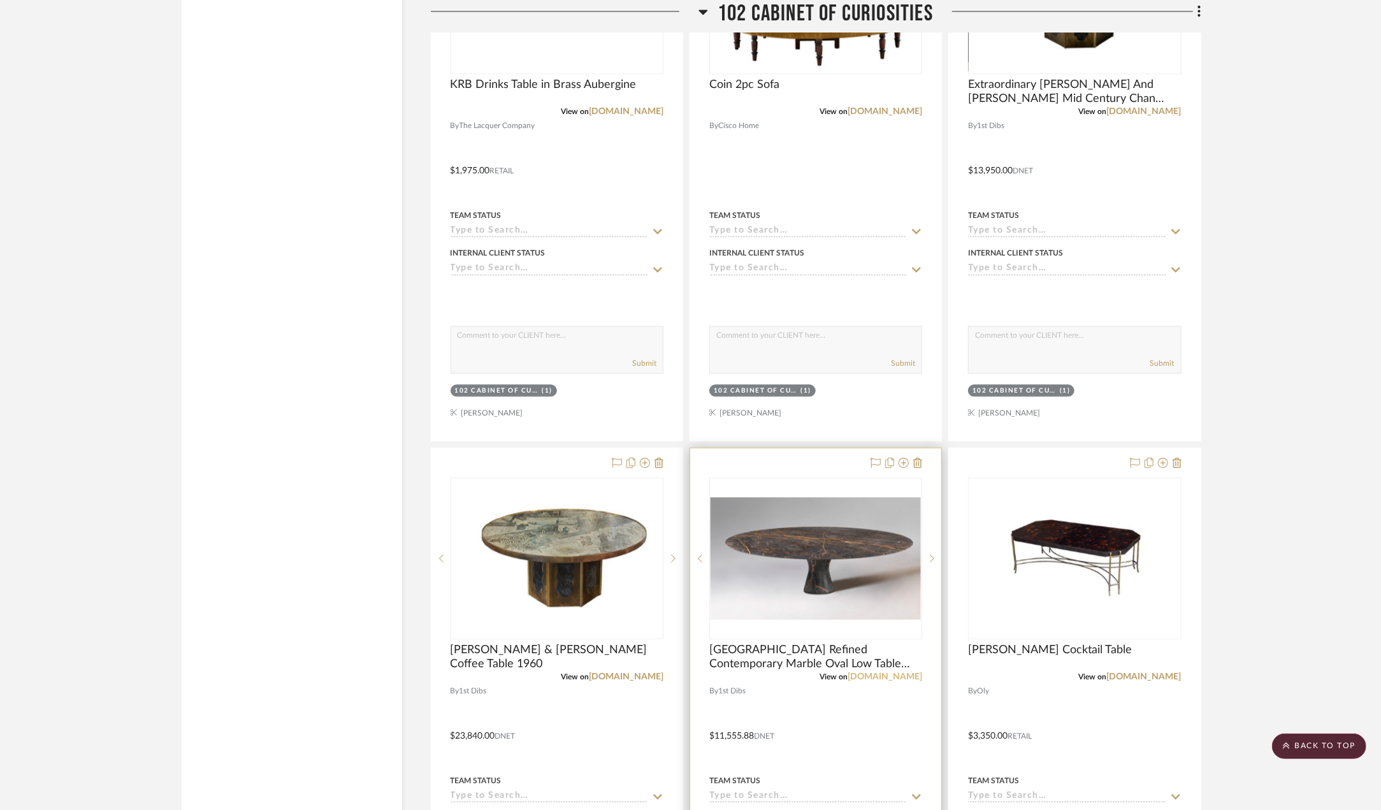
click at [889, 672] on link "[DOMAIN_NAME]" at bounding box center [885, 676] width 75 height 9
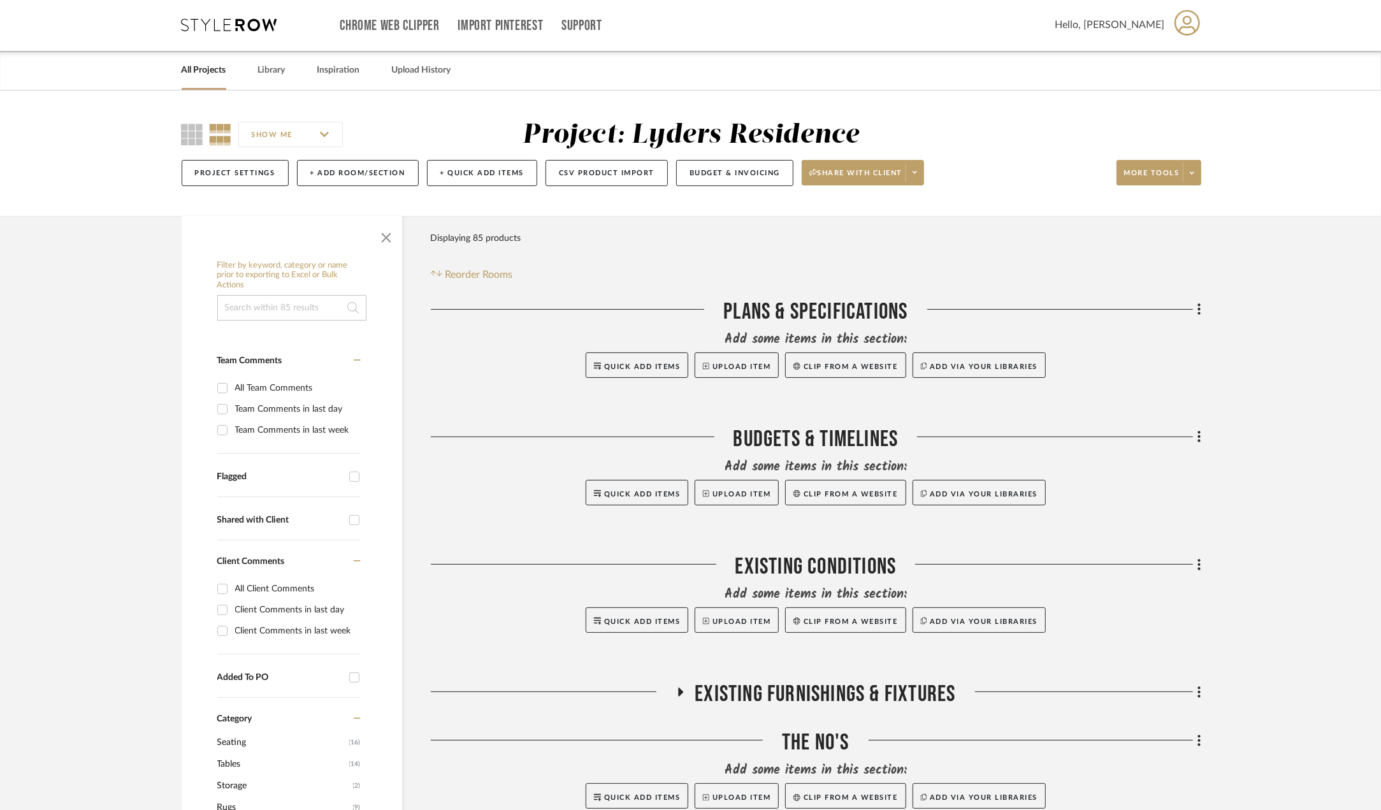
scroll to position [0, 0]
click at [274, 78] on link "Library" at bounding box center [271, 71] width 27 height 17
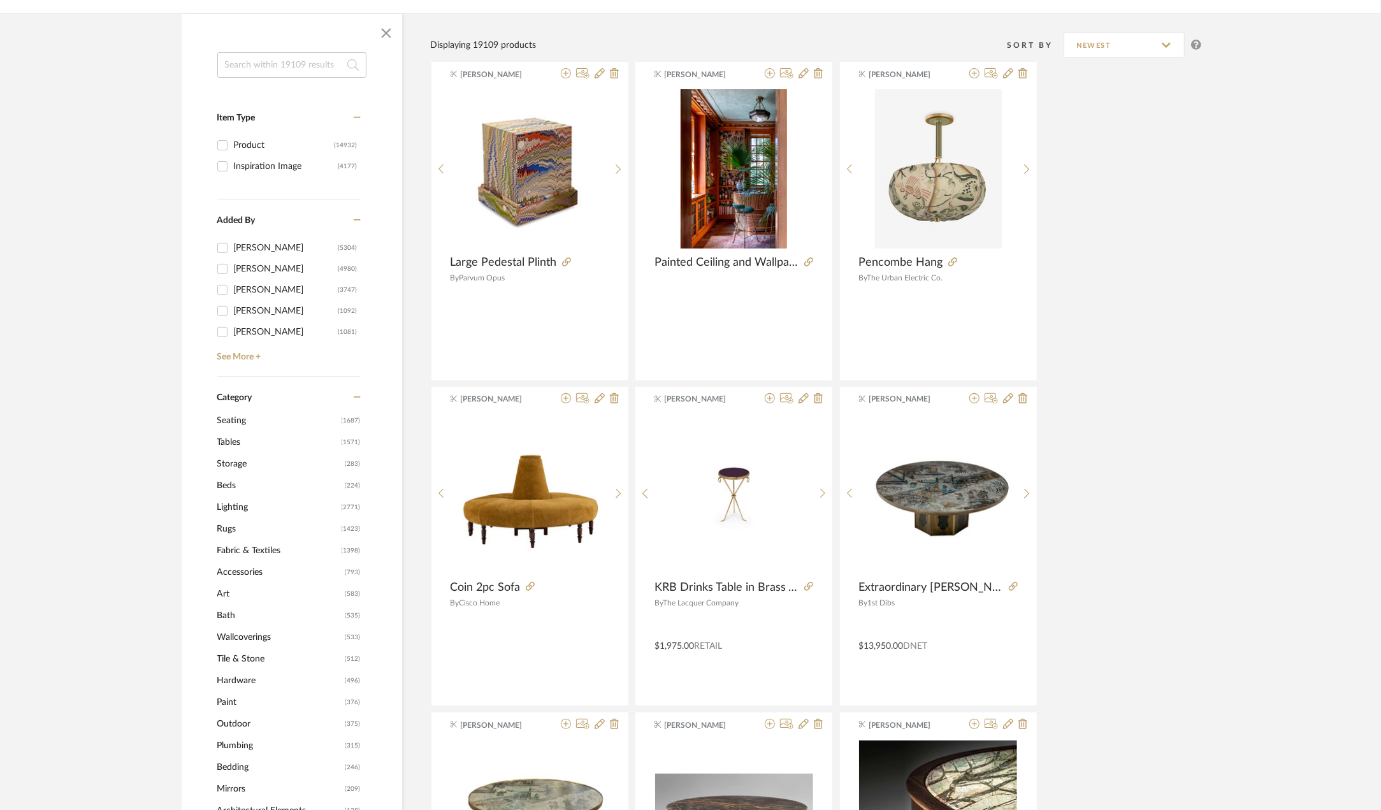
scroll to position [191, 0]
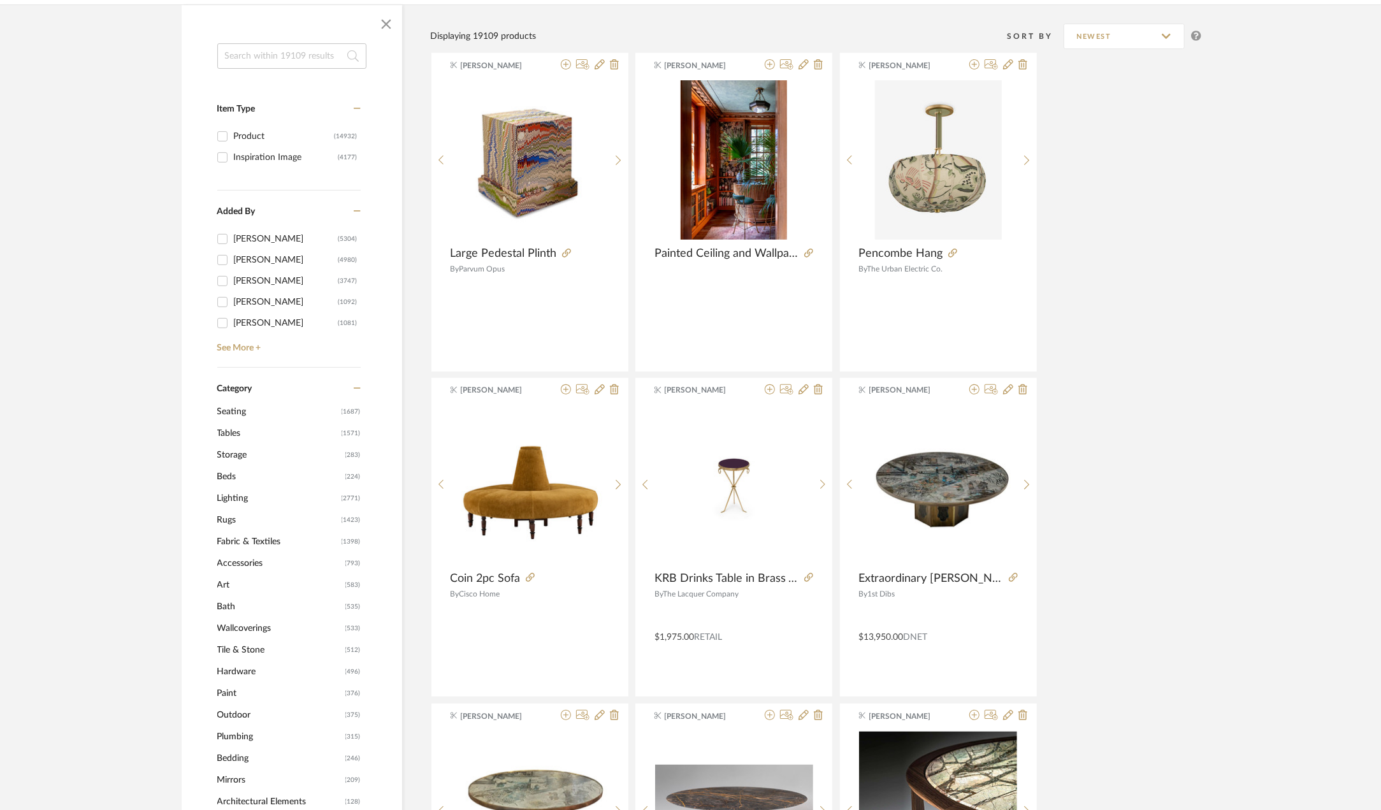
click at [242, 412] on span "Seating" at bounding box center [277, 412] width 121 height 22
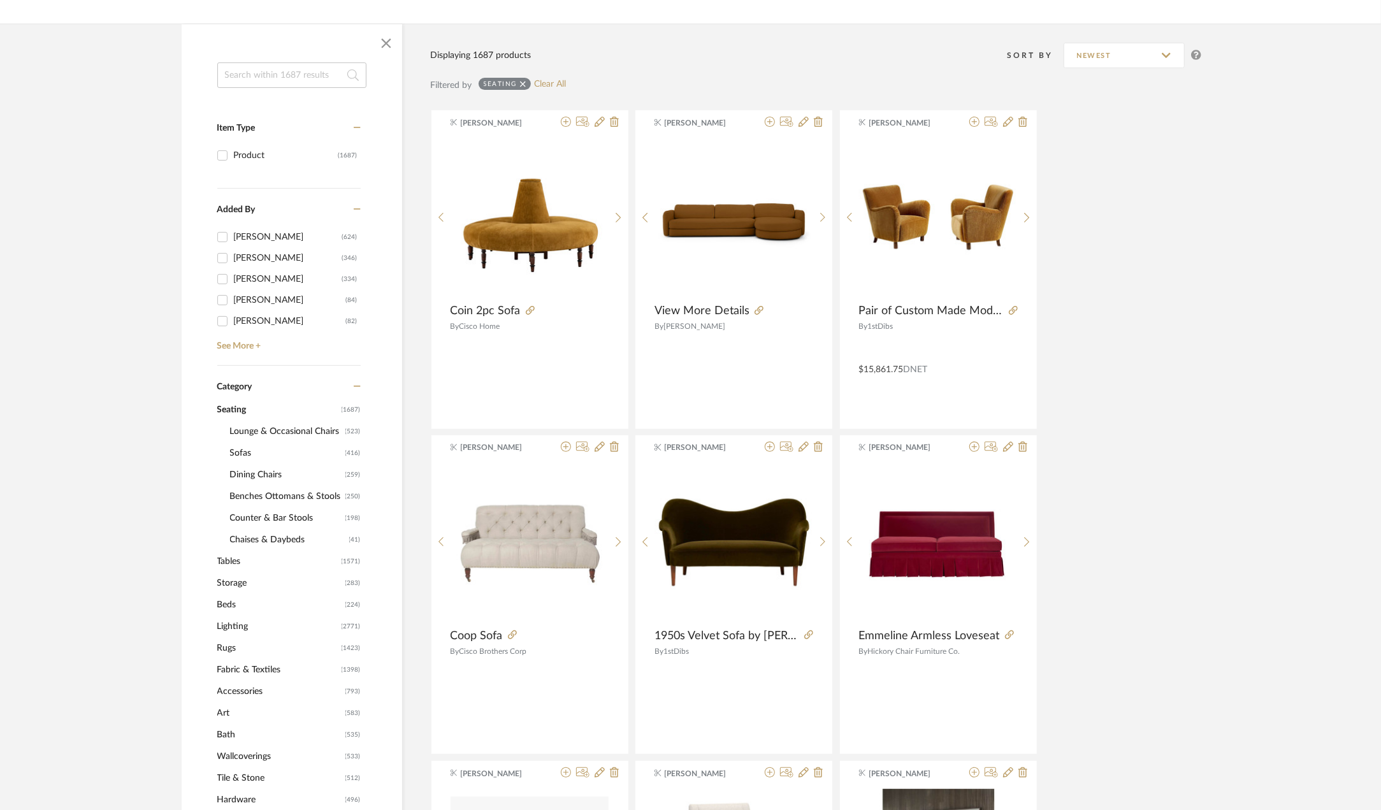
click at [273, 502] on span "Benches Ottomans & Stools" at bounding box center [286, 497] width 112 height 22
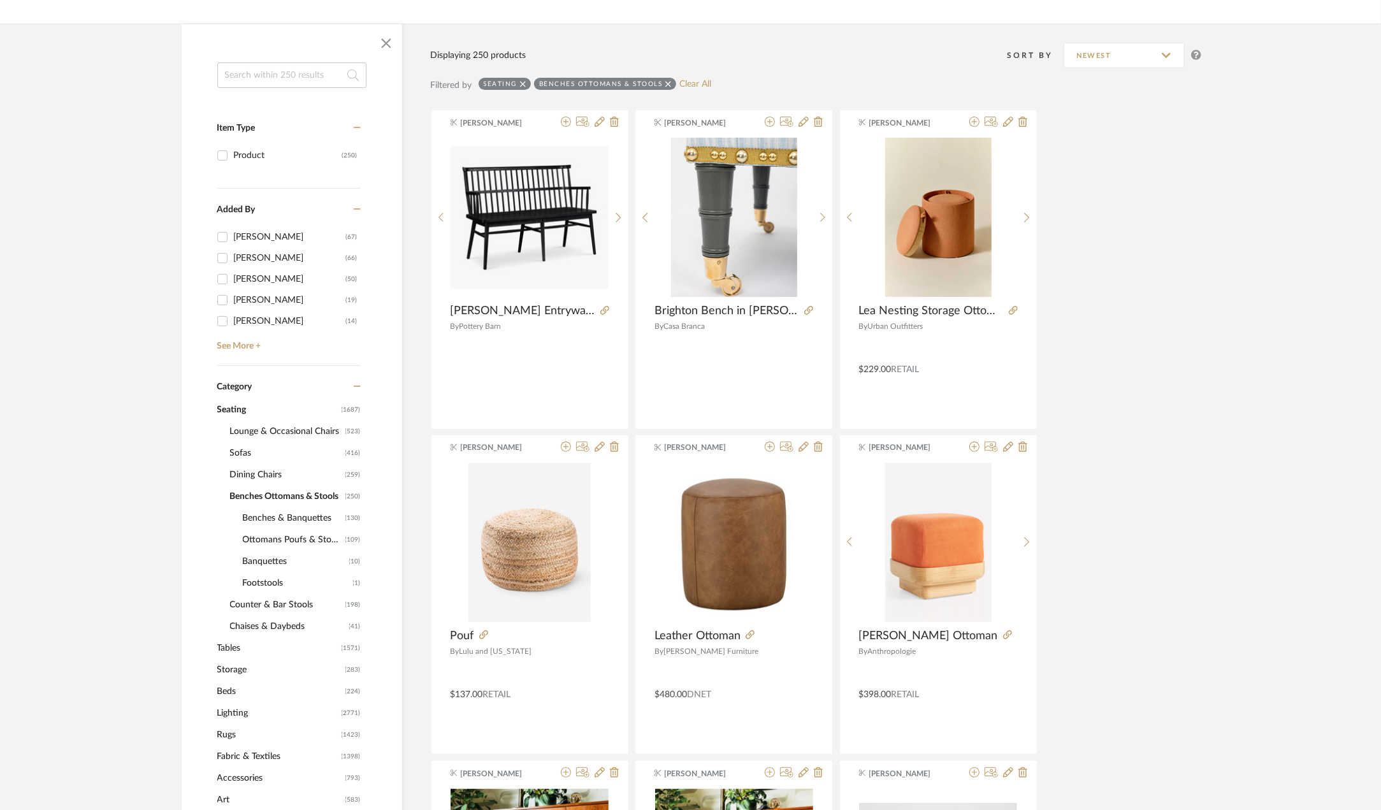
click at [273, 497] on span "Benches Ottomans & Stools" at bounding box center [286, 497] width 112 height 22
click at [250, 474] on span "Dining Chairs" at bounding box center [286, 475] width 112 height 22
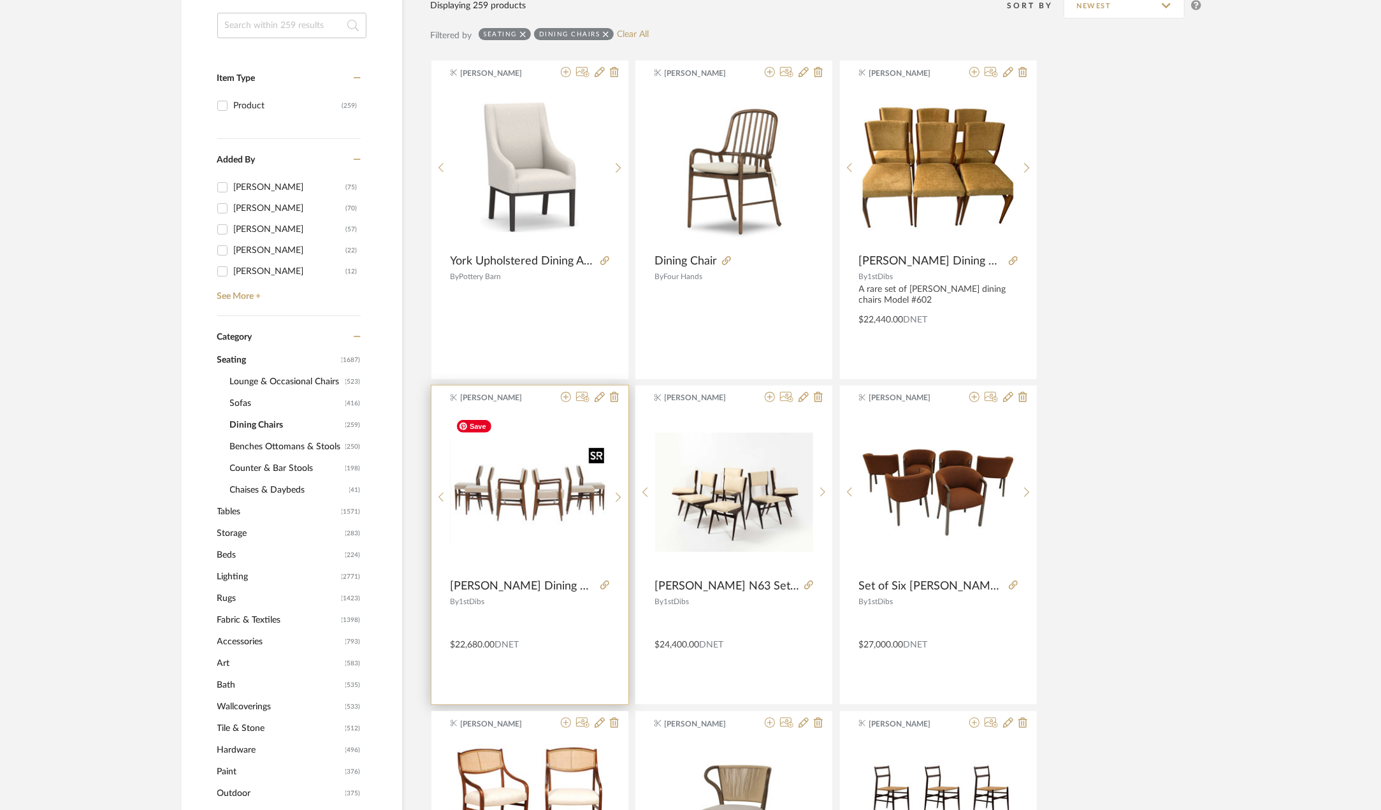
scroll to position [255, 0]
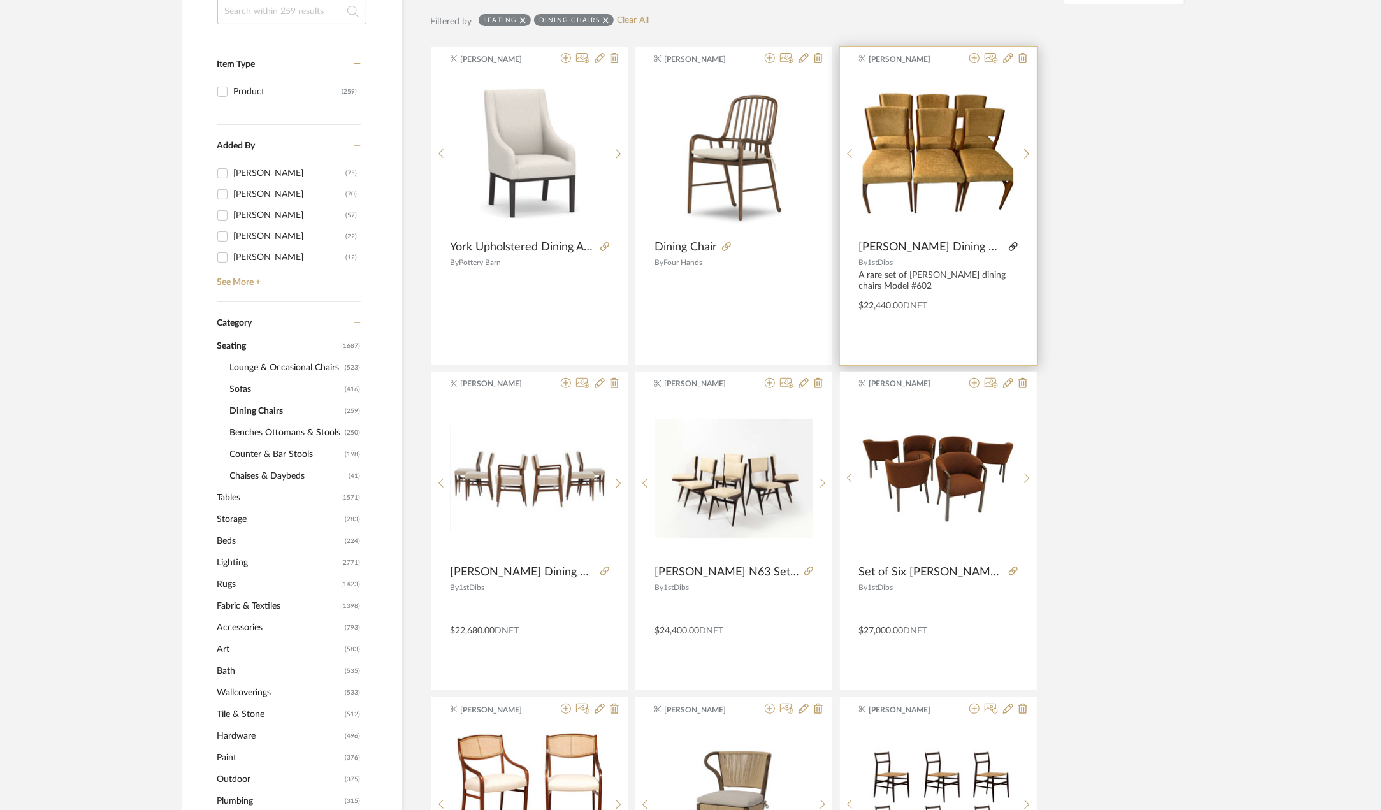
click at [1009, 247] on icon at bounding box center [1013, 246] width 9 height 9
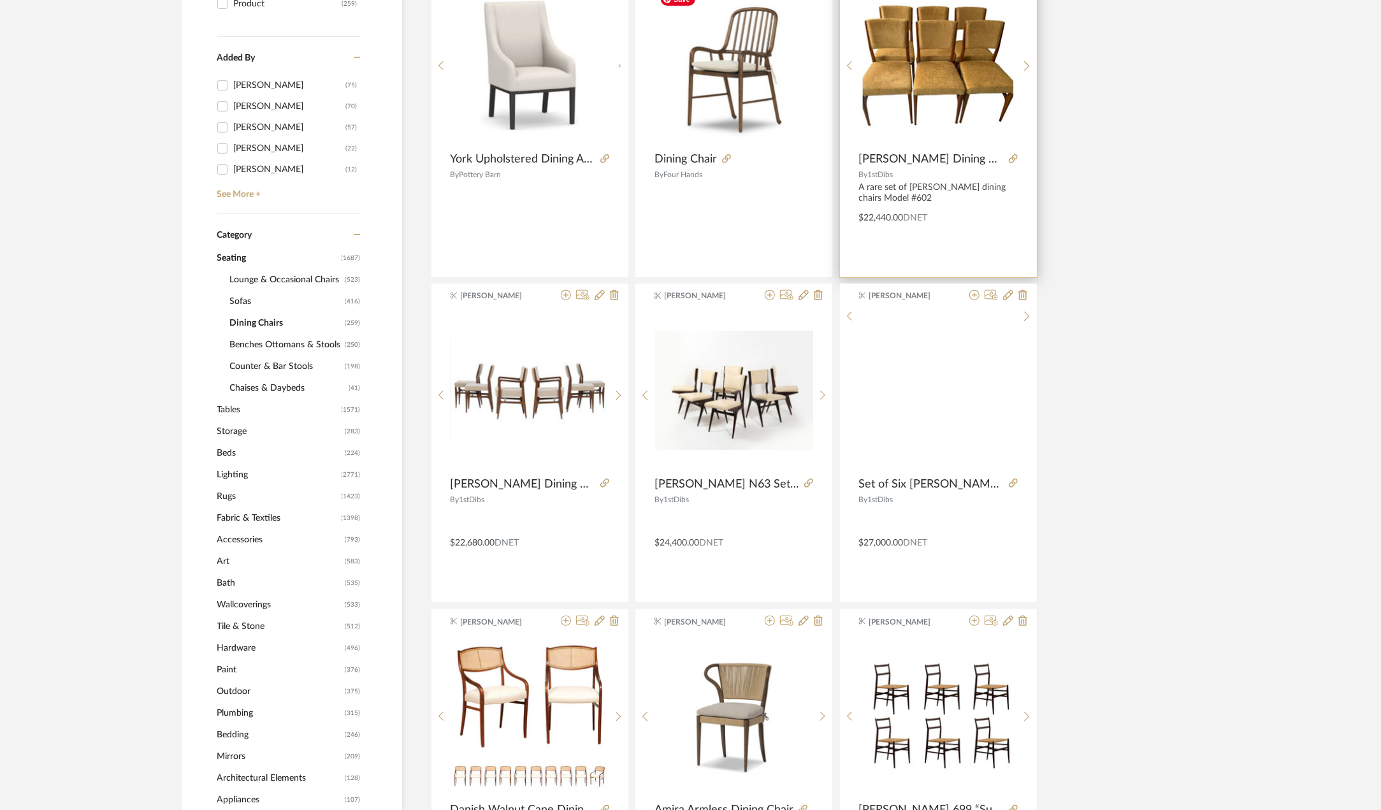
scroll to position [574, 0]
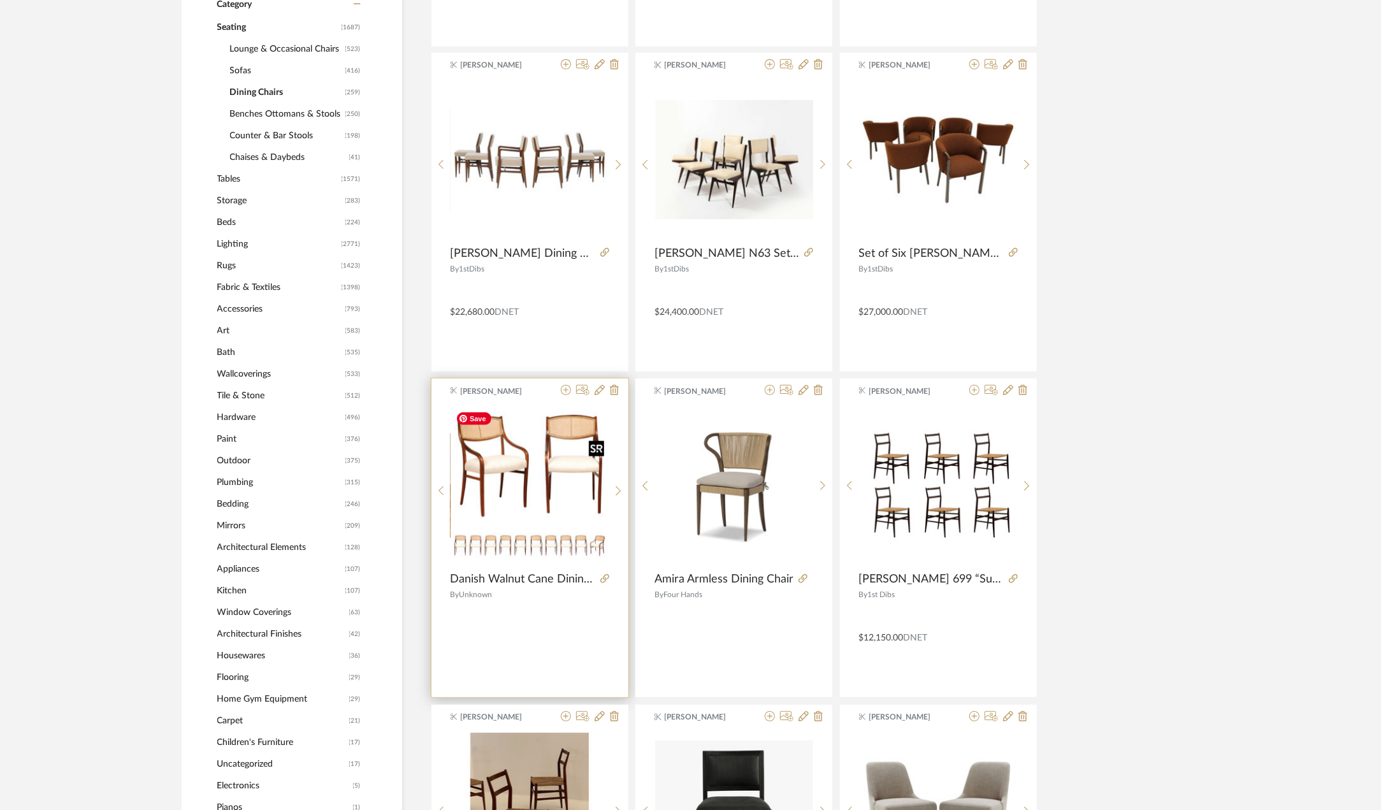
click at [540, 488] on img "0" at bounding box center [530, 486] width 158 height 158
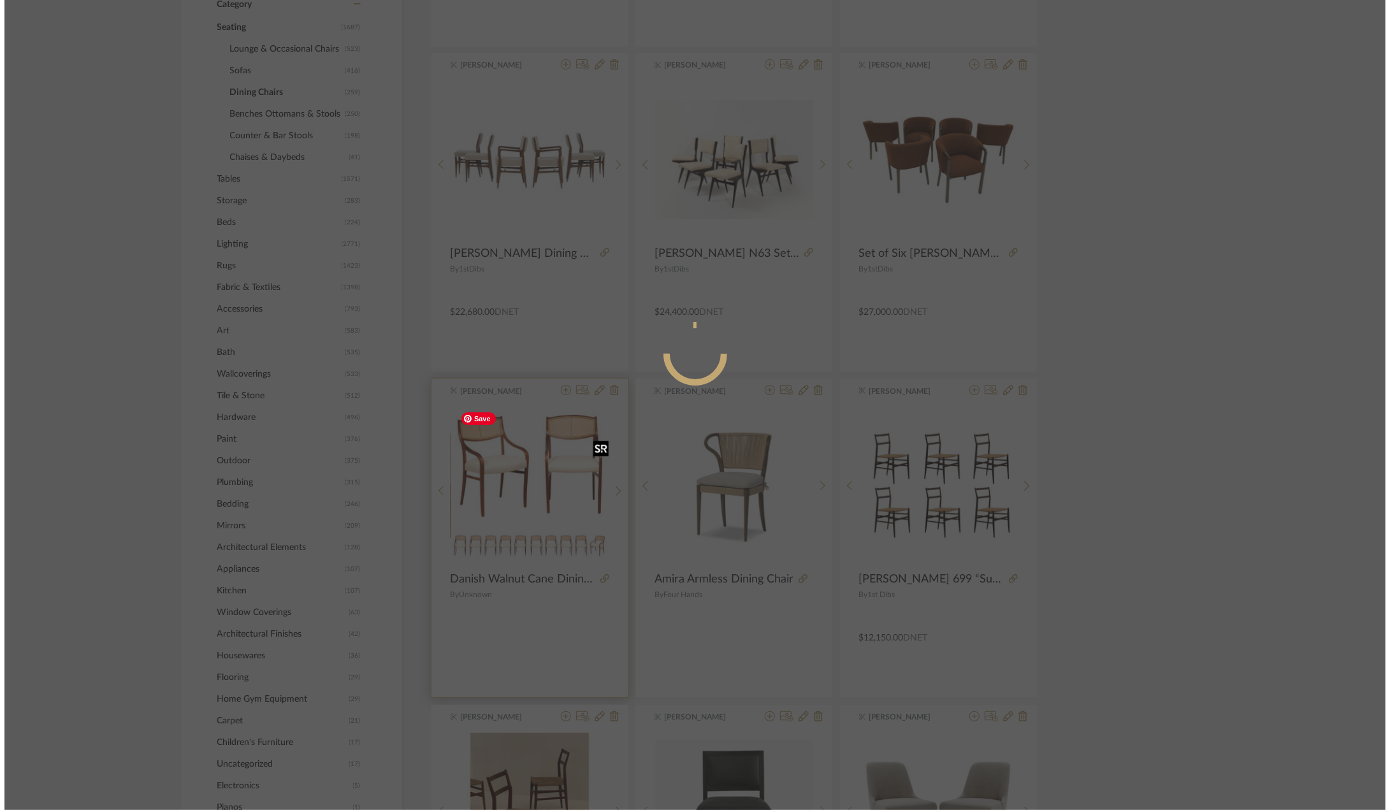
scroll to position [0, 0]
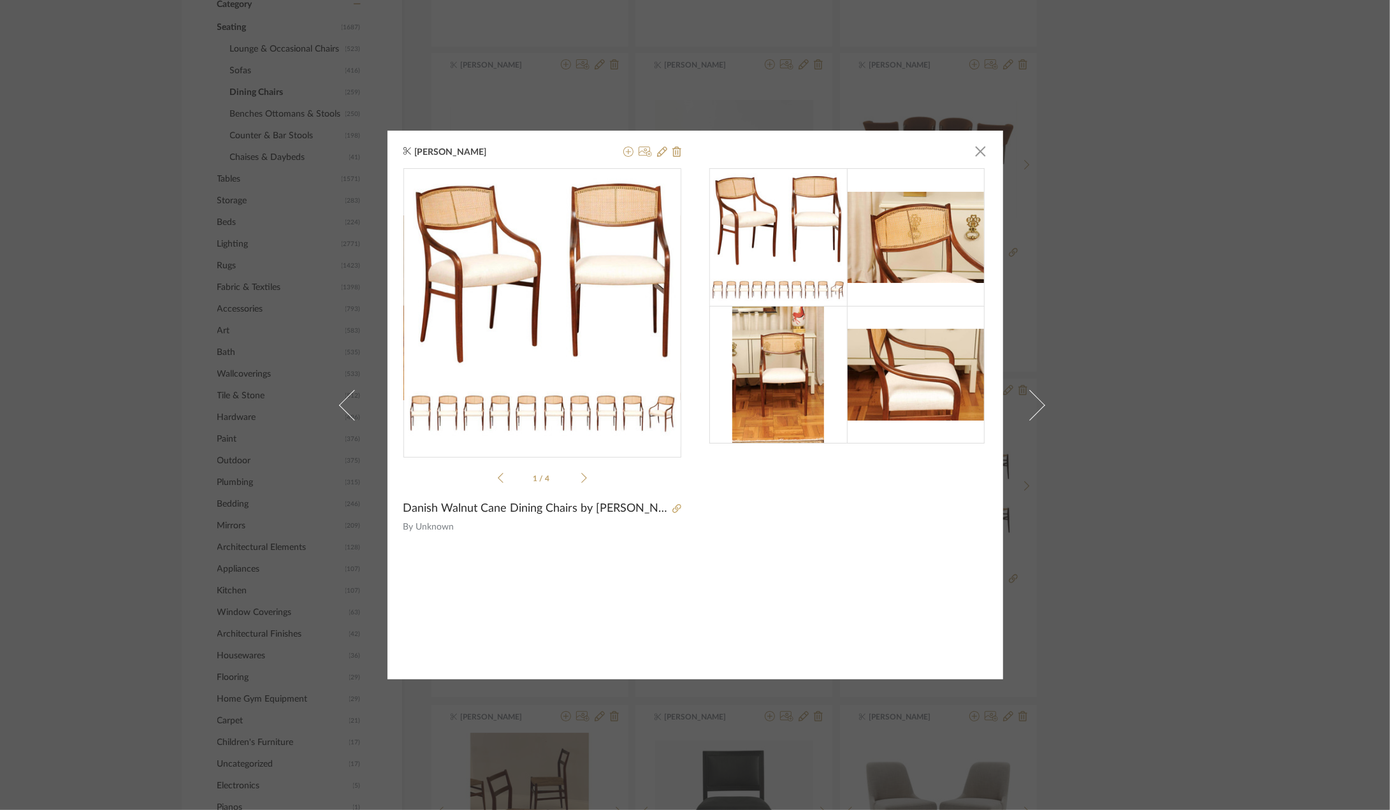
click at [580, 468] on div "1 / 4" at bounding box center [542, 328] width 278 height 321
click at [581, 475] on icon at bounding box center [584, 477] width 6 height 11
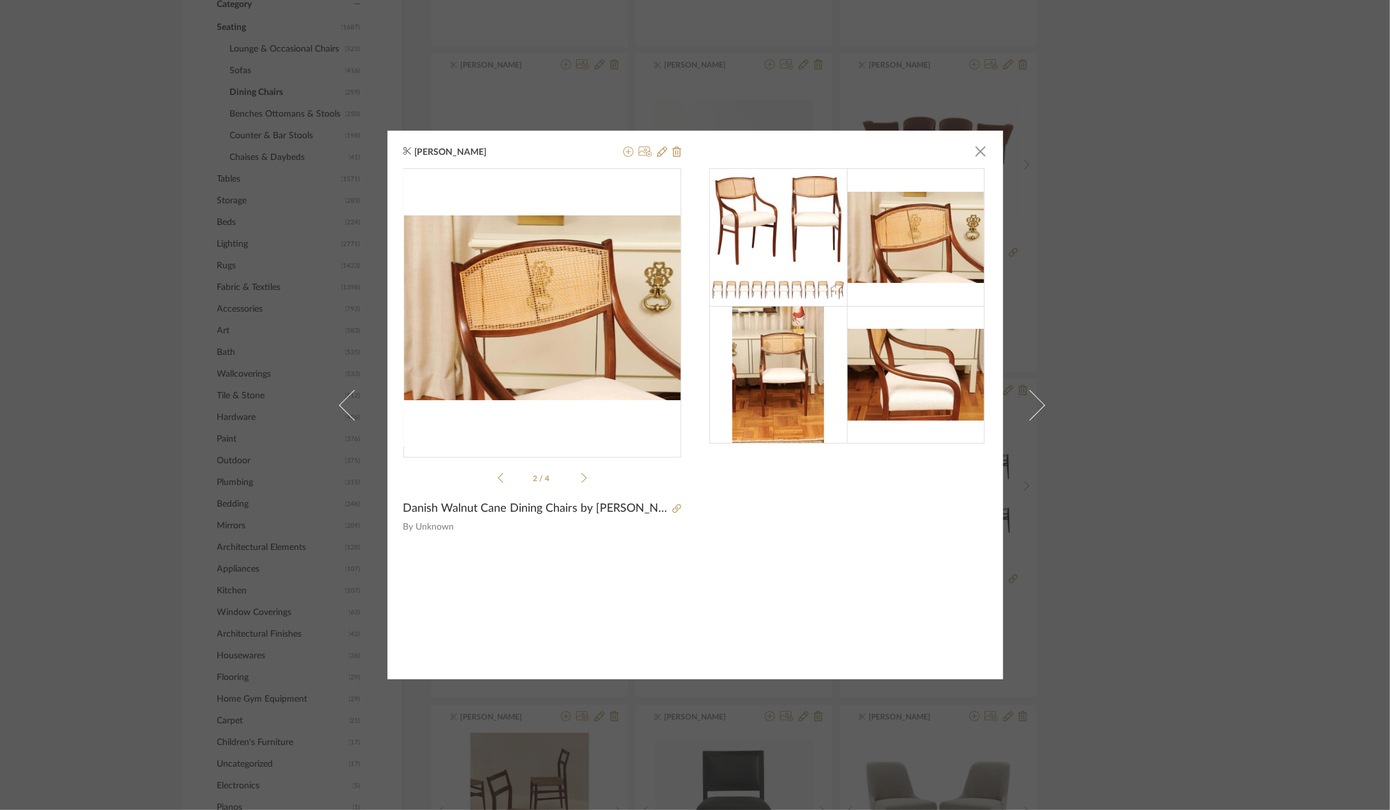
click at [581, 475] on icon at bounding box center [584, 477] width 6 height 11
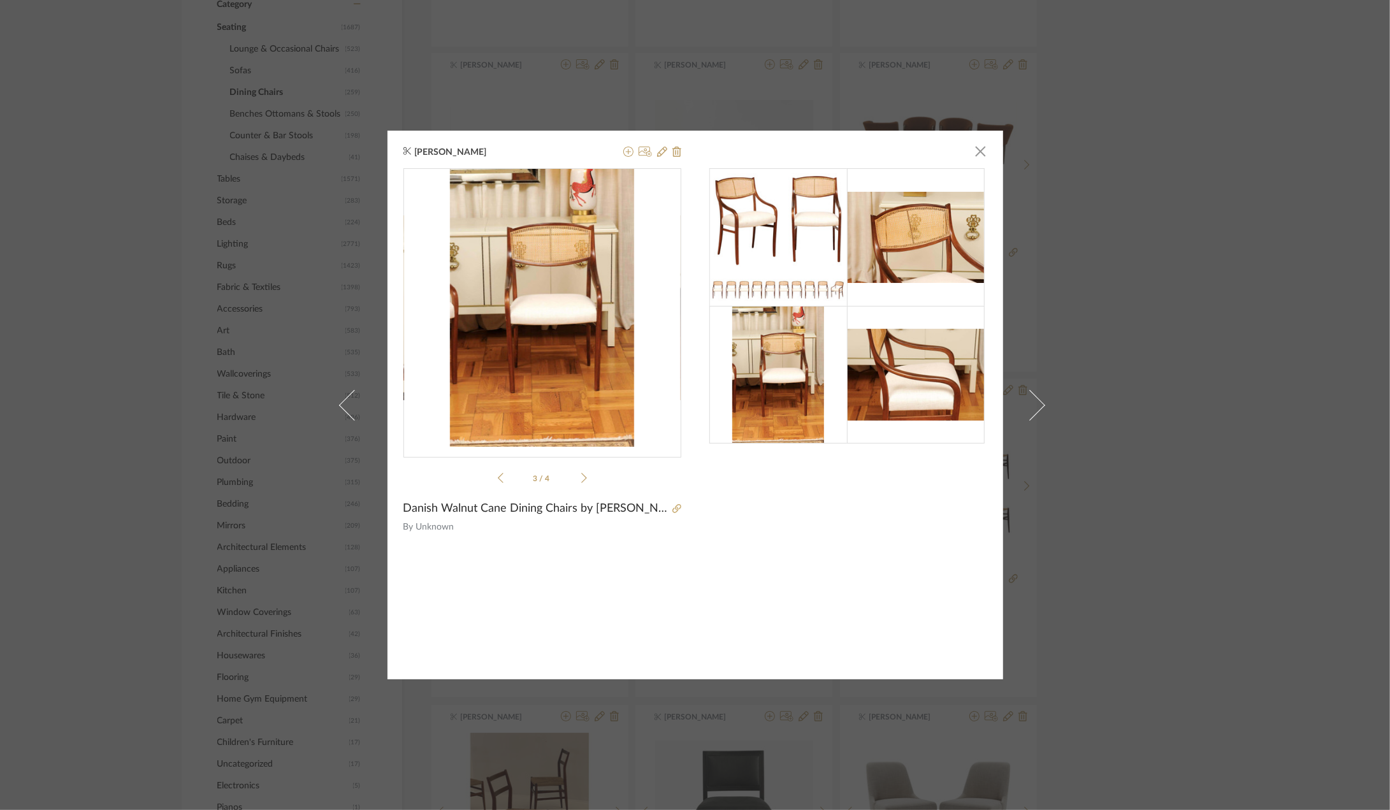
click at [581, 475] on icon at bounding box center [584, 477] width 6 height 11
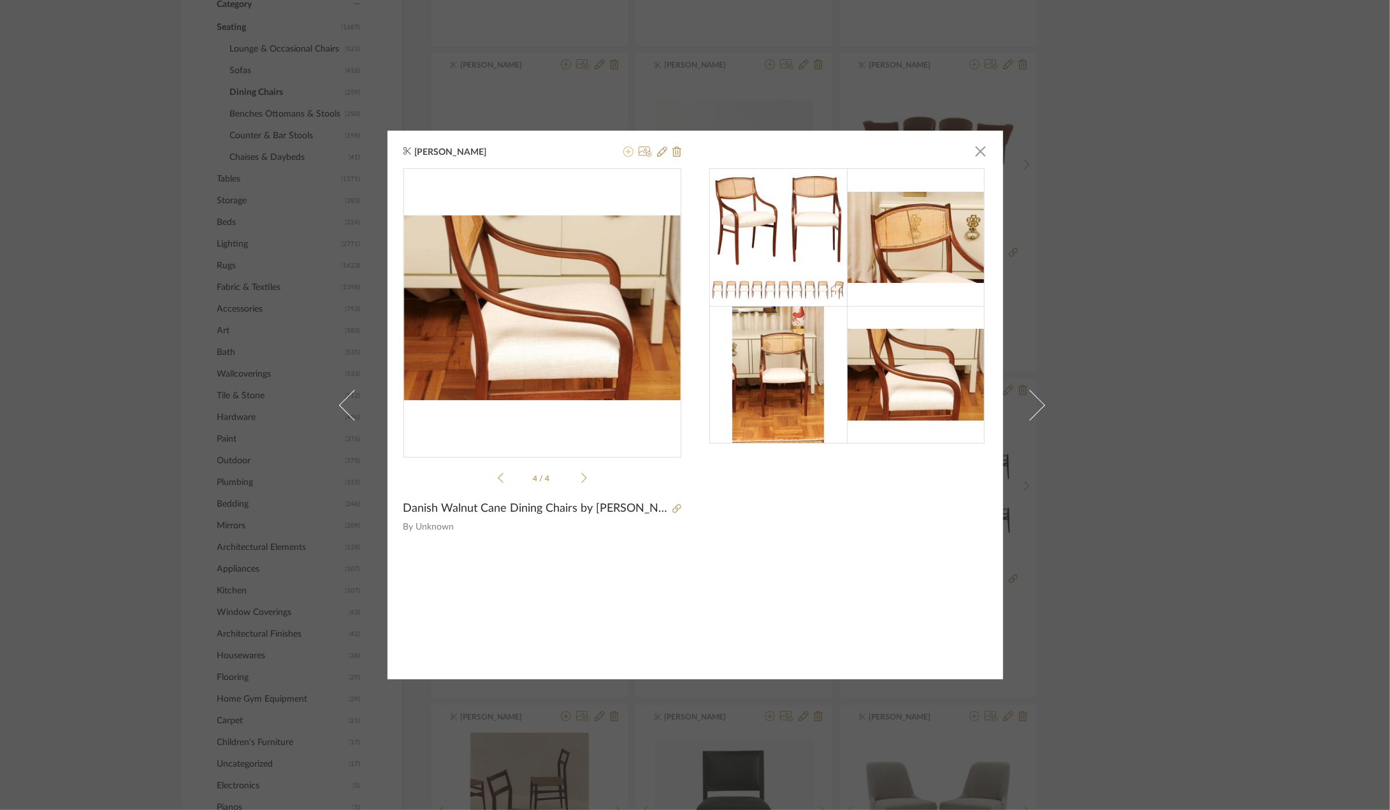
click at [623, 154] on icon at bounding box center [628, 152] width 10 height 10
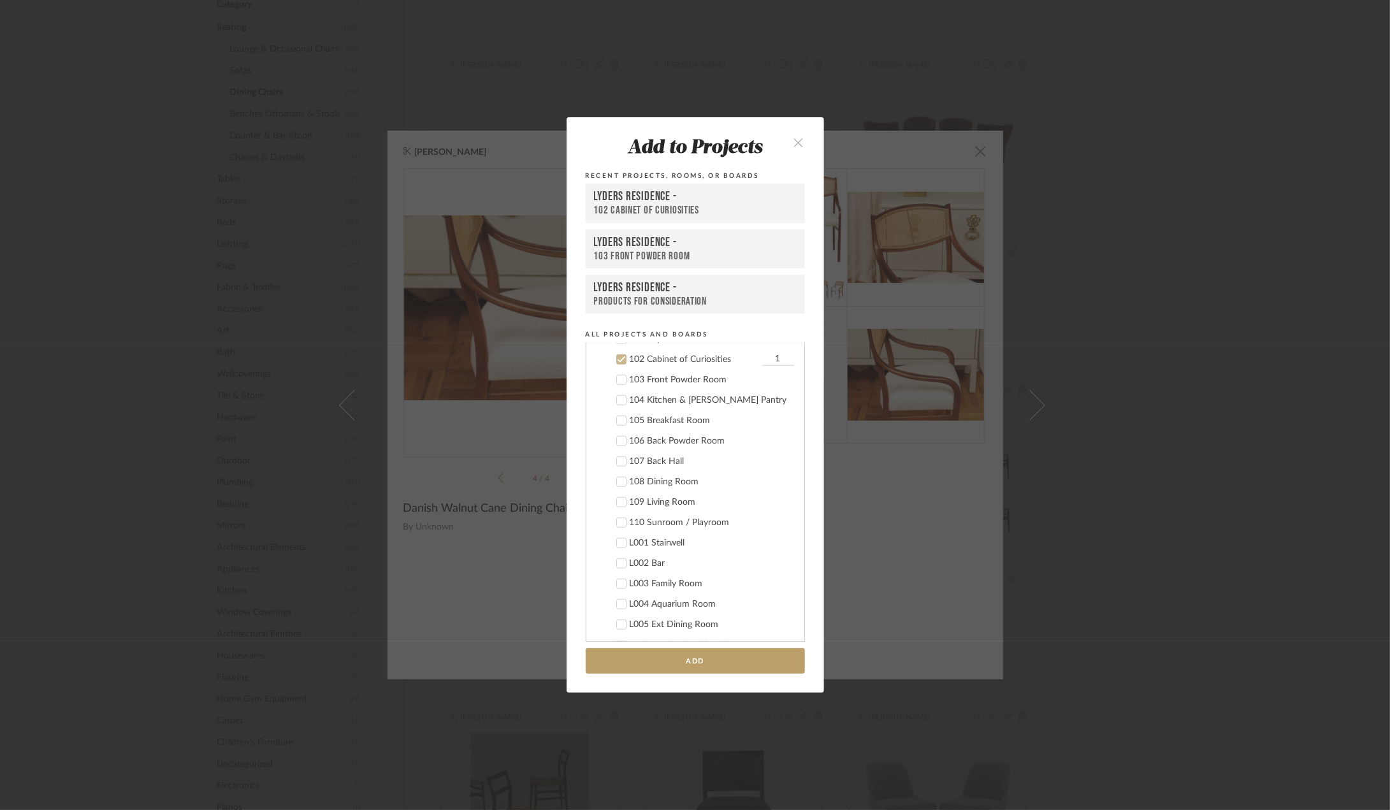
scroll to position [816, 0]
click at [644, 355] on div "102 Cabinet of Curiosities" at bounding box center [694, 354] width 129 height 11
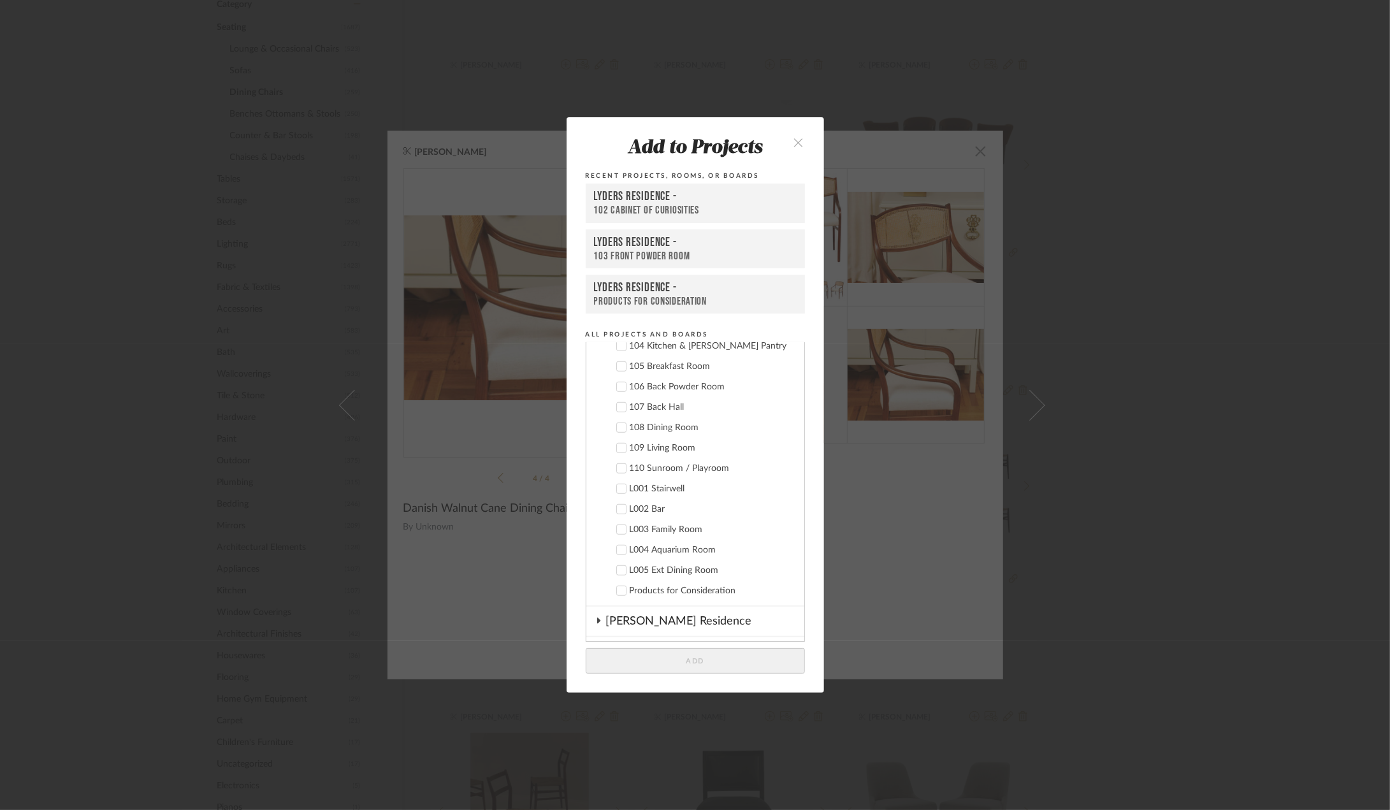
scroll to position [880, 0]
click at [658, 433] on div "109 Living Room" at bounding box center [712, 433] width 164 height 11
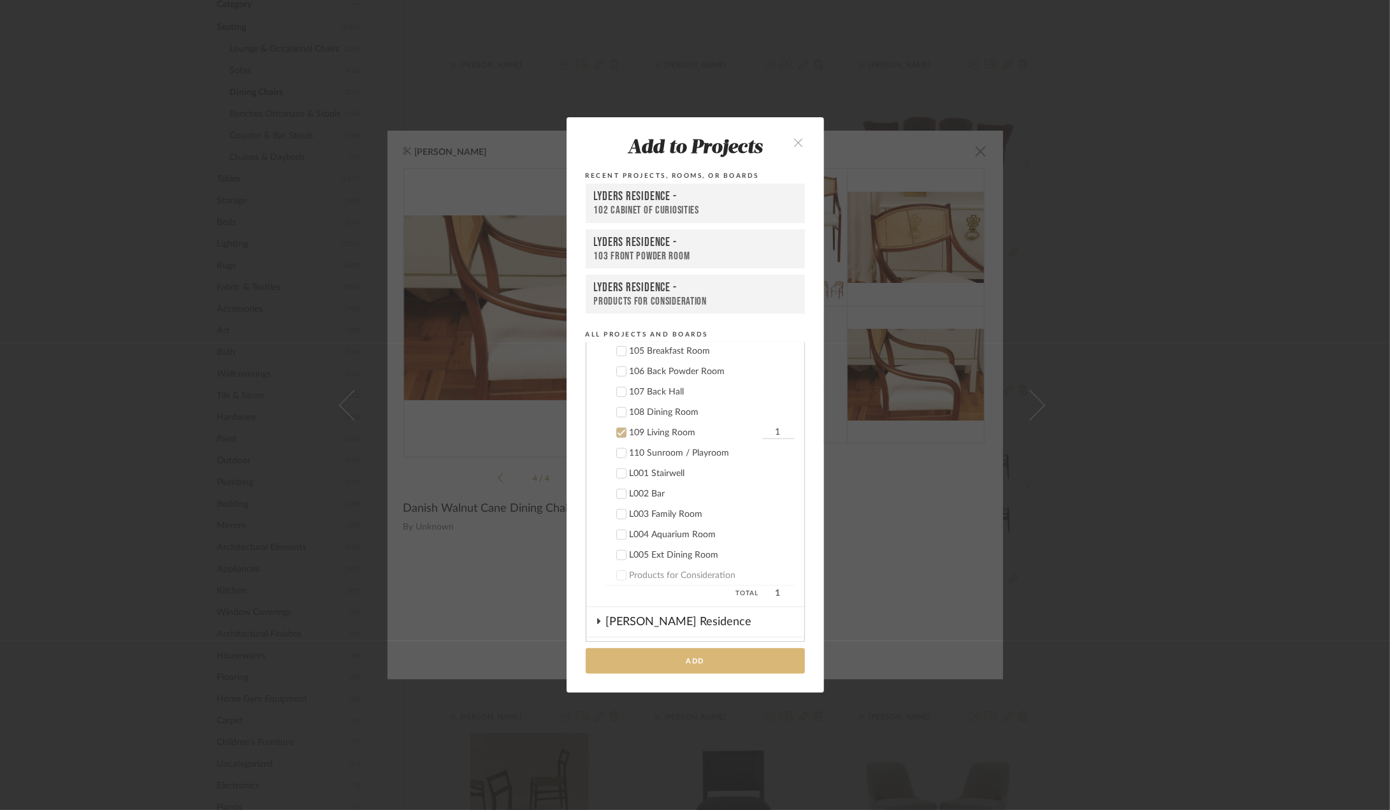
click at [692, 661] on button "Add" at bounding box center [695, 661] width 219 height 26
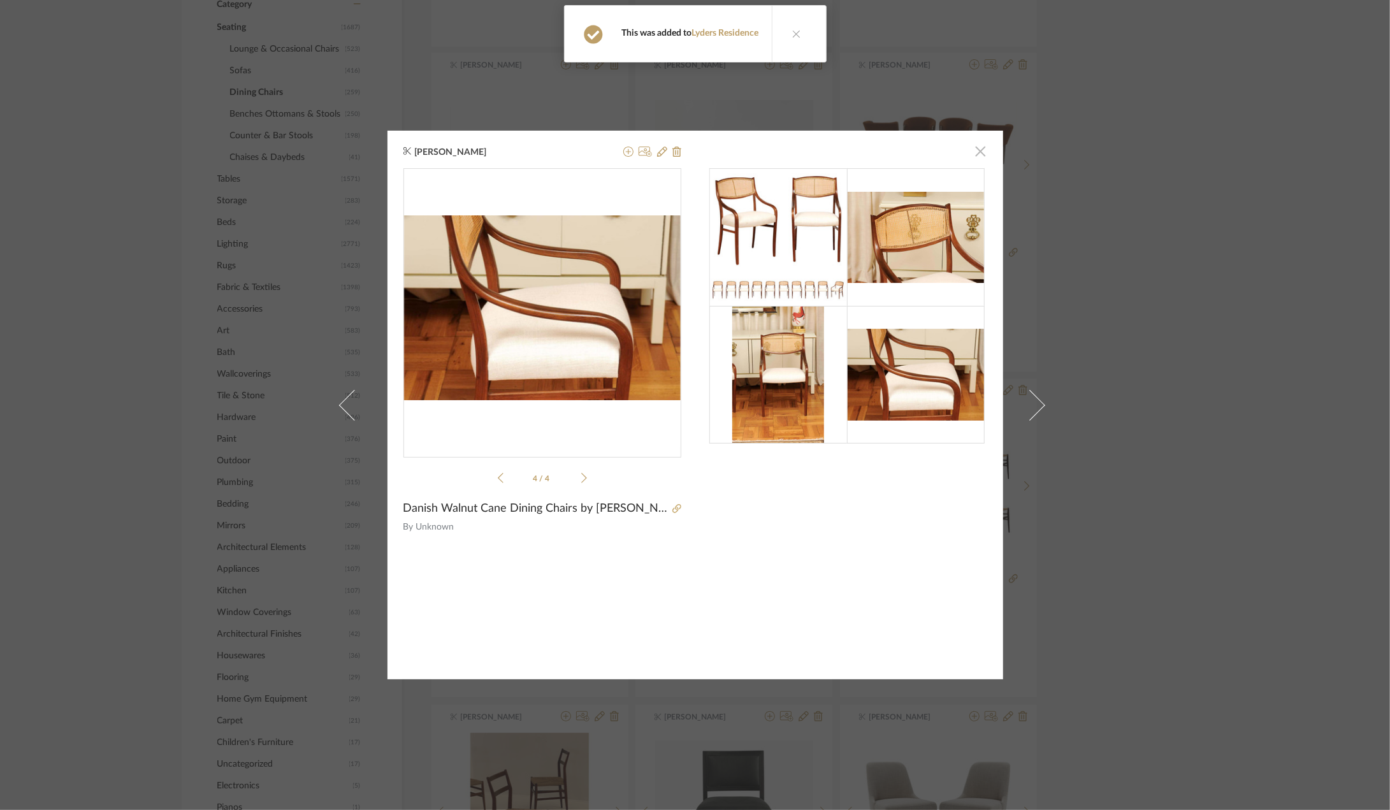
click at [979, 150] on span "button" at bounding box center [980, 150] width 25 height 25
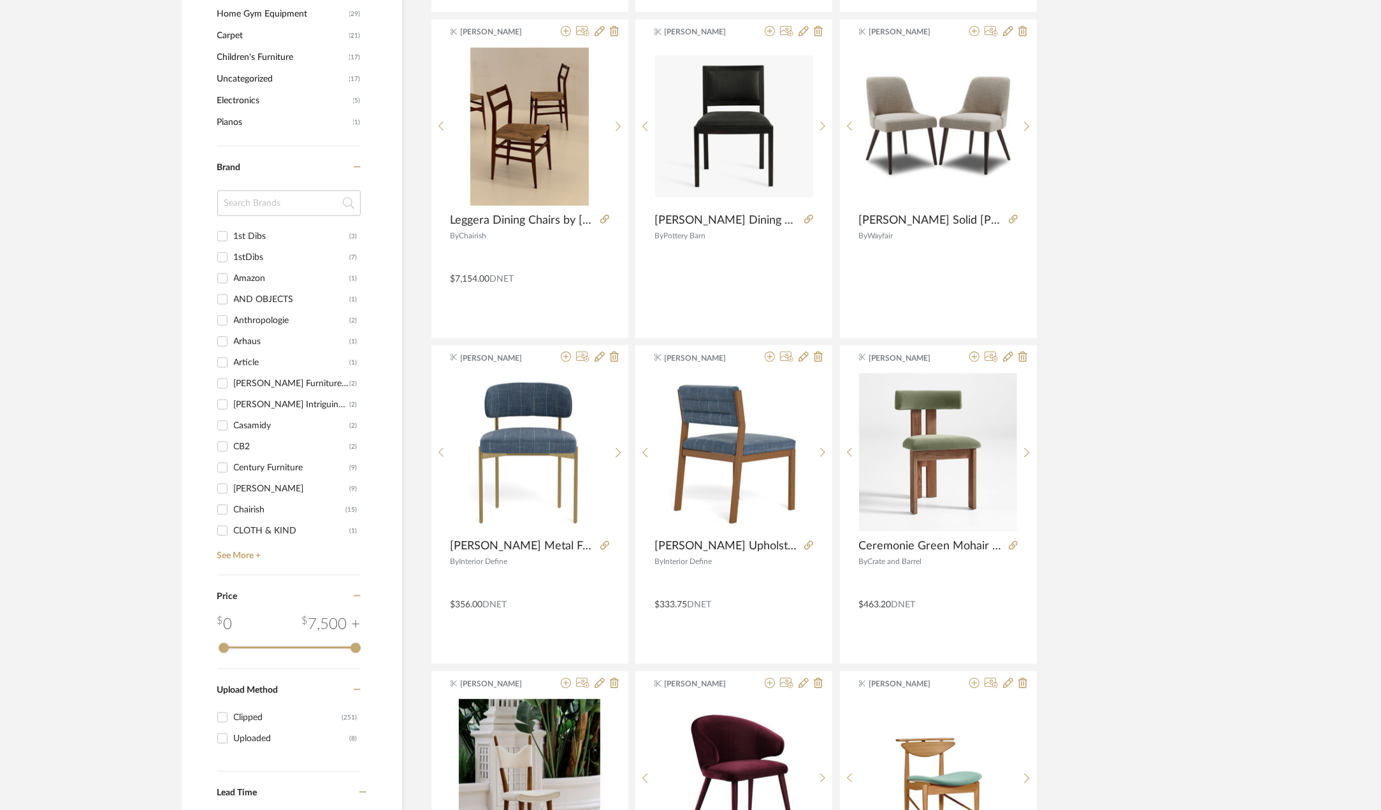
scroll to position [1275, 0]
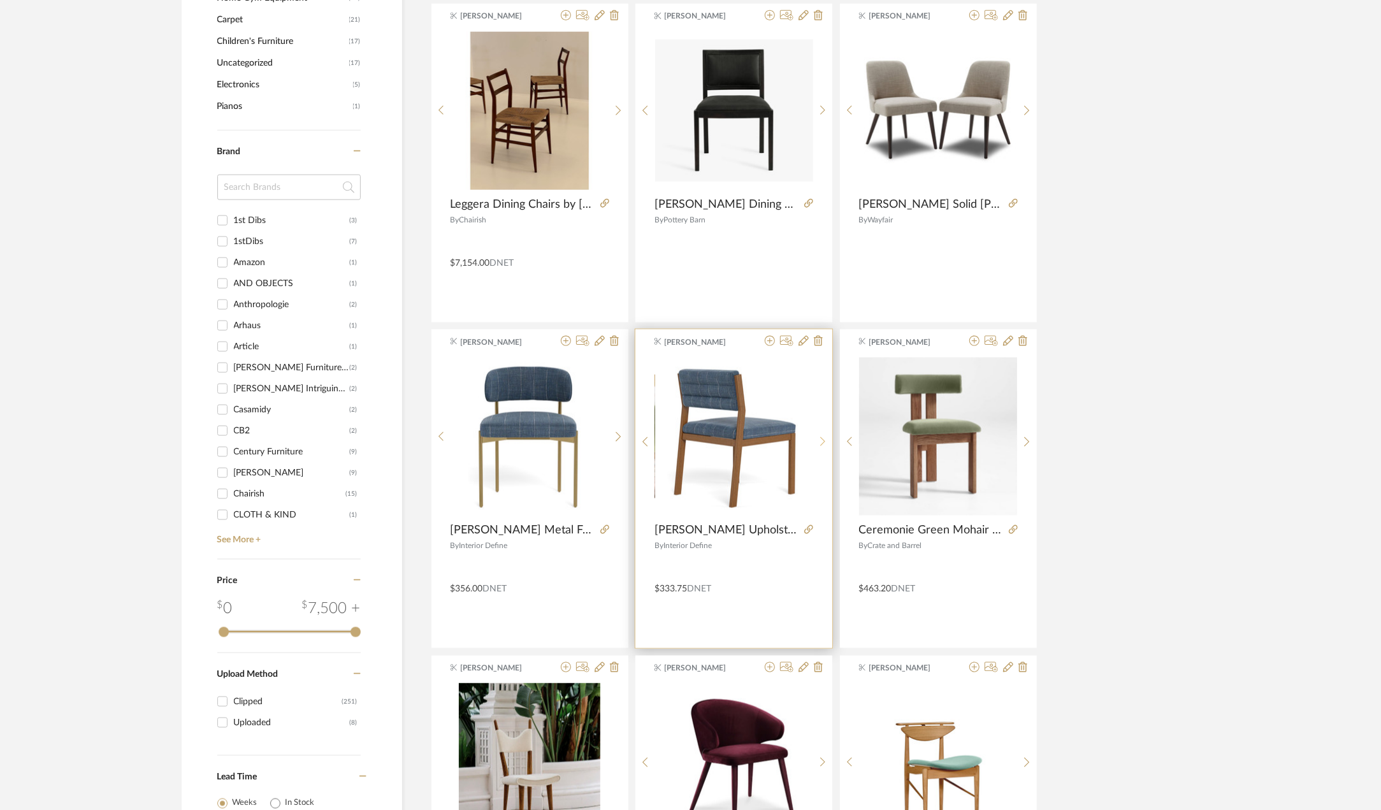
click at [822, 442] on icon at bounding box center [823, 442] width 6 height 11
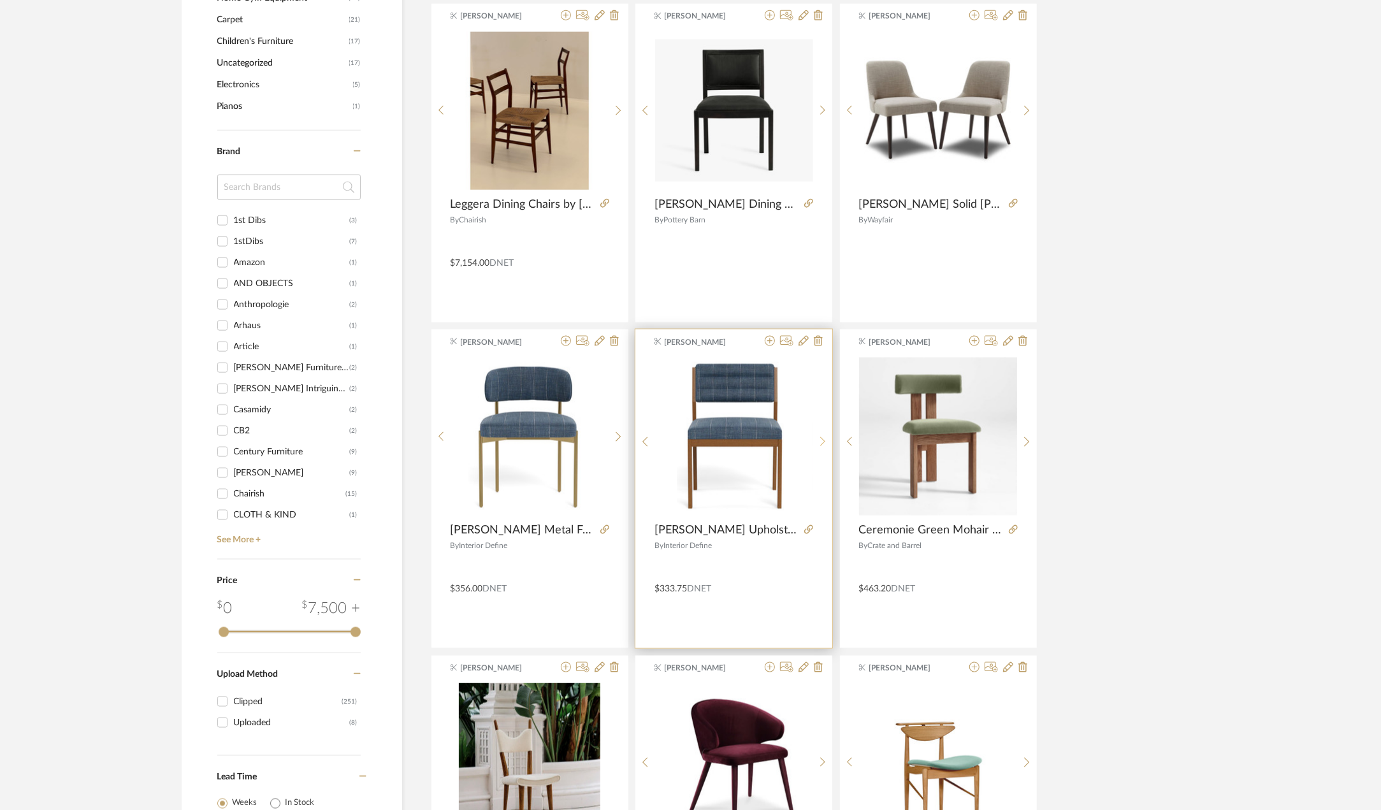
click at [822, 442] on icon at bounding box center [823, 442] width 6 height 11
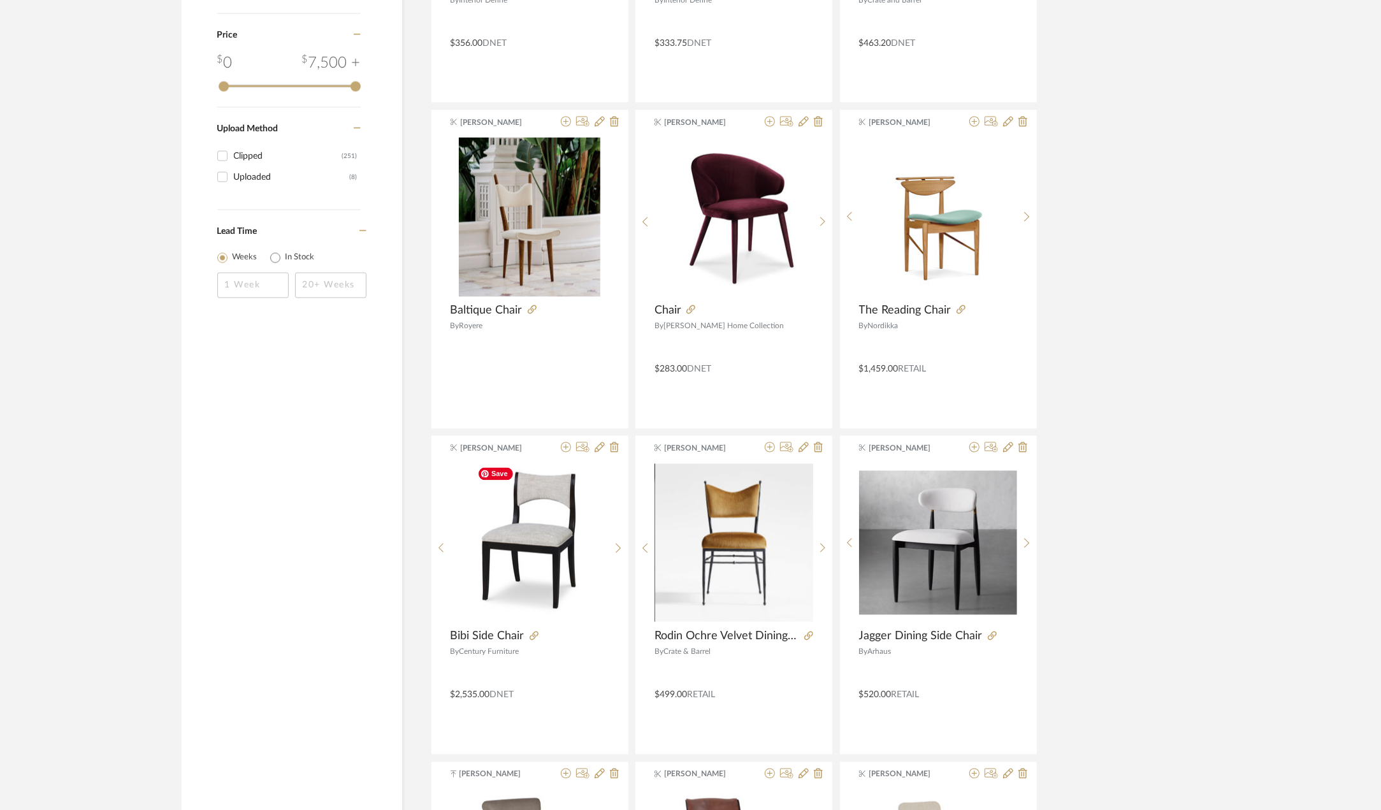
scroll to position [1848, 0]
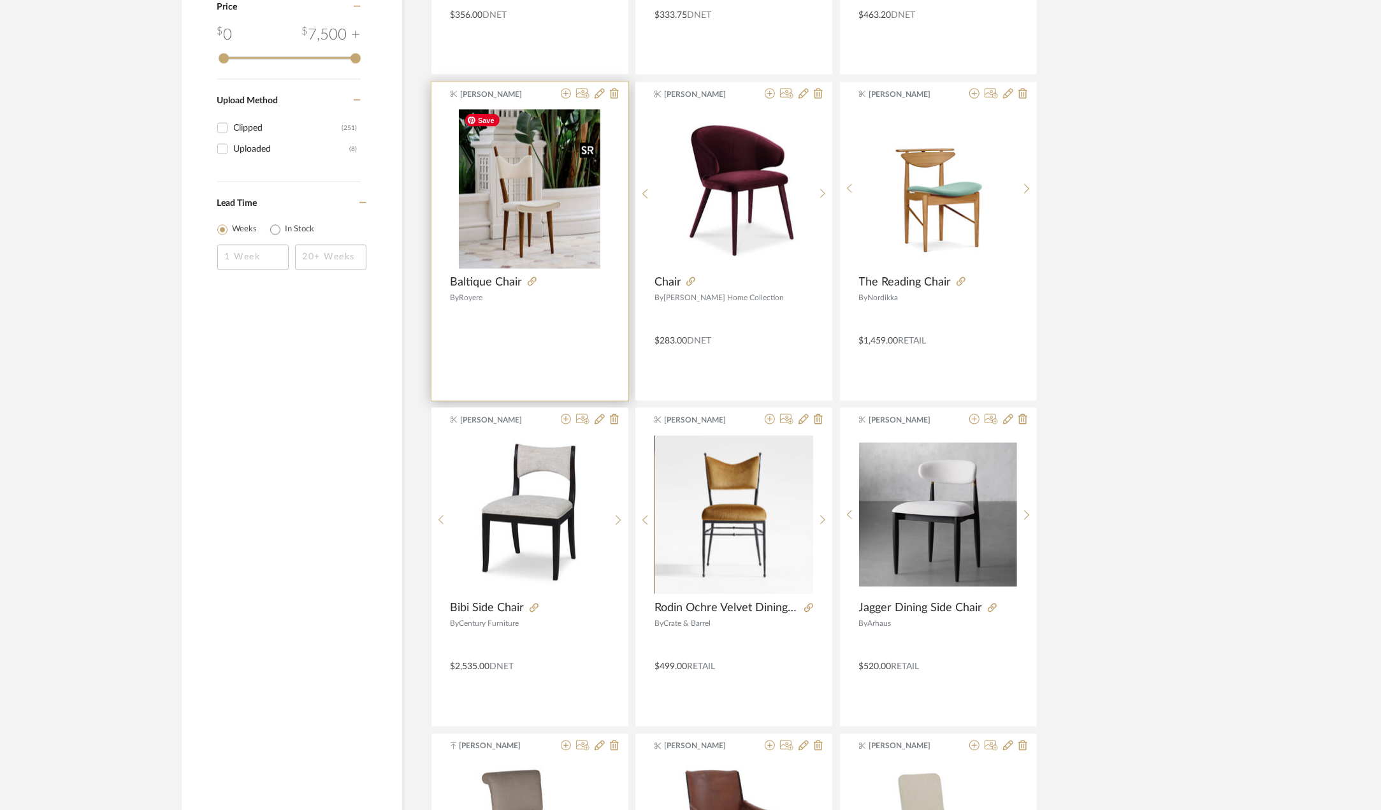
click at [546, 203] on img "0" at bounding box center [529, 189] width 141 height 159
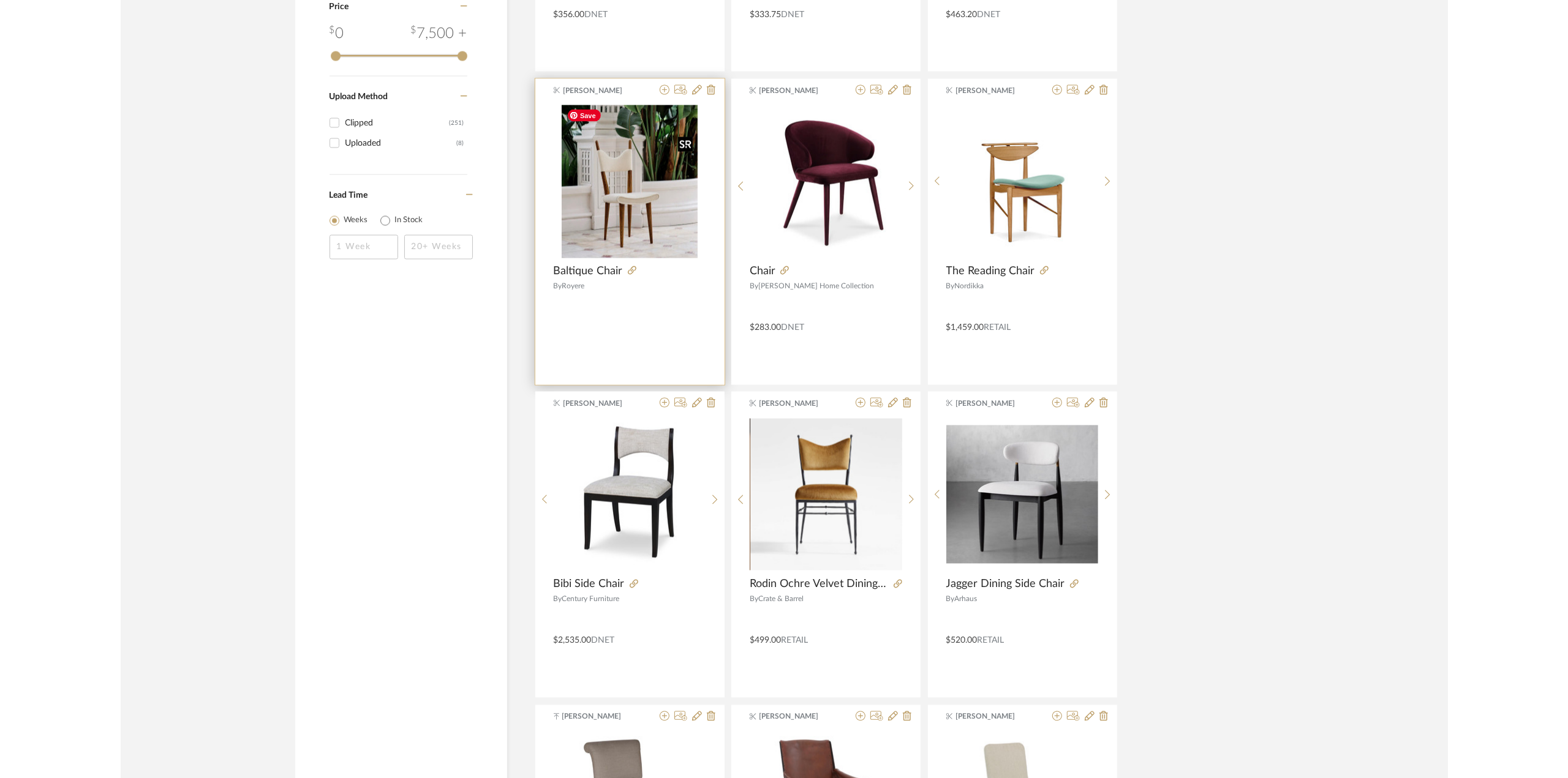
scroll to position [0, 0]
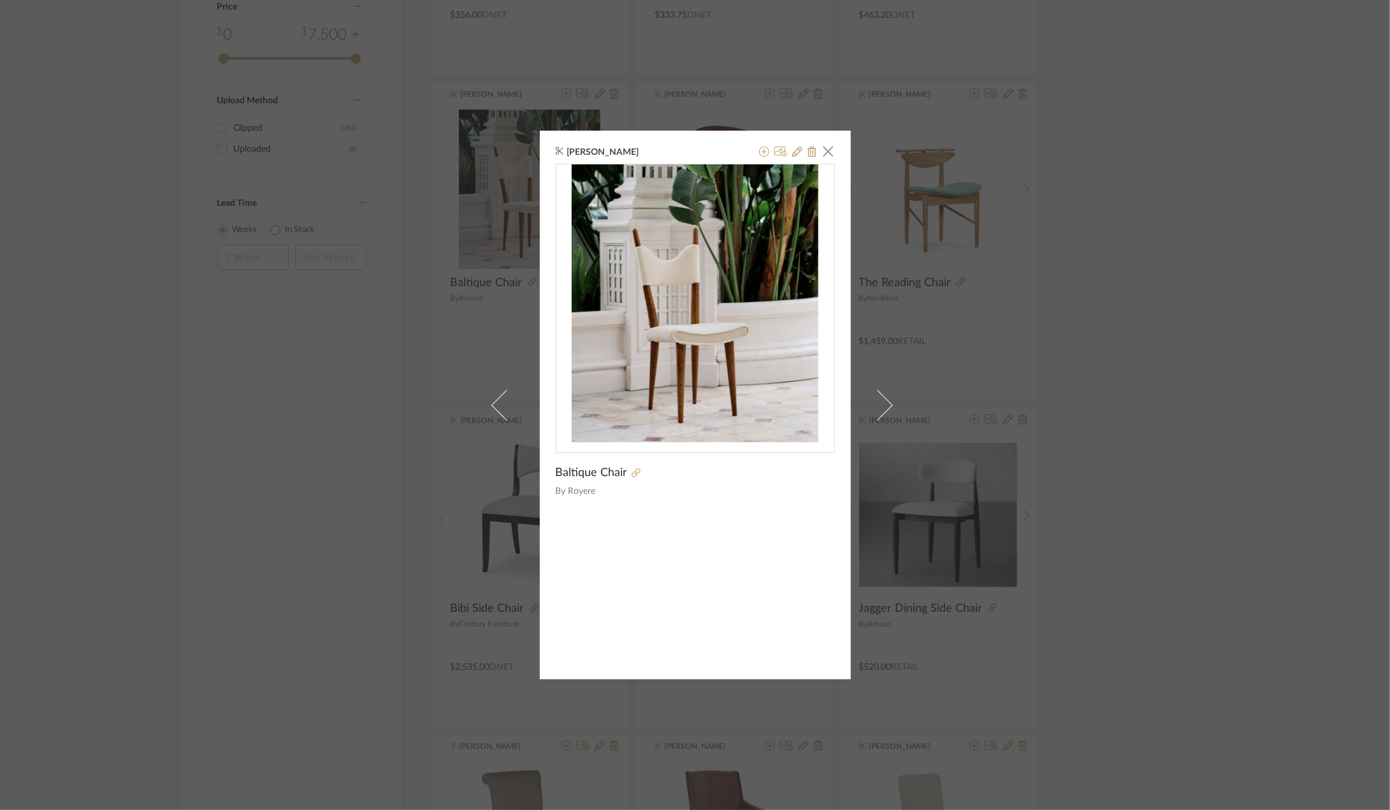
click at [633, 472] on icon at bounding box center [636, 472] width 9 height 9
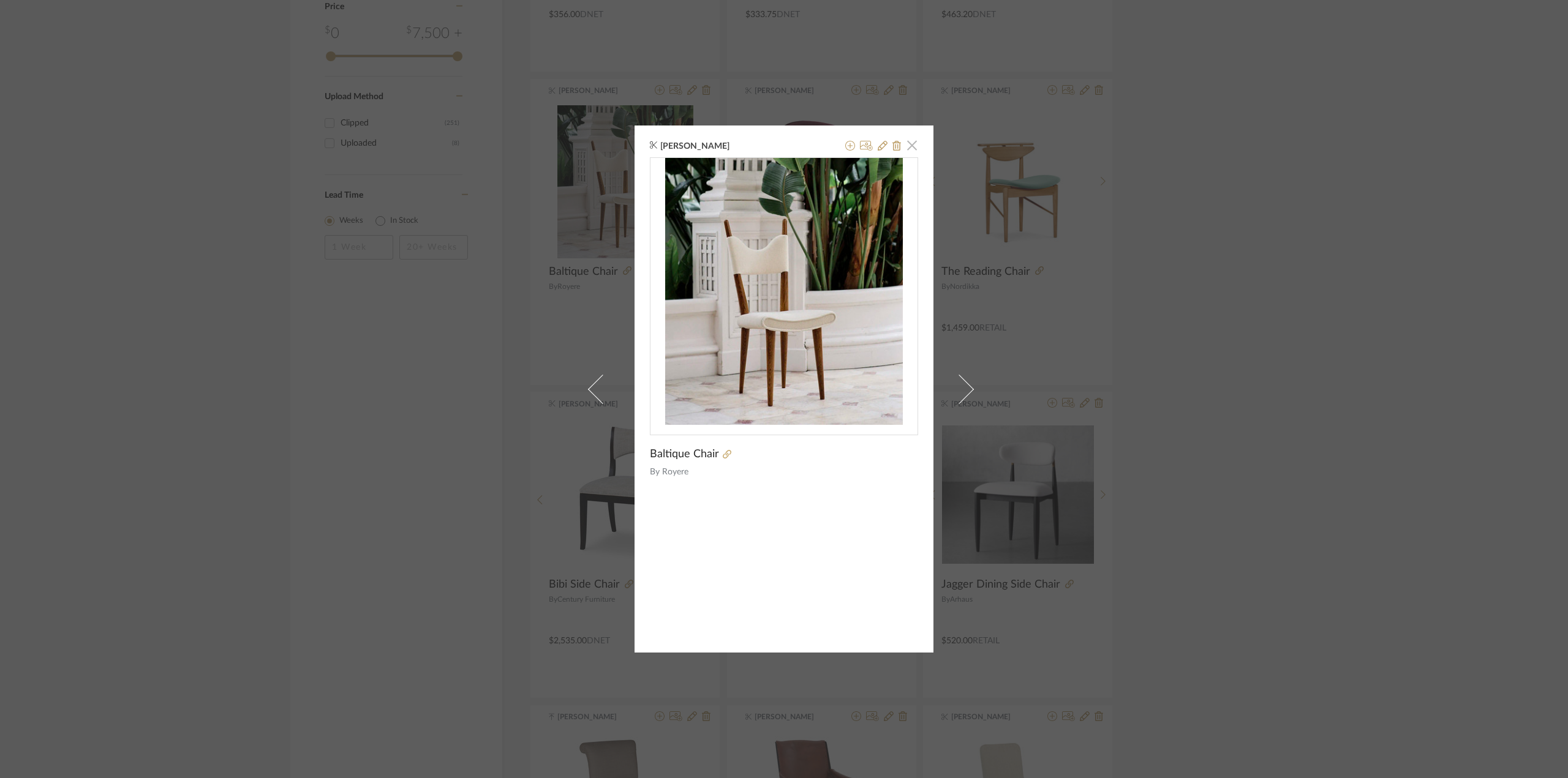
click at [908, 149] on span "button" at bounding box center [911, 144] width 24 height 24
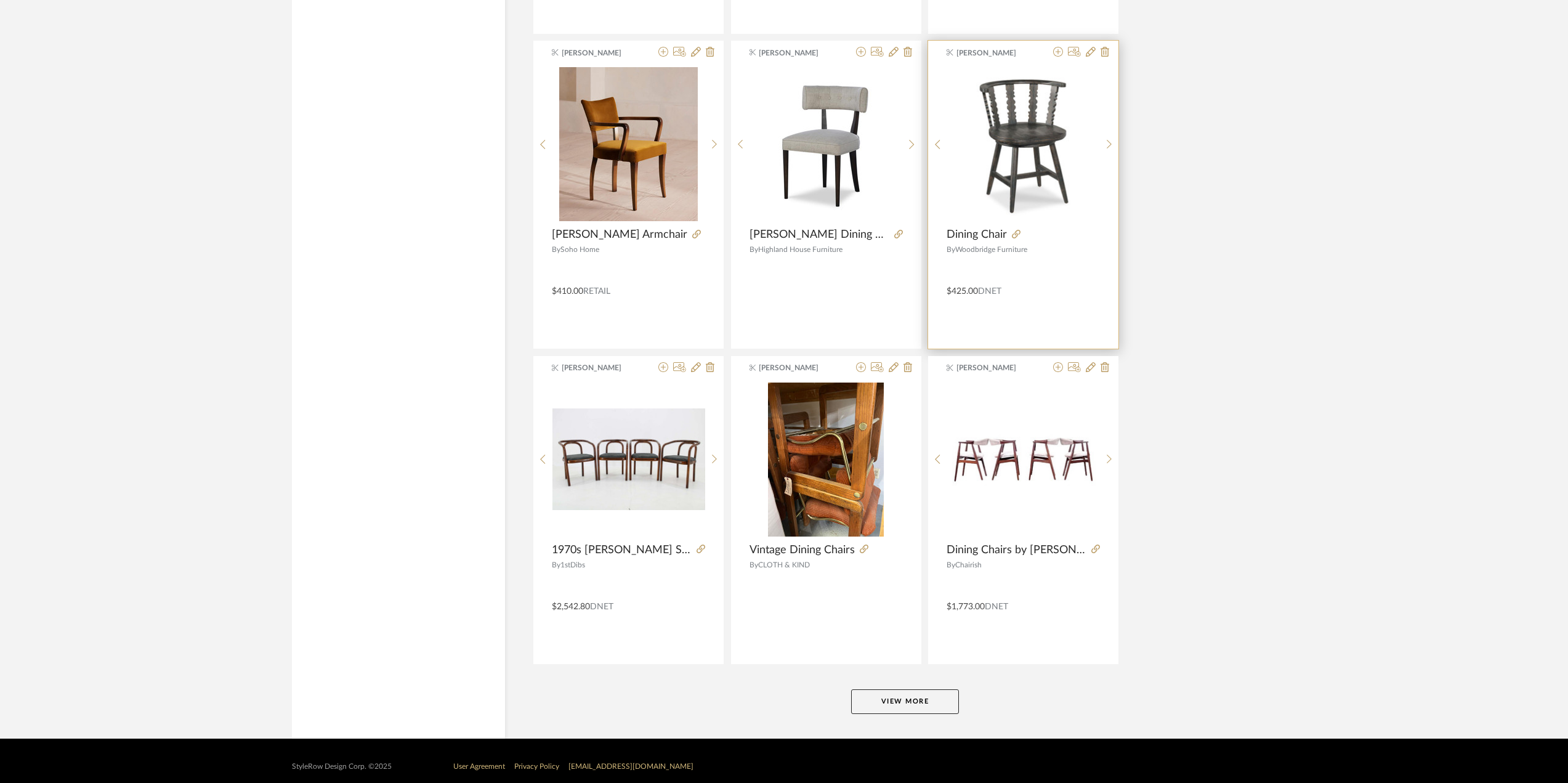
scroll to position [3408, 0]
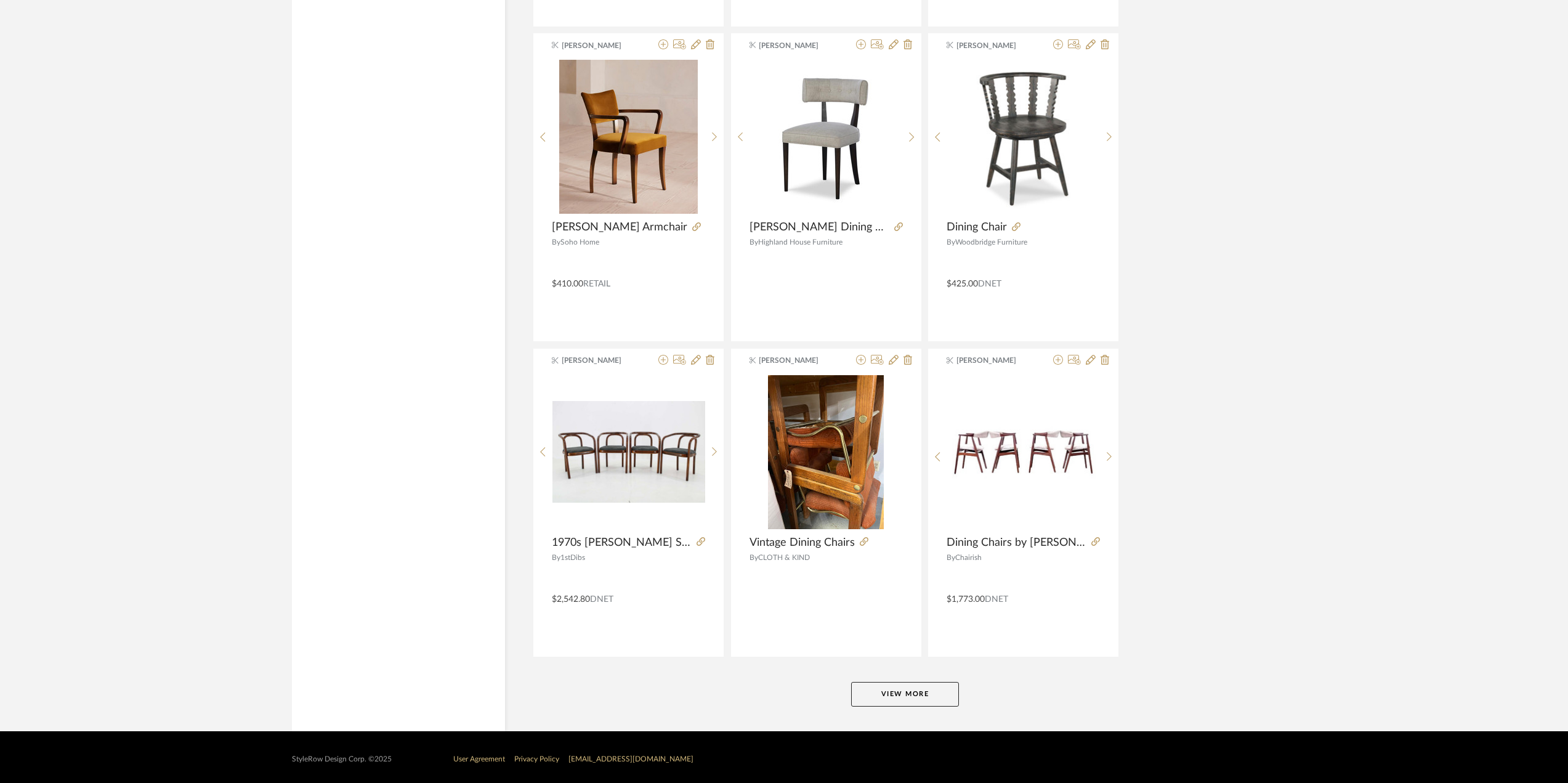
click at [909, 689] on button "View More" at bounding box center [905, 694] width 108 height 24
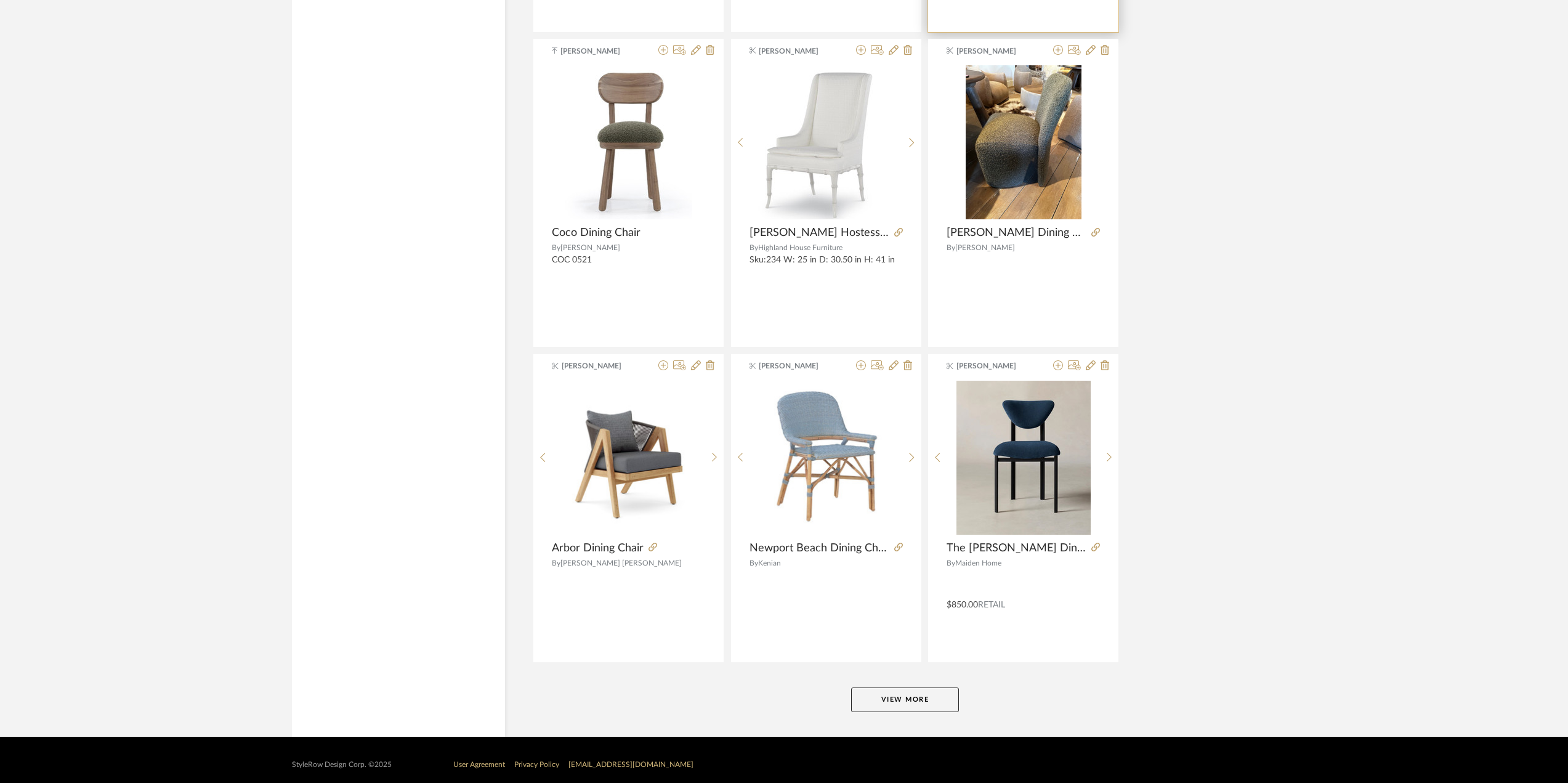
scroll to position [7185, 0]
click at [889, 687] on button "View More" at bounding box center [905, 699] width 108 height 24
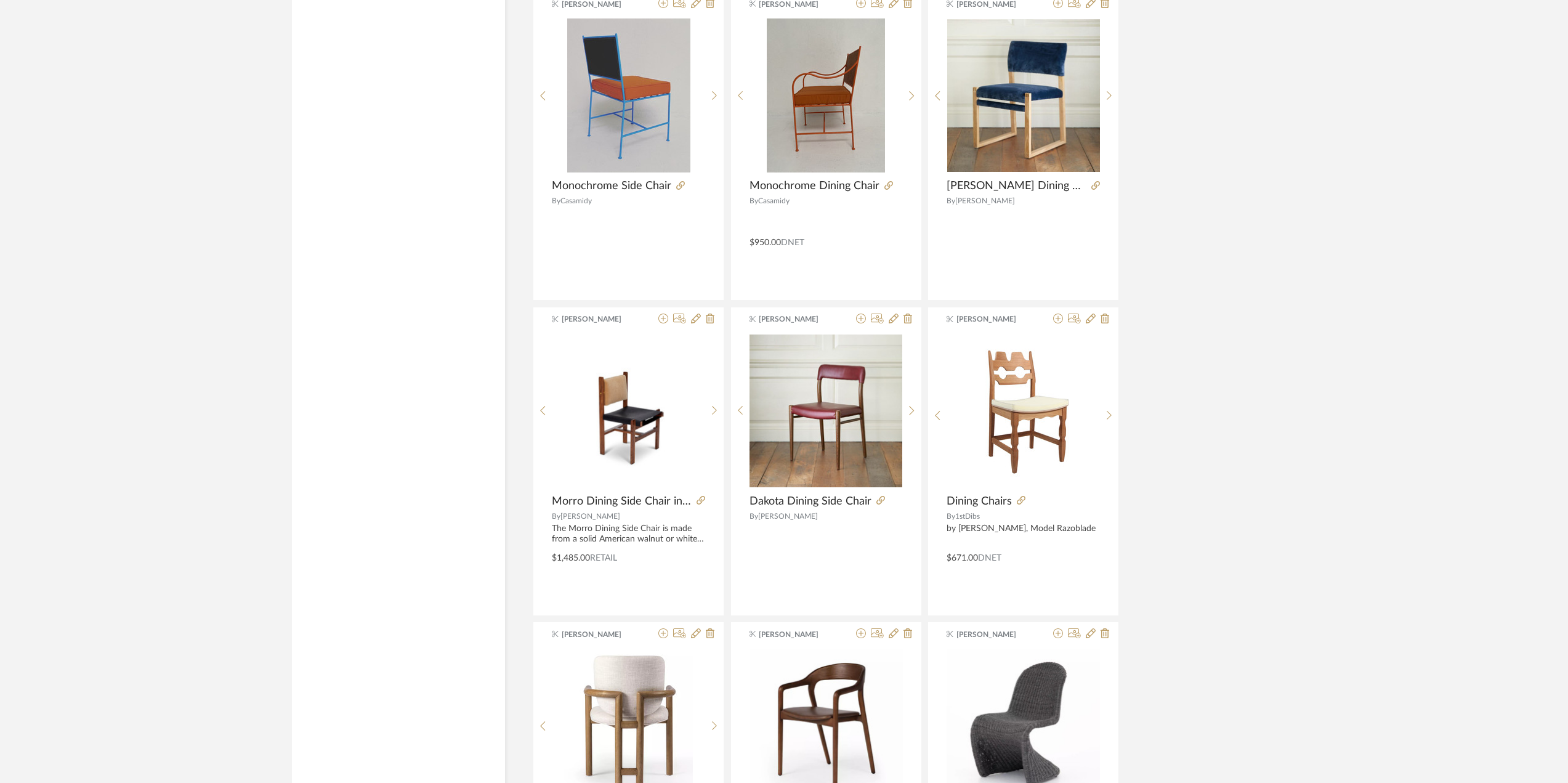
scroll to position [7863, 0]
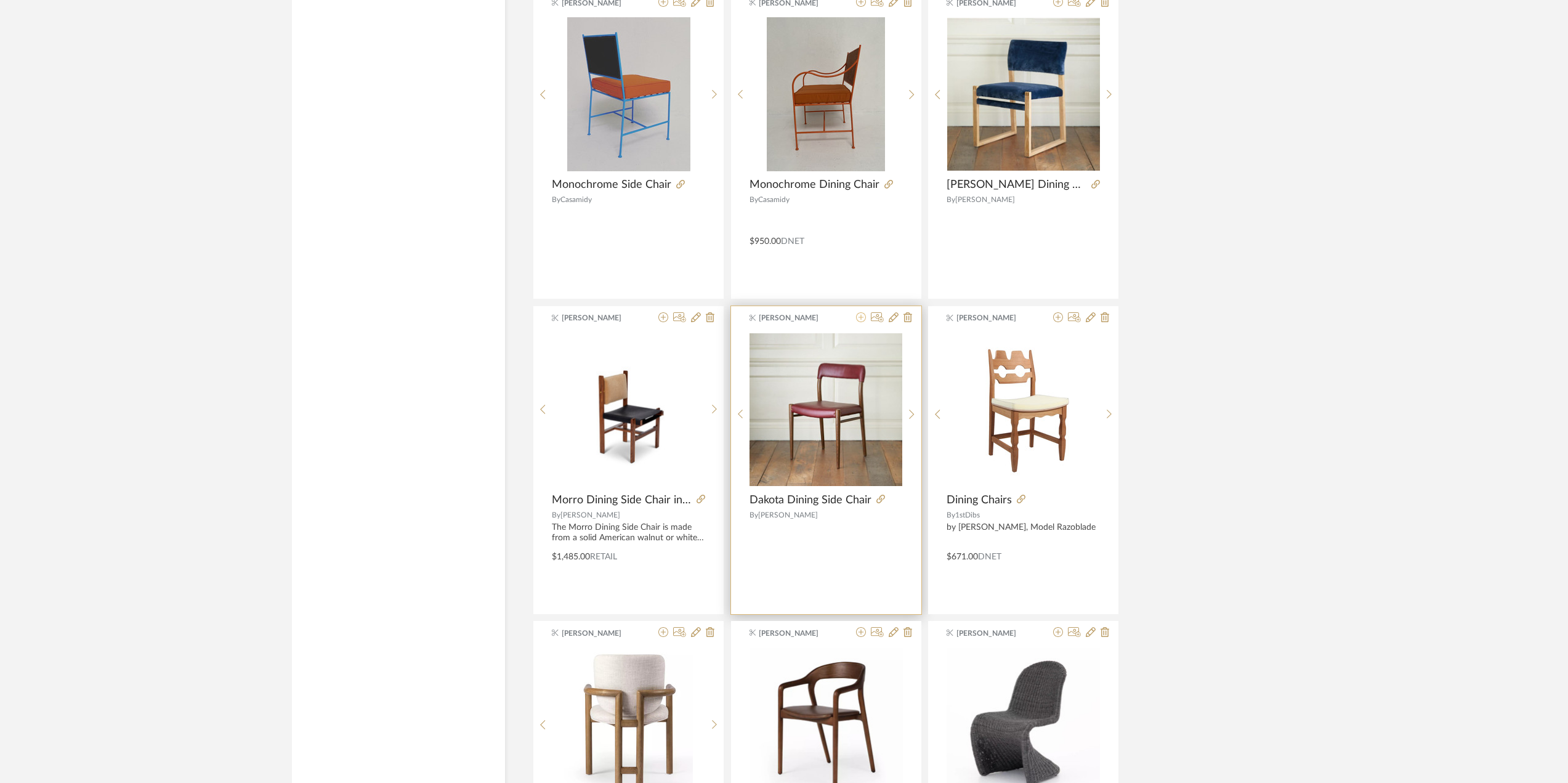
click at [864, 312] on icon at bounding box center [861, 317] width 10 height 10
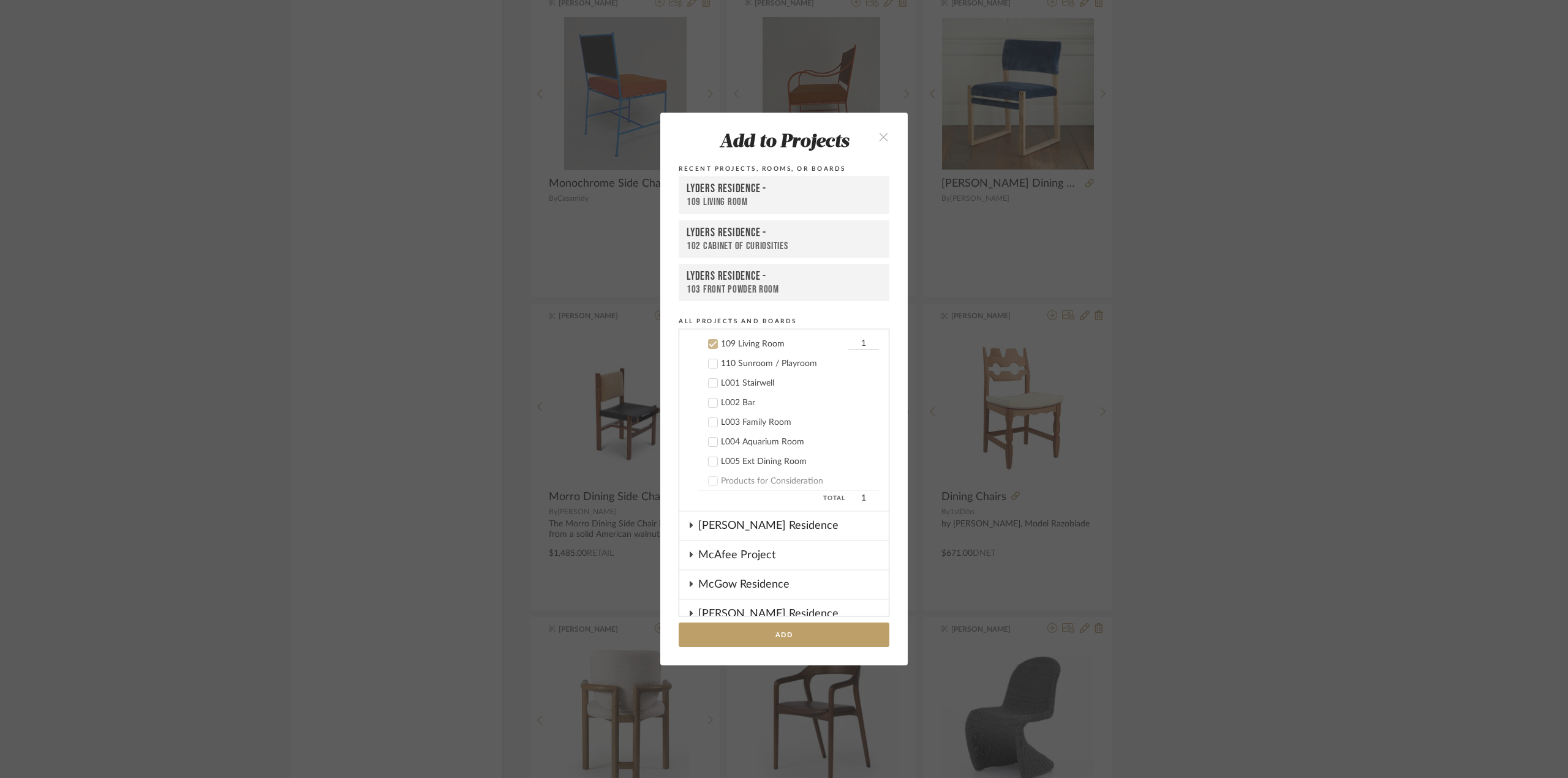
scroll to position [921, 0]
click at [821, 629] on button "Add" at bounding box center [783, 635] width 210 height 25
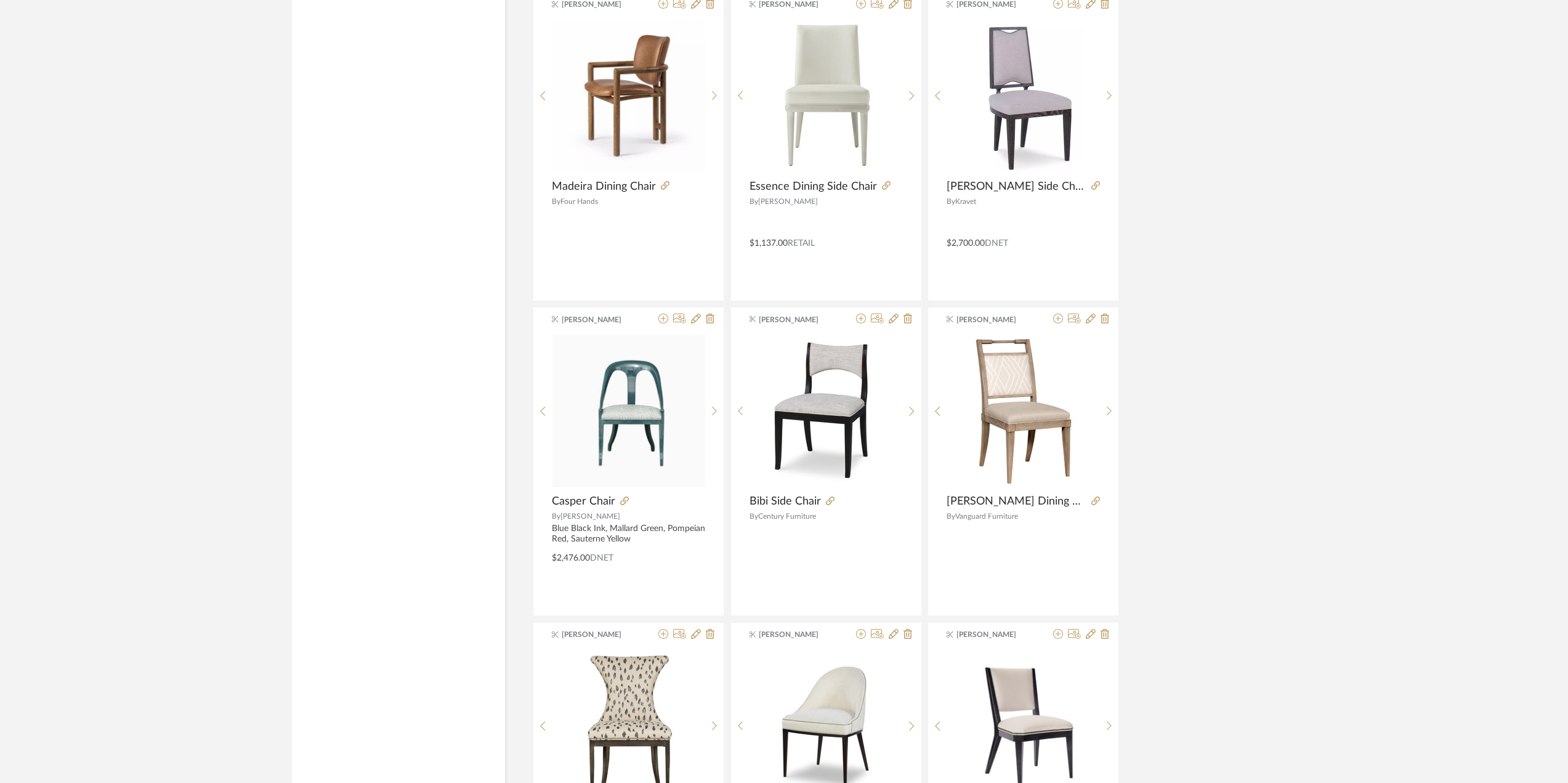
scroll to position [10081, 0]
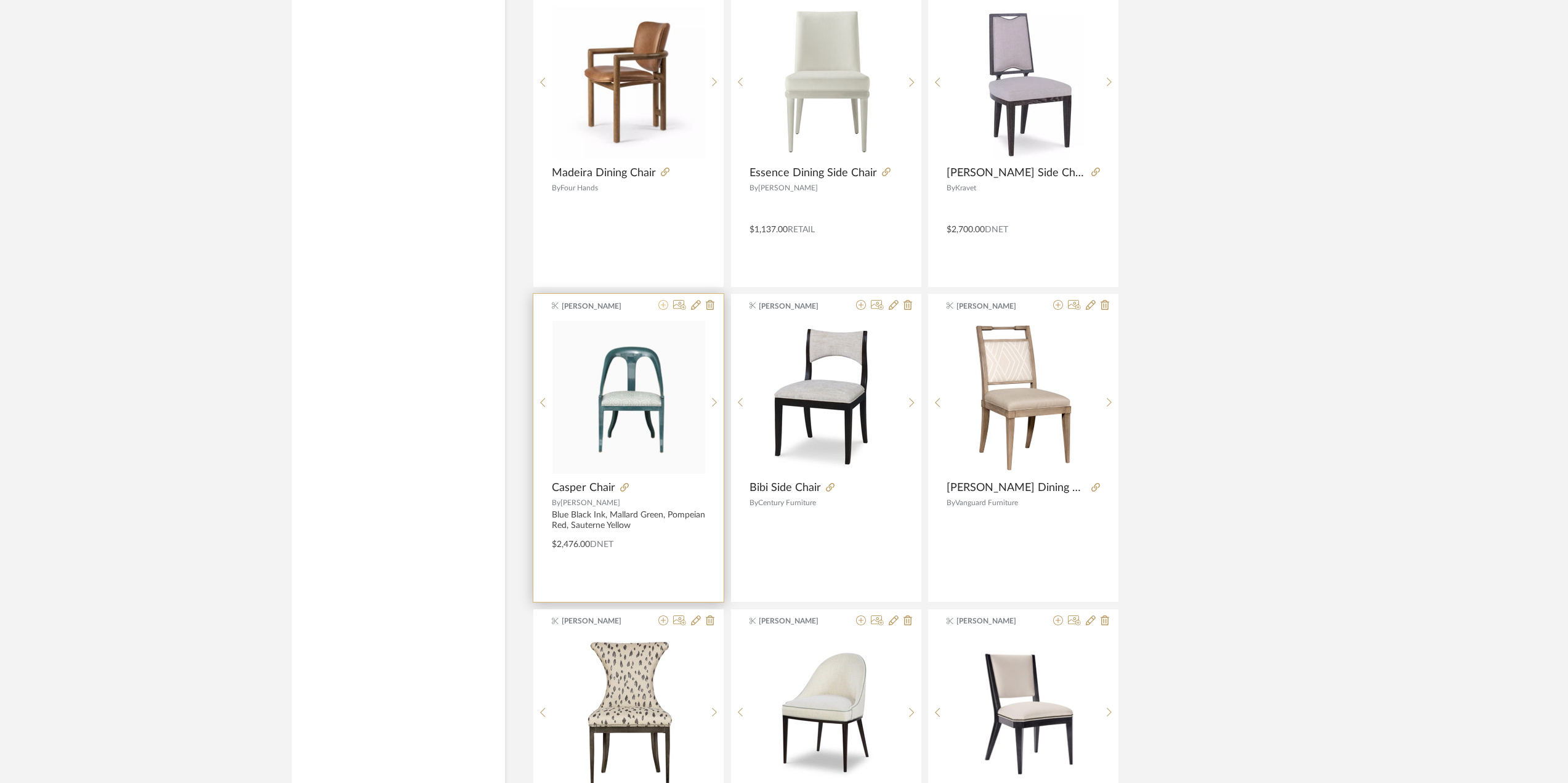
click at [661, 300] on icon at bounding box center [663, 304] width 10 height 10
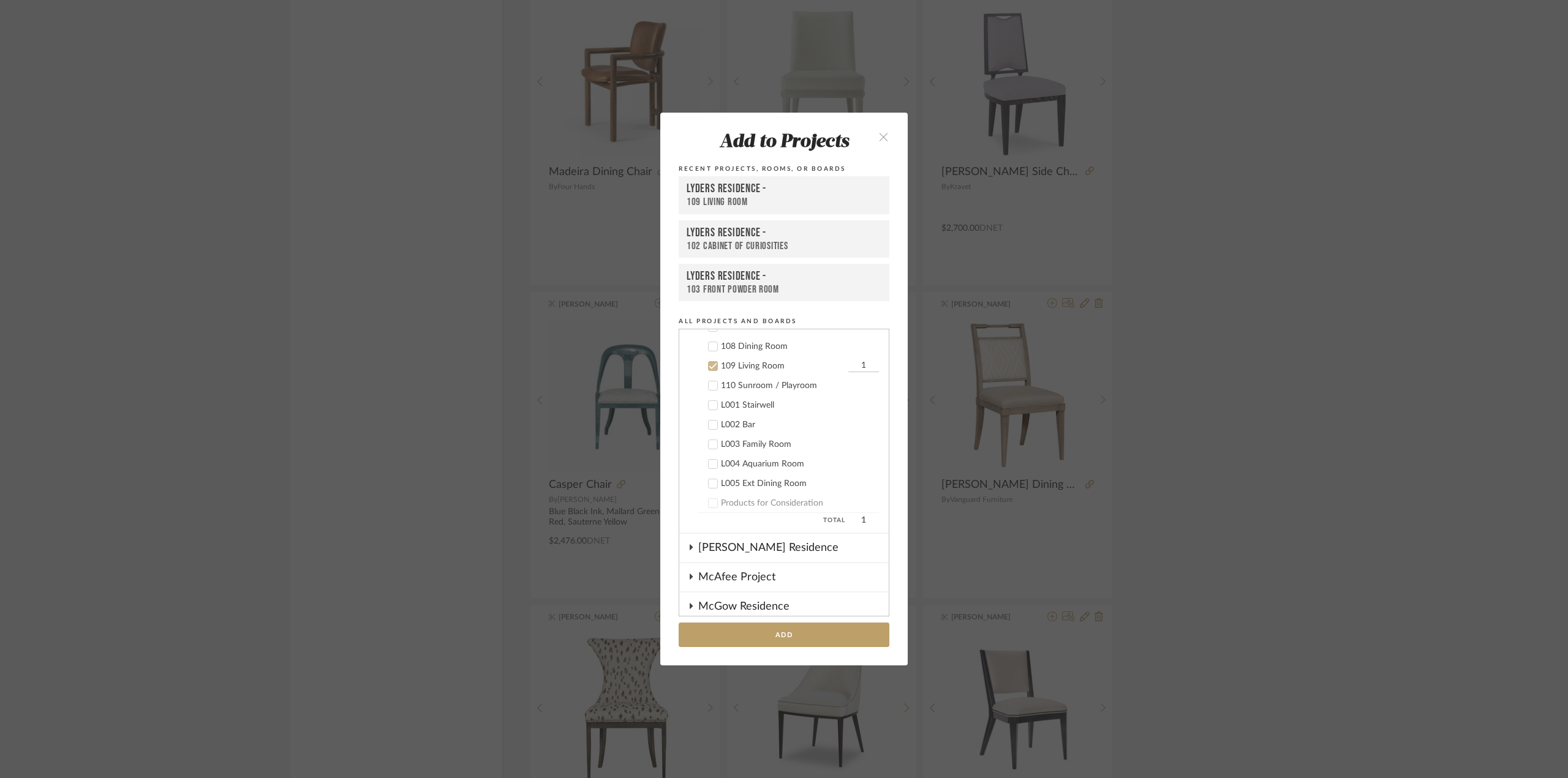
scroll to position [921, 0]
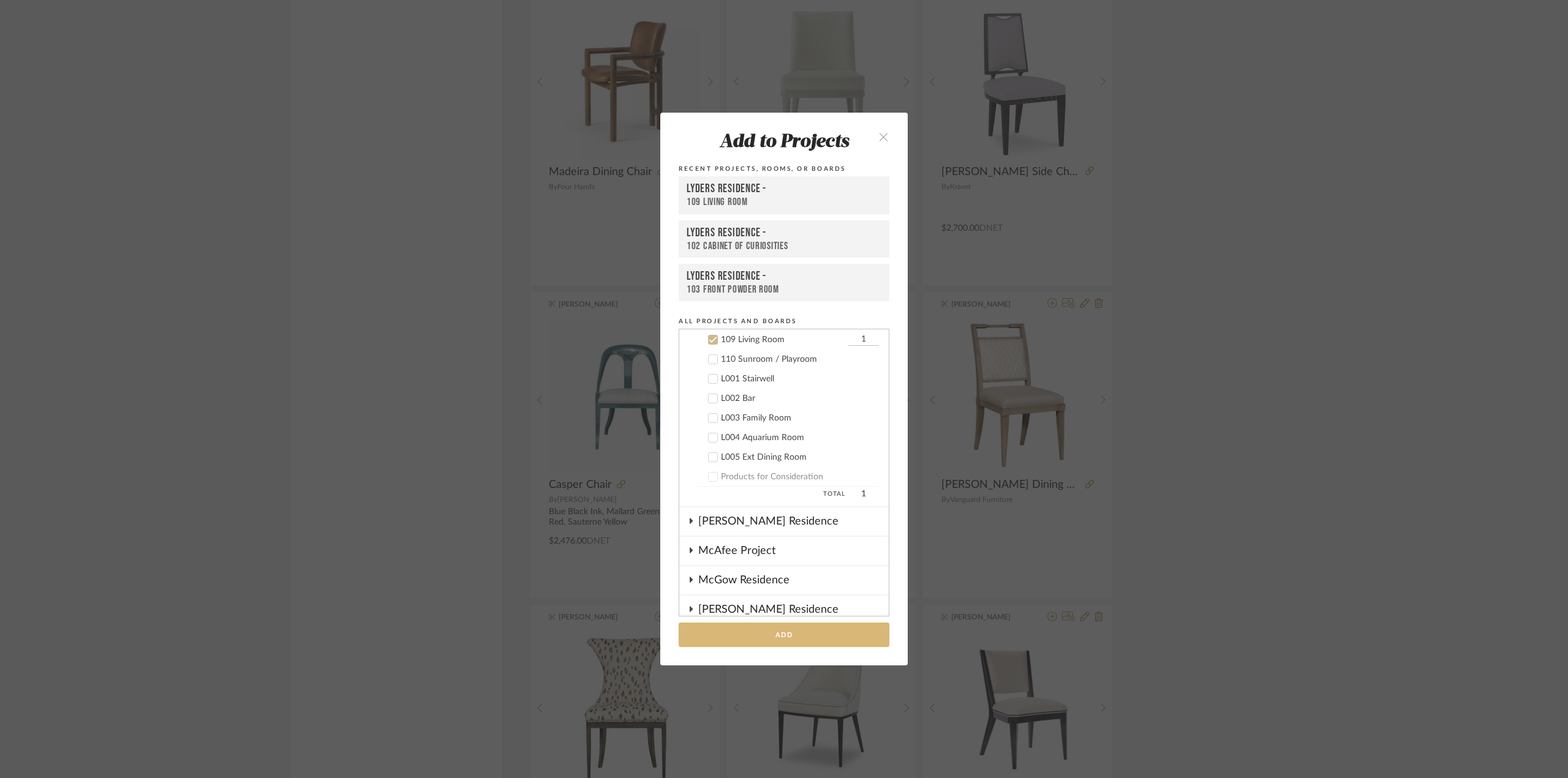
click at [870, 633] on button "Add" at bounding box center [783, 635] width 210 height 25
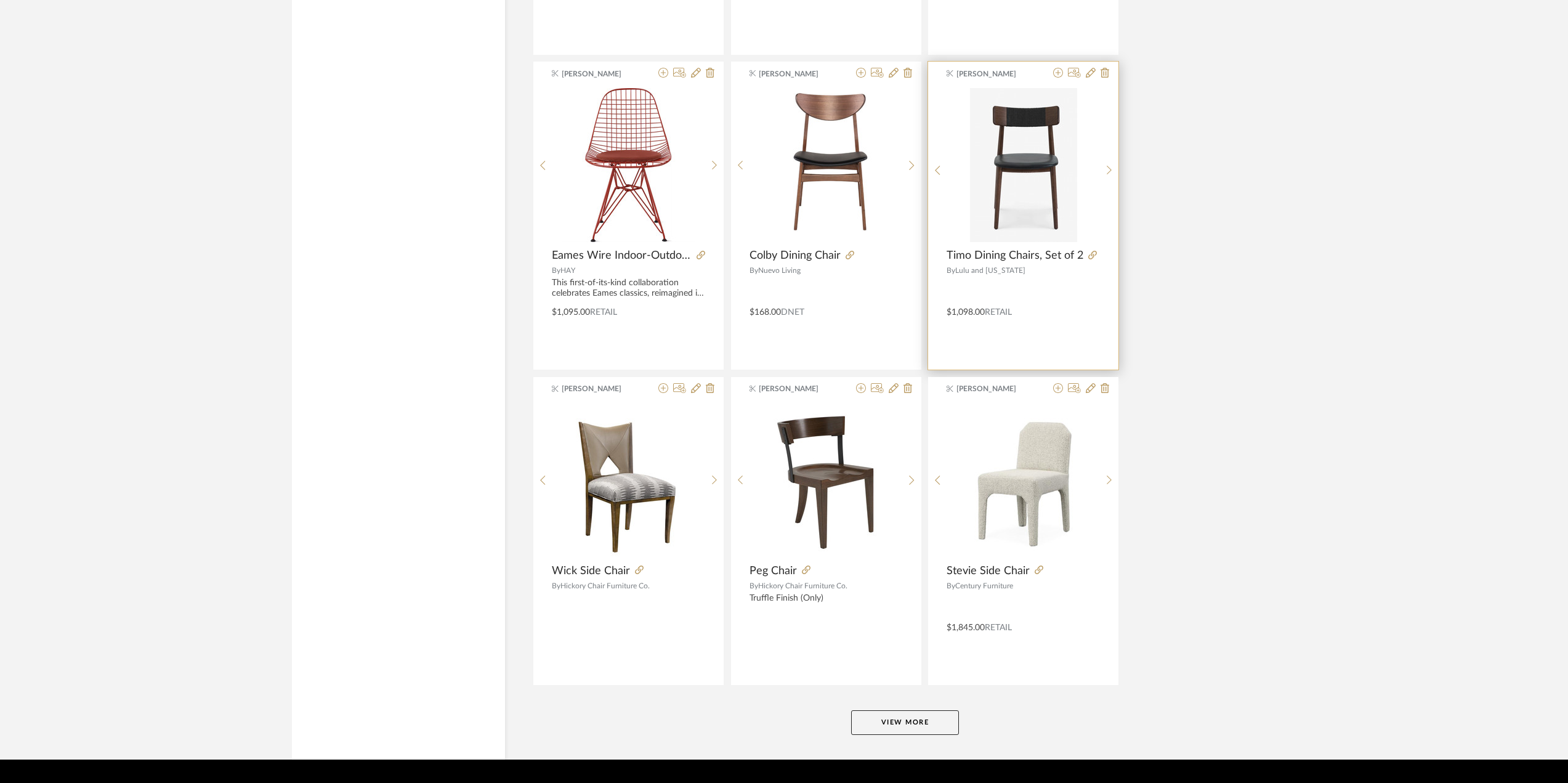
scroll to position [10962, 0]
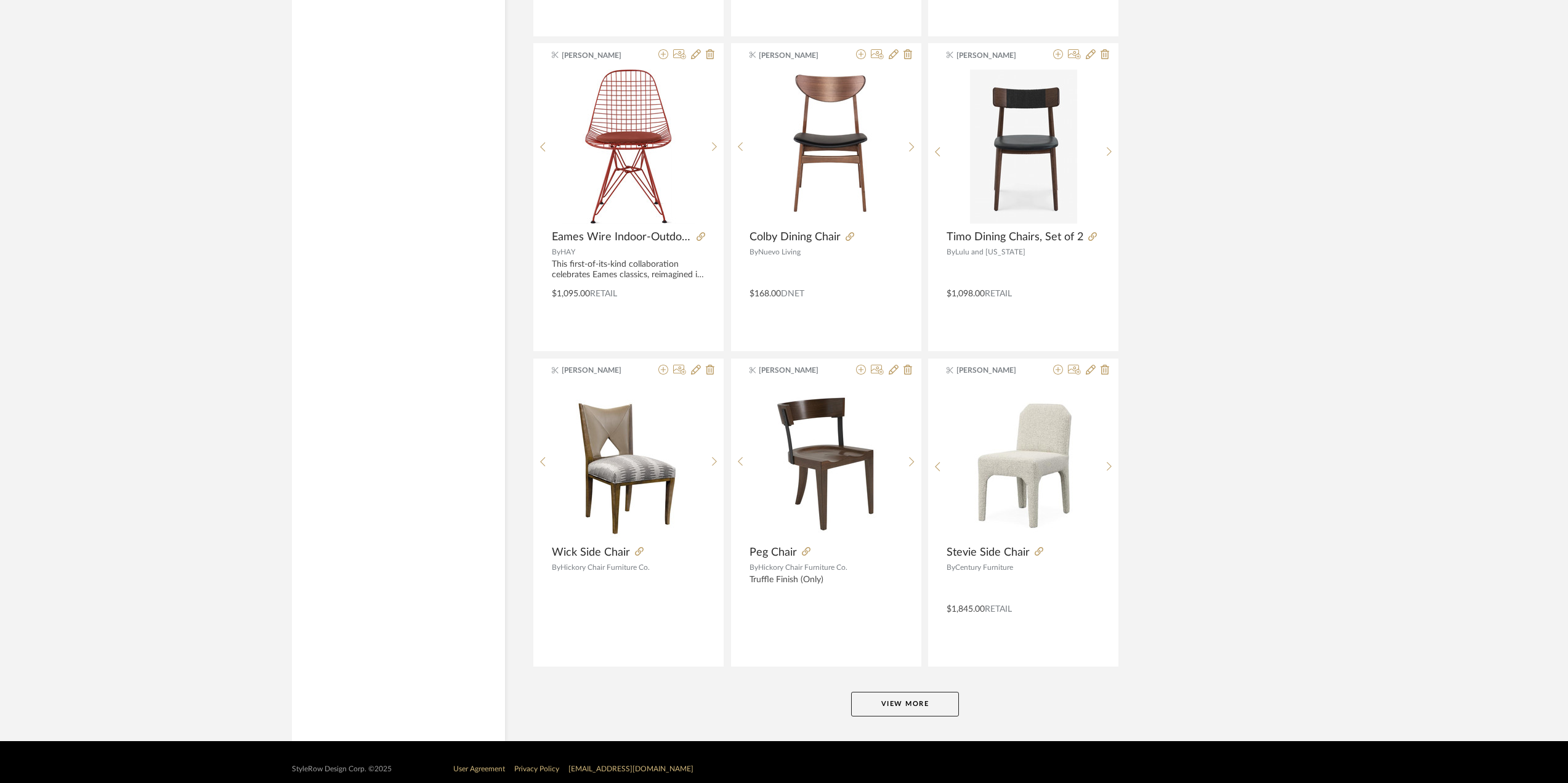
click at [910, 692] on button "View More" at bounding box center [905, 704] width 108 height 24
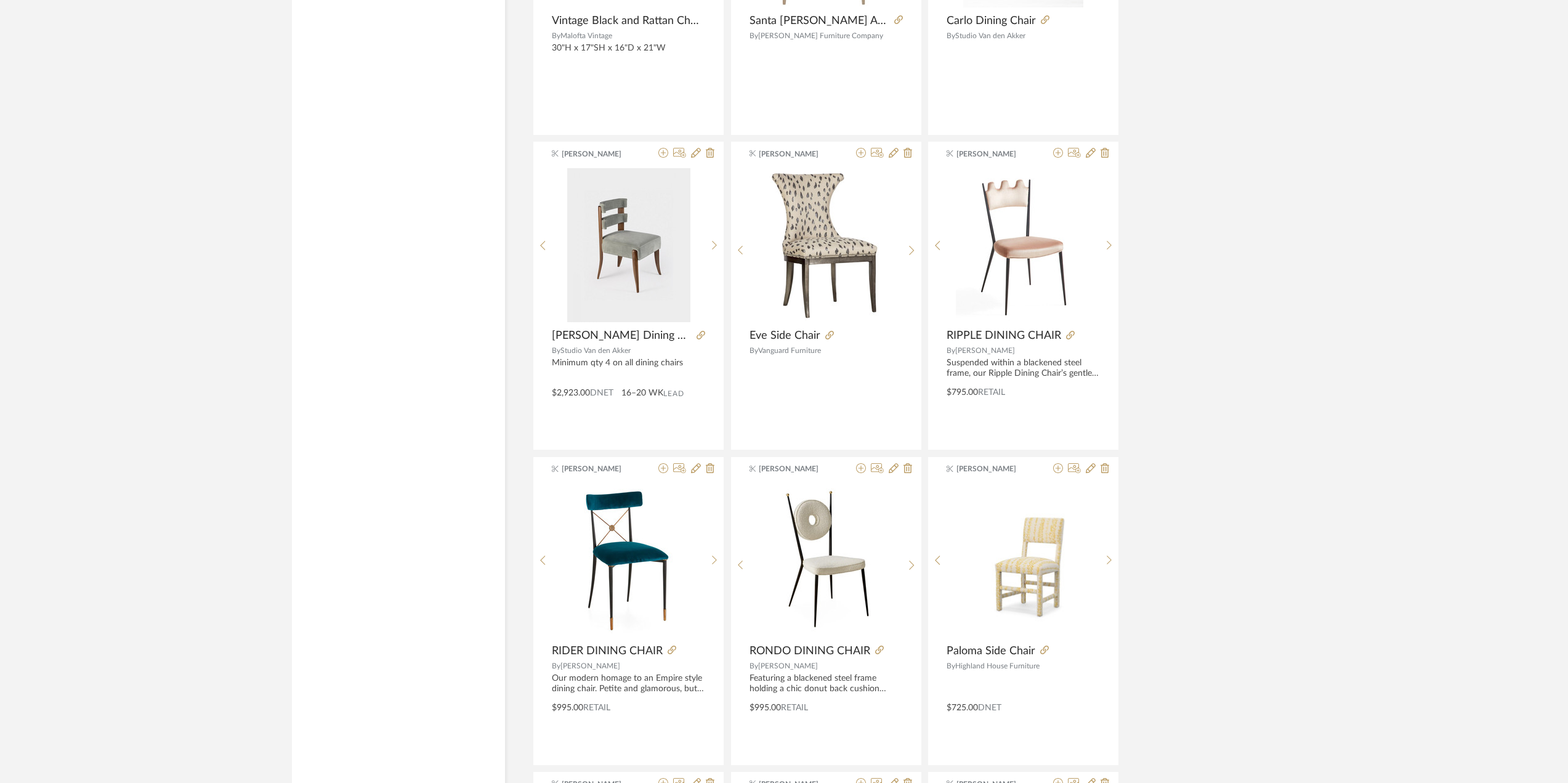
scroll to position [12133, 0]
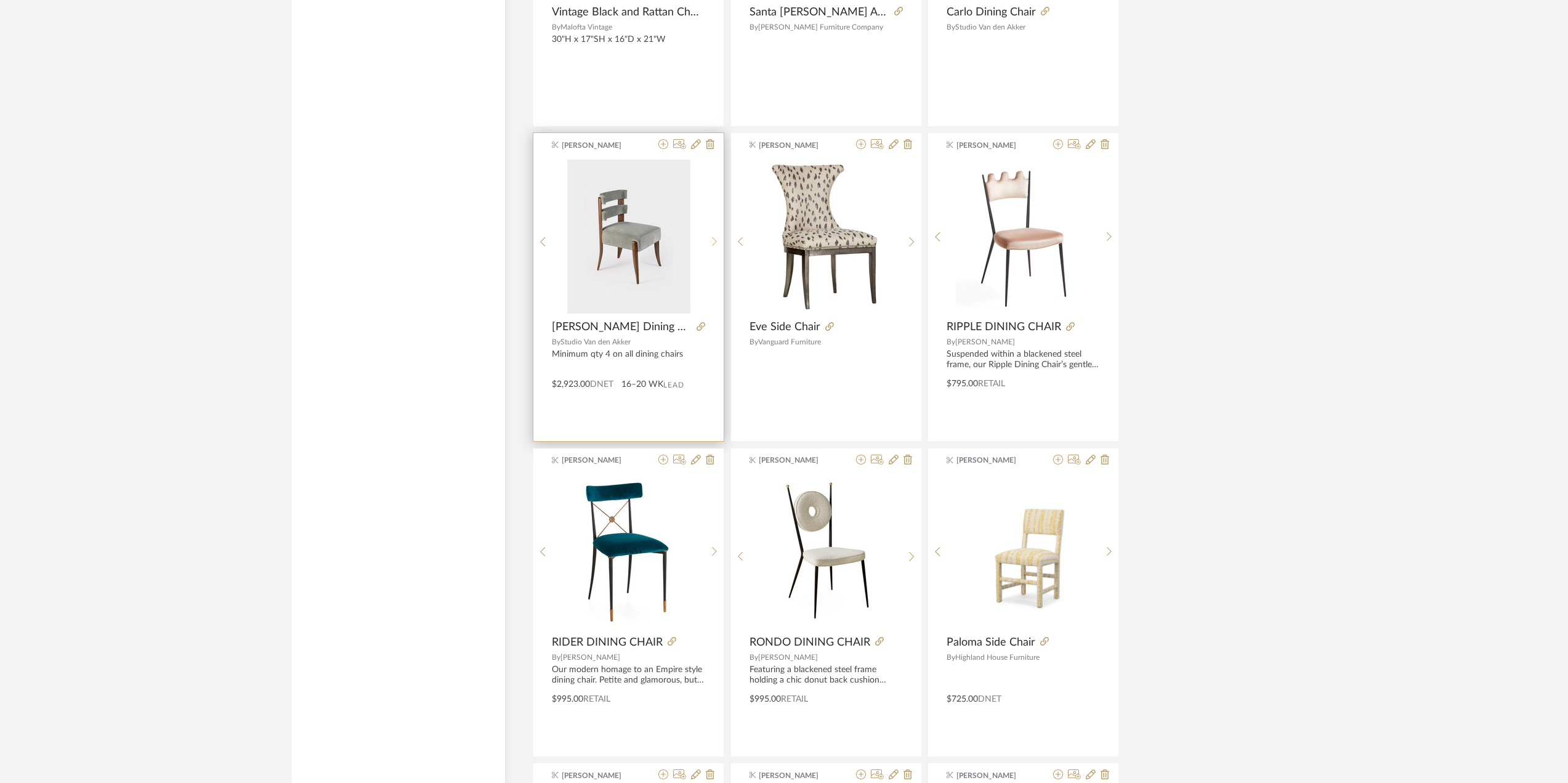
click at [710, 237] on sr-next-btn at bounding box center [715, 242] width 19 height 11
click at [665, 139] on icon at bounding box center [663, 144] width 10 height 10
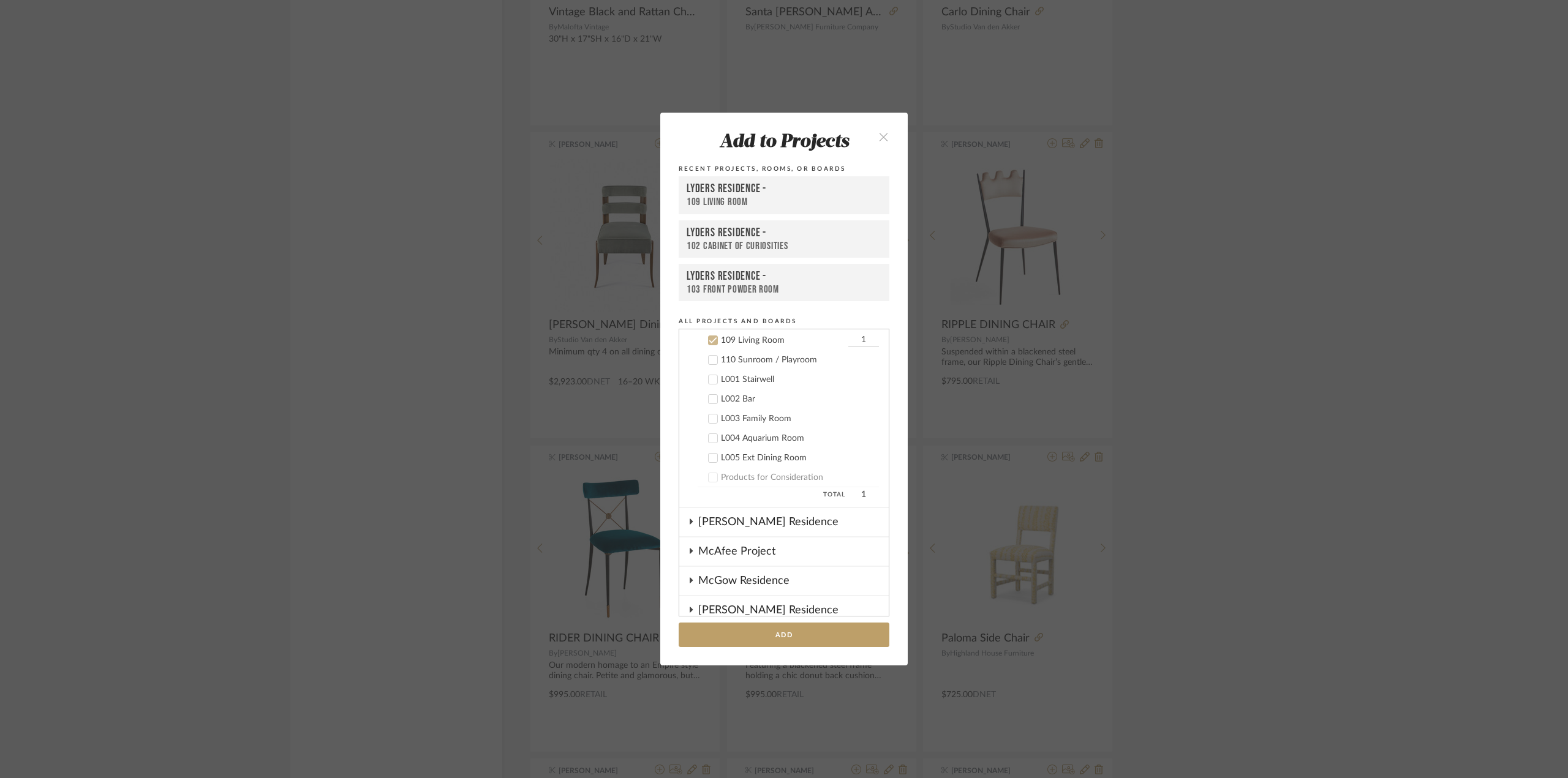
scroll to position [921, 0]
click at [783, 640] on button "Add" at bounding box center [783, 635] width 210 height 25
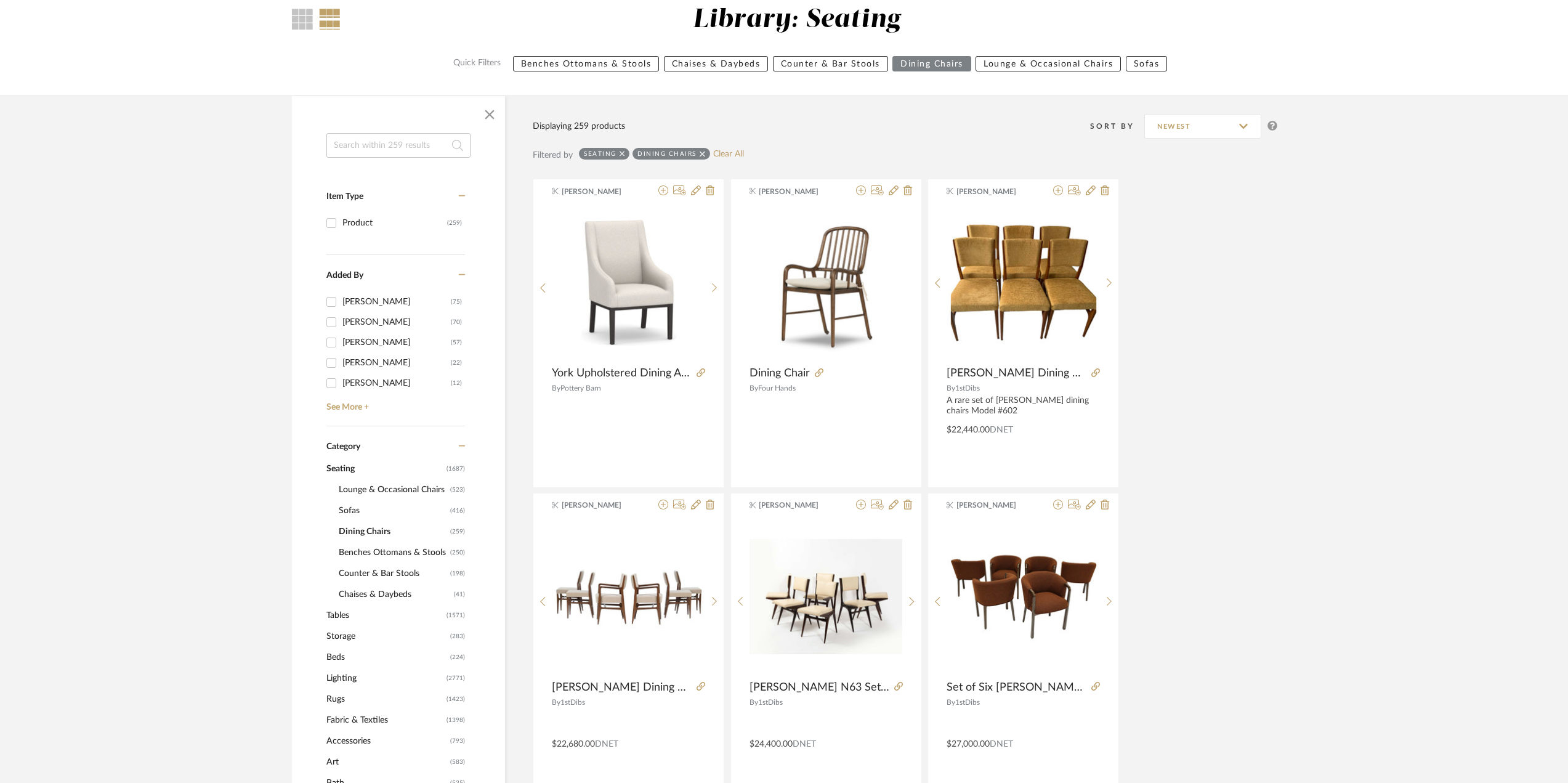
scroll to position [123, 0]
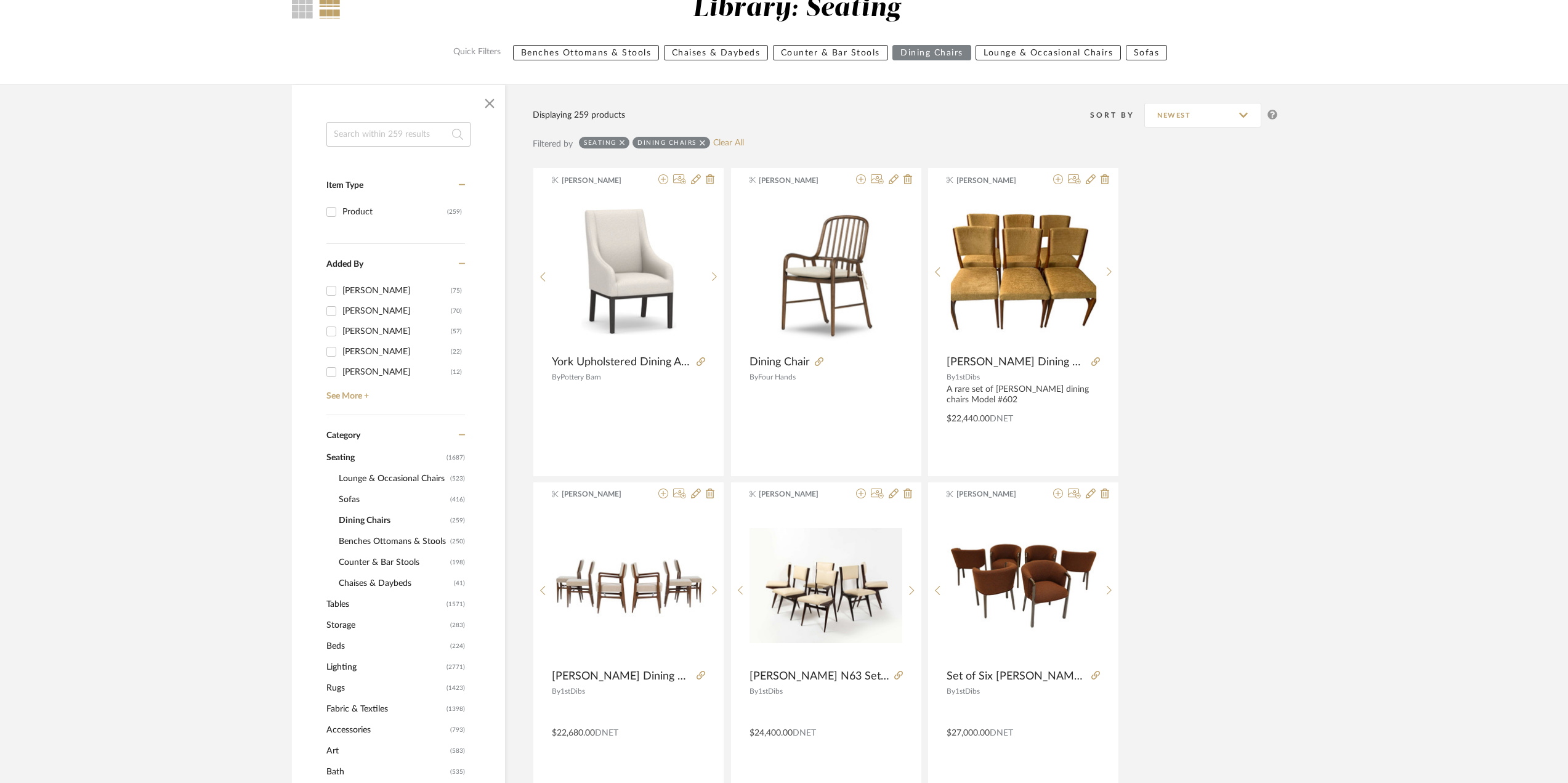
click at [369, 478] on span "Lounge & Occasional Chairs" at bounding box center [393, 478] width 108 height 21
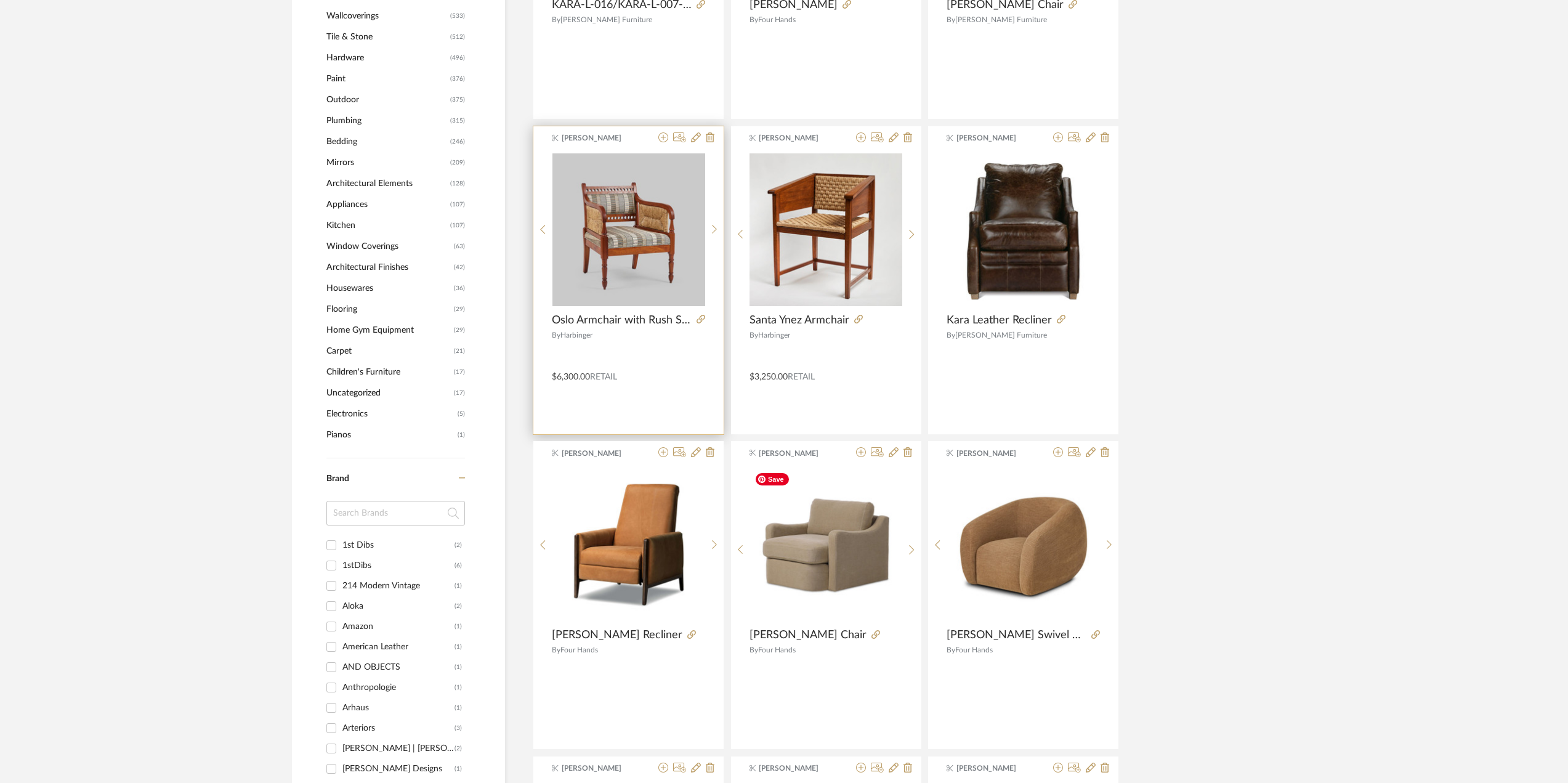
scroll to position [1109, 0]
click at [328, 541] on input "1st Dibs (2)" at bounding box center [331, 546] width 19 height 19
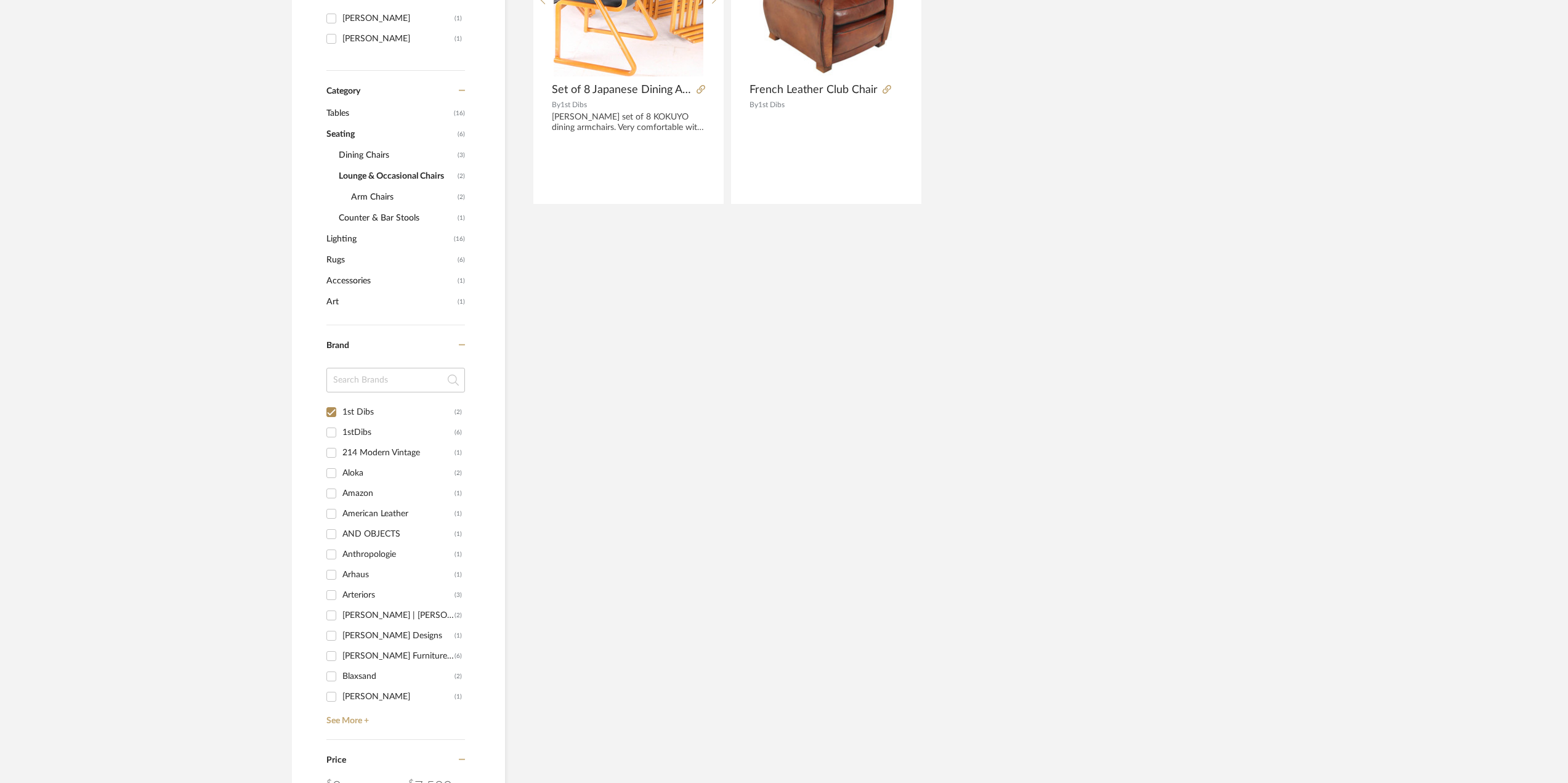
scroll to position [431, 0]
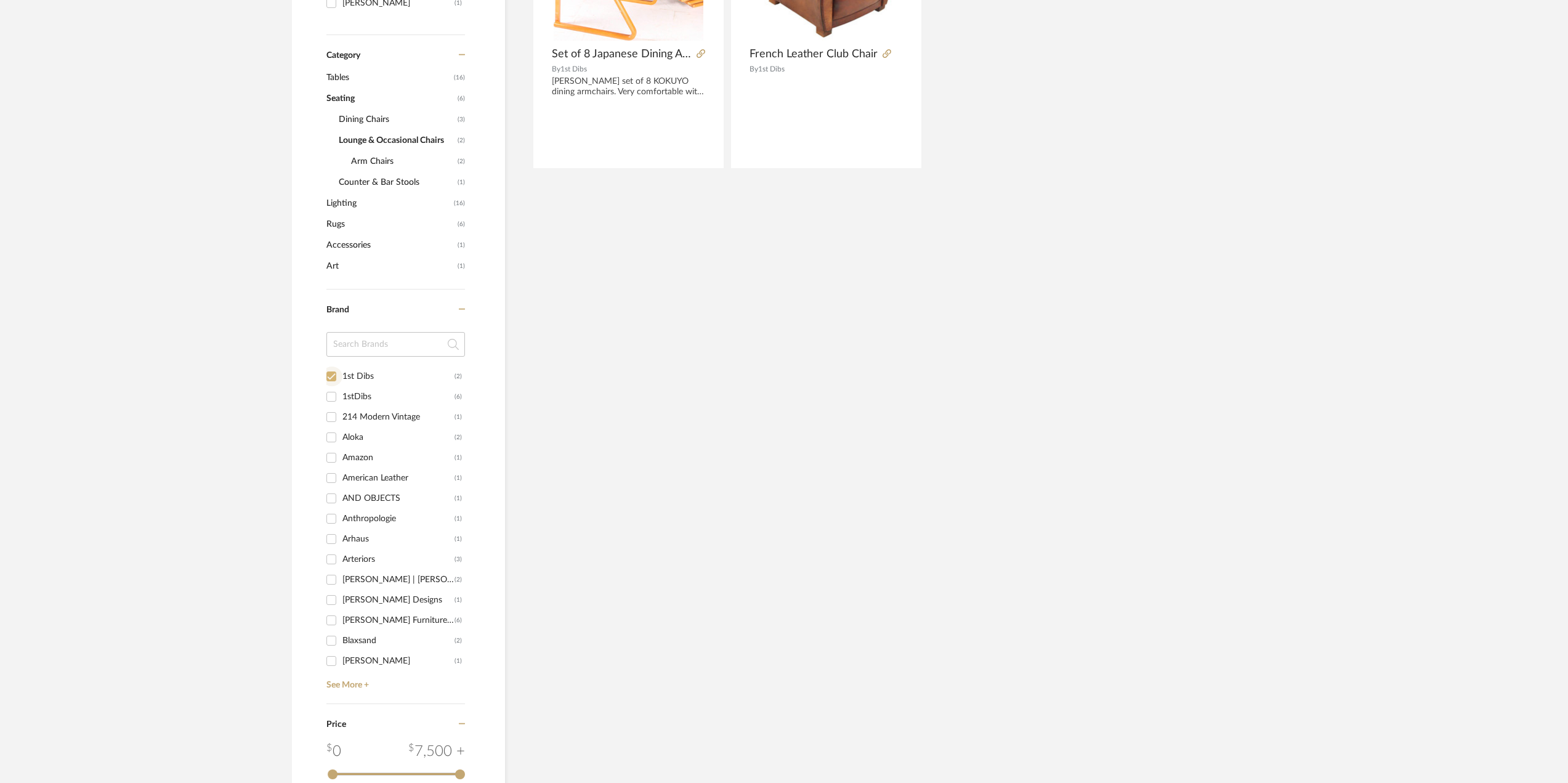
click at [341, 378] on div at bounding box center [331, 376] width 19 height 19
checkbox input "false"
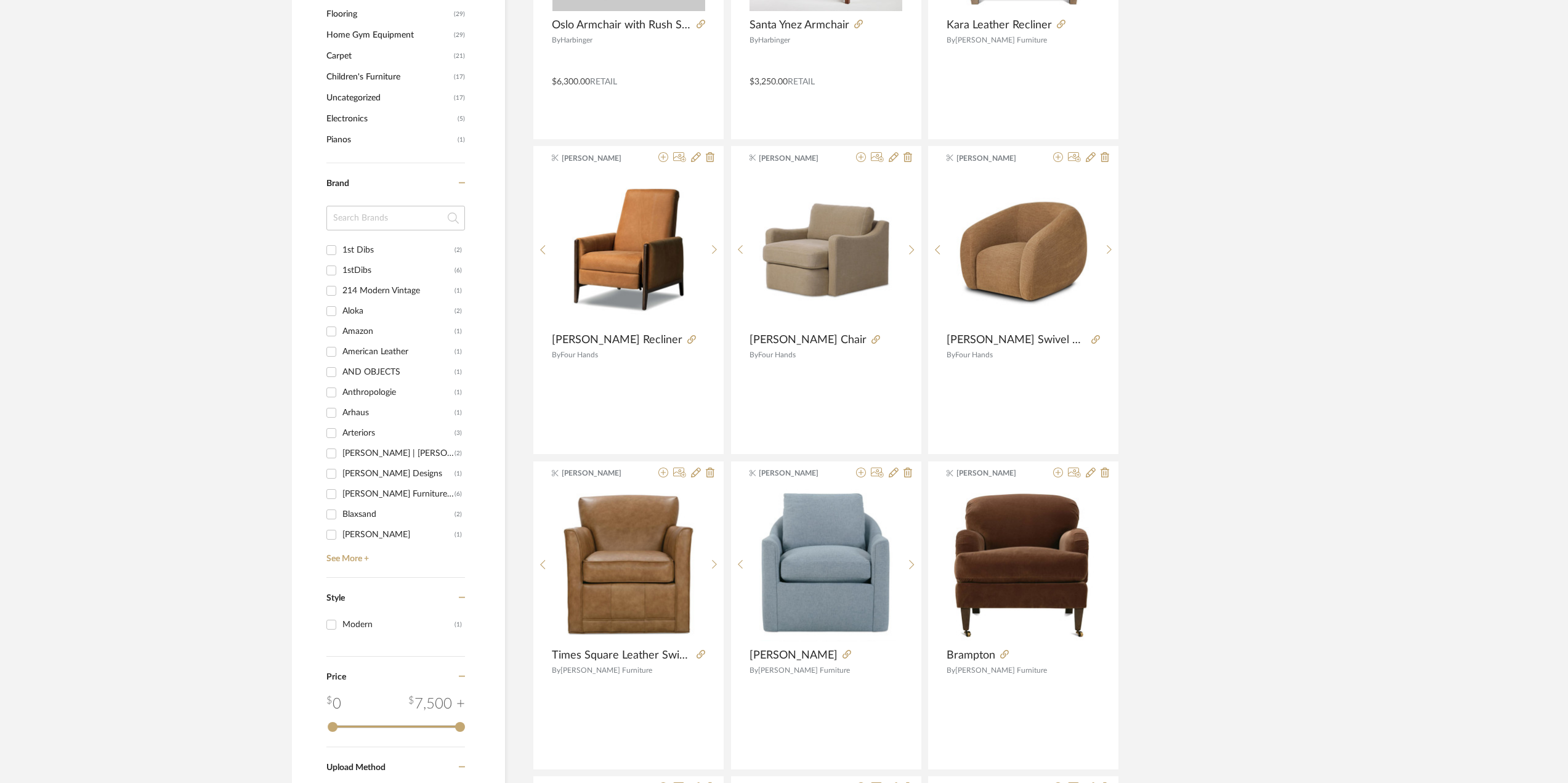
scroll to position [1417, 0]
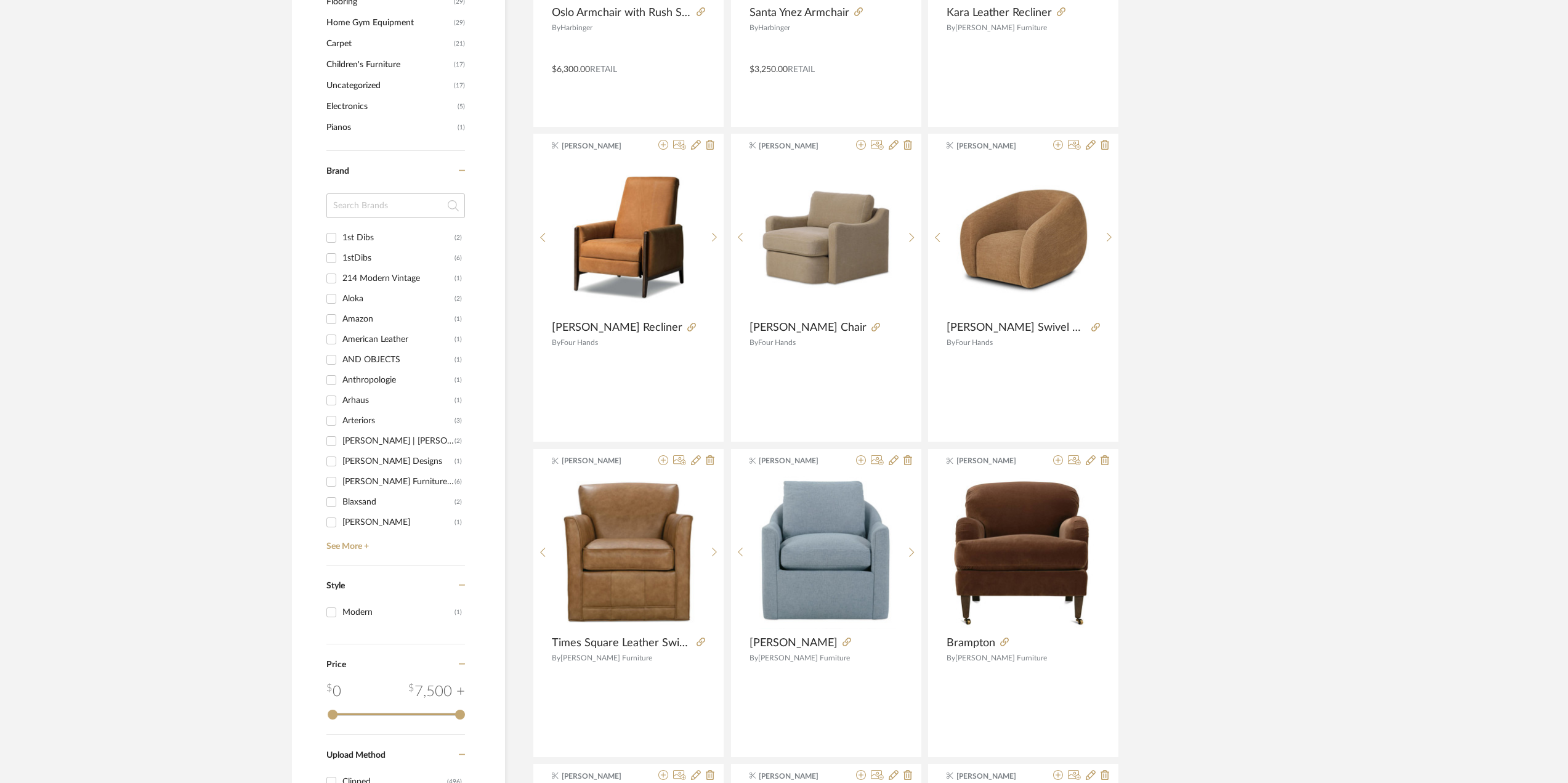
click at [403, 205] on input at bounding box center [395, 205] width 138 height 24
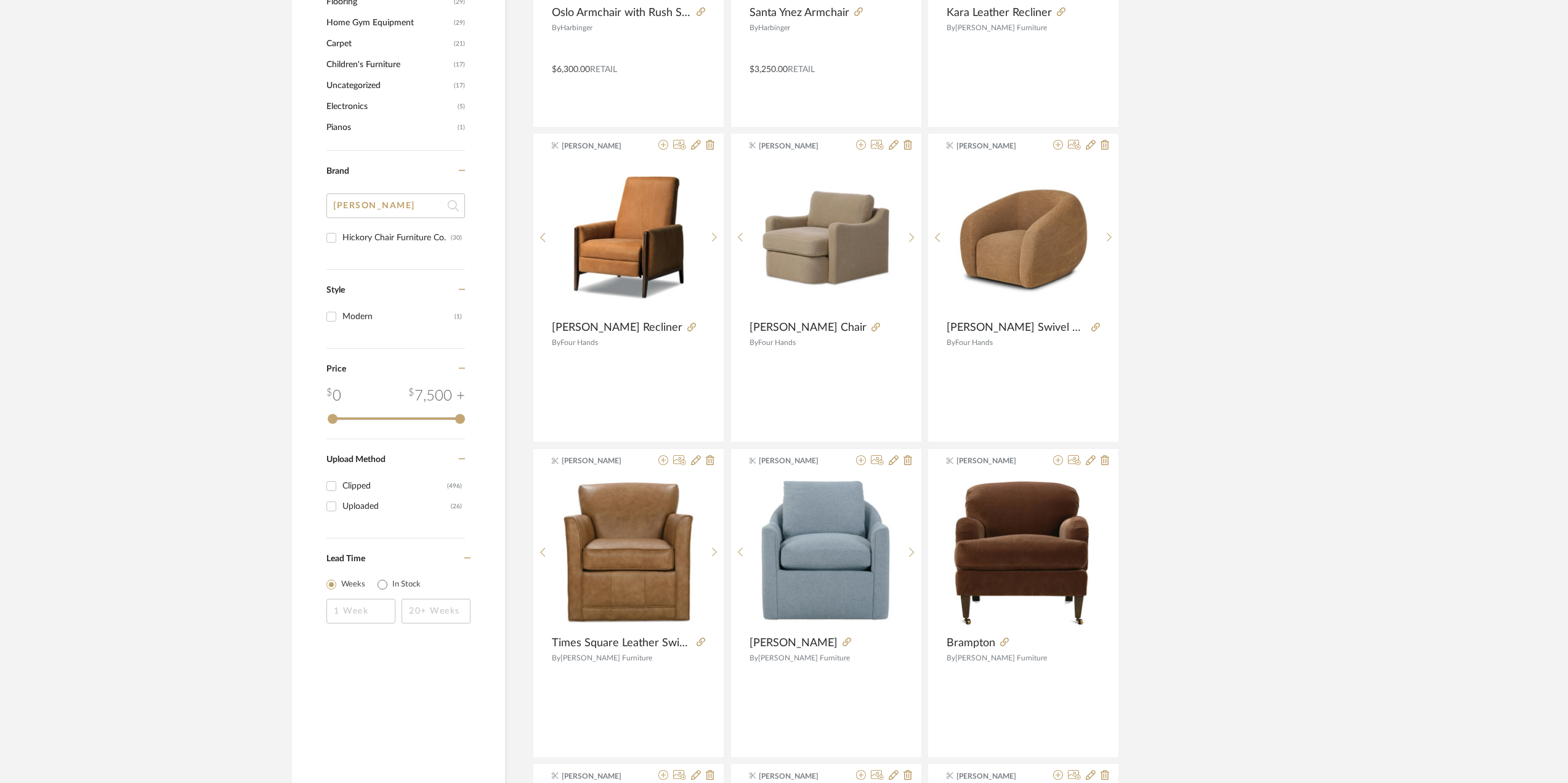
type input "[PERSON_NAME]"
click at [366, 228] on div "Hickory Chair Furniture Co." at bounding box center [396, 238] width 108 height 19
click at [341, 228] on input "Hickory Chair Furniture Co. (30)" at bounding box center [331, 238] width 19 height 19
checkbox input "true"
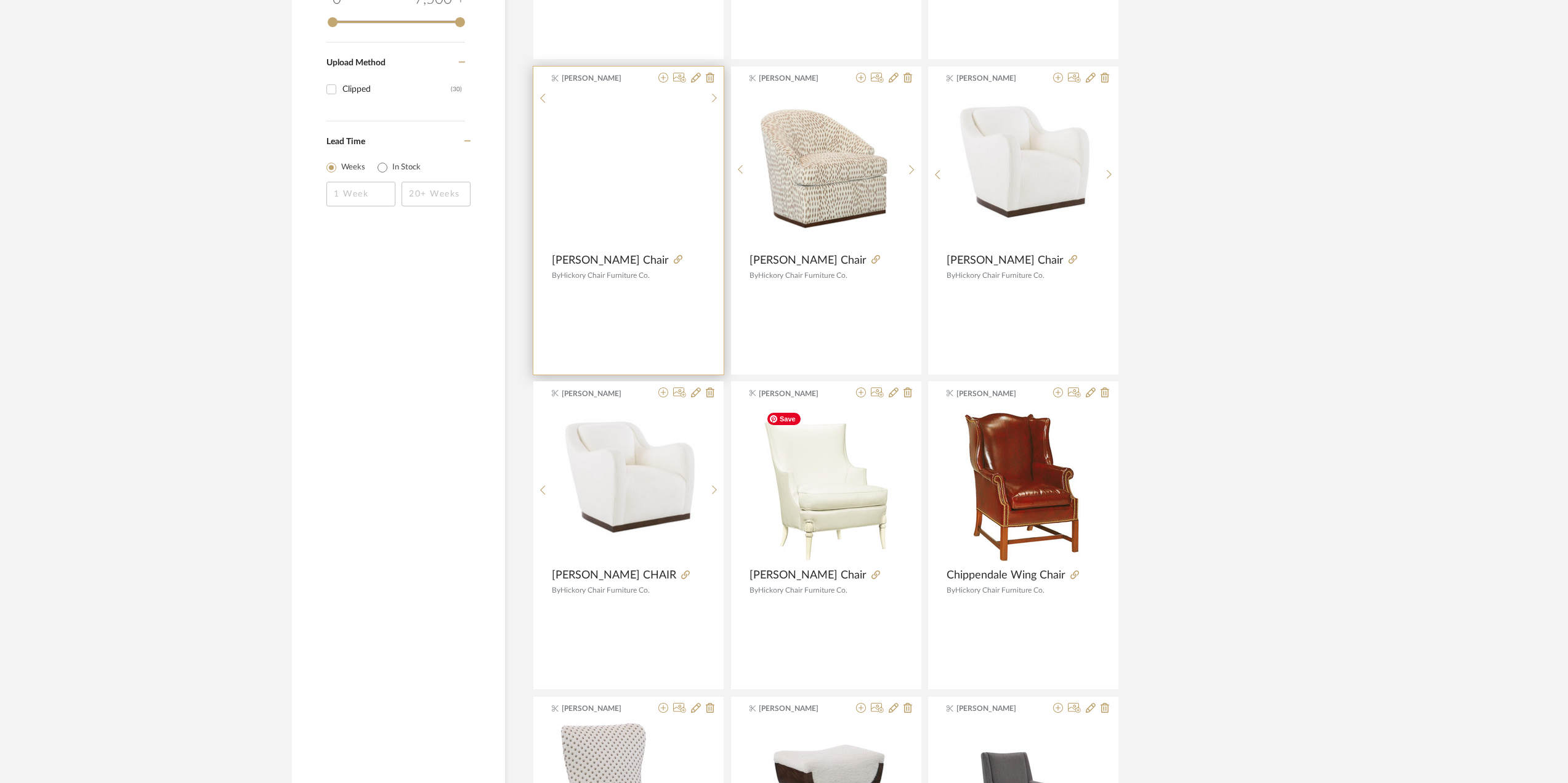
scroll to position [1160, 0]
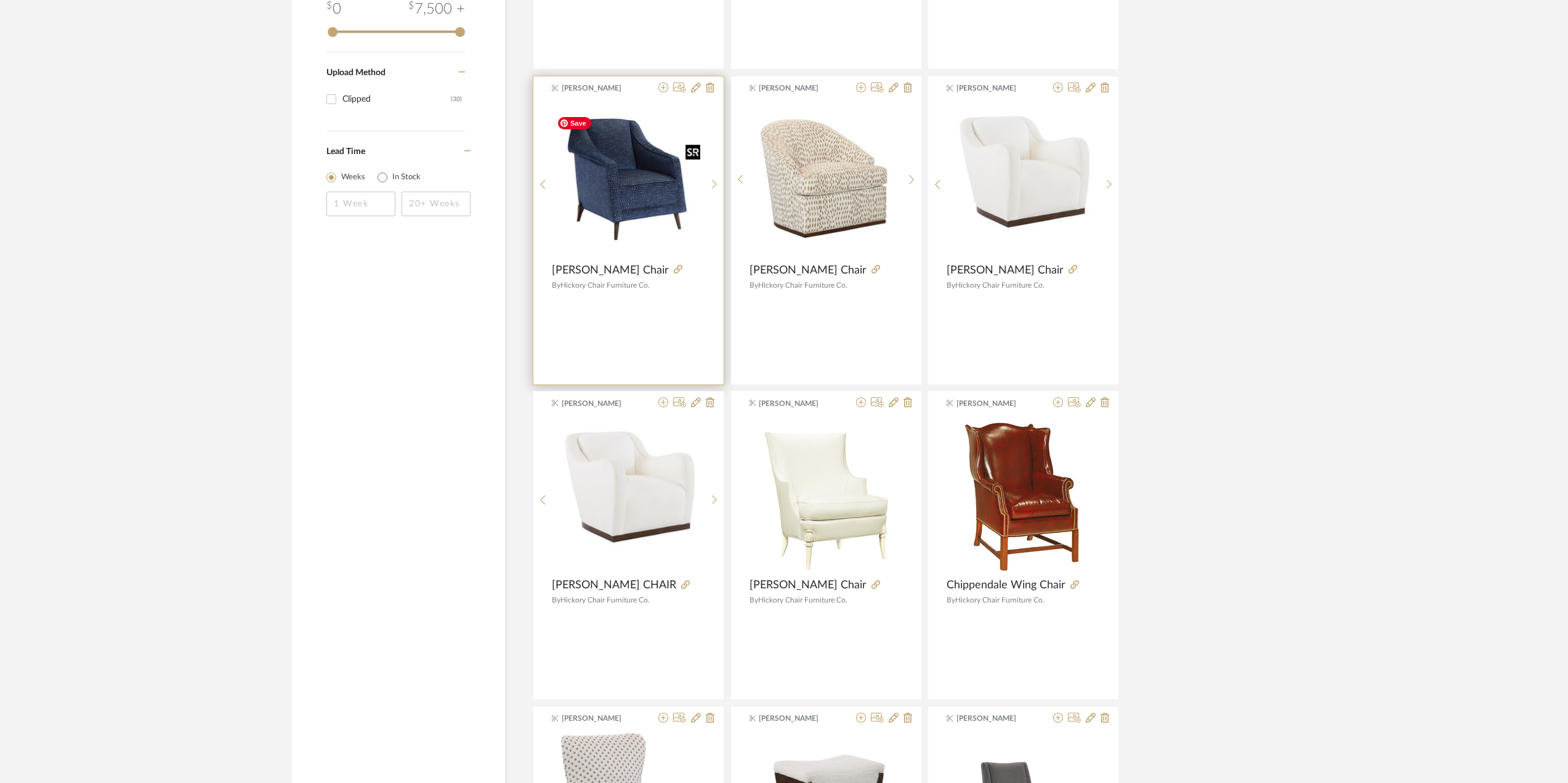
click at [0, 0] on img at bounding box center [0, 0] width 0 height 0
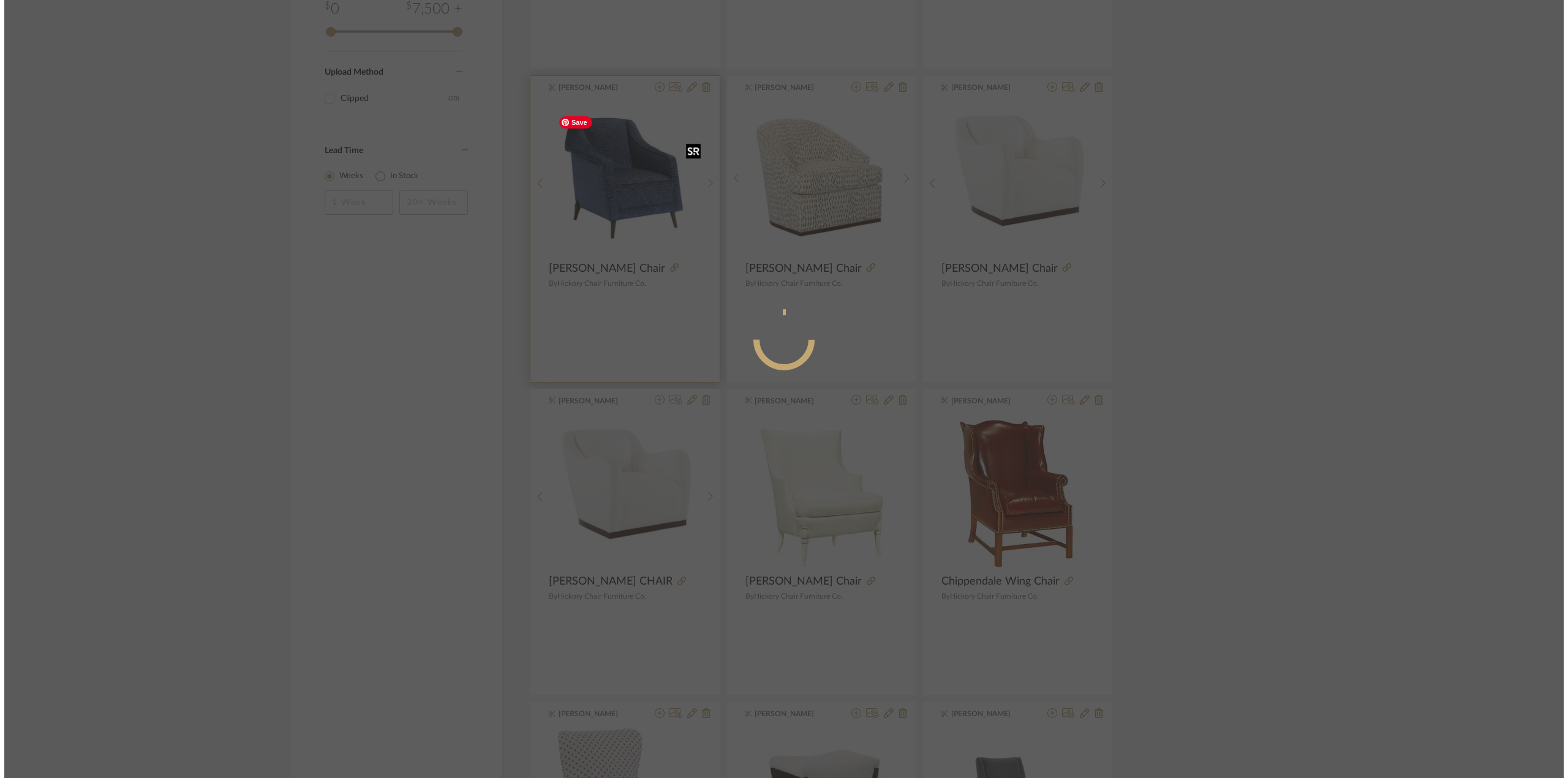
scroll to position [0, 0]
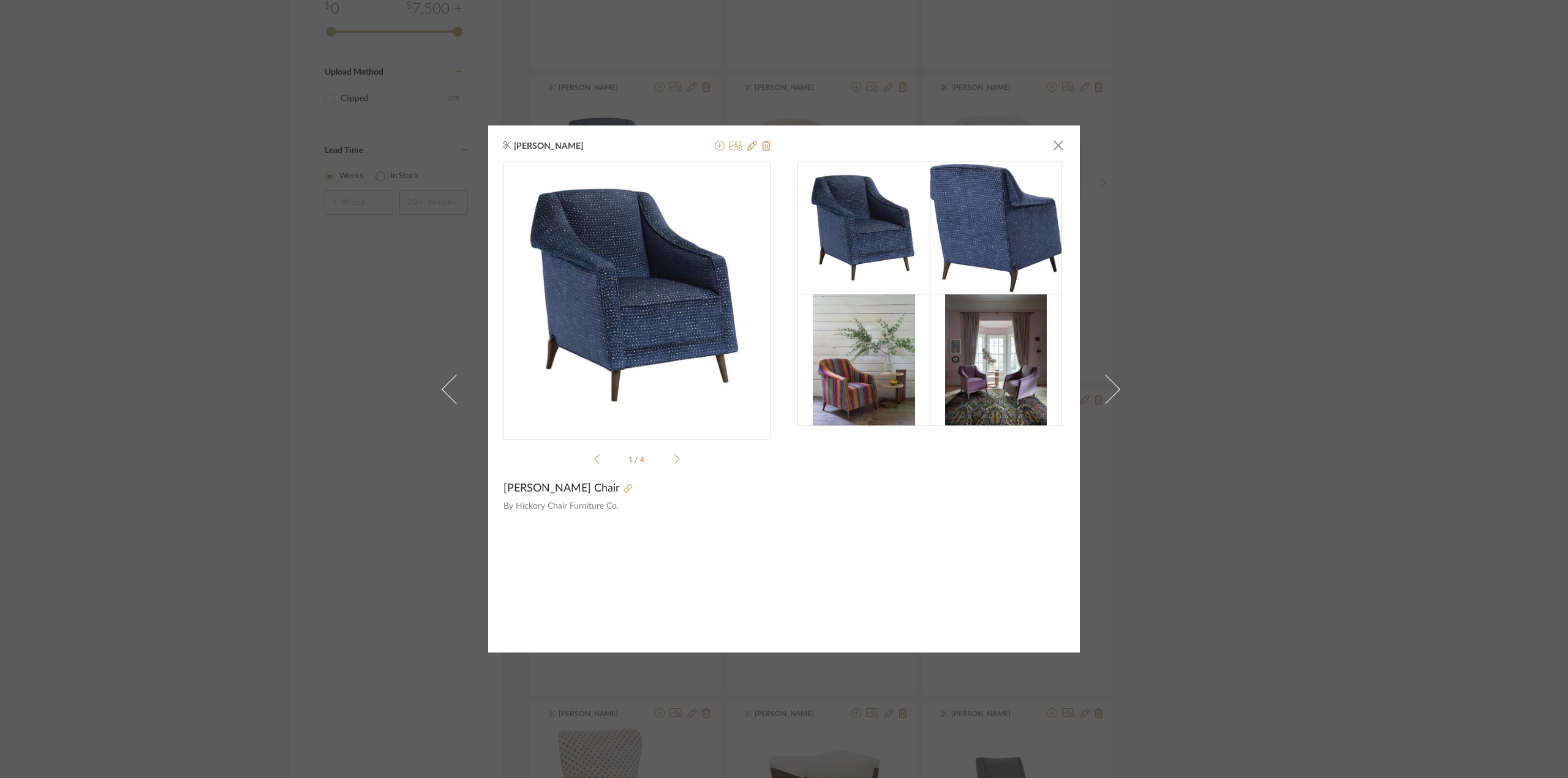
click at [624, 488] on icon at bounding box center [627, 488] width 9 height 9
click at [717, 146] on icon at bounding box center [720, 146] width 10 height 10
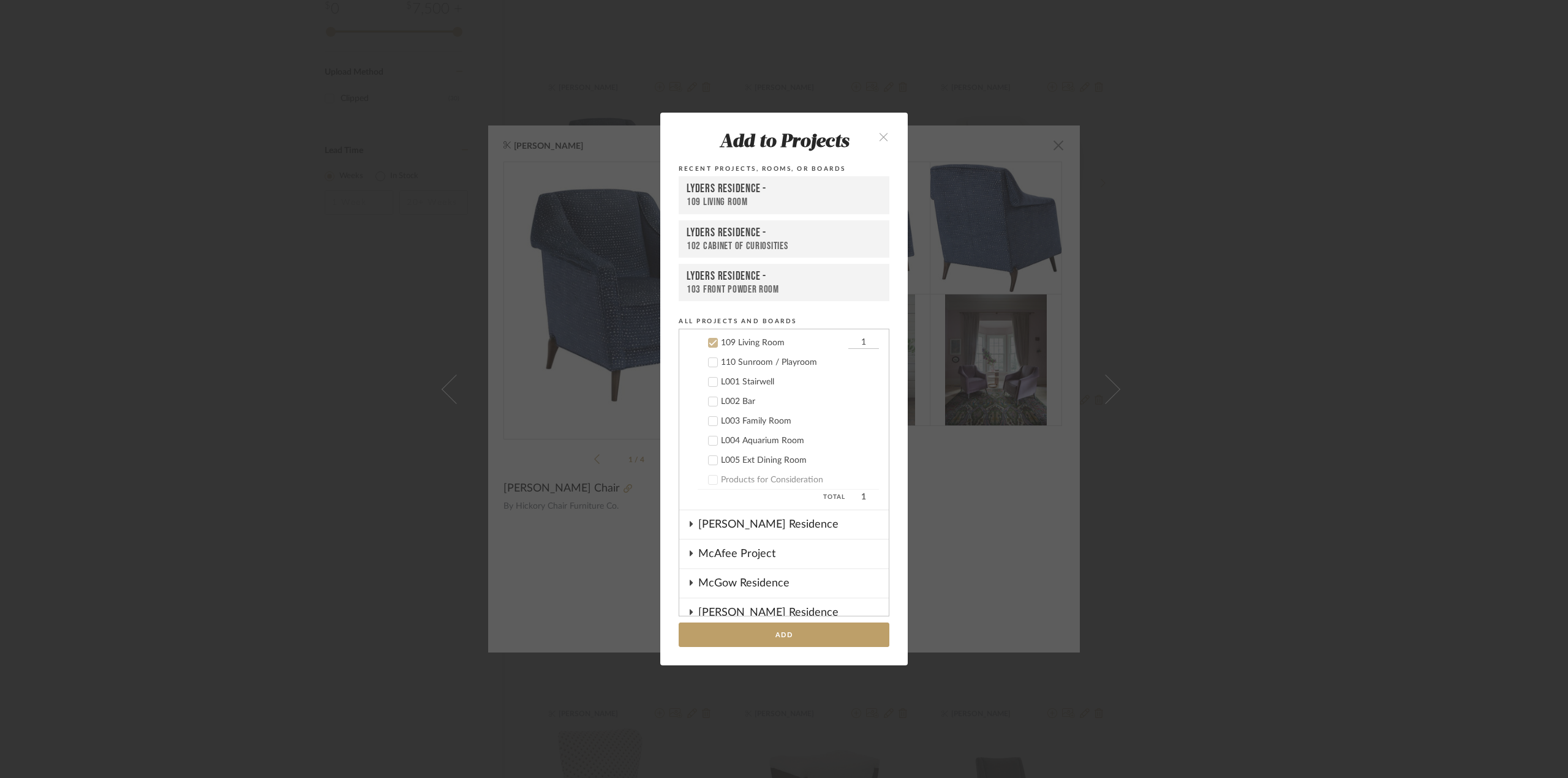
scroll to position [921, 0]
click at [767, 626] on button "Add" at bounding box center [783, 635] width 210 height 25
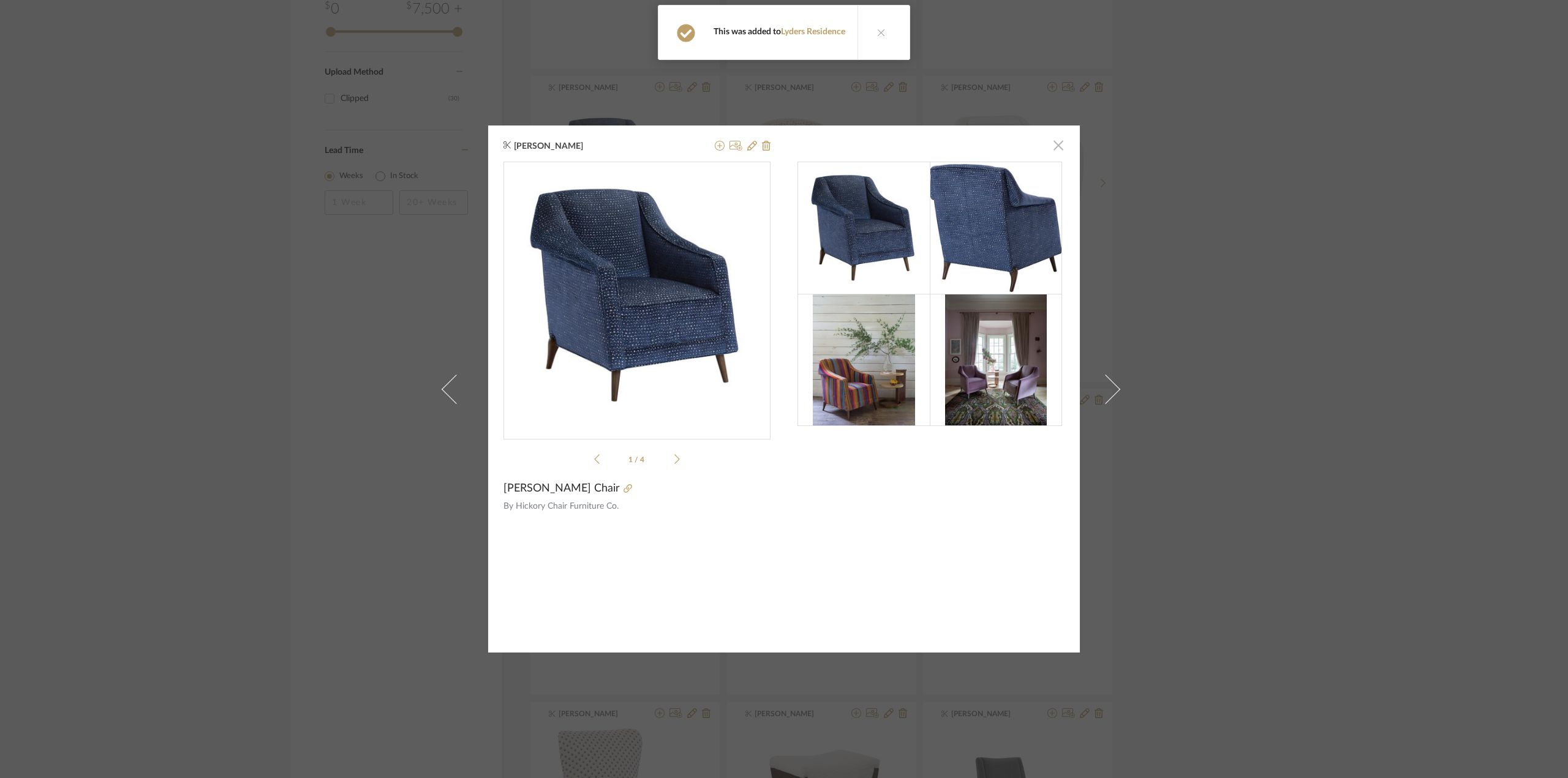
click at [1047, 146] on span "button" at bounding box center [1058, 144] width 24 height 24
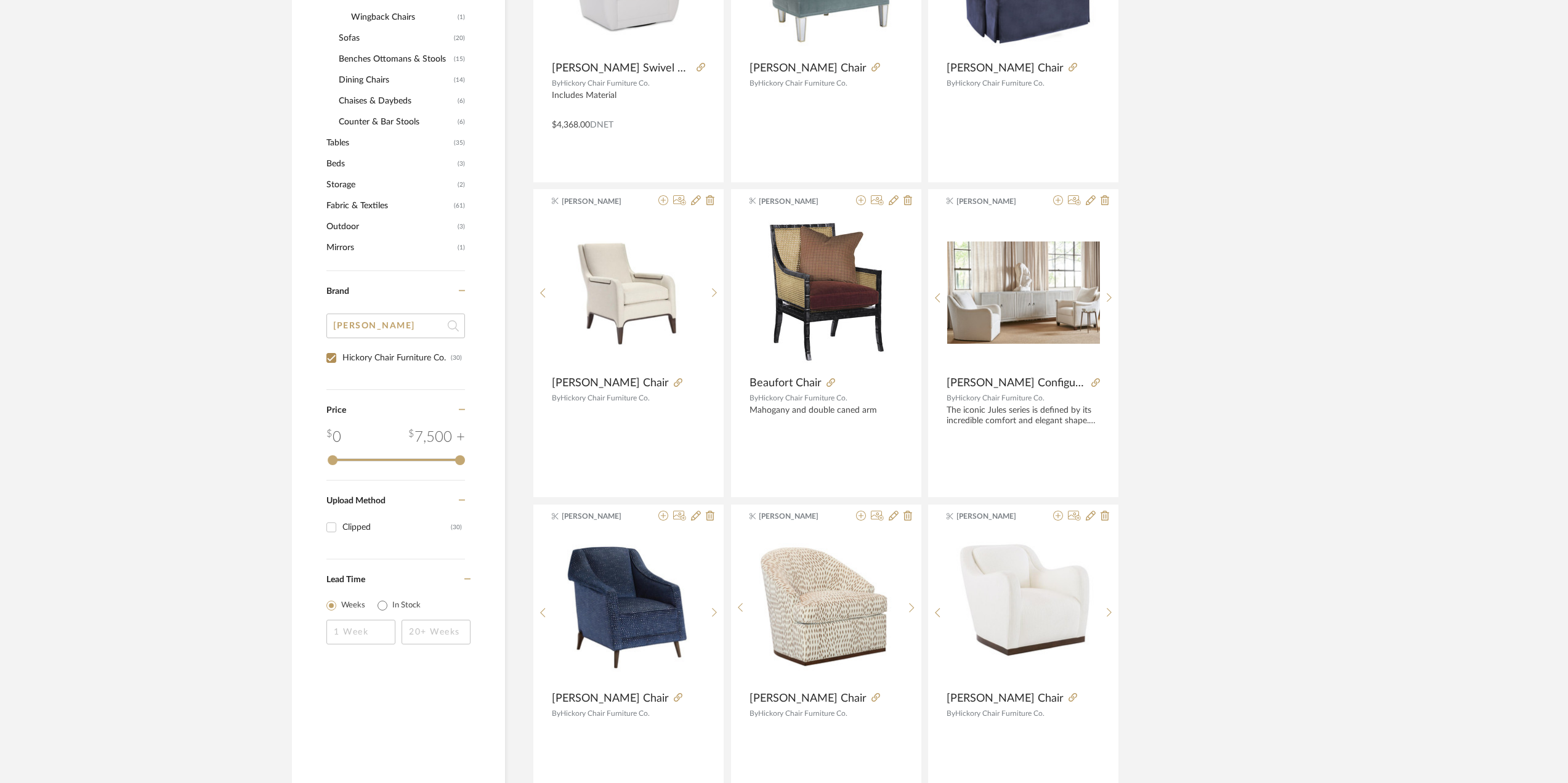
scroll to position [740, 0]
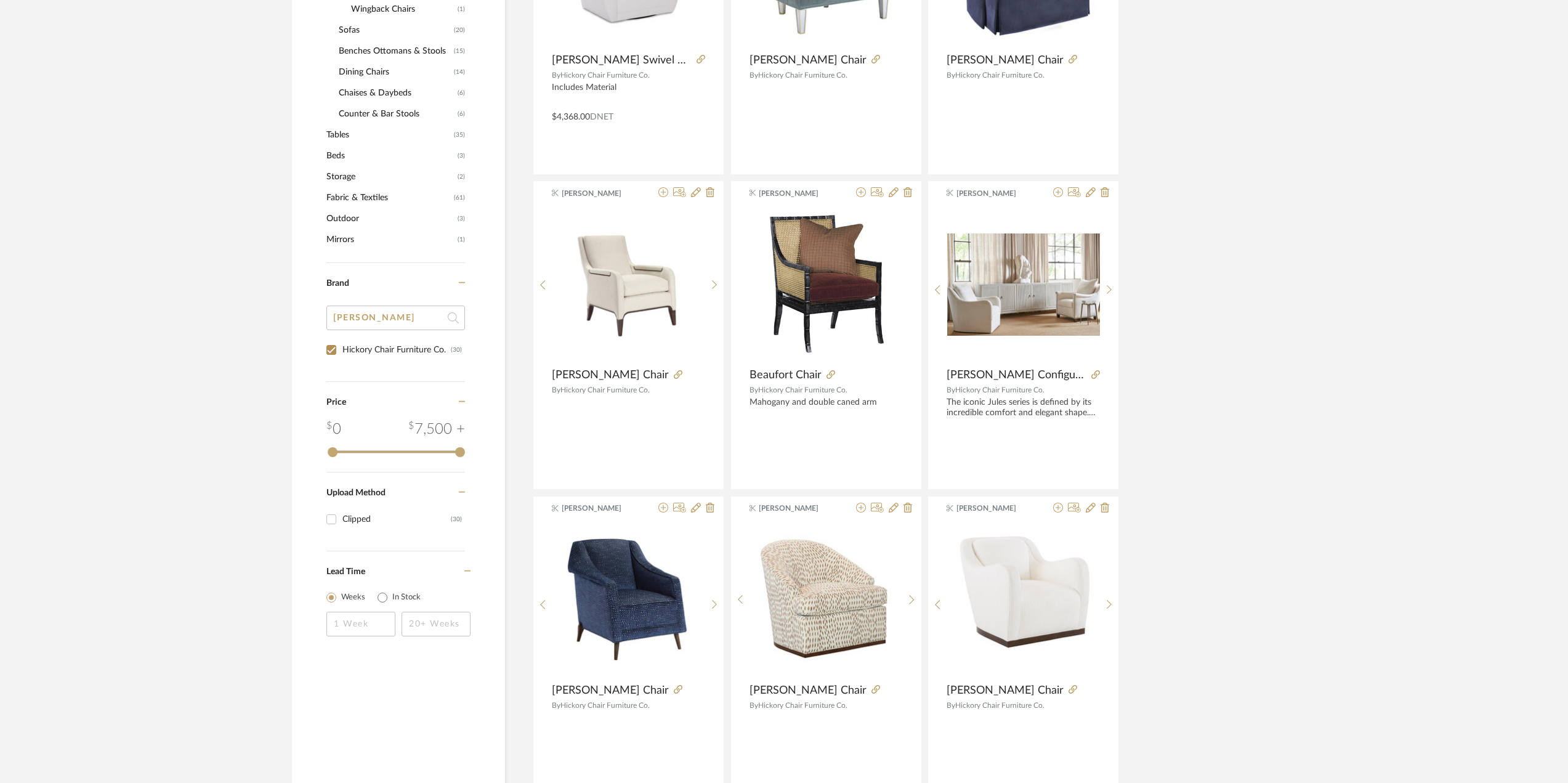
click at [385, 321] on input "[PERSON_NAME]" at bounding box center [395, 317] width 138 height 24
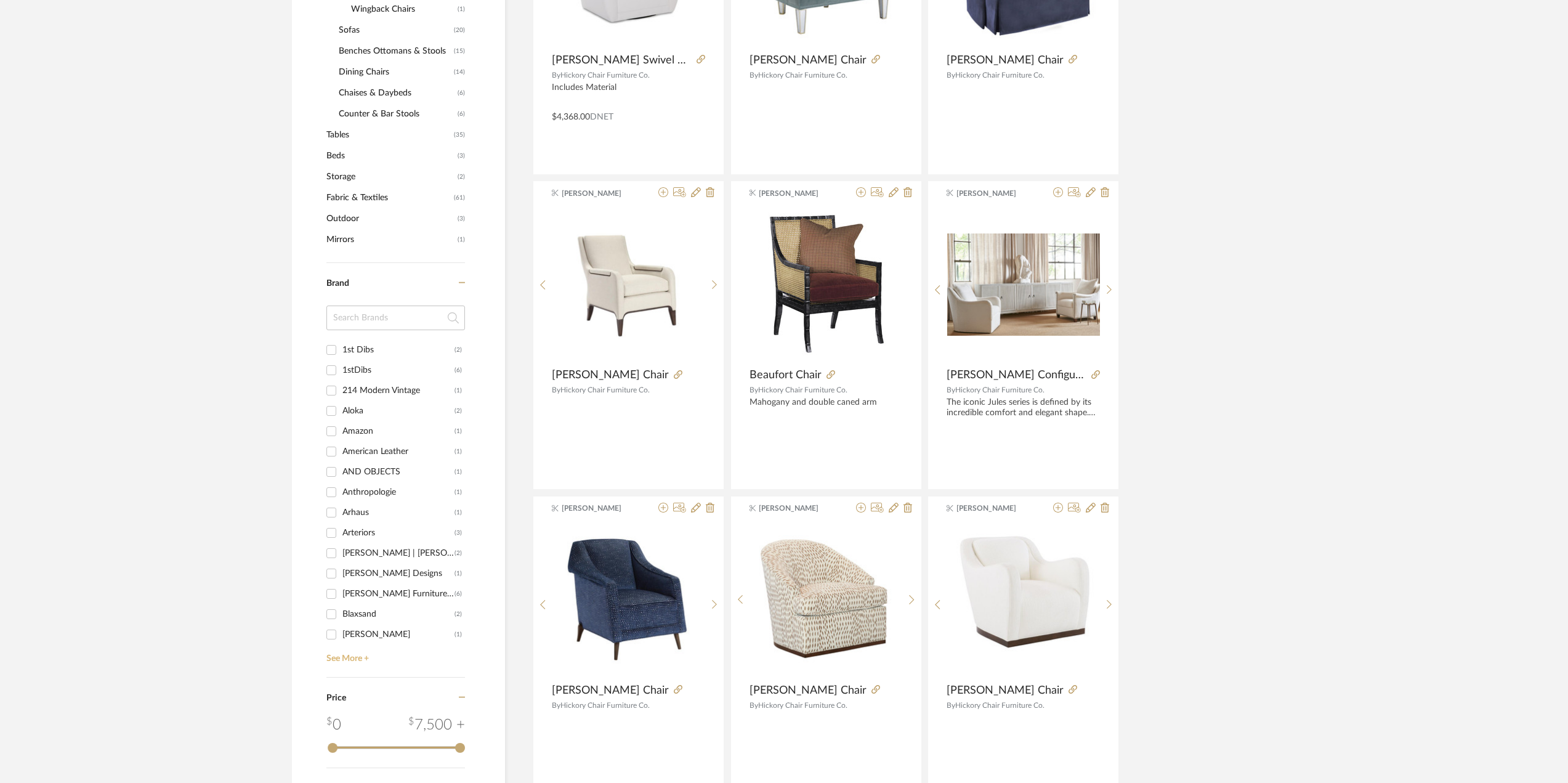
click at [342, 659] on link "See More +" at bounding box center [394, 654] width 142 height 19
click at [328, 546] on input "Highland House Furniture (60)" at bounding box center [331, 547] width 19 height 19
checkbox input "true"
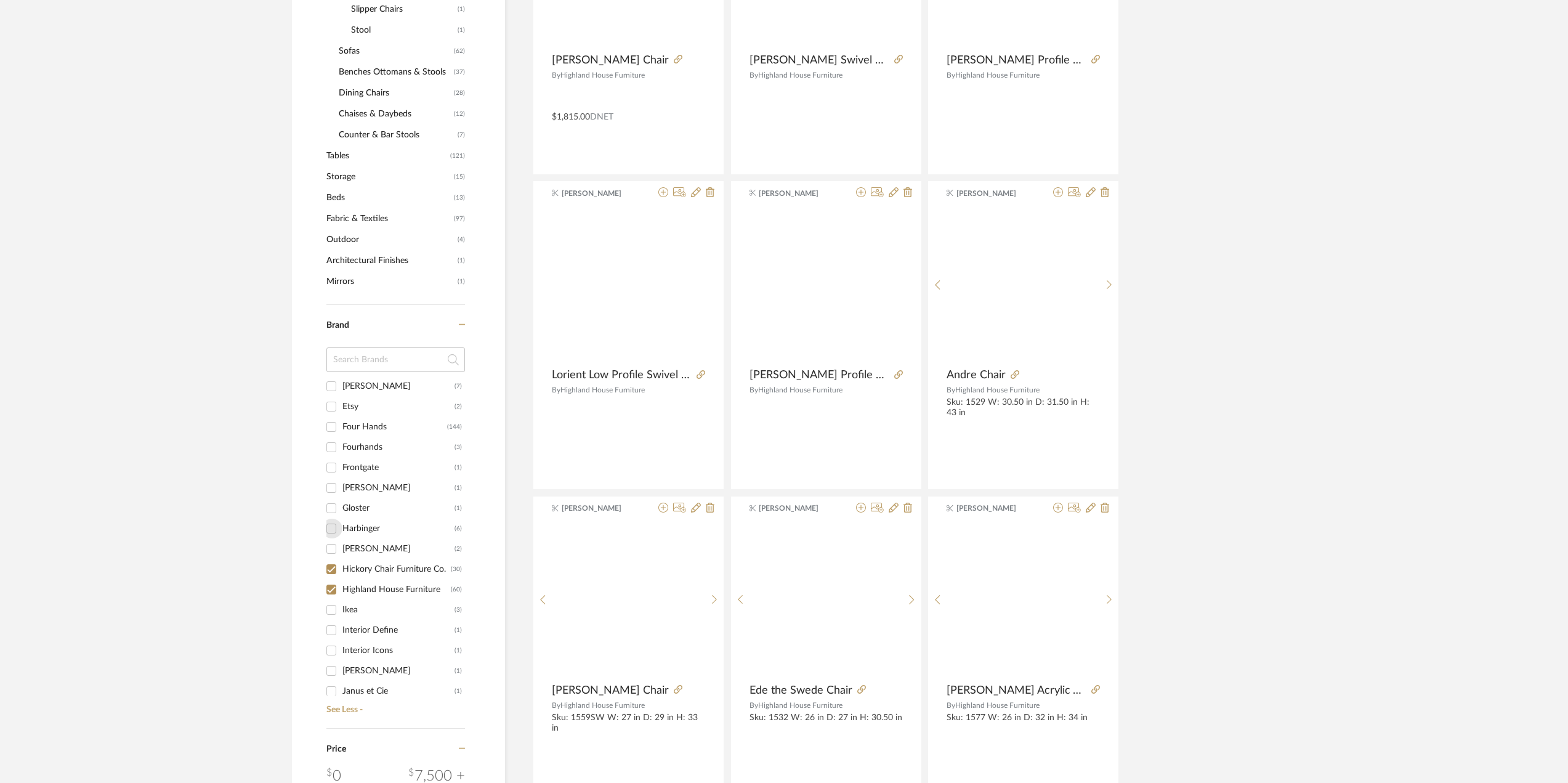
click at [328, 528] on input "Harbinger (6)" at bounding box center [331, 529] width 19 height 19
checkbox input "true"
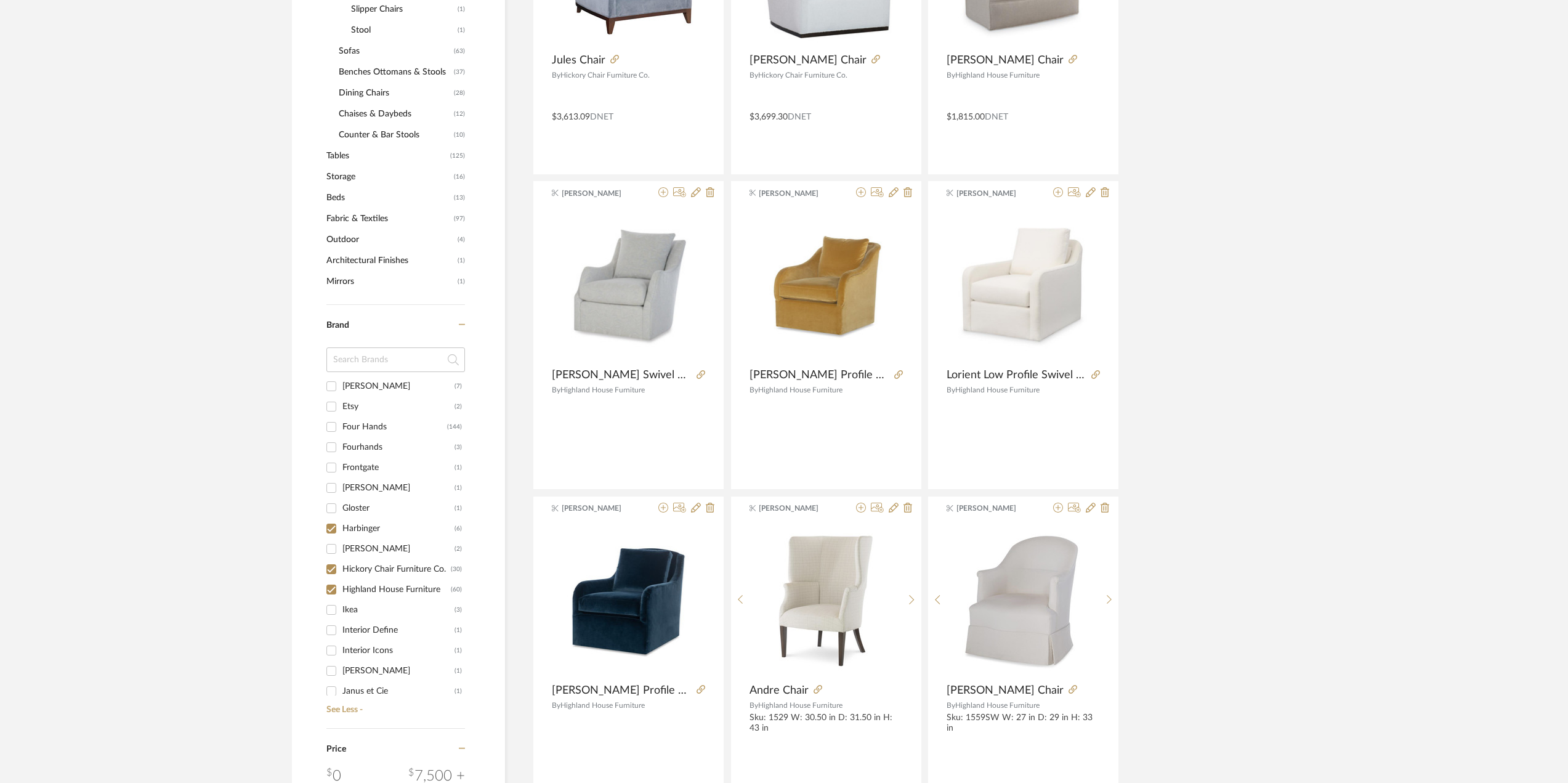
click at [332, 569] on input "Hickory Chair Furniture Co. (30)" at bounding box center [331, 569] width 19 height 19
checkbox input "false"
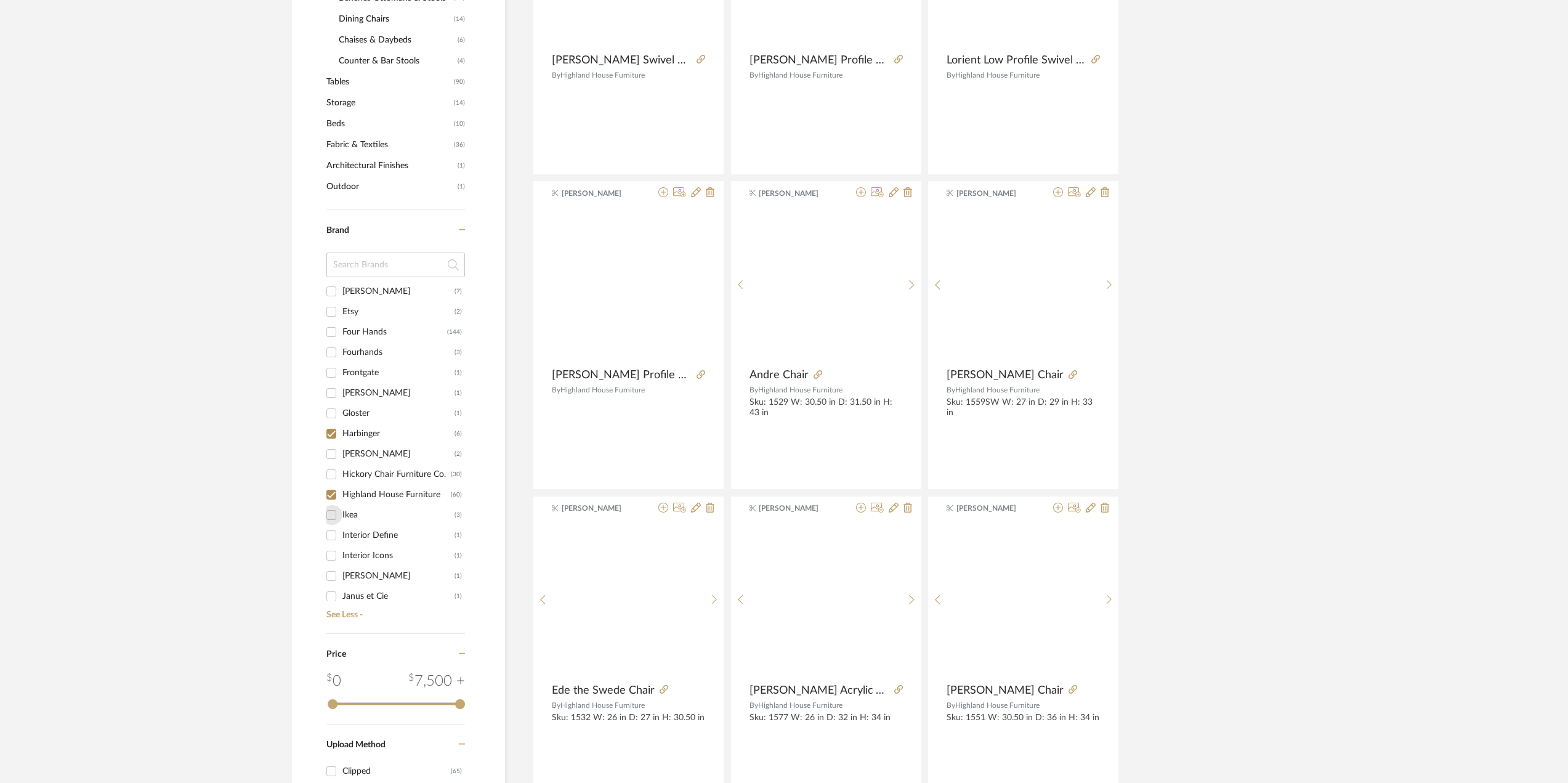
click at [334, 525] on input "Ikea (3)" at bounding box center [331, 515] width 19 height 19
checkbox input "true"
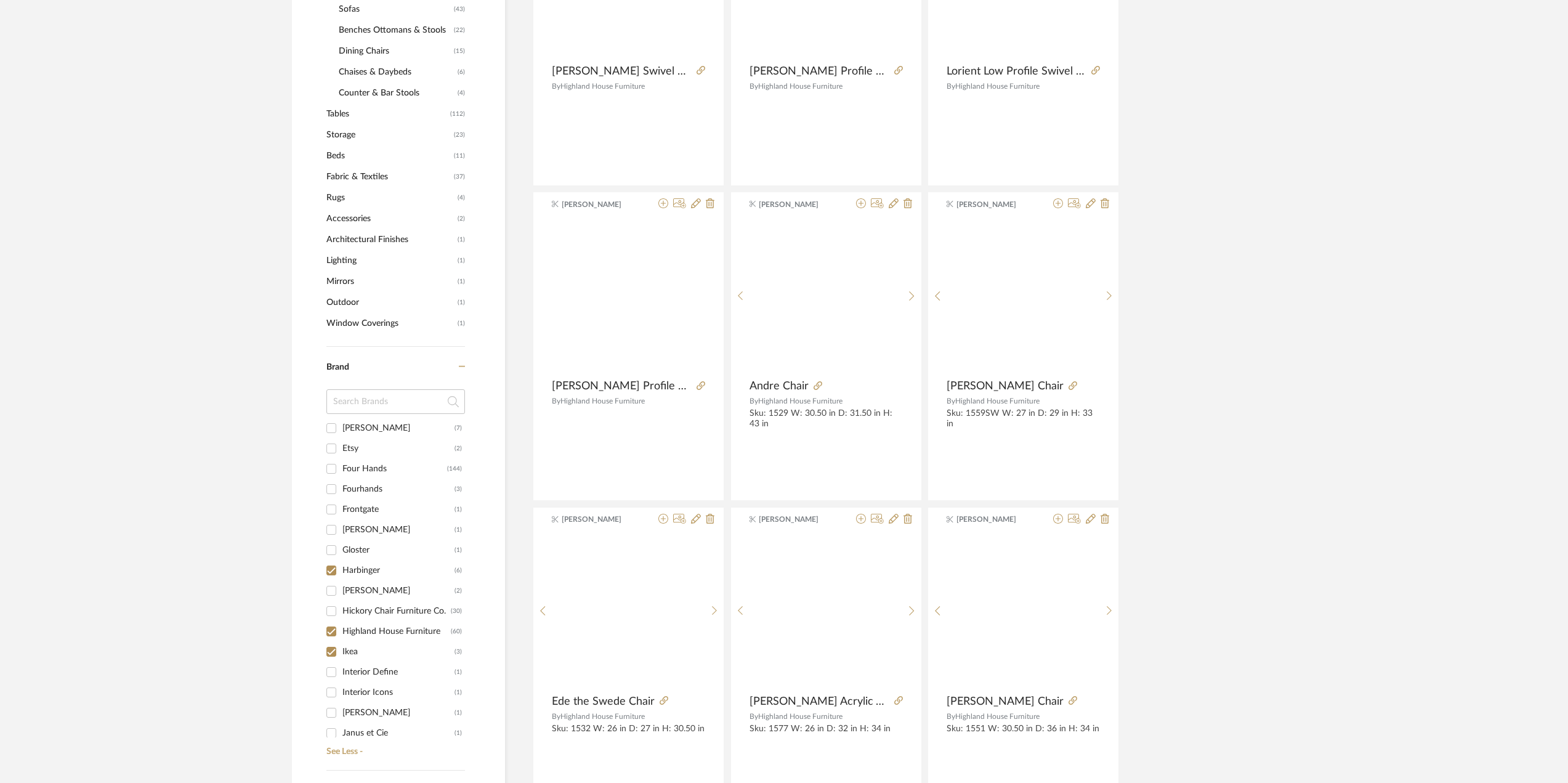
scroll to position [749, 0]
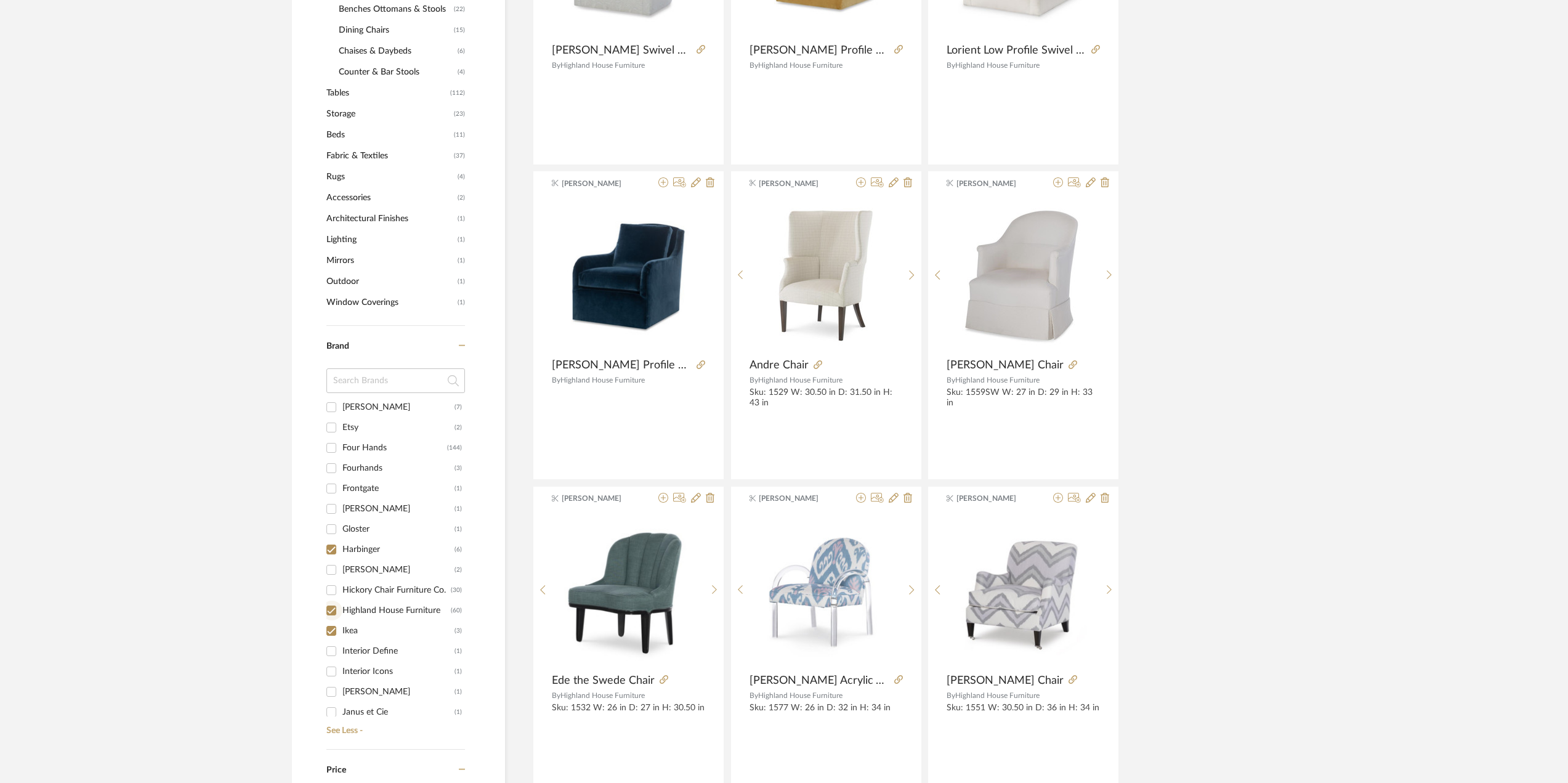
click at [333, 606] on input "Highland House Furniture (60)" at bounding box center [331, 610] width 19 height 19
checkbox input "false"
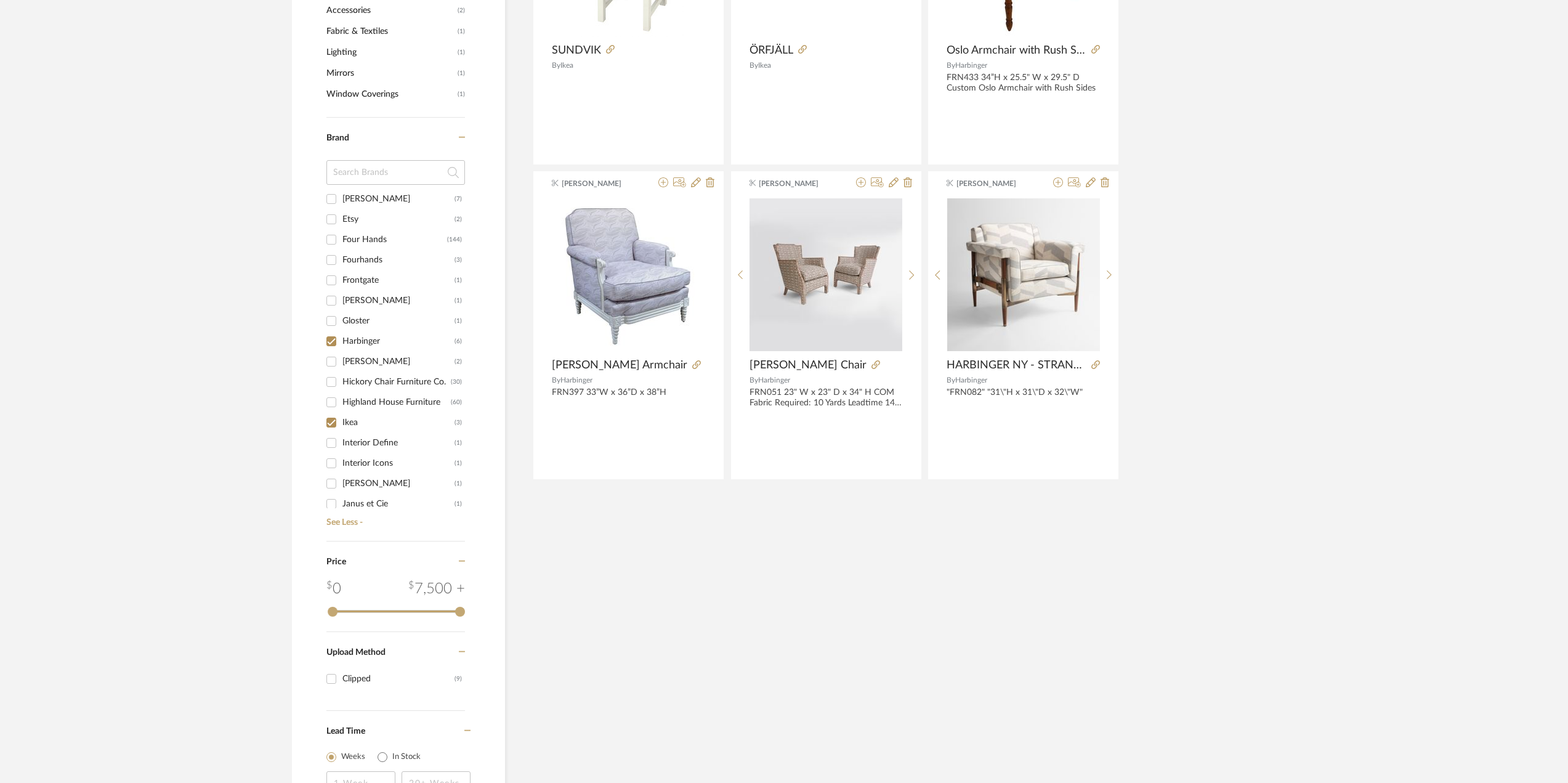
scroll to position [730, 0]
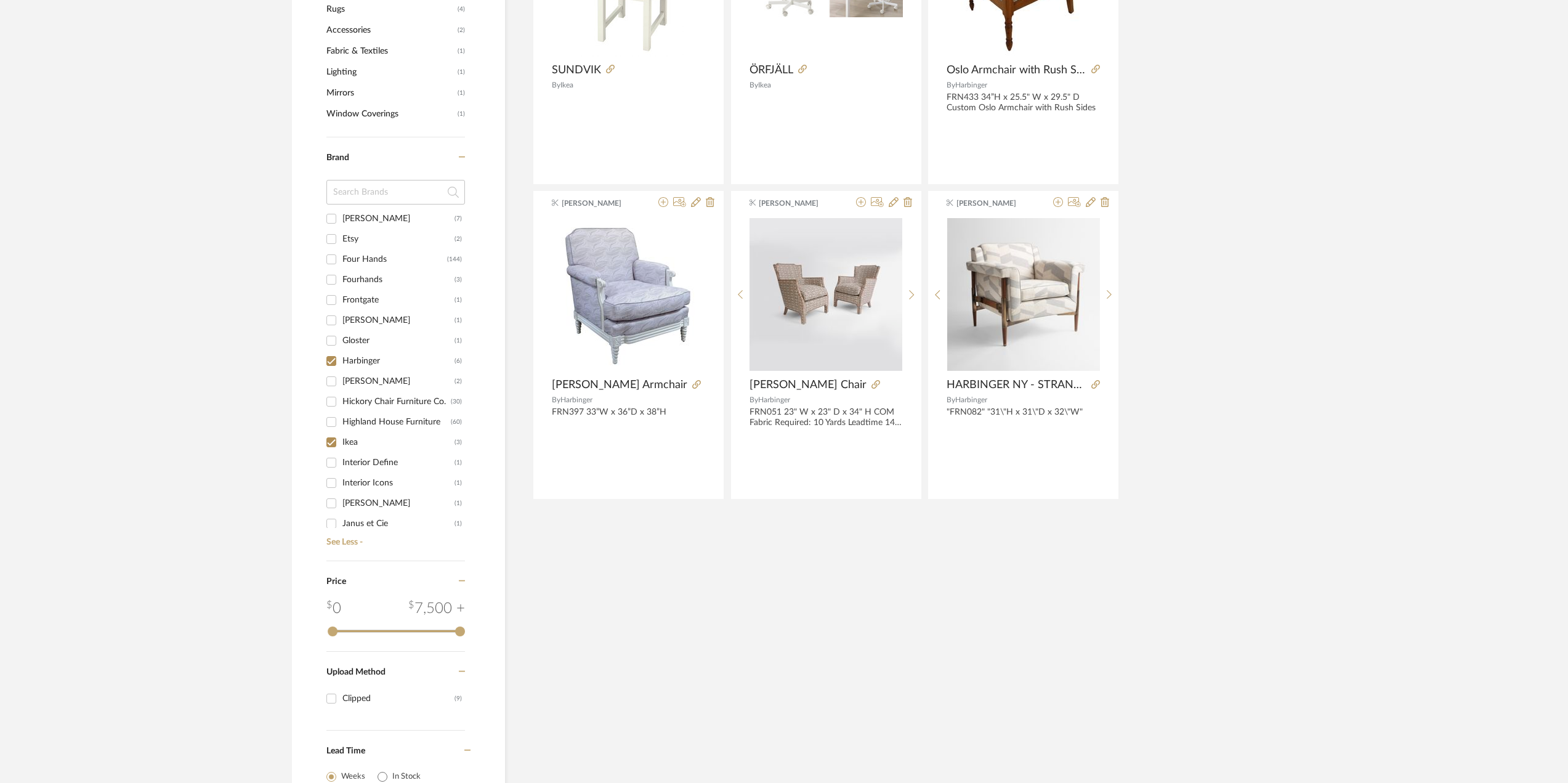
click at [334, 621] on div "0 7,500 + 0 7500" at bounding box center [395, 618] width 138 height 42
click at [334, 445] on input "Ikea (3)" at bounding box center [331, 442] width 19 height 19
checkbox input "false"
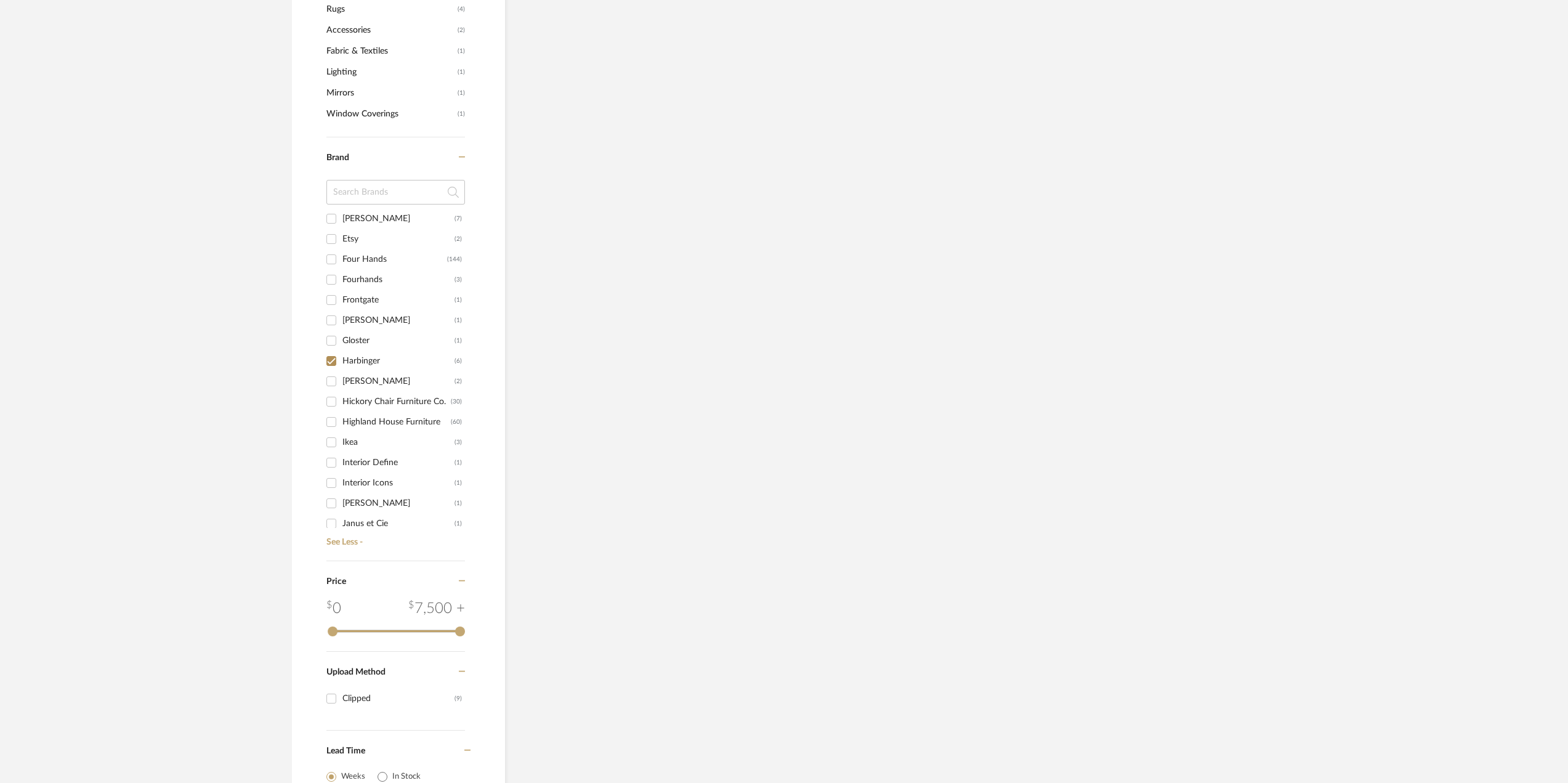
scroll to position [640, 0]
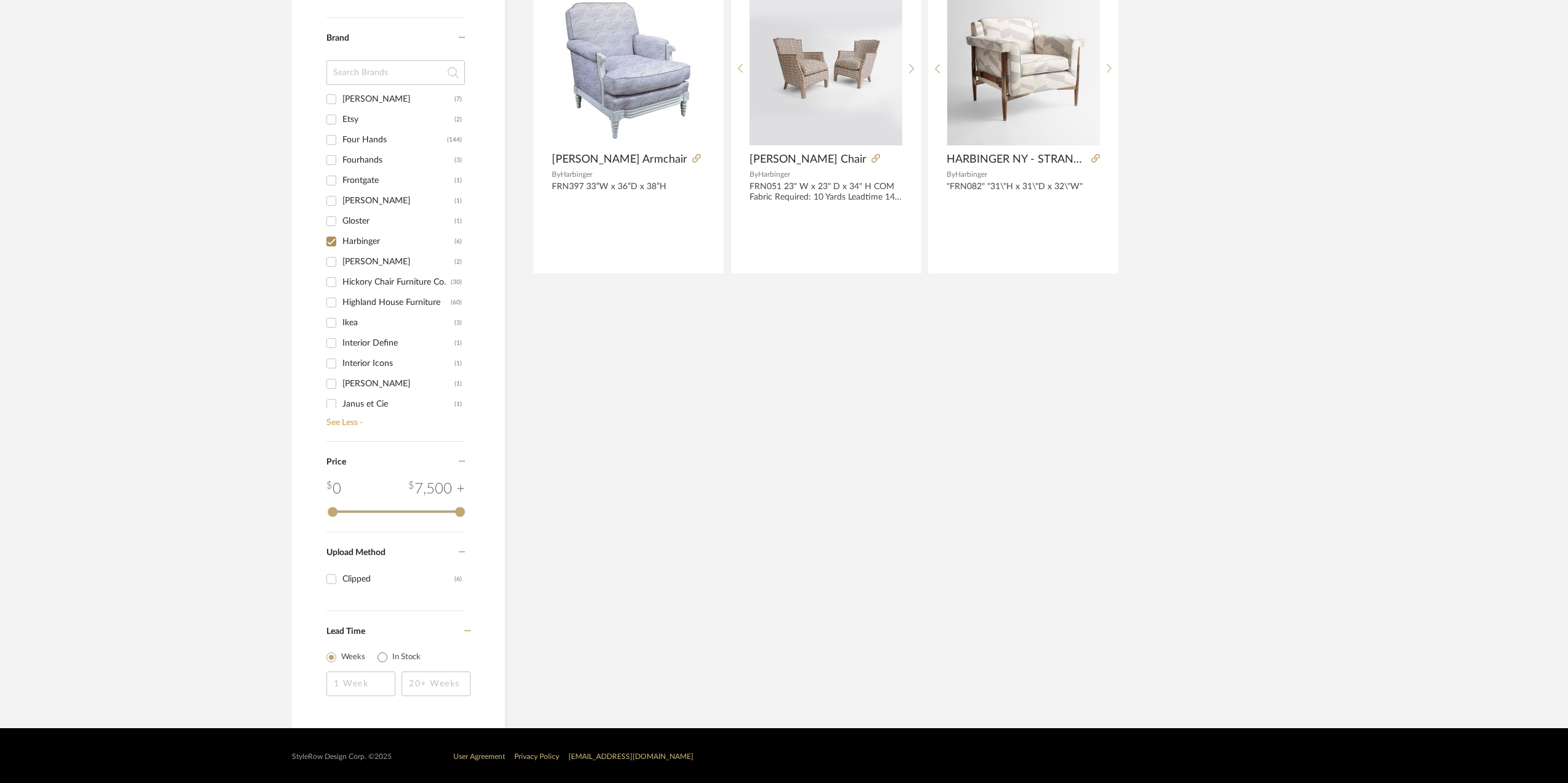
click at [354, 420] on link "See Less -" at bounding box center [394, 419] width 142 height 19
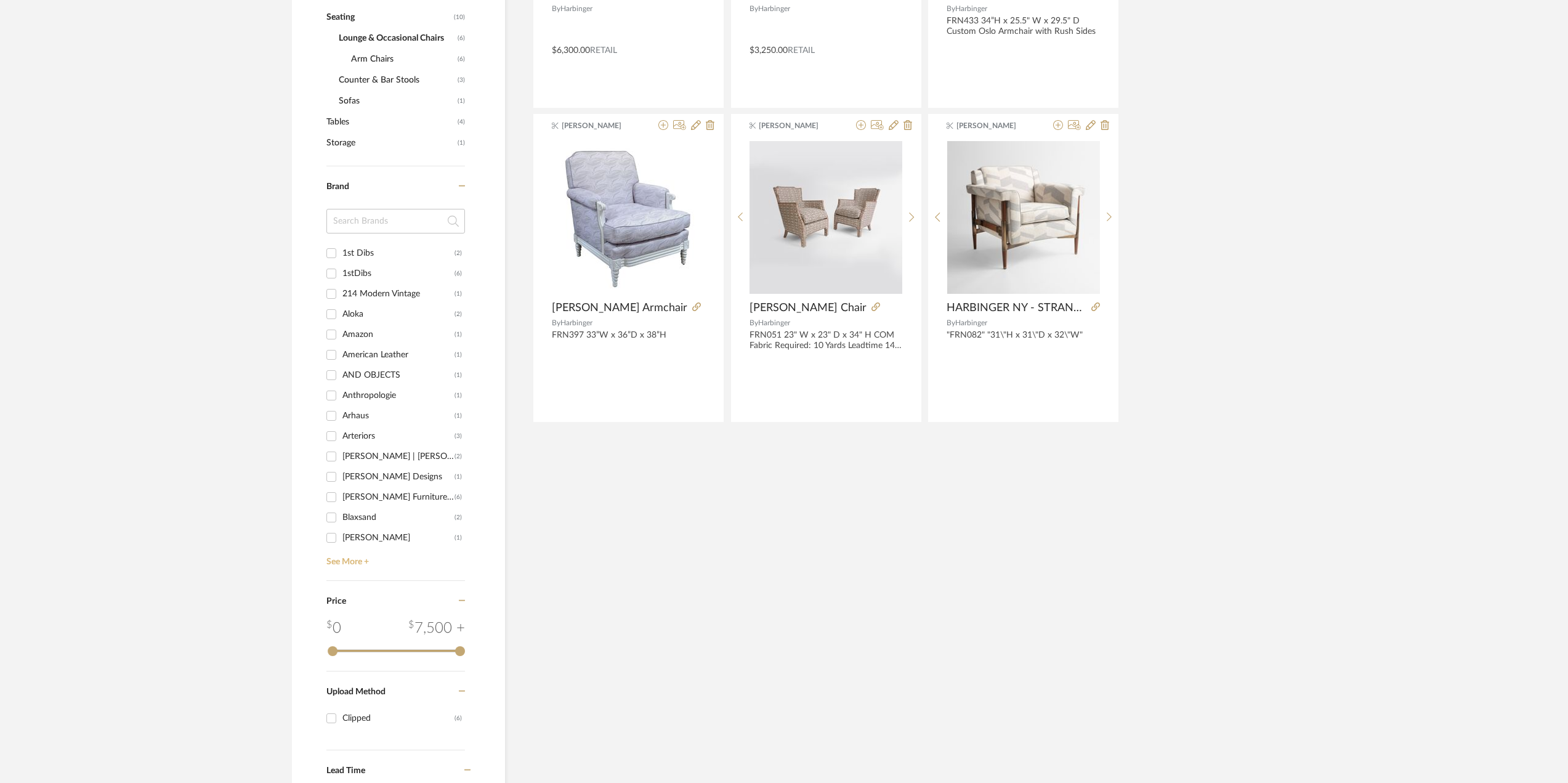
scroll to position [508, 0]
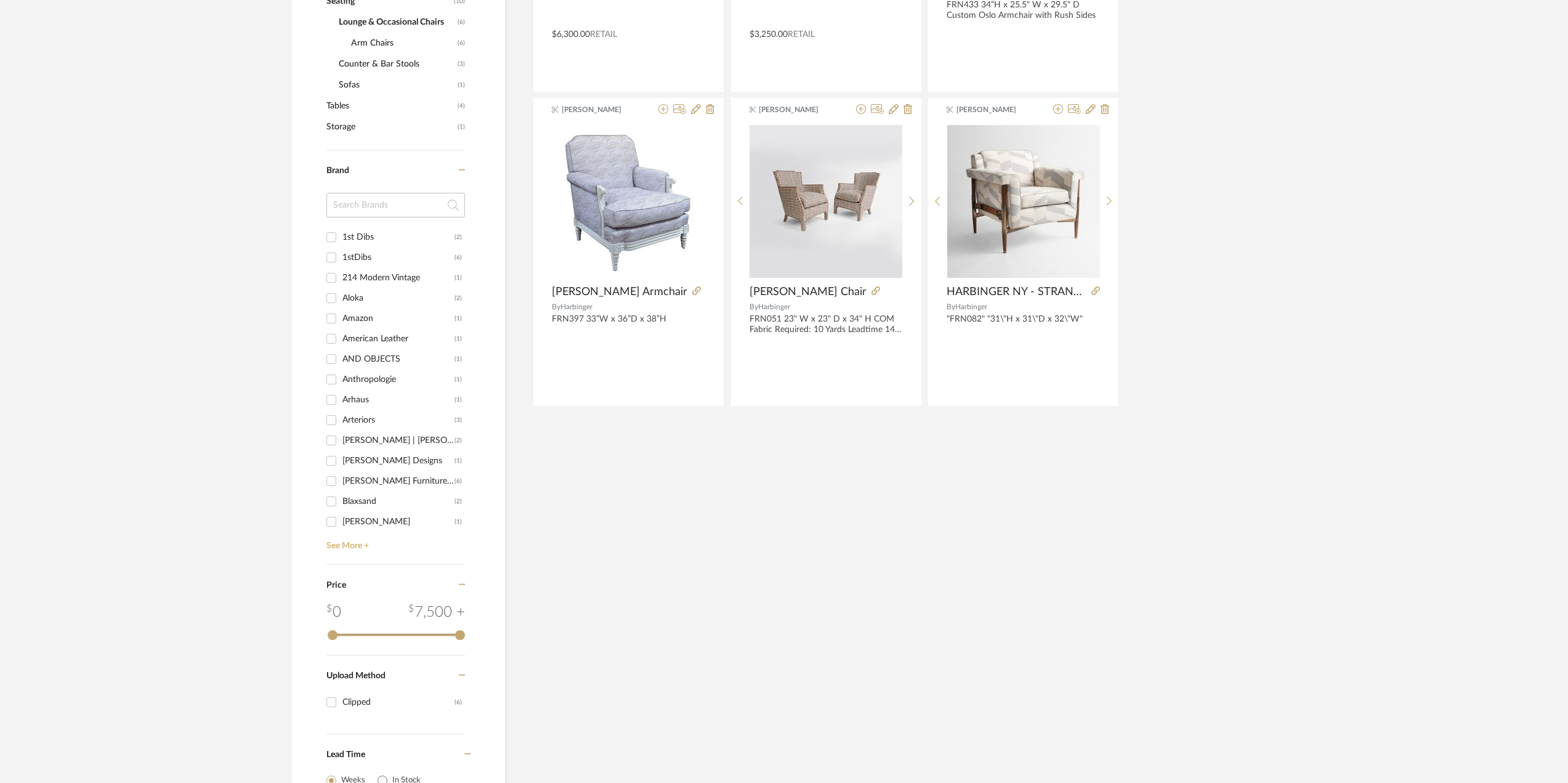
click at [366, 539] on link "See More +" at bounding box center [394, 541] width 142 height 19
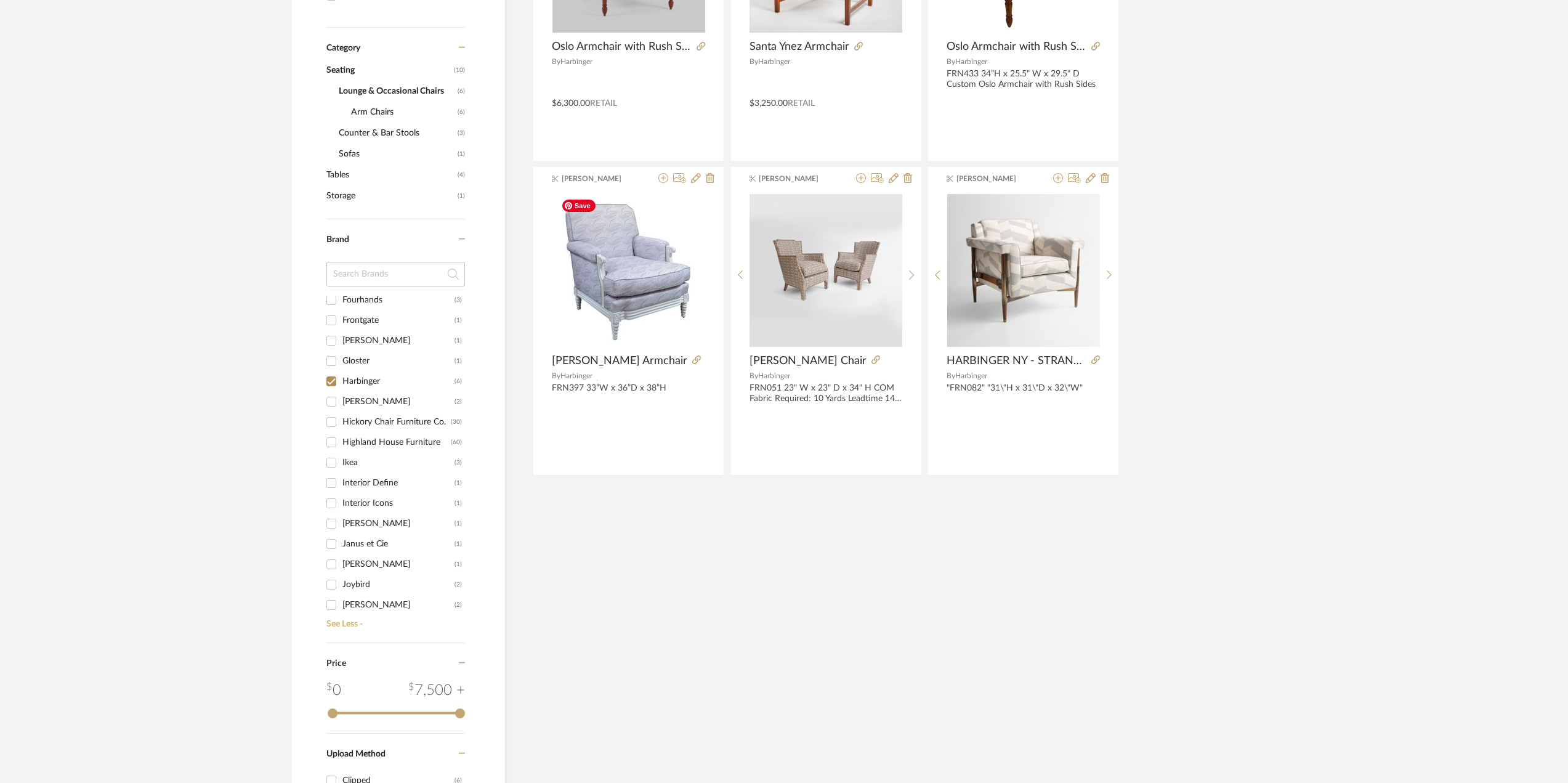
scroll to position [446, 0]
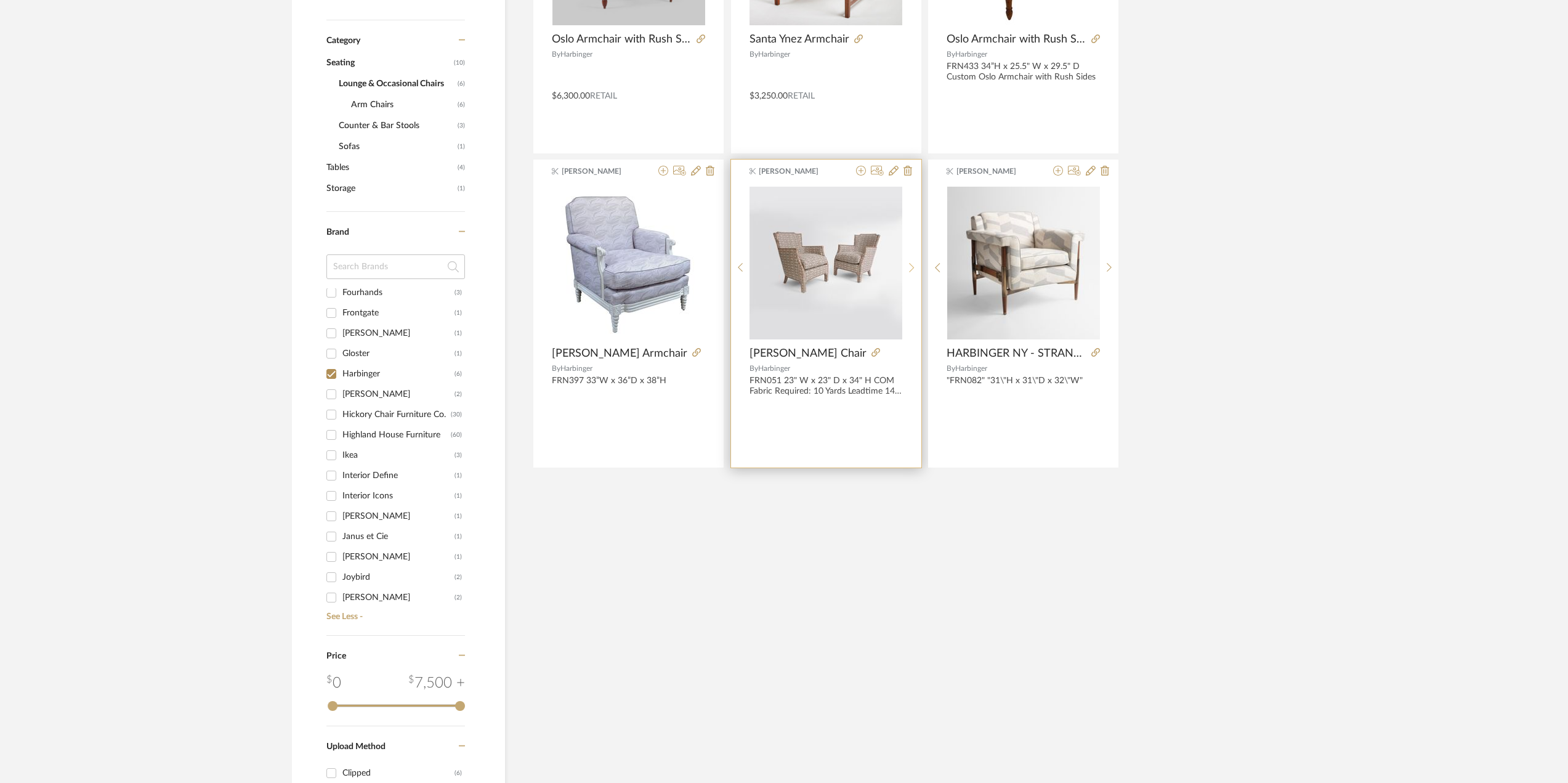
click at [907, 270] on sr-next-btn at bounding box center [912, 268] width 19 height 11
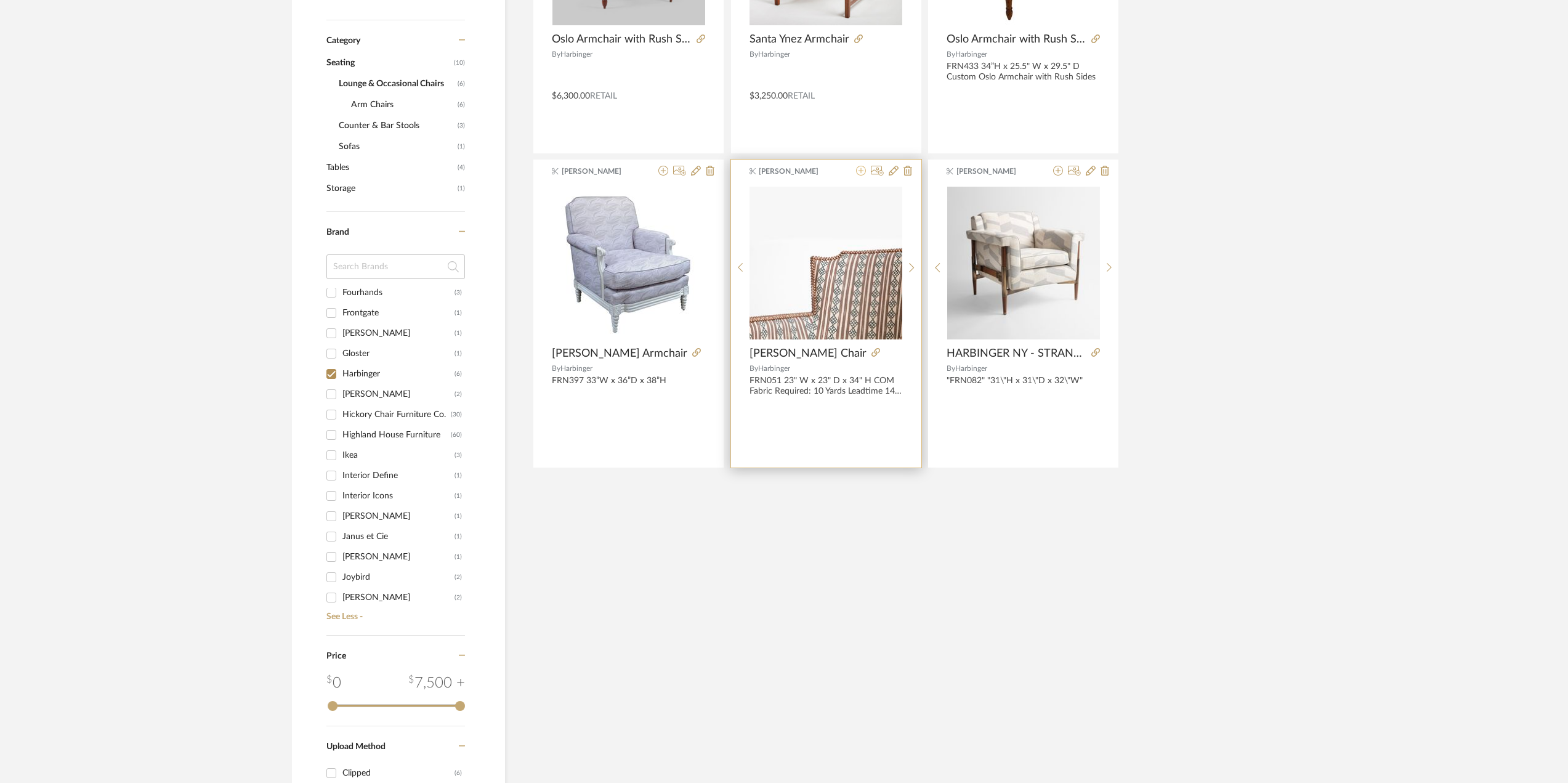
click at [861, 171] on icon at bounding box center [861, 170] width 10 height 10
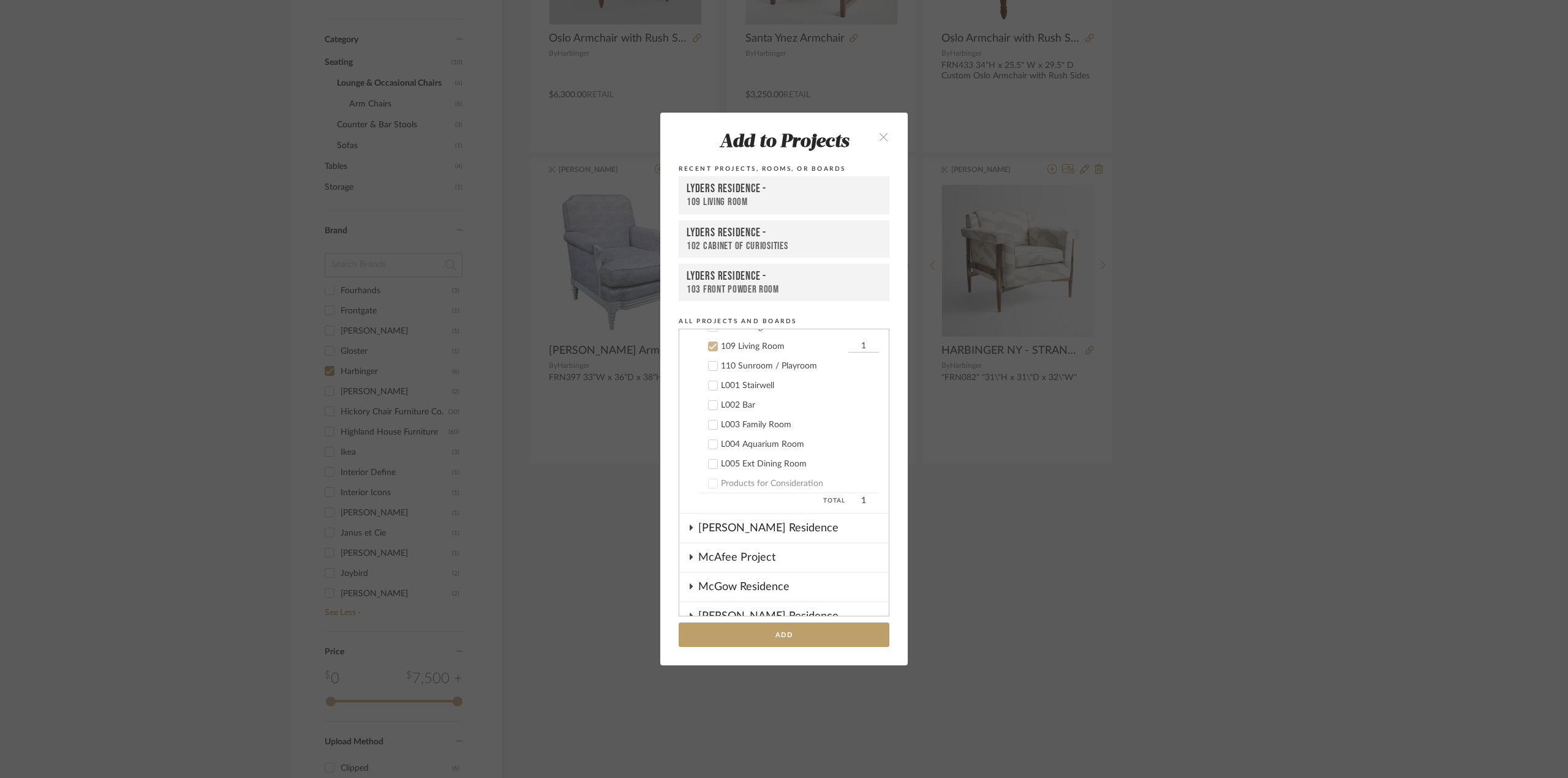
scroll to position [921, 0]
click at [771, 634] on button "Add" at bounding box center [783, 635] width 210 height 25
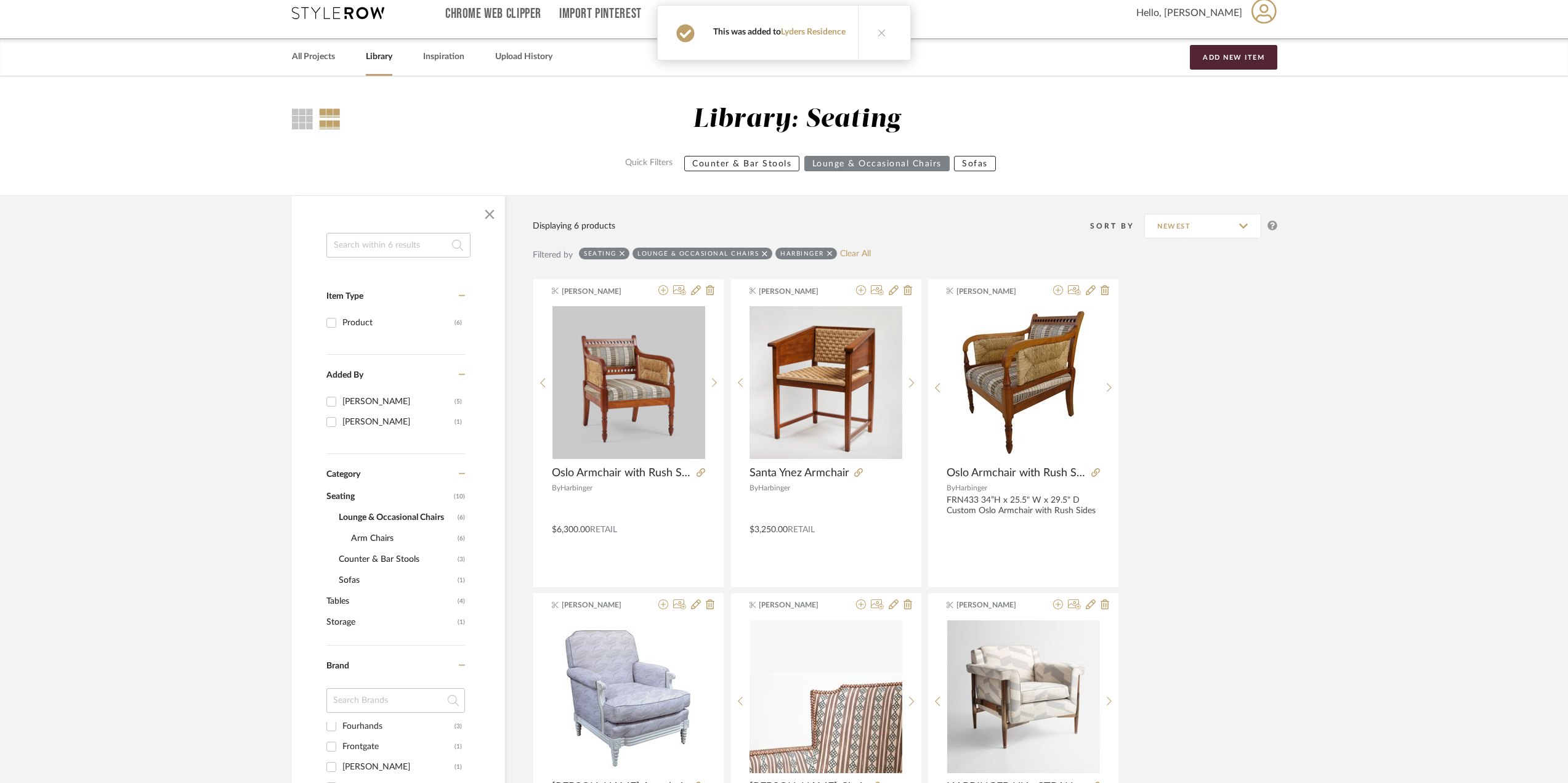
scroll to position [0, 0]
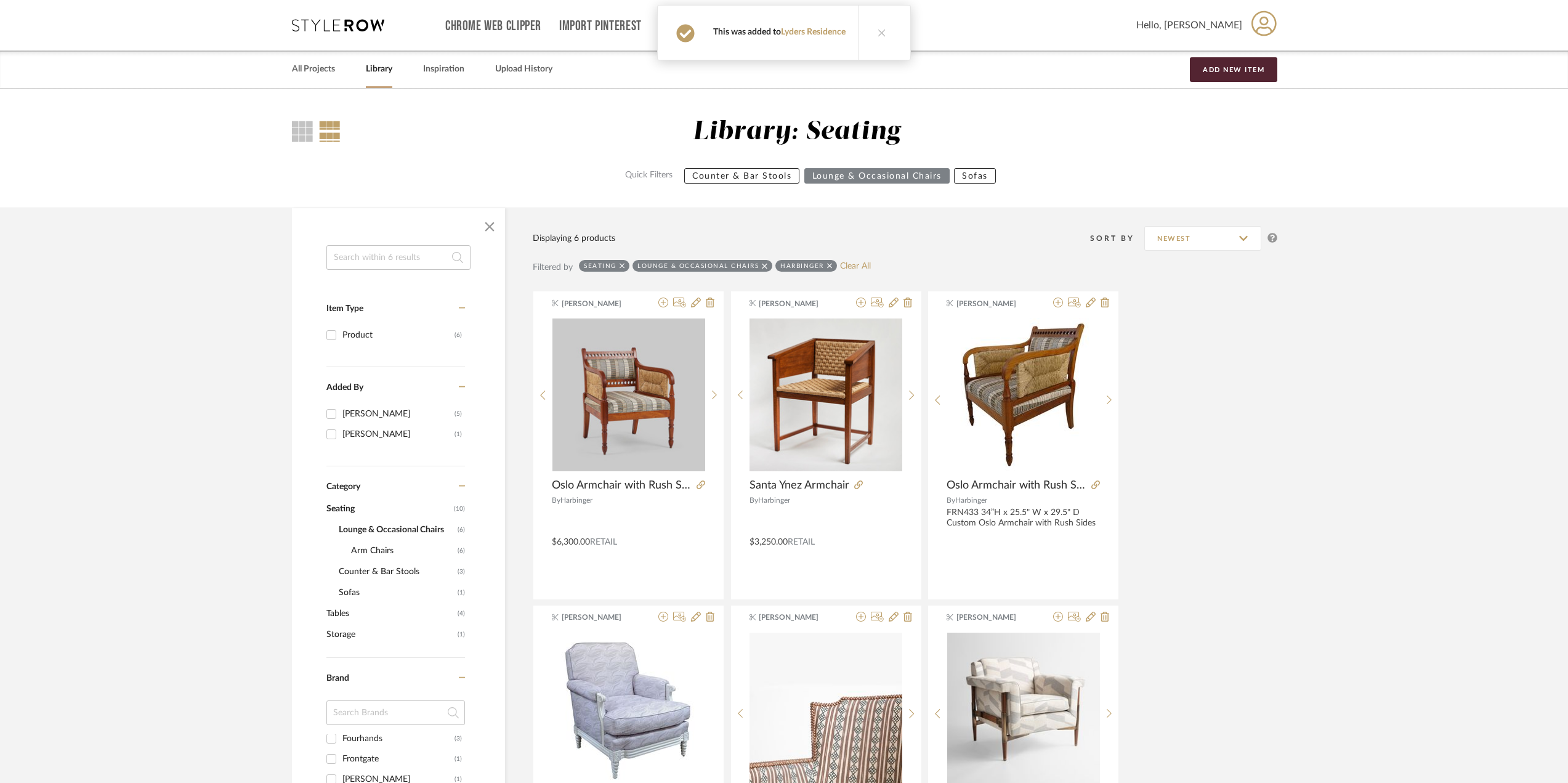
drag, startPoint x: 395, startPoint y: 69, endPoint x: 388, endPoint y: 67, distance: 7.3
click at [395, 69] on div "All Projects Library Inspiration Upload History Add New Item" at bounding box center [784, 69] width 1021 height 38
click at [323, 66] on link "All Projects" at bounding box center [313, 69] width 43 height 16
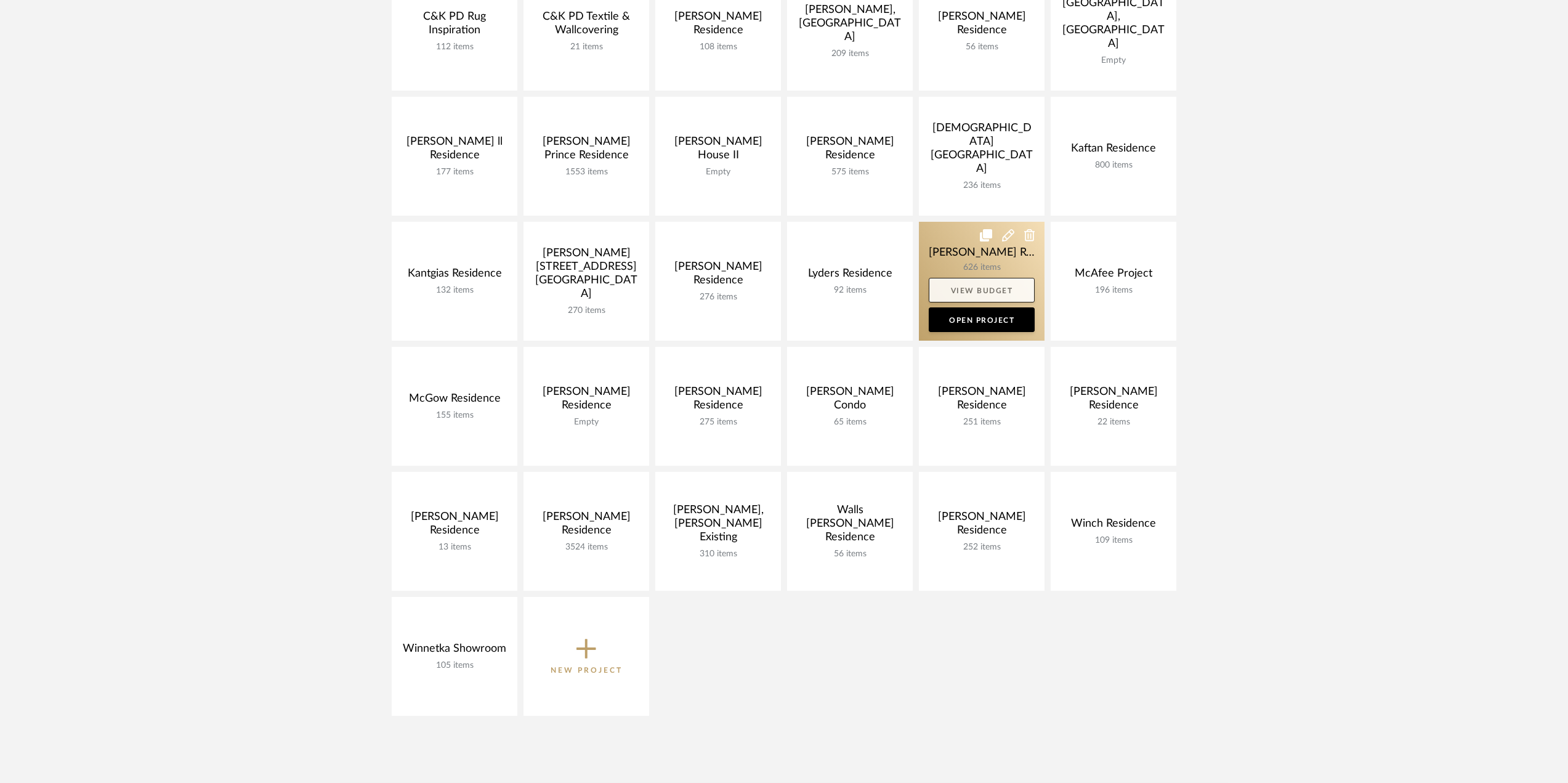
scroll to position [369, 0]
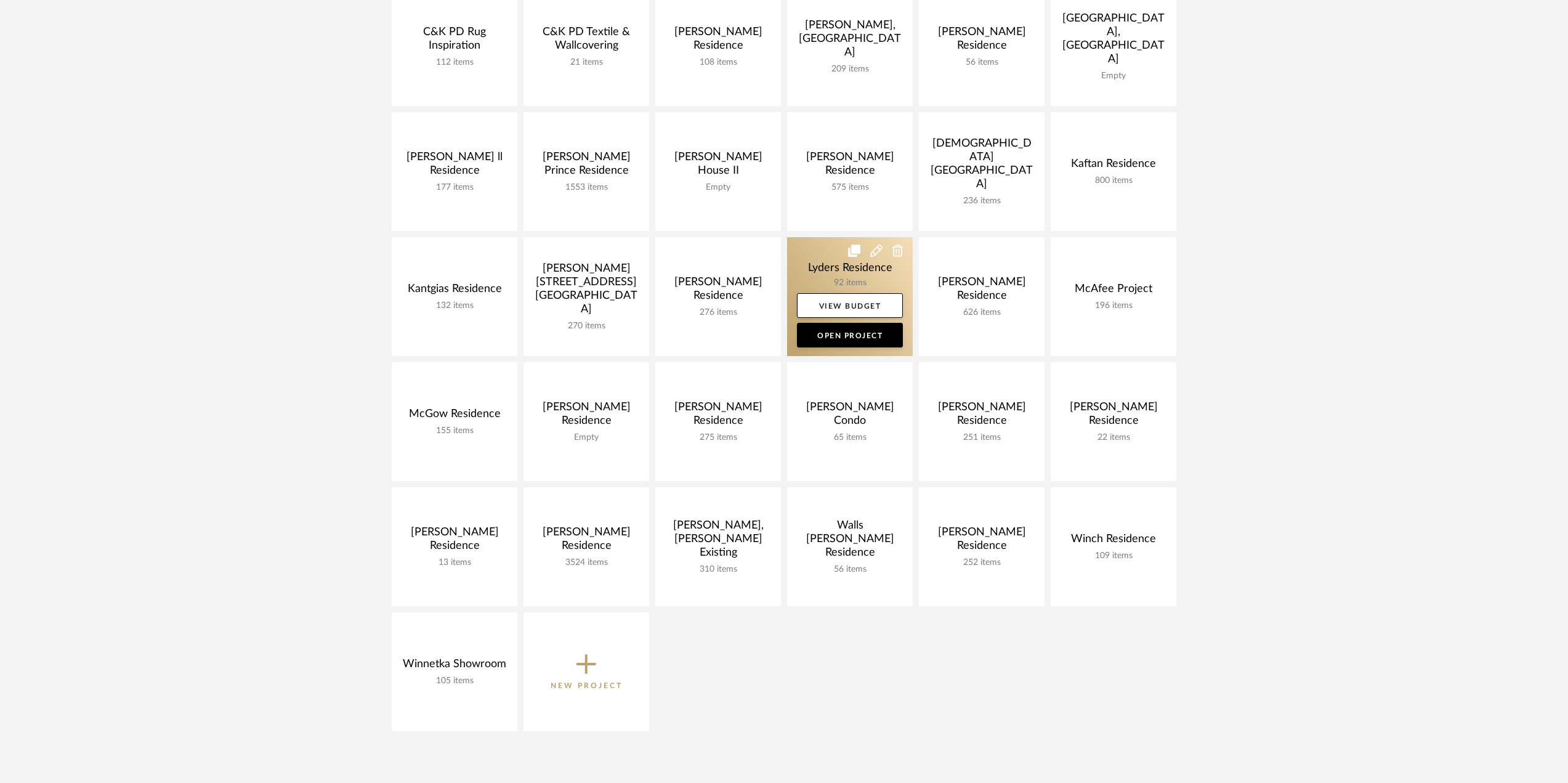
click at [840, 266] on link at bounding box center [850, 296] width 126 height 119
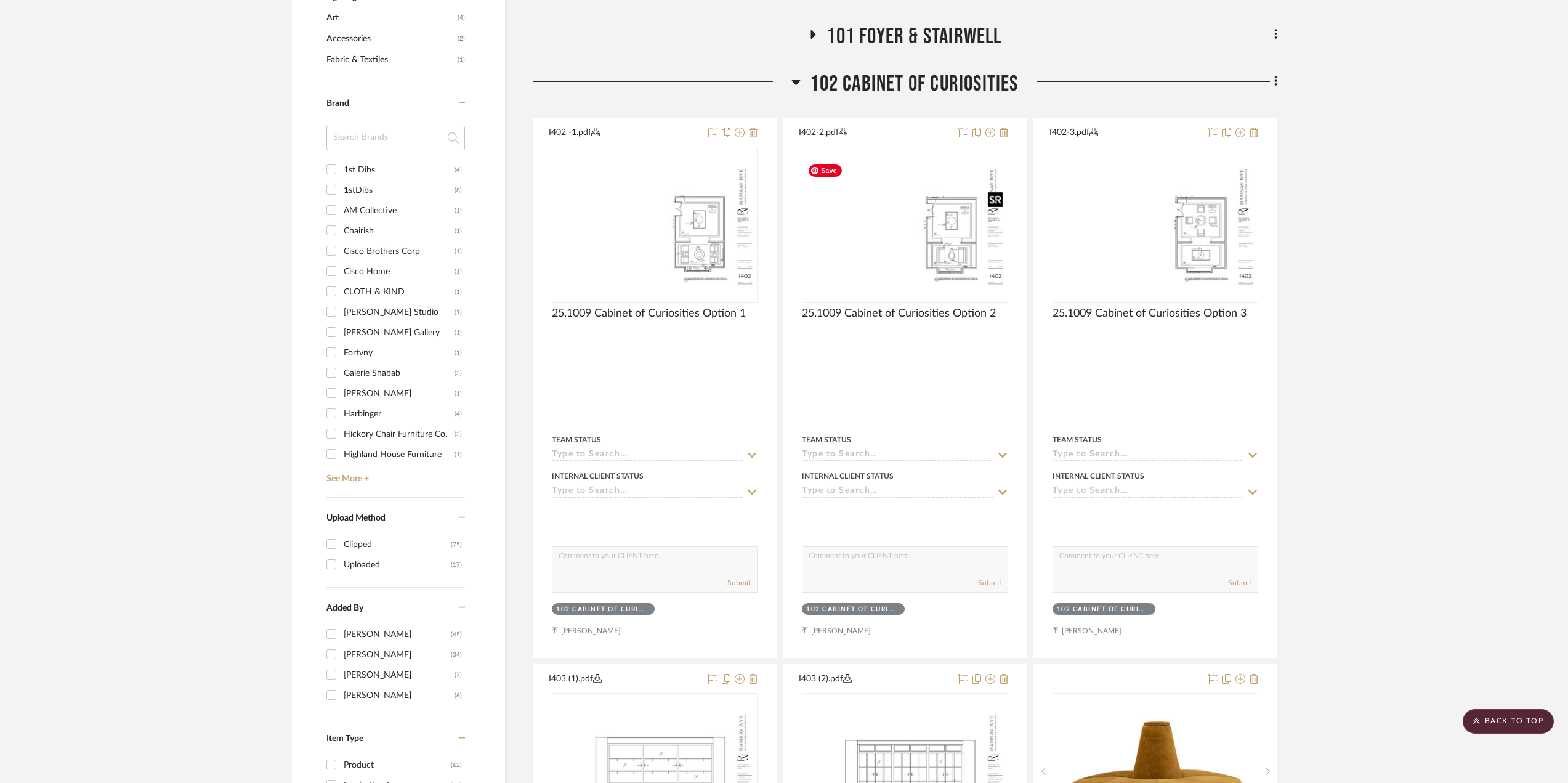
scroll to position [740, 0]
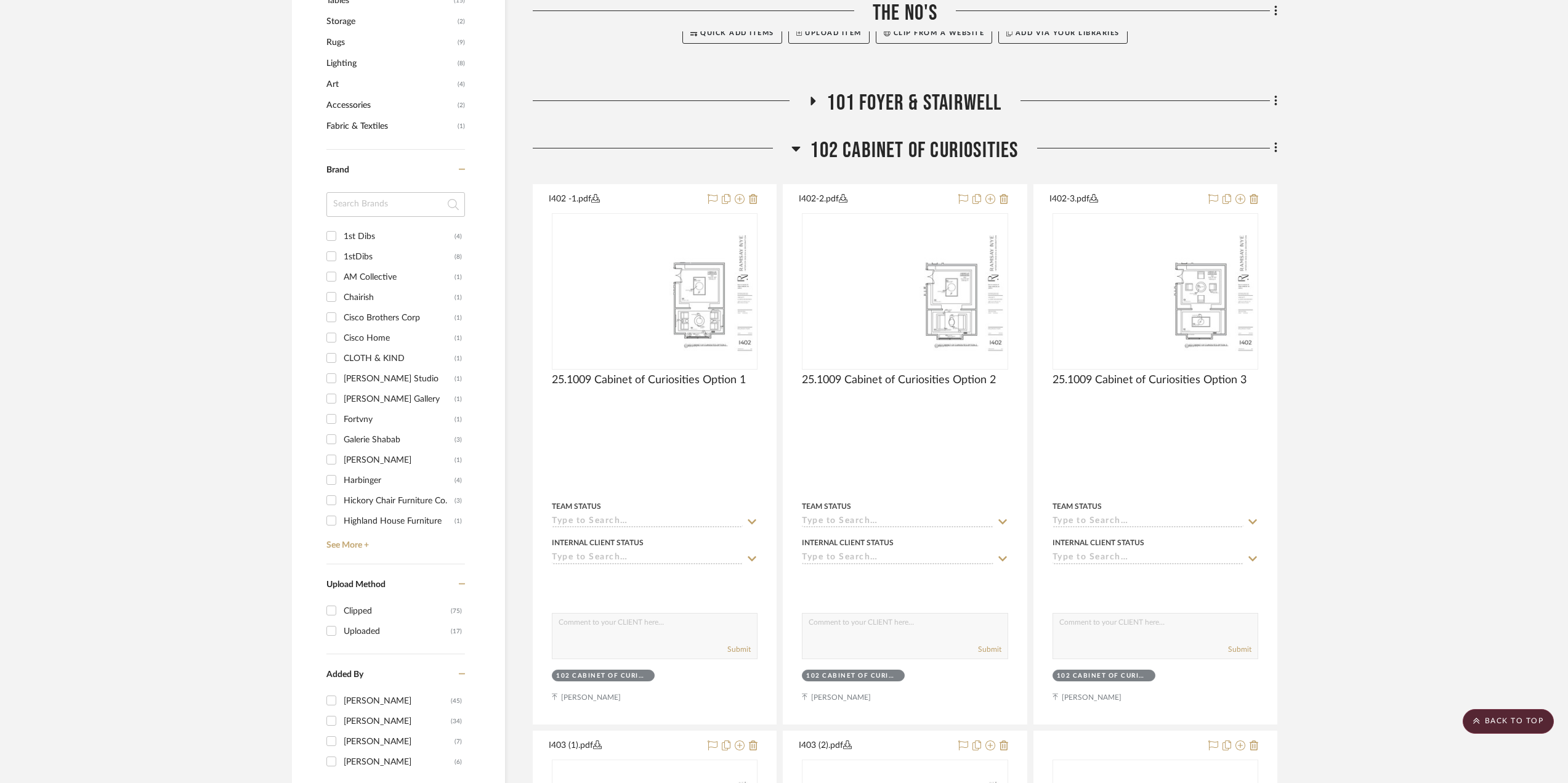
click at [907, 145] on span "102 Cabinet of Curiosities" at bounding box center [913, 150] width 208 height 26
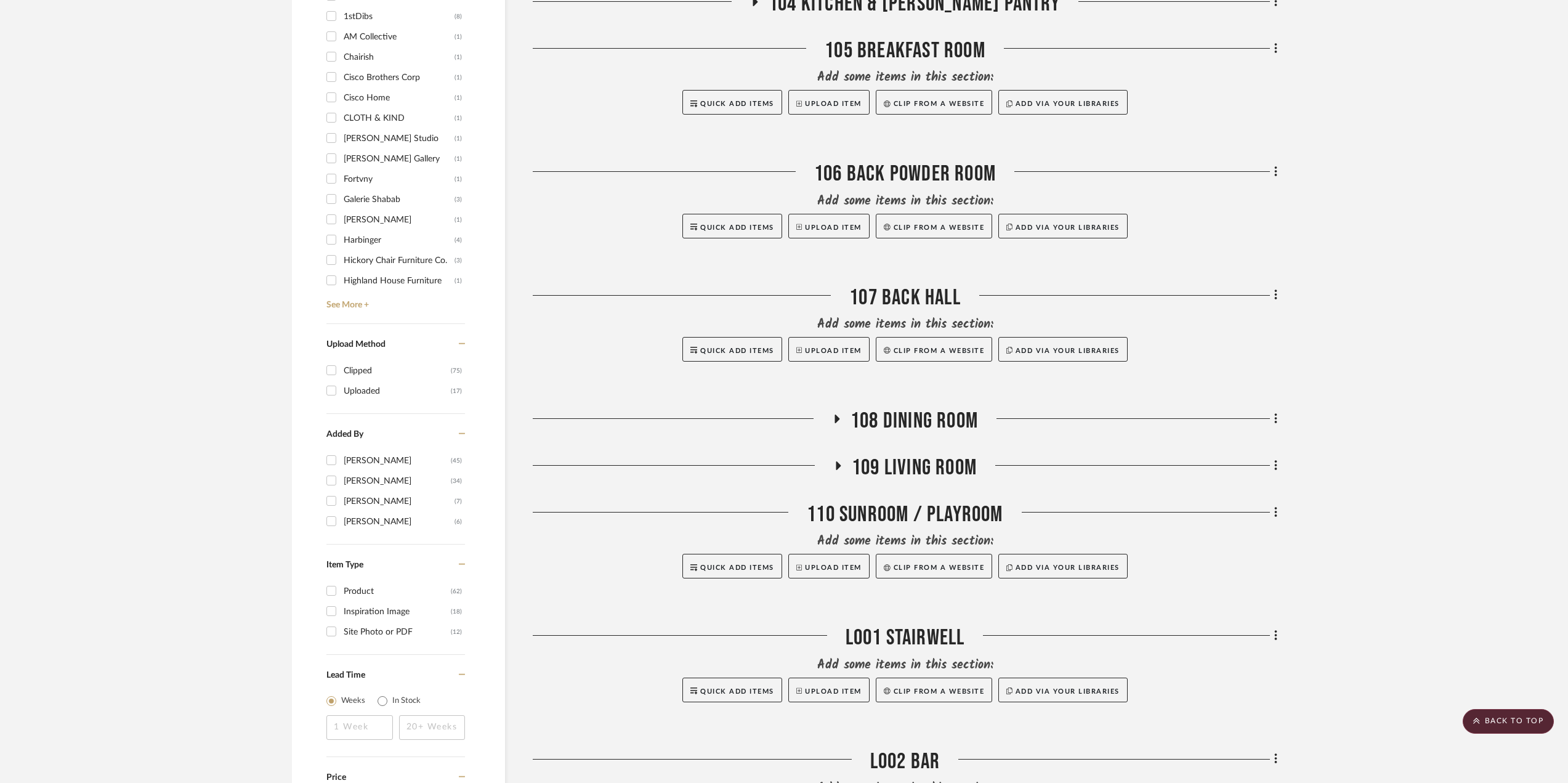
scroll to position [1048, 0]
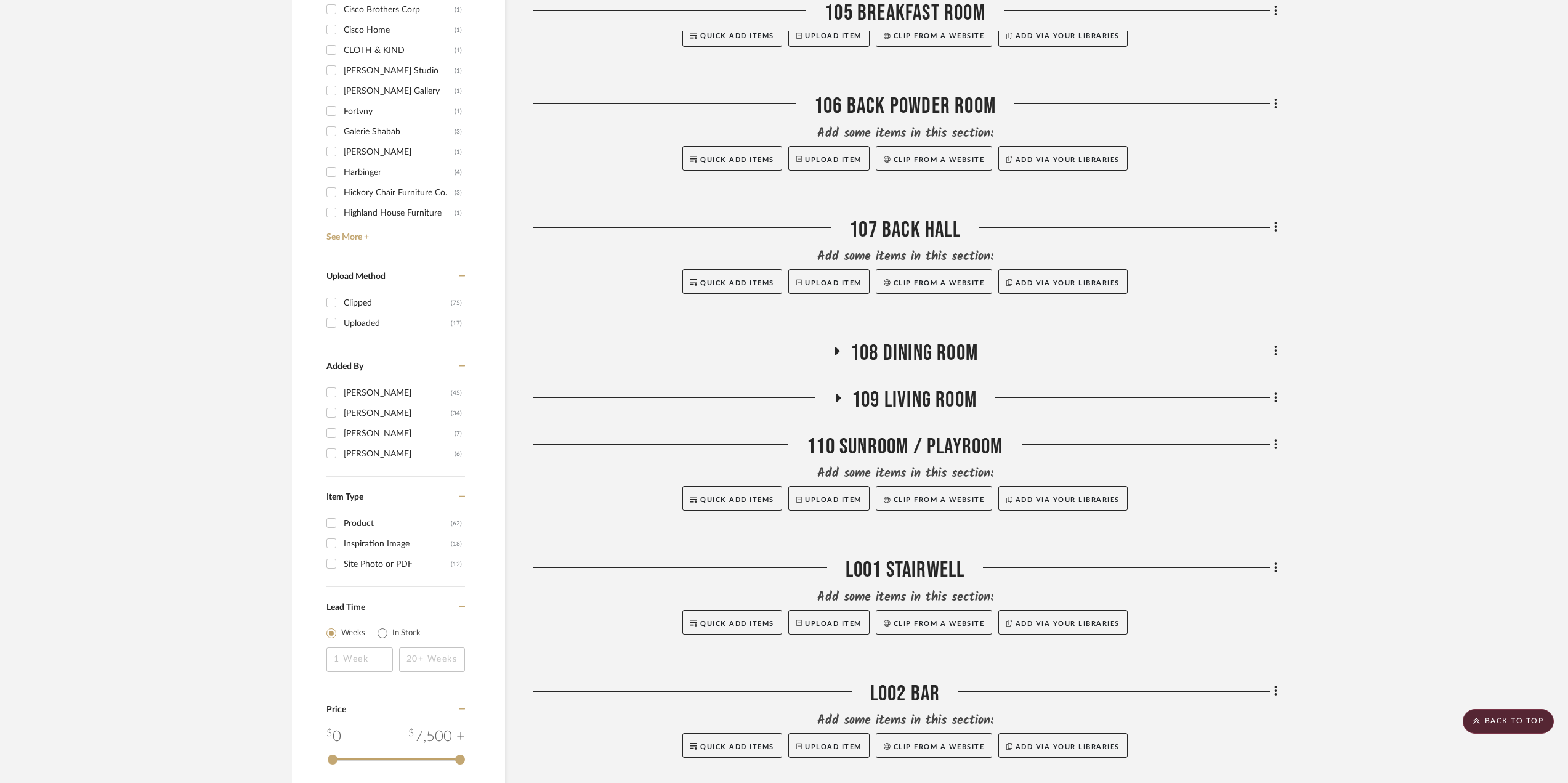
click at [892, 403] on span "109 Living Room" at bounding box center [914, 399] width 125 height 26
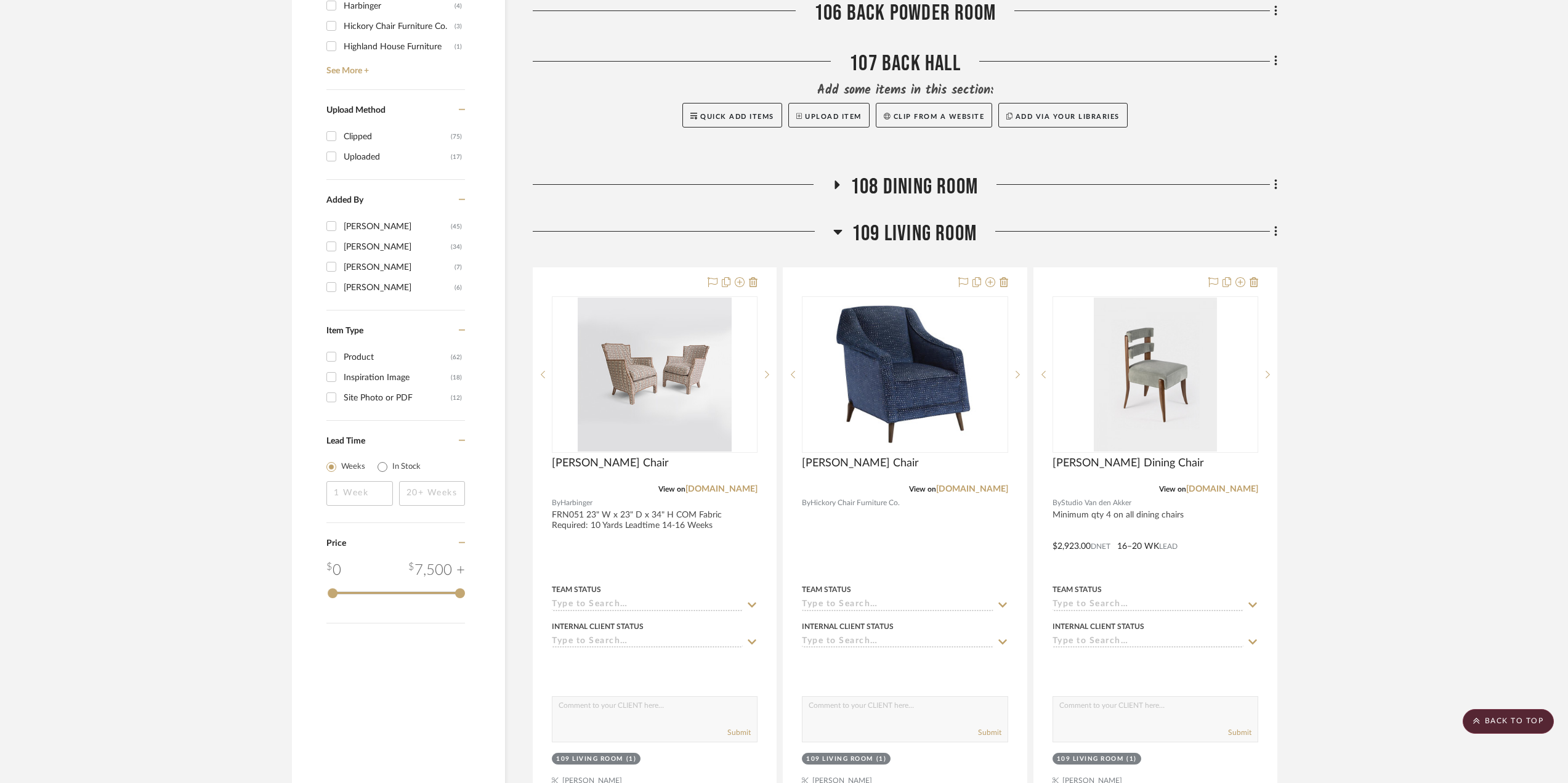
scroll to position [1294, 0]
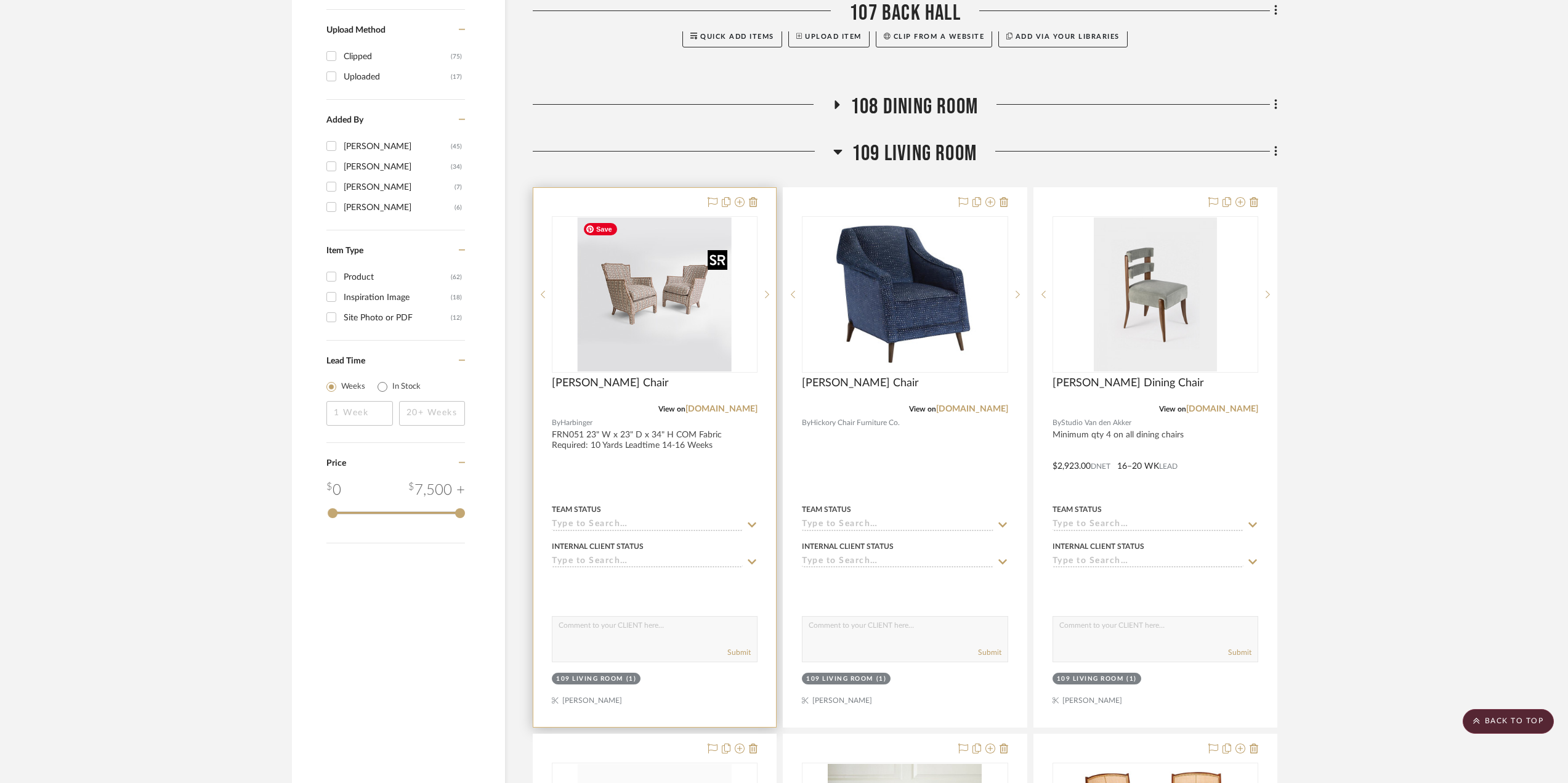
click at [0, 0] on img at bounding box center [0, 0] width 0 height 0
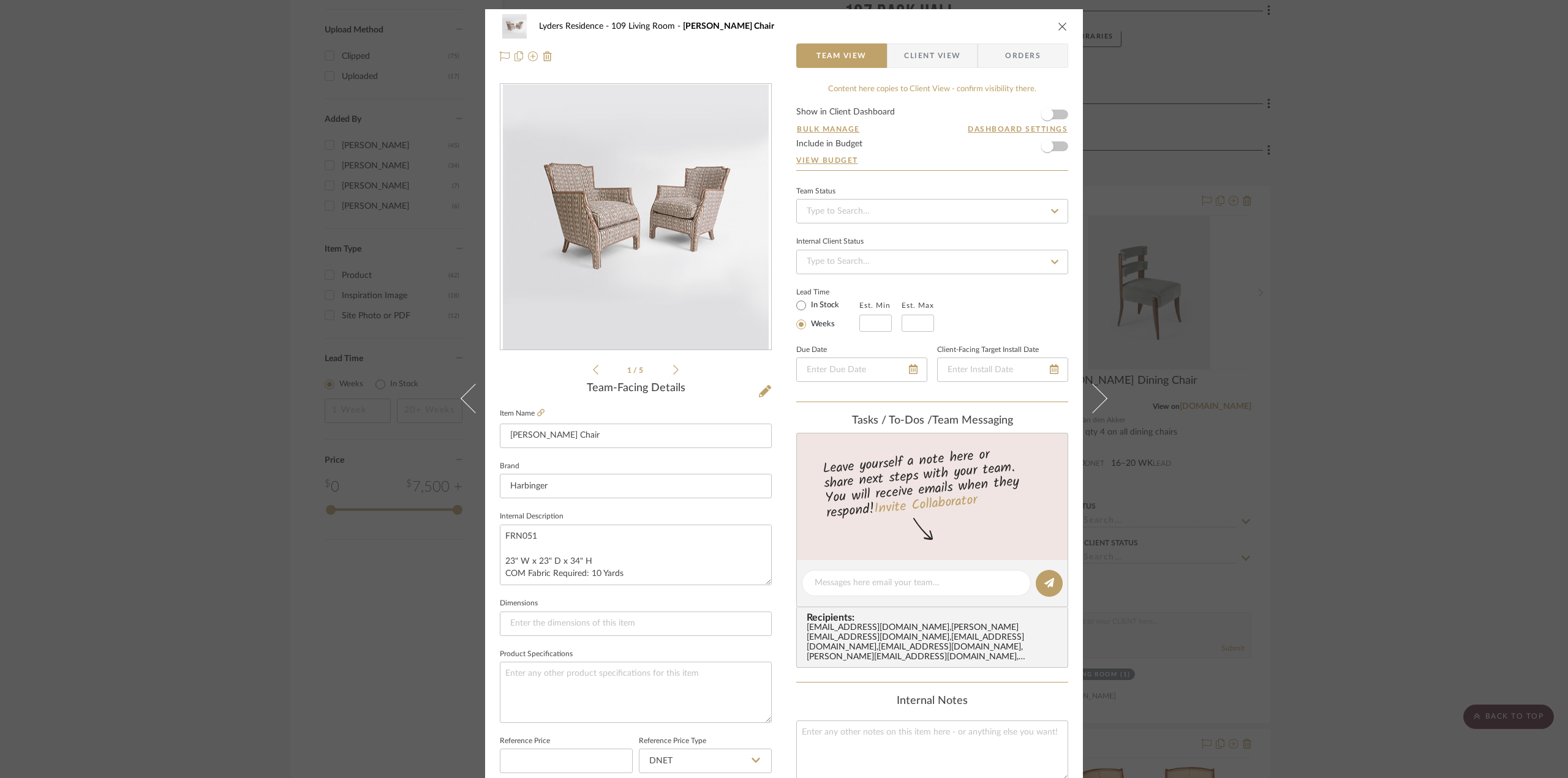
click at [677, 371] on div "1 / 5" at bounding box center [635, 231] width 272 height 294
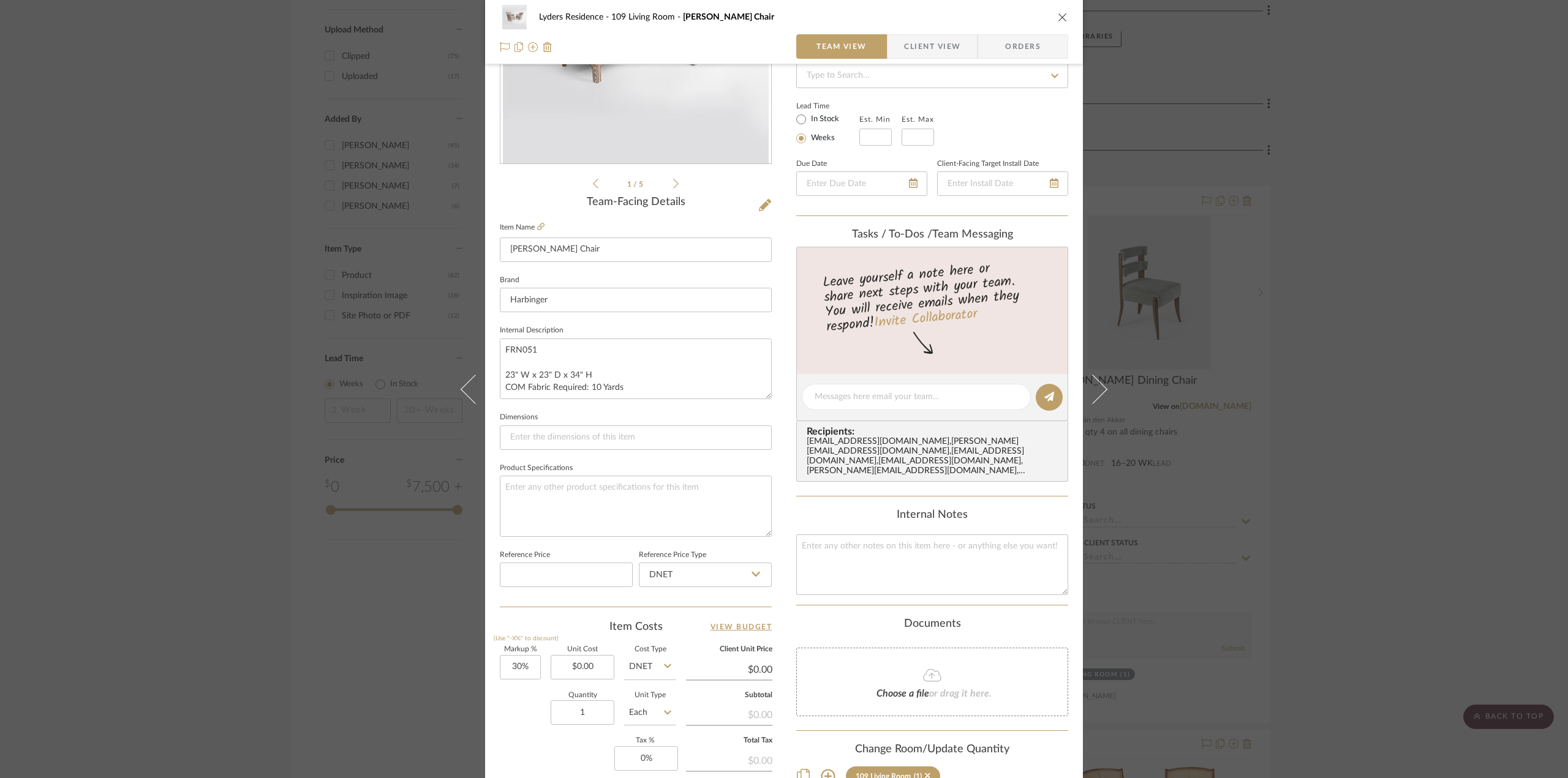
scroll to position [359, 0]
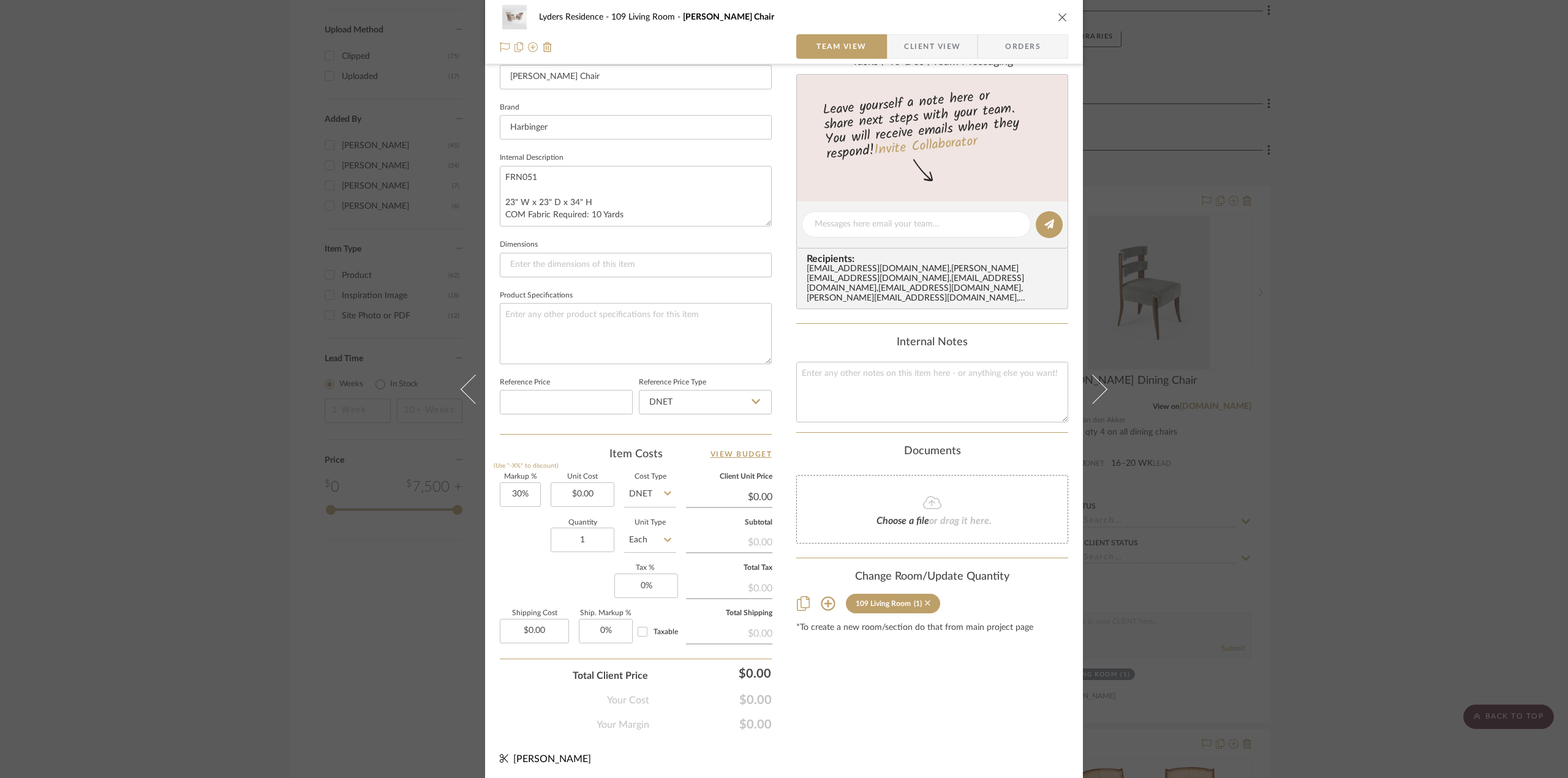
click at [924, 600] on icon at bounding box center [927, 603] width 6 height 6
click at [1060, 17] on icon "close" at bounding box center [1063, 17] width 10 height 10
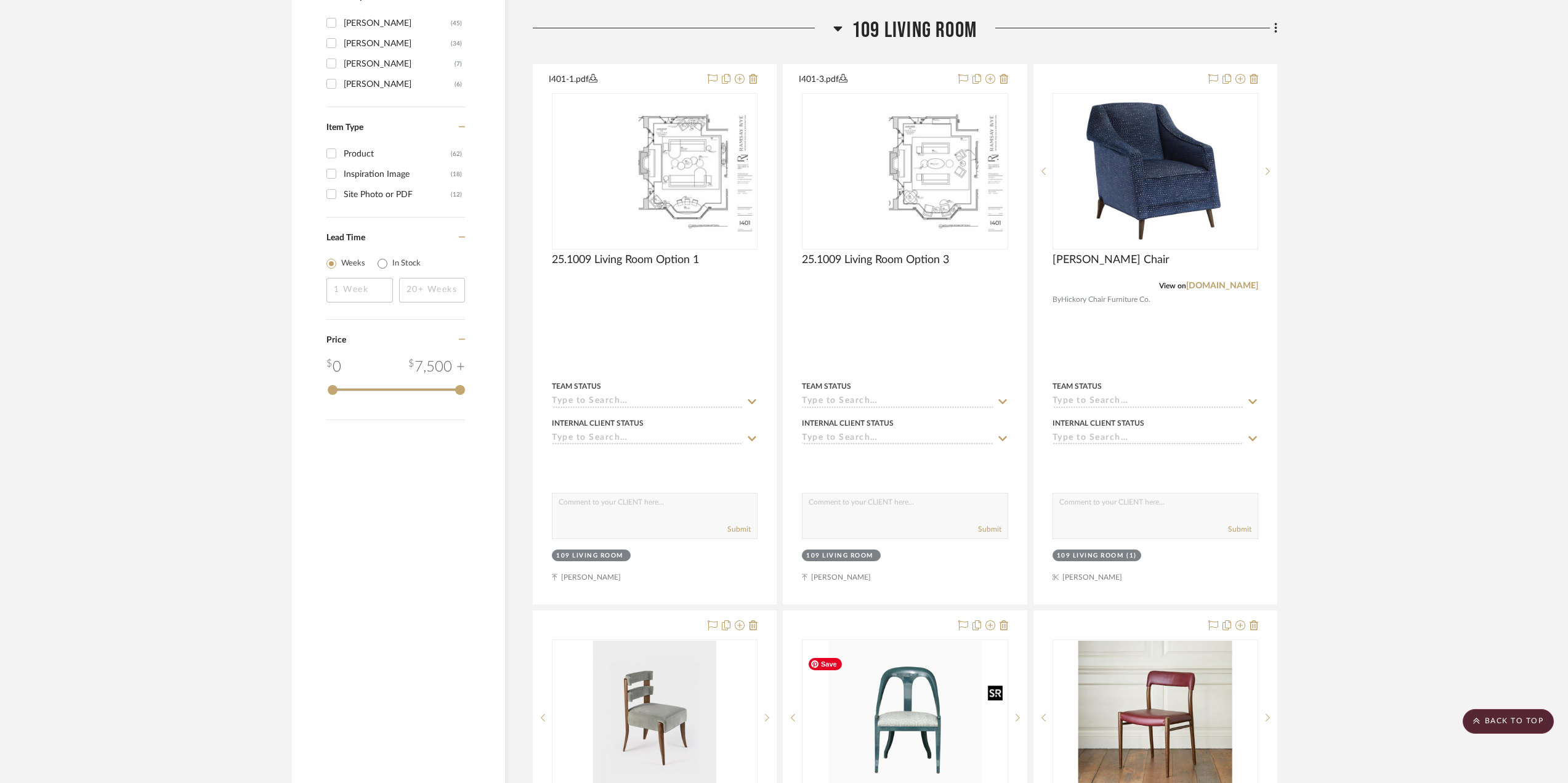
scroll to position [1423, 0]
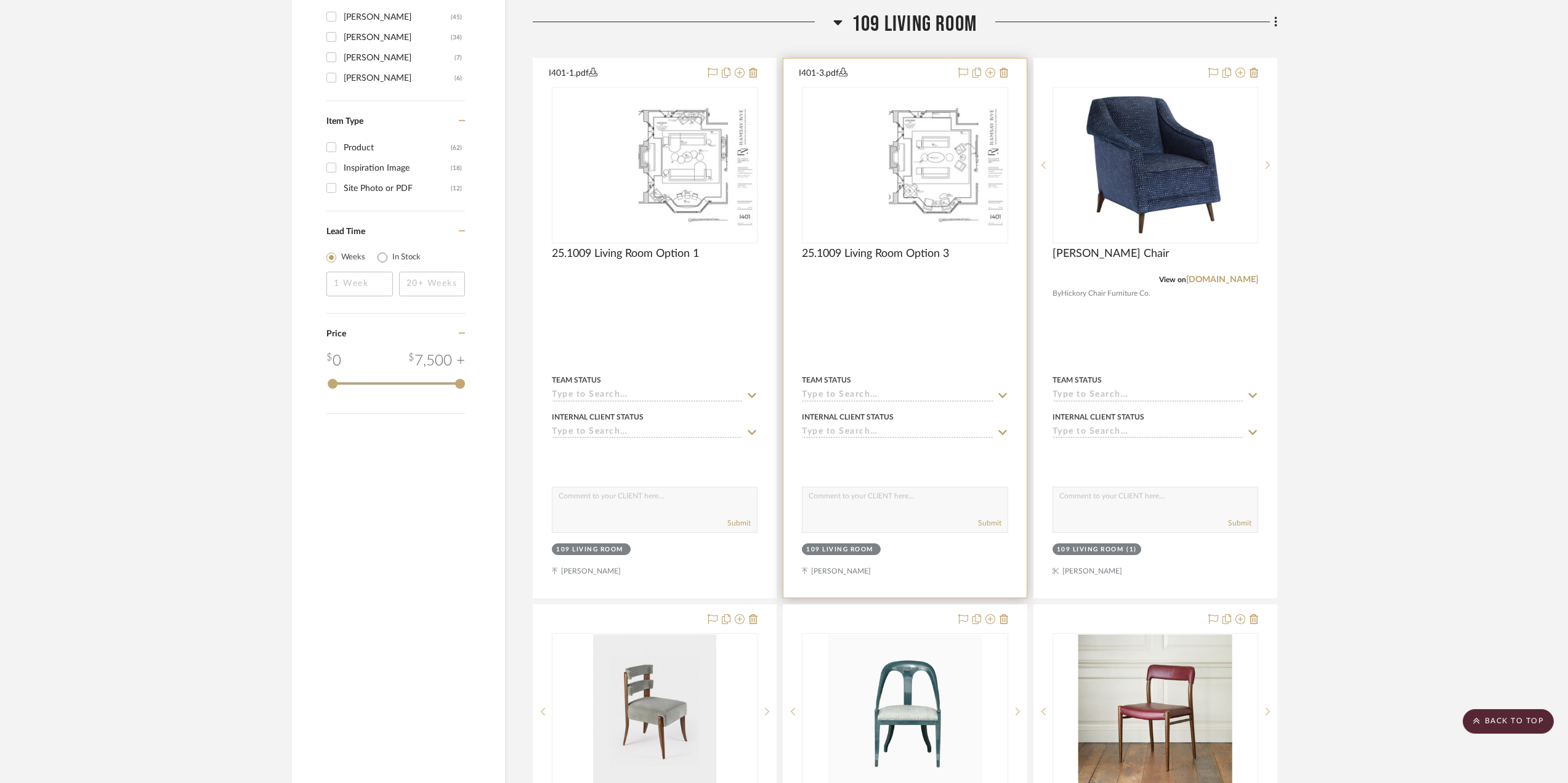
click at [916, 422] on div "Internal Client Status" at bounding box center [904, 417] width 206 height 11
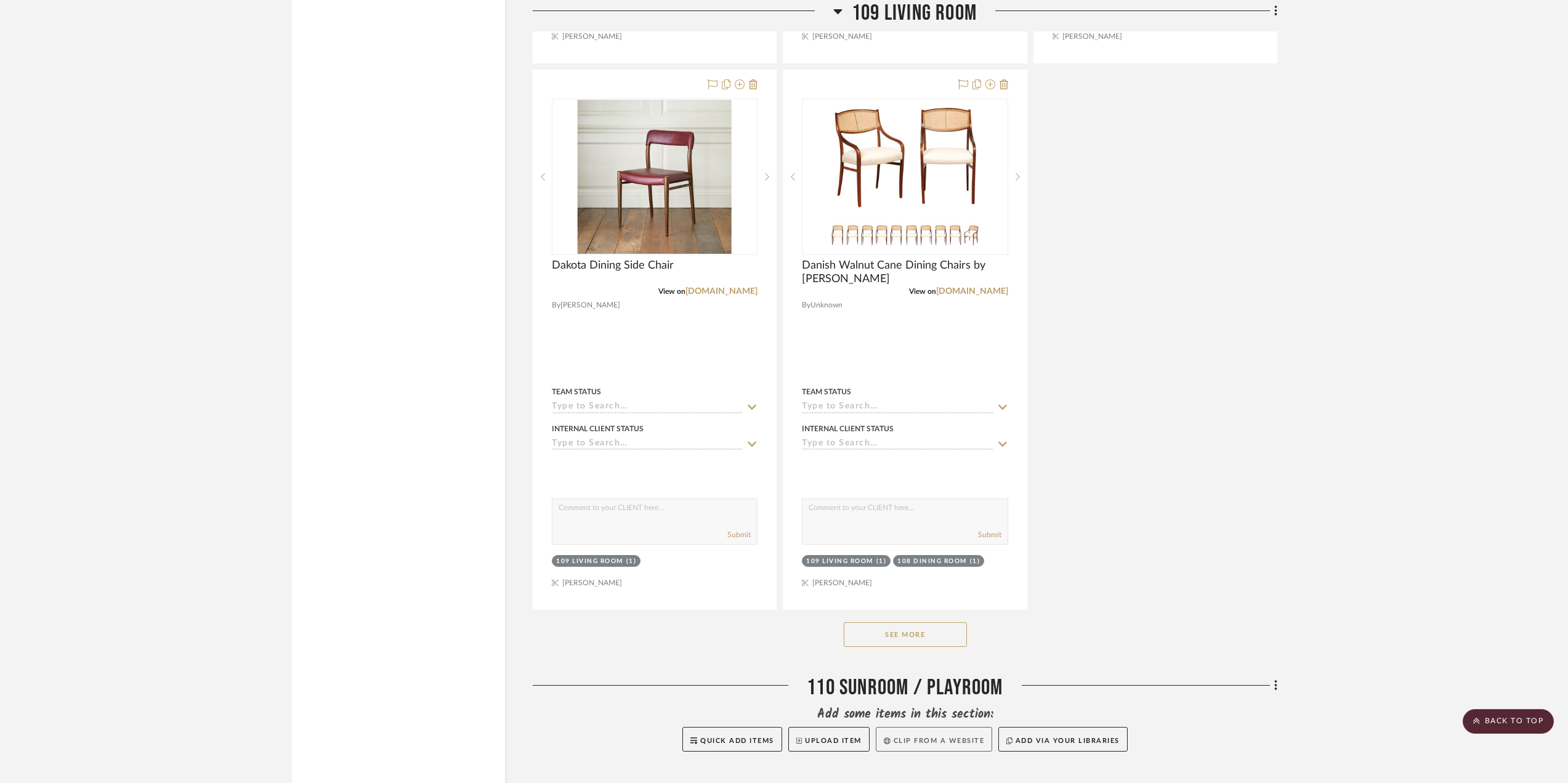
scroll to position [2533, 0]
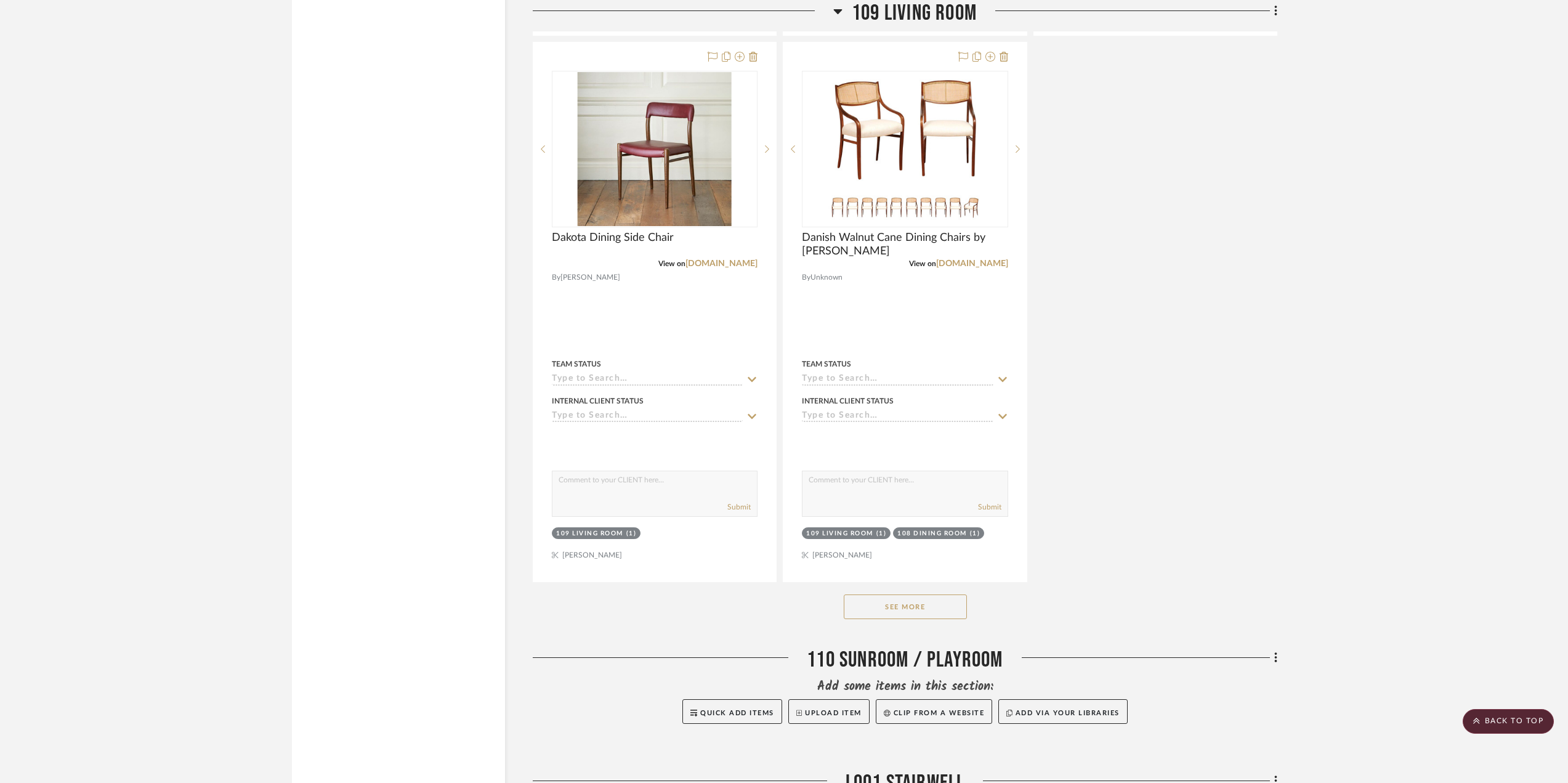
click at [916, 623] on div "See More" at bounding box center [904, 606] width 745 height 49
click at [914, 607] on button "See More" at bounding box center [904, 606] width 123 height 24
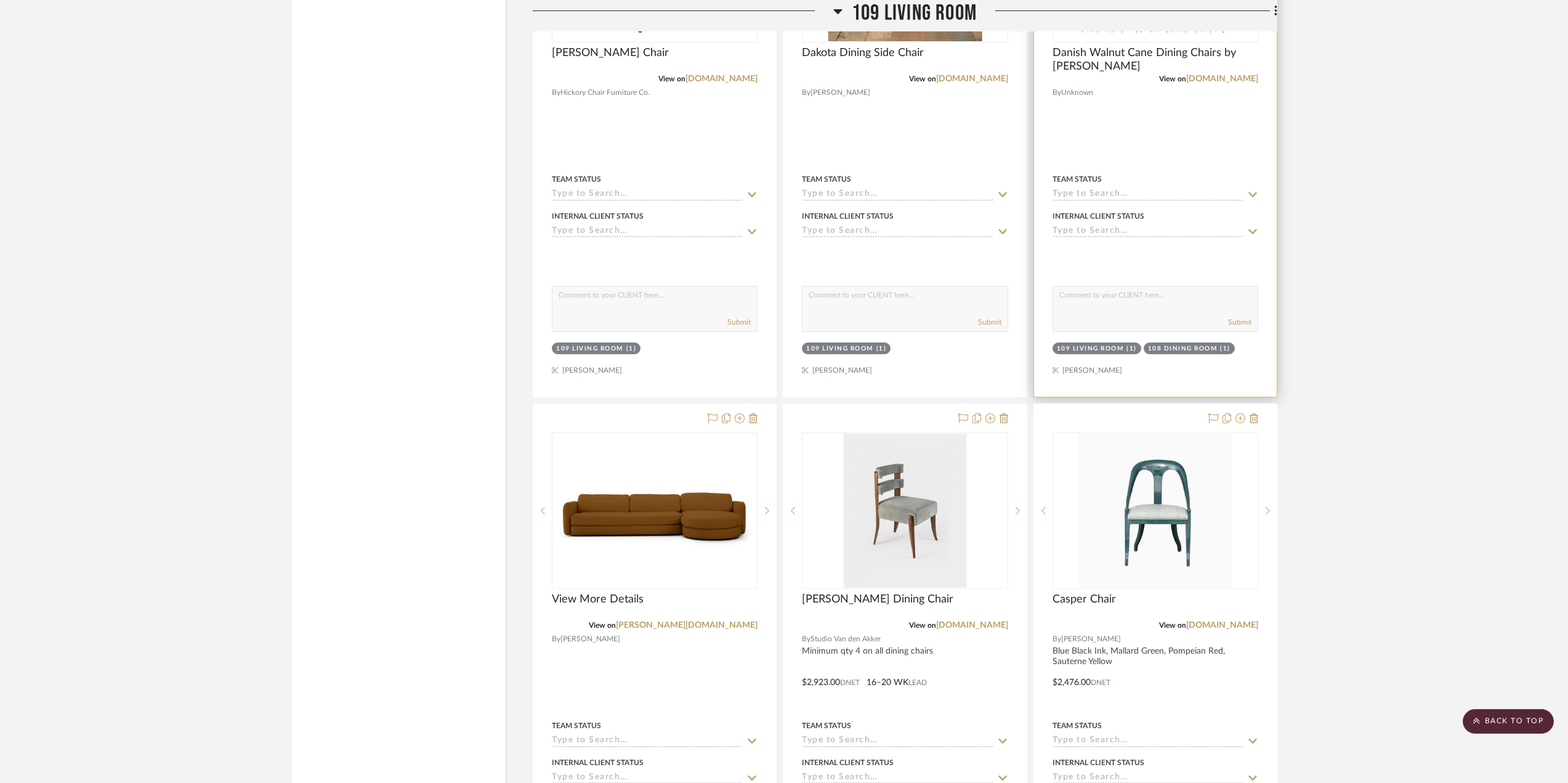
scroll to position [2594, 0]
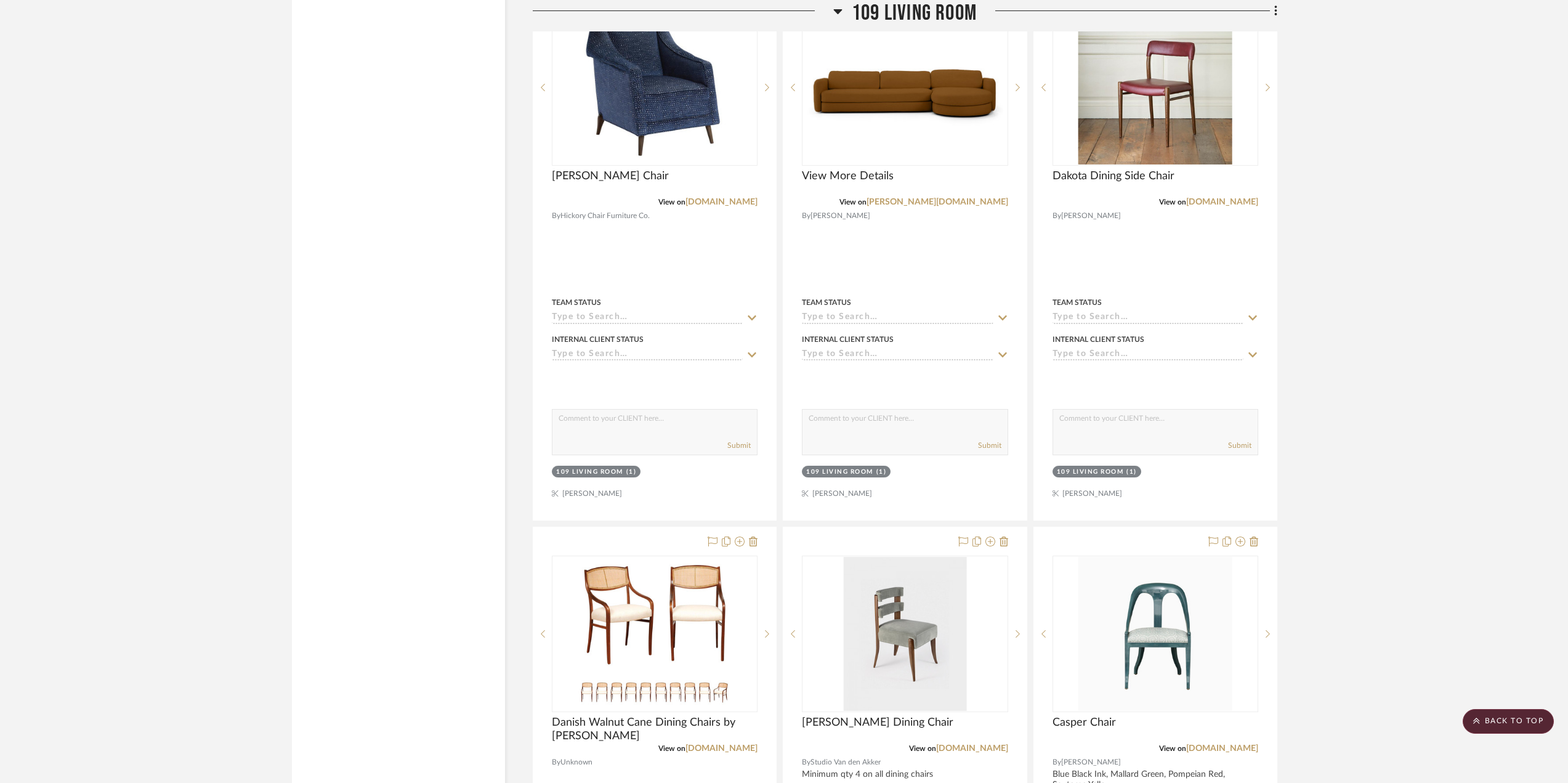
click at [878, 19] on span "109 Living Room" at bounding box center [914, 13] width 125 height 26
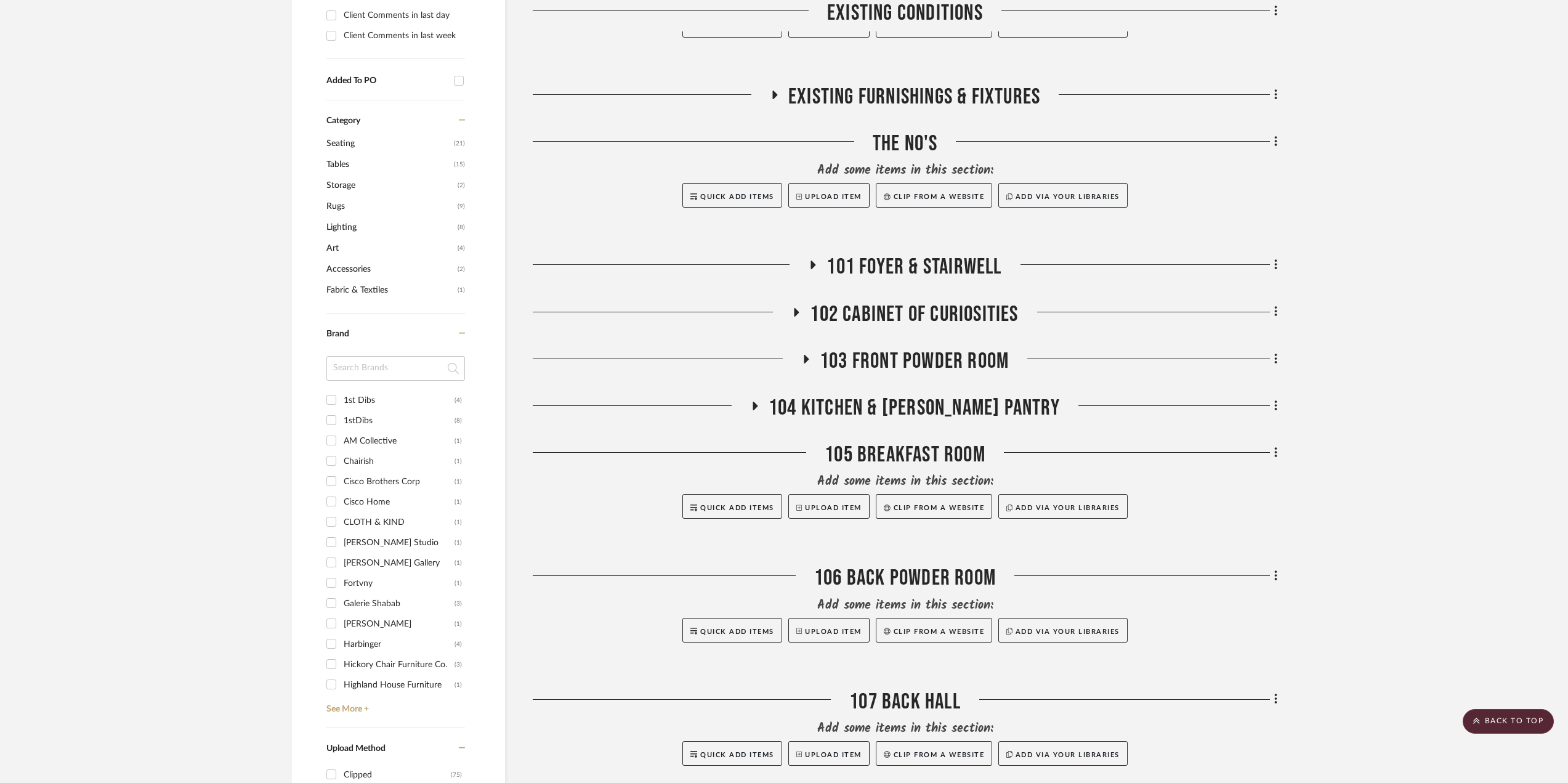
scroll to position [561, 0]
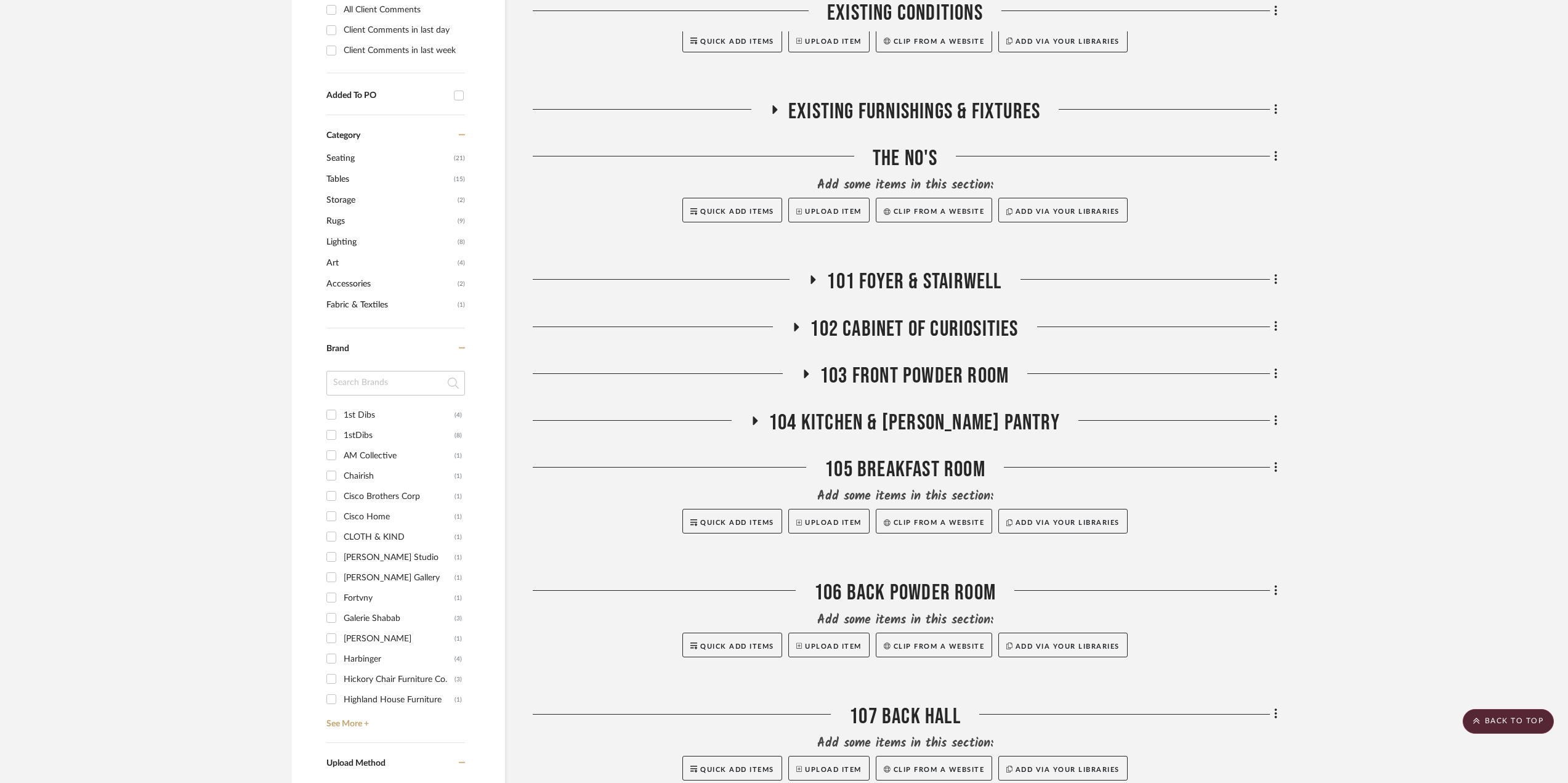
click at [914, 334] on span "102 Cabinet of Curiosities" at bounding box center [913, 329] width 208 height 26
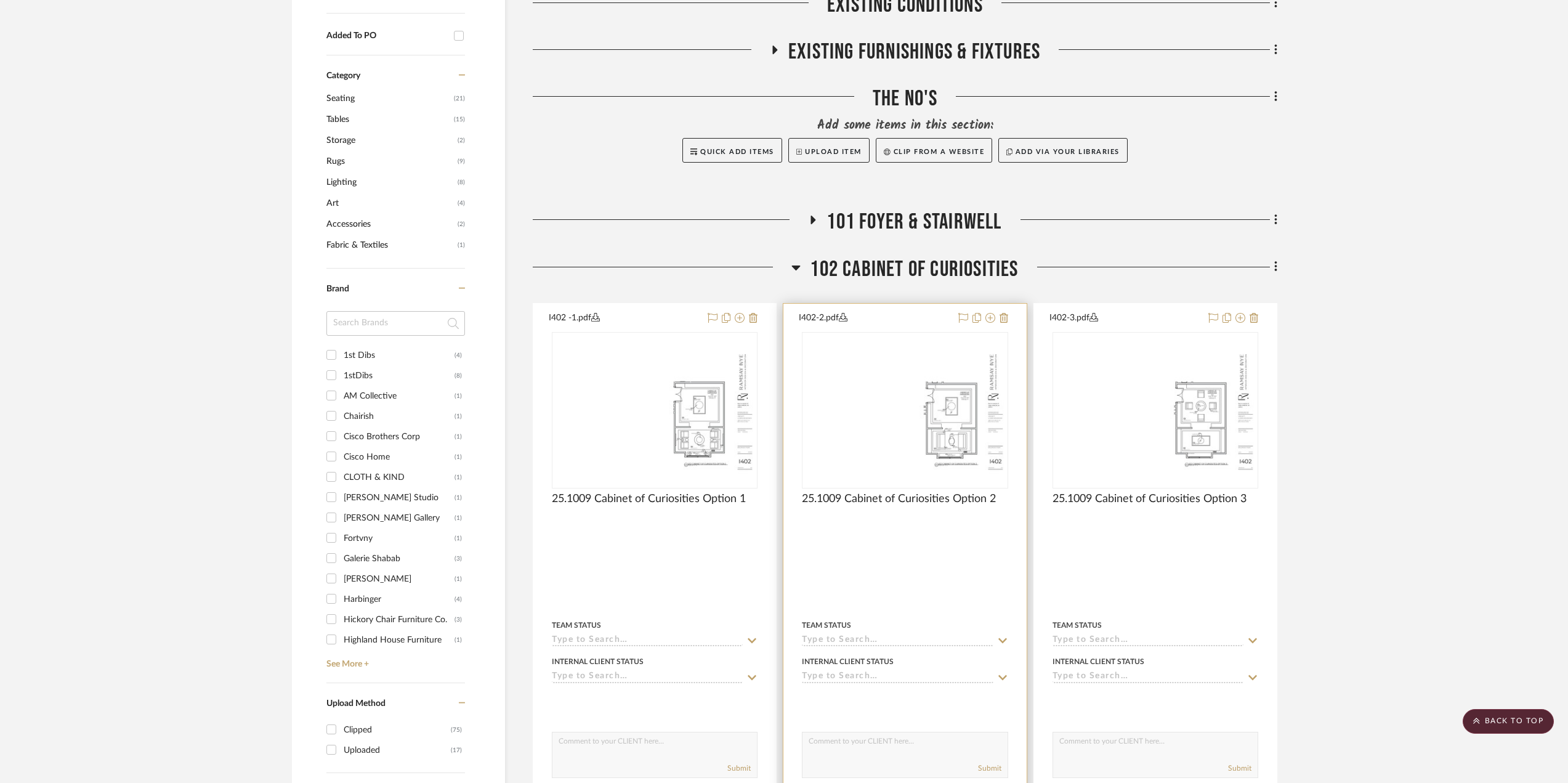
scroll to position [623, 0]
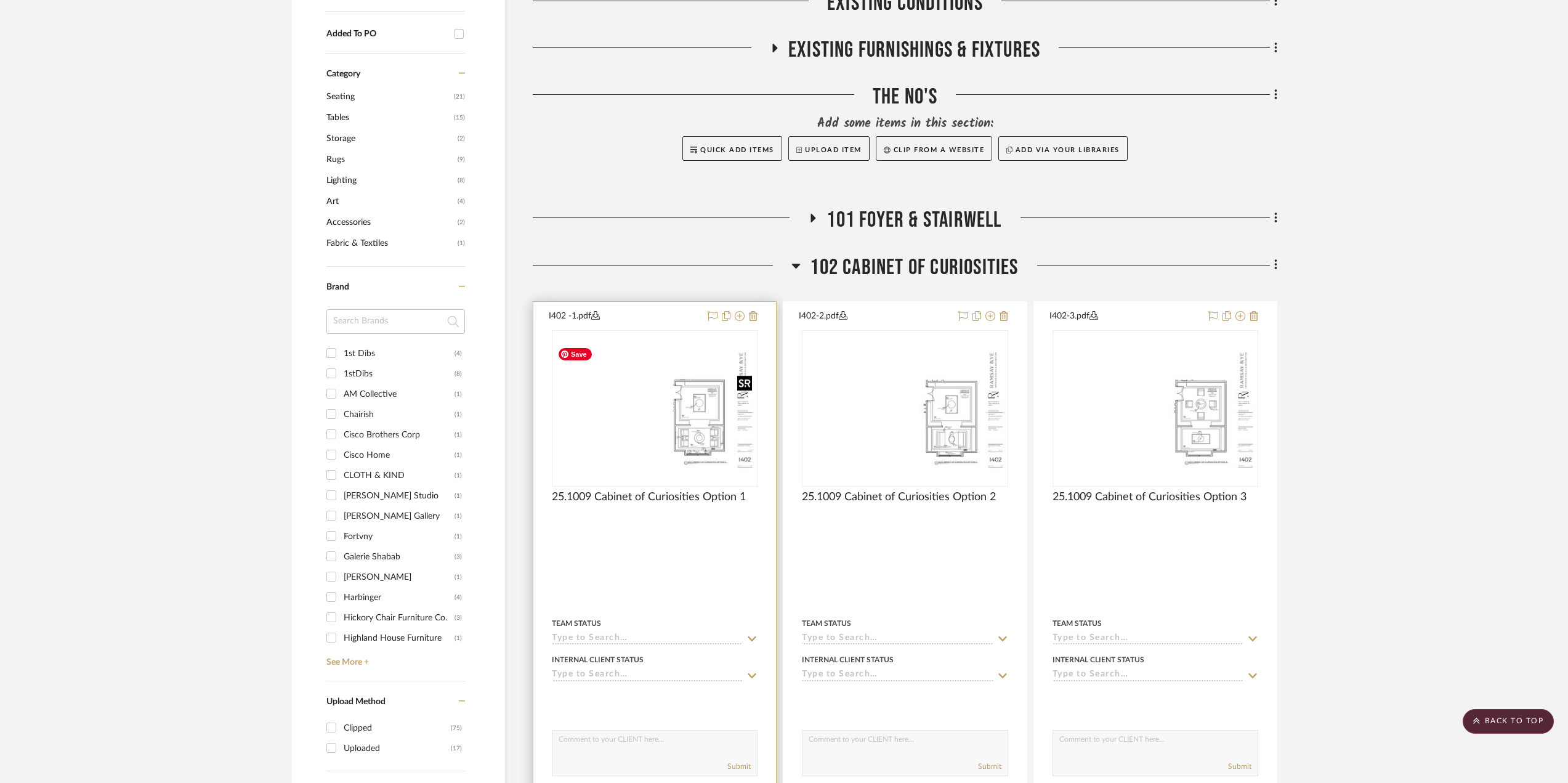
click at [0, 0] on img at bounding box center [0, 0] width 0 height 0
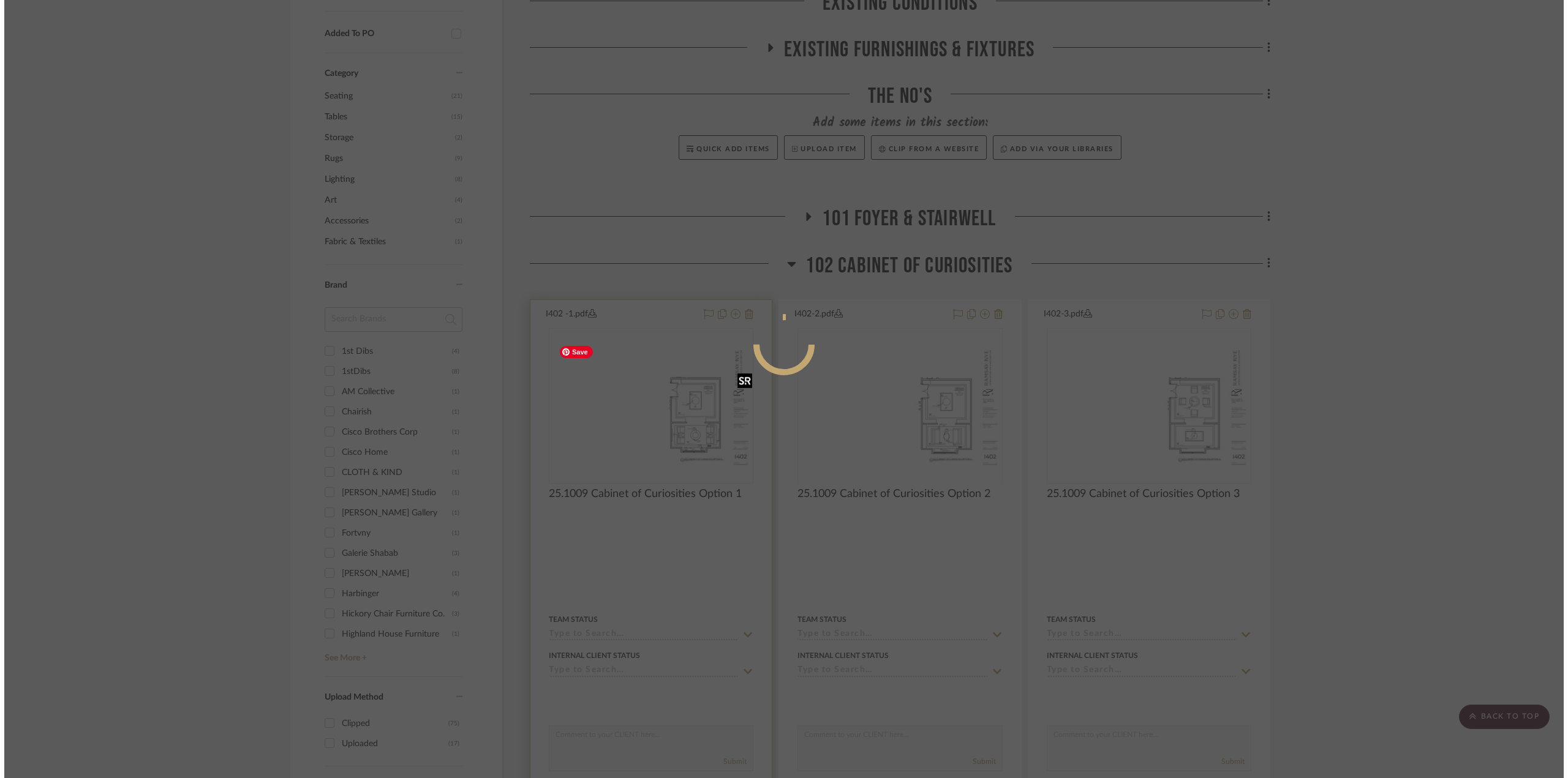
scroll to position [0, 0]
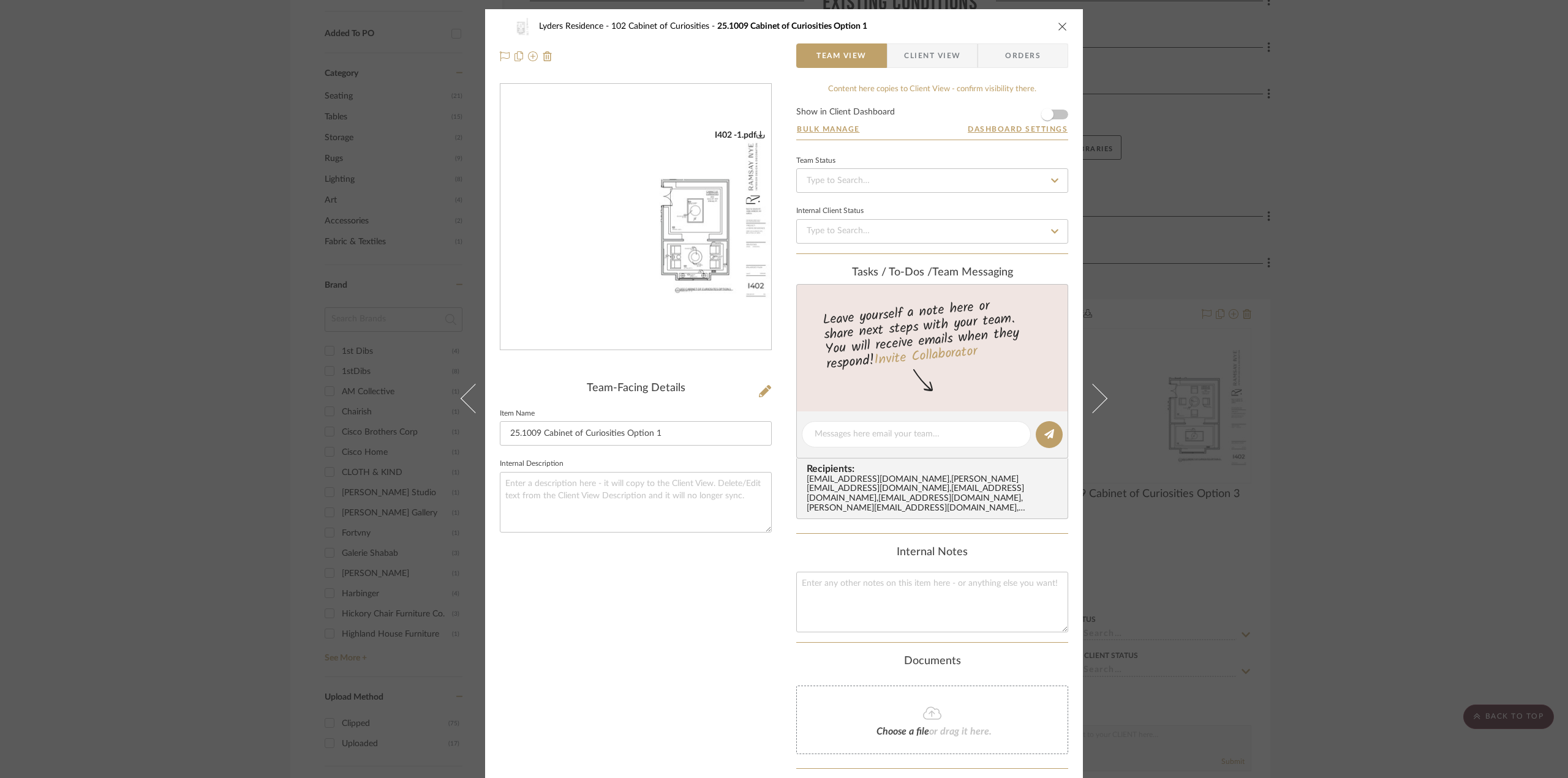
click at [689, 225] on img "0" at bounding box center [636, 217] width 271 height 175
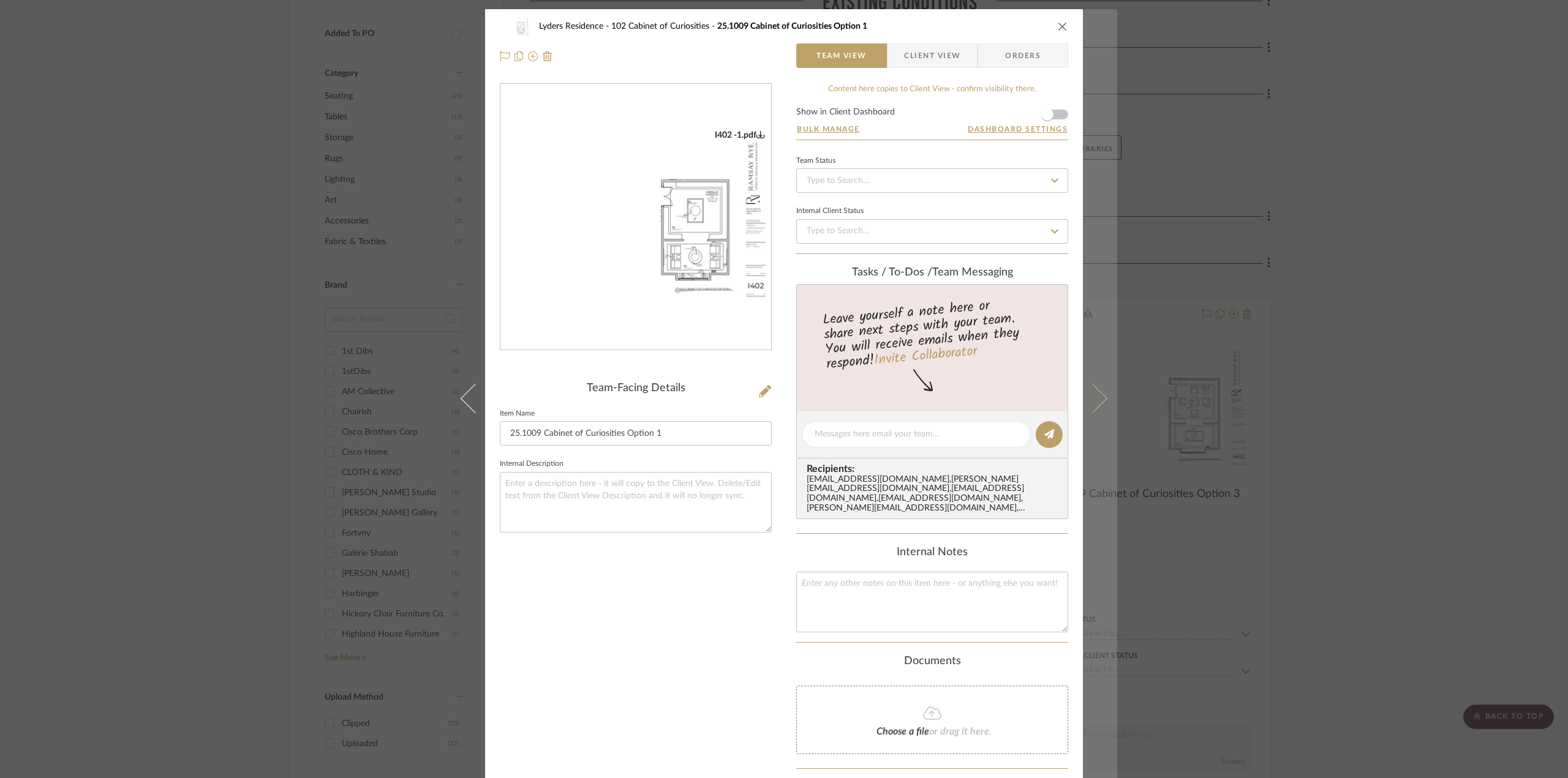
click at [1102, 394] on button at bounding box center [1100, 399] width 35 height 778
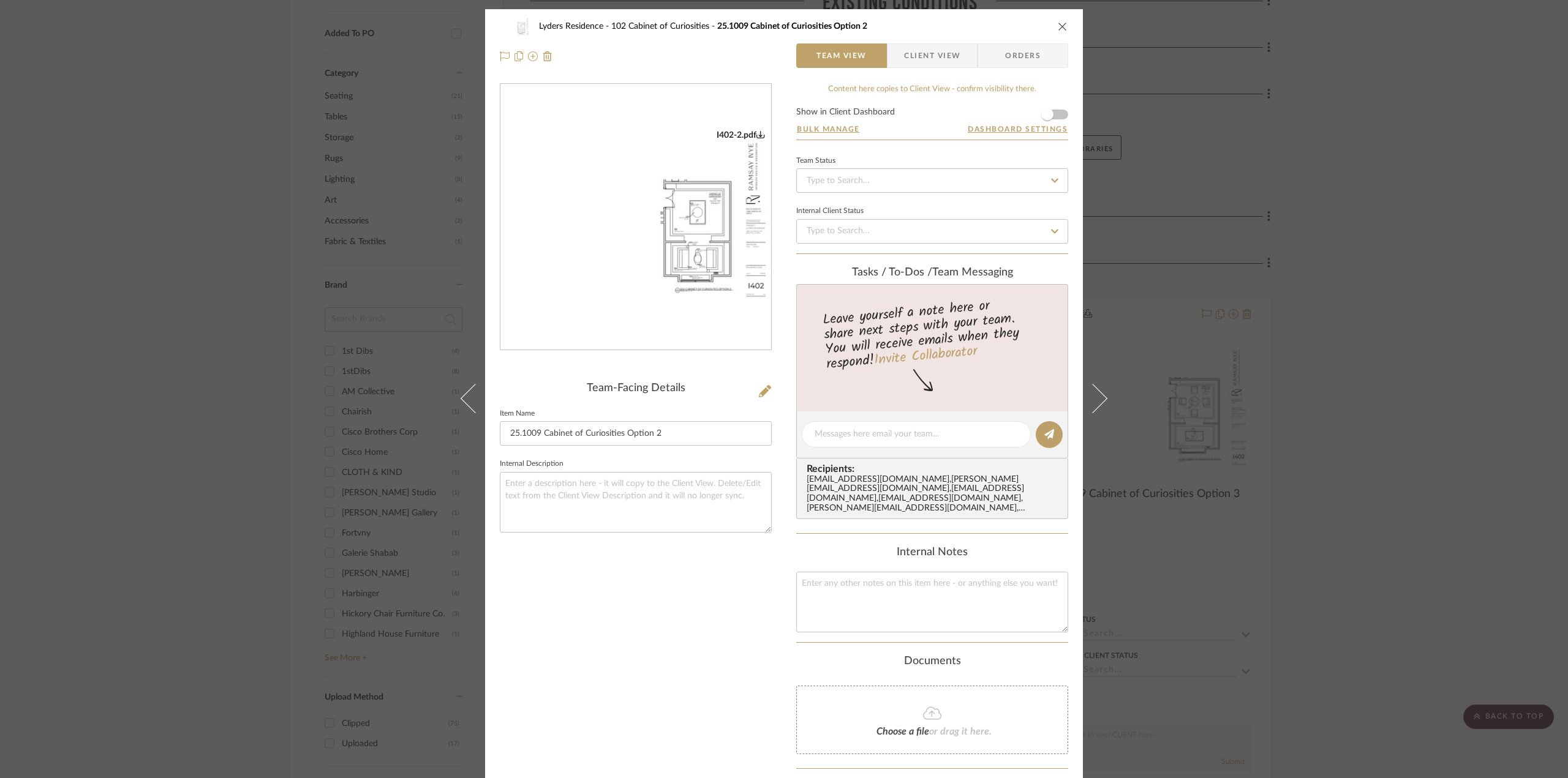
click at [639, 251] on img "0" at bounding box center [636, 217] width 271 height 175
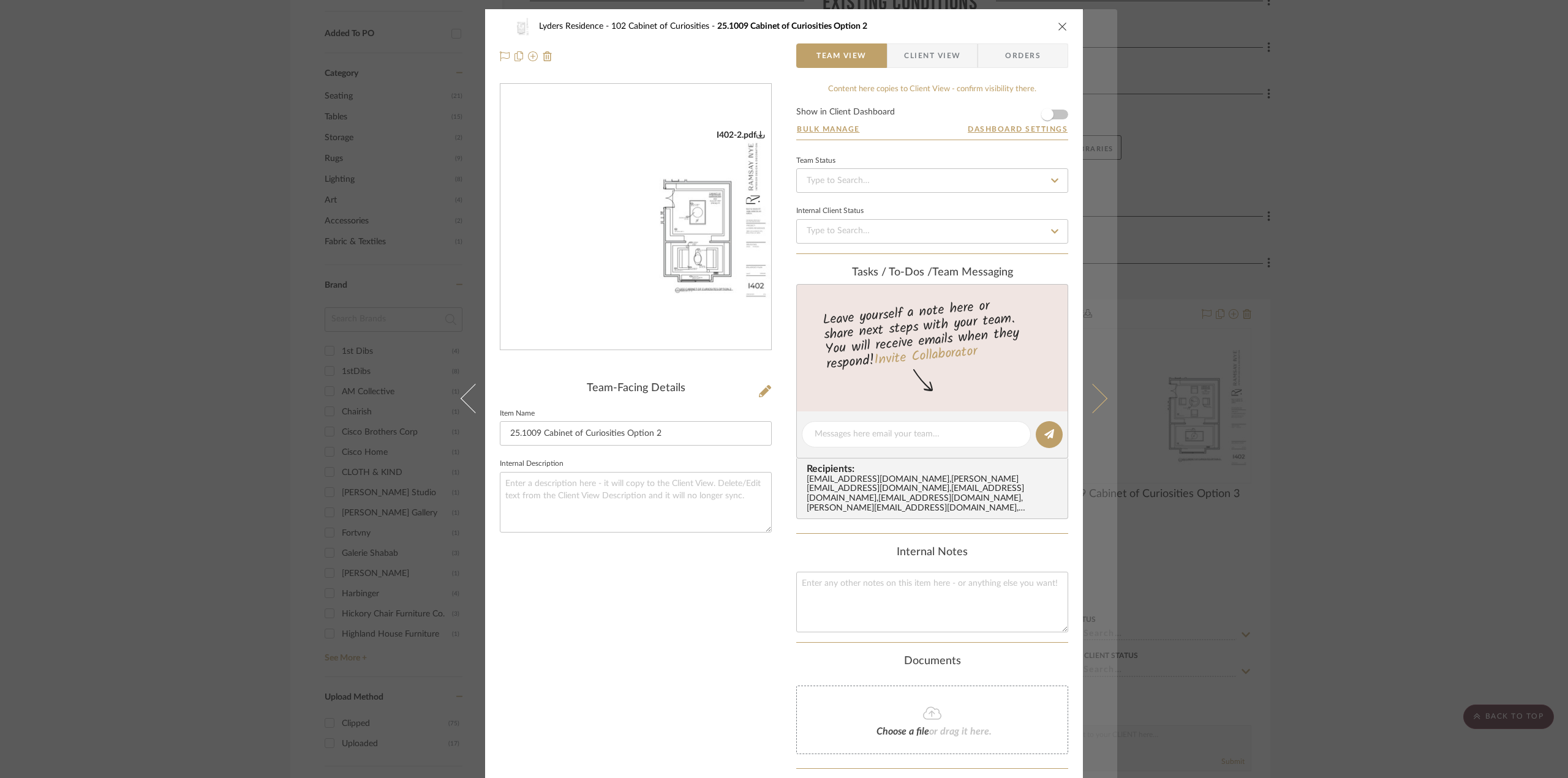
click at [1101, 401] on button at bounding box center [1100, 399] width 35 height 778
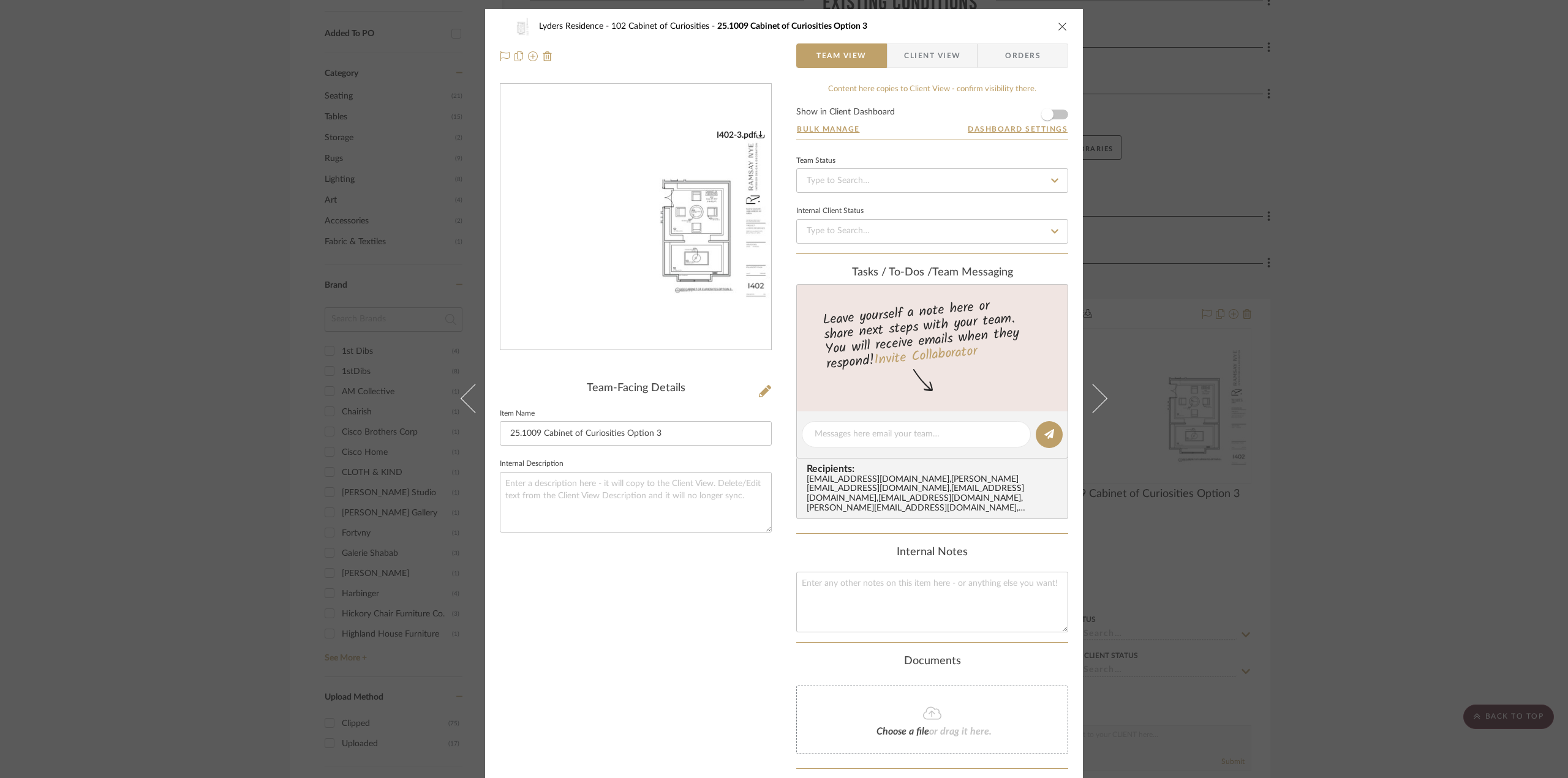
click at [702, 272] on img "0" at bounding box center [636, 217] width 271 height 175
